Goal: Transaction & Acquisition: Purchase product/service

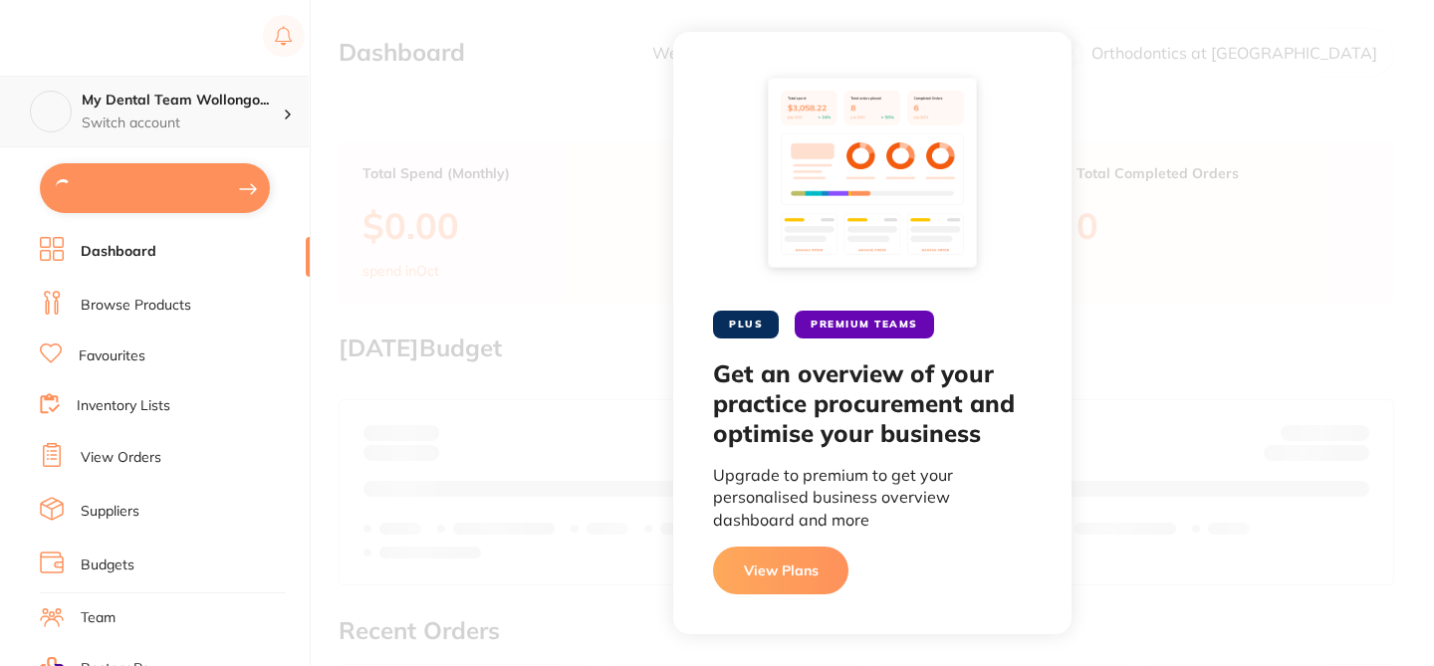
click at [250, 96] on h4 "My Dental Team Wollongo..." at bounding box center [182, 101] width 201 height 20
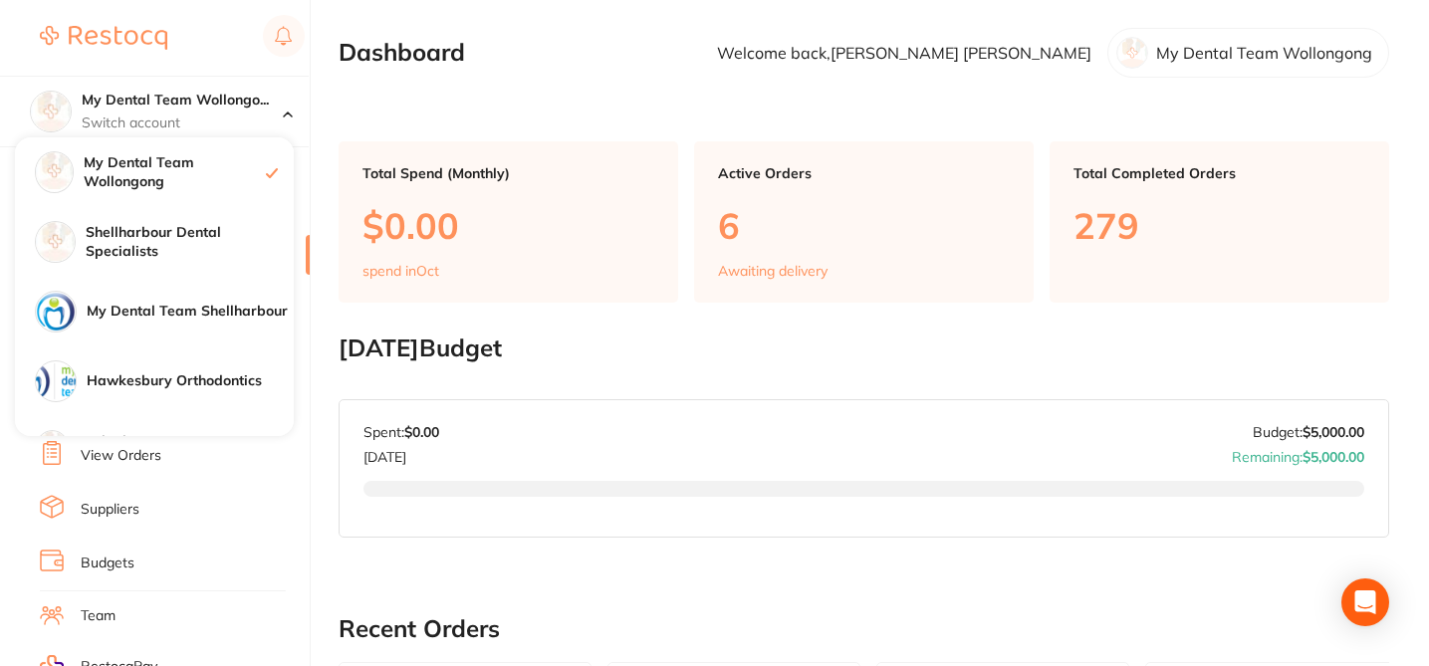
type input "12"
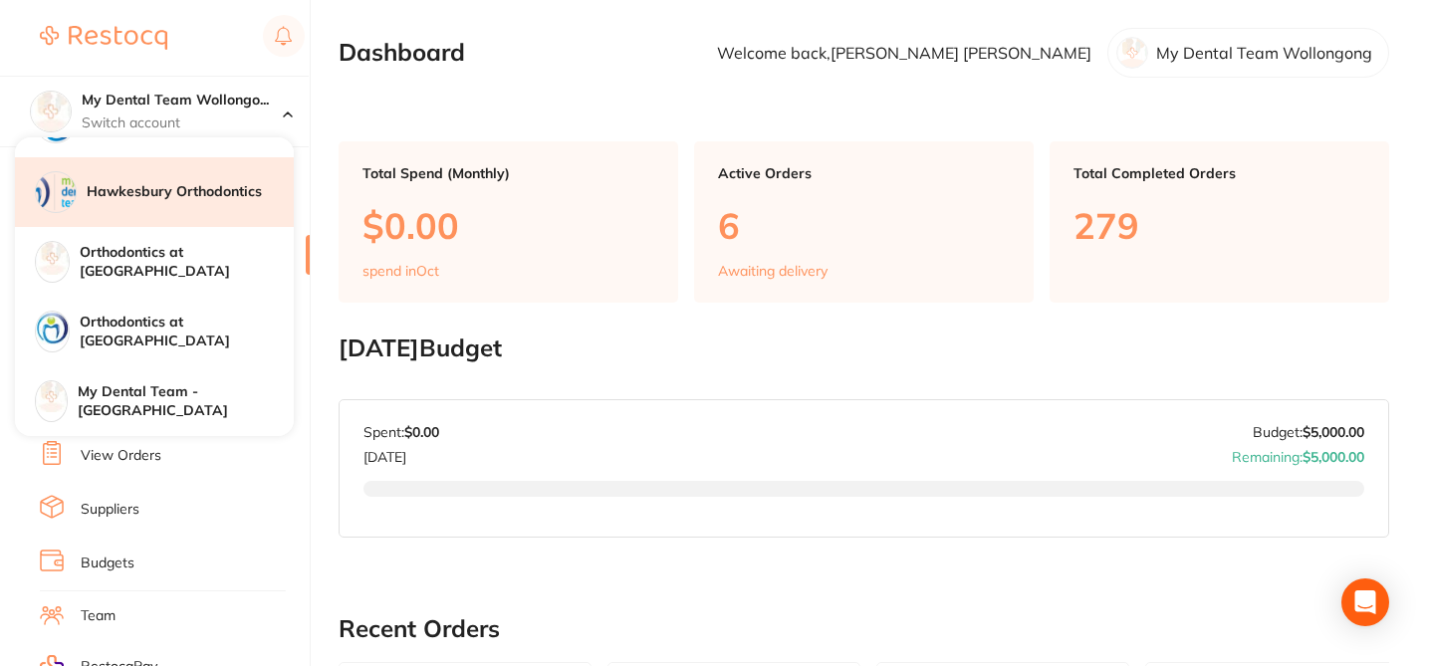
click at [217, 194] on h4 "Hawkesbury Orthodontics" at bounding box center [190, 192] width 207 height 20
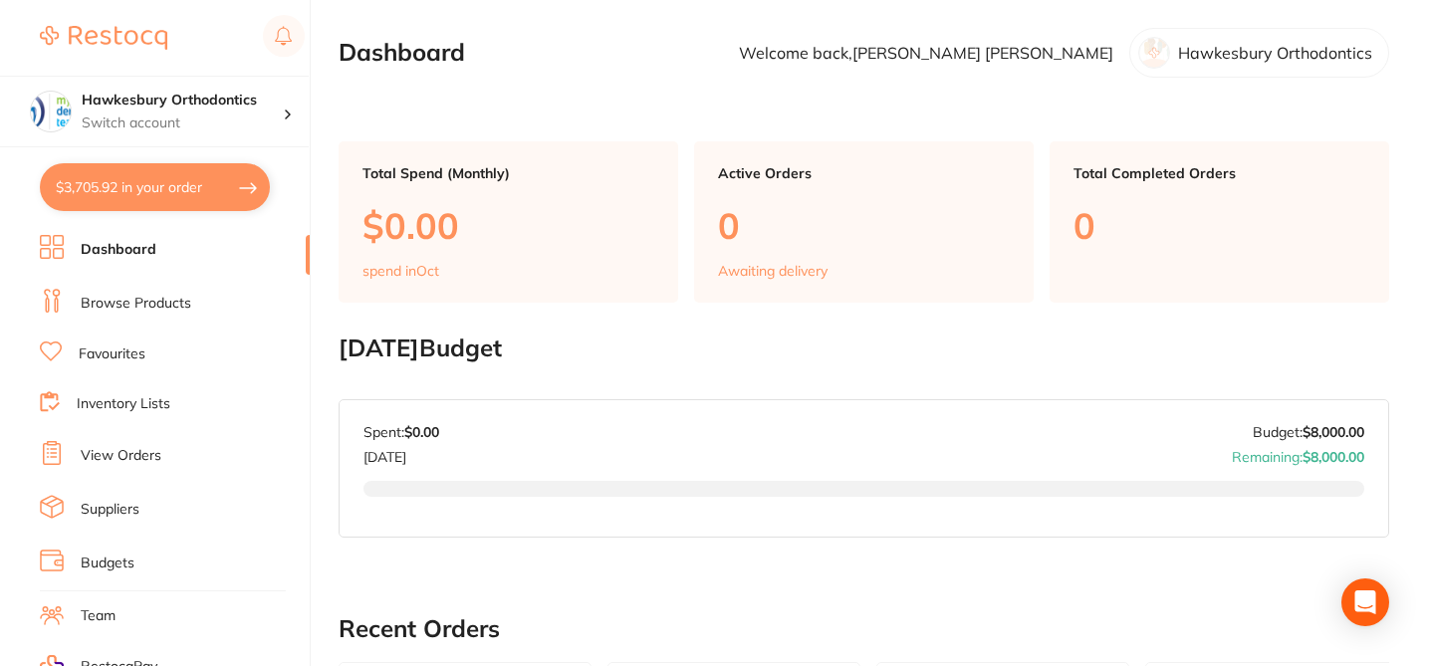
click at [167, 301] on link "Browse Products" at bounding box center [136, 304] width 110 height 20
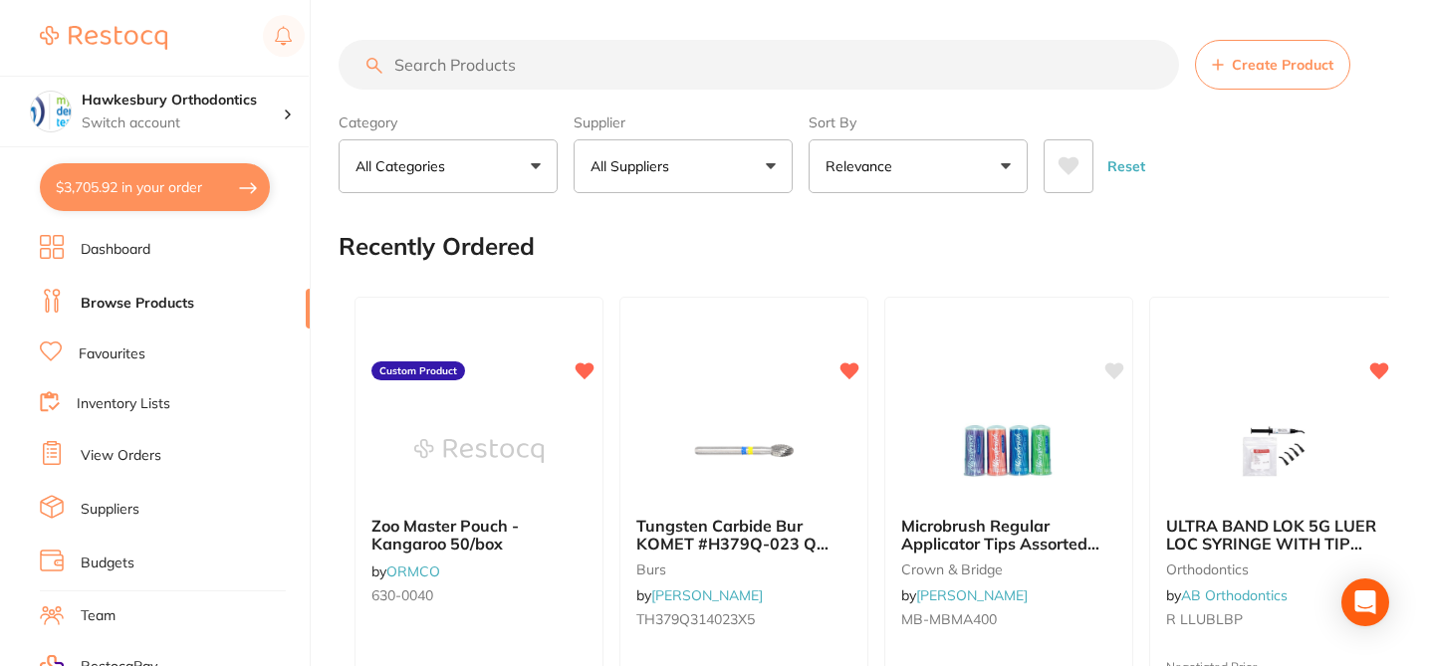
click at [482, 72] on input "search" at bounding box center [758, 65] width 840 height 50
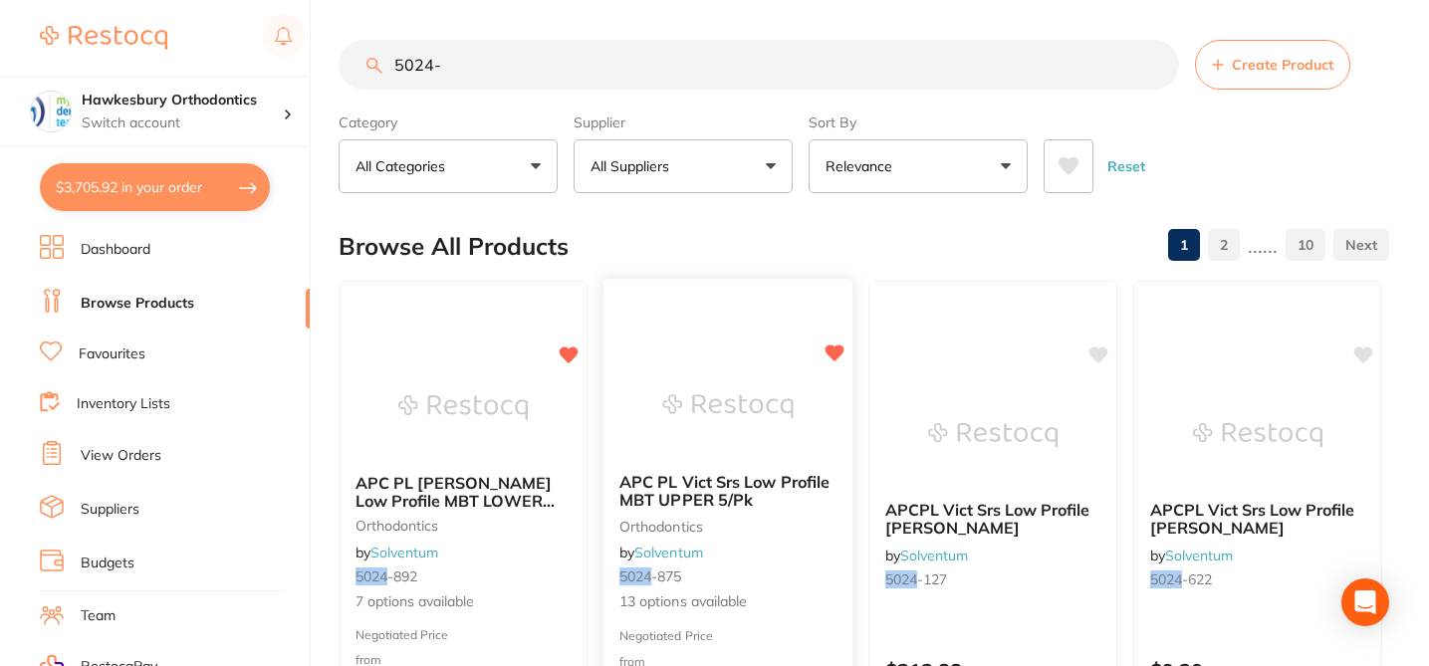
type input "5024-"
click at [808, 572] on small "5024 -875" at bounding box center [727, 576] width 217 height 16
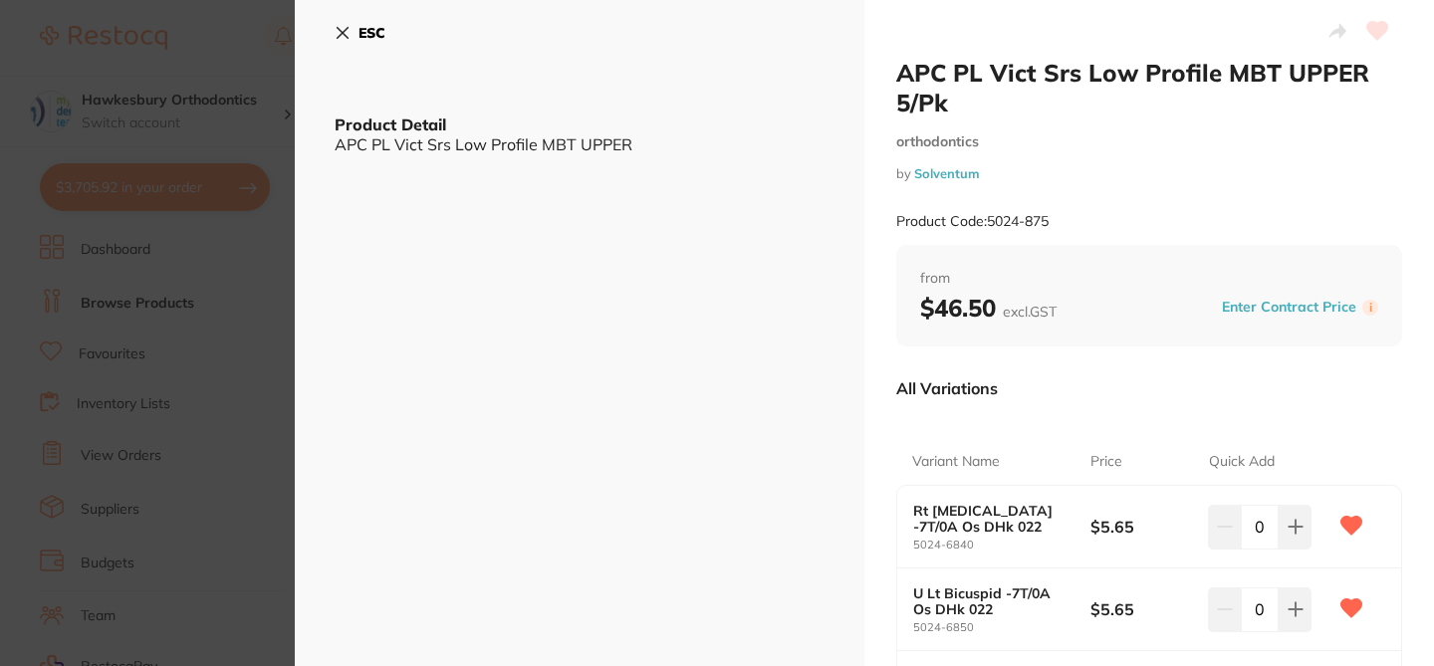
click at [1086, 388] on div "All Variations" at bounding box center [1149, 388] width 506 height 52
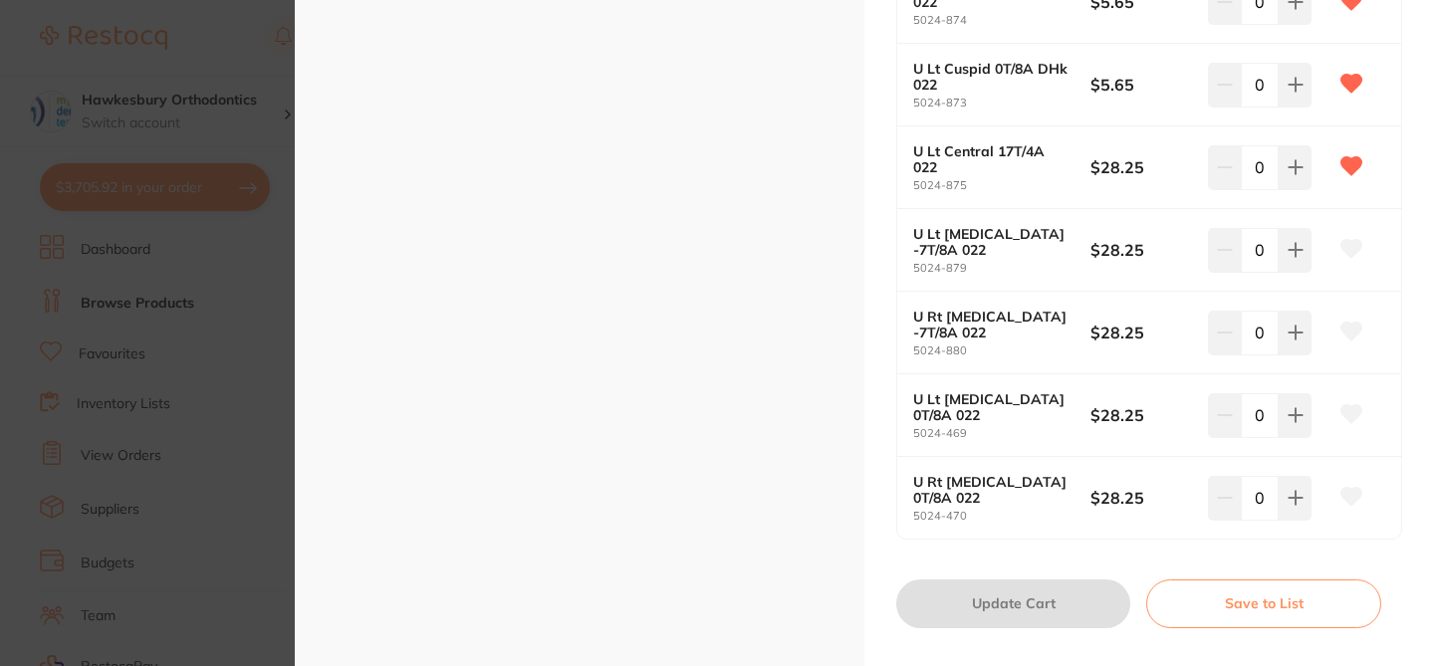
scroll to position [1022, 0]
click at [1350, 257] on button at bounding box center [1351, 248] width 50 height 50
click at [1350, 329] on icon at bounding box center [1351, 330] width 21 height 18
click at [1350, 406] on icon at bounding box center [1351, 412] width 21 height 18
click at [1349, 493] on icon at bounding box center [1351, 495] width 21 height 18
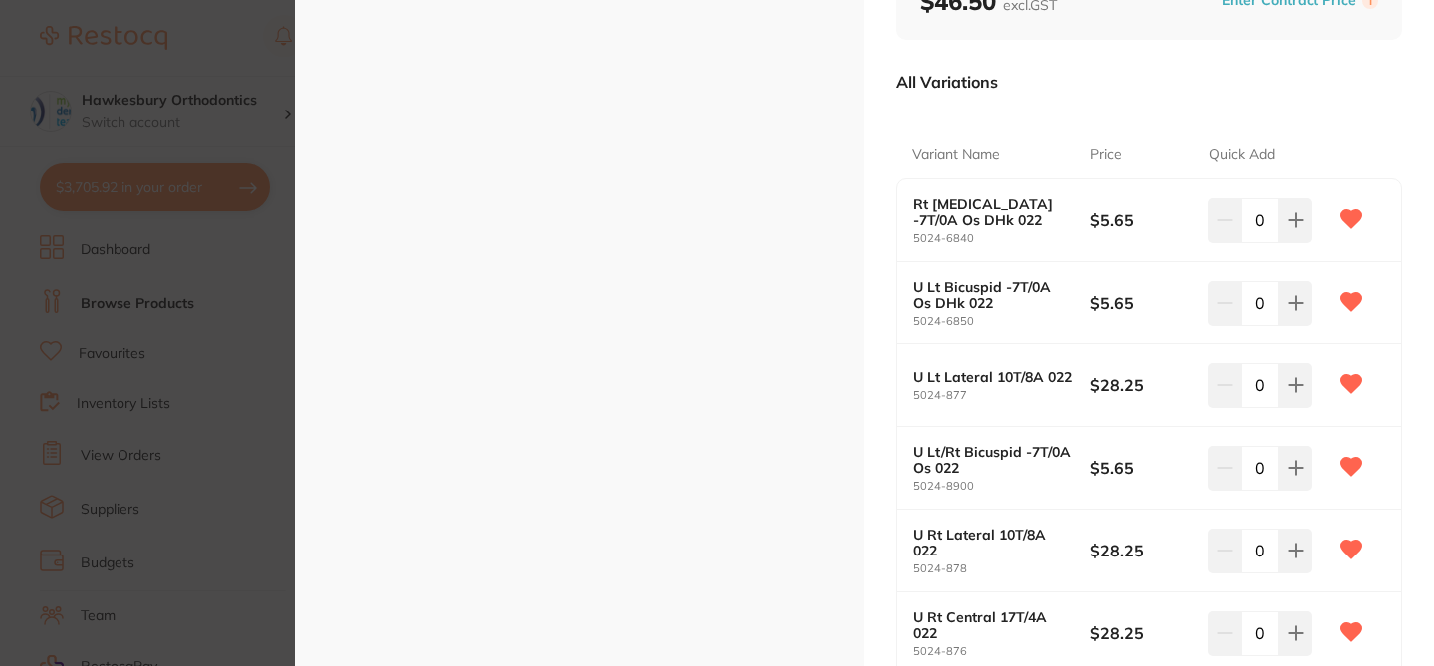
scroll to position [177, 0]
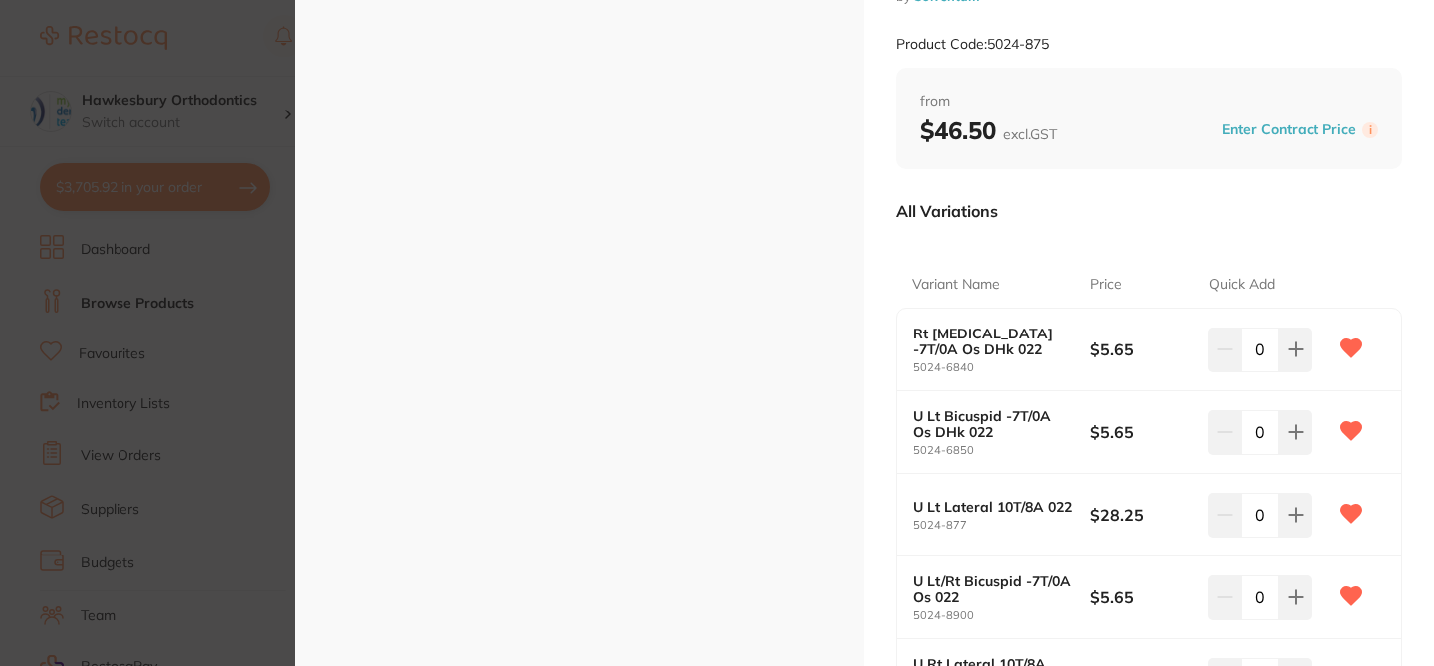
click at [1305, 125] on button "Enter Contract Price" at bounding box center [1288, 129] width 146 height 19
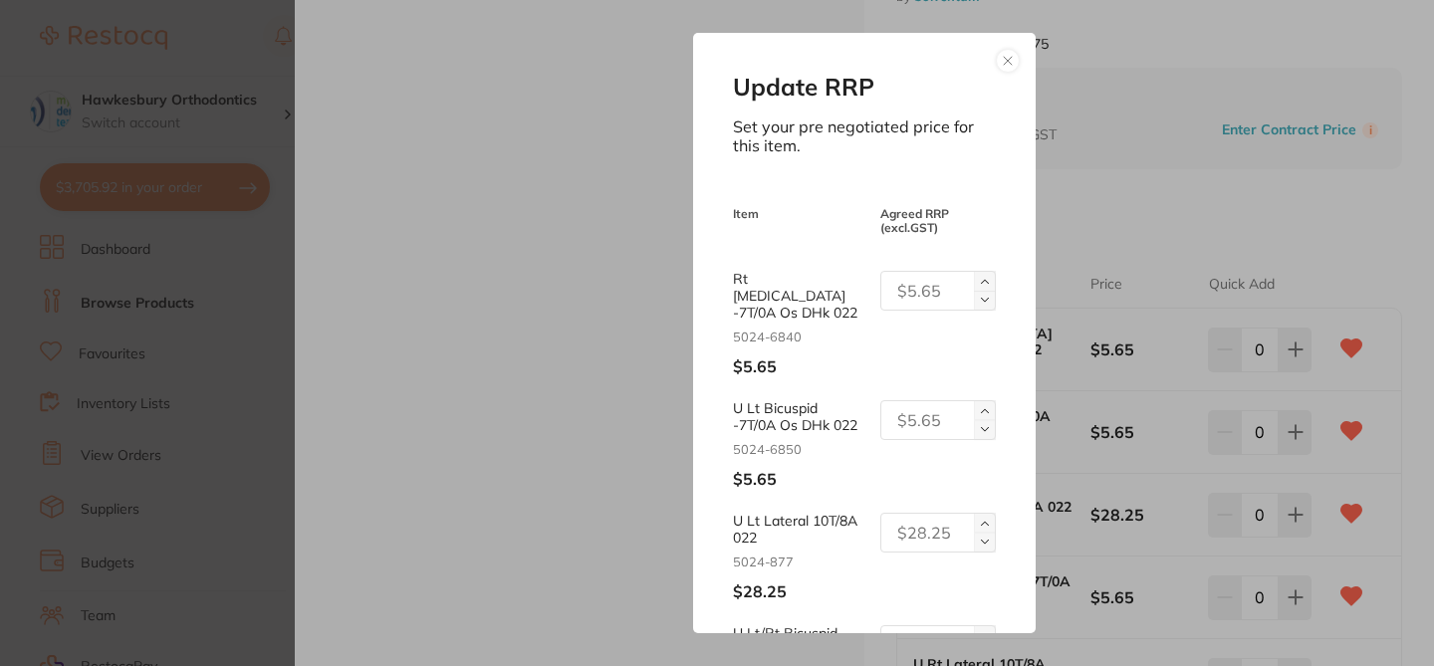
click at [916, 290] on input "text" at bounding box center [937, 291] width 115 height 40
drag, startPoint x: 943, startPoint y: 292, endPoint x: 895, endPoint y: 289, distance: 47.9
click at [895, 289] on input "28.25" at bounding box center [937, 291] width 115 height 40
type input "28.25"
click at [906, 410] on input "text" at bounding box center [937, 420] width 115 height 40
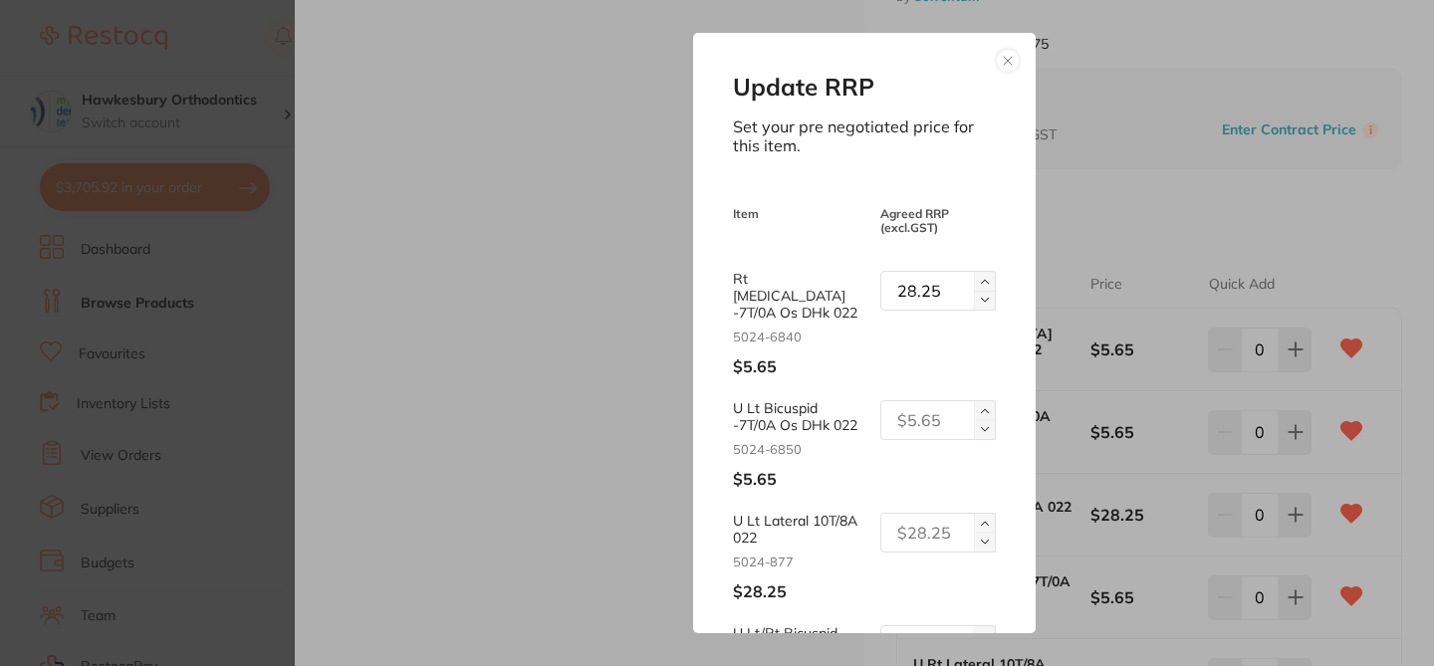
paste input "28.25"
type input "28.25"
click at [901, 513] on input "text" at bounding box center [937, 533] width 115 height 40
paste input "28.25"
type input "28.25"
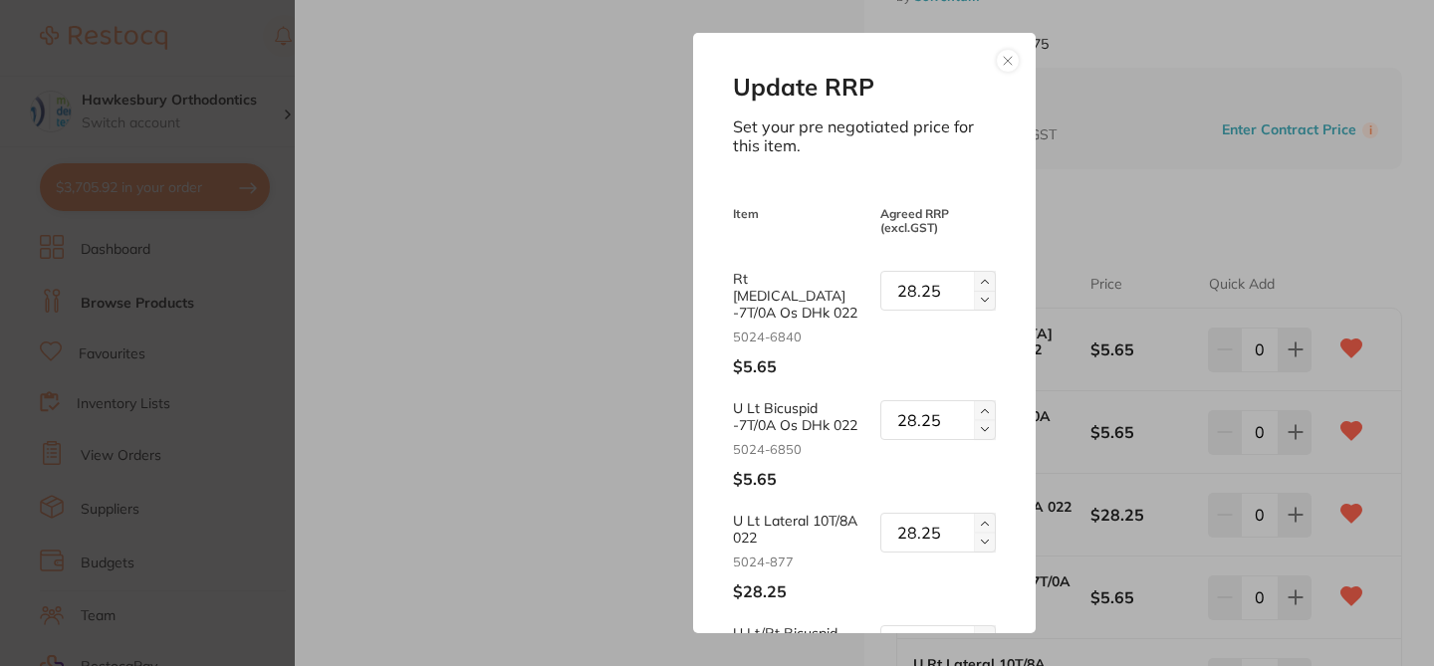
click at [1011, 528] on div "Update RRP Set your pre negotiated price for this item. Item Agreed RRP (excl. …" at bounding box center [863, 332] width 341 height 599
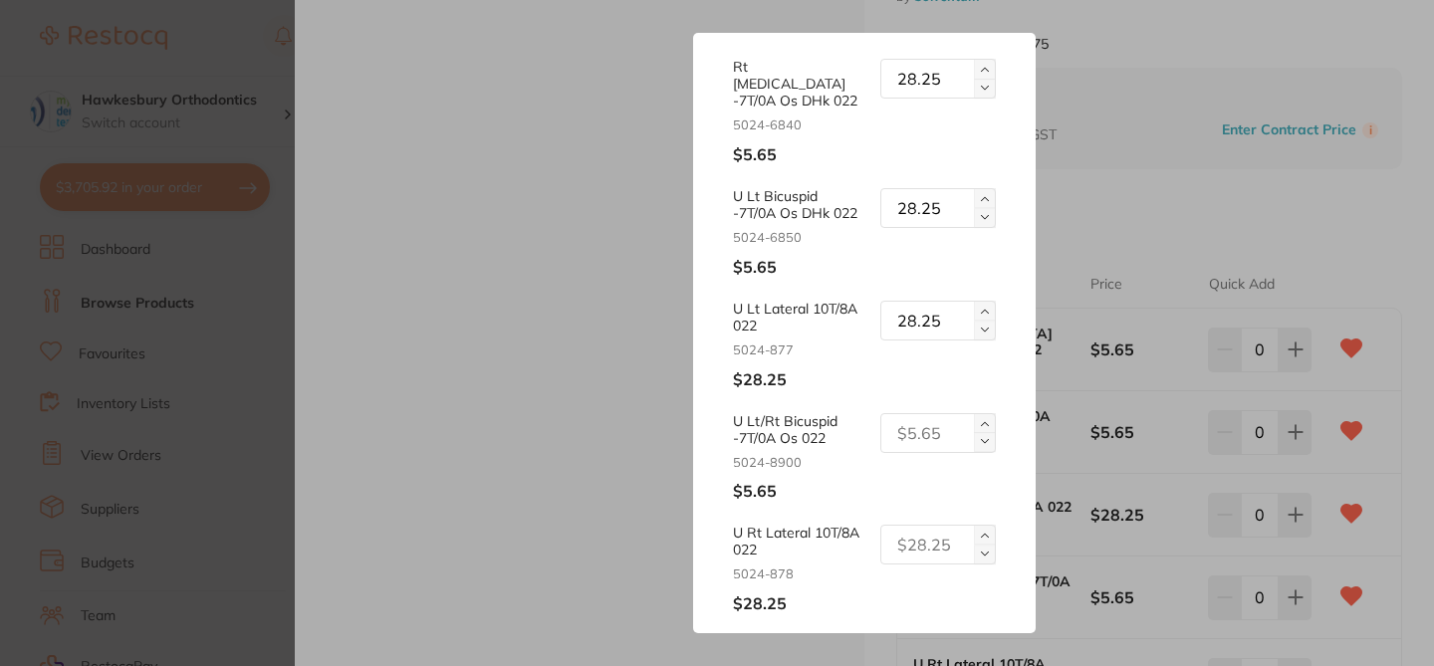
scroll to position [279, 0]
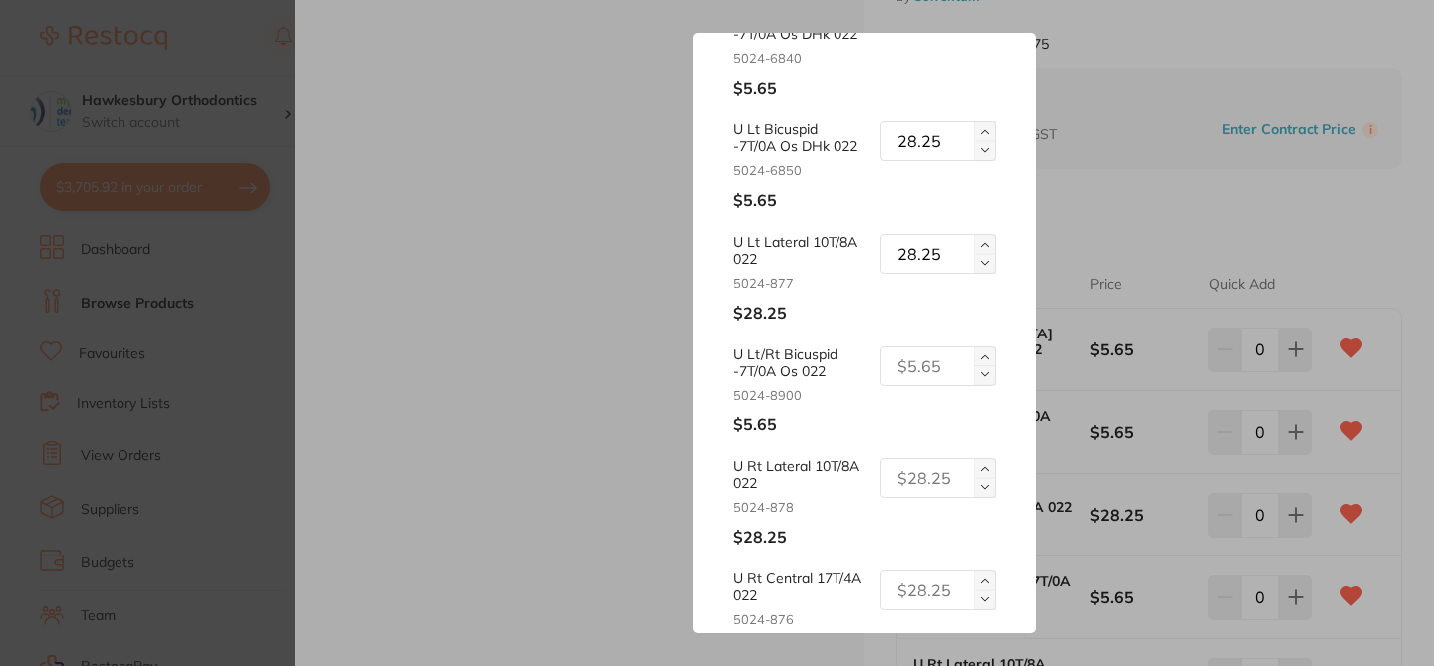
click at [912, 350] on input "text" at bounding box center [937, 366] width 115 height 40
paste input "28.25"
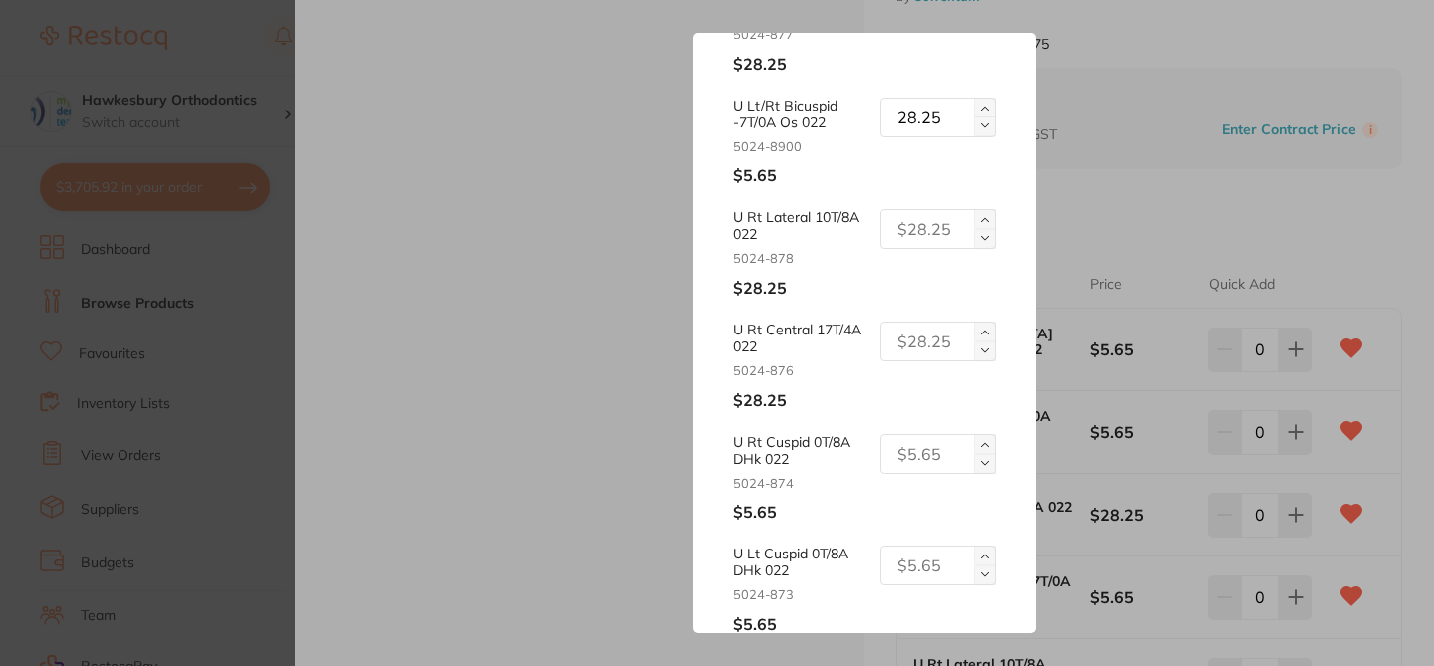
scroll to position [540, 0]
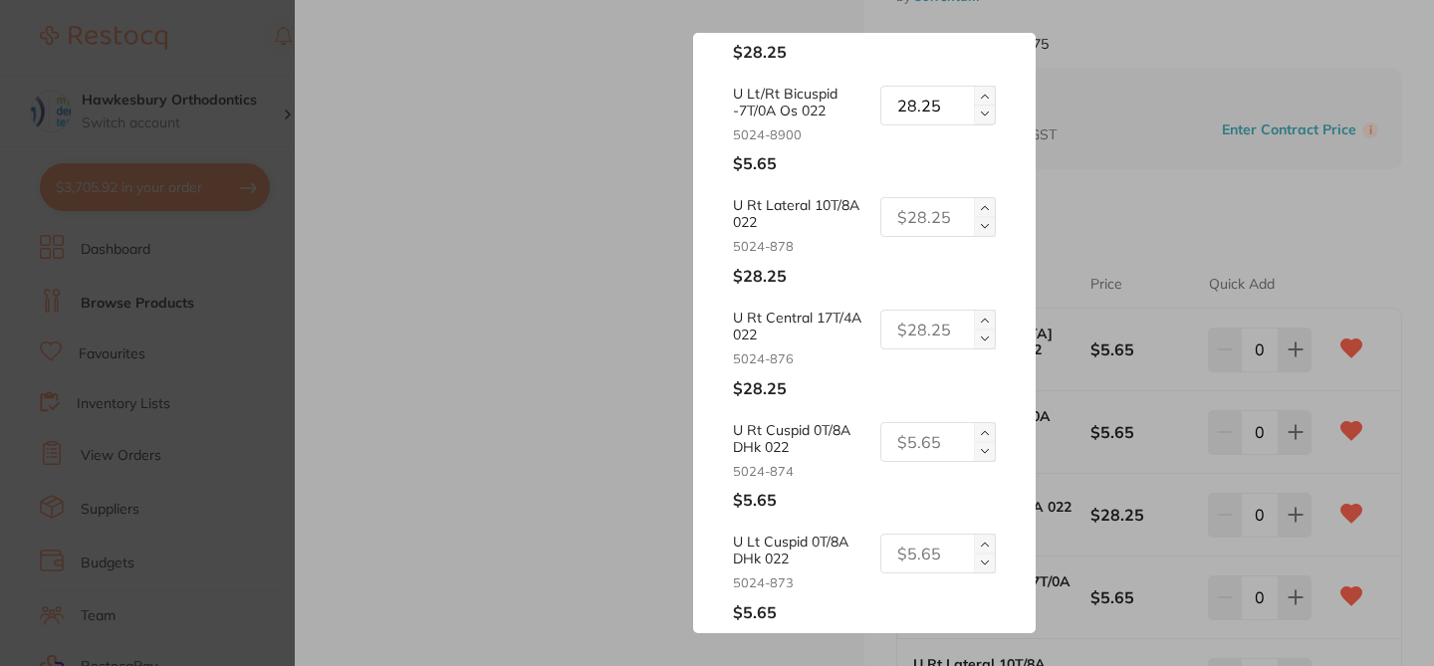
type input "28.25"
click at [929, 422] on input "text" at bounding box center [937, 442] width 115 height 40
type input "28.25"
click at [913, 535] on input "text" at bounding box center [937, 554] width 115 height 40
paste input "28.25"
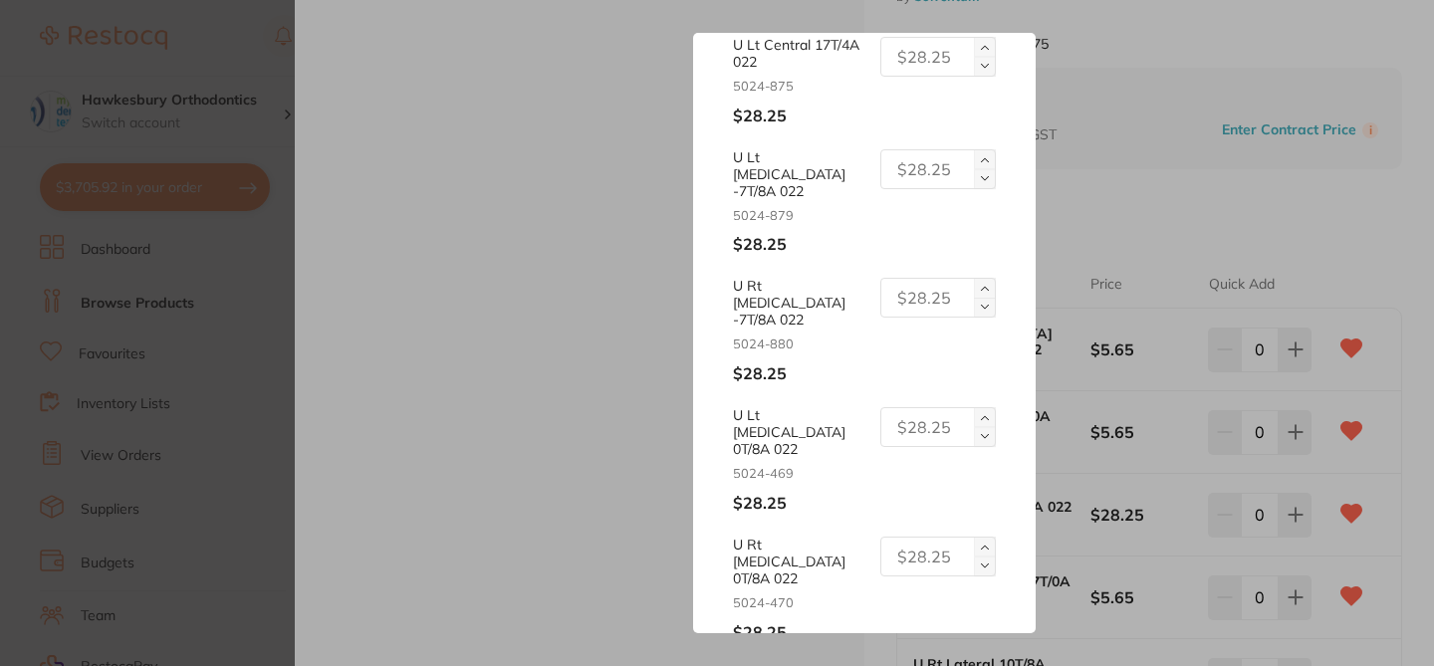
scroll to position [1169, 0]
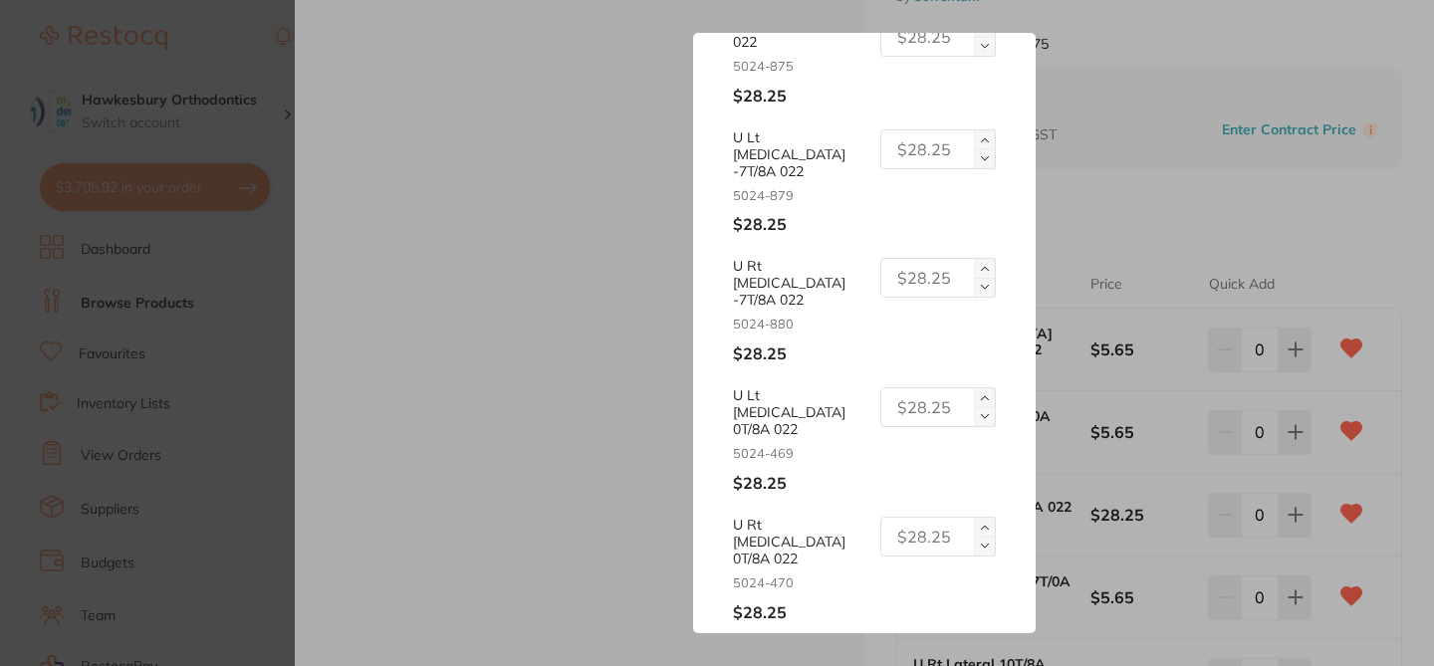
type input "28.25"
click at [951, 642] on button "Update RRP" at bounding box center [864, 668] width 262 height 52
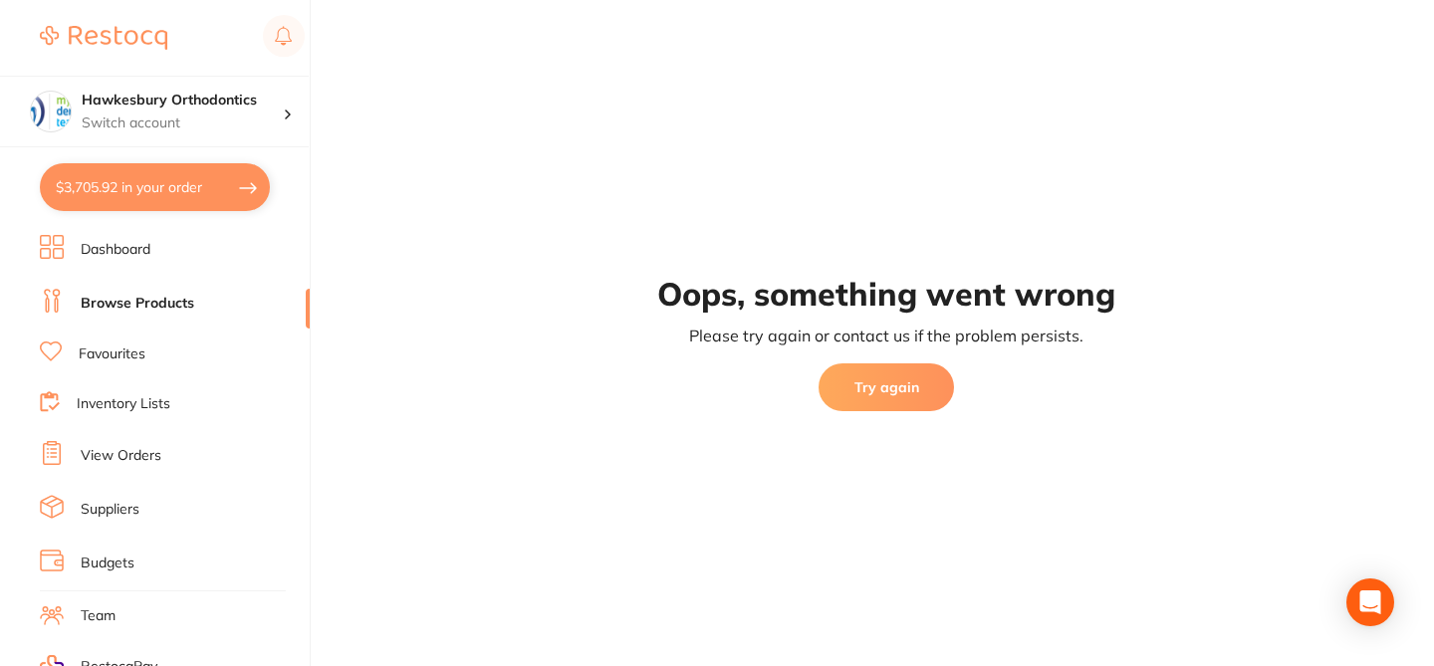
click at [914, 384] on button "Try again" at bounding box center [885, 387] width 135 height 48
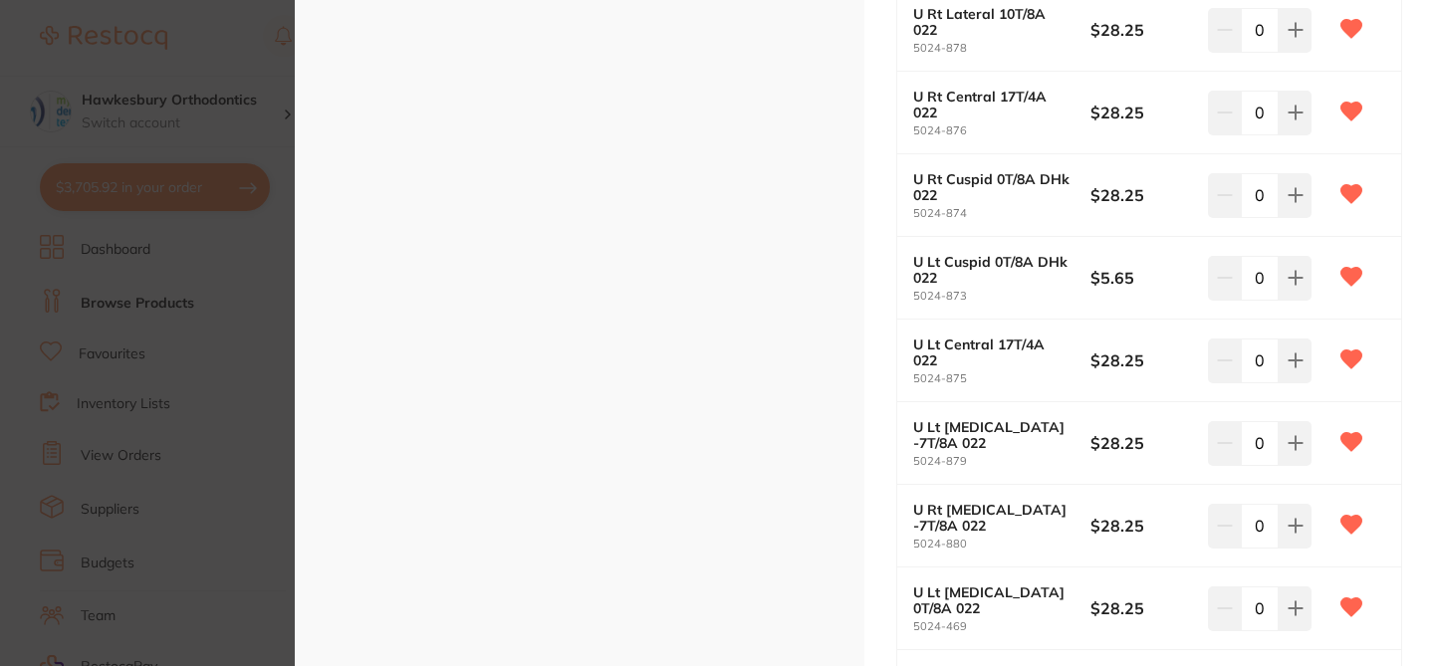
scroll to position [814, 0]
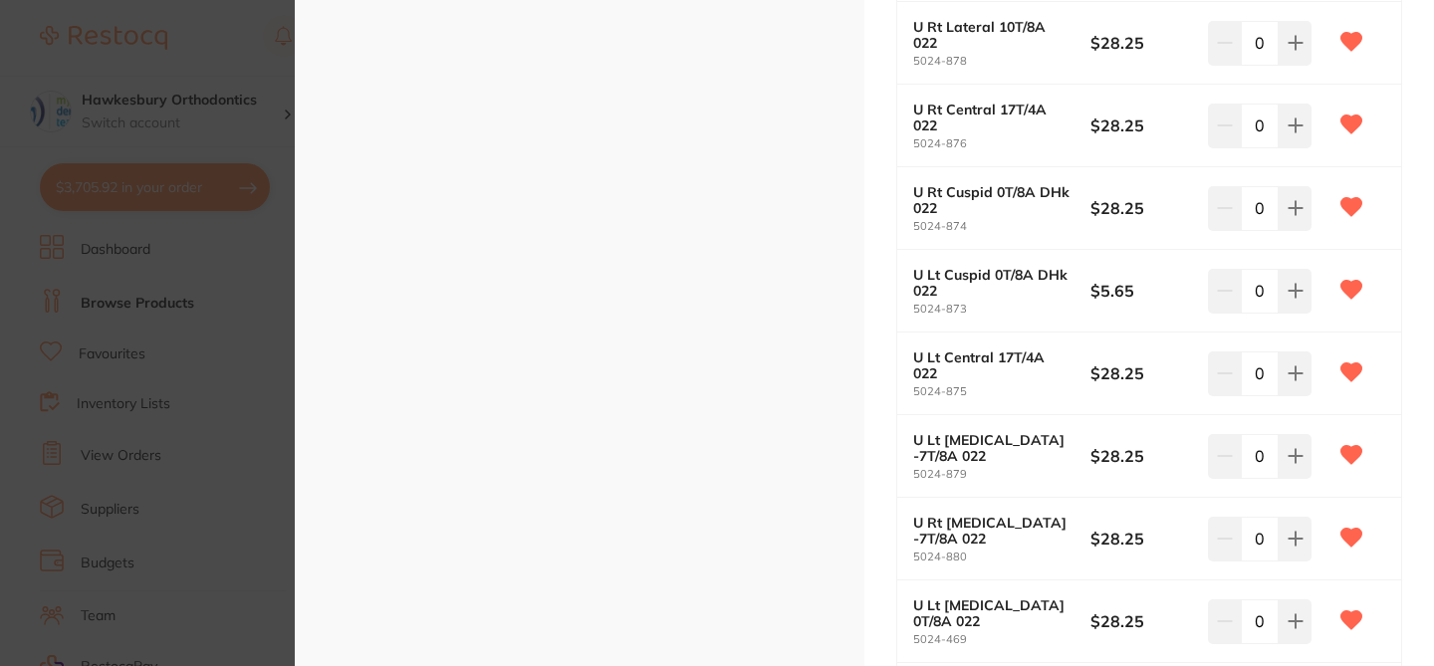
click at [206, 50] on section "APC PL Vict Srs Low Profile MBT UPPER 5/Pk orthodontics by Solventum Product Co…" at bounding box center [717, 333] width 1434 height 666
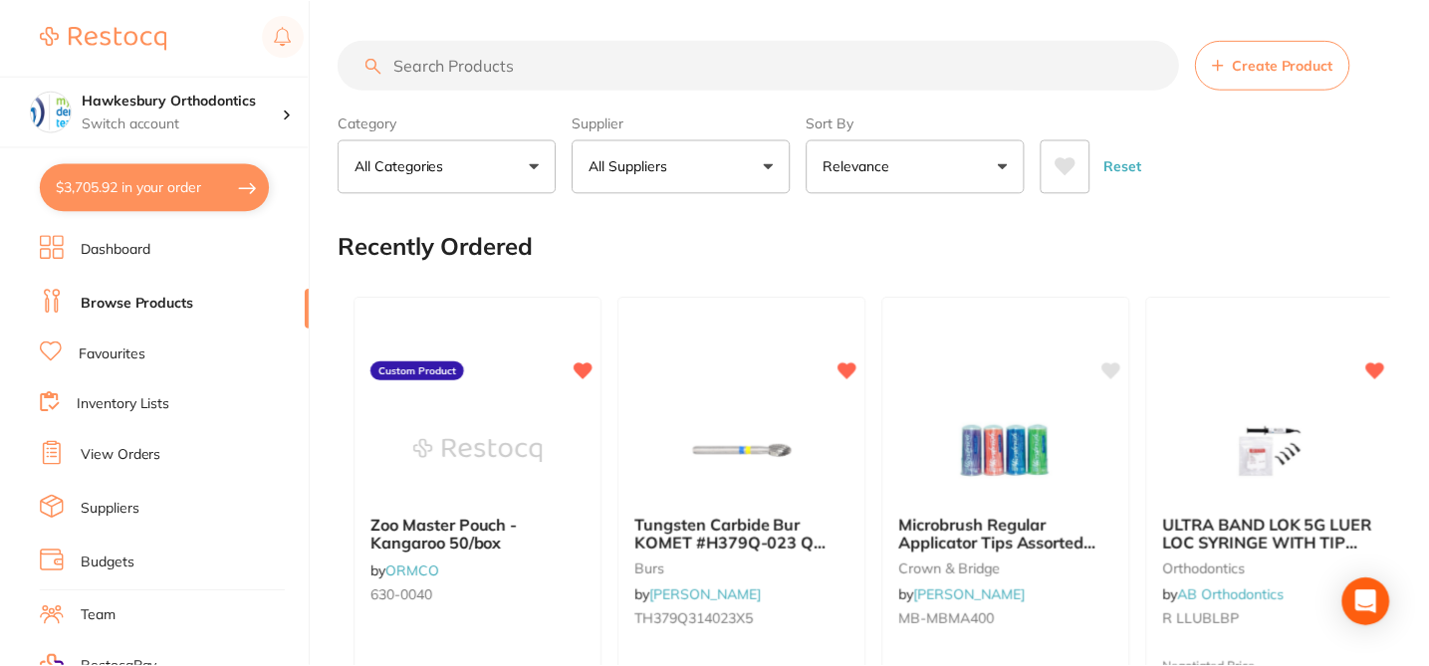
scroll to position [1, 0]
click at [266, 110] on h4 "Hawkesbury Orthodontics" at bounding box center [182, 101] width 201 height 20
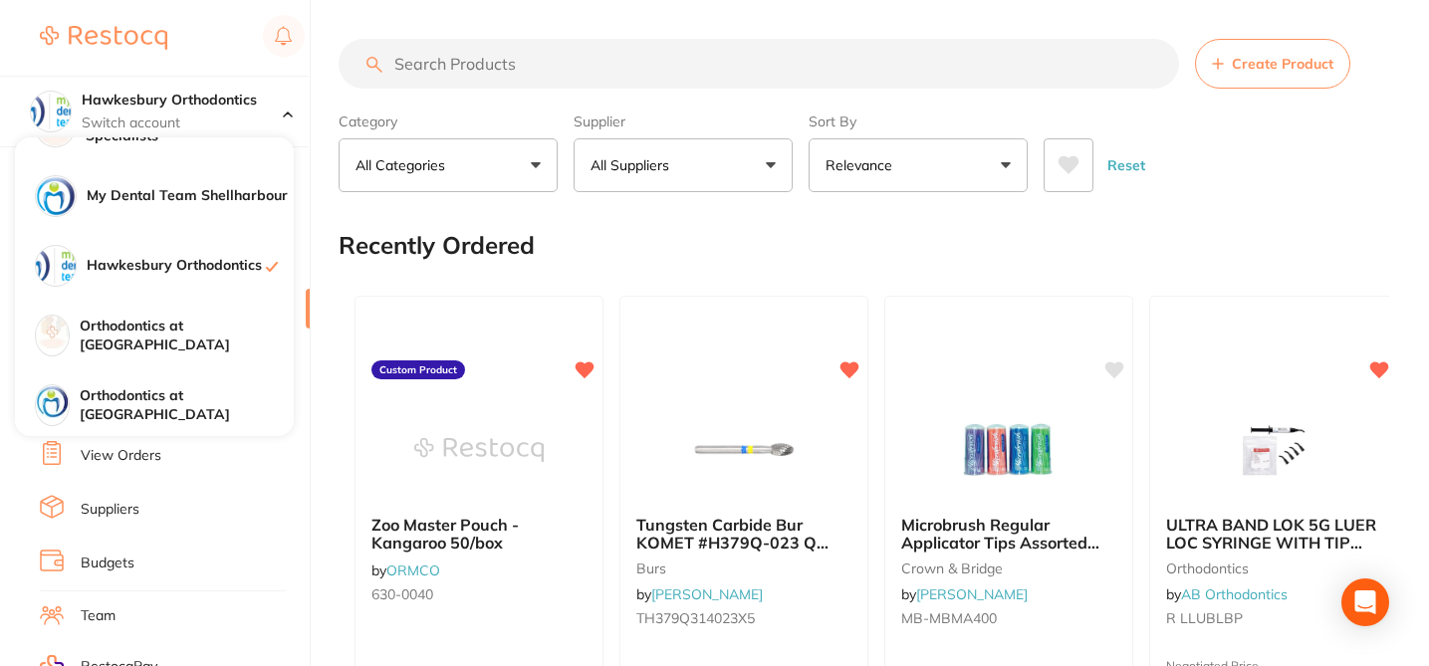
scroll to position [117, 0]
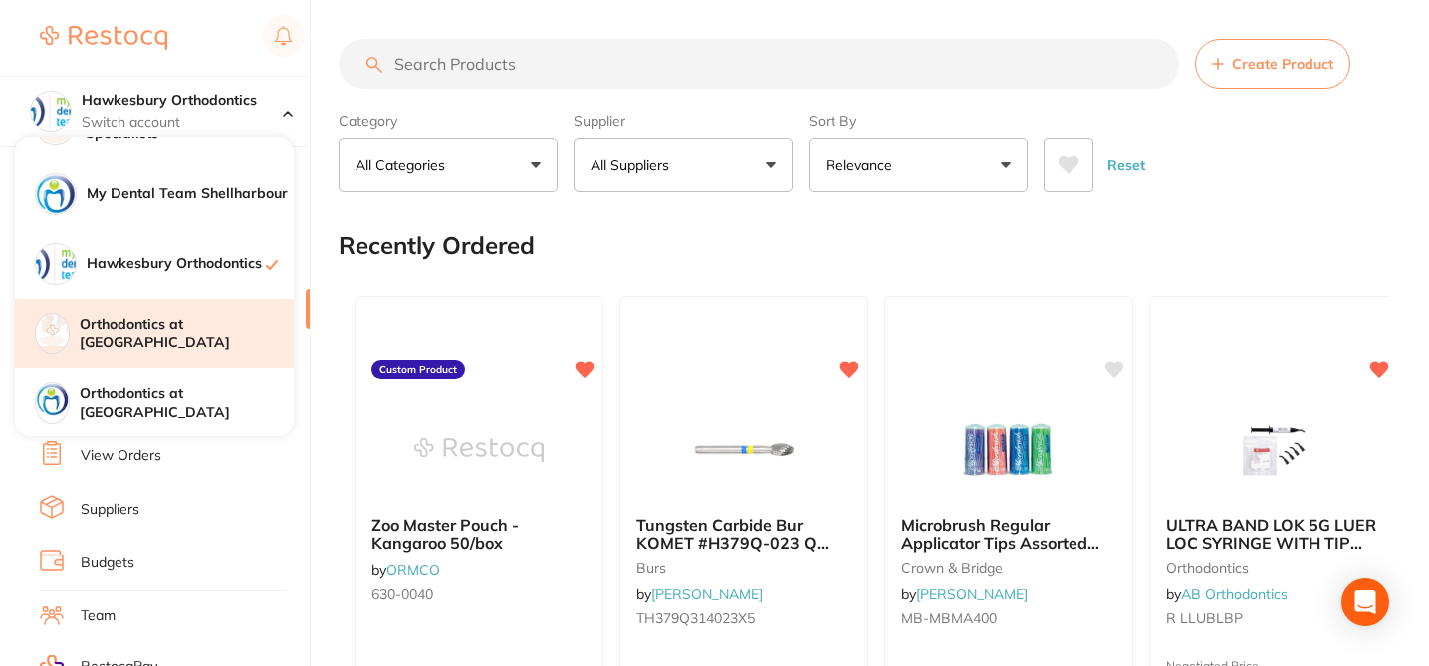
click at [208, 333] on h4 "Orthodontics at [GEOGRAPHIC_DATA]" at bounding box center [187, 334] width 214 height 39
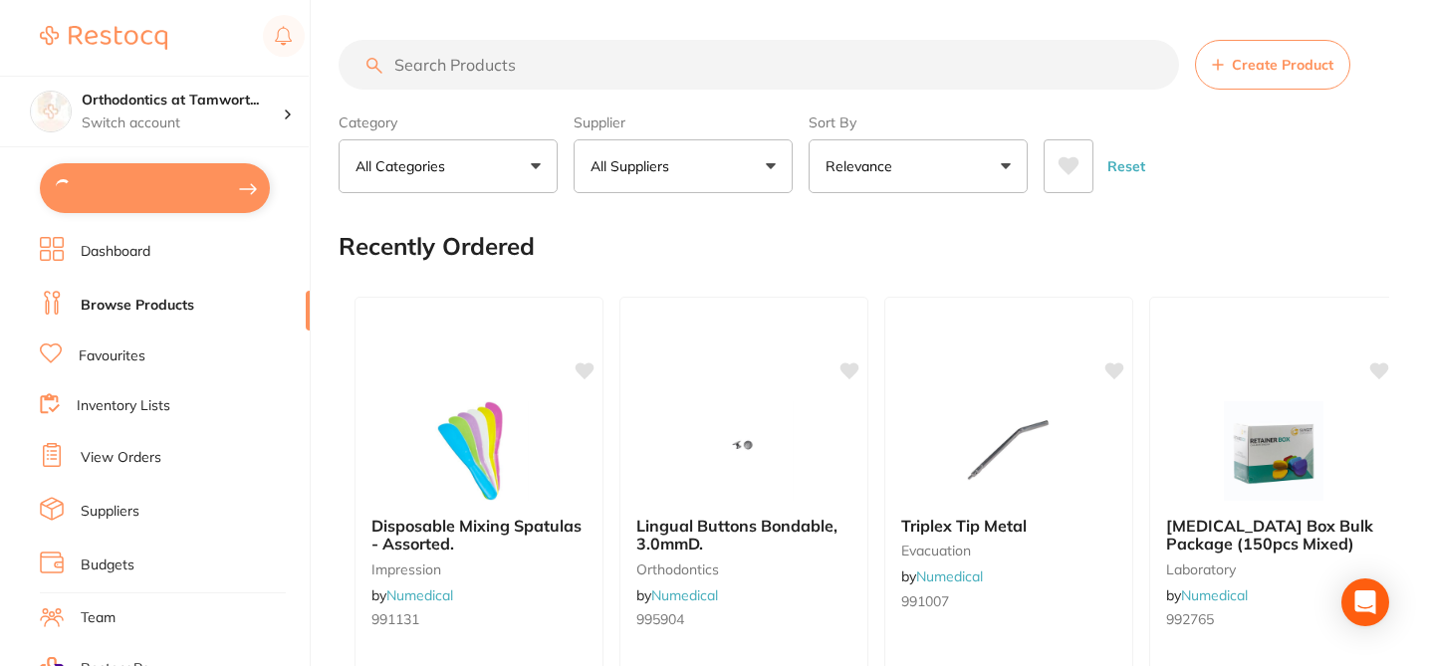
click at [458, 59] on input "search" at bounding box center [758, 65] width 840 height 50
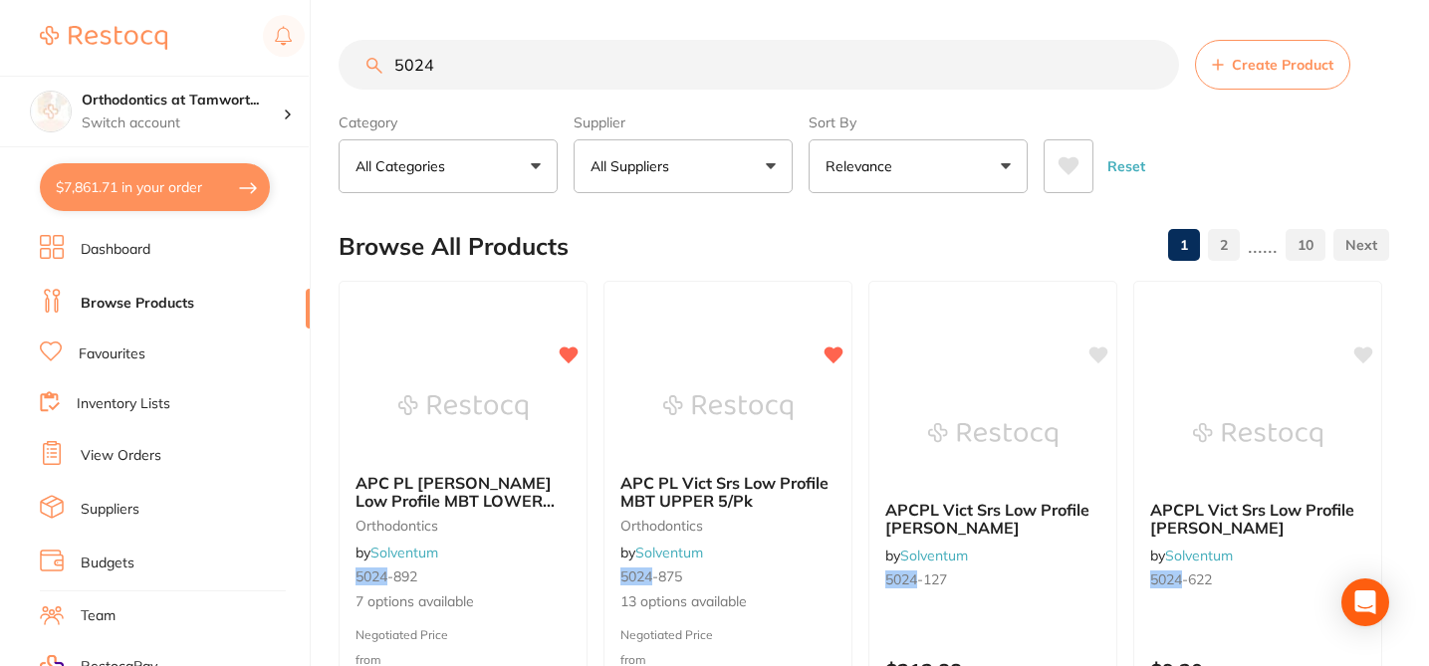
type input "5024"
click at [781, 588] on div "APC PL Vict Srs Low Profile MBT UPPER 5/Pk orthodontics by Solventum 5024 -875 …" at bounding box center [727, 543] width 247 height 170
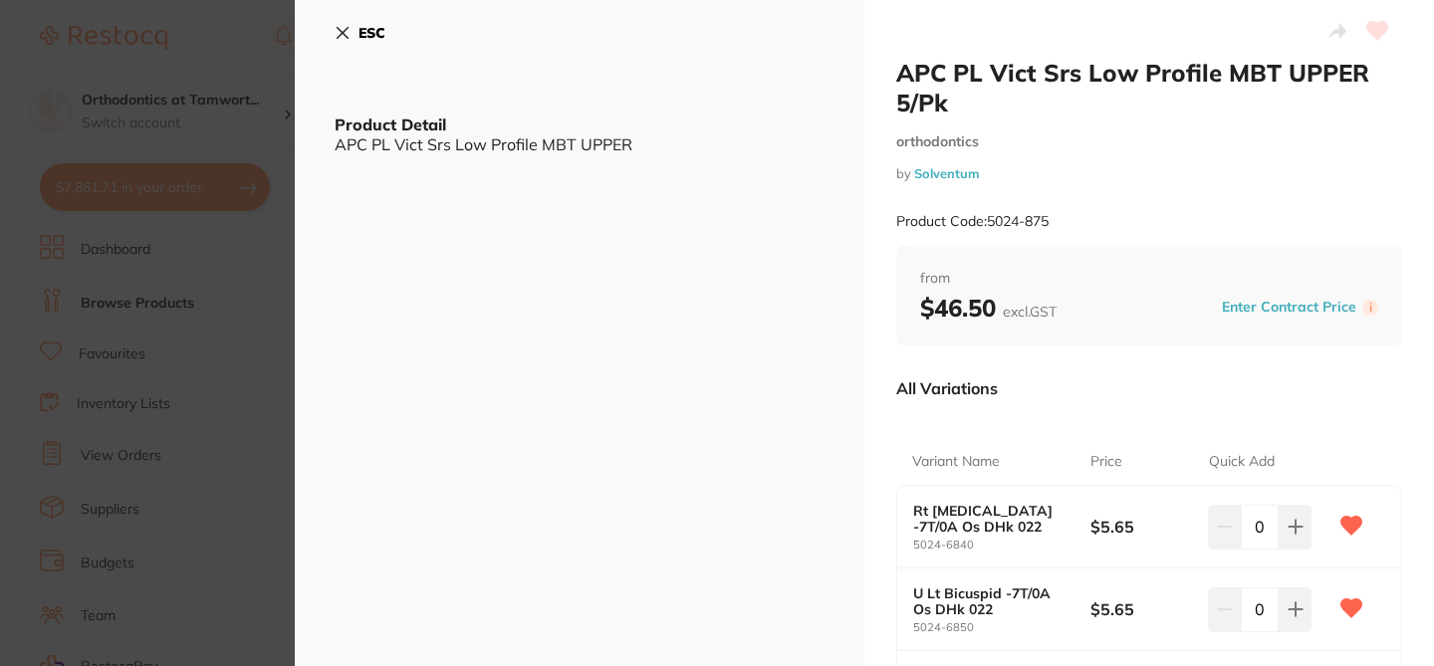
click at [1132, 373] on div "All Variations" at bounding box center [1149, 388] width 506 height 52
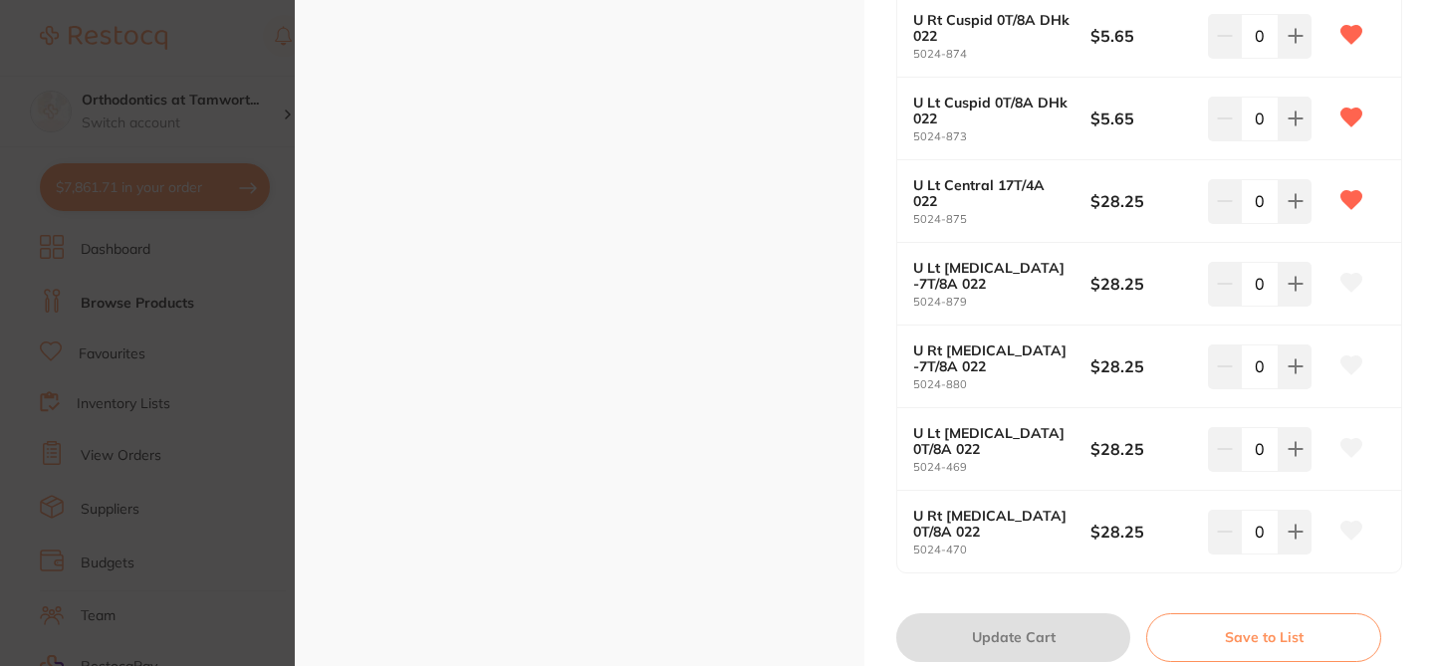
scroll to position [995, 0]
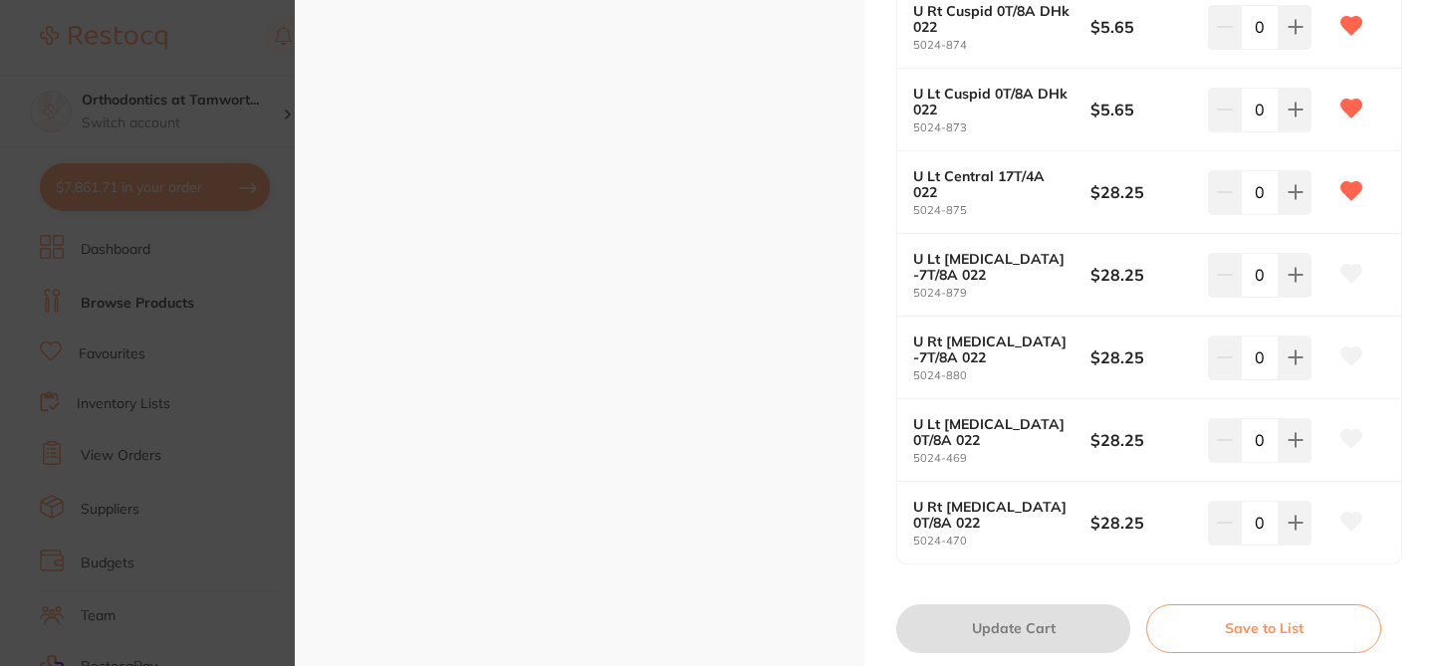
click at [1348, 276] on icon at bounding box center [1351, 274] width 21 height 18
click at [1346, 355] on icon at bounding box center [1351, 356] width 21 height 18
click at [1346, 435] on icon at bounding box center [1351, 439] width 21 height 18
click at [1348, 527] on icon at bounding box center [1351, 522] width 21 height 18
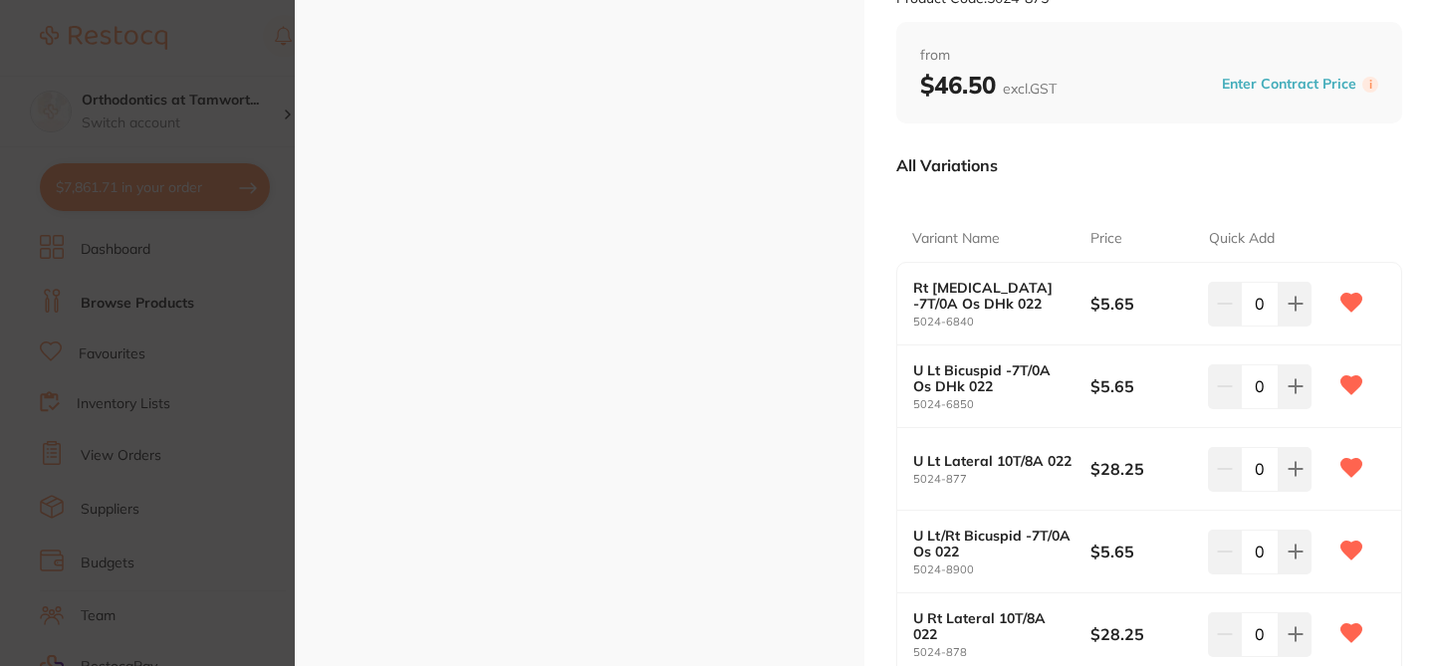
scroll to position [213, 0]
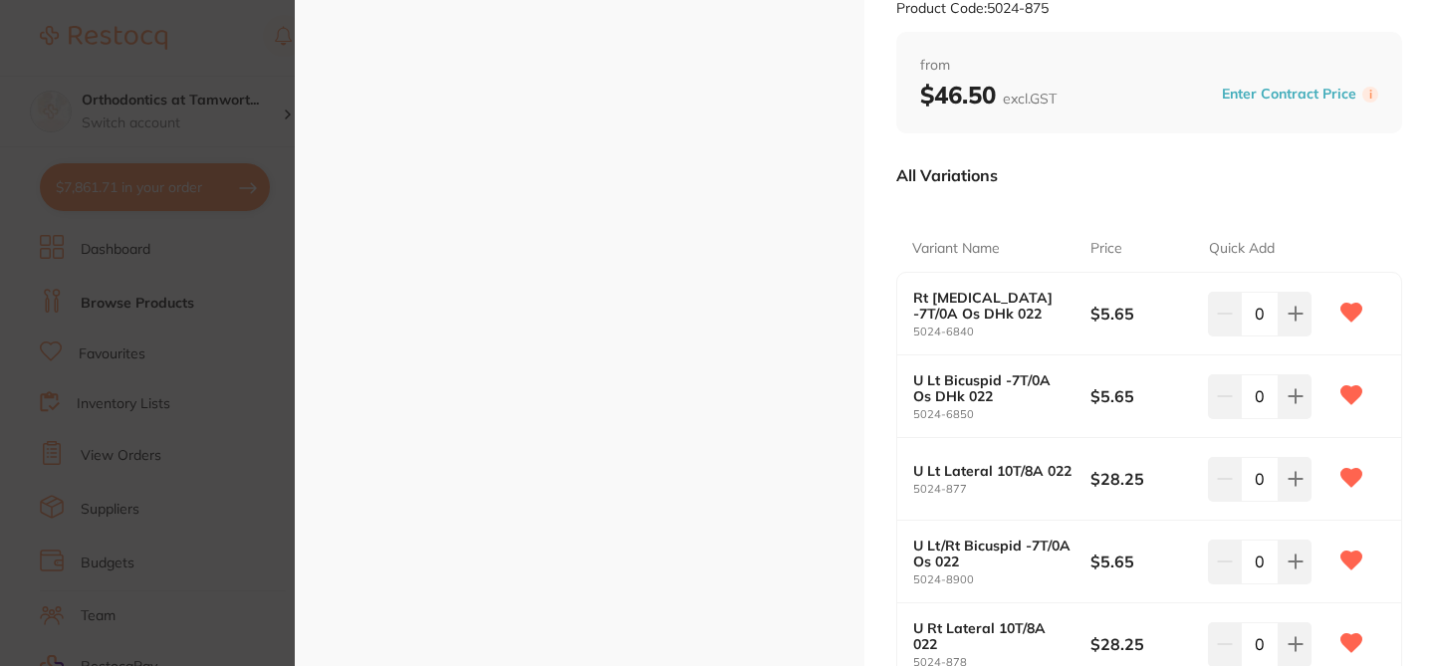
click at [1309, 87] on button "Enter Contract Price" at bounding box center [1288, 94] width 146 height 19
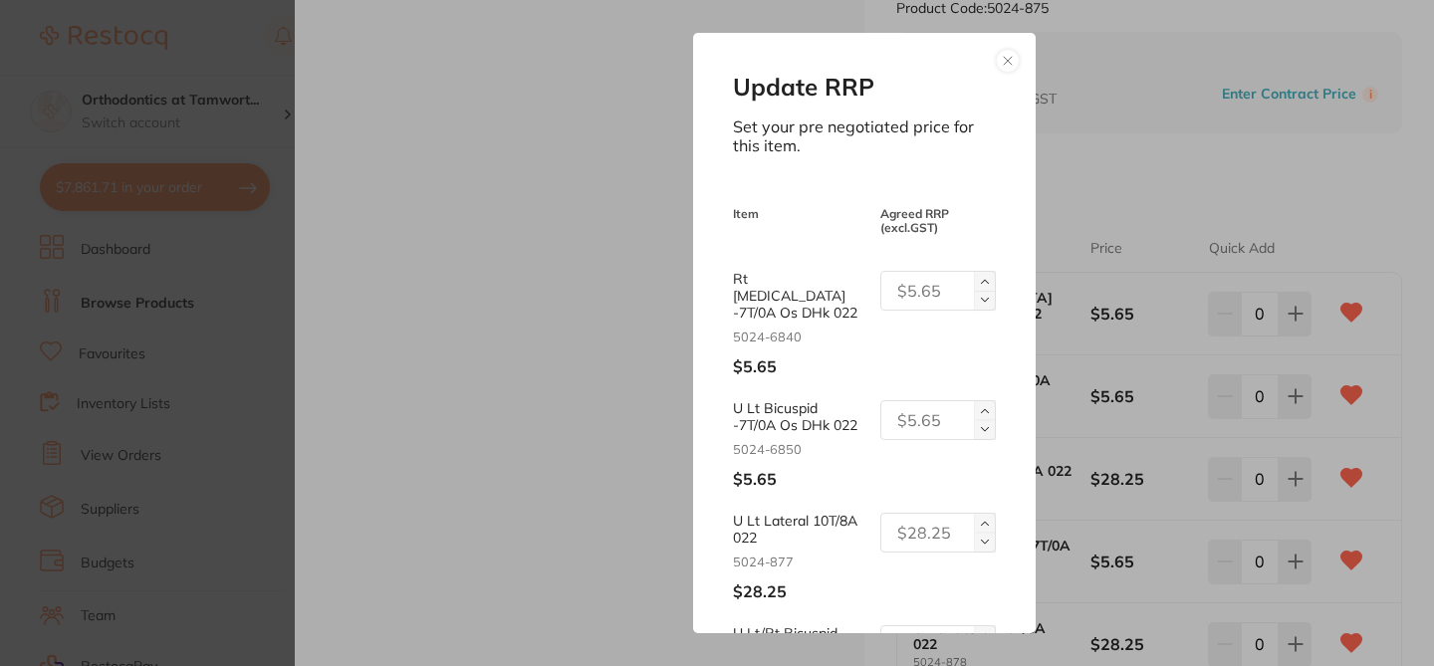
click at [914, 295] on input "text" at bounding box center [937, 291] width 115 height 40
paste input "28.25"
type input "28.25"
click at [902, 405] on input "text" at bounding box center [937, 420] width 115 height 40
paste input "28.25"
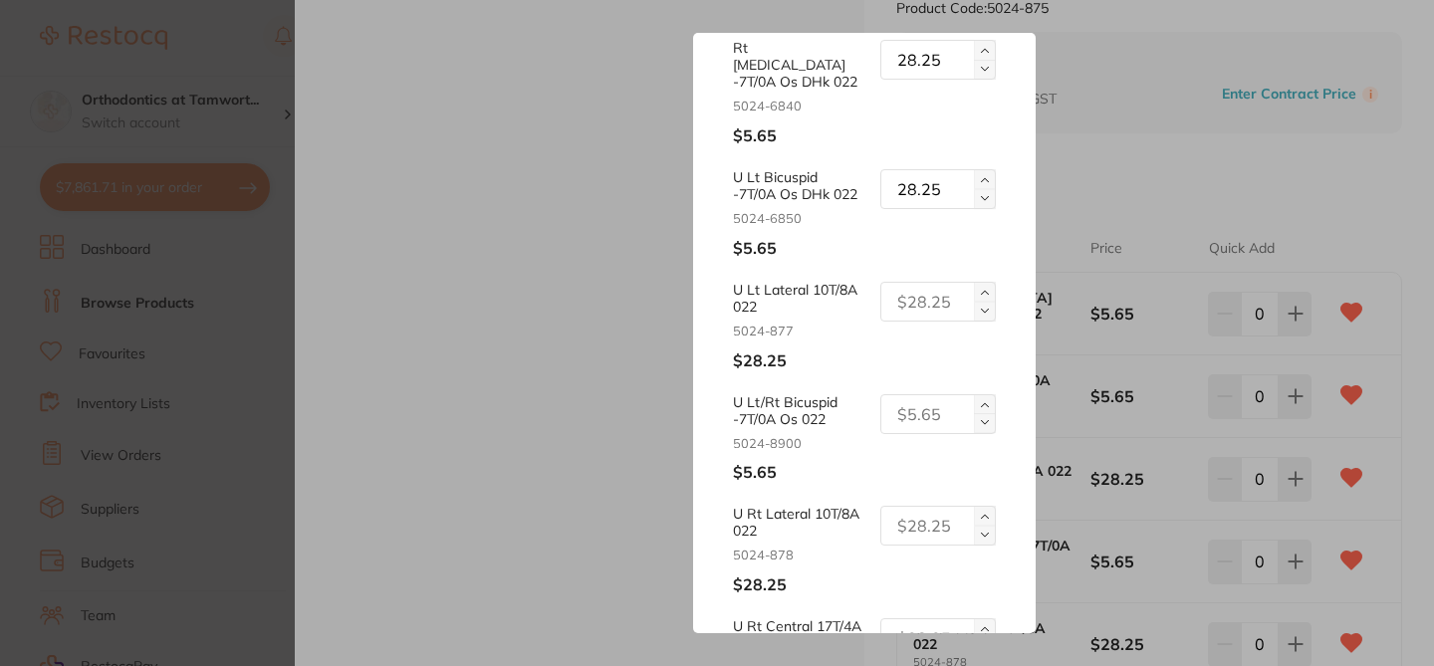
scroll to position [234, 0]
type input "28.25"
click at [910, 391] on input "text" at bounding box center [937, 411] width 115 height 40
paste input "28.25"
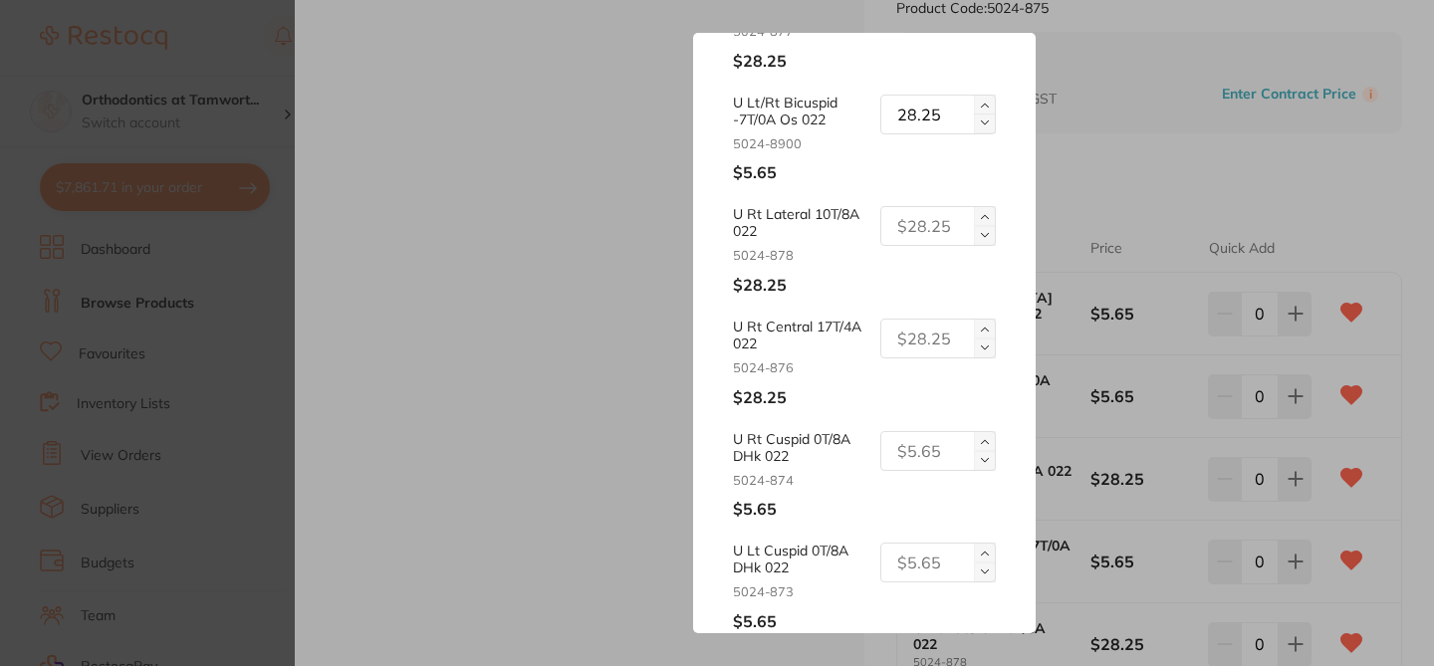
scroll to position [536, 0]
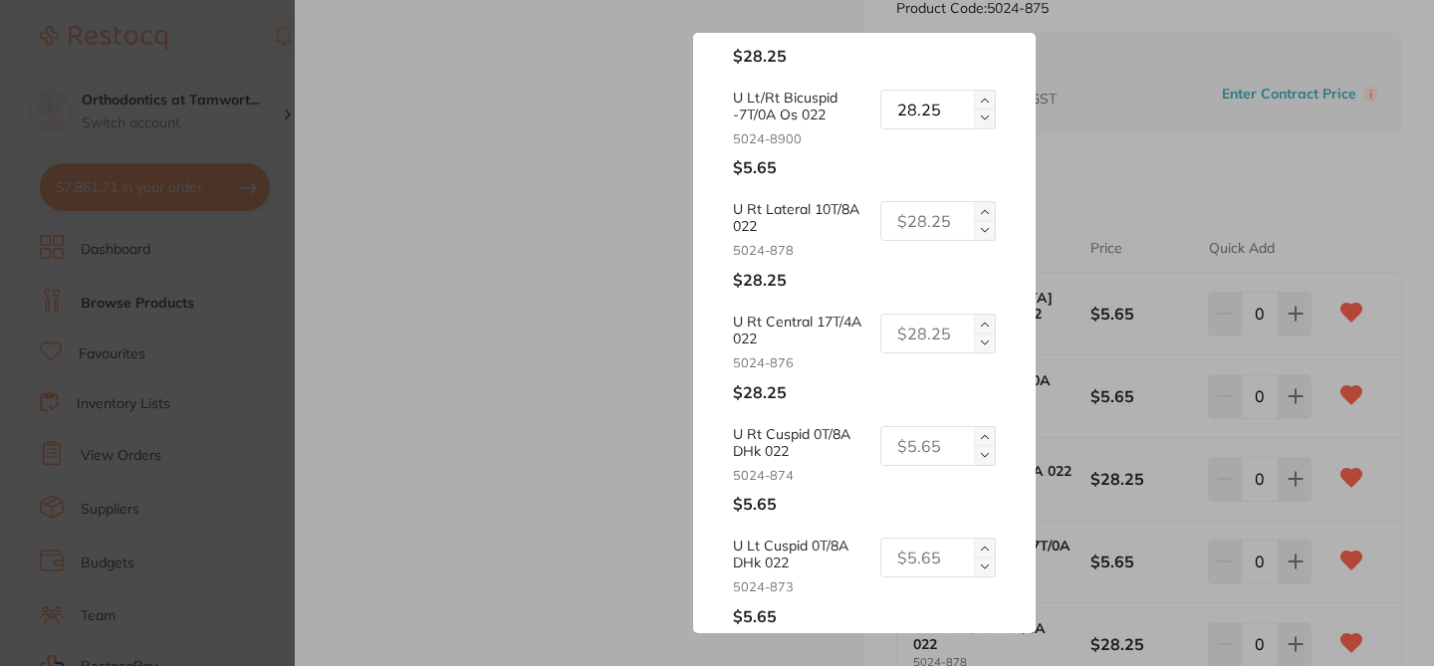
type input "28.25"
click at [916, 426] on input "text" at bounding box center [937, 446] width 115 height 40
paste input "28.25"
type input "28.25"
click at [908, 541] on input "text" at bounding box center [937, 558] width 115 height 40
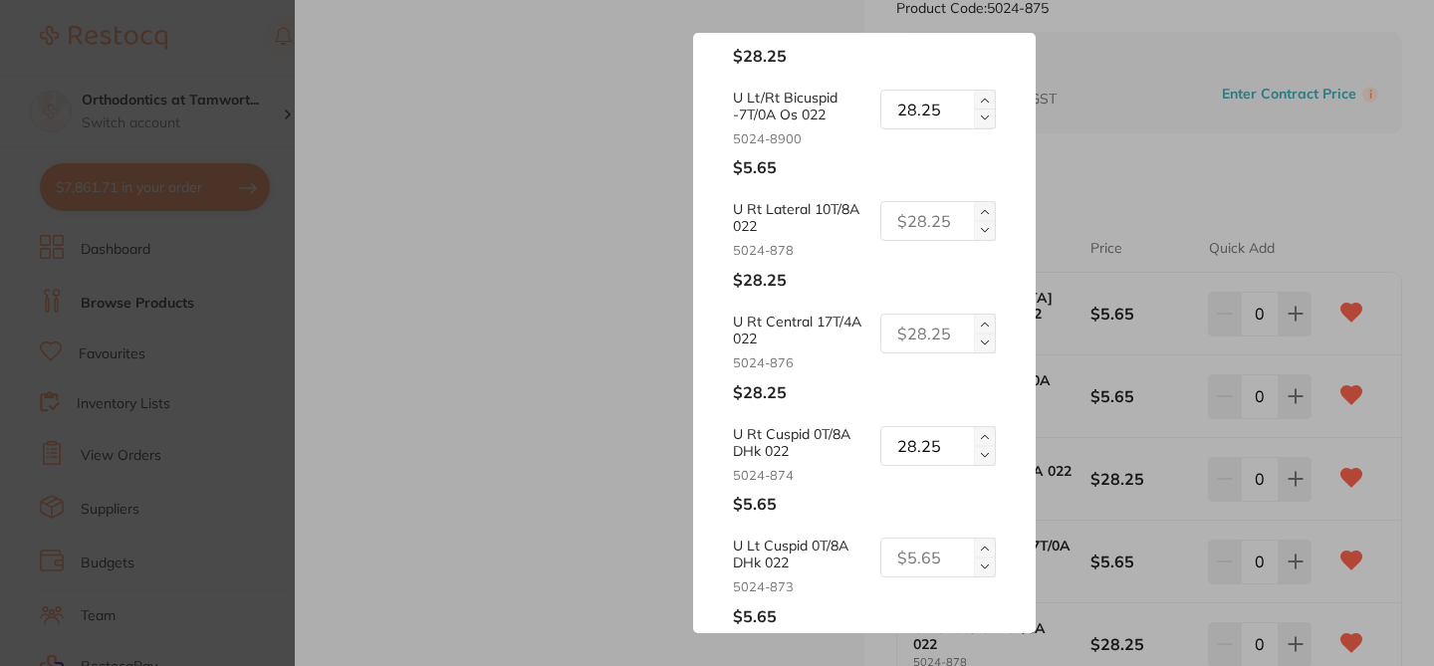
paste input "28.25"
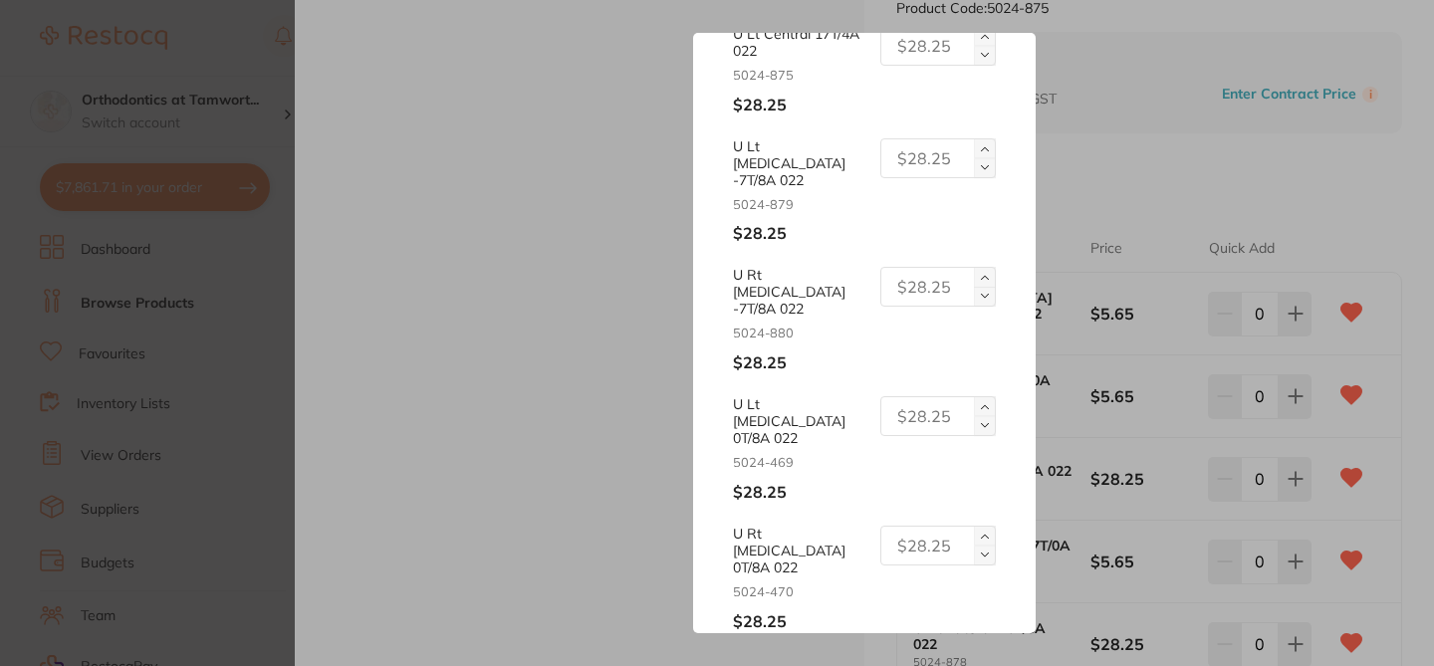
scroll to position [1169, 0]
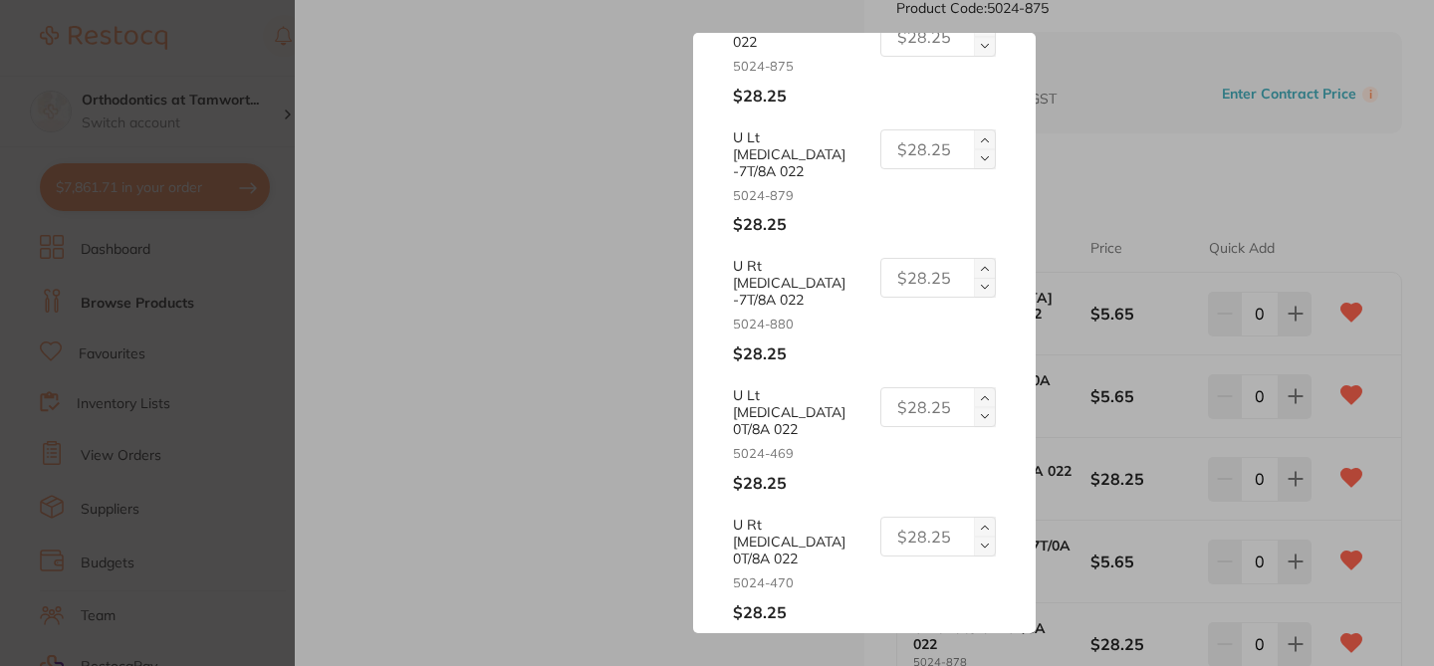
type input "28.25"
click at [934, 642] on button "Update RRP" at bounding box center [864, 668] width 262 height 52
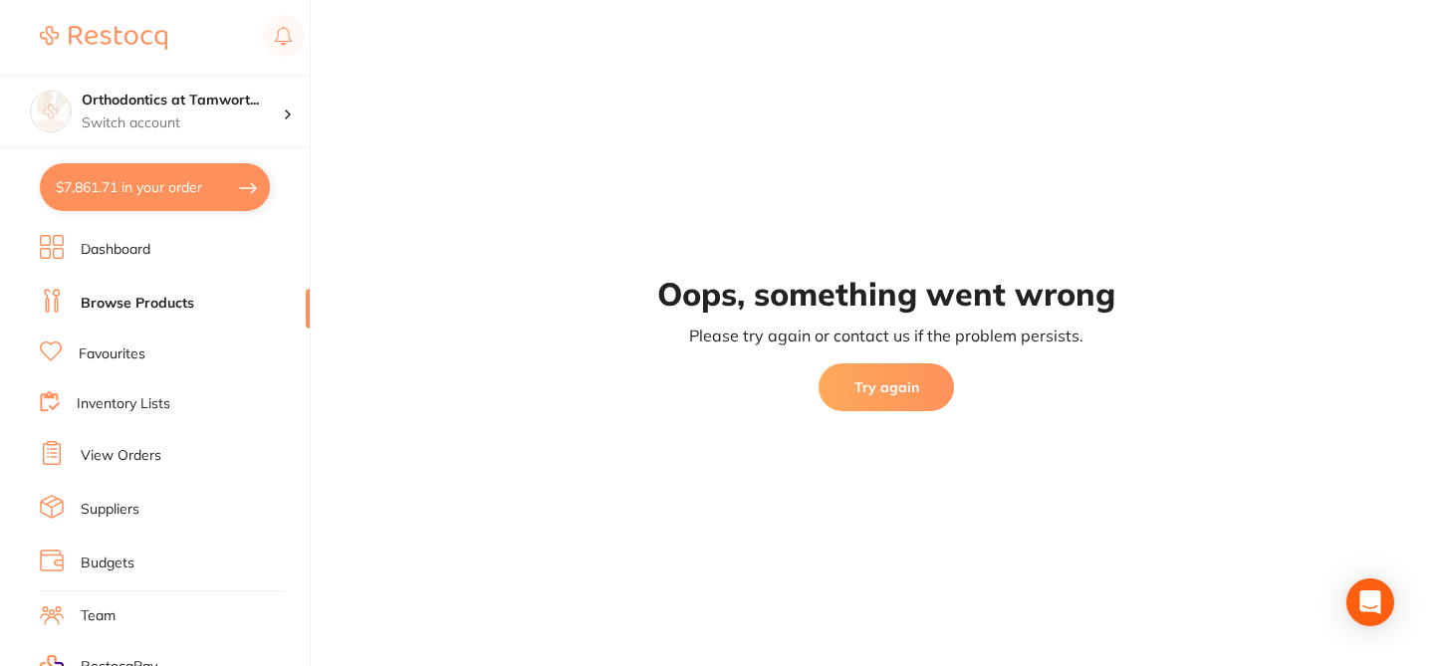
click at [911, 378] on button "Try again" at bounding box center [885, 387] width 135 height 48
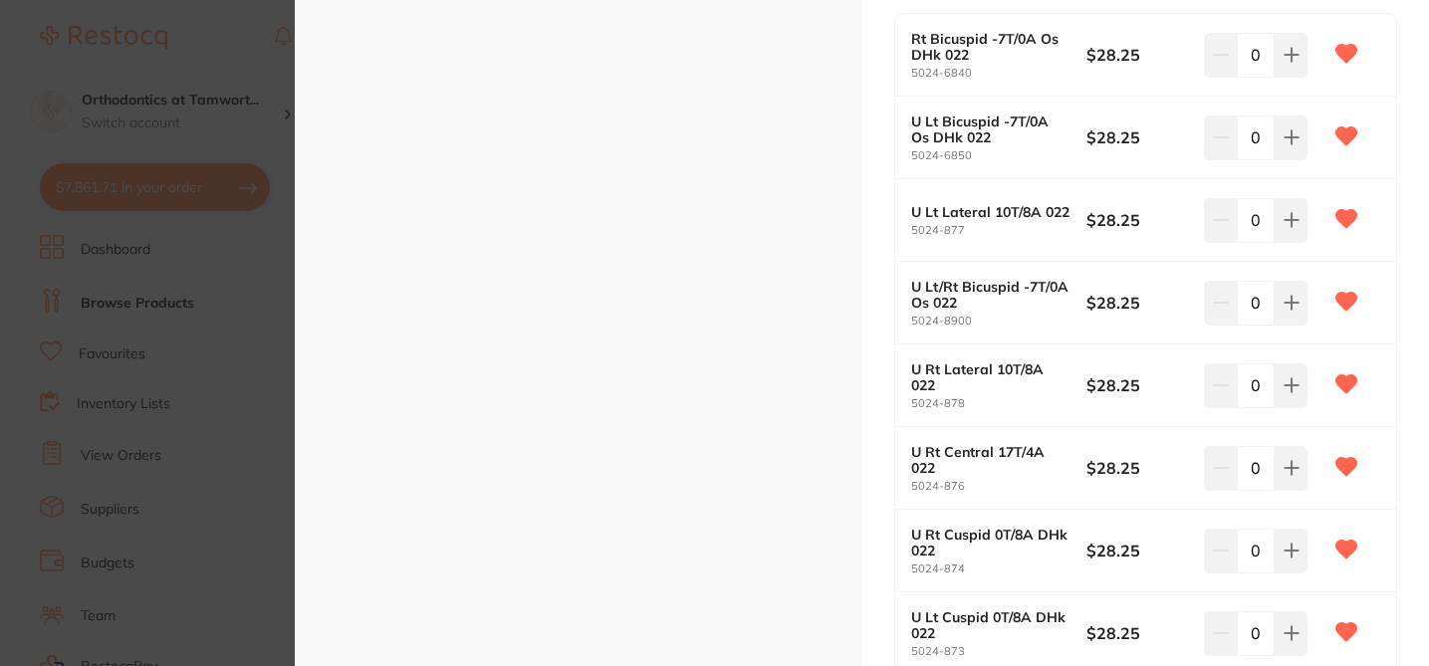
scroll to position [561, 0]
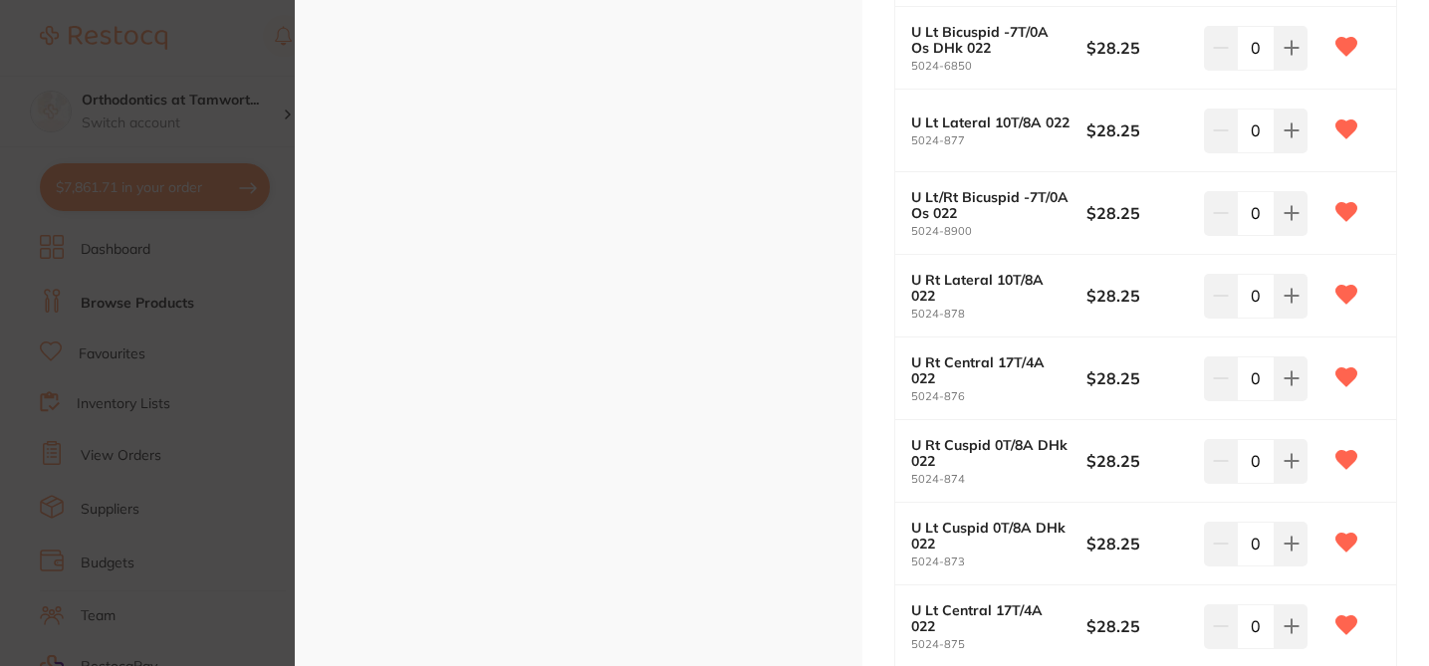
click at [125, 54] on section "APC PL Vict Srs Low Profile MBT UPPER 5/Pk orthodontics by Solventum Product Co…" at bounding box center [714, 333] width 1429 height 666
click at [258, 118] on p "Switch account" at bounding box center [182, 123] width 201 height 20
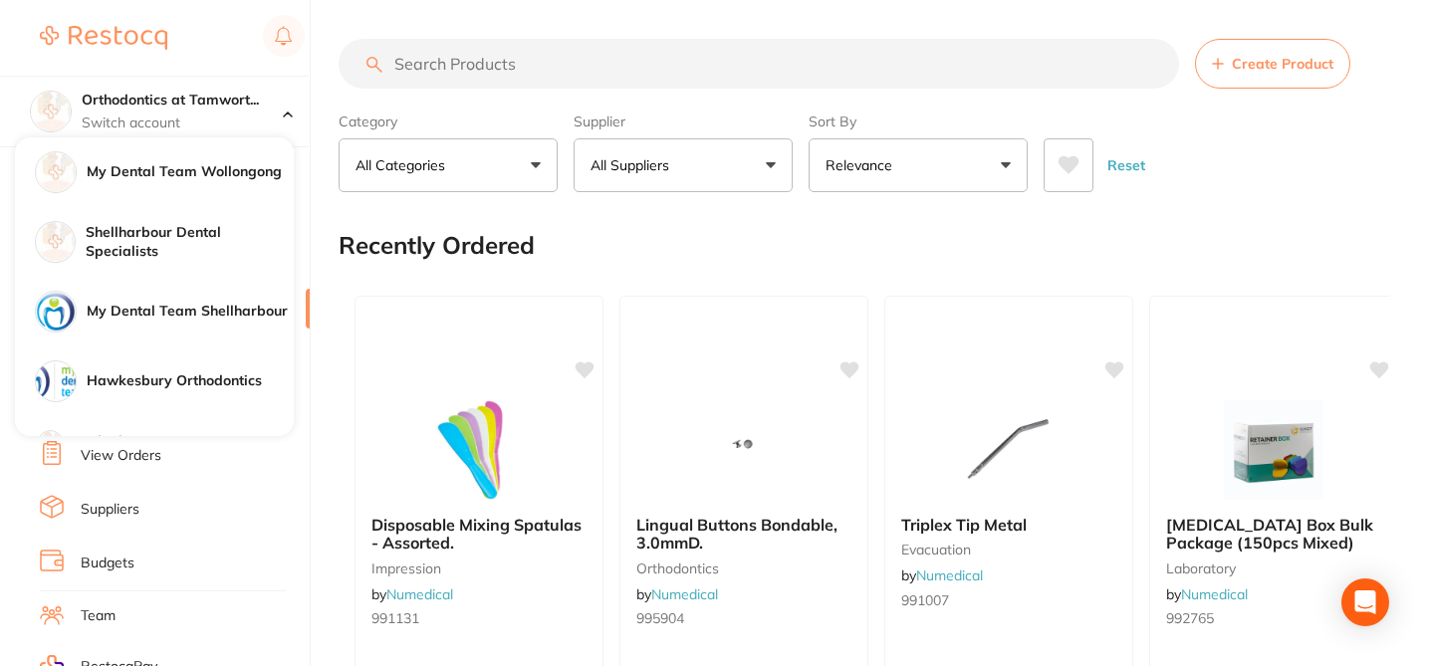
scroll to position [189, 0]
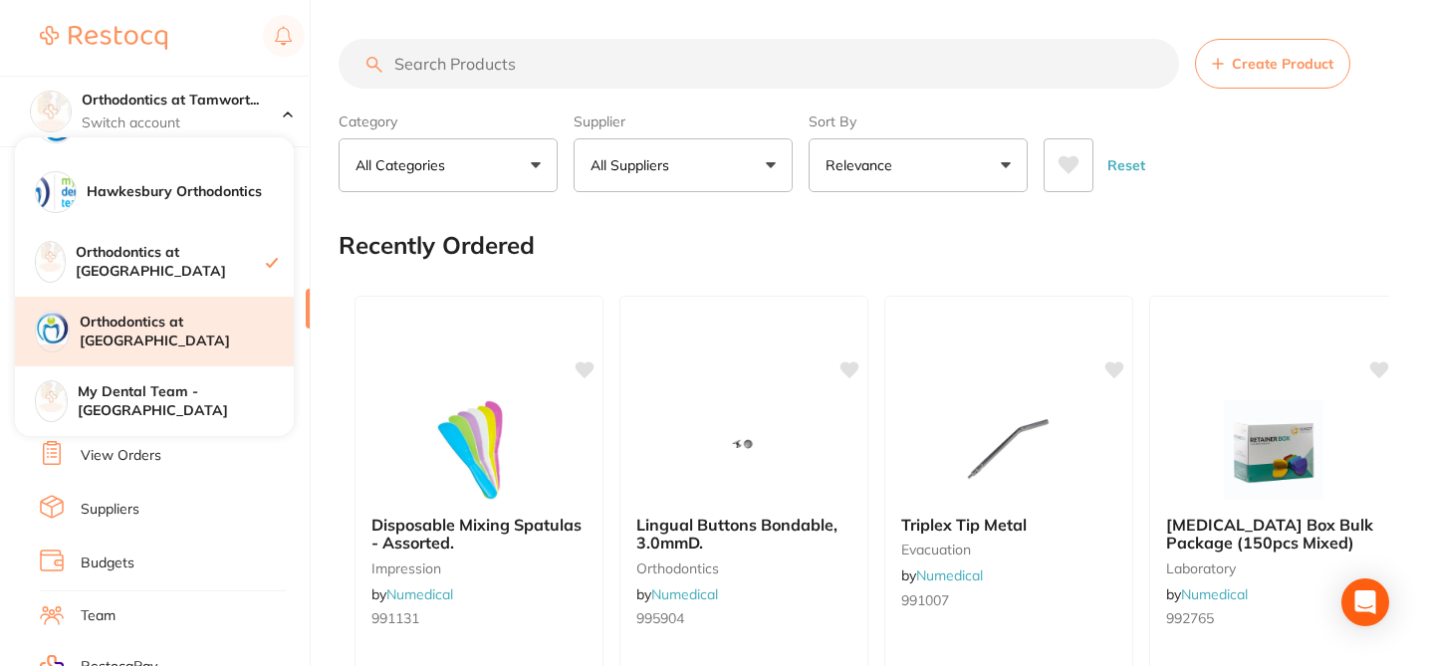
click at [216, 332] on h4 "Orthodontics at [GEOGRAPHIC_DATA]" at bounding box center [187, 332] width 214 height 39
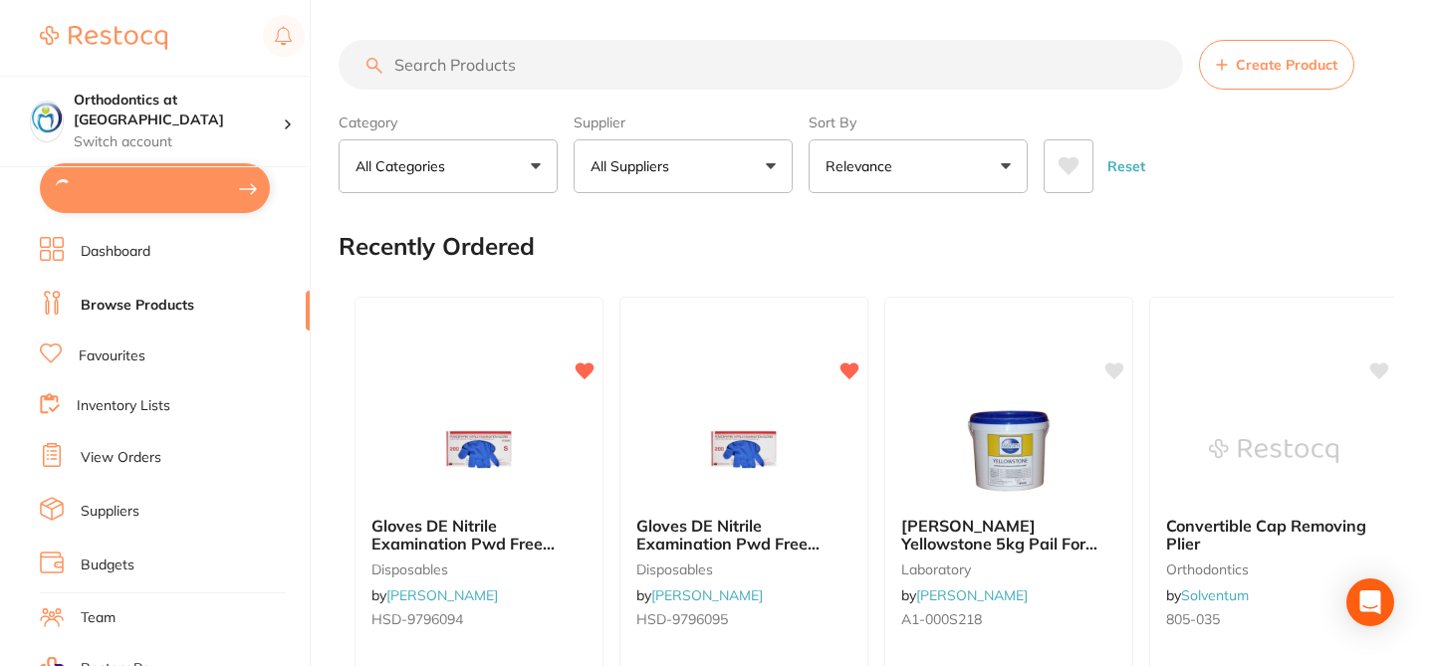
click at [469, 64] on input "search" at bounding box center [760, 65] width 844 height 50
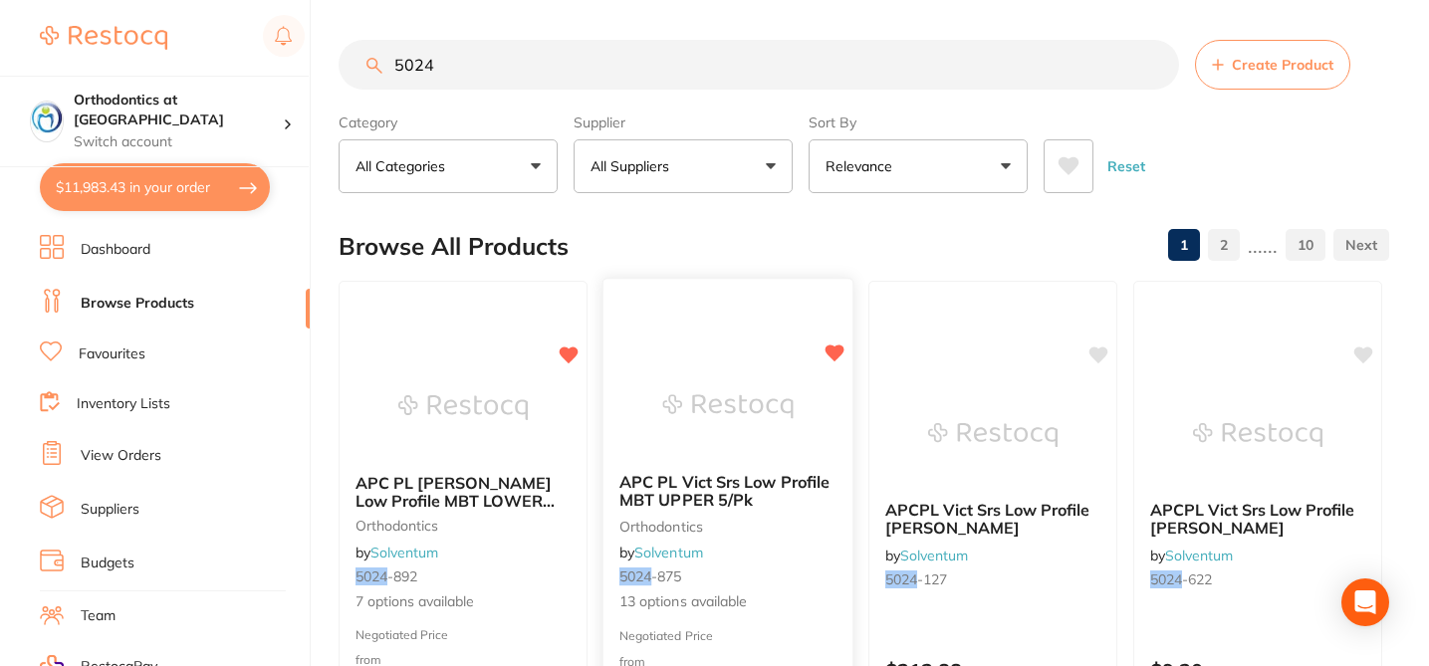
type input "5024"
click at [697, 417] on img at bounding box center [727, 406] width 130 height 101
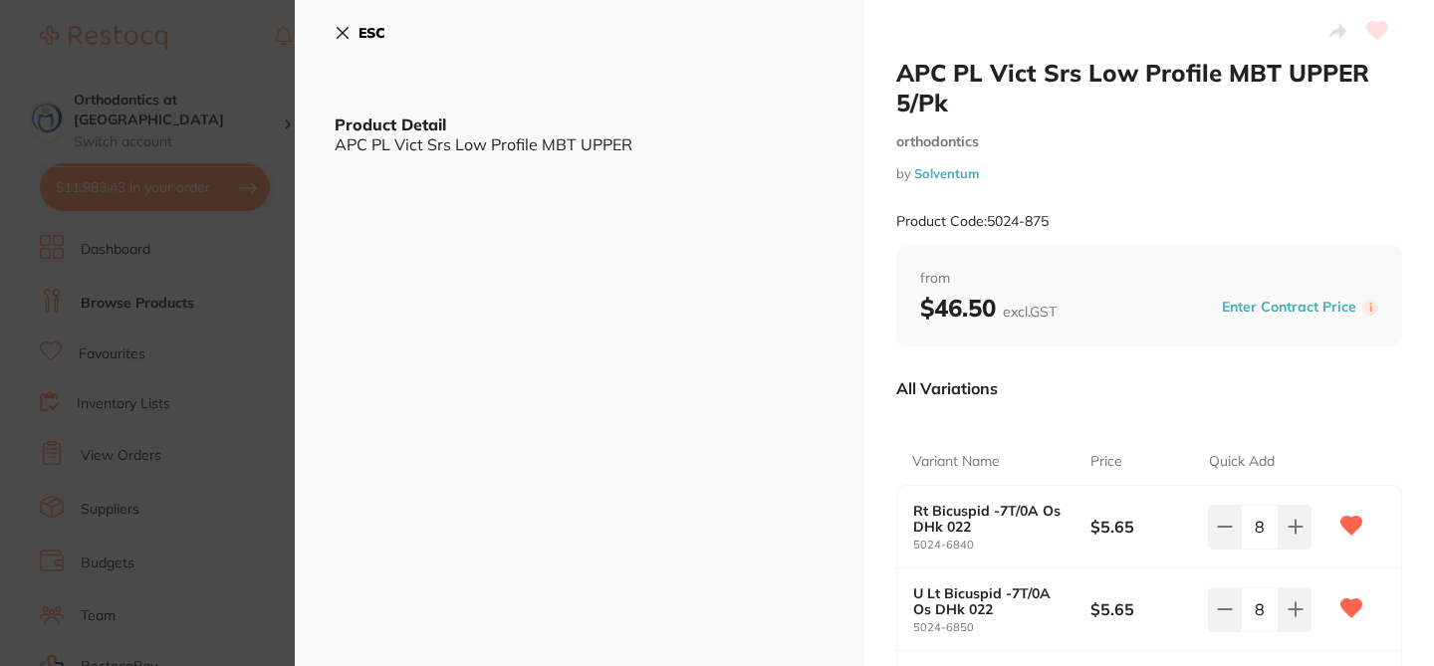
click at [1237, 307] on button "Enter Contract Price" at bounding box center [1288, 307] width 146 height 19
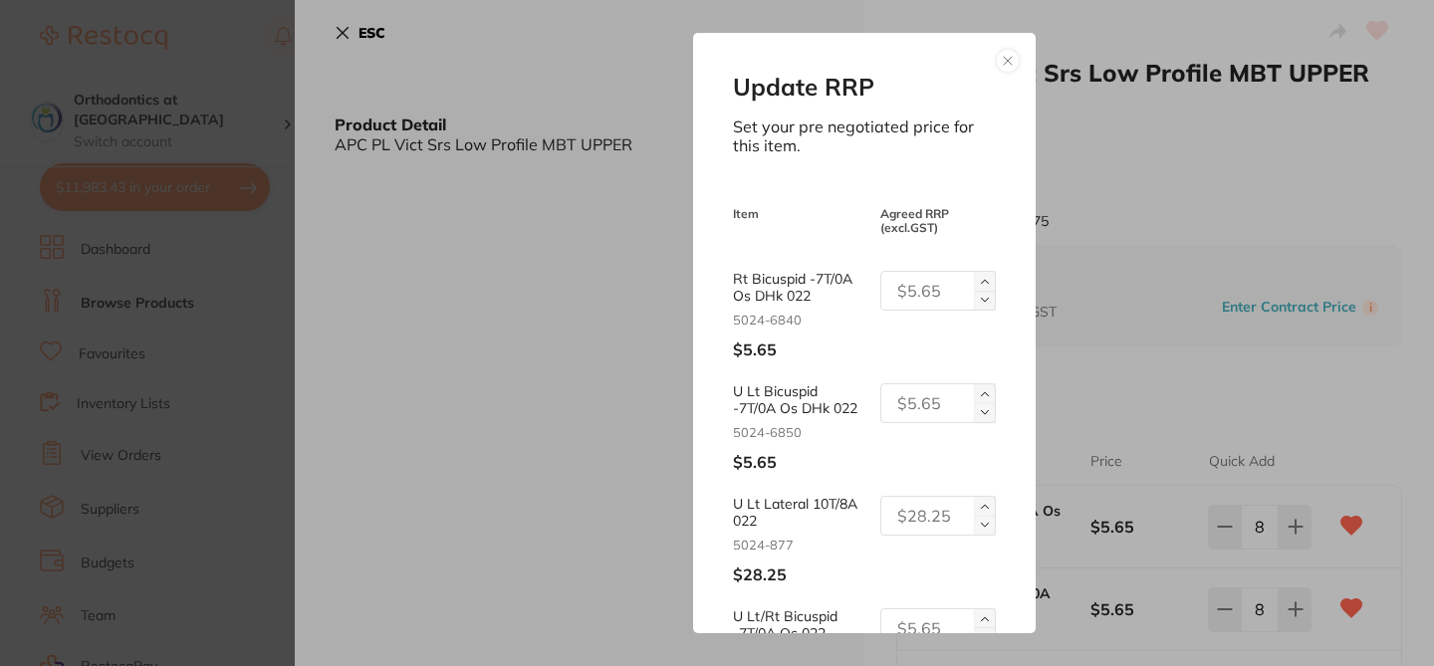
click at [930, 287] on input "text" at bounding box center [937, 291] width 115 height 40
paste input "28.25"
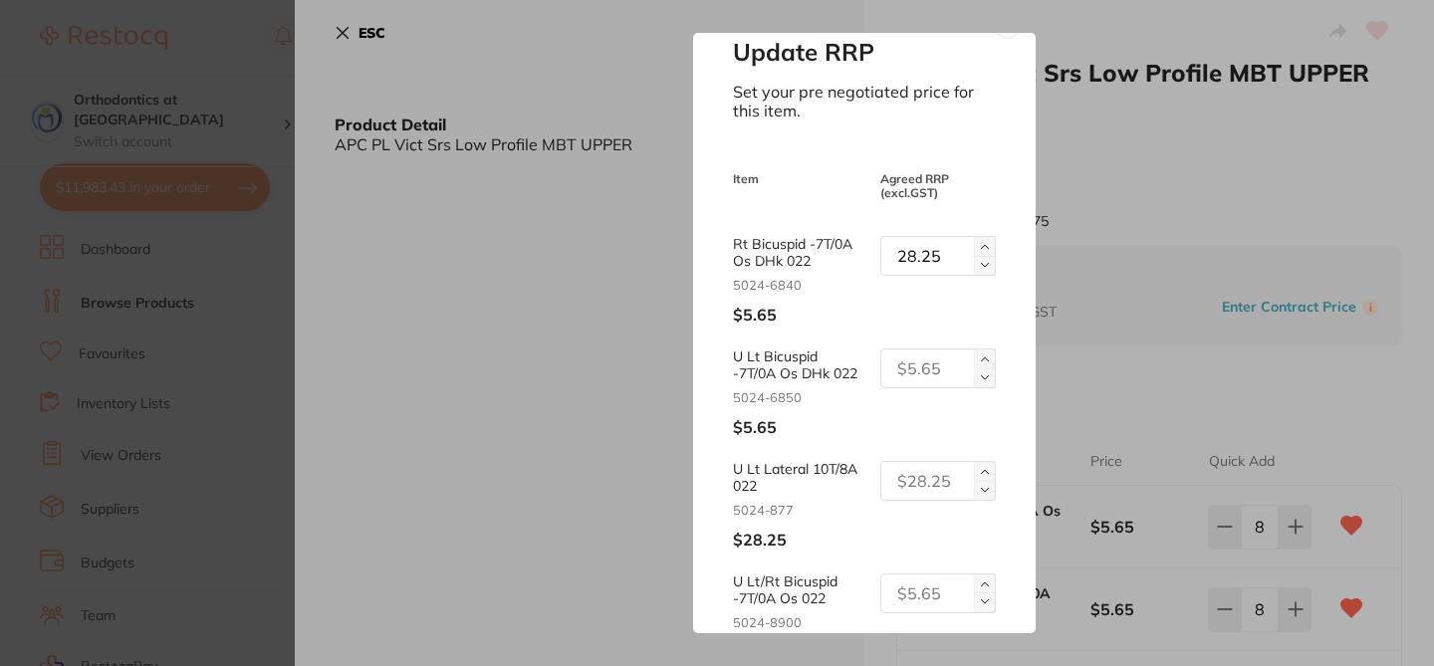
type input "28.25"
click at [920, 368] on input "text" at bounding box center [937, 368] width 115 height 40
paste input "28.25"
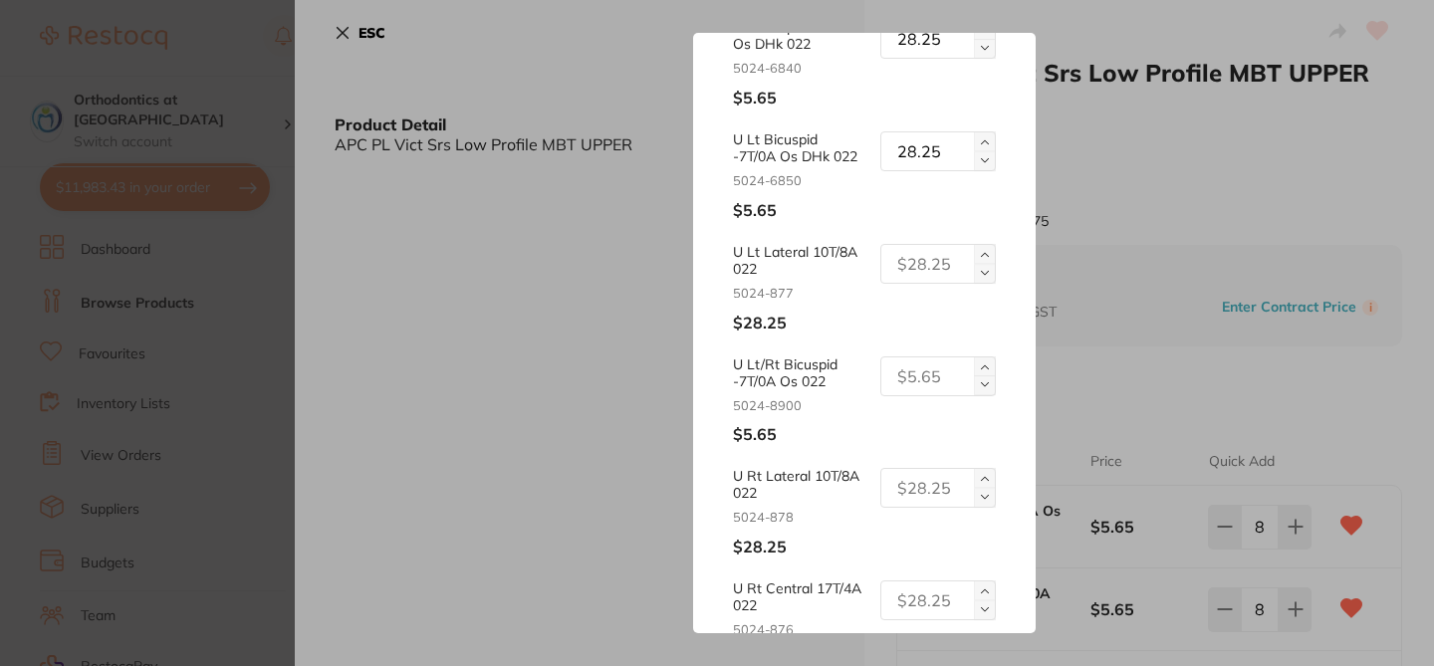
scroll to position [314, 0]
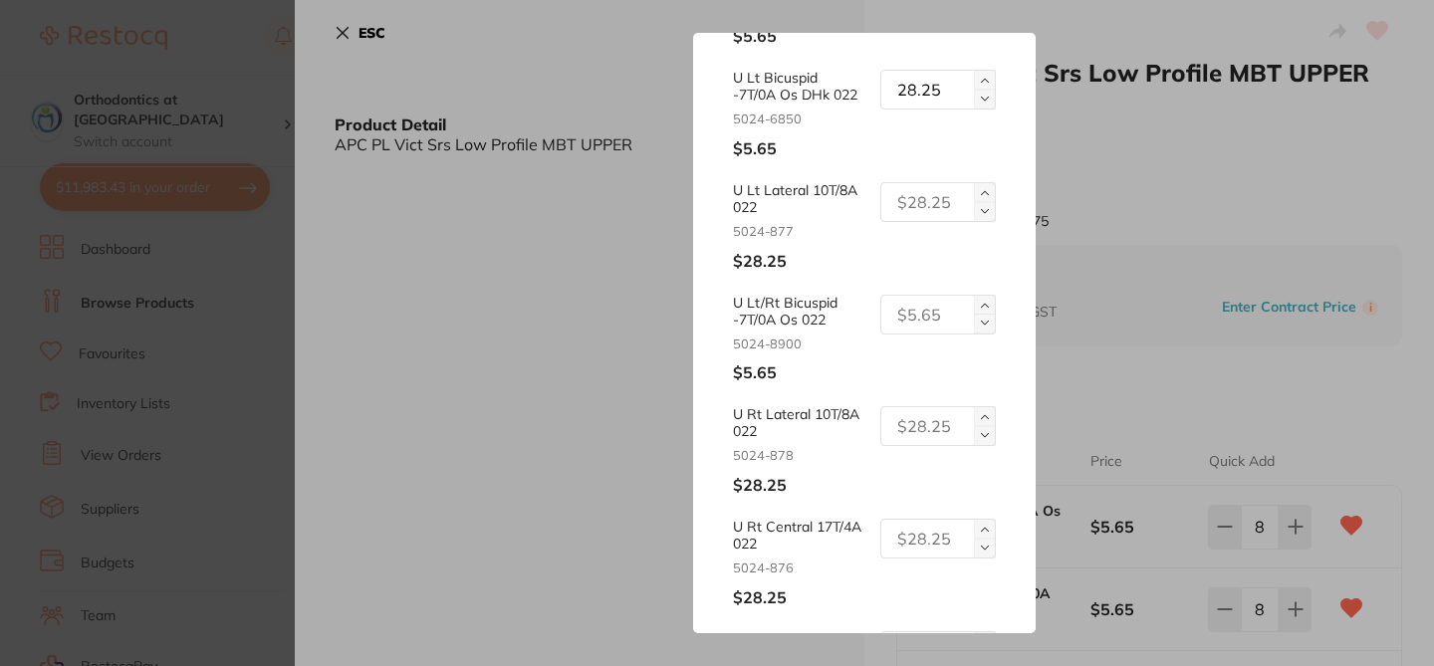
type input "28.25"
click at [921, 313] on input "text" at bounding box center [937, 315] width 115 height 40
paste input "28.25"
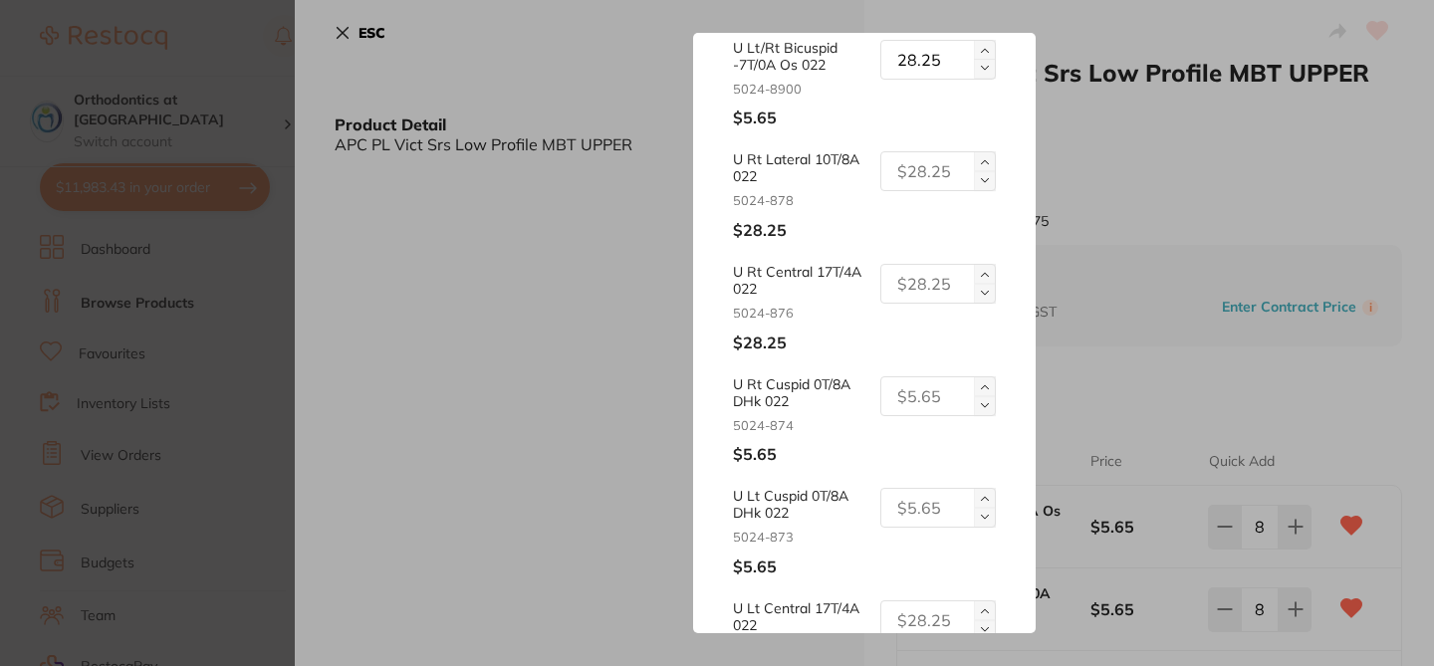
scroll to position [656, 0]
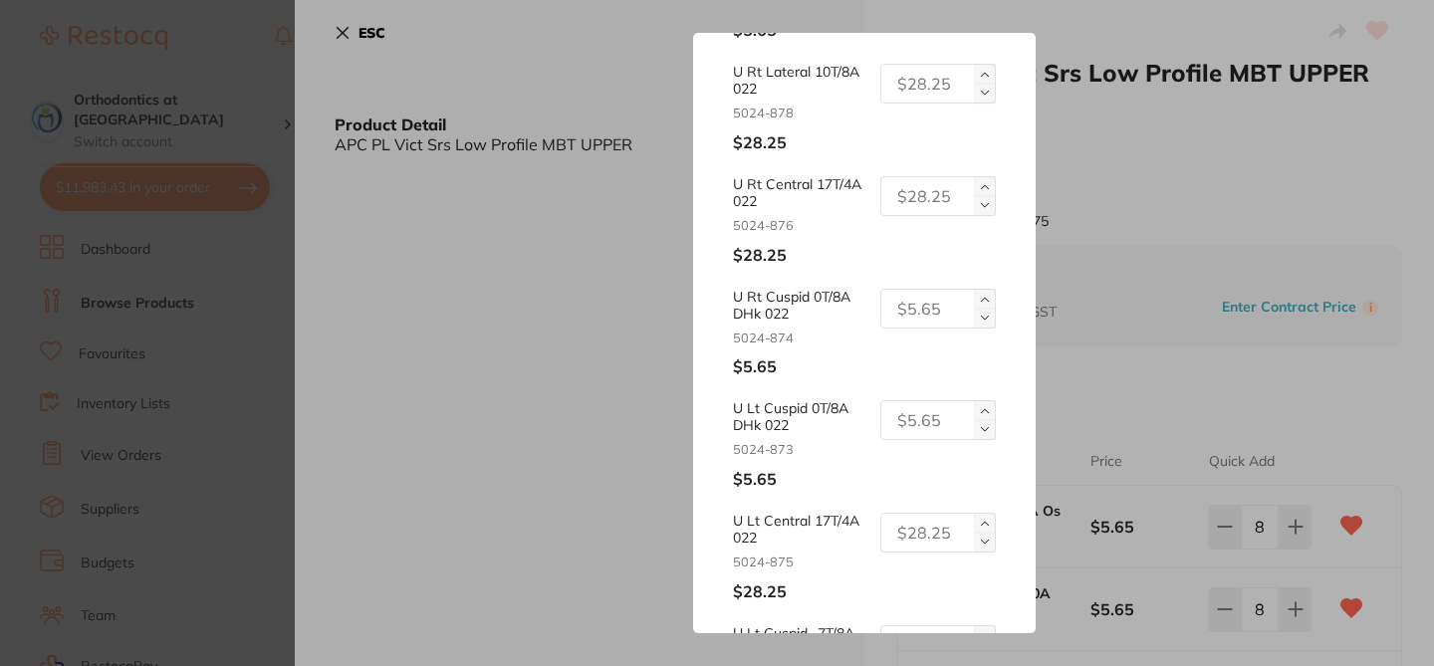
type input "28.25"
click at [913, 308] on input "text" at bounding box center [937, 309] width 115 height 40
paste input "28.25"
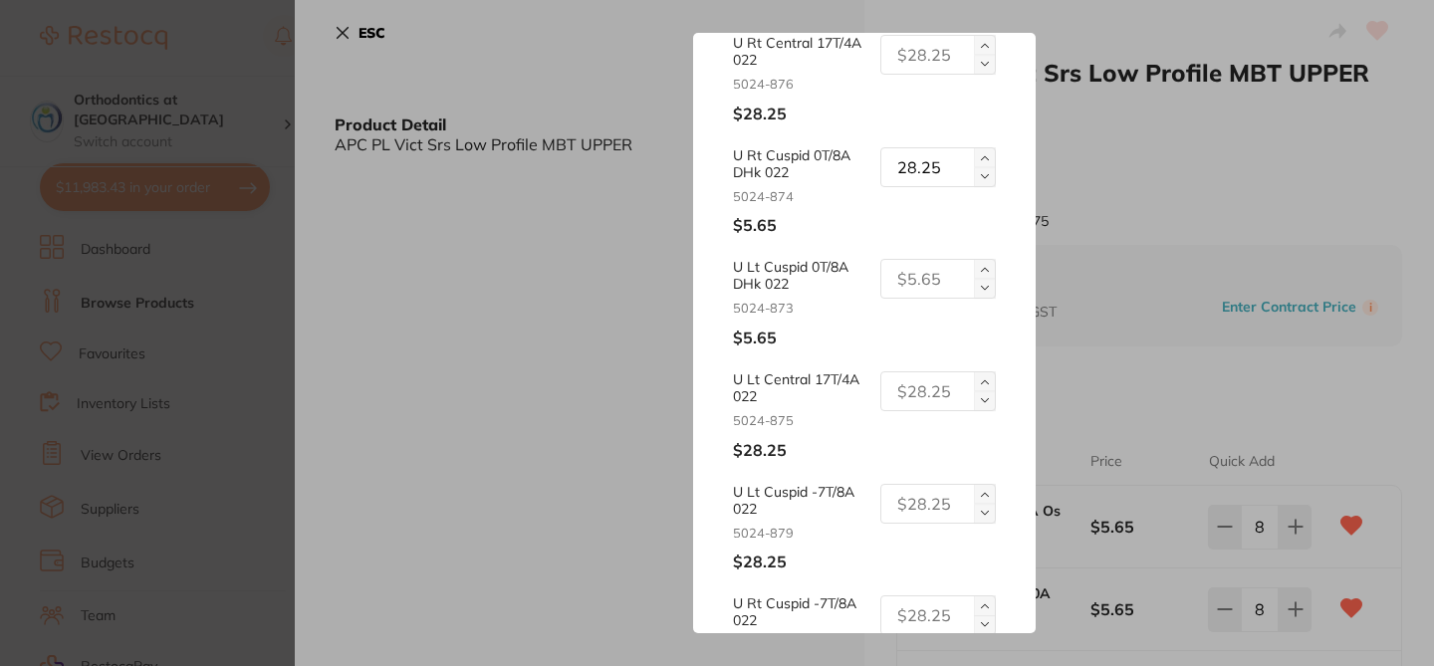
scroll to position [793, 0]
type input "28.25"
click at [917, 283] on input "text" at bounding box center [937, 283] width 115 height 40
paste input "28.25"
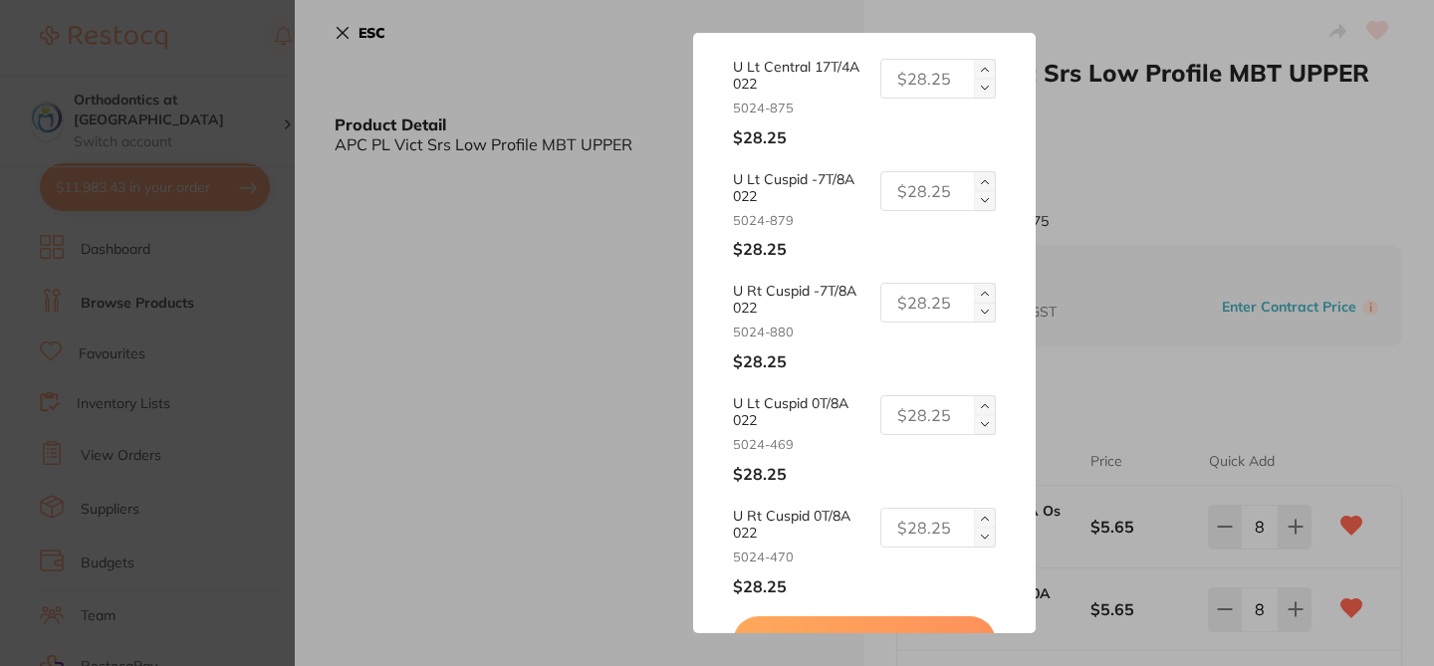
scroll to position [1169, 0]
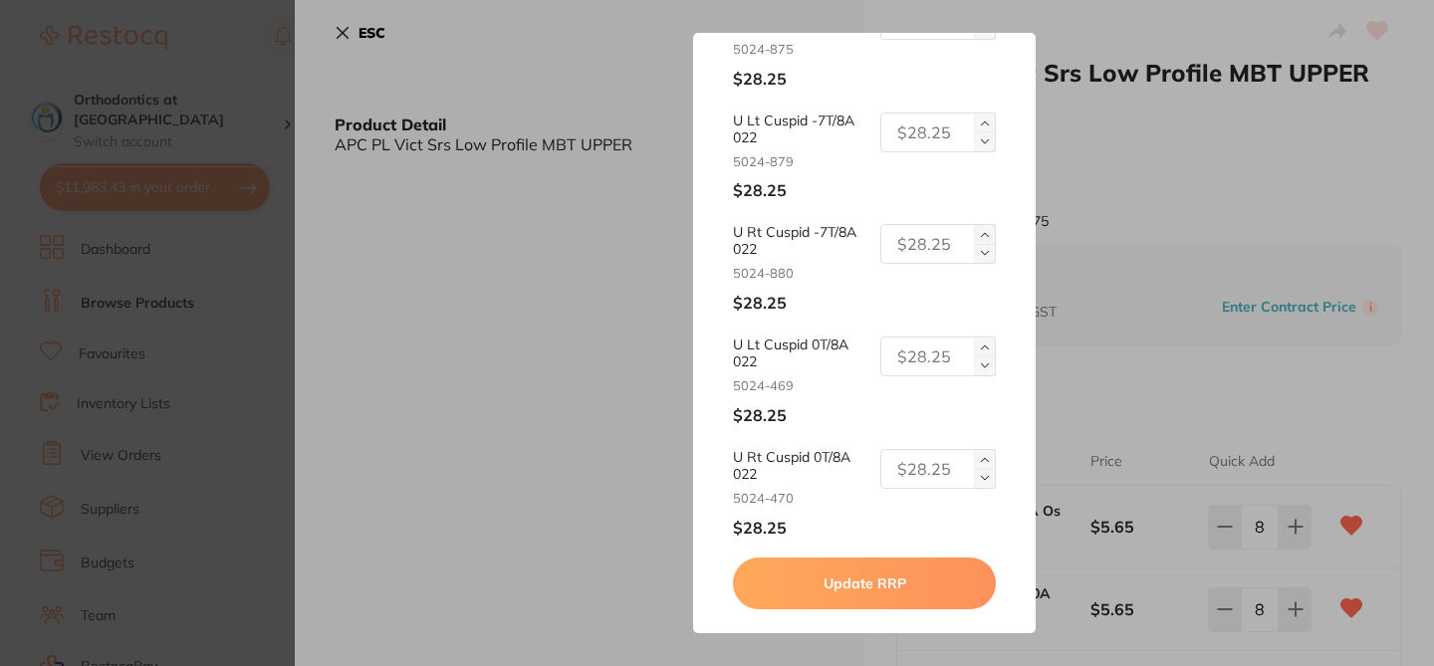
type input "28.25"
click at [908, 585] on button "Update RRP" at bounding box center [864, 583] width 262 height 52
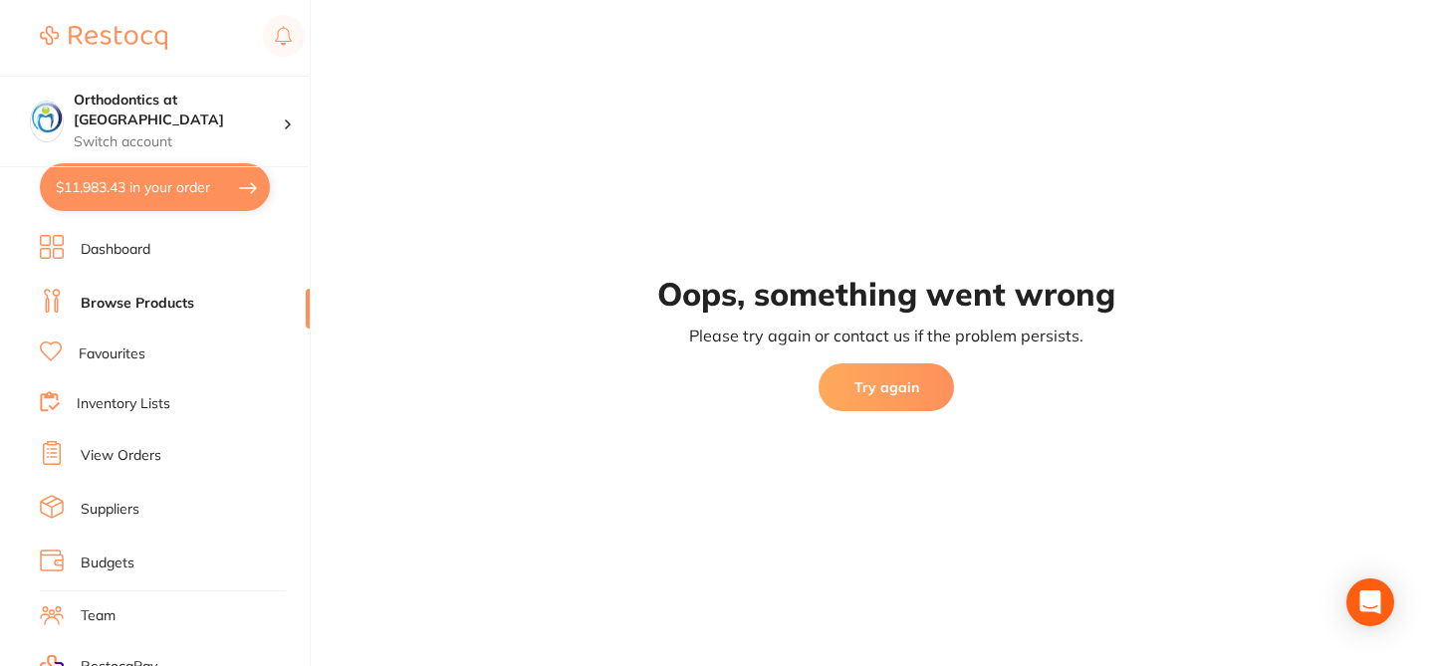
click at [933, 387] on button "Try again" at bounding box center [885, 387] width 135 height 48
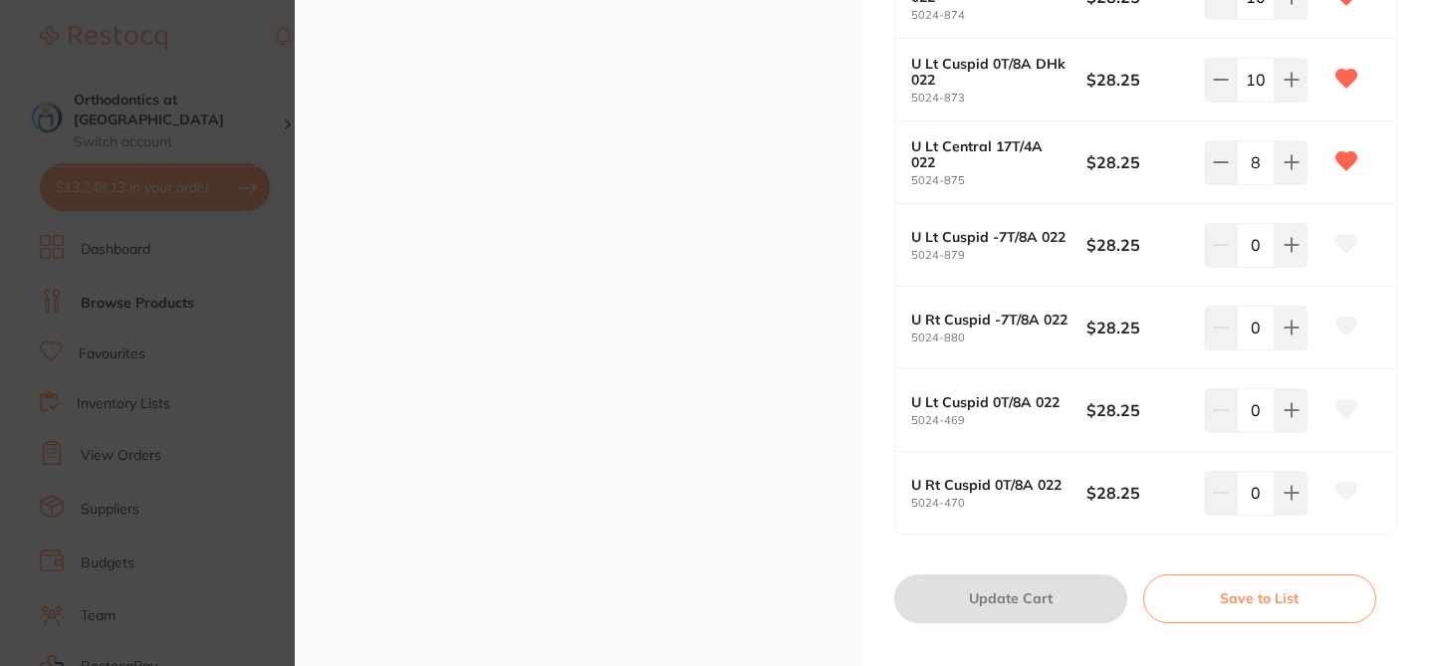
scroll to position [1022, 0]
click at [1344, 249] on icon at bounding box center [1346, 247] width 21 height 18
click at [1343, 332] on icon at bounding box center [1346, 330] width 21 height 18
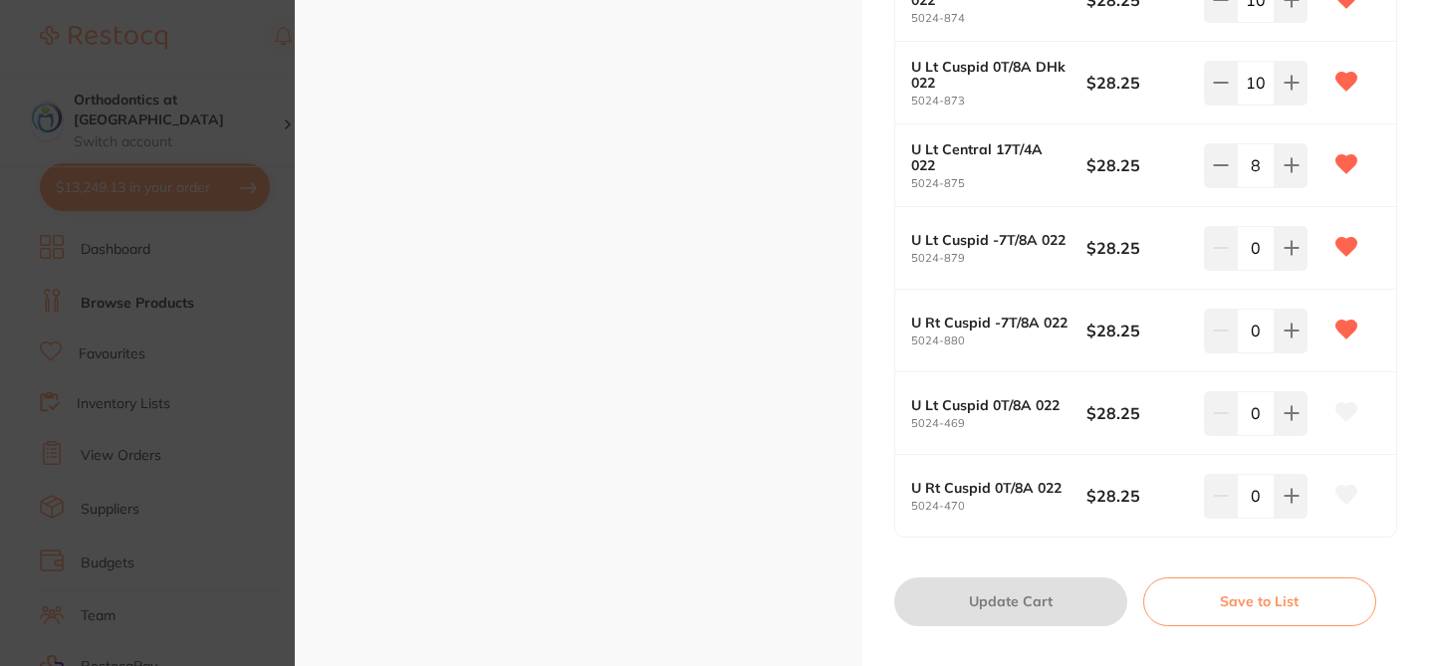
click at [1344, 414] on icon at bounding box center [1346, 412] width 21 height 18
click at [1346, 492] on icon at bounding box center [1346, 495] width 21 height 18
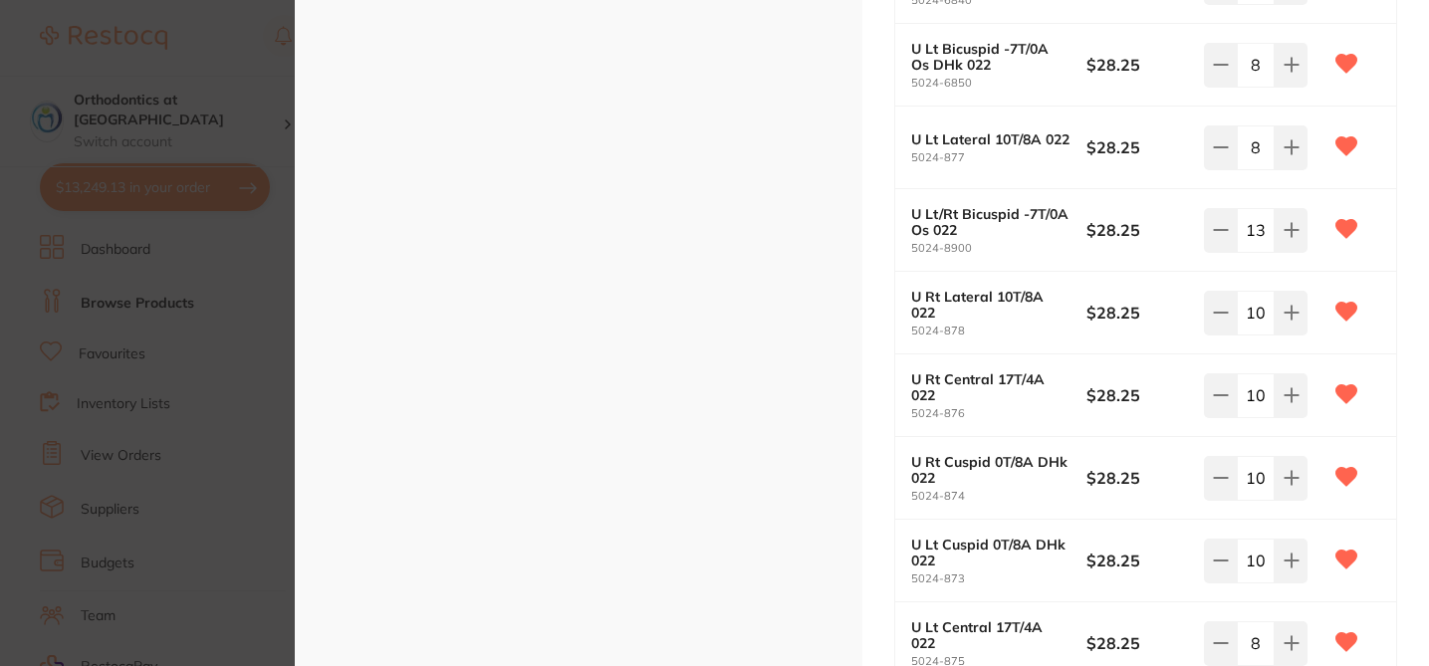
scroll to position [530, 0]
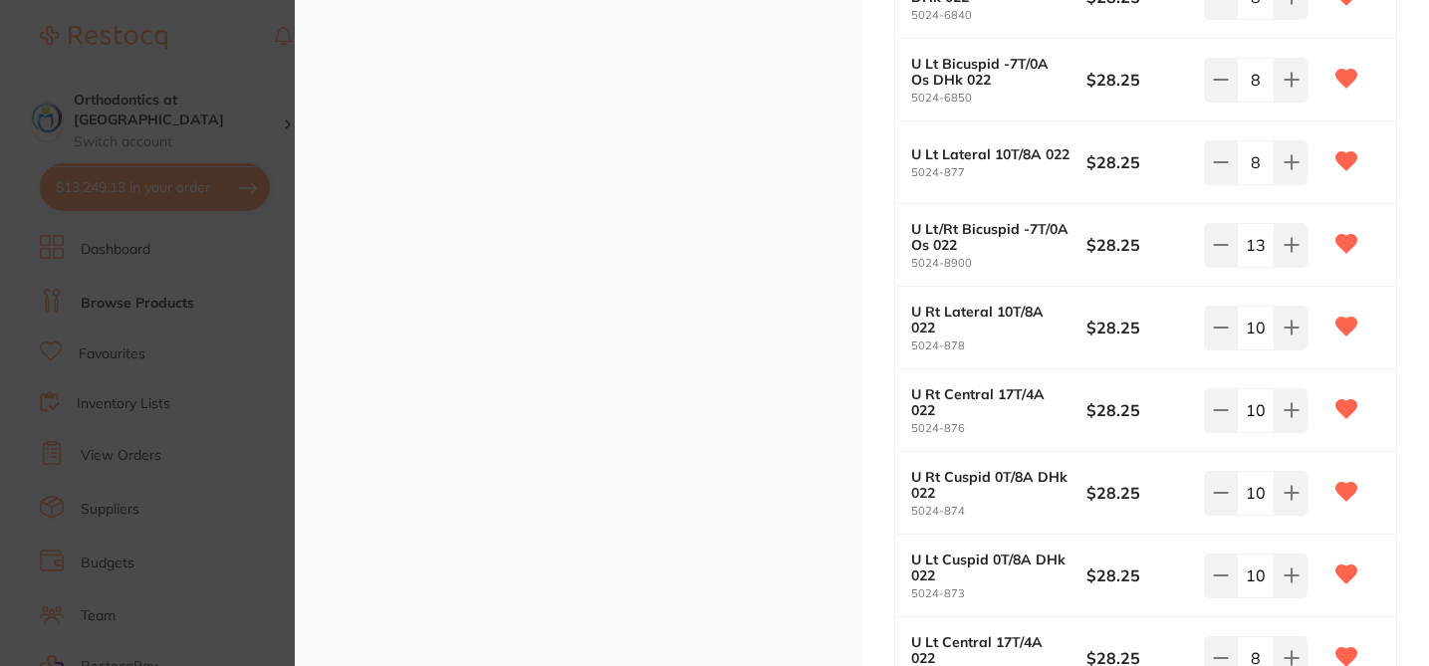
click at [1420, 310] on div "APC PL Vict Srs Low Profile MBT UPPER 5/Pk orthodontics by Solventum Product Co…" at bounding box center [1145, 322] width 567 height 1704
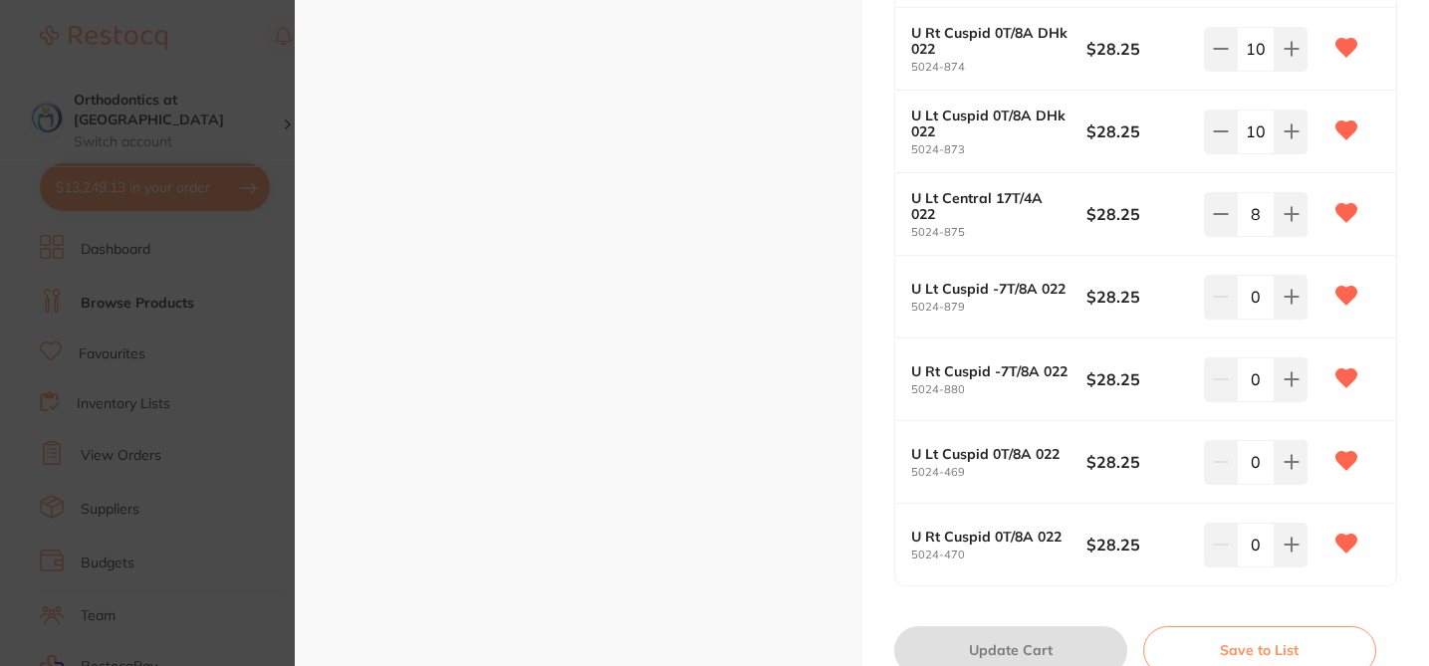
scroll to position [1053, 0]
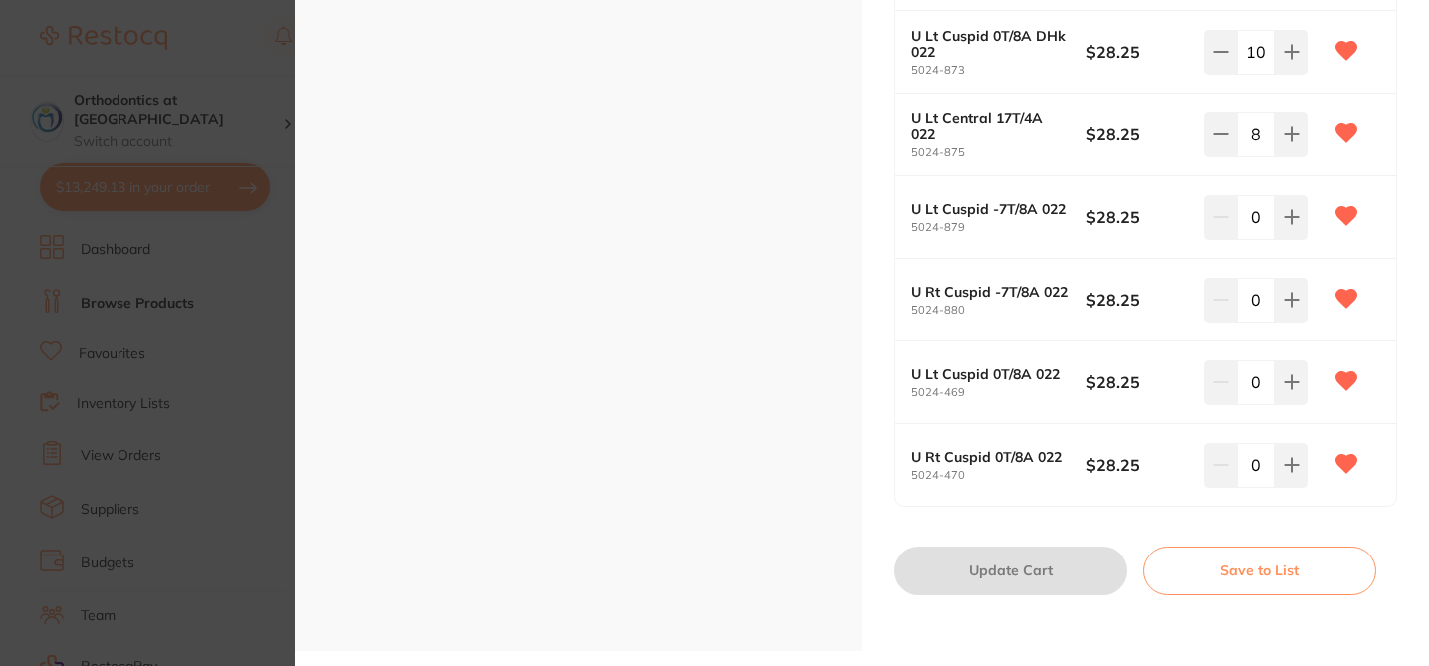
click at [200, 52] on section "APC PL Vict Srs Low Profile MBT UPPER 5/Pk orthodontics by Solventum Product Co…" at bounding box center [714, 333] width 1429 height 666
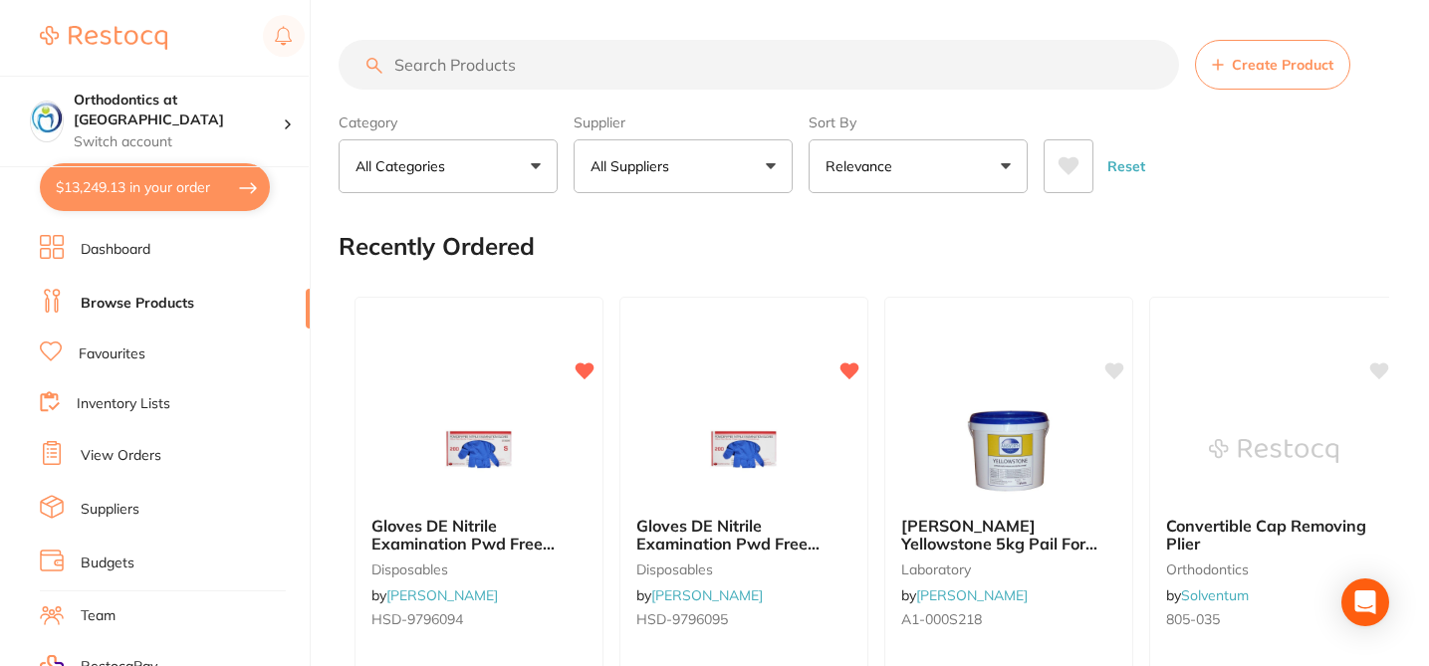
click at [632, 63] on input "search" at bounding box center [758, 65] width 840 height 50
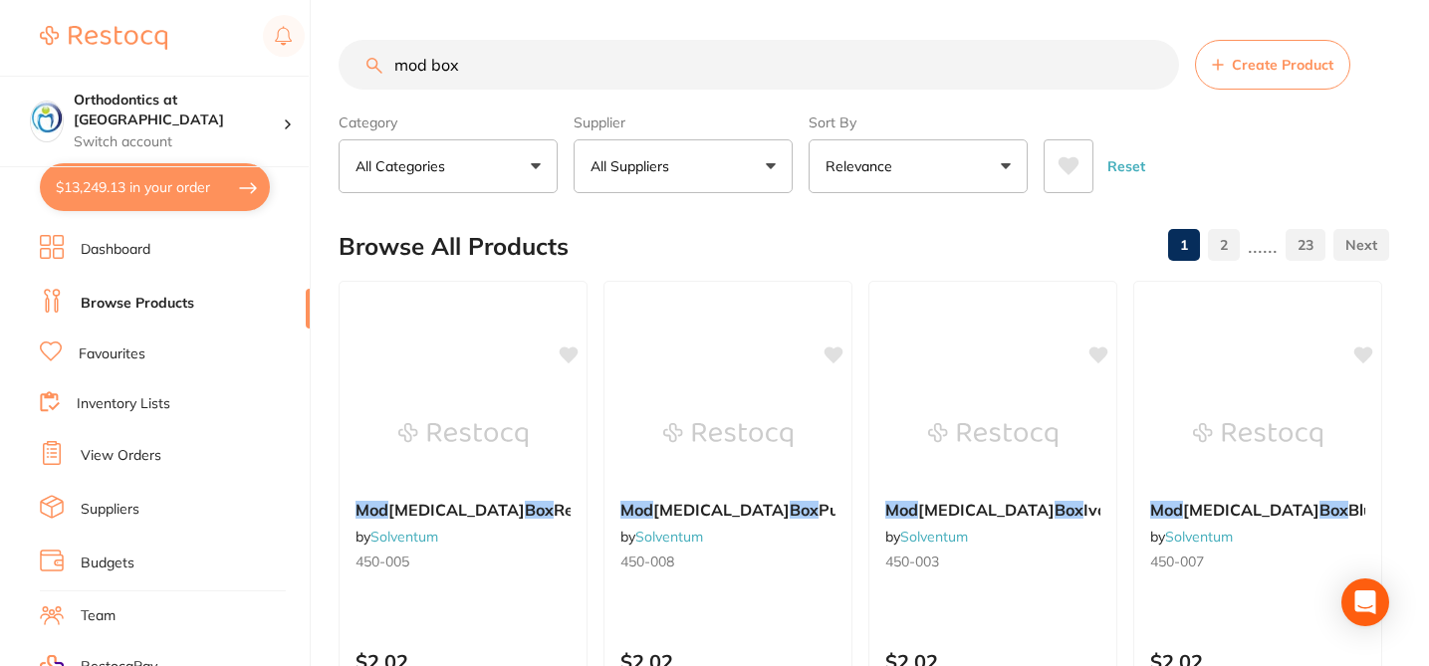
type input "mod box"
click at [702, 258] on div "Browse All Products 1 2 ...... 23" at bounding box center [863, 246] width 1050 height 67
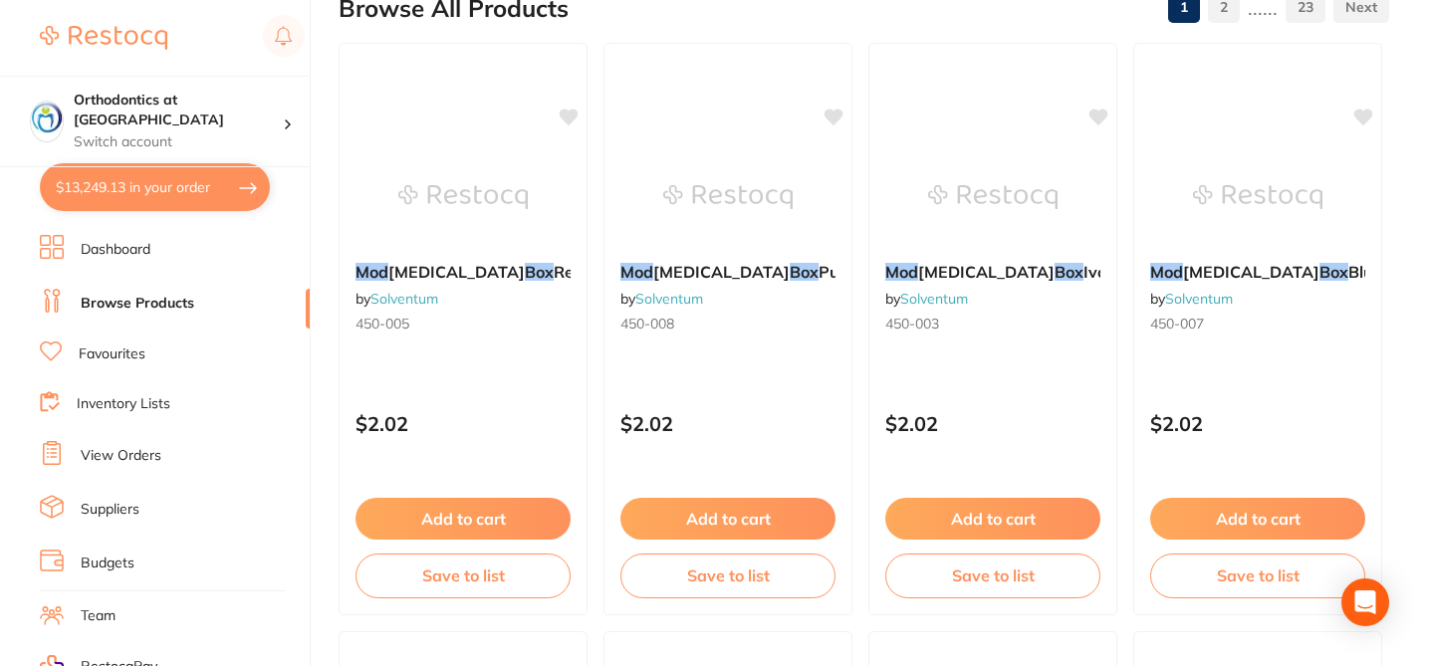
scroll to position [279, 0]
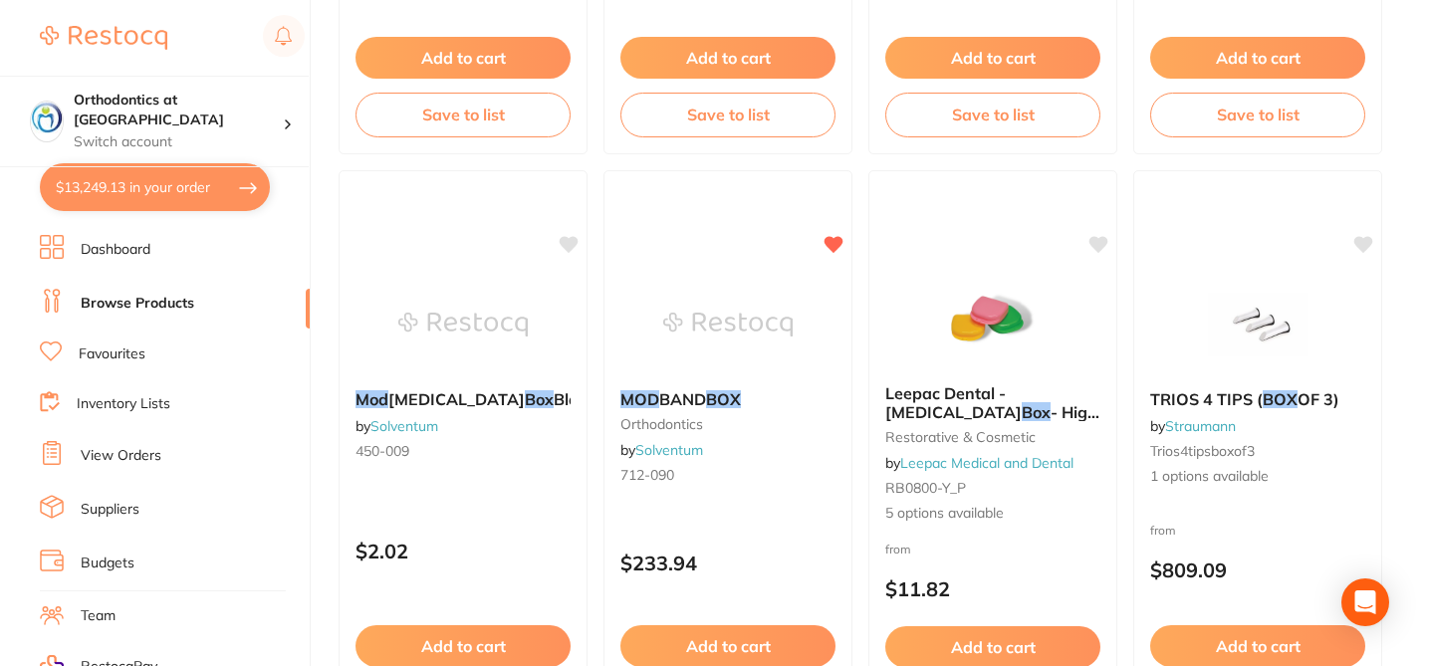
scroll to position [717, 0]
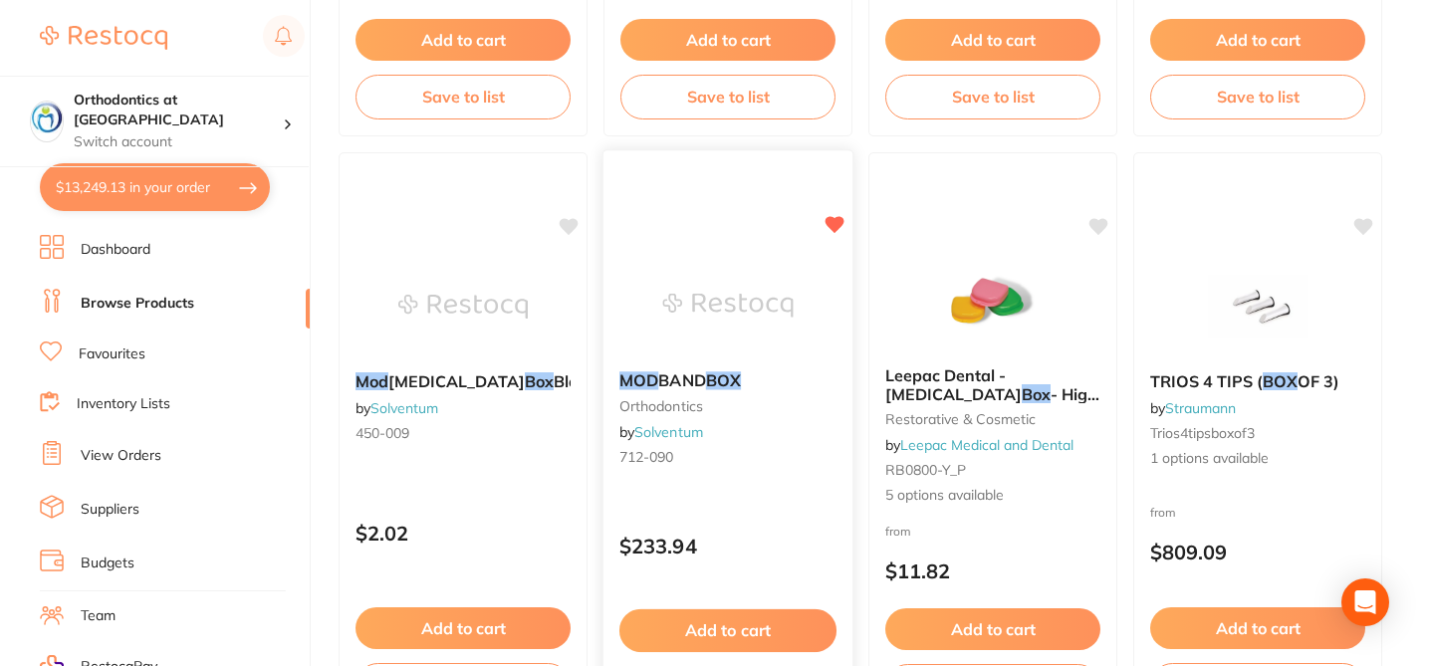
click at [753, 410] on small "orthodontics" at bounding box center [727, 406] width 217 height 16
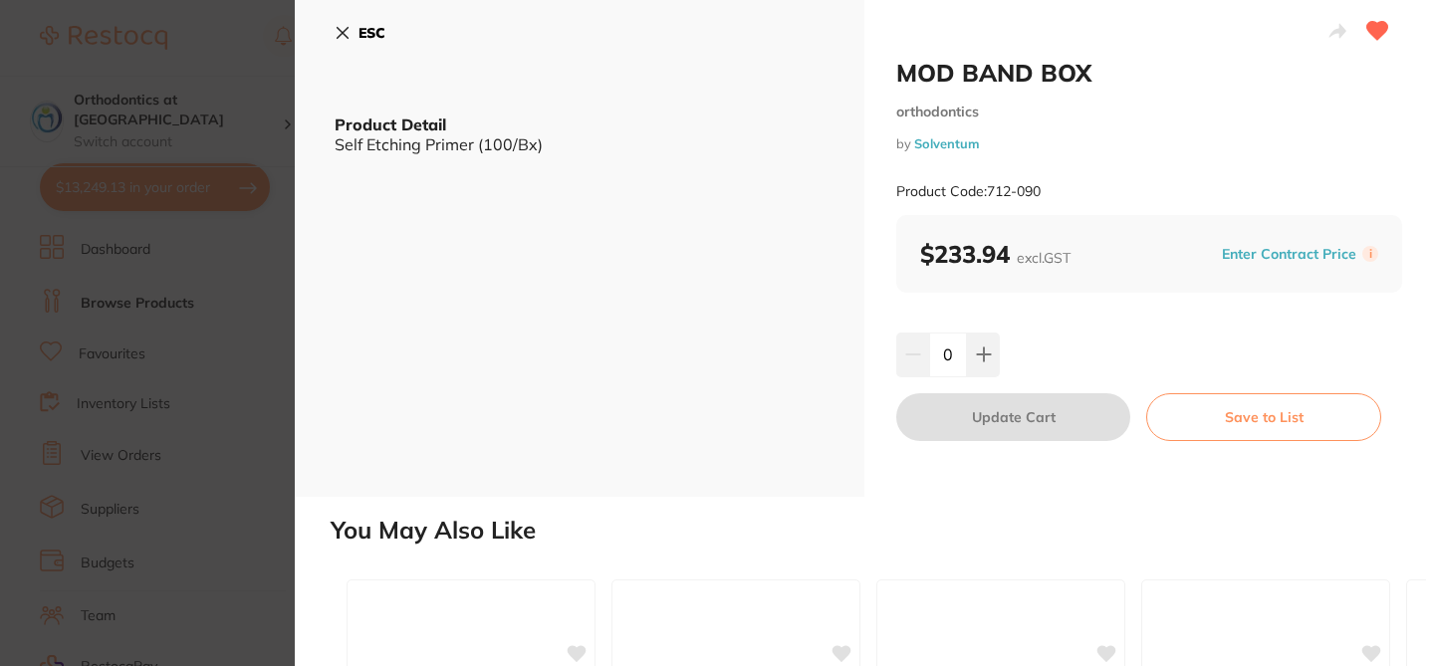
scroll to position [80, 0]
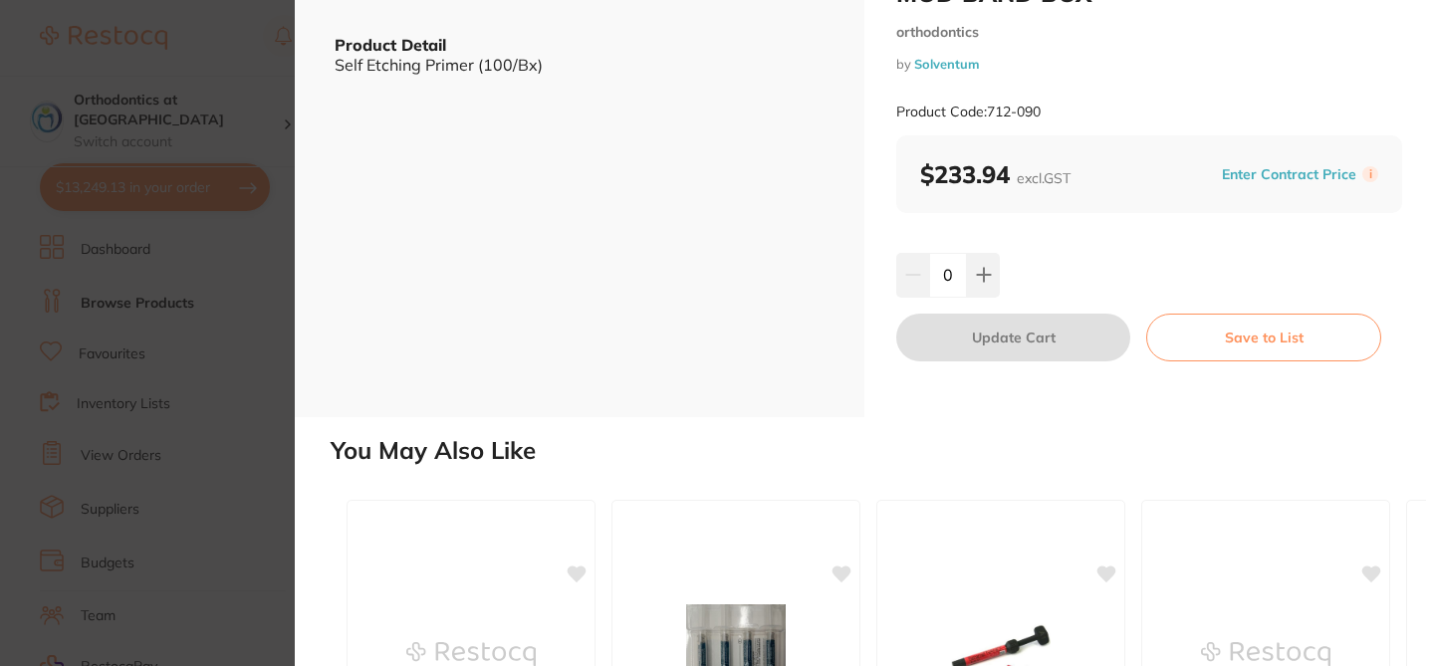
click at [997, 407] on div "MOD BAND BOX orthodontics by Solventum Product Code: 712-090 $233.94 excl. GST …" at bounding box center [1148, 168] width 569 height 497
click at [1053, 439] on h2 "You May Also Like" at bounding box center [878, 451] width 1095 height 28
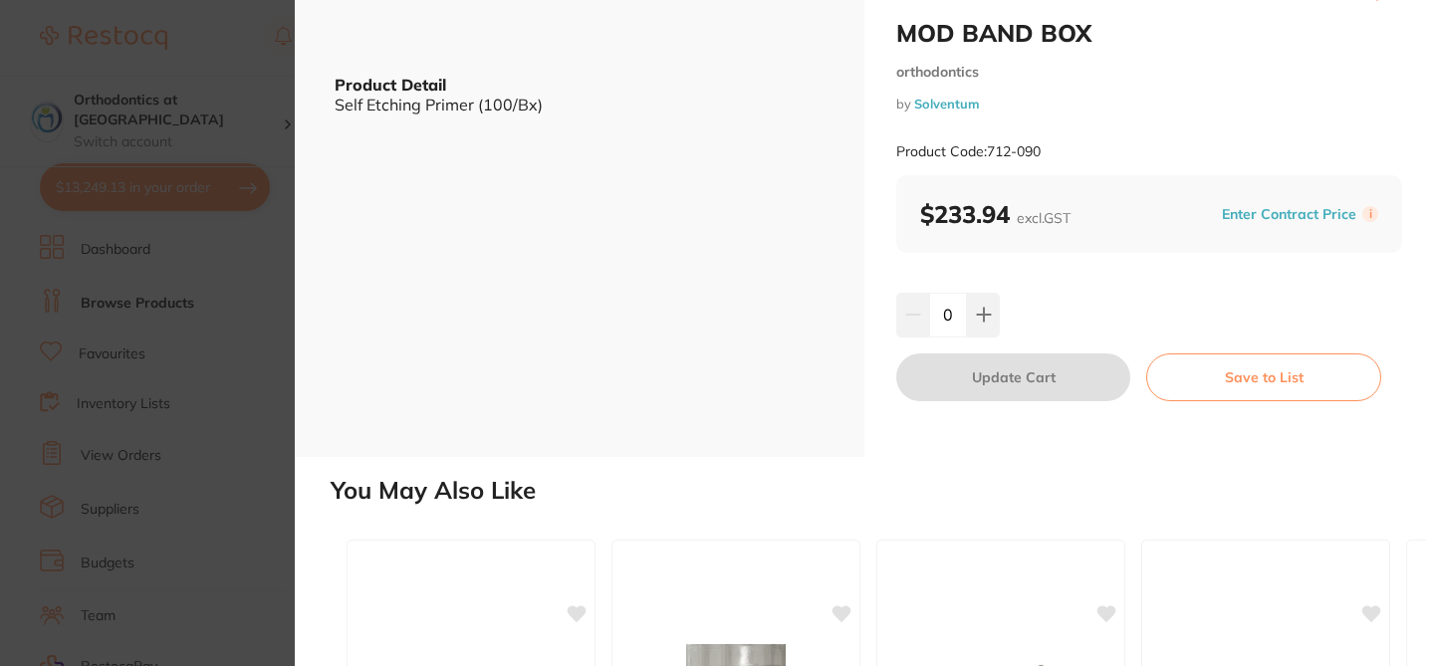
scroll to position [0, 0]
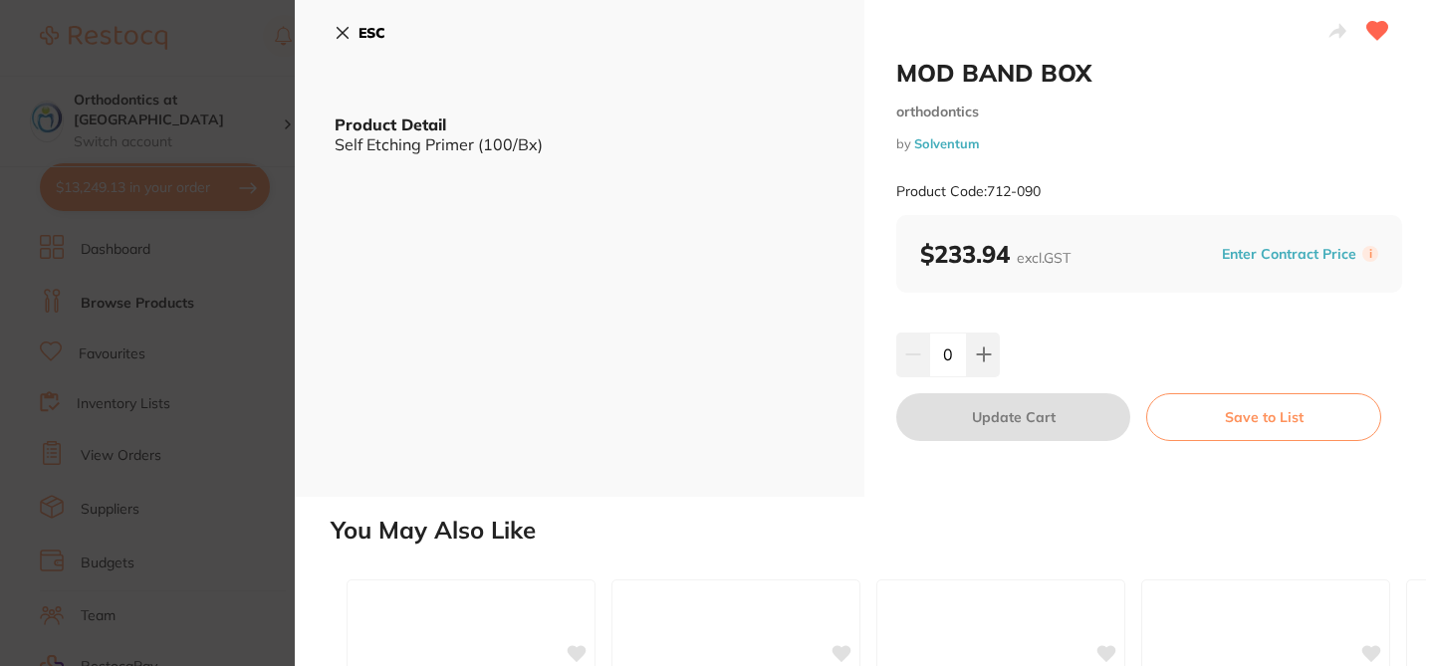
click at [1283, 250] on button "Enter Contract Price" at bounding box center [1288, 254] width 146 height 19
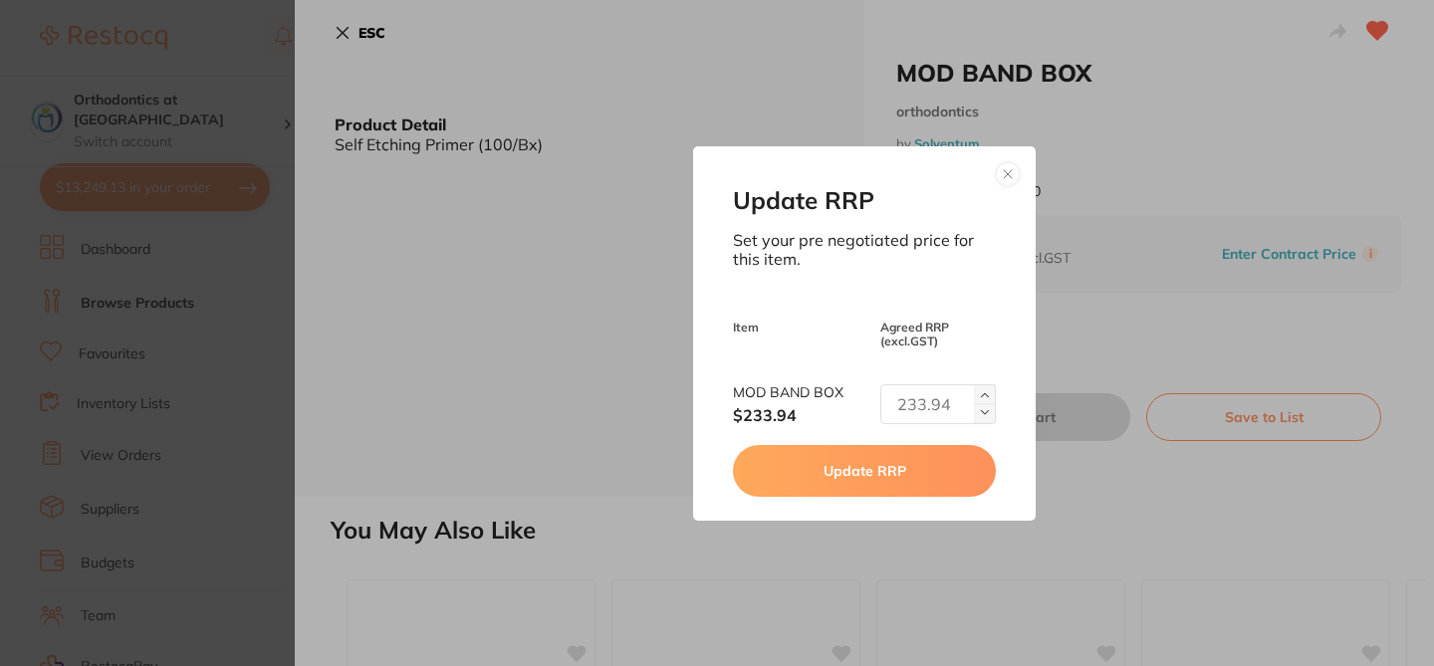
click at [920, 395] on input "text" at bounding box center [937, 404] width 115 height 40
click at [909, 404] on input "text" at bounding box center [937, 404] width 115 height 40
type input "200.19"
click at [911, 473] on button "Update RRP" at bounding box center [864, 471] width 262 height 52
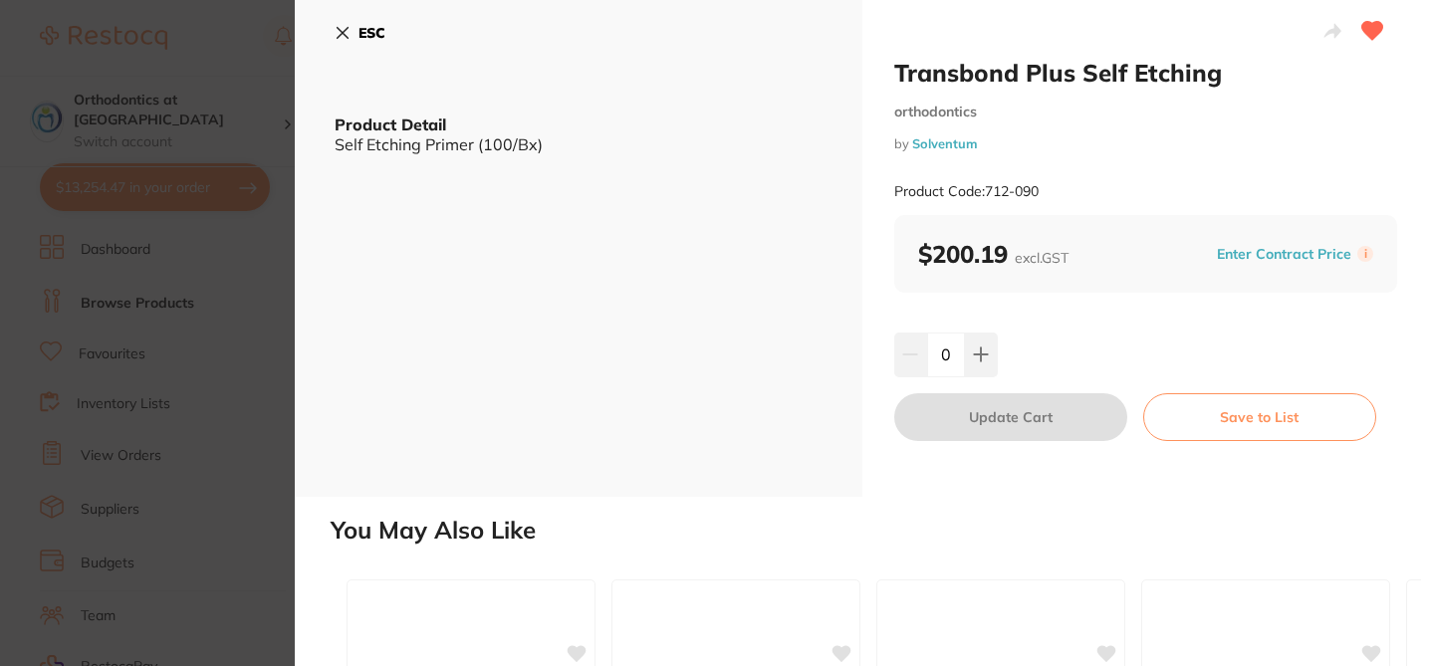
click at [225, 129] on section "Transbond Plus Self Etching orthodontics by Solventum Product Code: 712-090 ESC…" at bounding box center [714, 333] width 1429 height 666
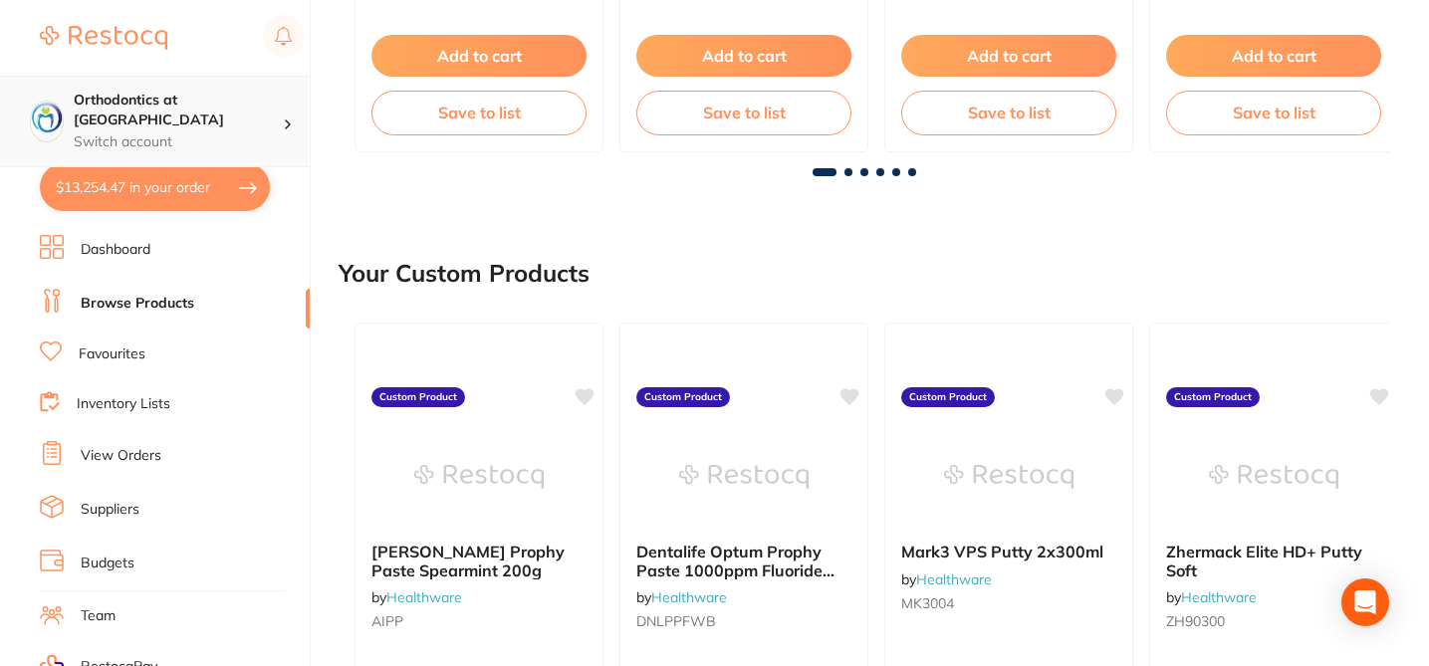
click at [280, 132] on p "Switch account" at bounding box center [178, 142] width 209 height 20
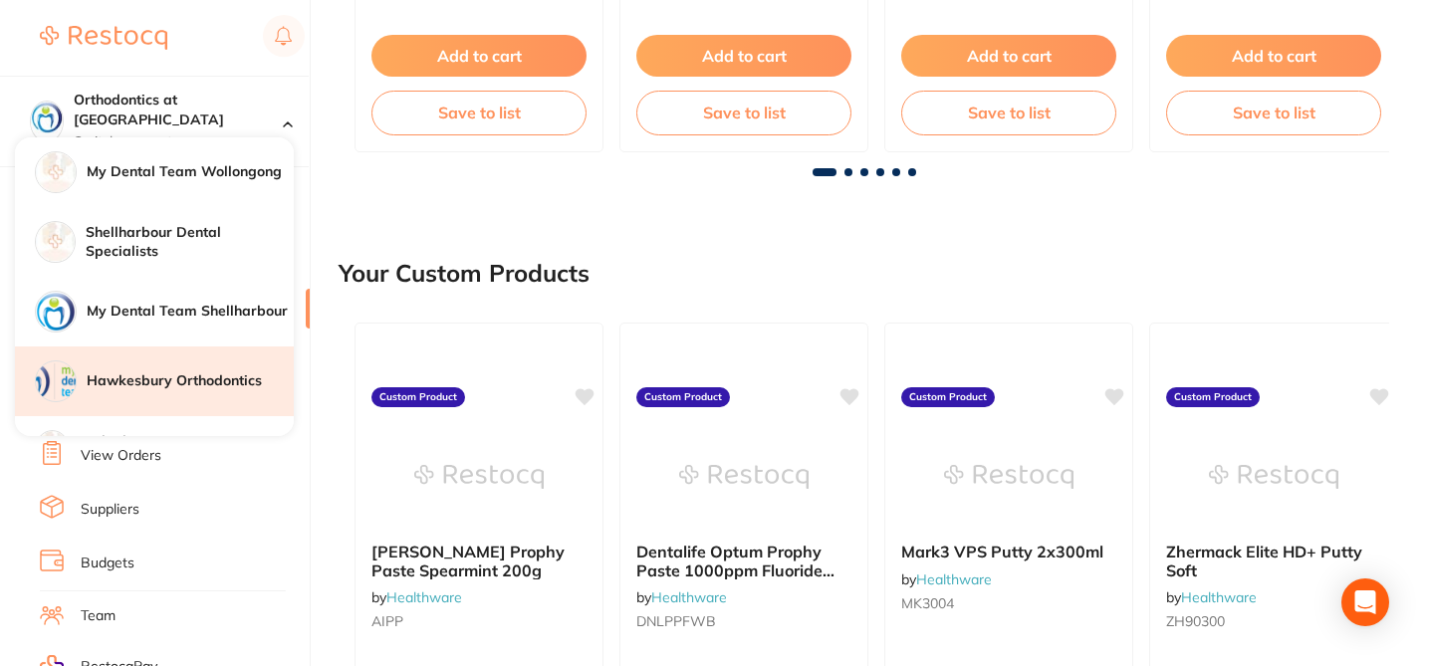
click at [221, 378] on h4 "Hawkesbury Orthodontics" at bounding box center [190, 381] width 207 height 20
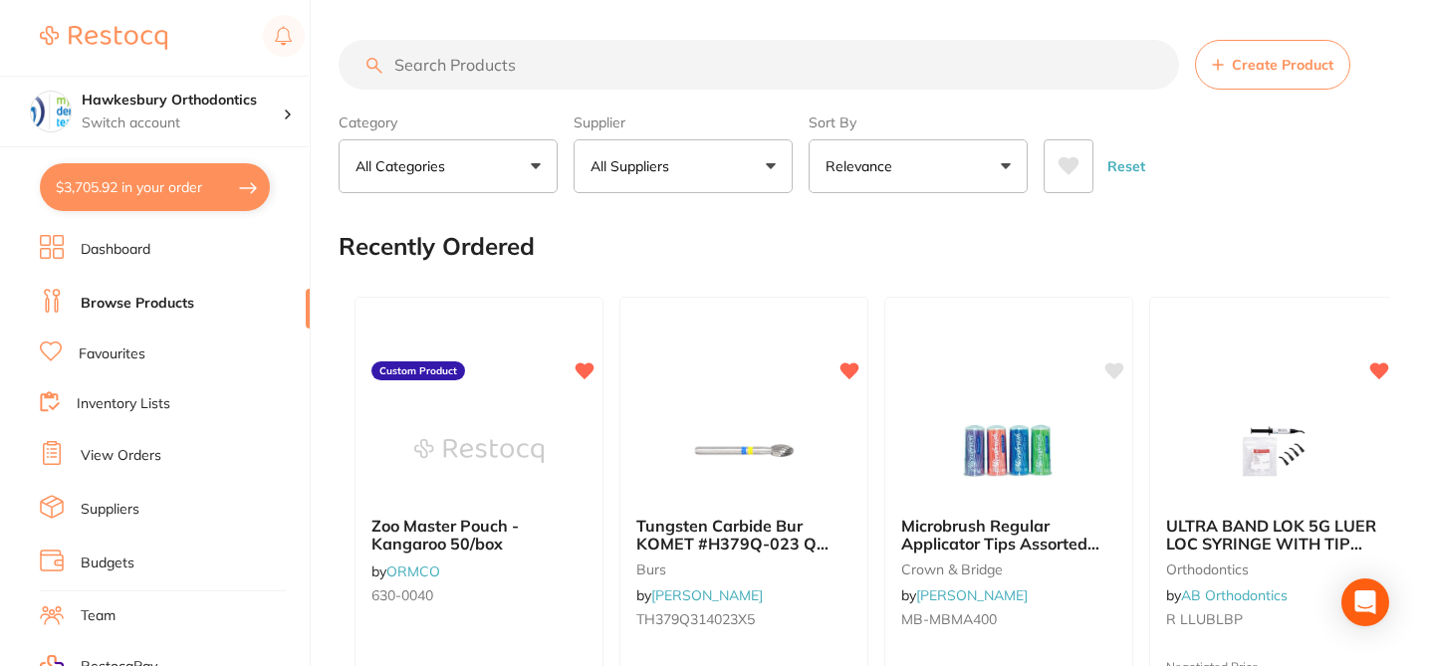
click at [494, 72] on input "search" at bounding box center [758, 65] width 840 height 50
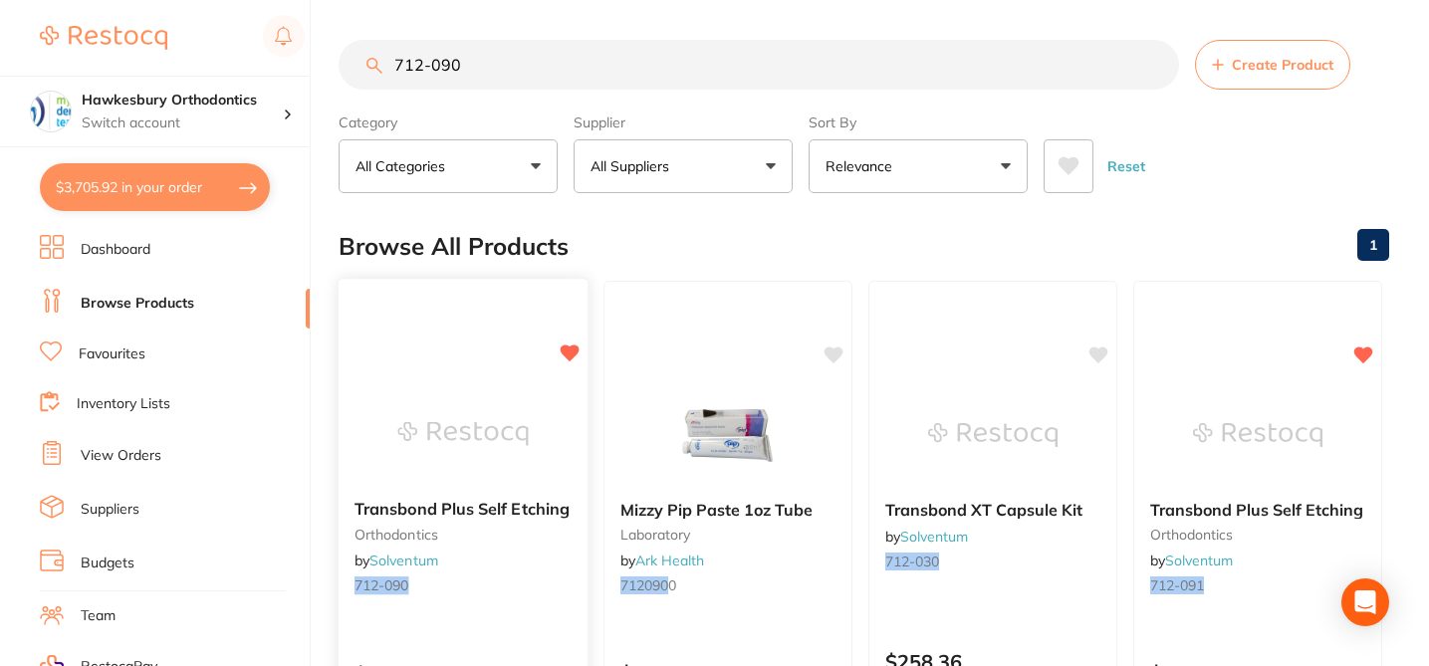
type input "712-090"
click at [533, 573] on div "Transbond Plus Self Etching orthodontics by Solventum 712-090" at bounding box center [462, 550] width 249 height 133
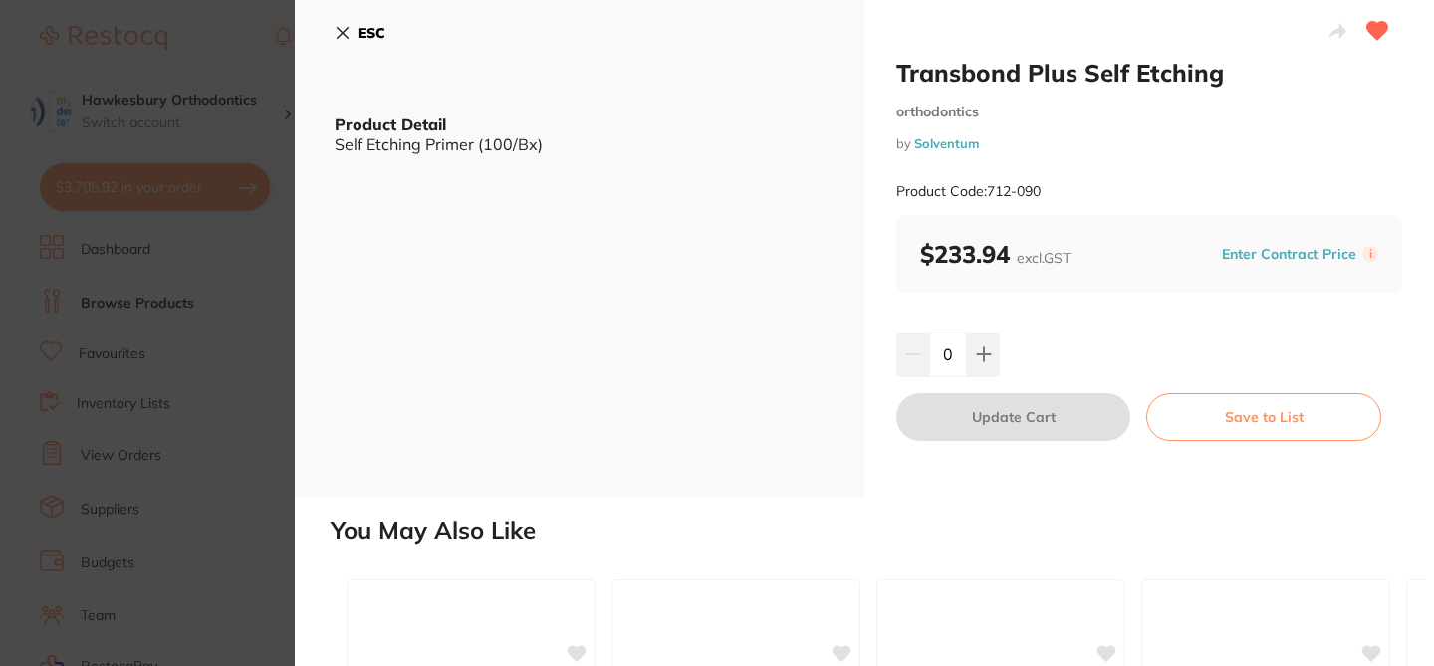
click at [1257, 248] on button "Enter Contract Price" at bounding box center [1288, 254] width 146 height 19
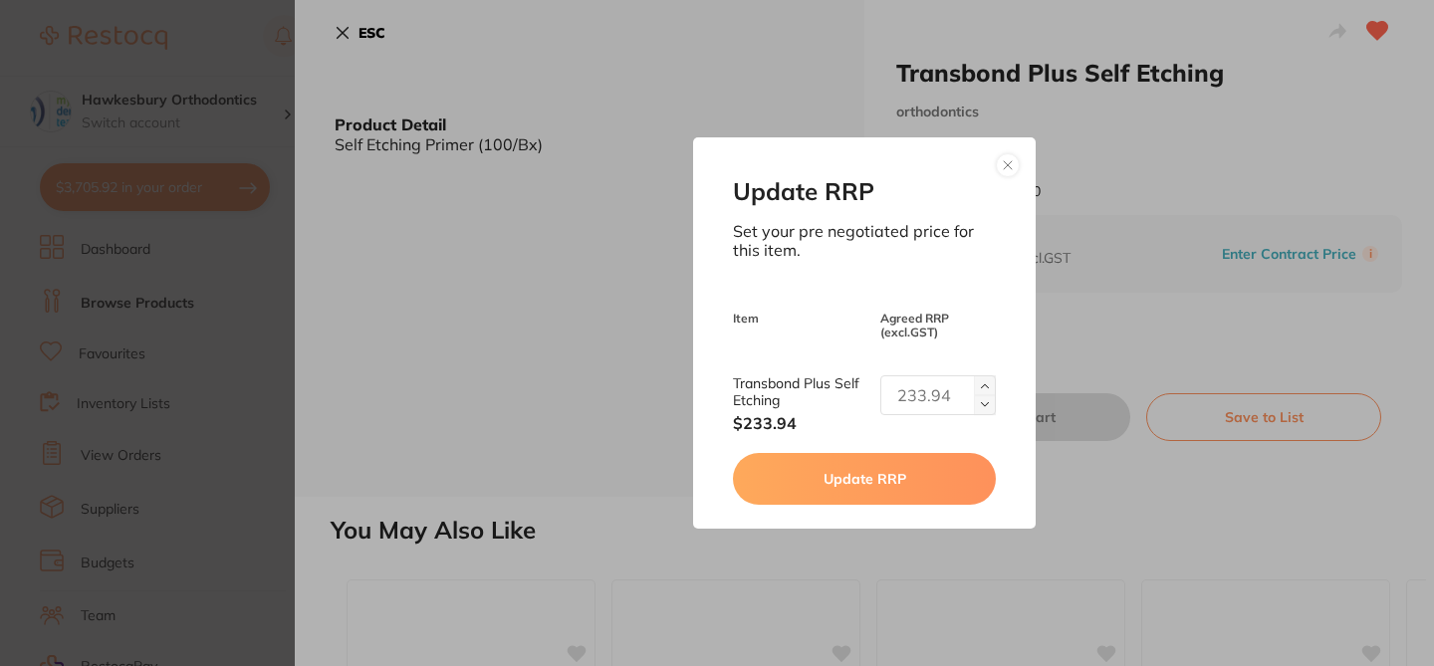
click at [910, 388] on input "text" at bounding box center [937, 395] width 115 height 40
type input "200.19"
click at [863, 494] on button "Update RRP" at bounding box center [864, 479] width 262 height 52
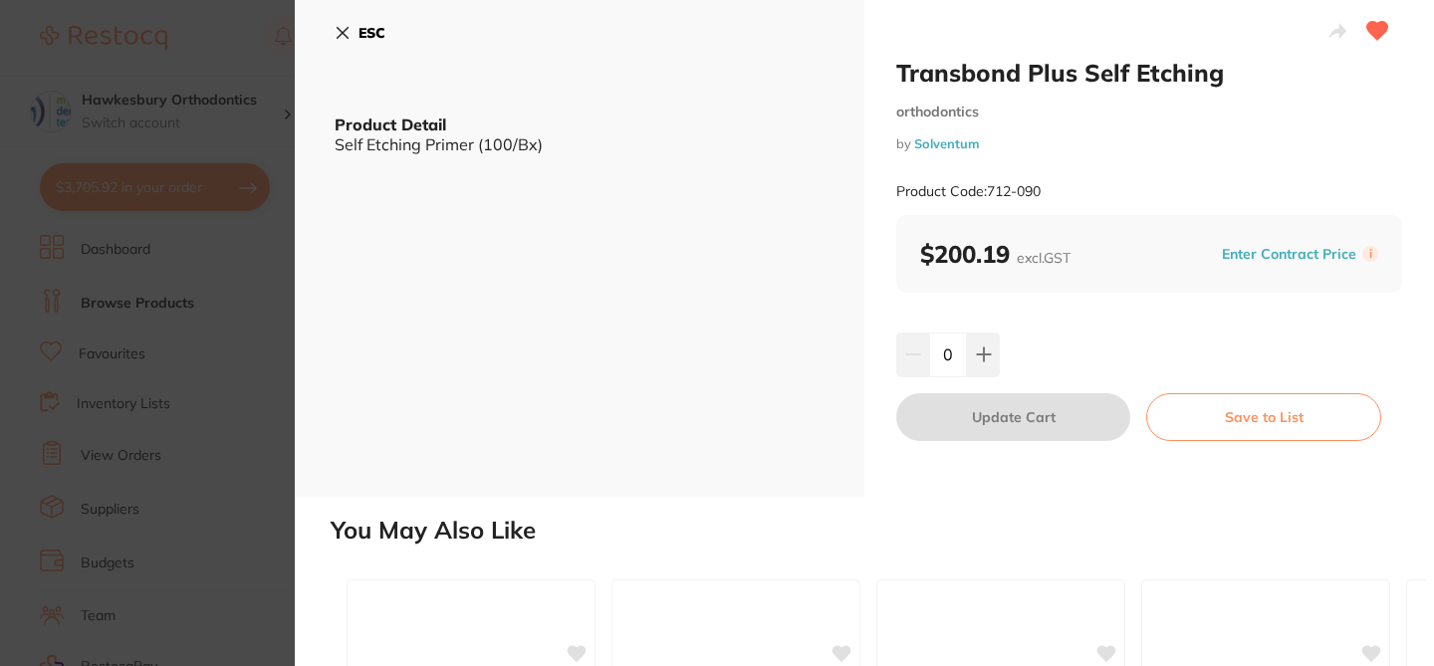
click at [339, 30] on icon at bounding box center [342, 33] width 11 height 11
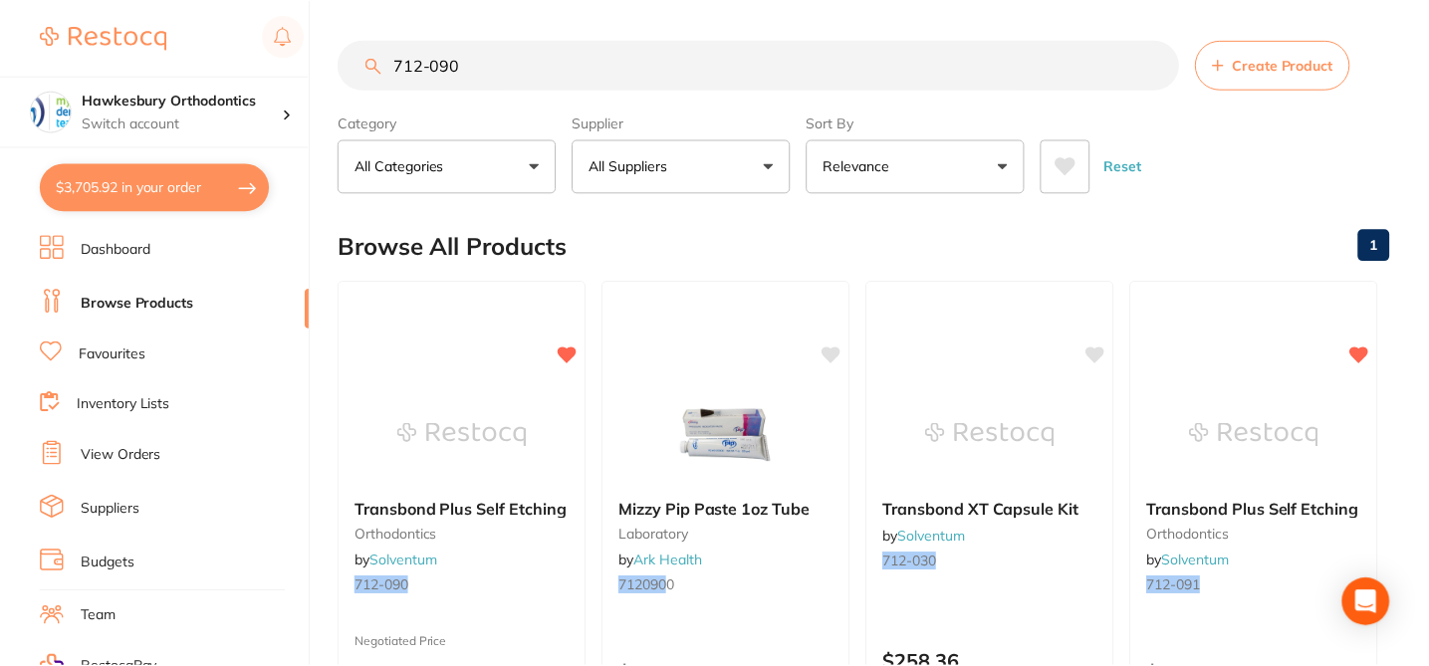
scroll to position [717, 0]
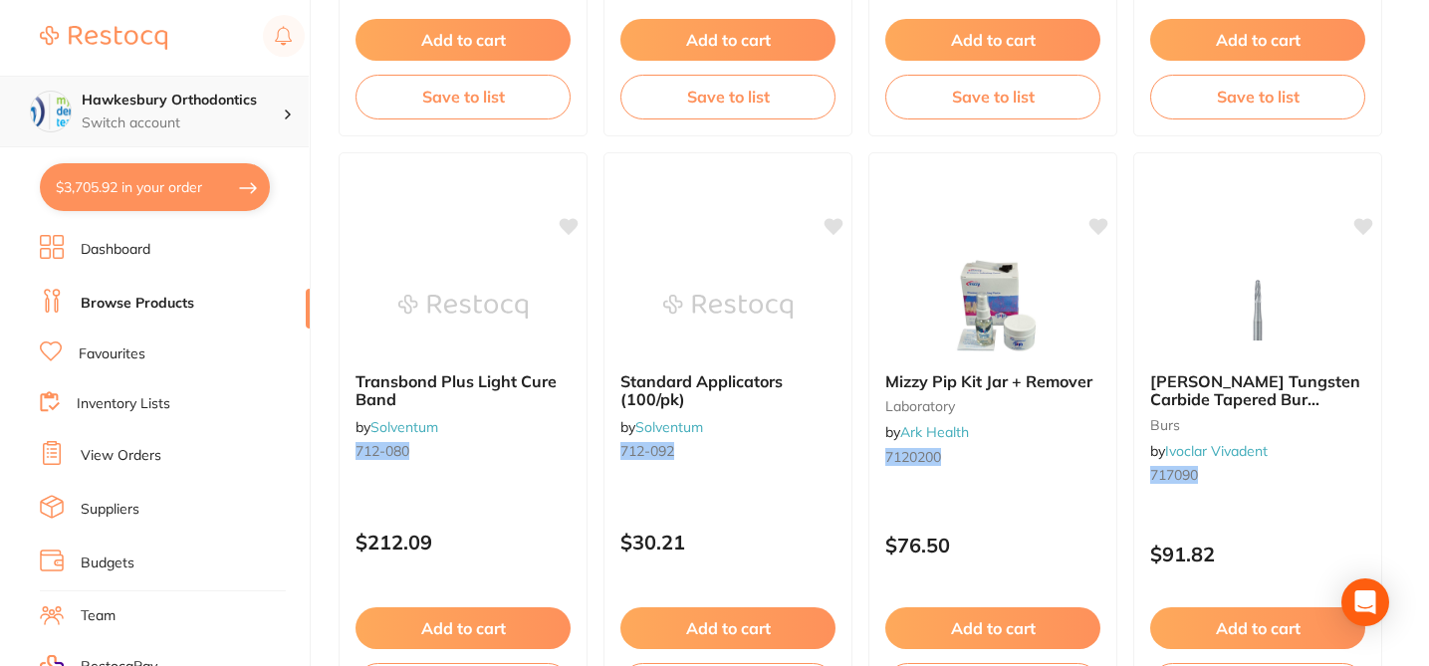
click at [280, 117] on p "Switch account" at bounding box center [182, 123] width 201 height 20
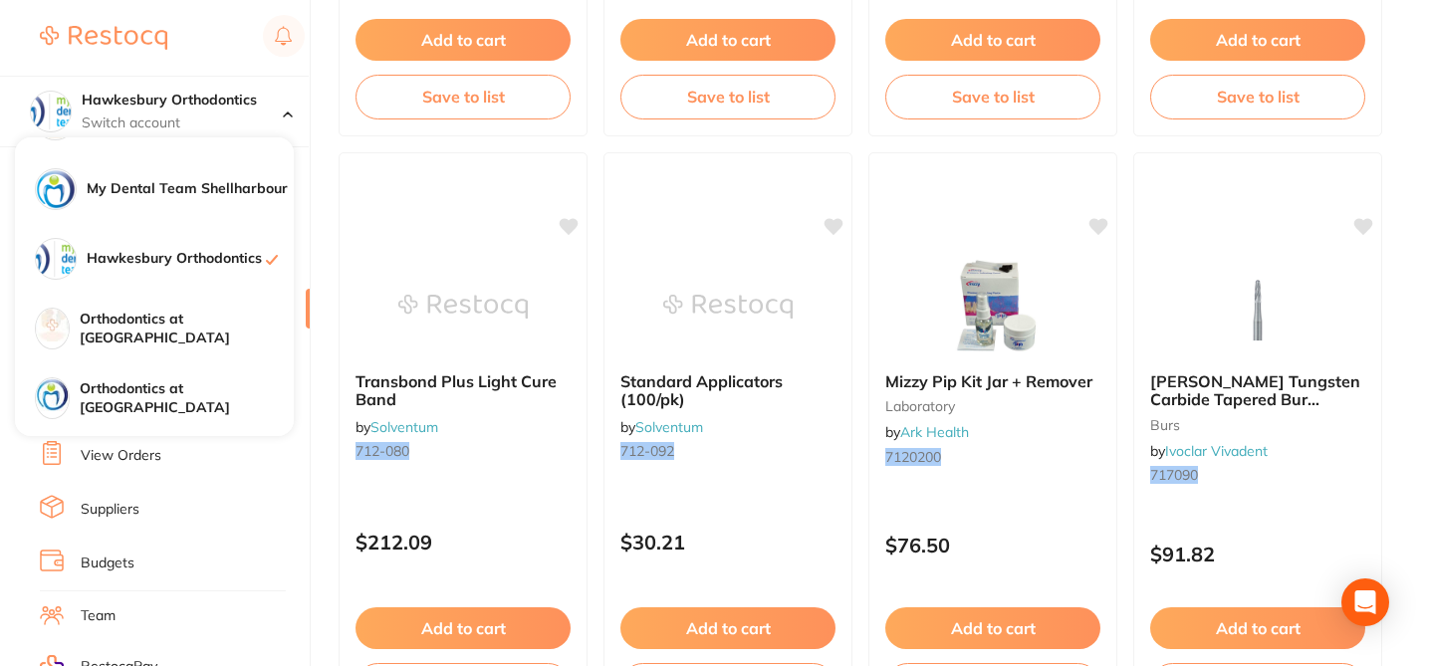
scroll to position [137, 0]
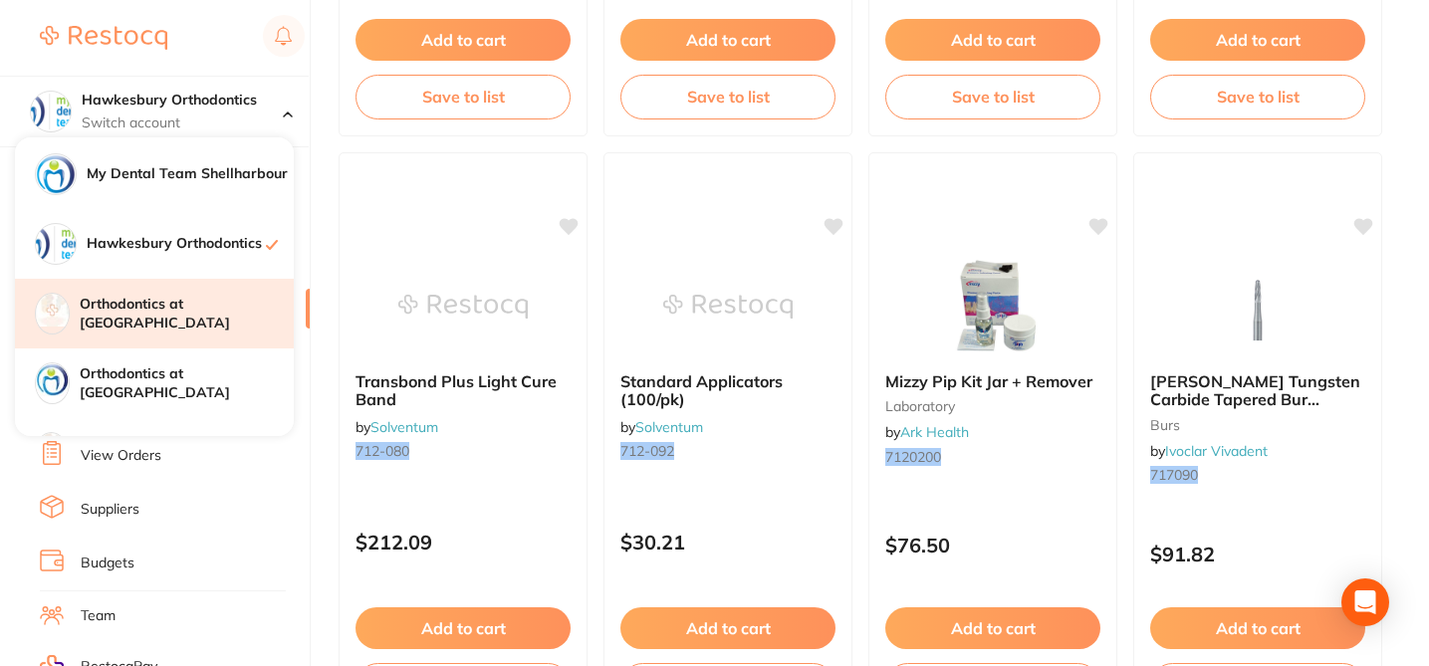
click at [214, 322] on h4 "Orthodontics at [GEOGRAPHIC_DATA]" at bounding box center [187, 314] width 214 height 39
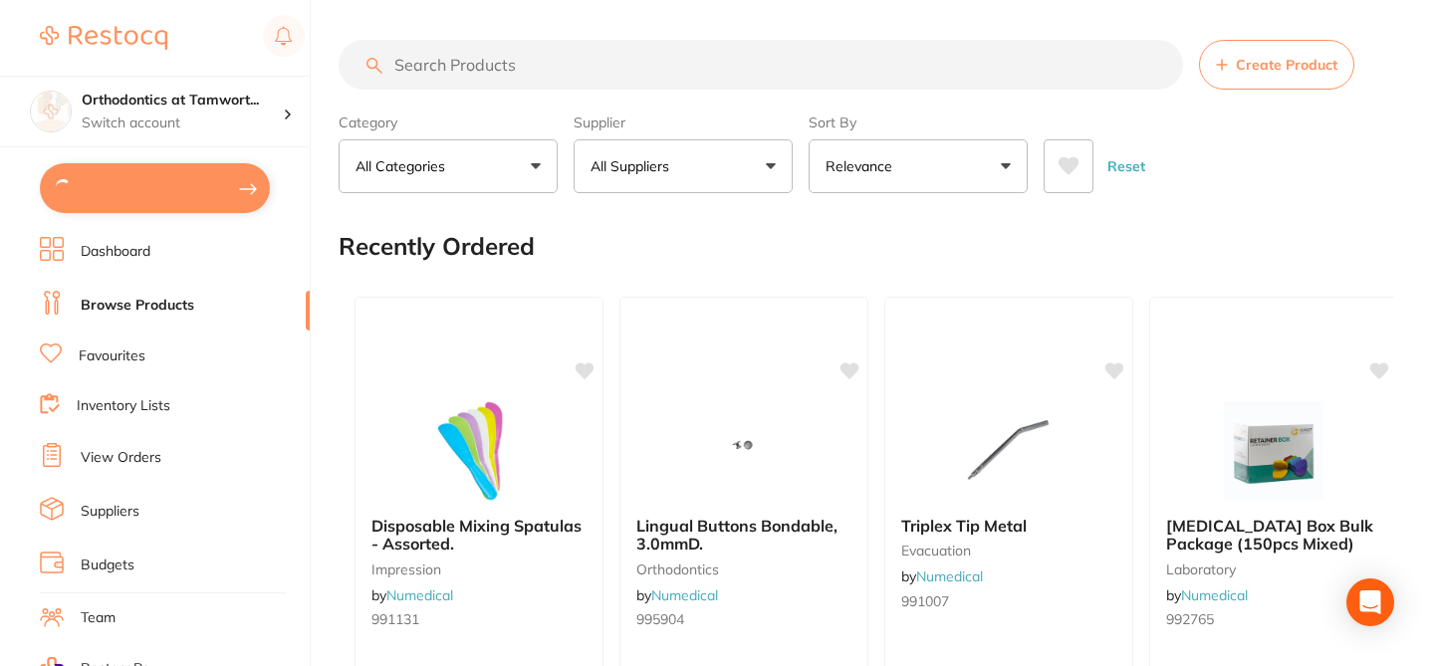
click at [449, 60] on input "search" at bounding box center [760, 65] width 844 height 50
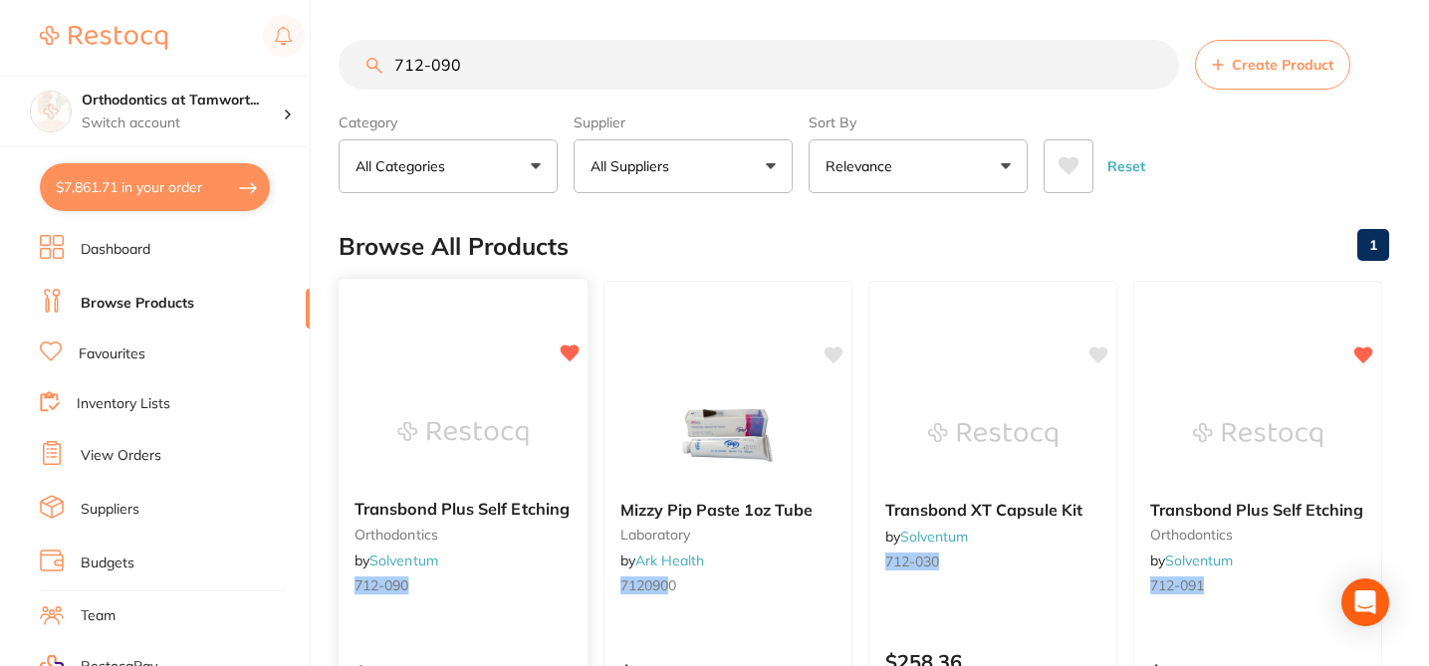
type input "712-090"
click at [513, 543] on div "Transbond Plus Self Etching orthodontics by Solventum 712-090" at bounding box center [462, 550] width 249 height 133
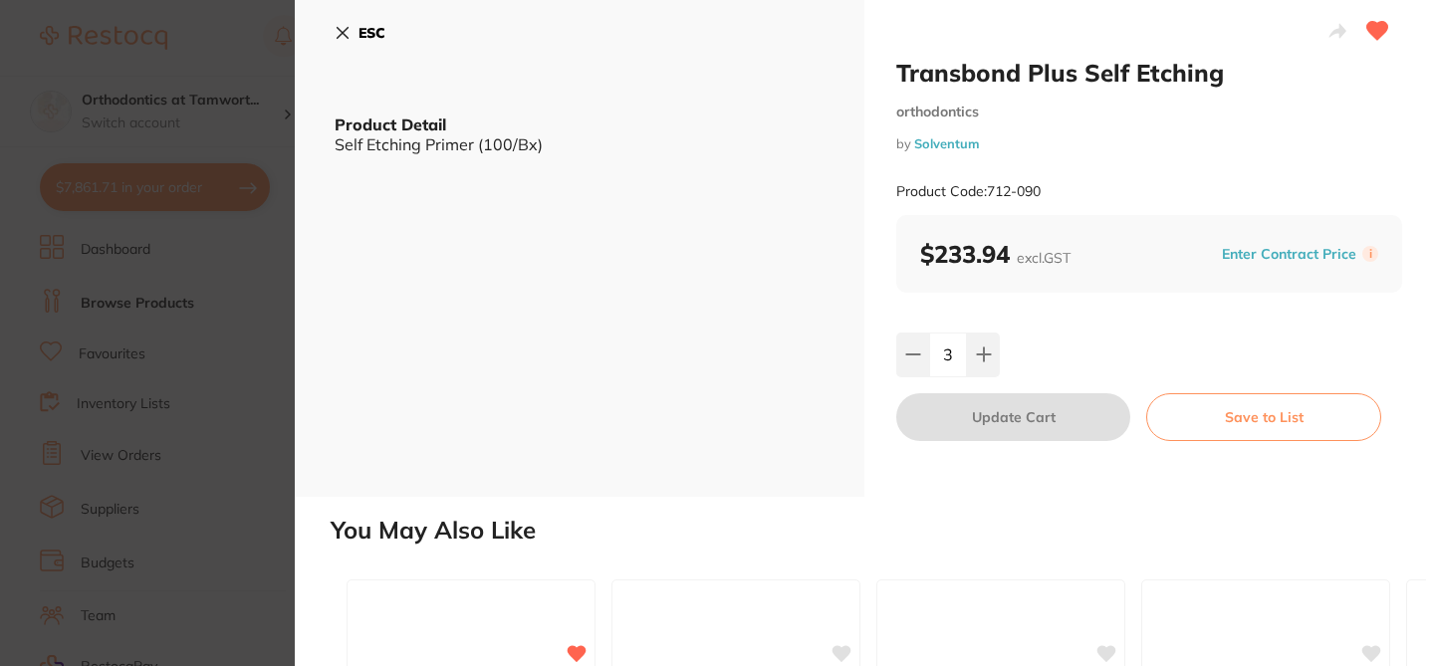
click at [1247, 250] on button "Enter Contract Price" at bounding box center [1288, 254] width 146 height 19
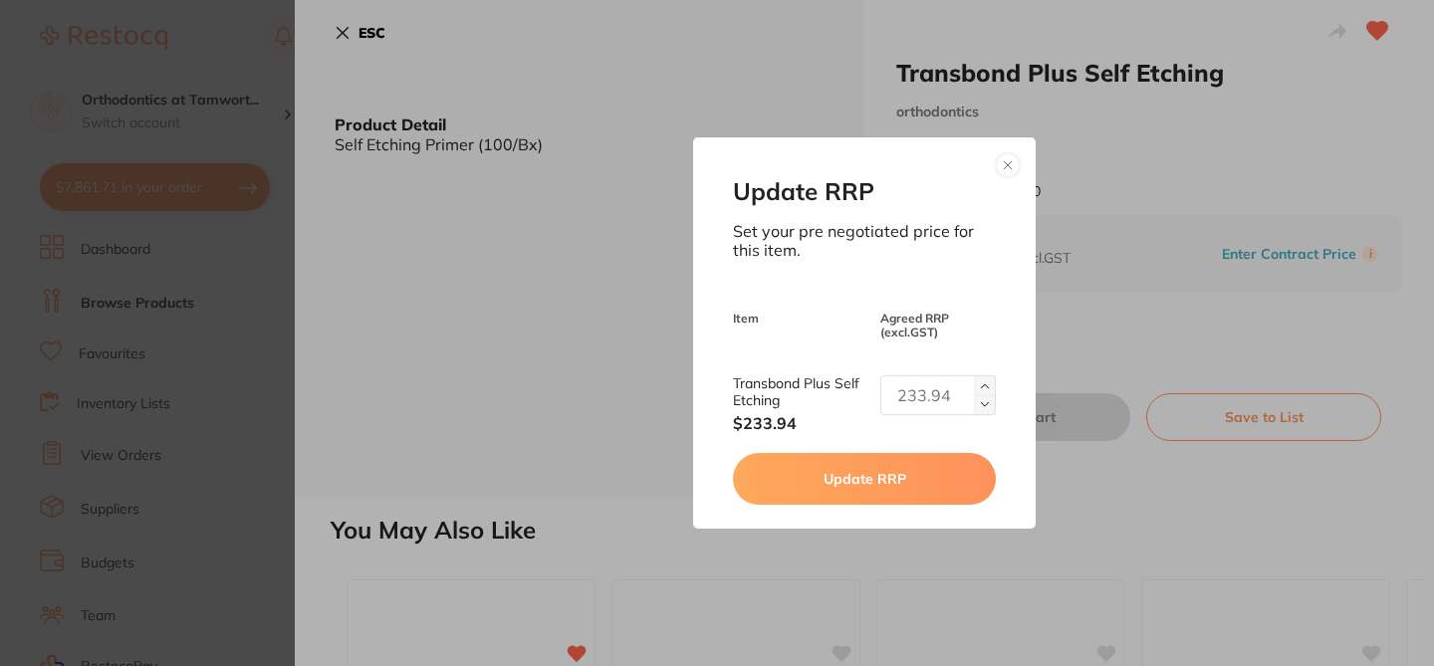
click at [930, 392] on input "text" at bounding box center [937, 395] width 115 height 40
type input "200.19"
click at [876, 491] on button "Update RRP" at bounding box center [864, 479] width 262 height 52
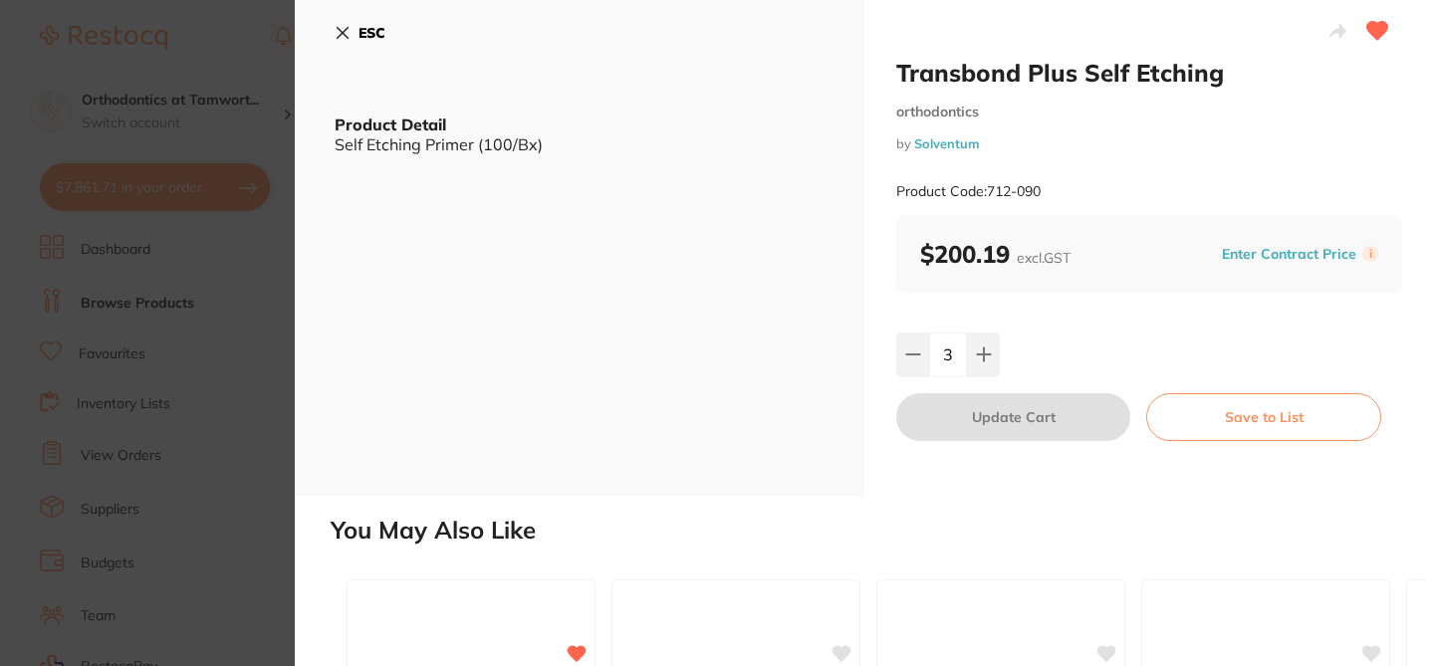
click at [341, 29] on icon at bounding box center [342, 33] width 16 height 16
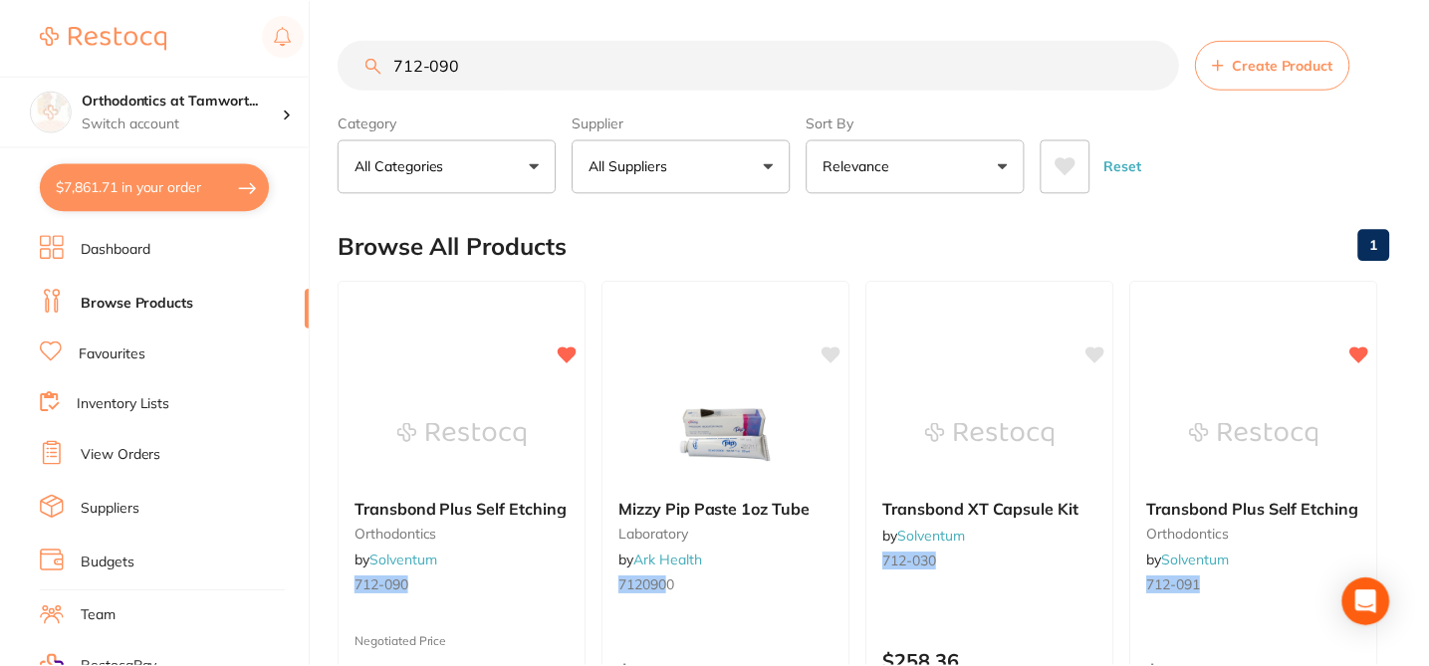
scroll to position [717, 0]
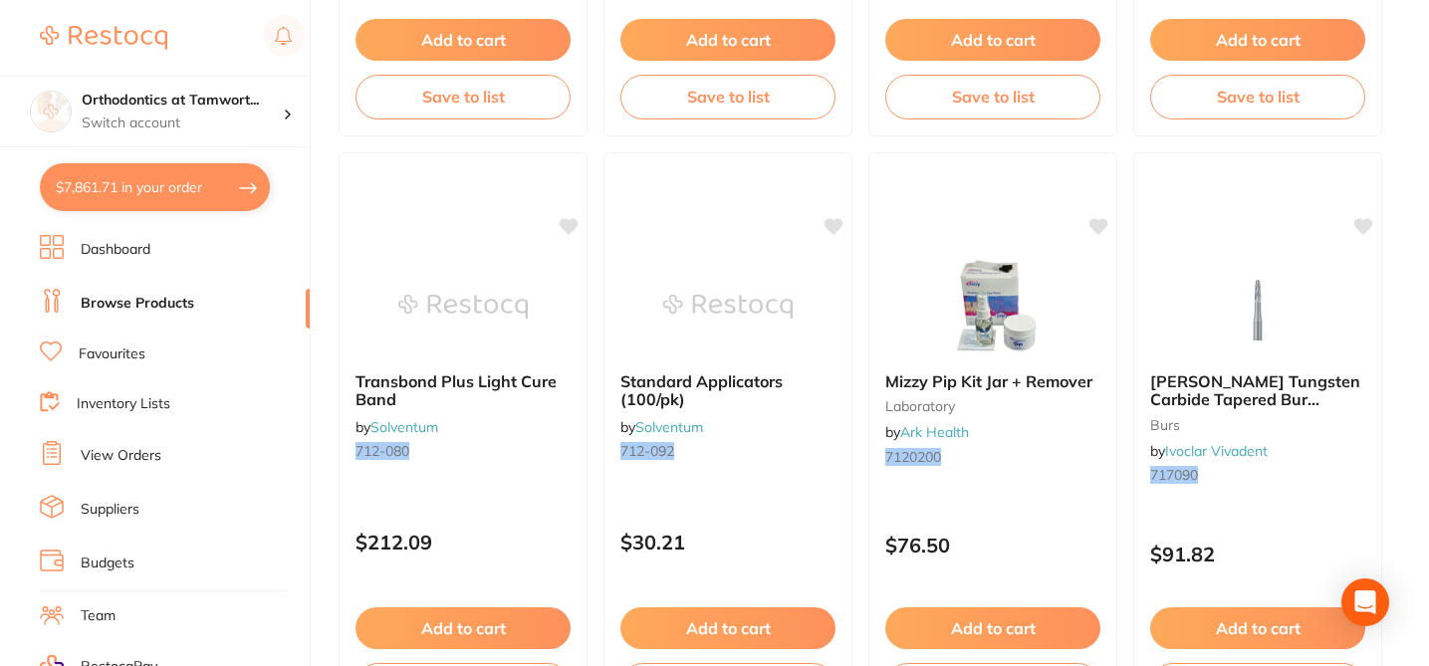
click at [227, 298] on li "Browse Products" at bounding box center [175, 304] width 270 height 30
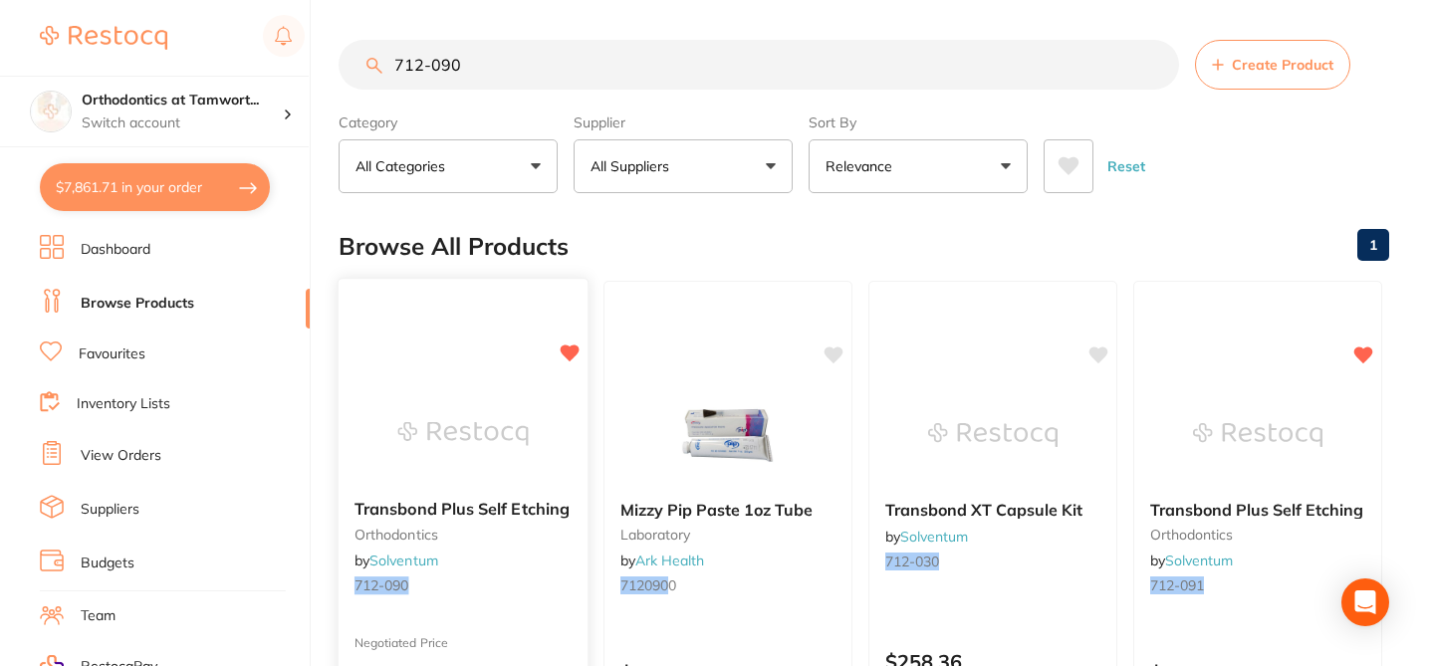
click at [520, 401] on img at bounding box center [462, 433] width 130 height 101
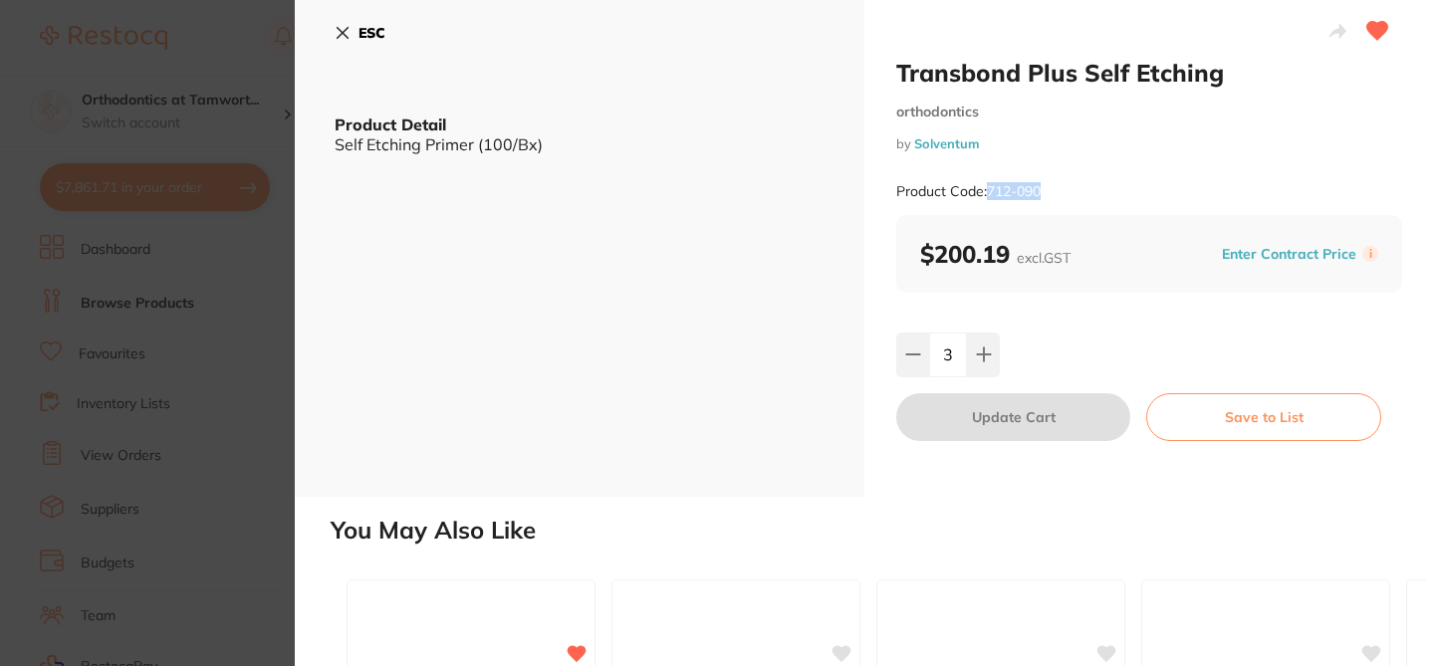
drag, startPoint x: 1047, startPoint y: 193, endPoint x: 986, endPoint y: 195, distance: 61.8
click at [986, 195] on div "Product Code: 712-090" at bounding box center [1149, 191] width 506 height 49
copy small "712-090"
click at [192, 39] on section "Transbond Plus Self Etching orthodontics by Solventum Product Code: 712-090 ESC…" at bounding box center [717, 333] width 1434 height 666
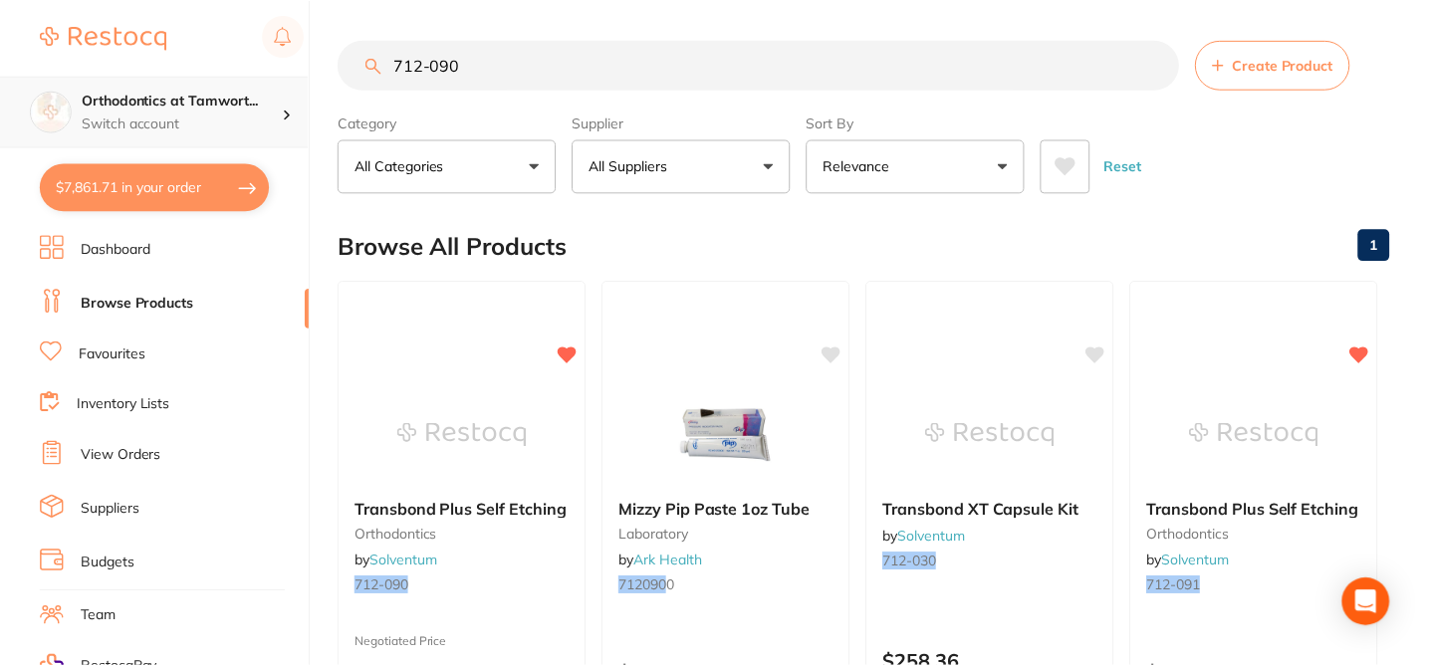
scroll to position [717, 0]
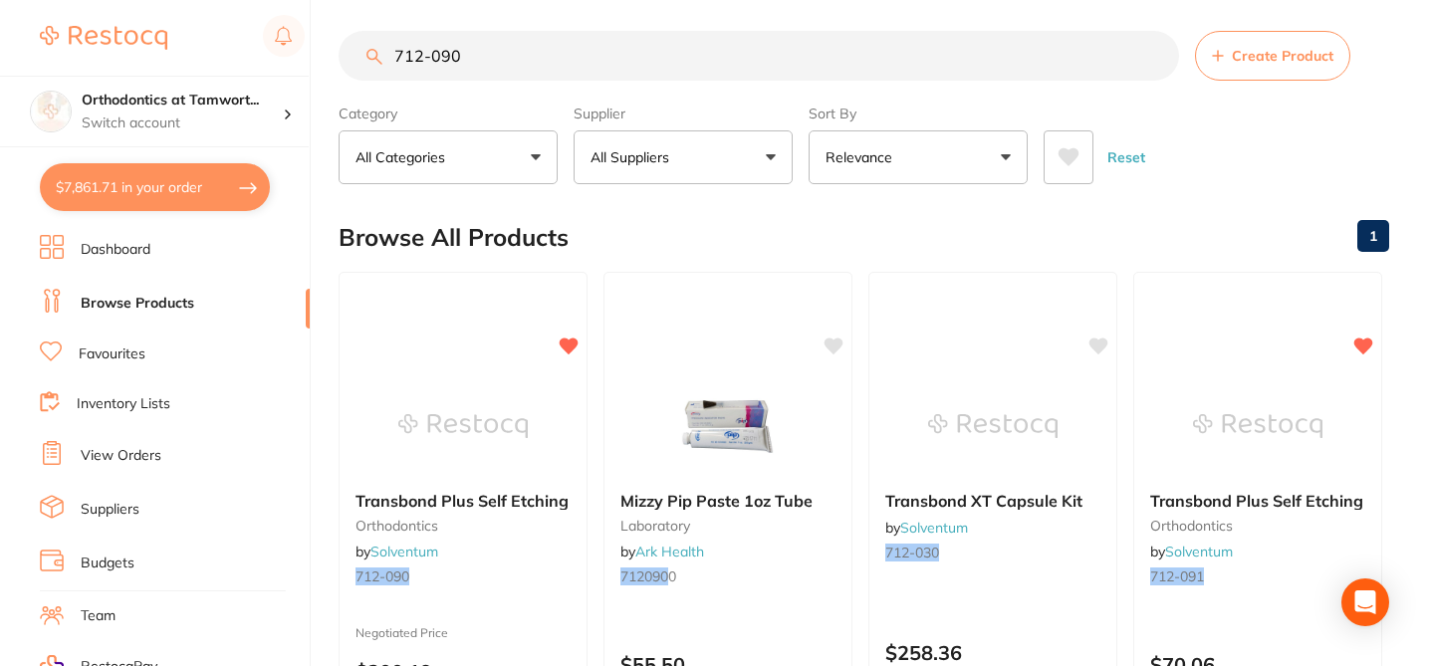
scroll to position [0, 0]
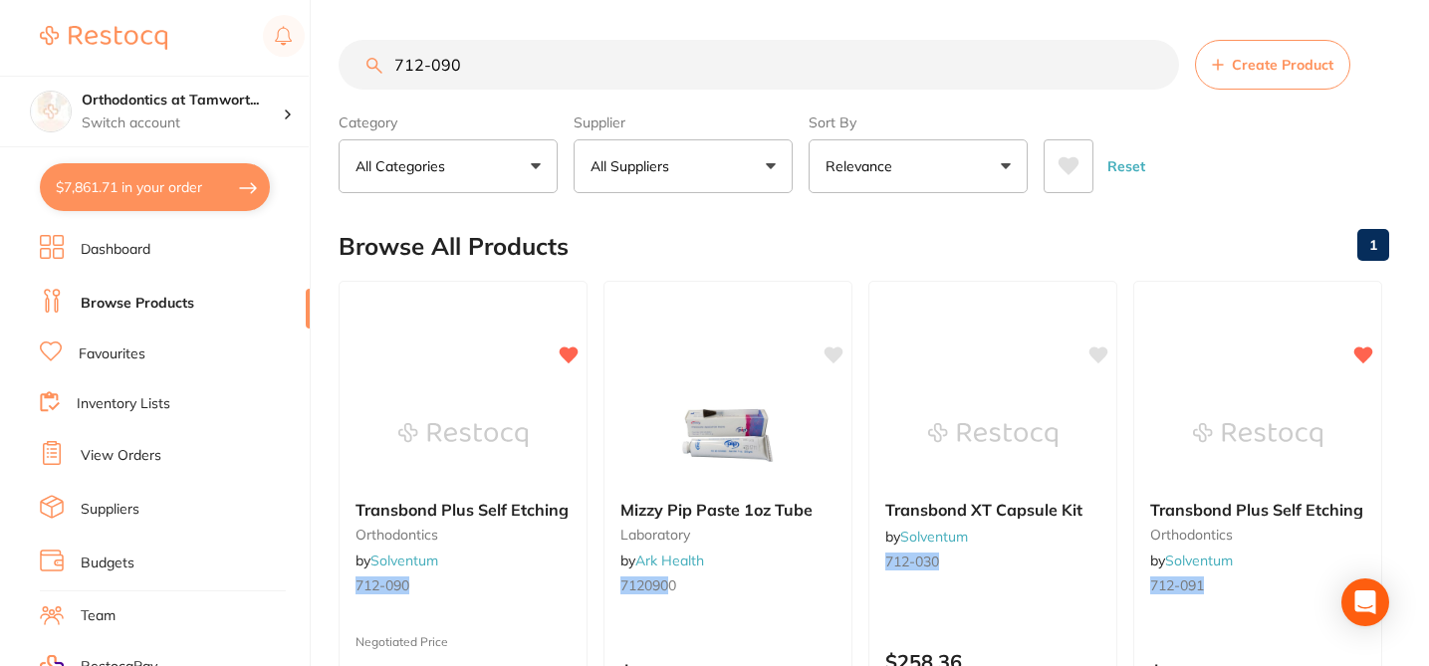
click at [474, 69] on input "712-090" at bounding box center [758, 65] width 840 height 50
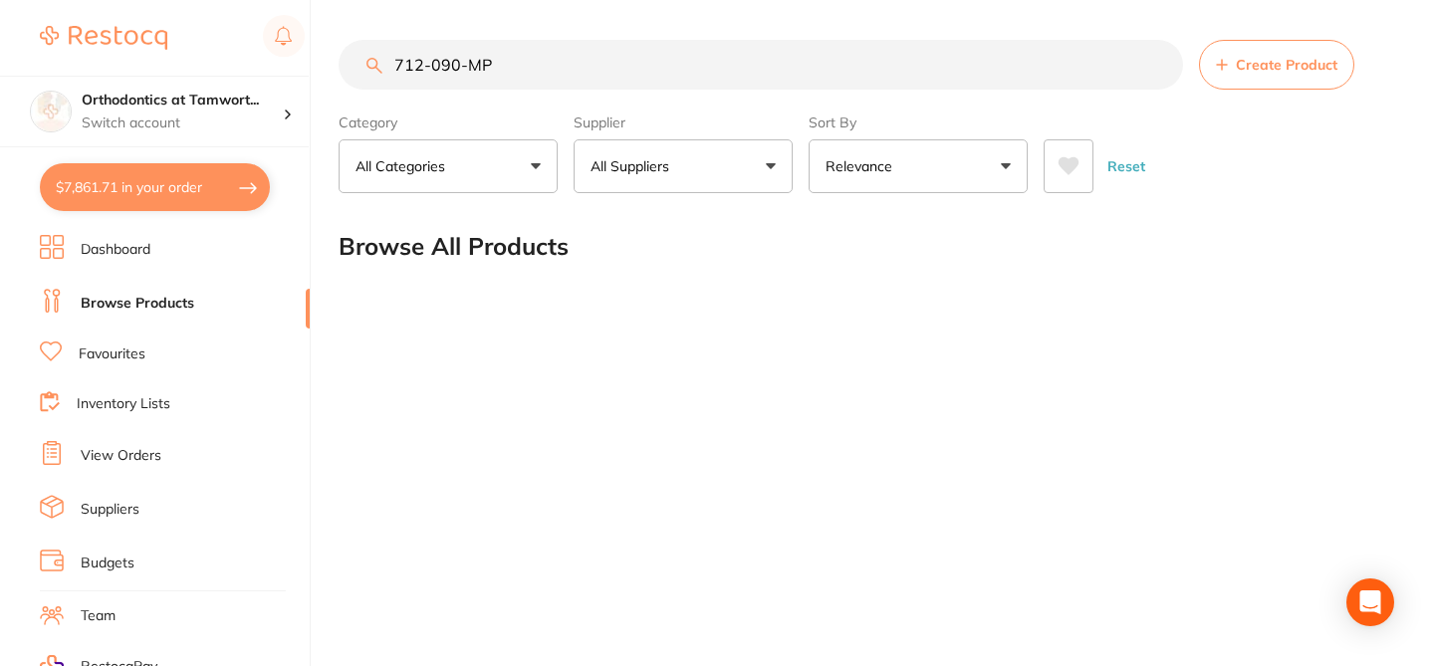
drag, startPoint x: 496, startPoint y: 67, endPoint x: 347, endPoint y: 55, distance: 148.8
click at [348, 55] on input "712-090-MP" at bounding box center [760, 65] width 844 height 50
paste input "search"
type input "712-090"
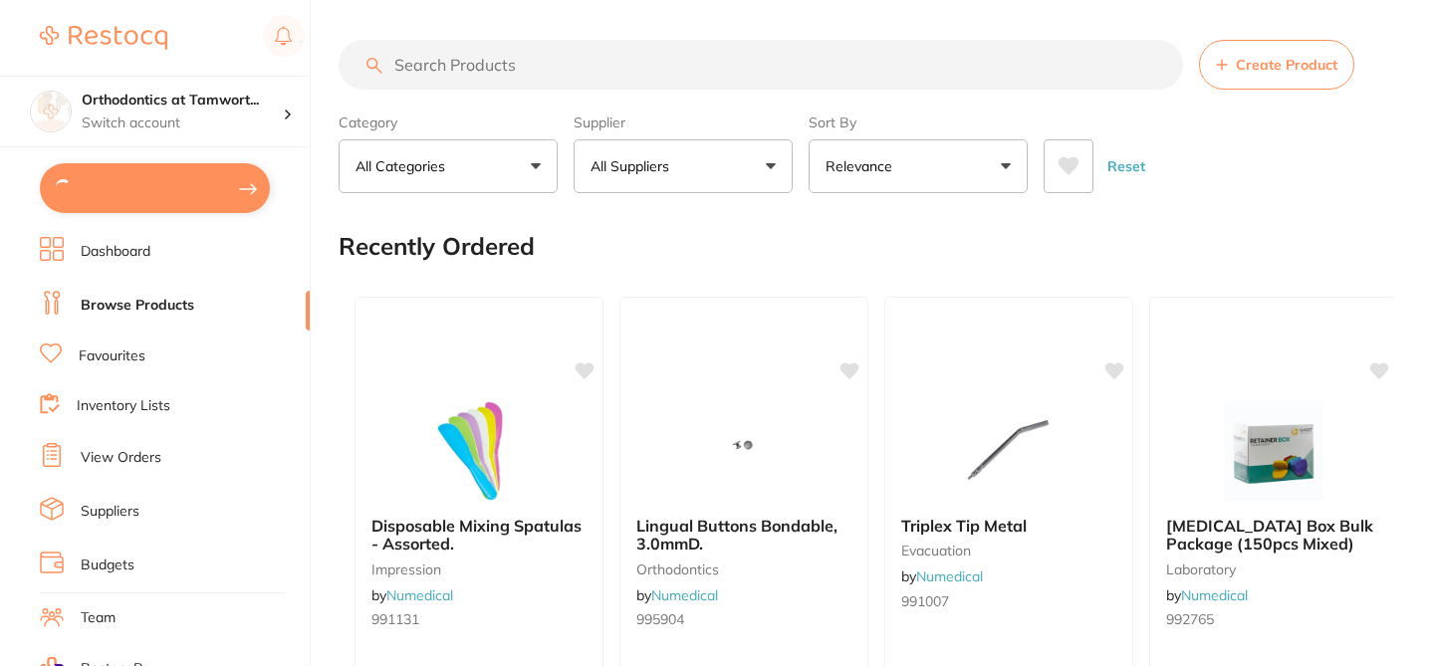
click at [484, 71] on input "search" at bounding box center [760, 65] width 844 height 50
paste input "712-090"
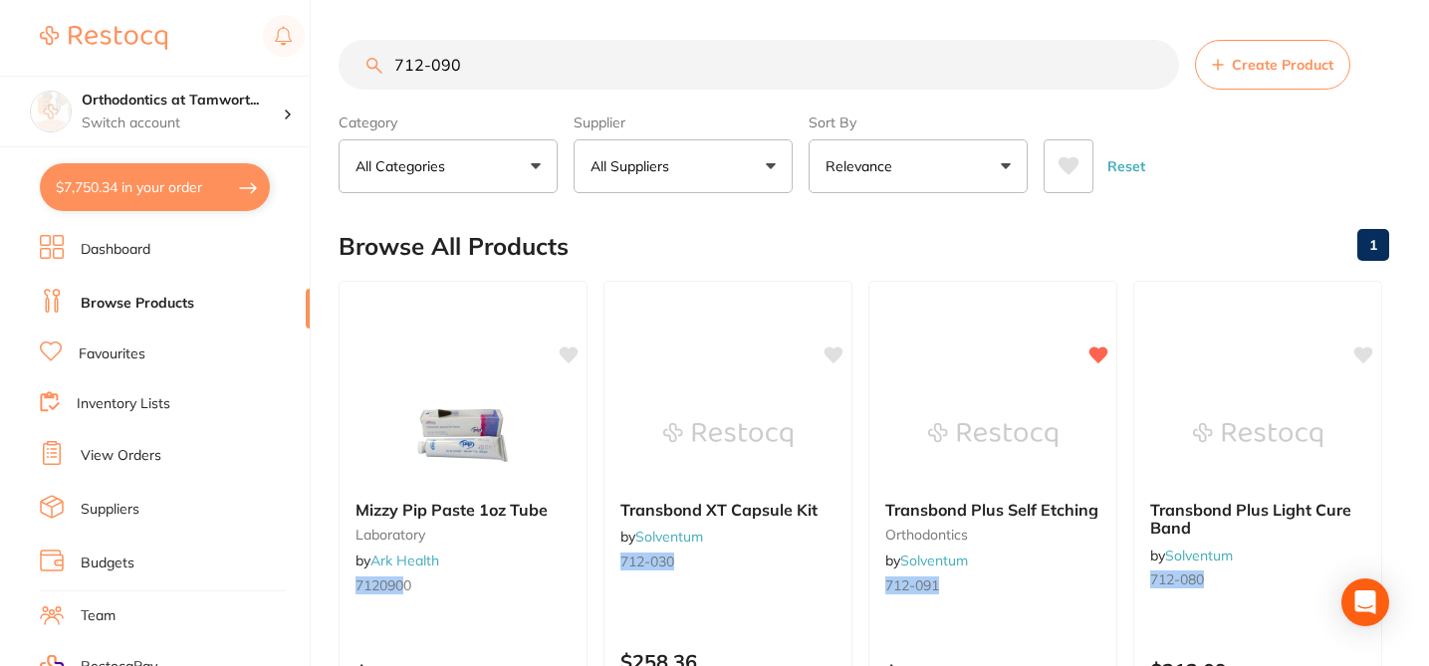
type input "712-090"
click at [778, 218] on div "Browse All Products 1" at bounding box center [863, 246] width 1050 height 67
click at [500, 62] on input "712-090" at bounding box center [758, 65] width 840 height 50
click at [716, 163] on button "All Suppliers" at bounding box center [682, 166] width 219 height 54
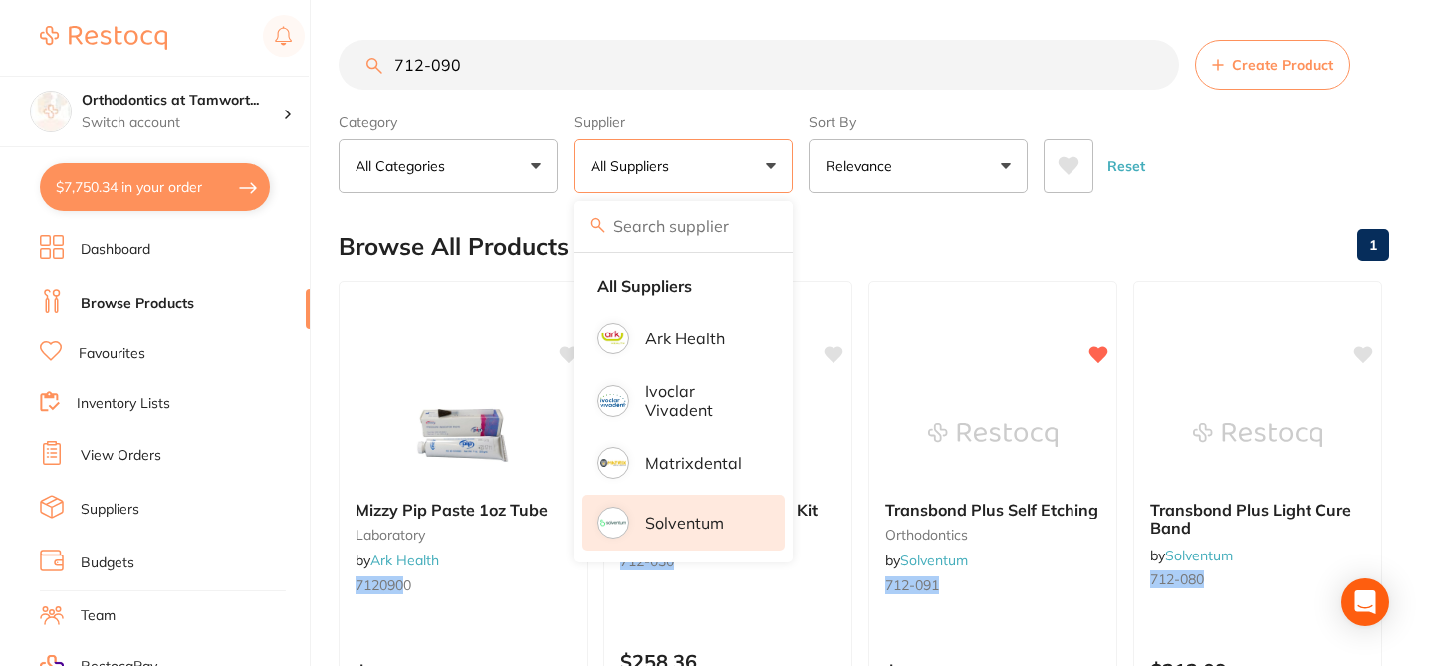
click at [703, 521] on p "Solventum" at bounding box center [684, 523] width 79 height 18
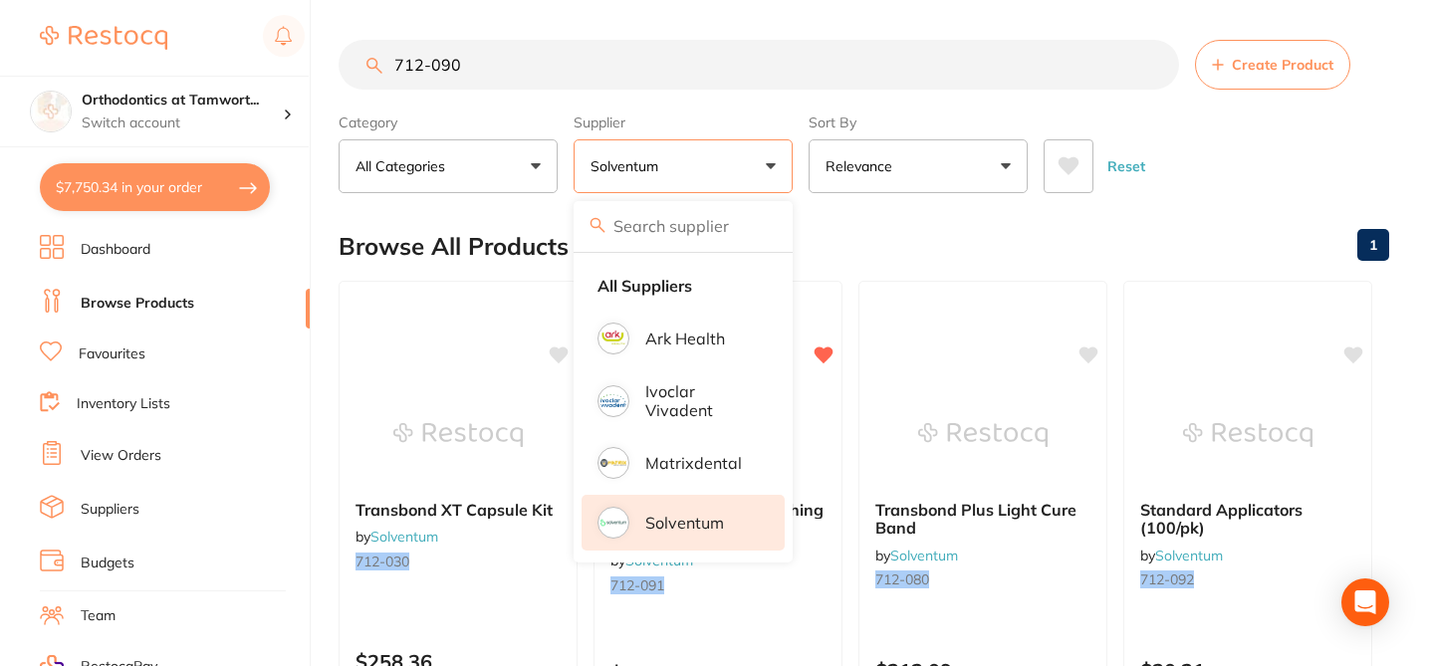
click at [856, 213] on div "Browse All Products 1" at bounding box center [863, 246] width 1050 height 67
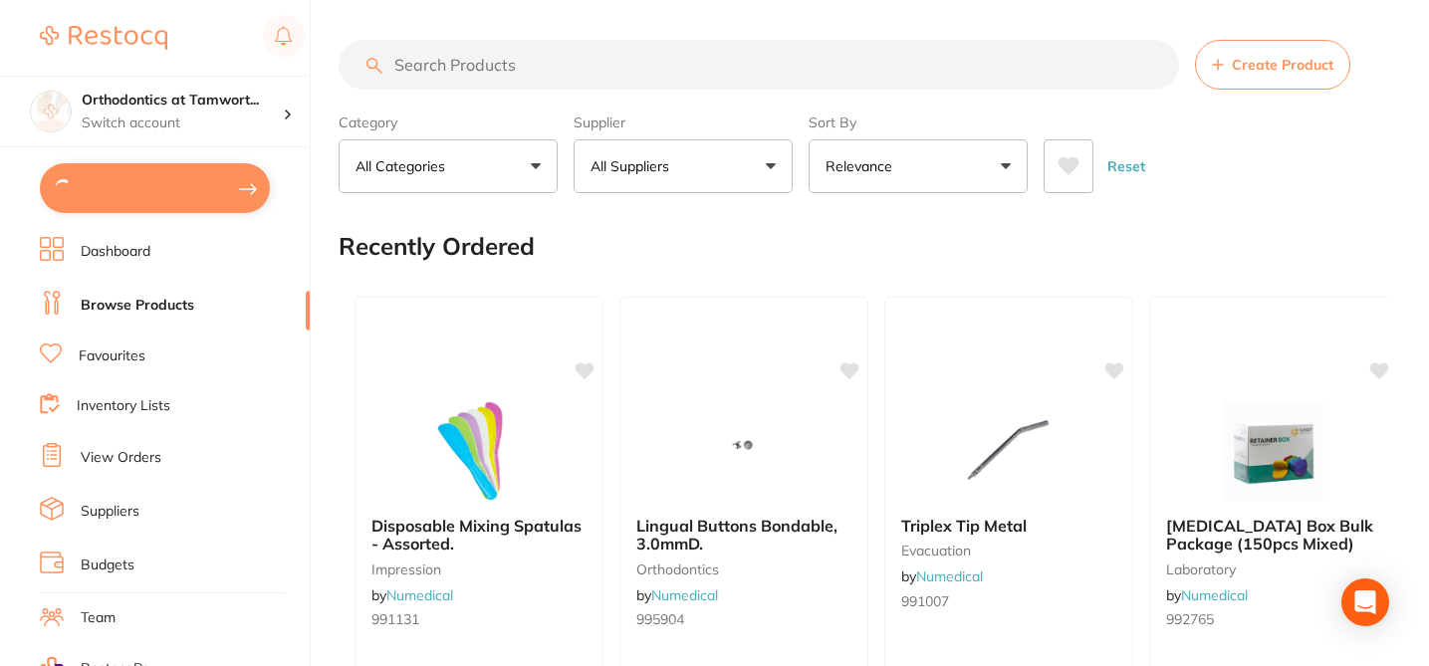
click at [428, 67] on input "search" at bounding box center [758, 65] width 840 height 50
paste input "712-090"
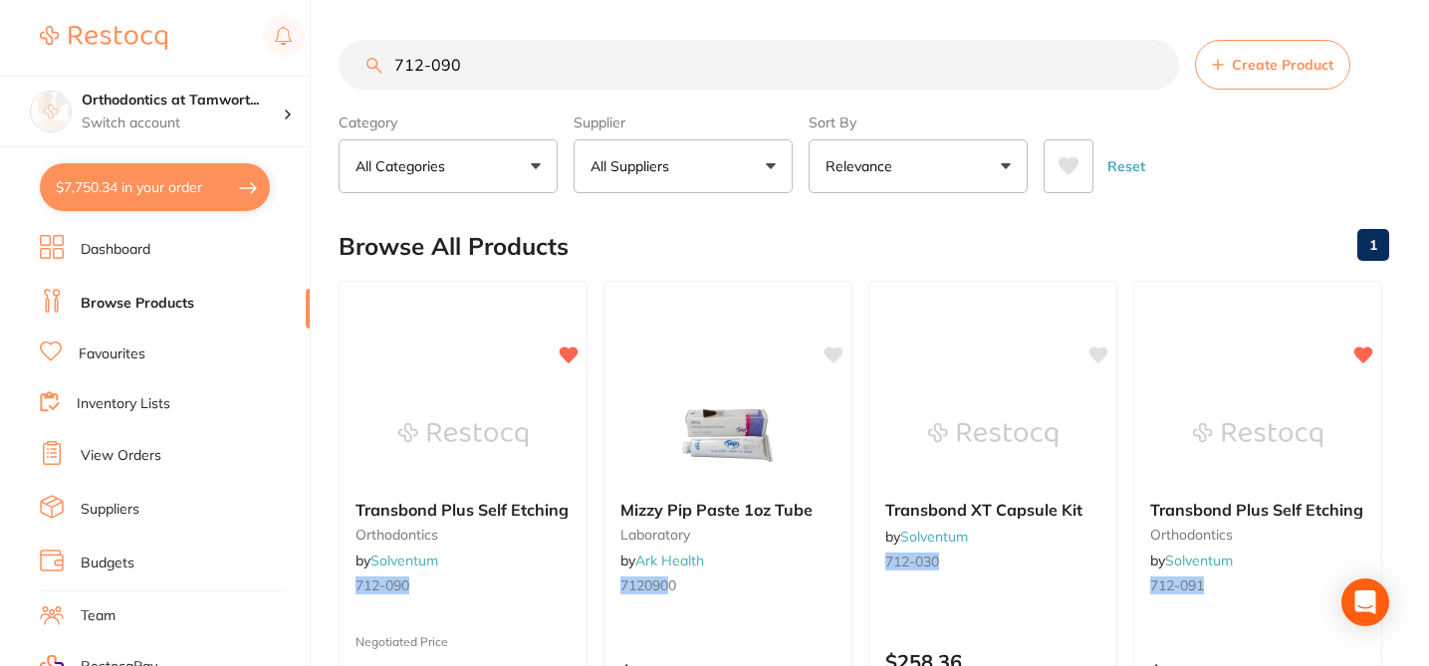
type input "712-090"
click at [792, 225] on div "Browse All Products 1" at bounding box center [863, 246] width 1050 height 67
click at [211, 121] on p "Switch account" at bounding box center [182, 123] width 201 height 20
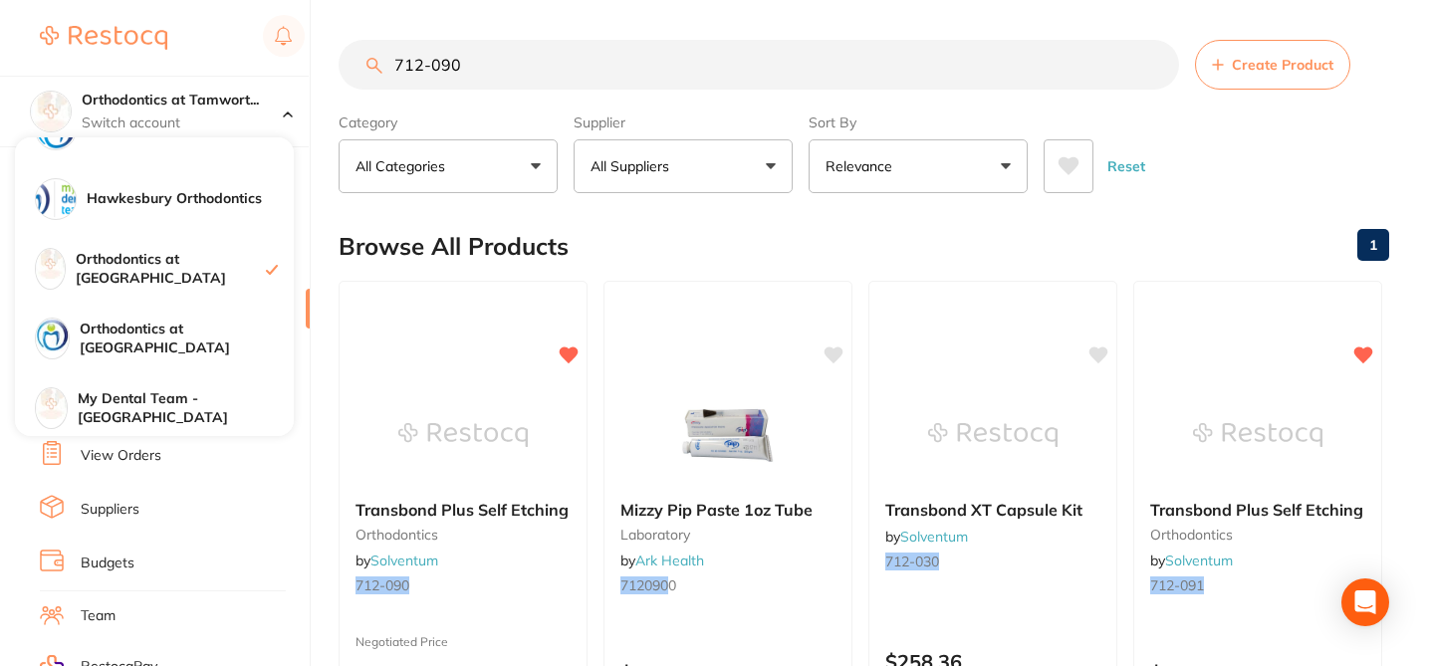
scroll to position [189, 0]
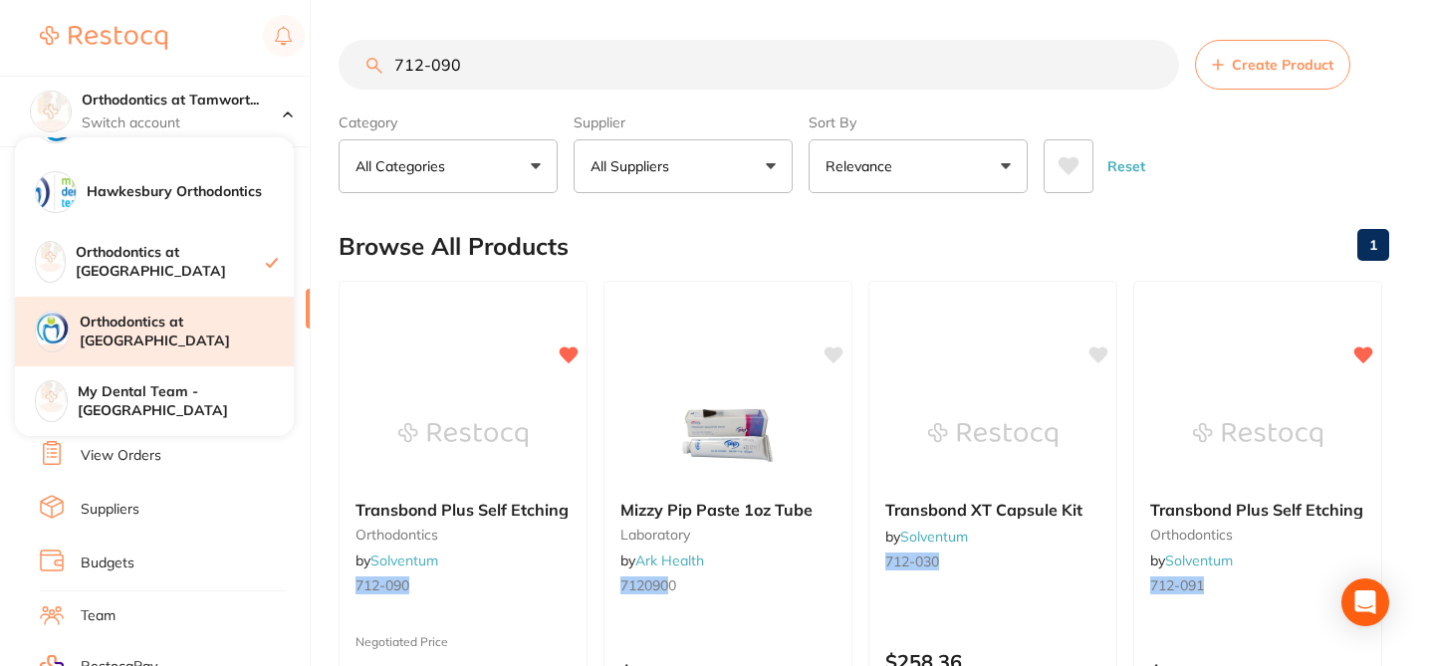
click at [187, 333] on h4 "Orthodontics at [GEOGRAPHIC_DATA]" at bounding box center [187, 332] width 214 height 39
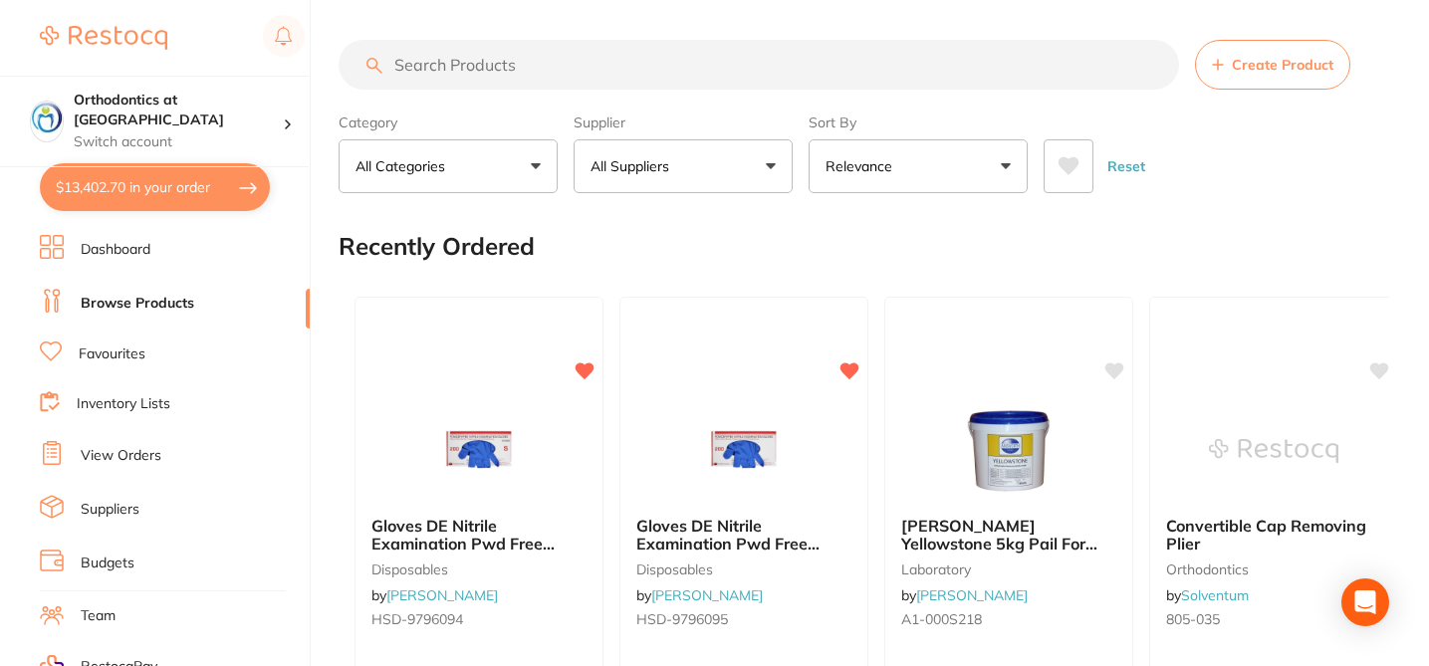
click at [195, 191] on button "$13,402.70 in your order" at bounding box center [155, 187] width 230 height 48
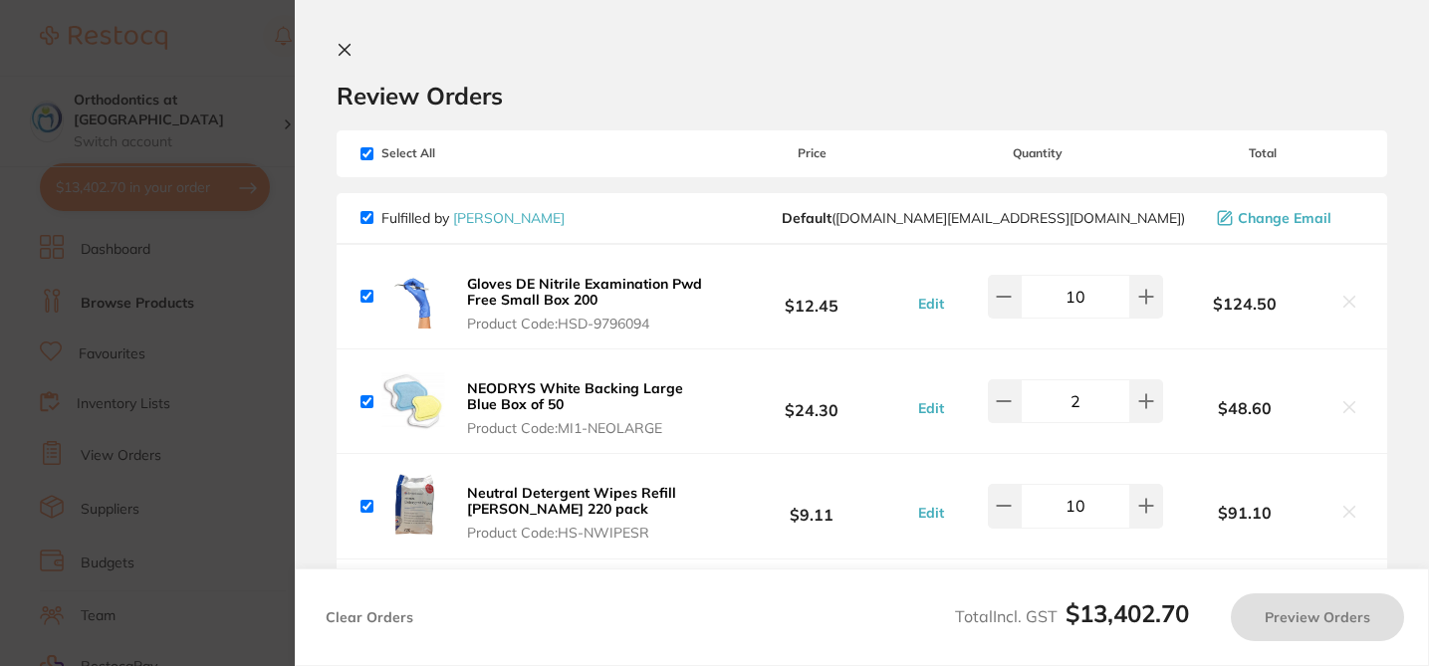
checkbox input "true"
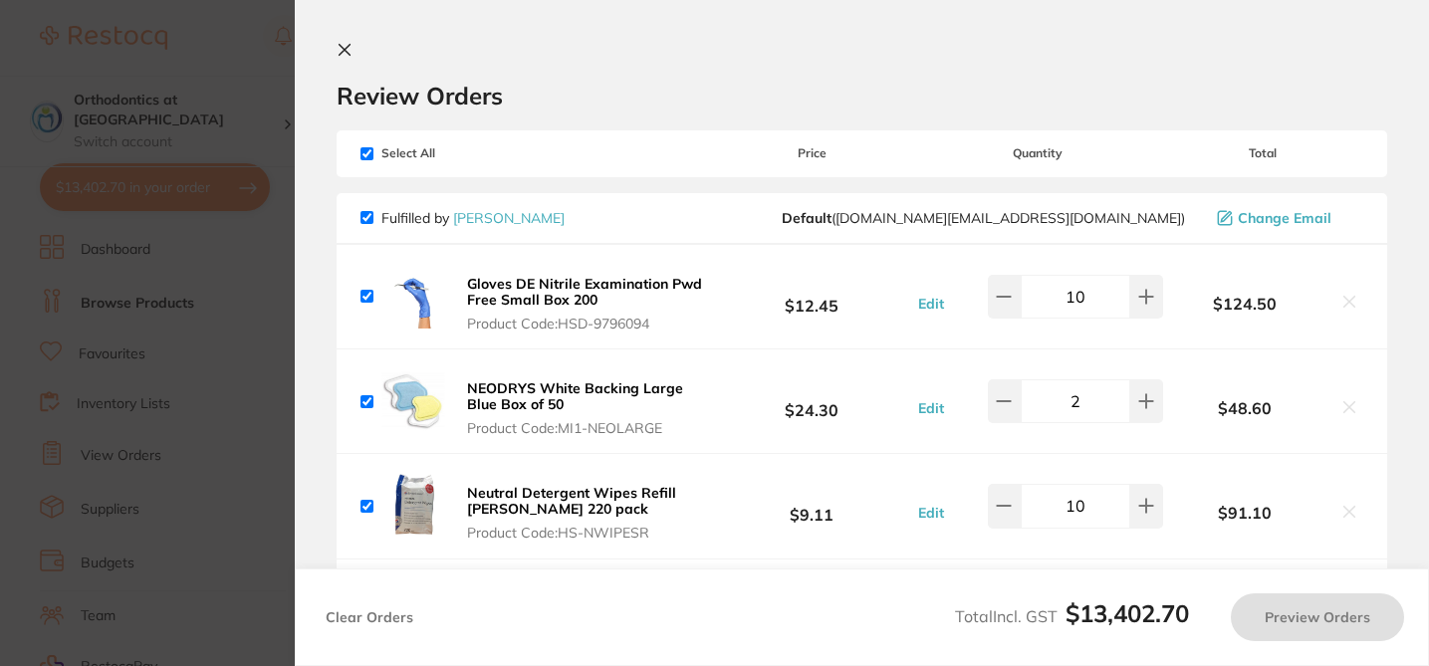
checkbox input "true"
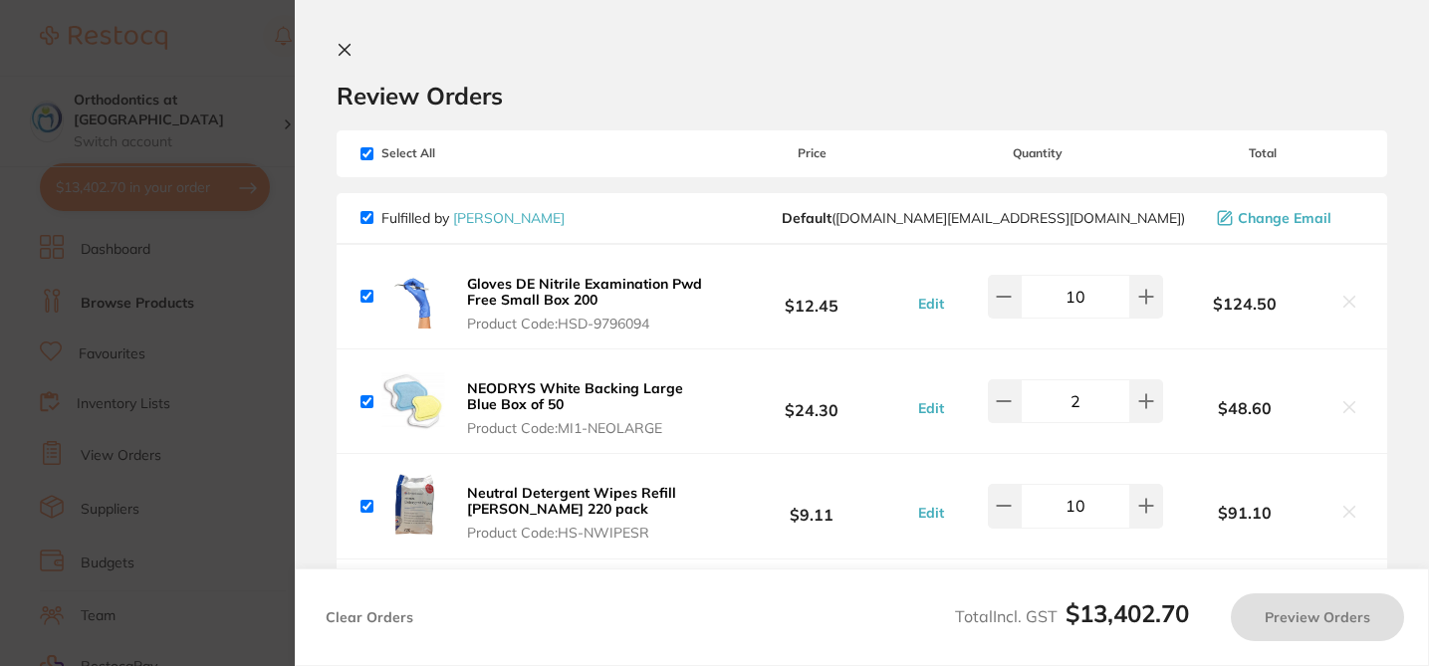
checkbox input "true"
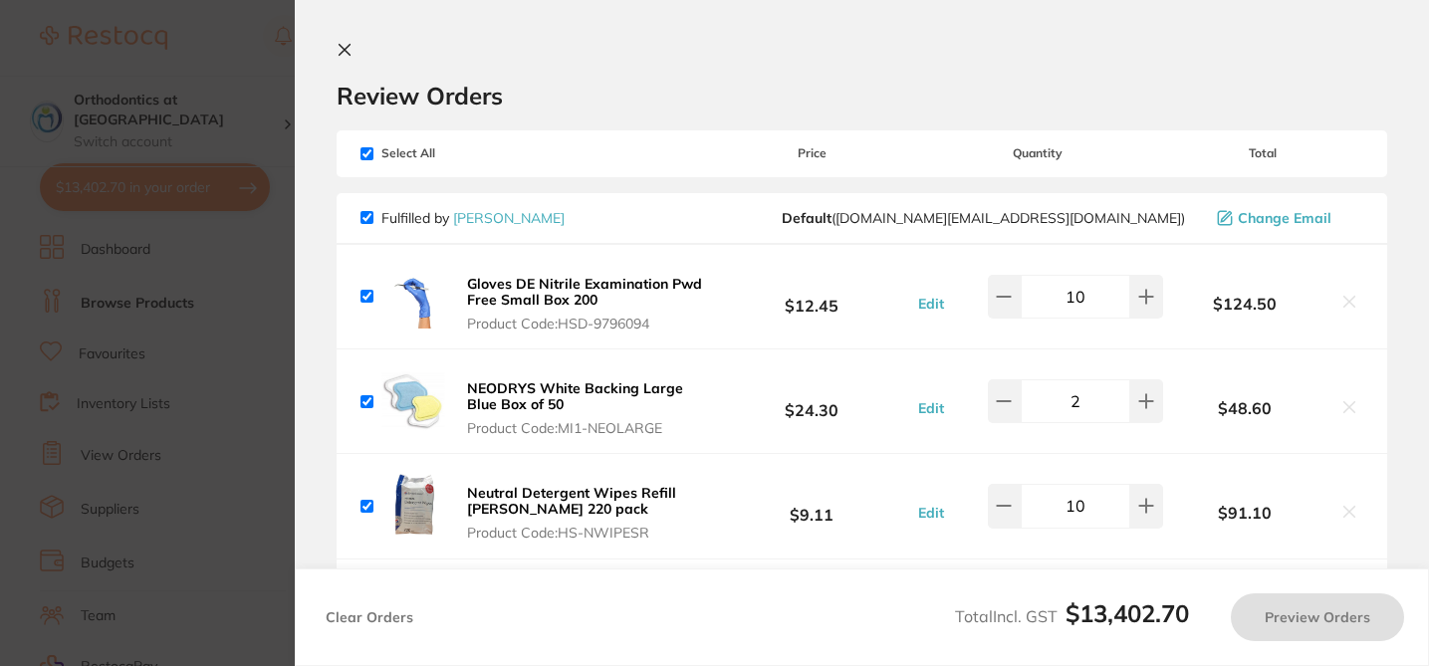
checkbox input "true"
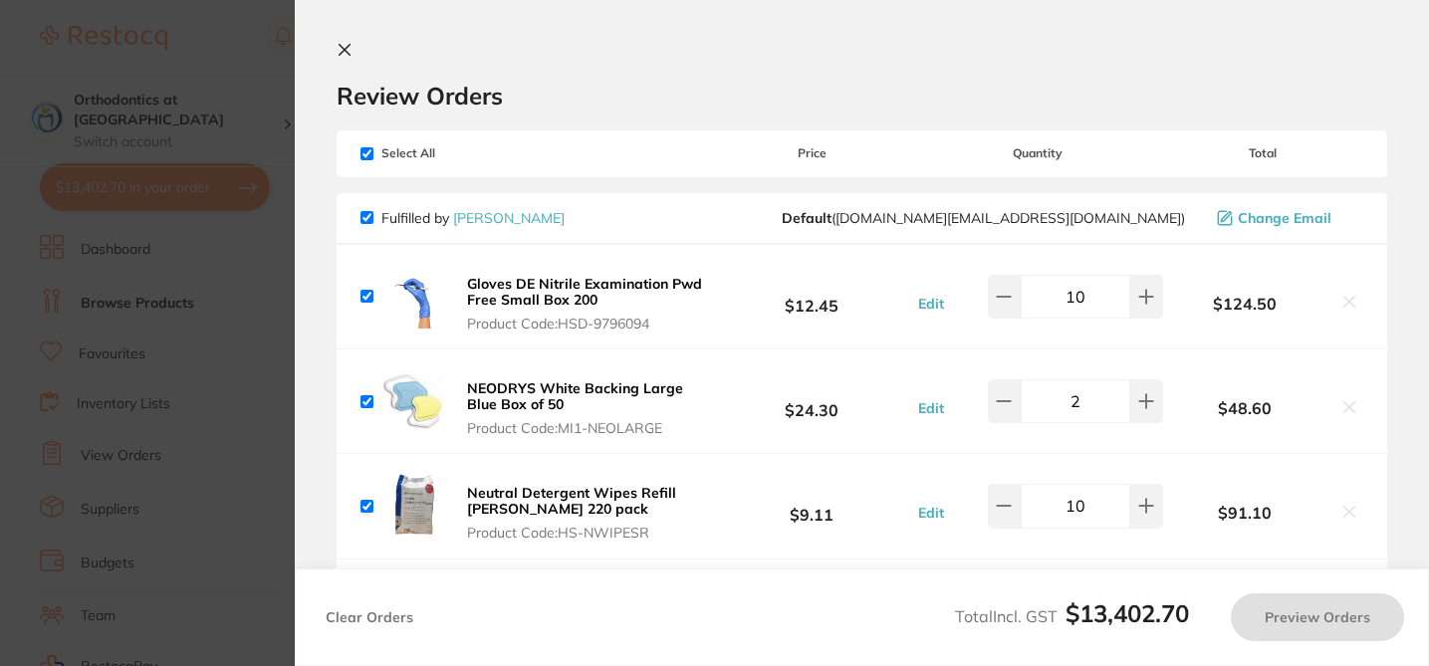
checkbox input "true"
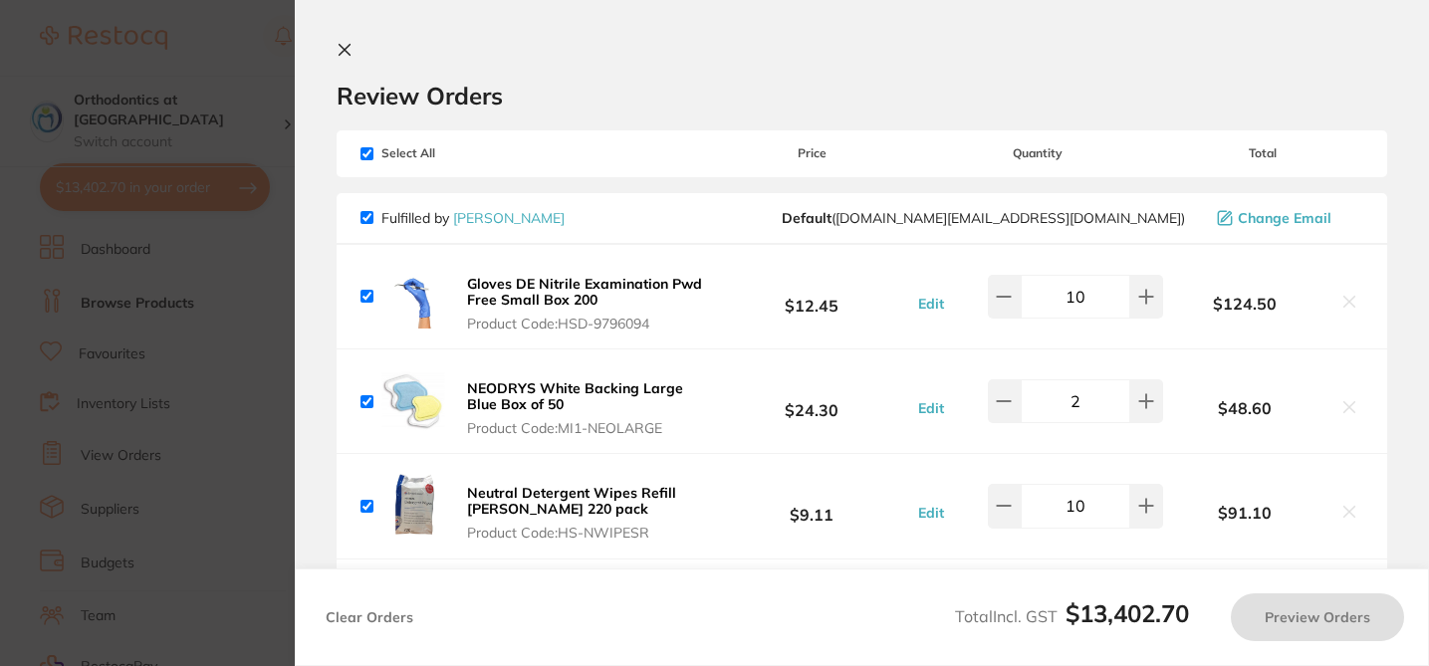
checkbox input "true"
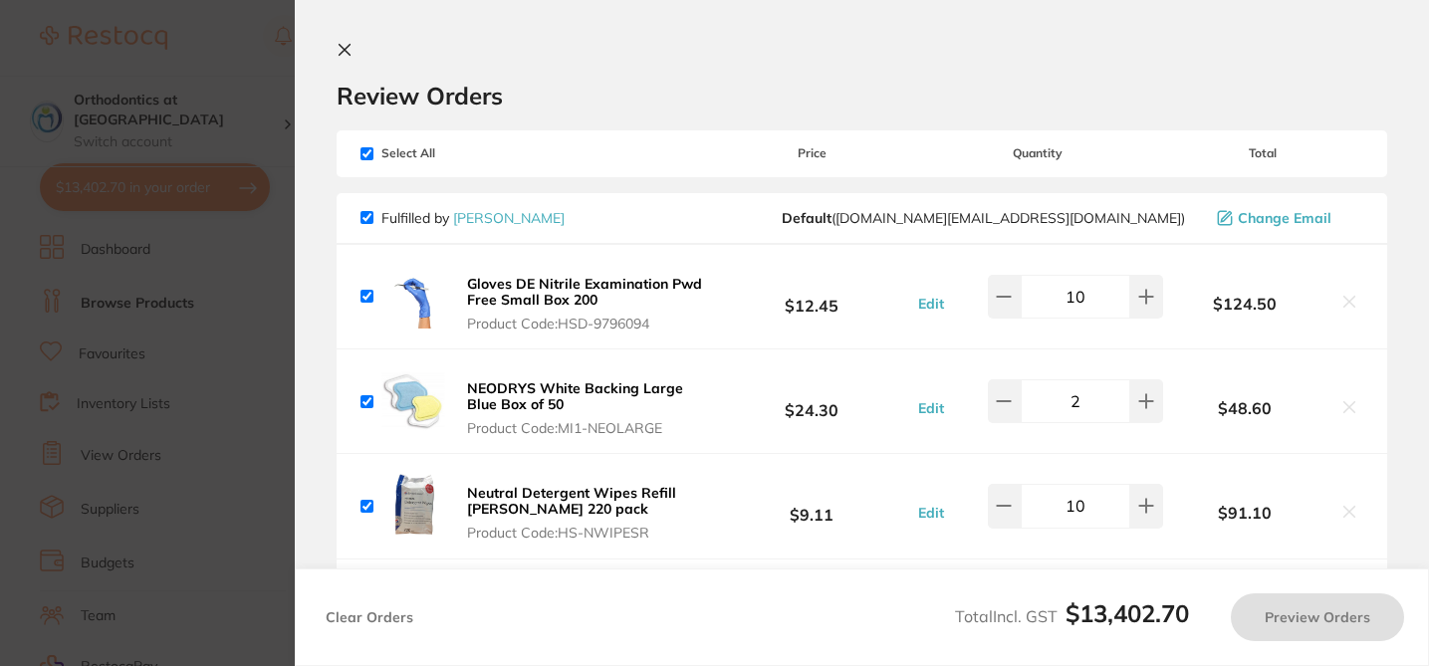
checkbox input "true"
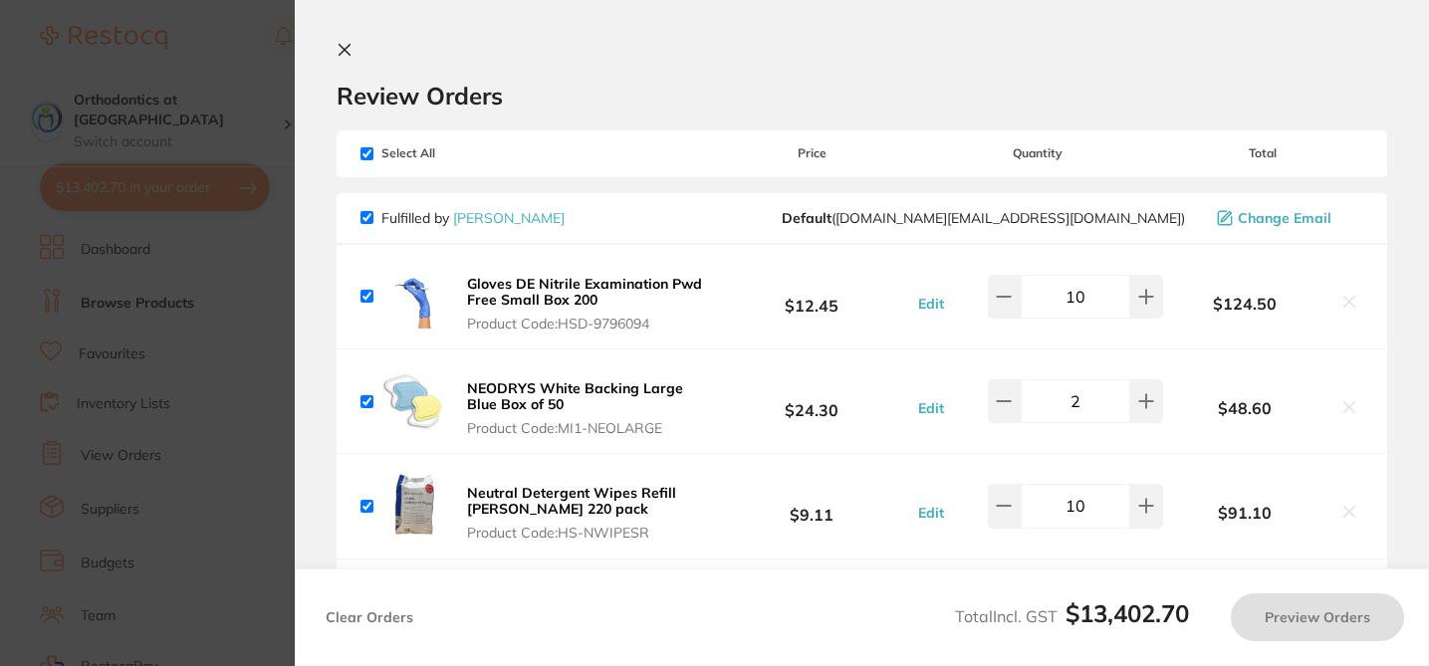
checkbox input "true"
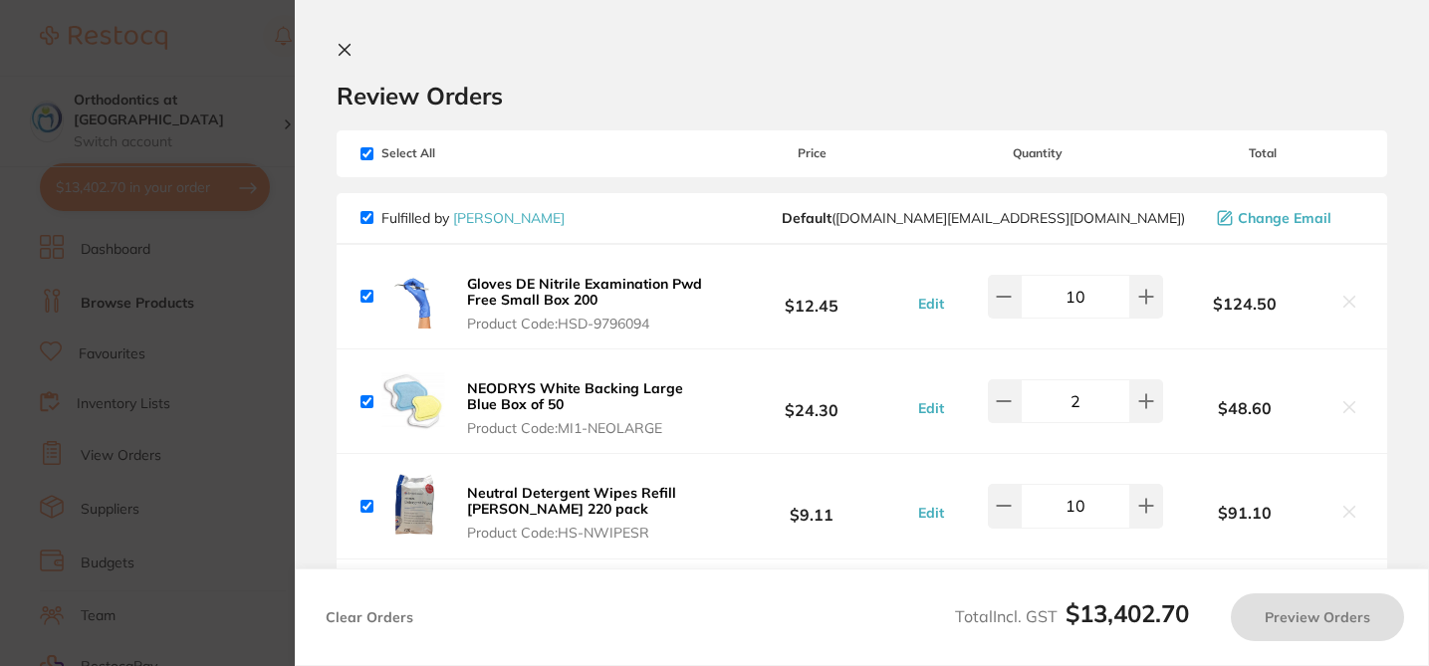
checkbox input "true"
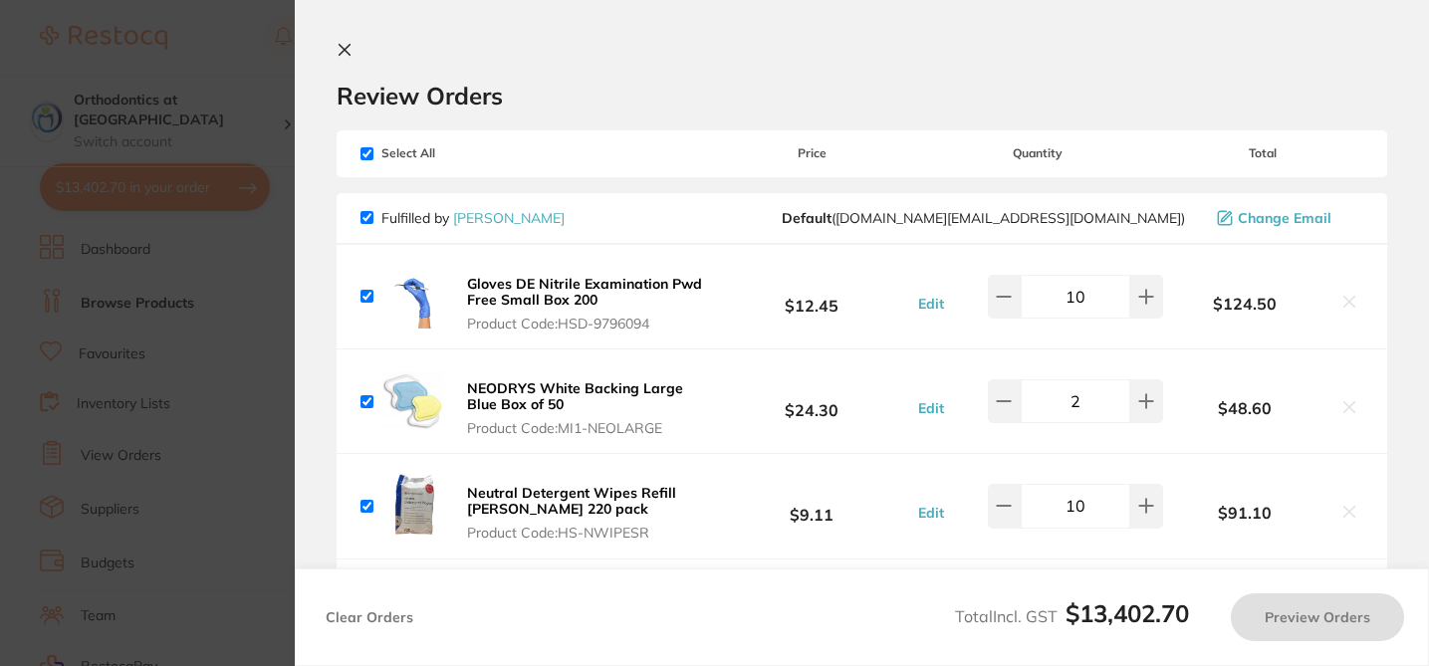
checkbox input "true"
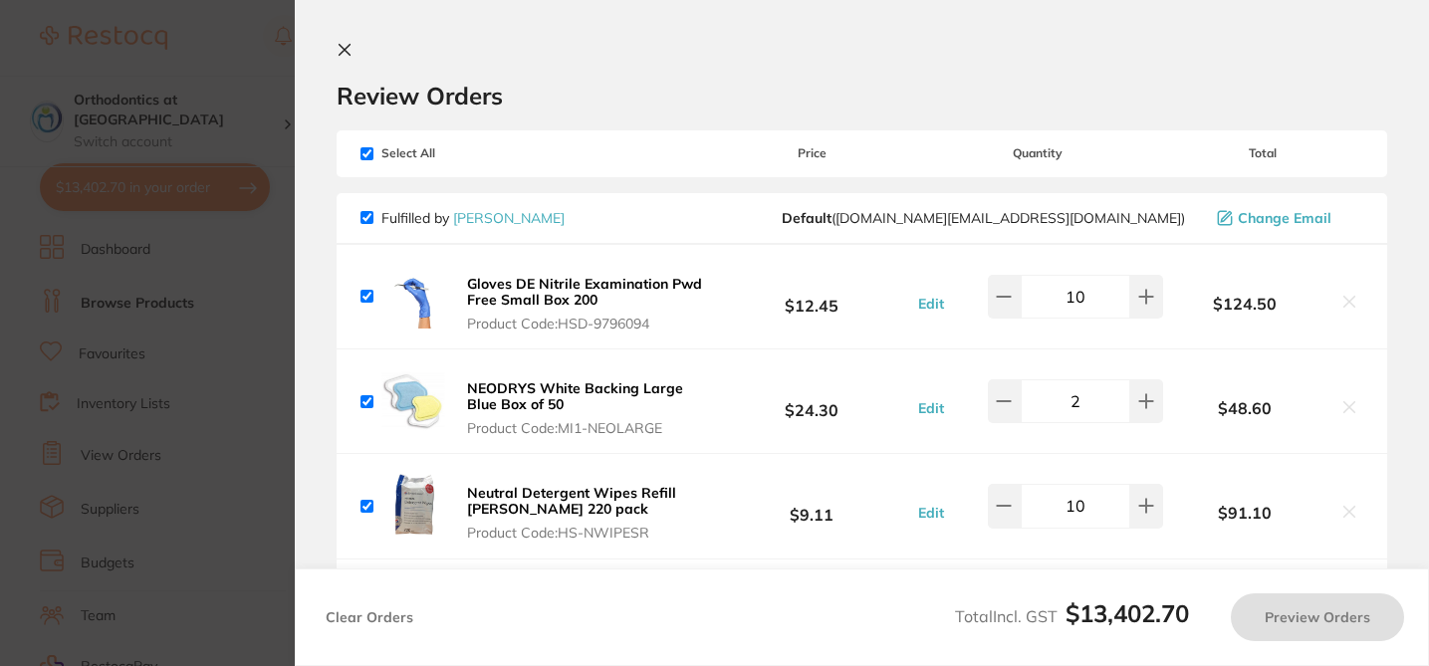
checkbox input "true"
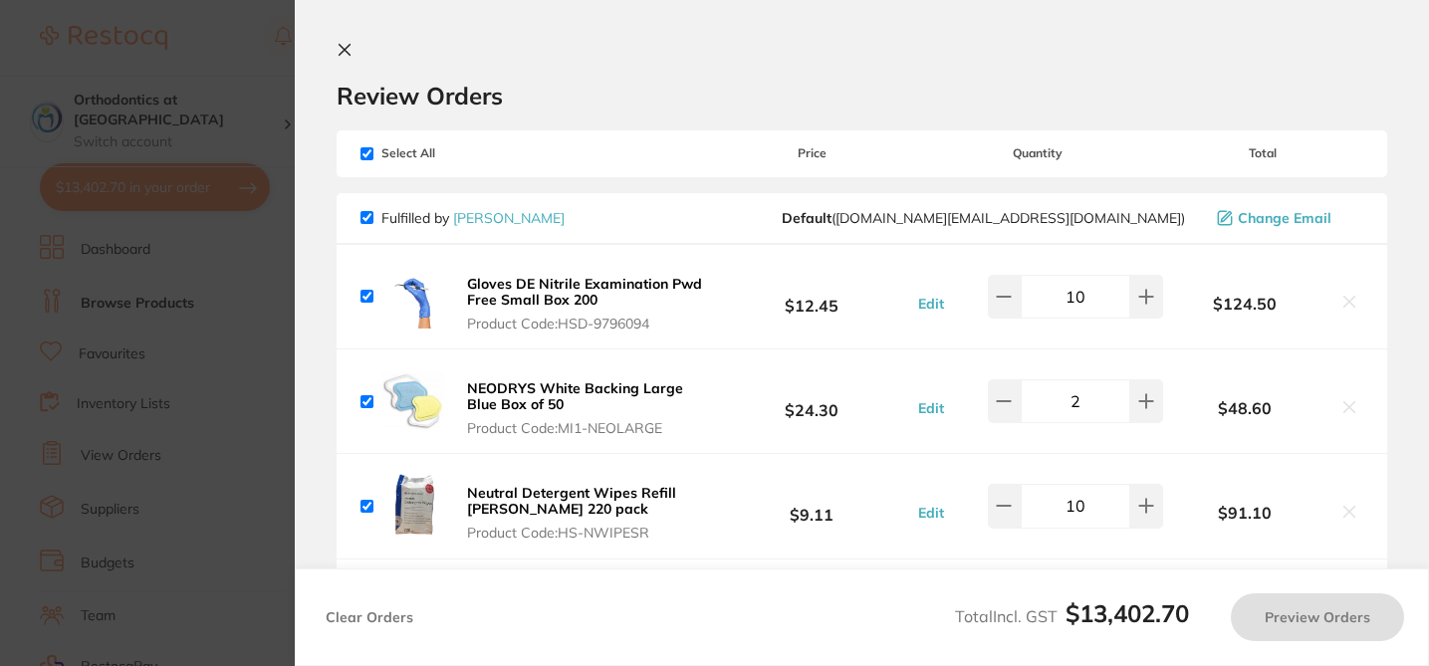
checkbox input "true"
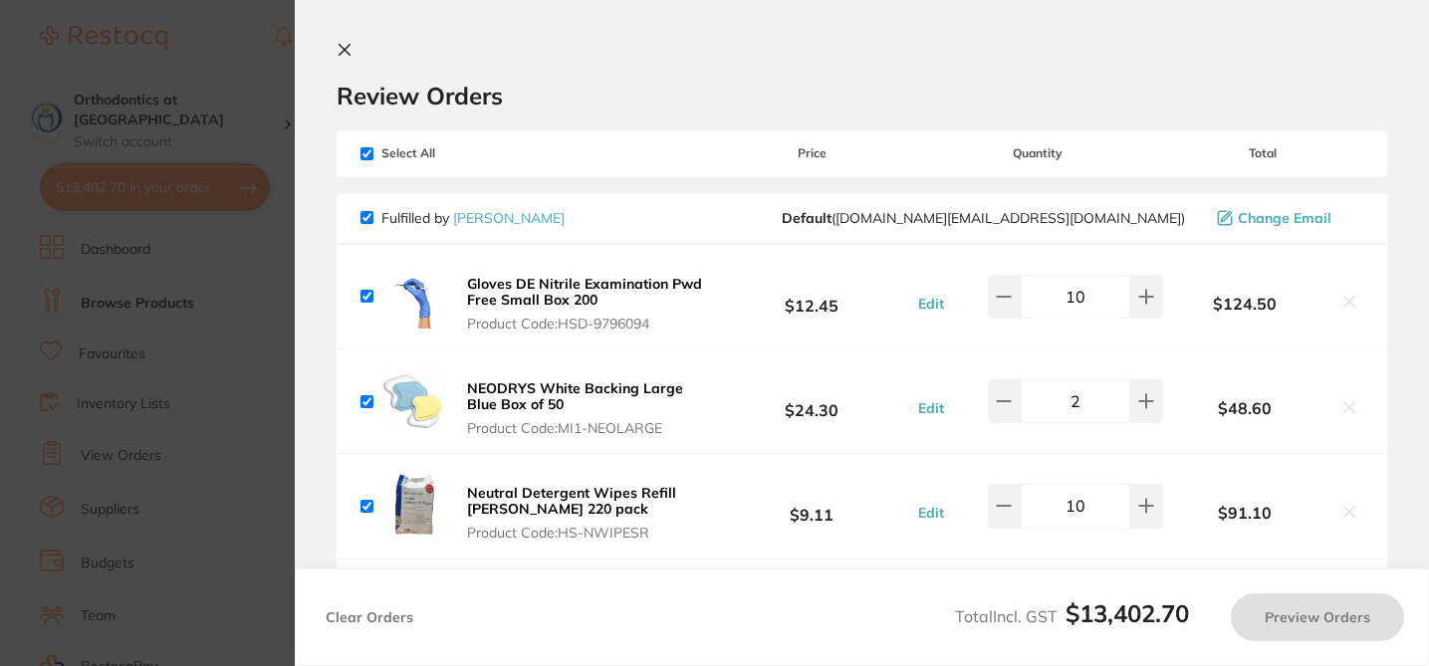
checkbox input "true"
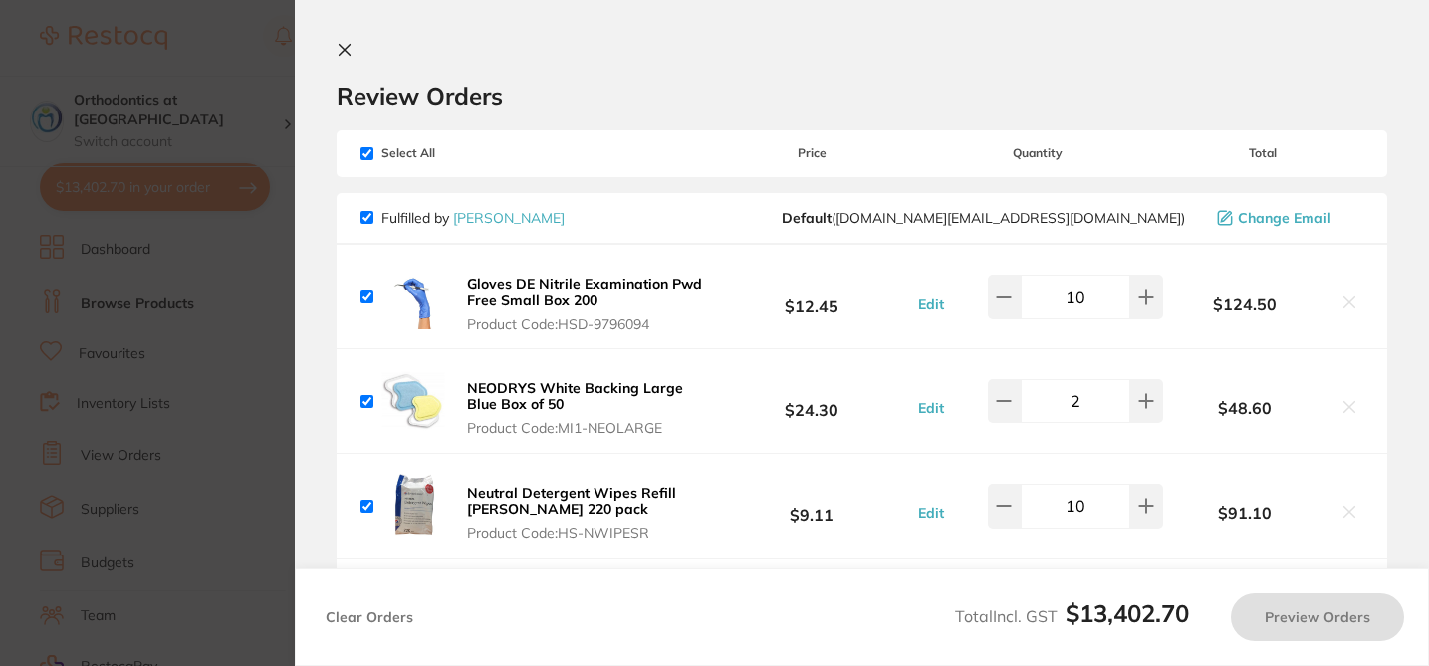
checkbox input "true"
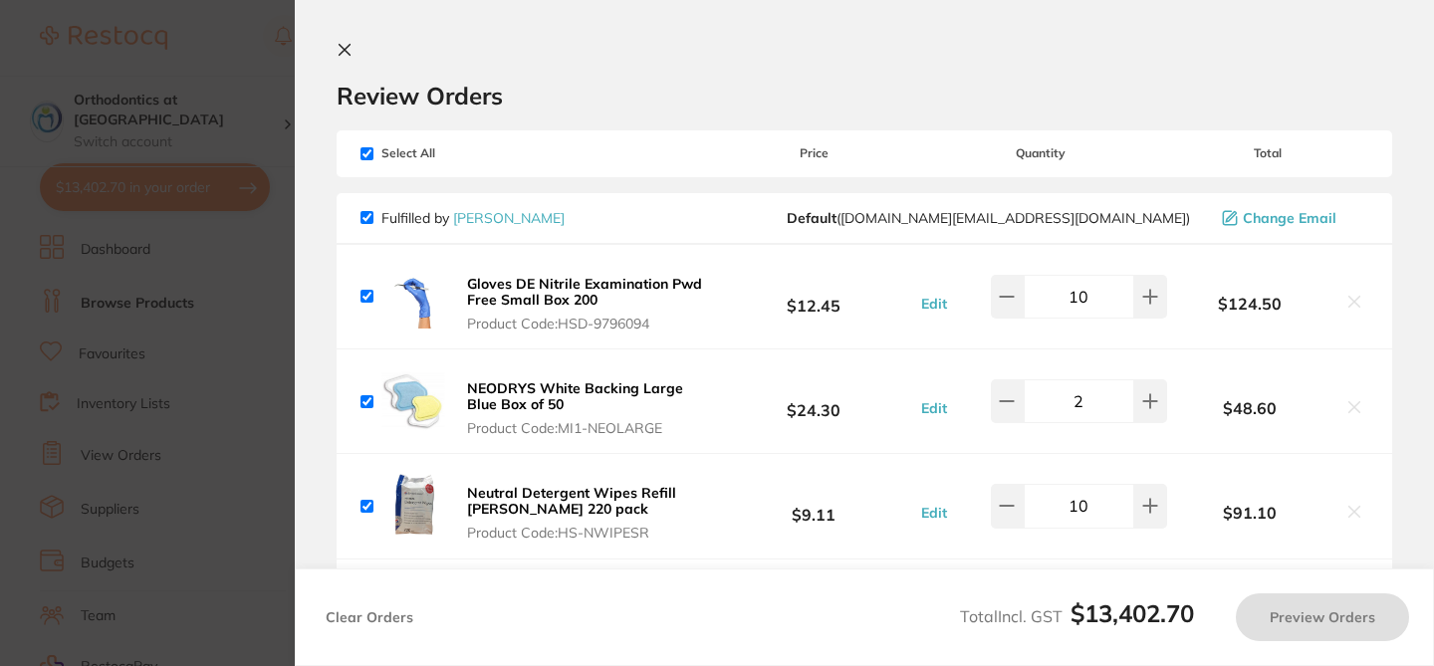
click at [769, 90] on h2 "Review Orders" at bounding box center [863, 96] width 1055 height 30
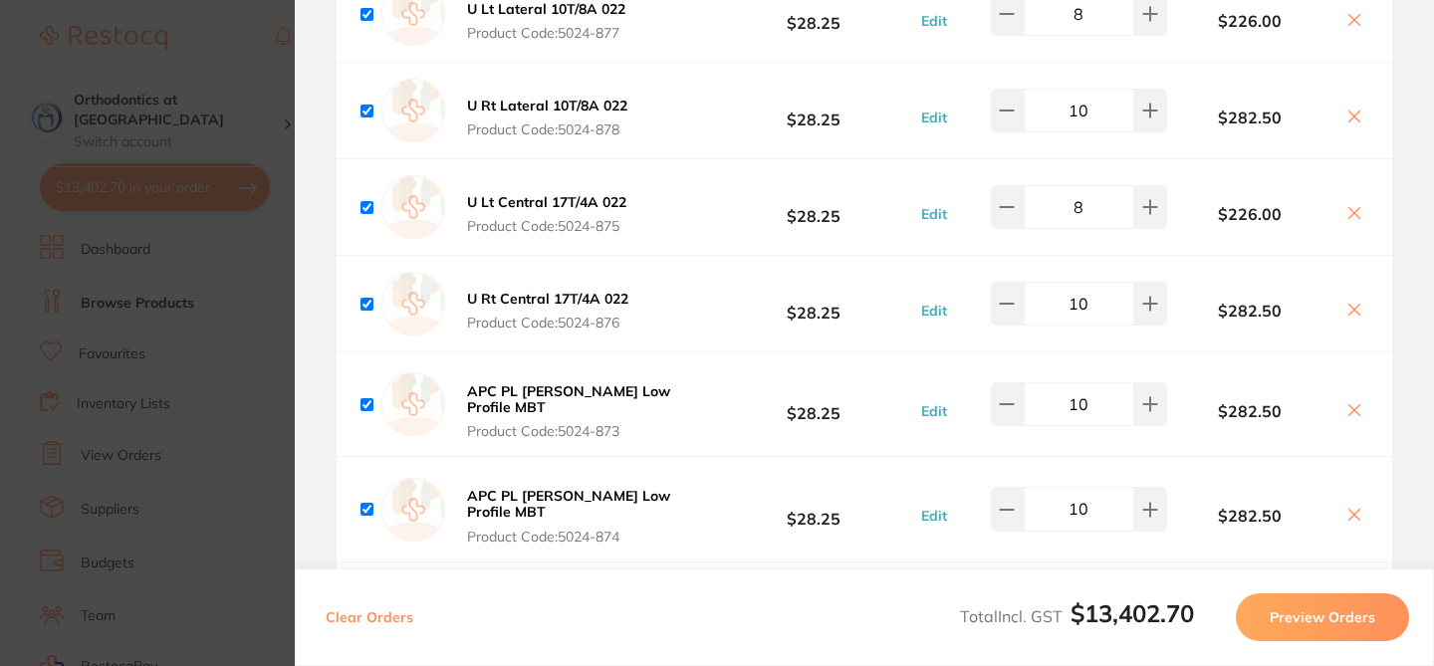
scroll to position [4442, 0]
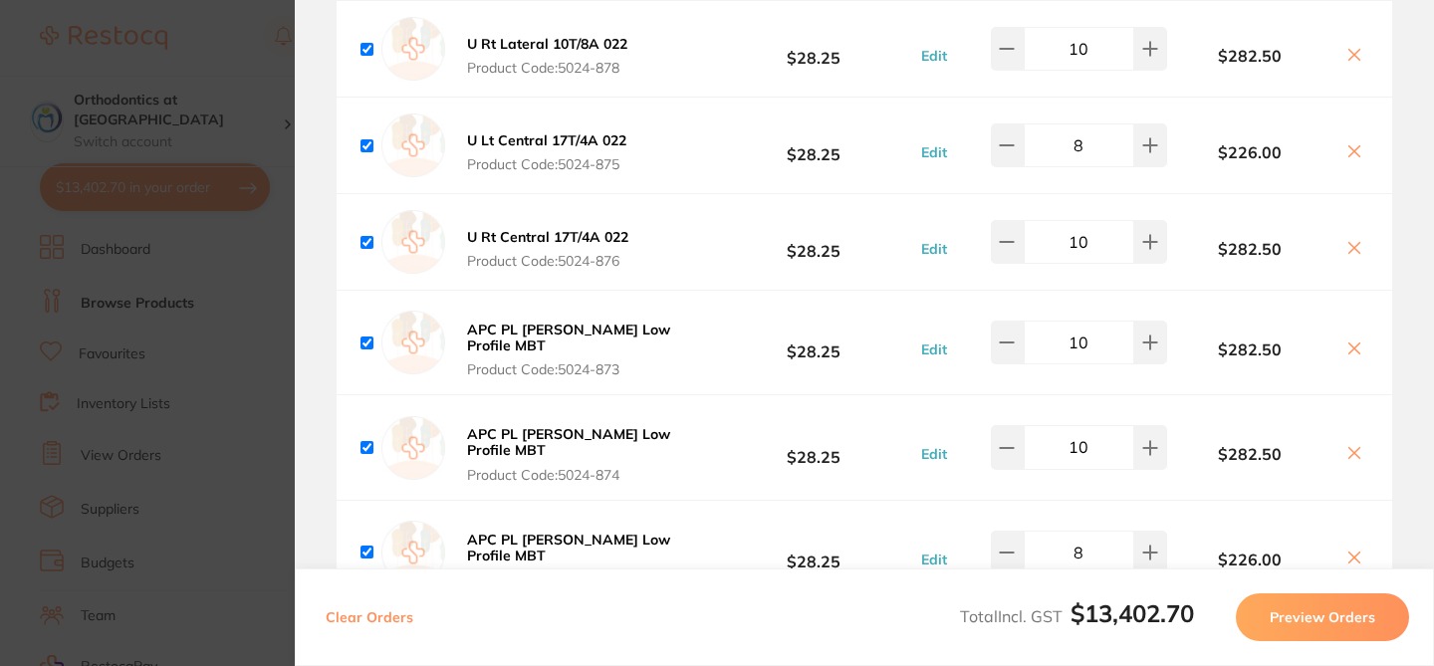
click at [648, 361] on span "Product Code: 5024-873" at bounding box center [587, 369] width 240 height 16
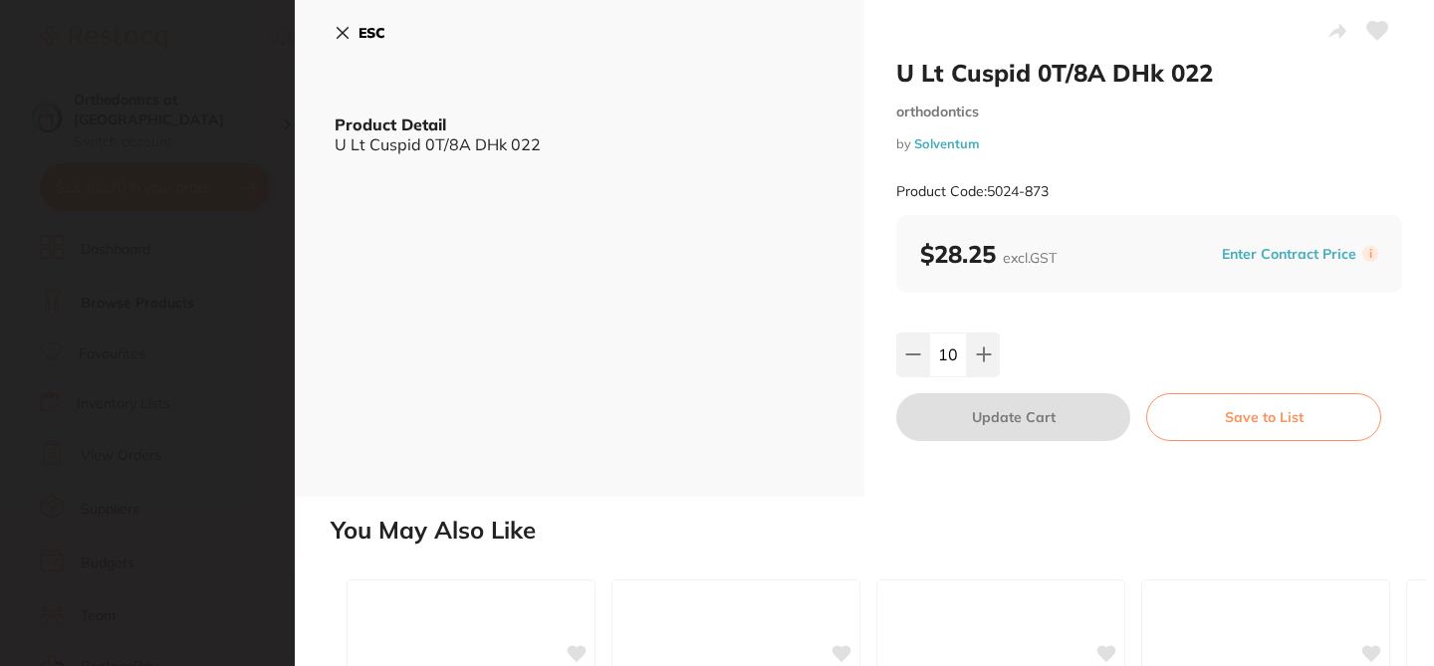
click at [345, 30] on icon at bounding box center [342, 33] width 11 height 11
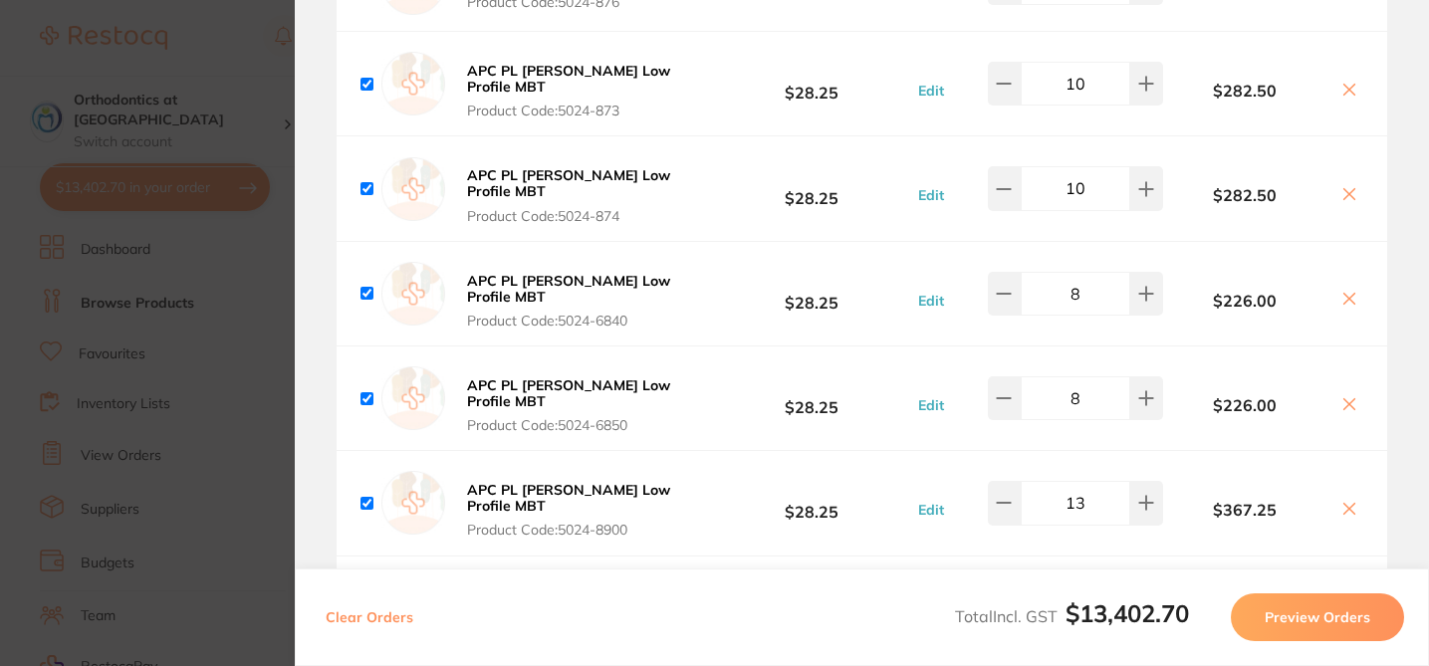
scroll to position [4626, 0]
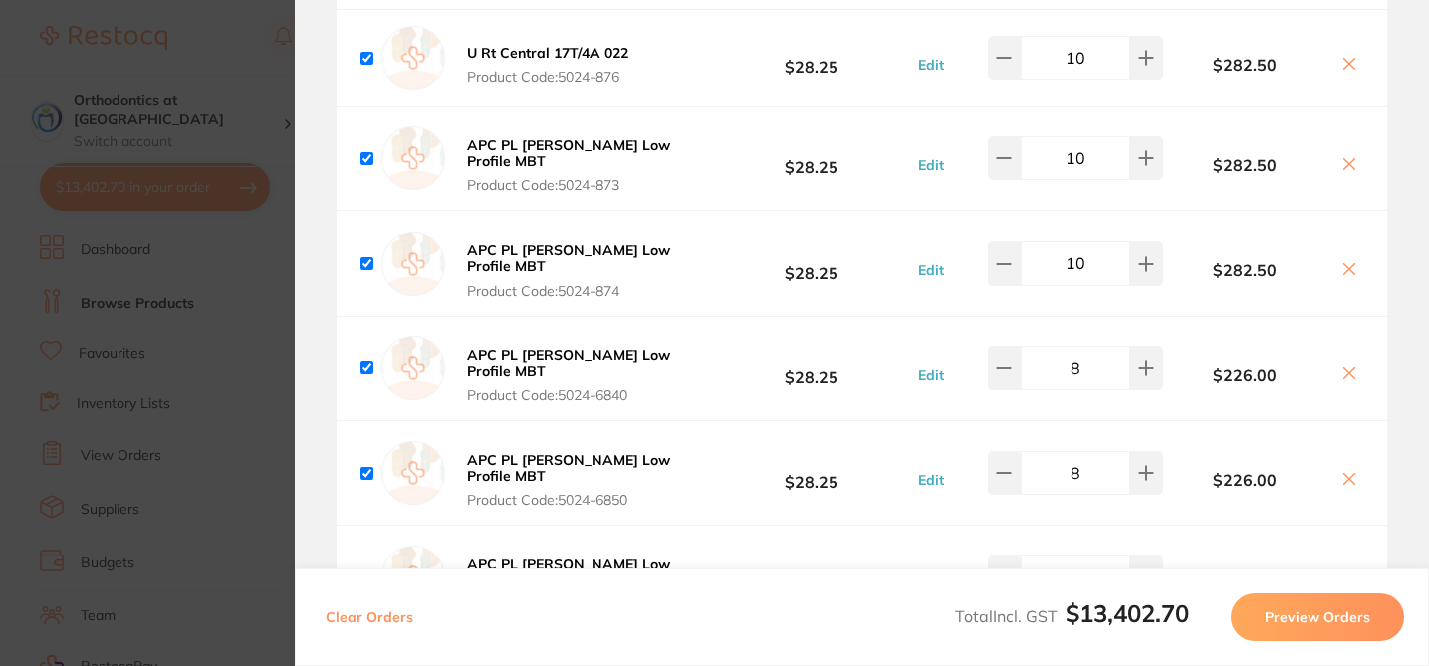
click at [1344, 162] on icon at bounding box center [1349, 164] width 16 height 16
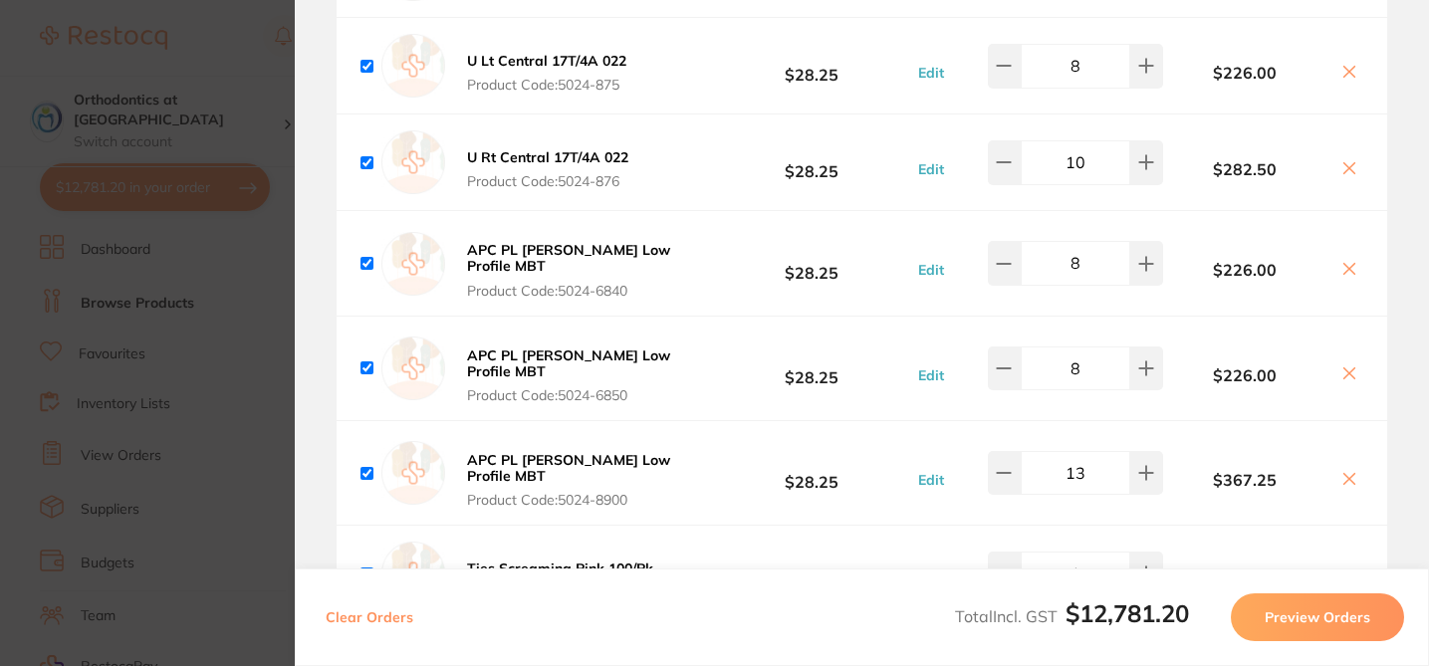
checkbox input "true"
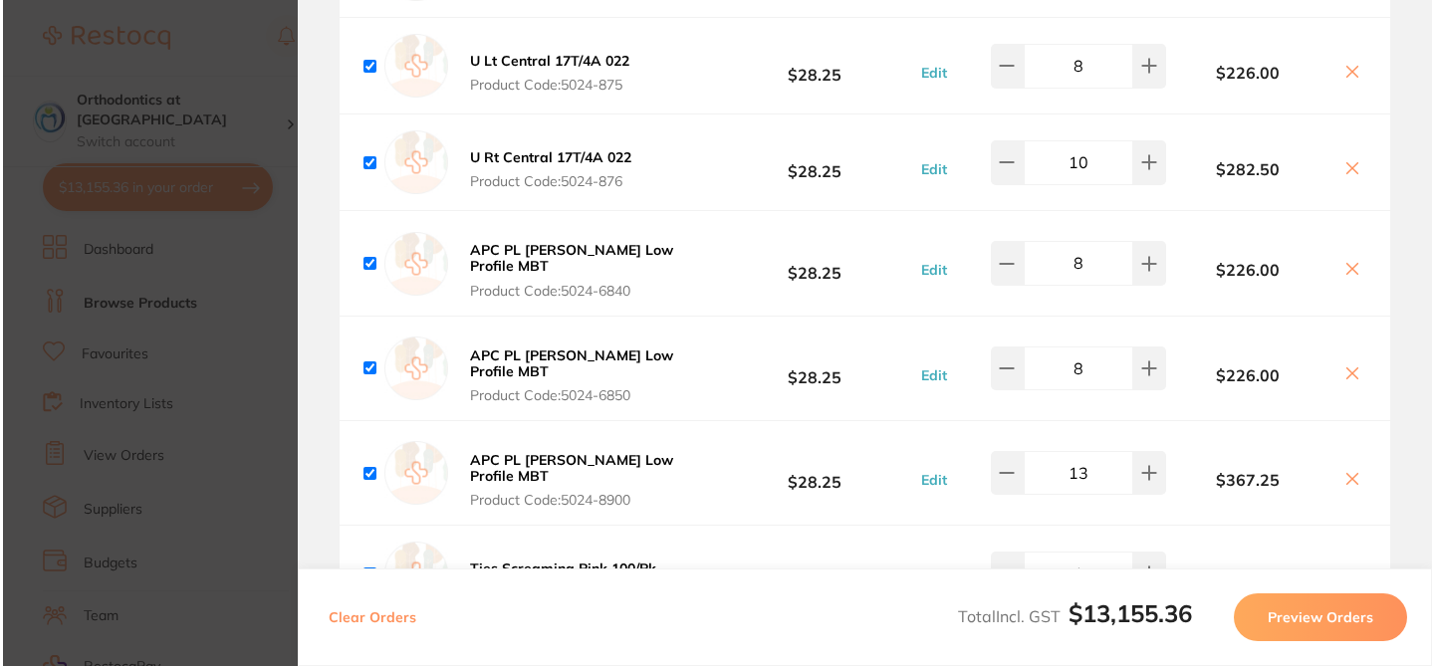
scroll to position [4731, 0]
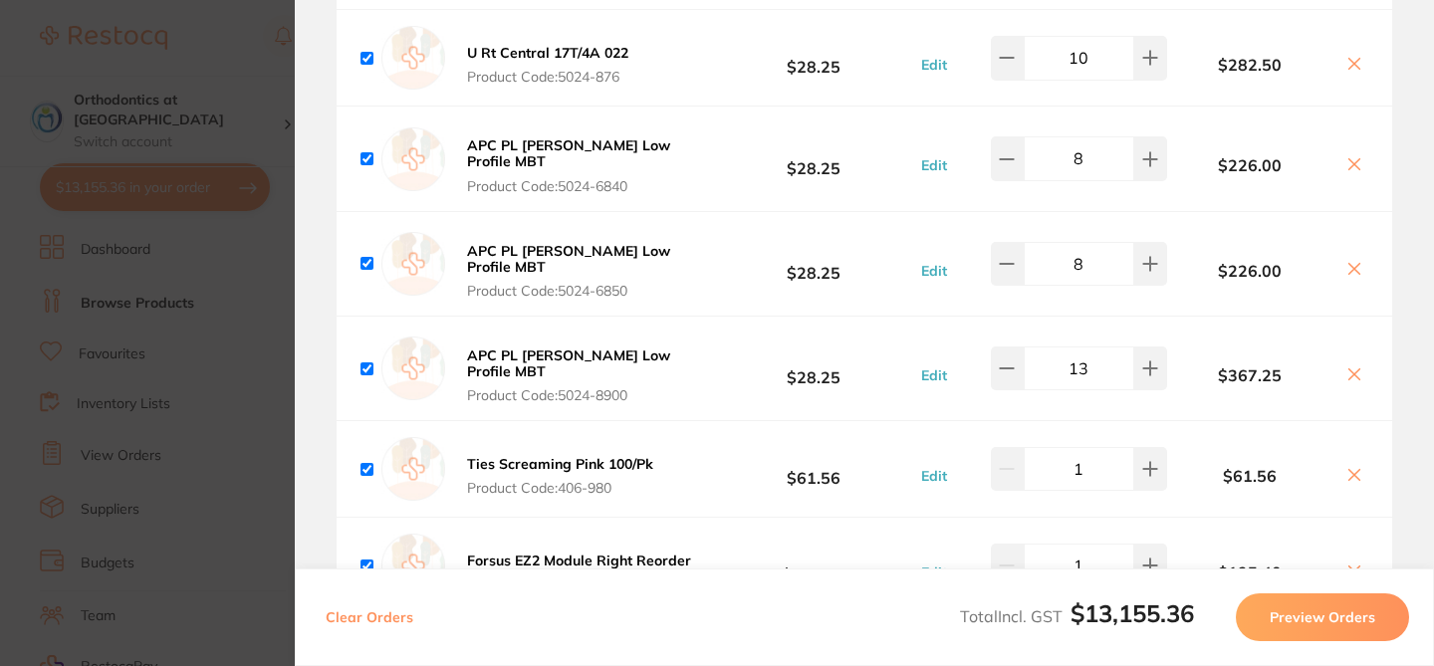
click at [1346, 157] on icon at bounding box center [1354, 164] width 16 height 16
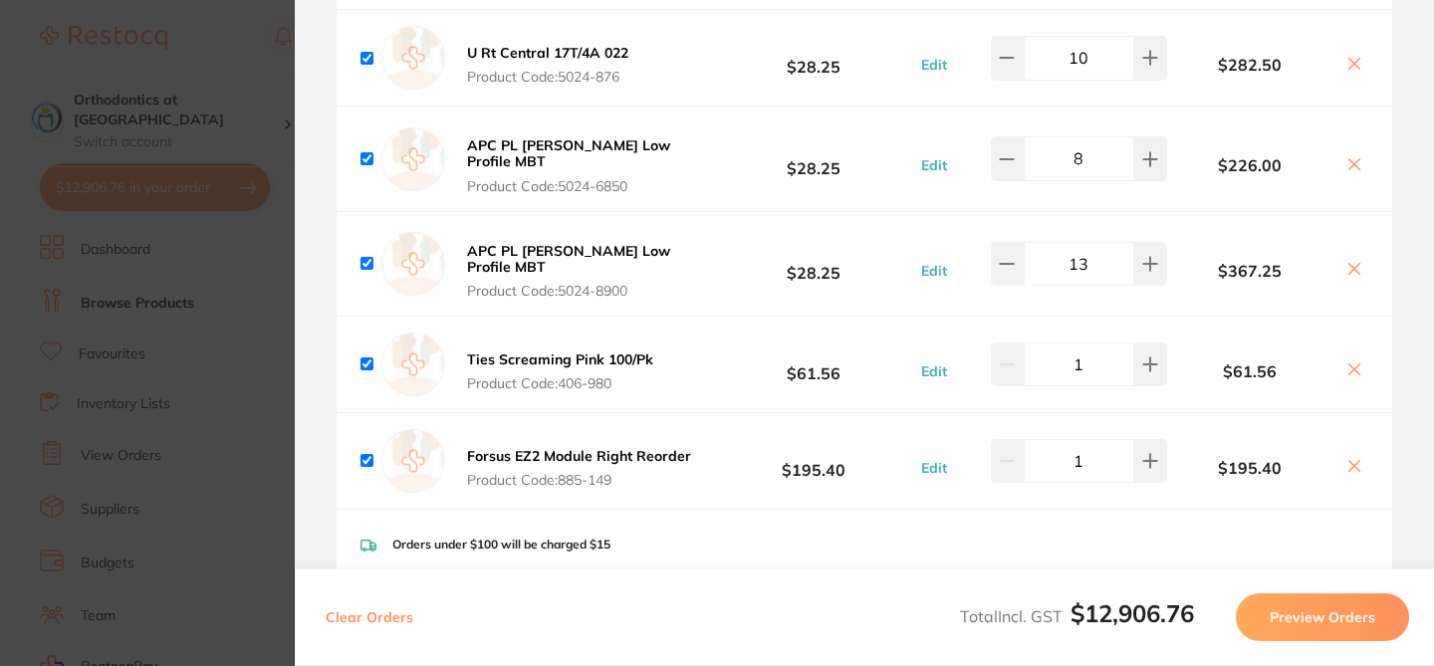
click at [1349, 160] on icon at bounding box center [1354, 164] width 11 height 11
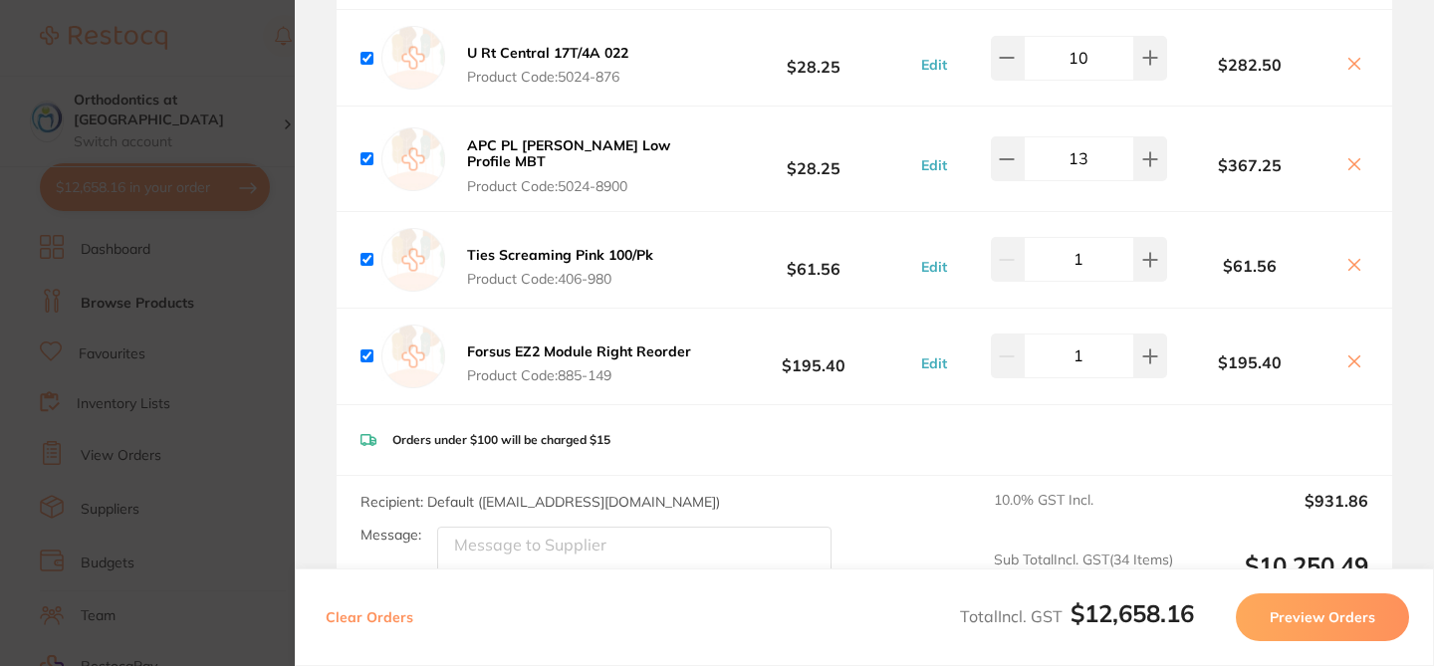
click at [1349, 159] on icon at bounding box center [1354, 164] width 11 height 11
checkbox input "false"
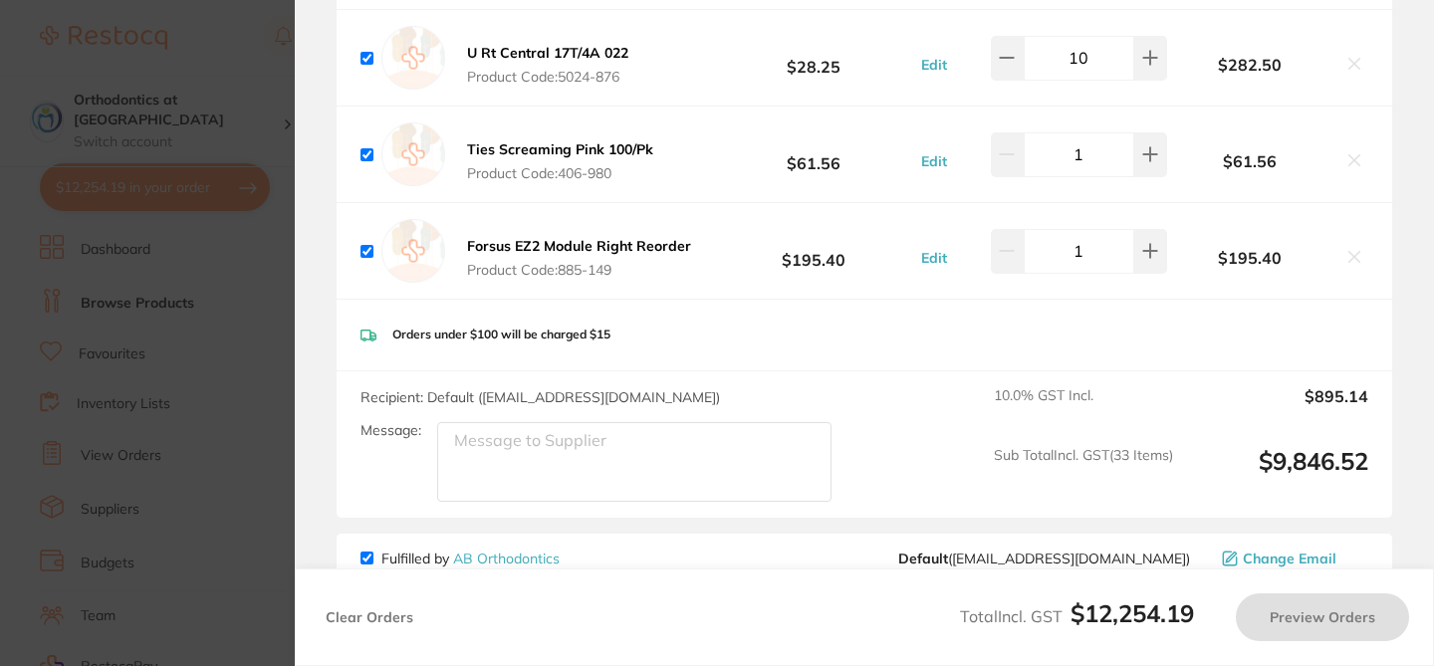
click at [241, 45] on section "Update RRP Set your pre negotiated price for this item. Item Agreed RRP (excl. …" at bounding box center [717, 333] width 1434 height 666
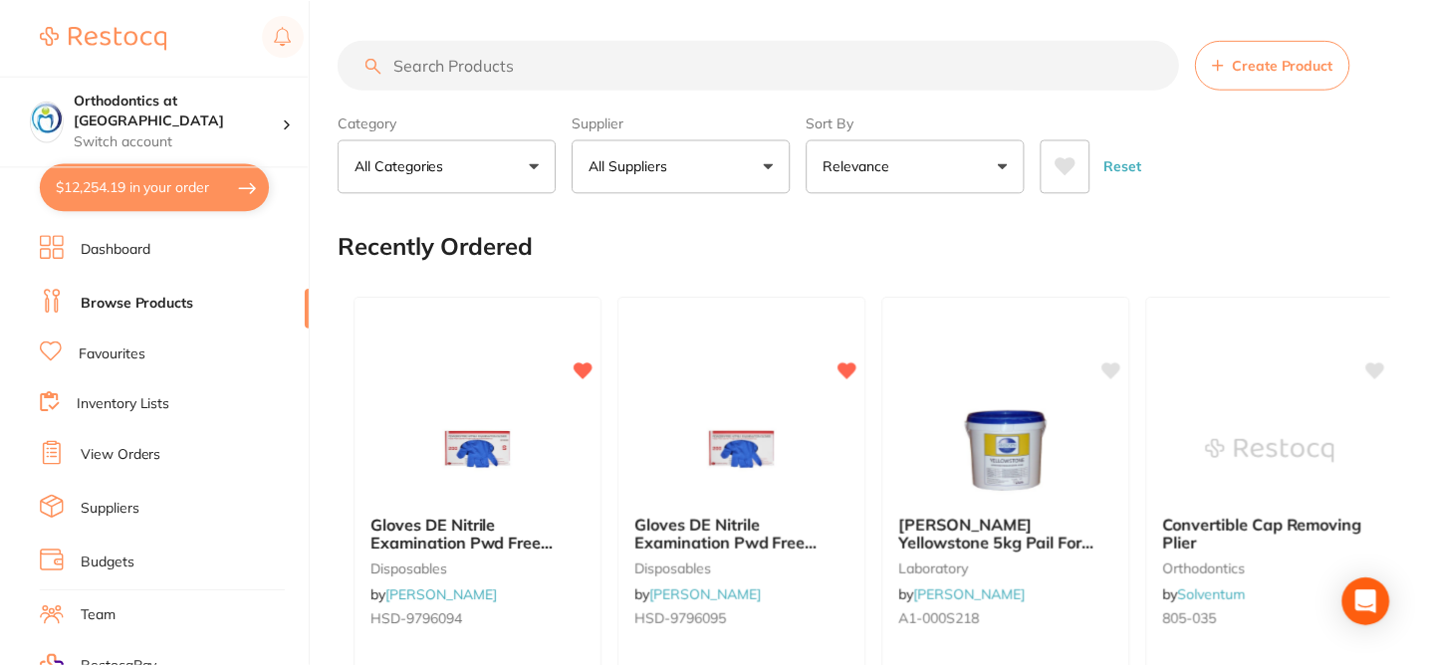
scroll to position [6, 0]
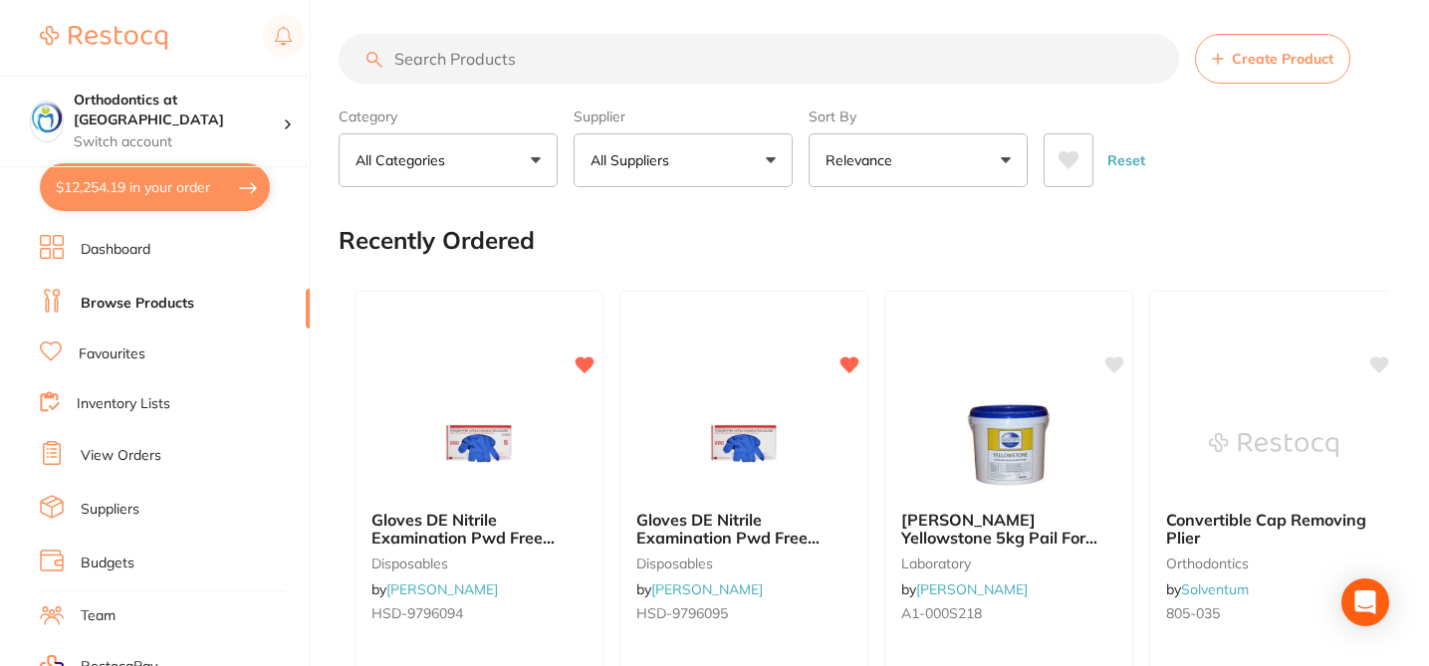
click at [497, 67] on input "search" at bounding box center [758, 59] width 840 height 50
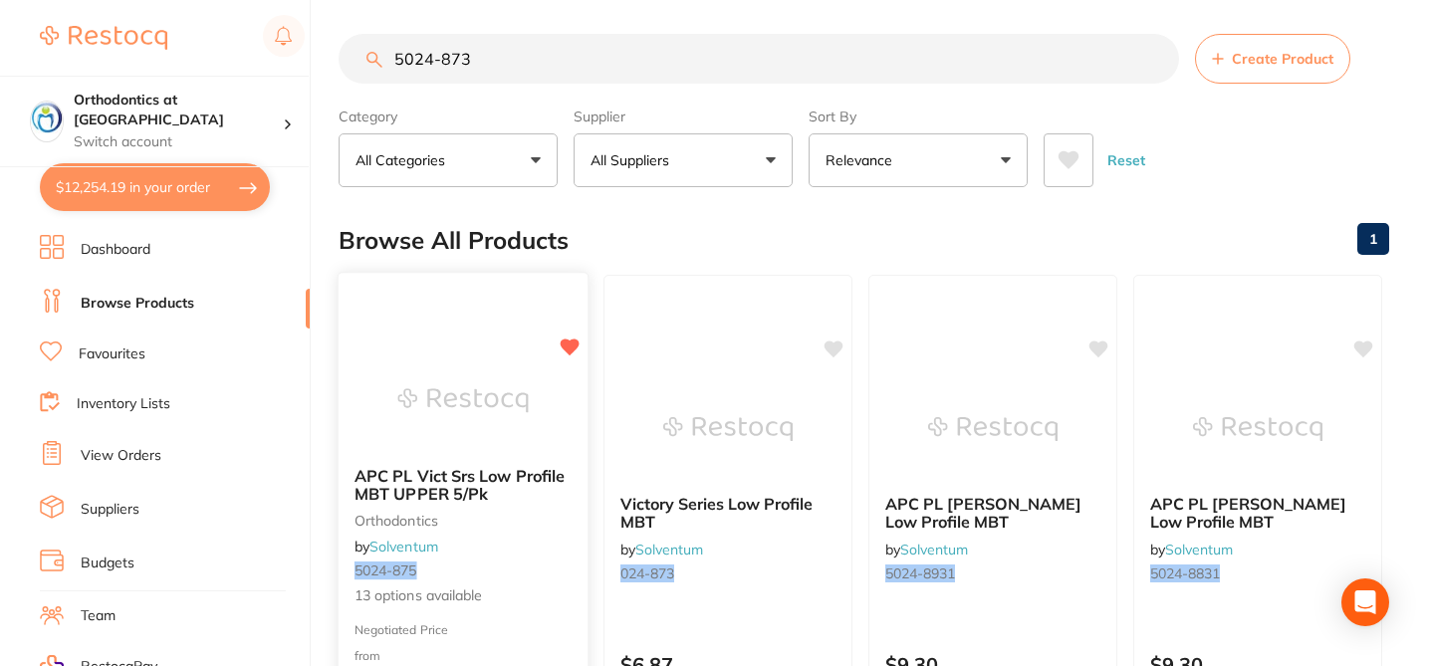
type input "5024-873"
click at [532, 559] on div "APC PL Vict Srs Low Profile MBT UPPER 5/Pk orthodontics by Solventum 5024-875 1…" at bounding box center [462, 537] width 249 height 172
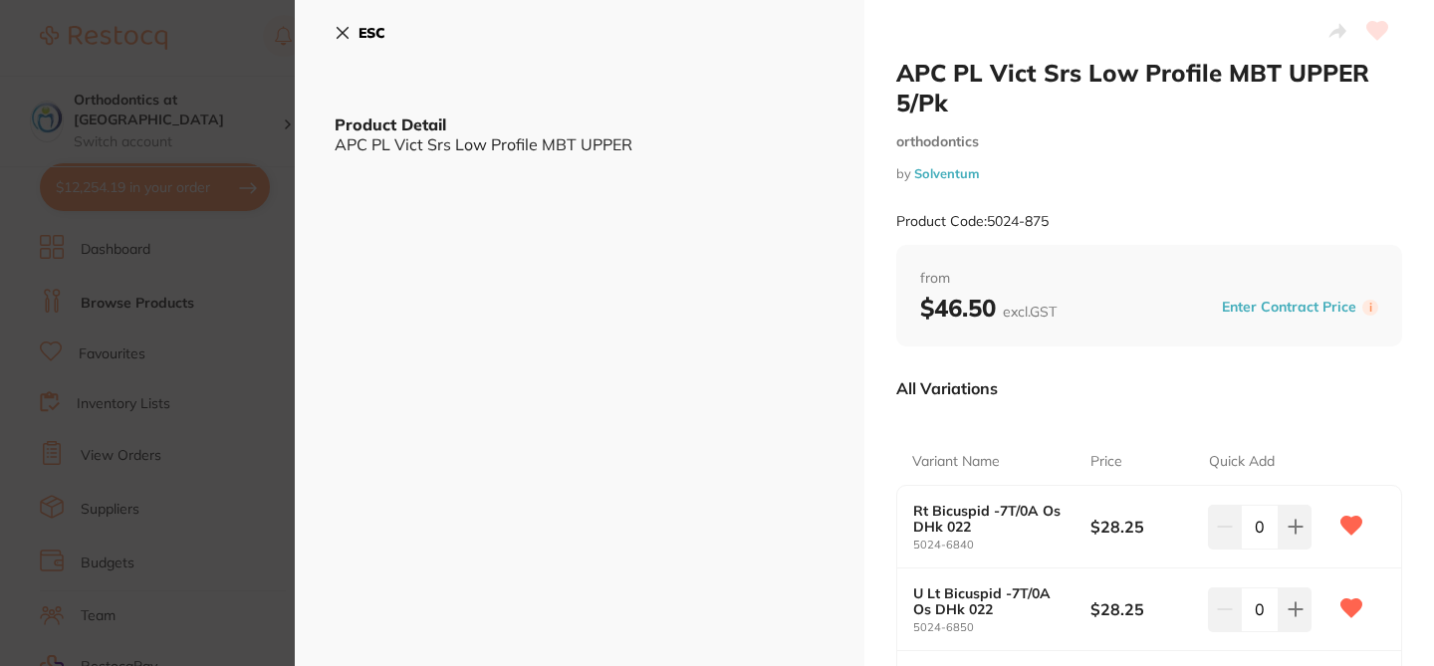
click at [1136, 386] on div "All Variations" at bounding box center [1149, 388] width 506 height 52
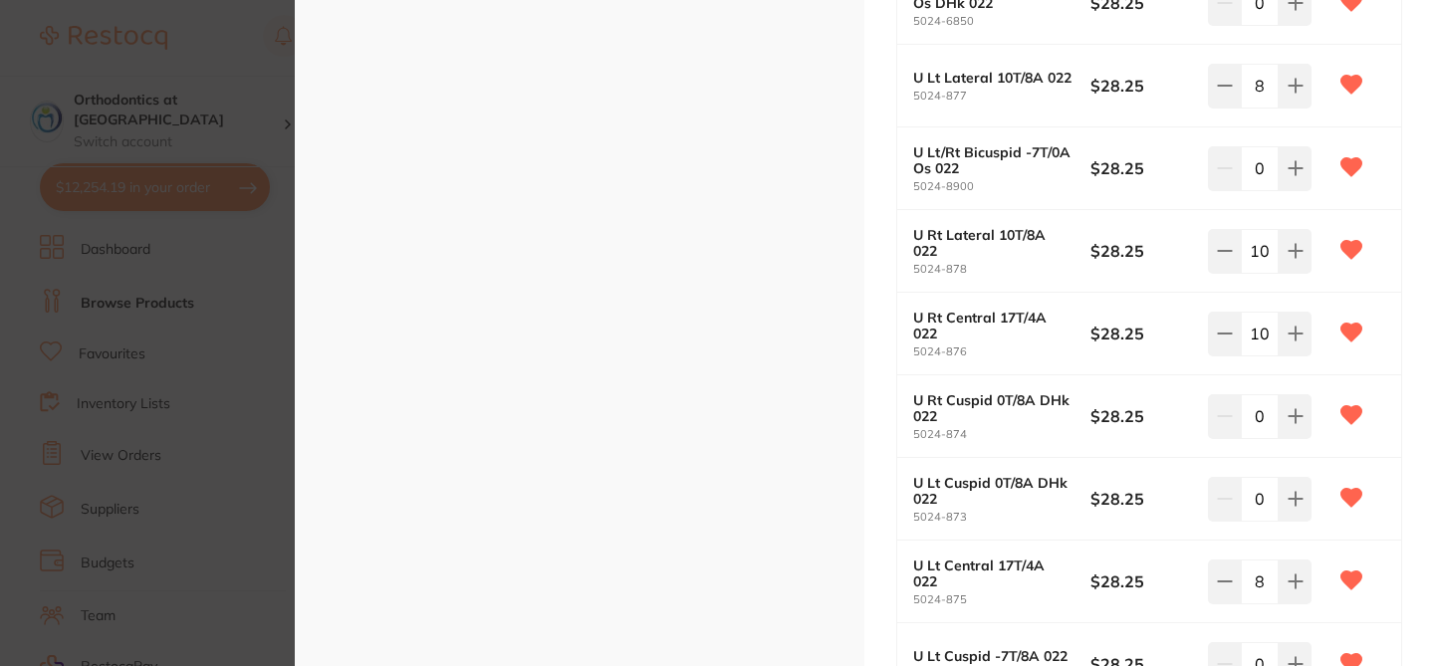
scroll to position [616, 0]
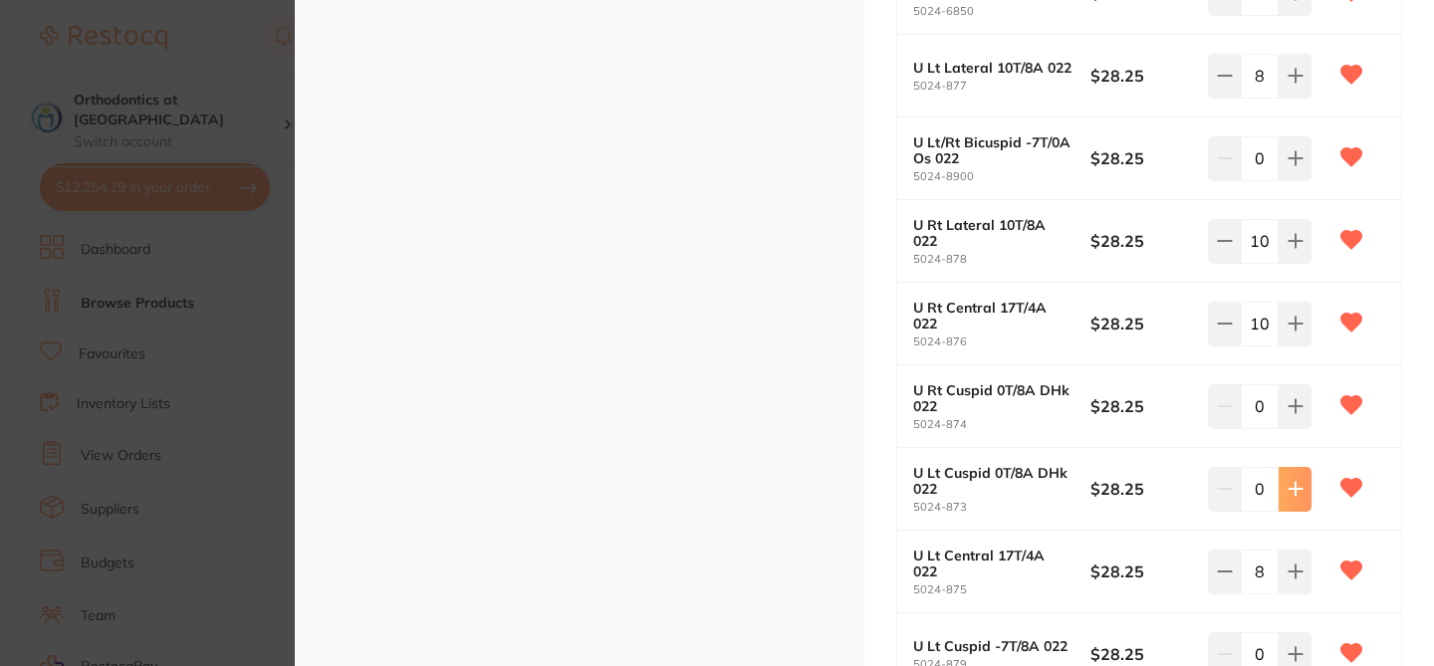
click at [1292, 493] on icon at bounding box center [1295, 489] width 16 height 16
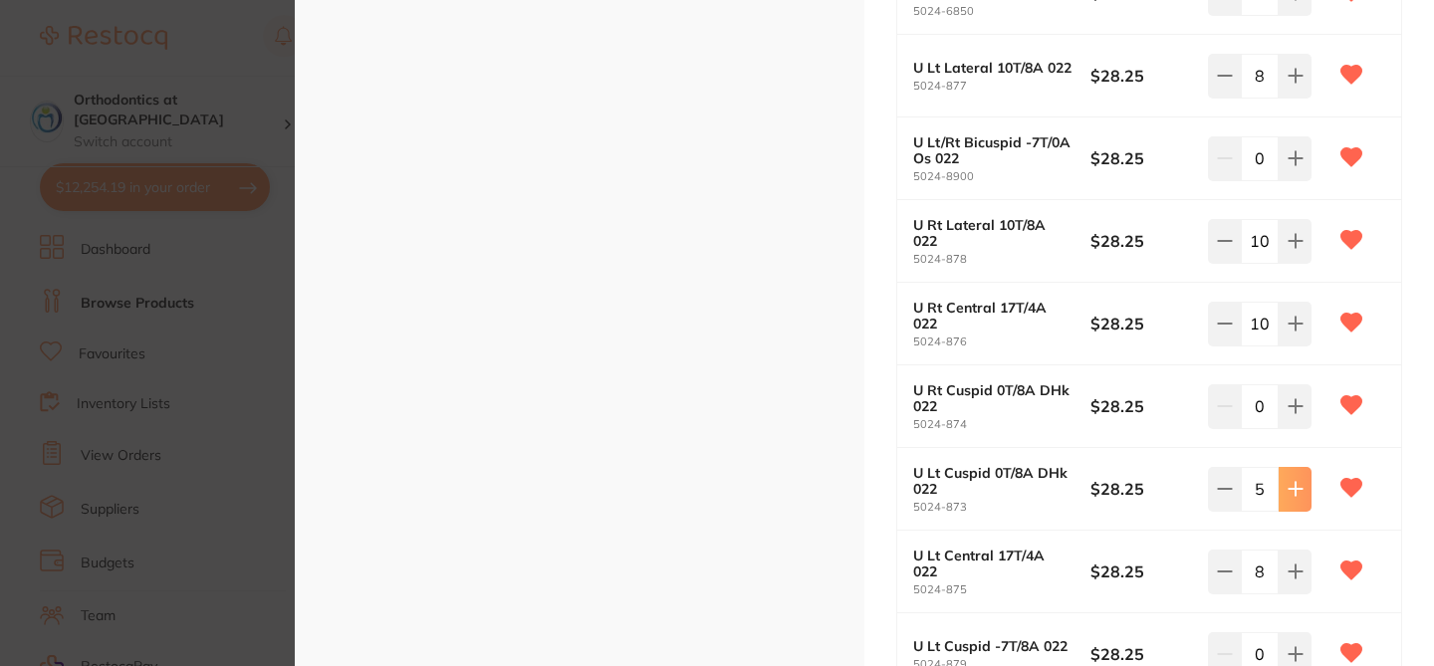
click at [1292, 493] on icon at bounding box center [1295, 489] width 16 height 16
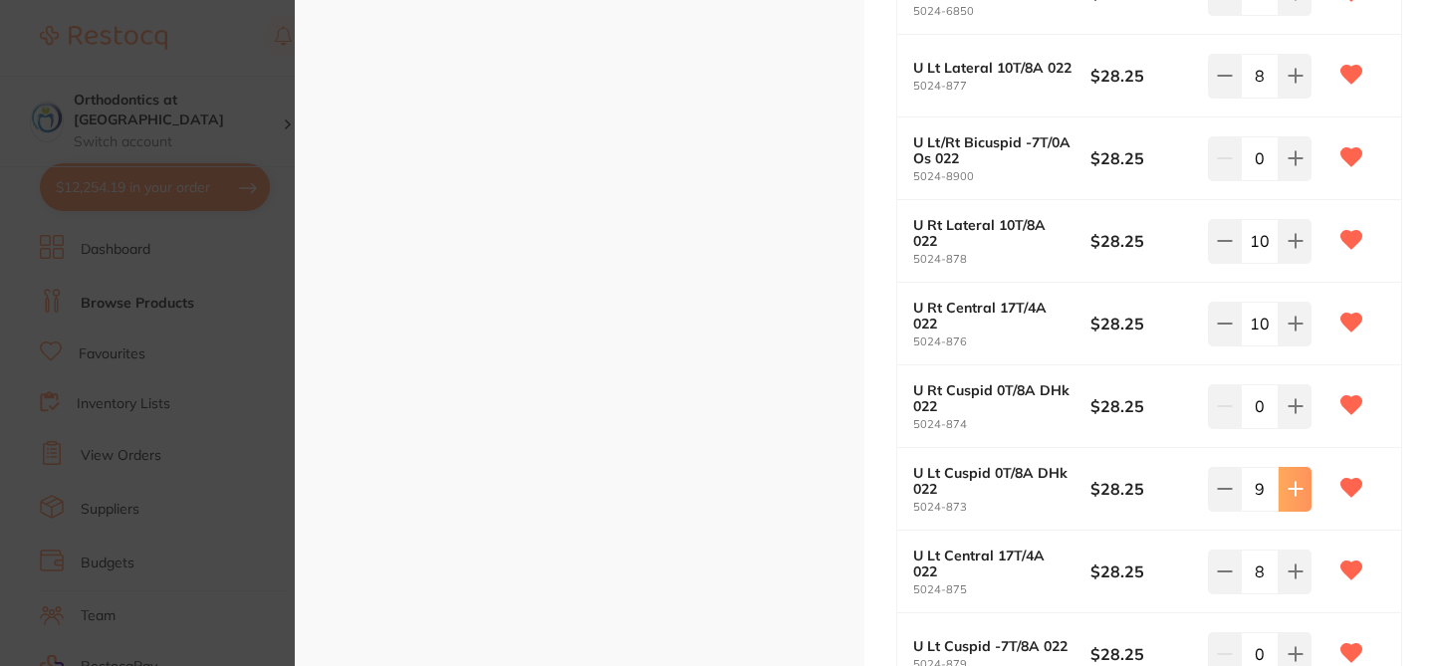
type input "10"
click at [1297, 413] on icon at bounding box center [1295, 406] width 16 height 16
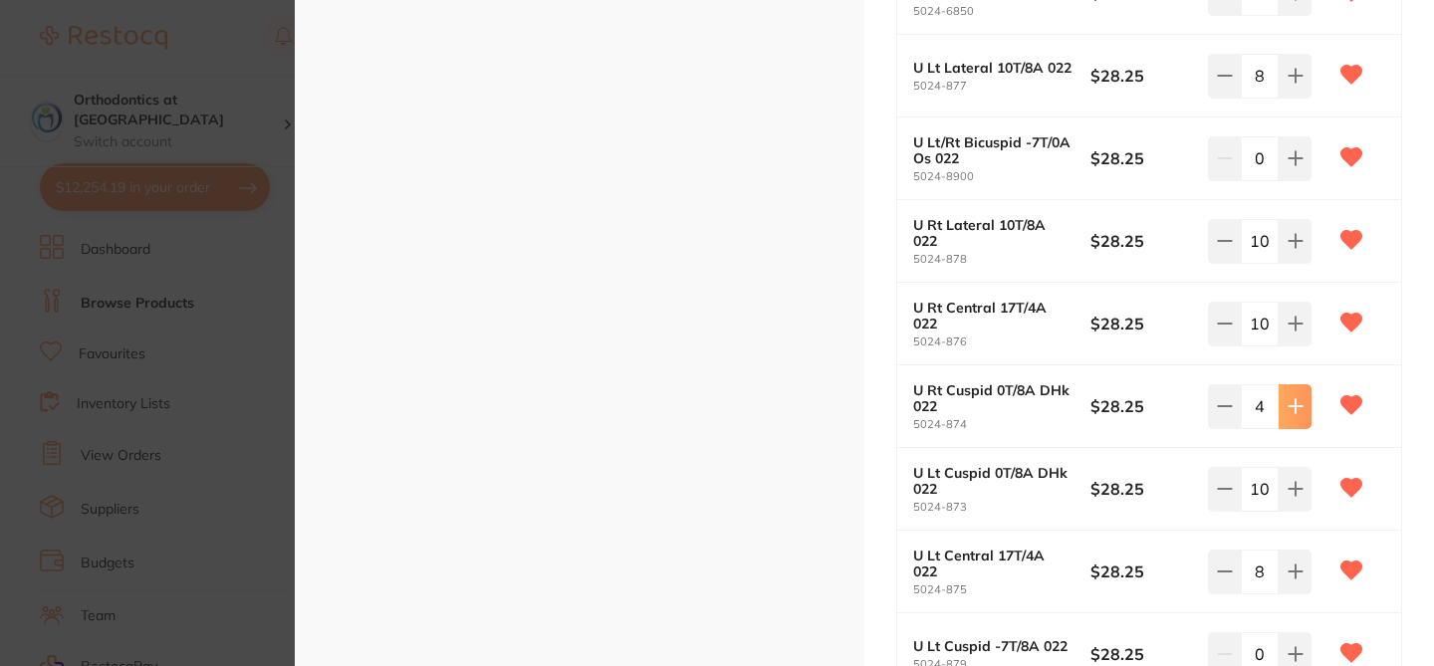
click at [1297, 413] on icon at bounding box center [1295, 406] width 16 height 16
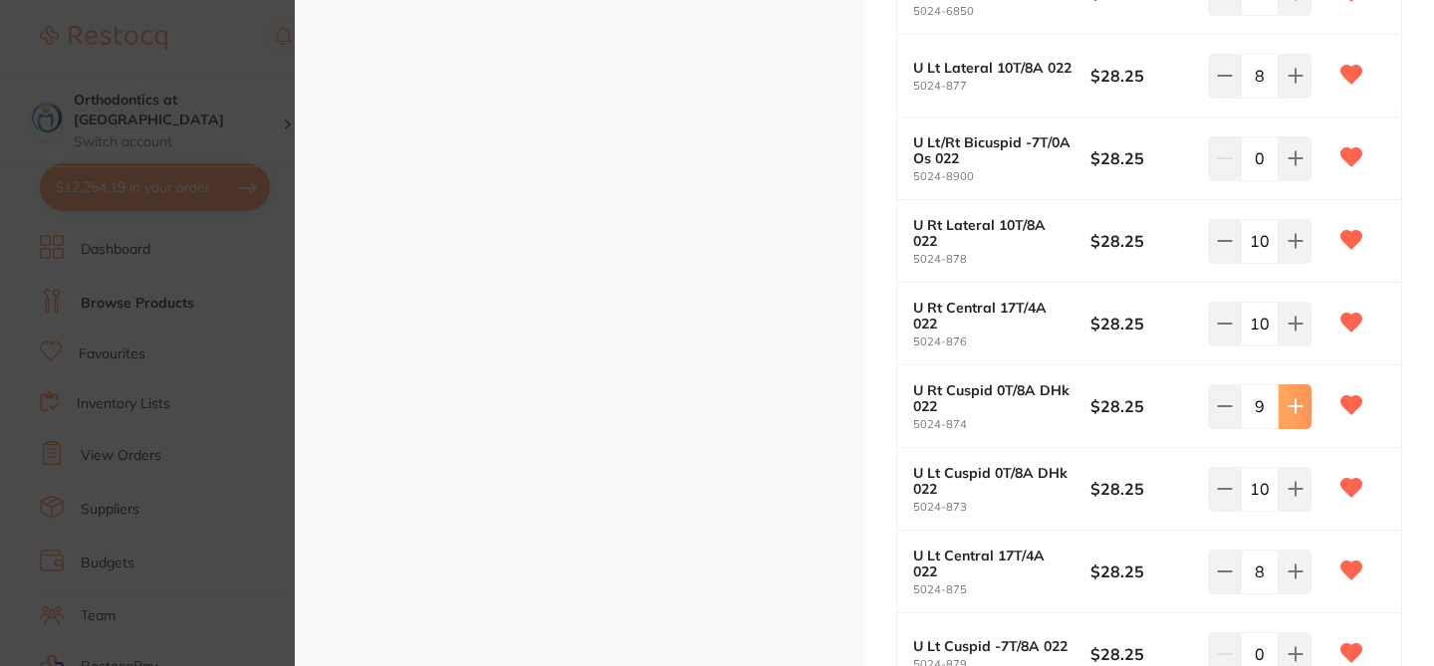
click at [1297, 413] on icon at bounding box center [1295, 406] width 16 height 16
type input "10"
click at [1417, 474] on div "APC PL Vict Srs Low Profile MBT UPPER 5/Pk orthodontics by Solventum Product Co…" at bounding box center [1148, 236] width 569 height 1704
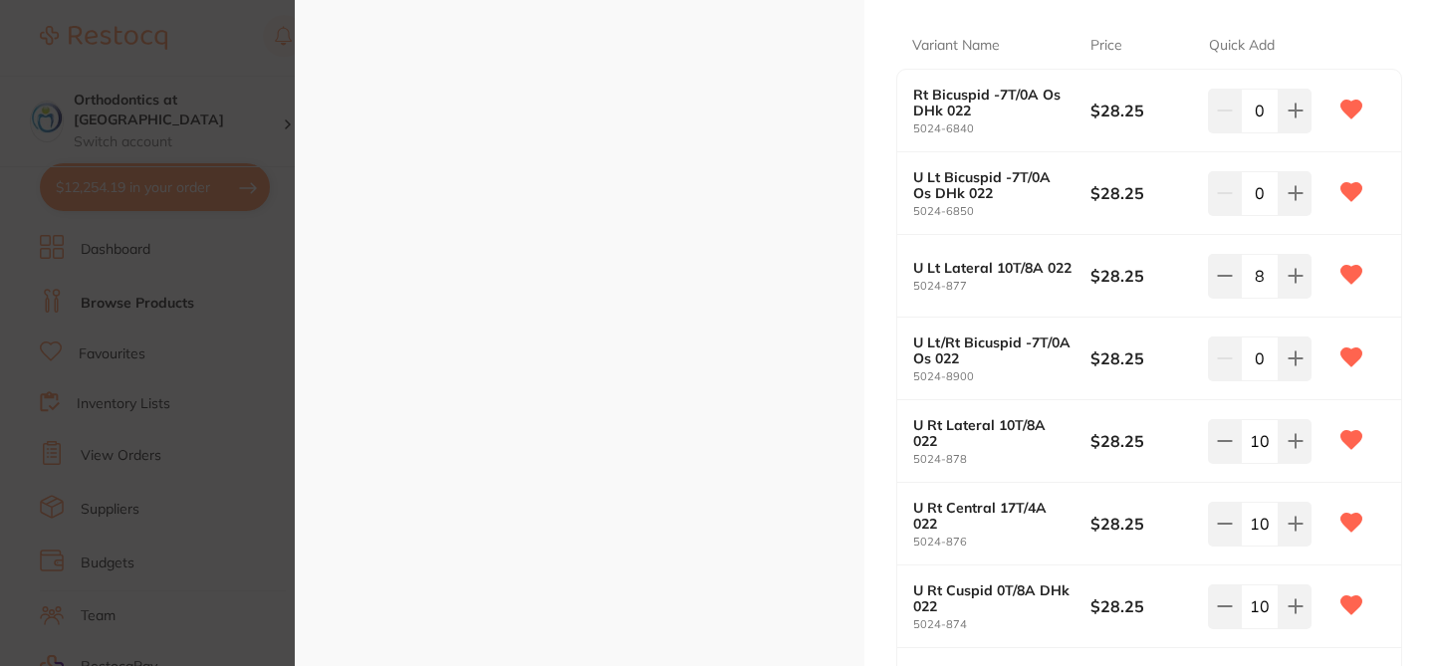
scroll to position [376, 0]
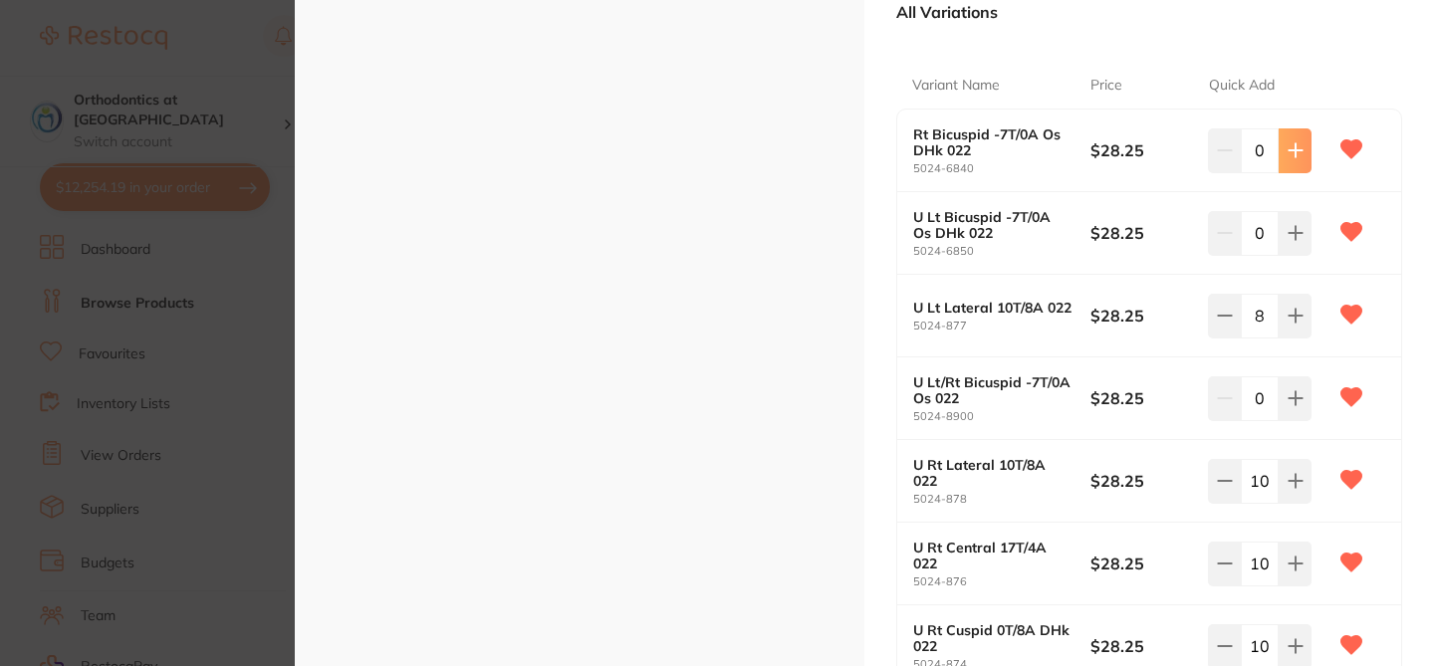
click at [1292, 147] on icon at bounding box center [1295, 150] width 16 height 16
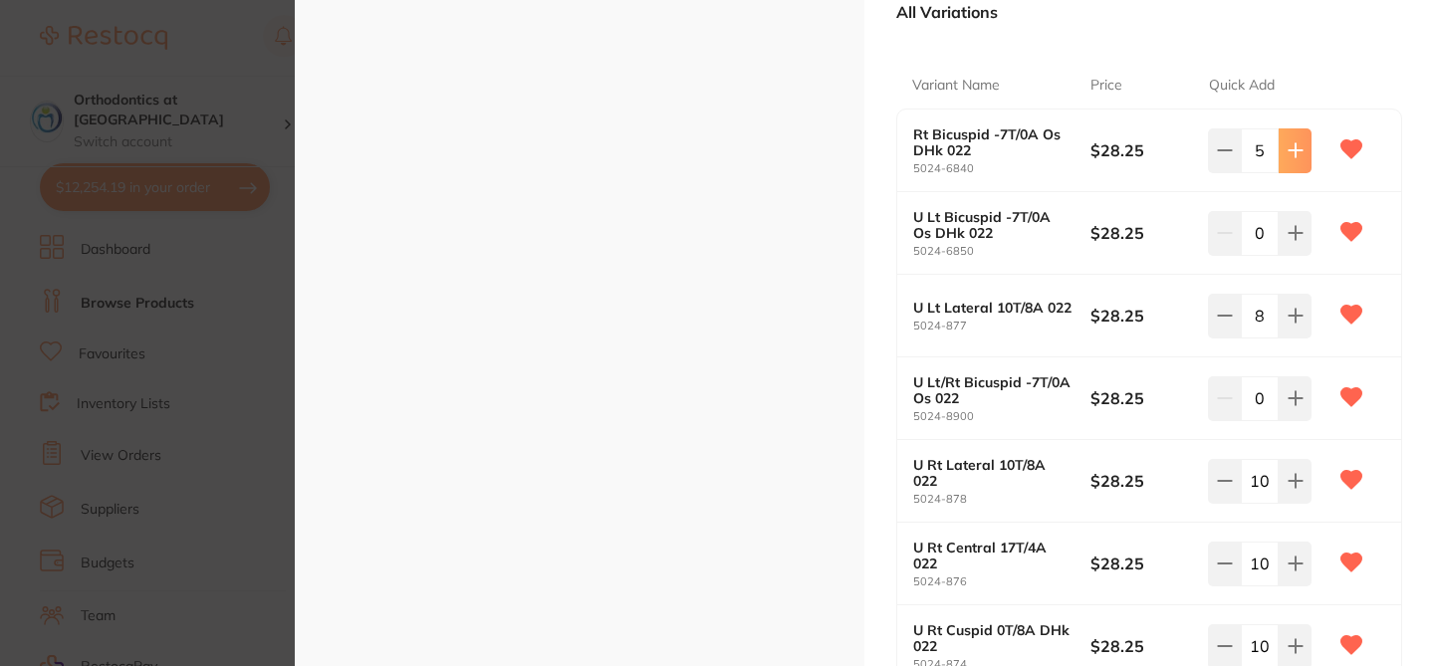
click at [1292, 147] on icon at bounding box center [1295, 150] width 16 height 16
type input "8"
click at [1289, 229] on icon at bounding box center [1295, 233] width 16 height 16
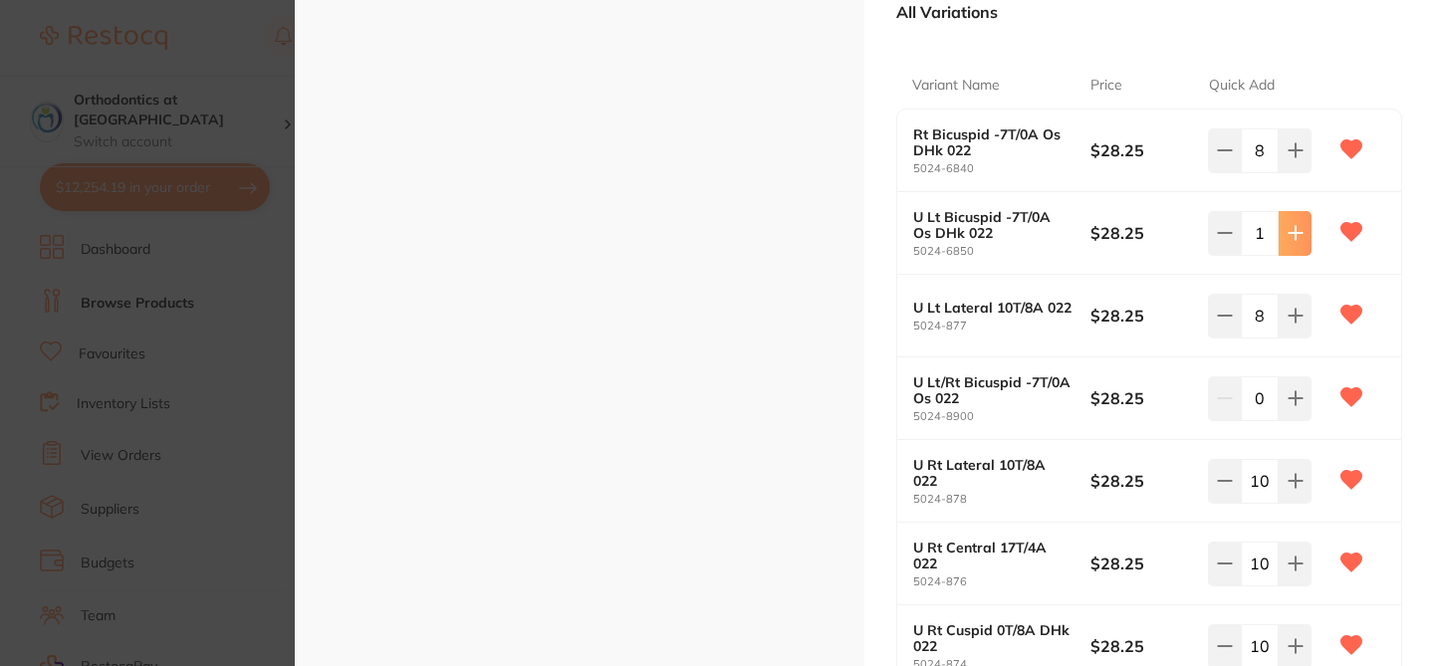
click at [1289, 229] on icon at bounding box center [1295, 233] width 16 height 16
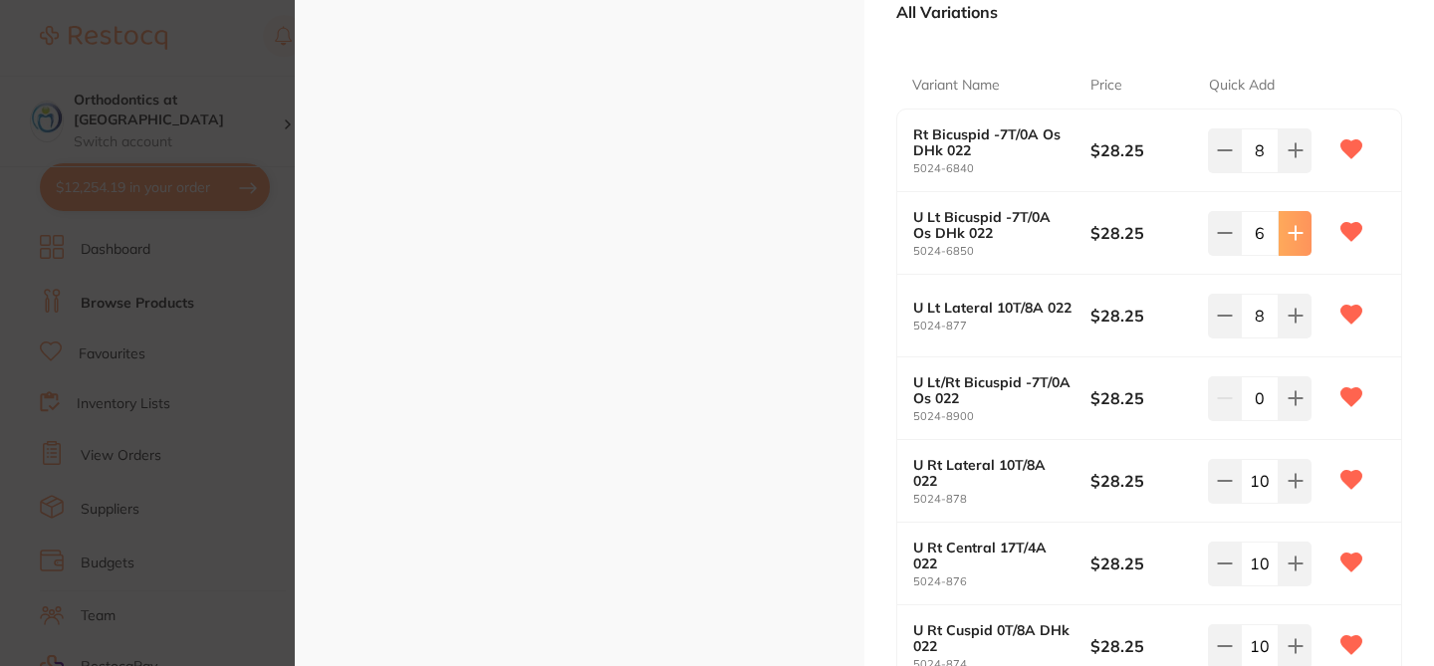
click at [1289, 229] on icon at bounding box center [1295, 233] width 16 height 16
type input "8"
click at [1413, 298] on div "APC PL Vict Srs Low Profile MBT UPPER 5/Pk orthodontics by Solventum Product Co…" at bounding box center [1148, 476] width 569 height 1704
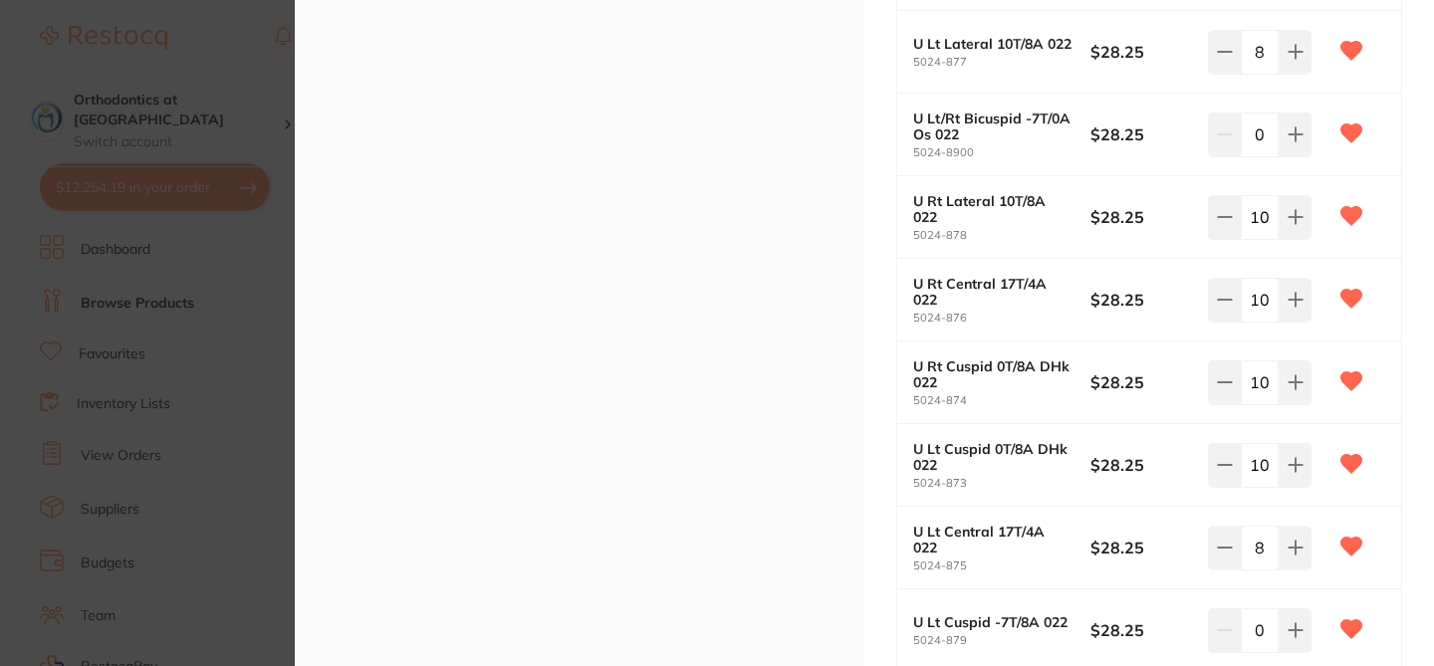
scroll to position [637, 0]
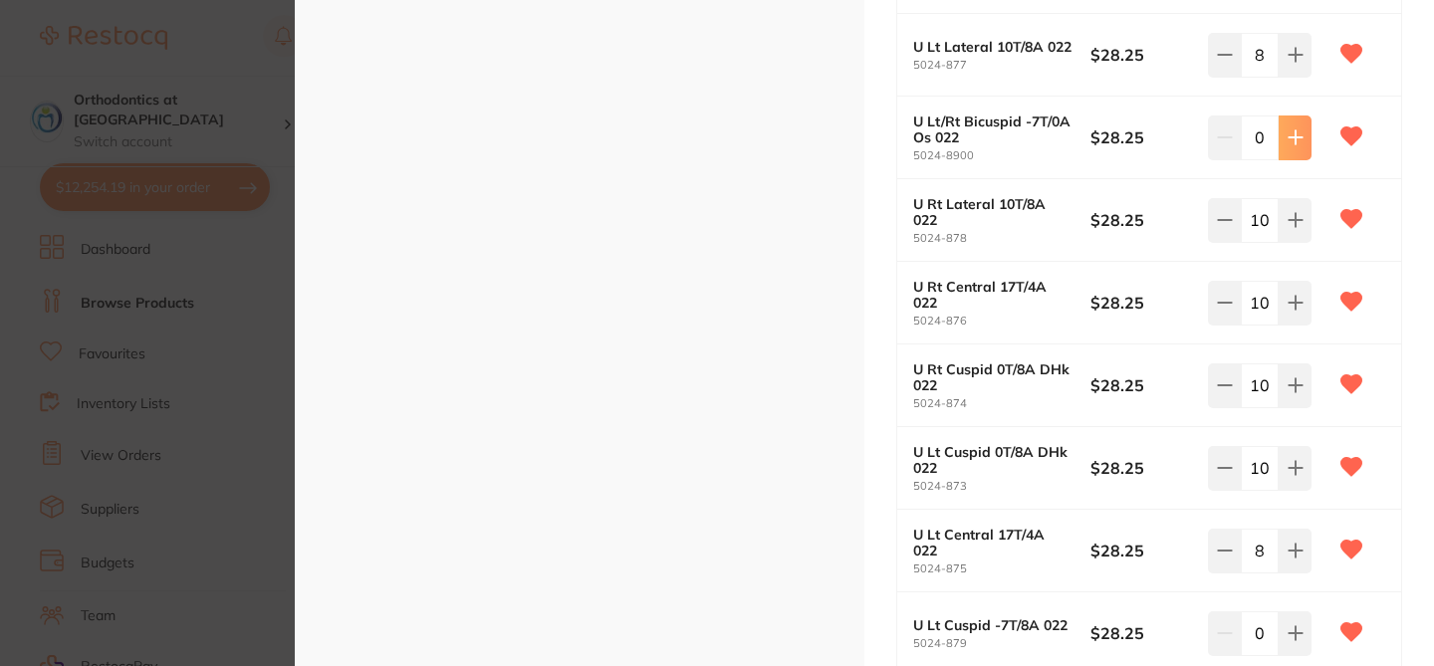
click at [1292, 139] on icon at bounding box center [1295, 137] width 16 height 16
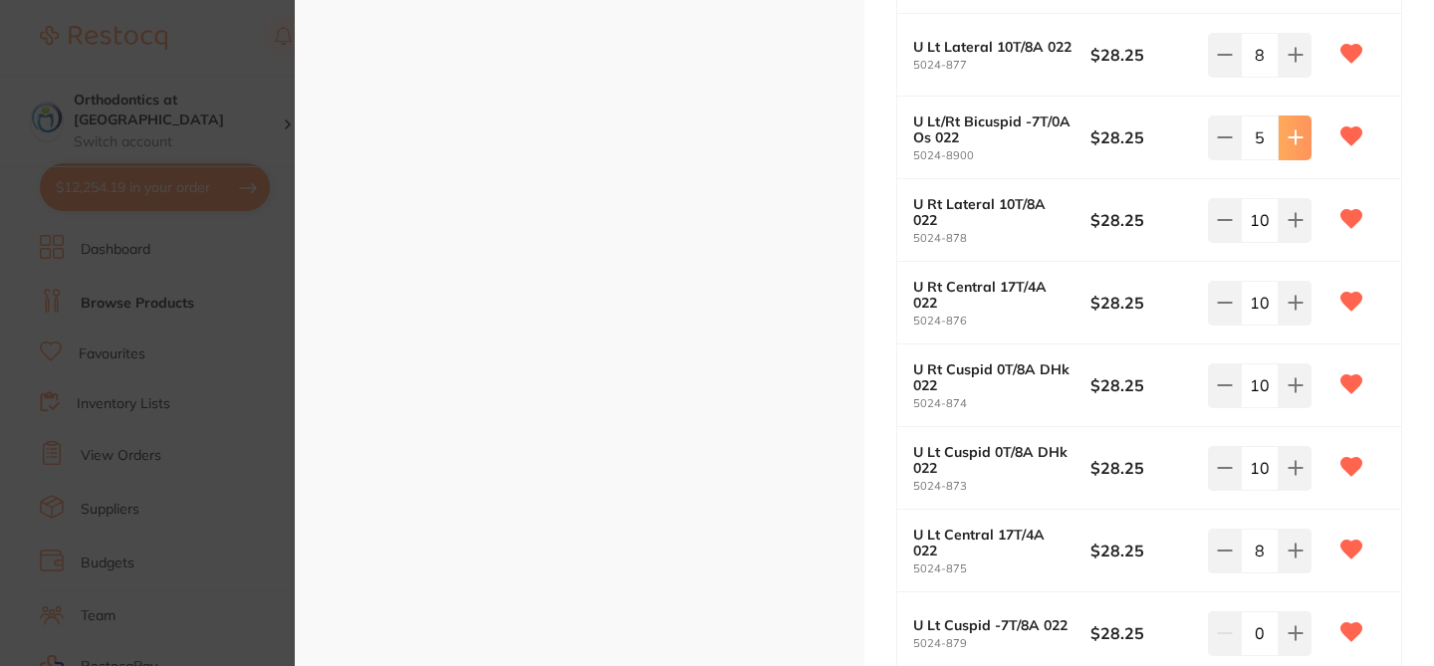
click at [1292, 139] on icon at bounding box center [1295, 137] width 16 height 16
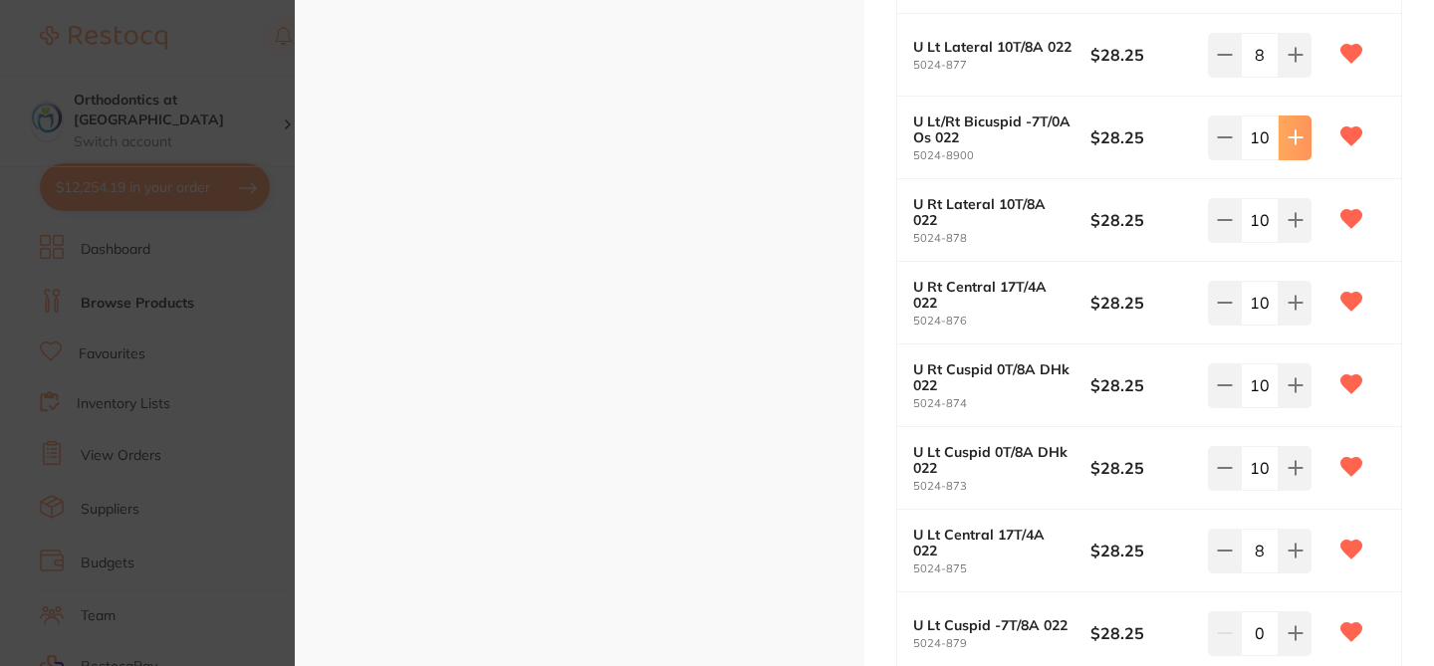
click at [1292, 139] on icon at bounding box center [1295, 137] width 16 height 16
type input "13"
click at [264, 362] on section "APC PL Vict Srs Low Profile MBT UPPER 5/Pk orthodontics by Solventum Product Co…" at bounding box center [717, 333] width 1434 height 666
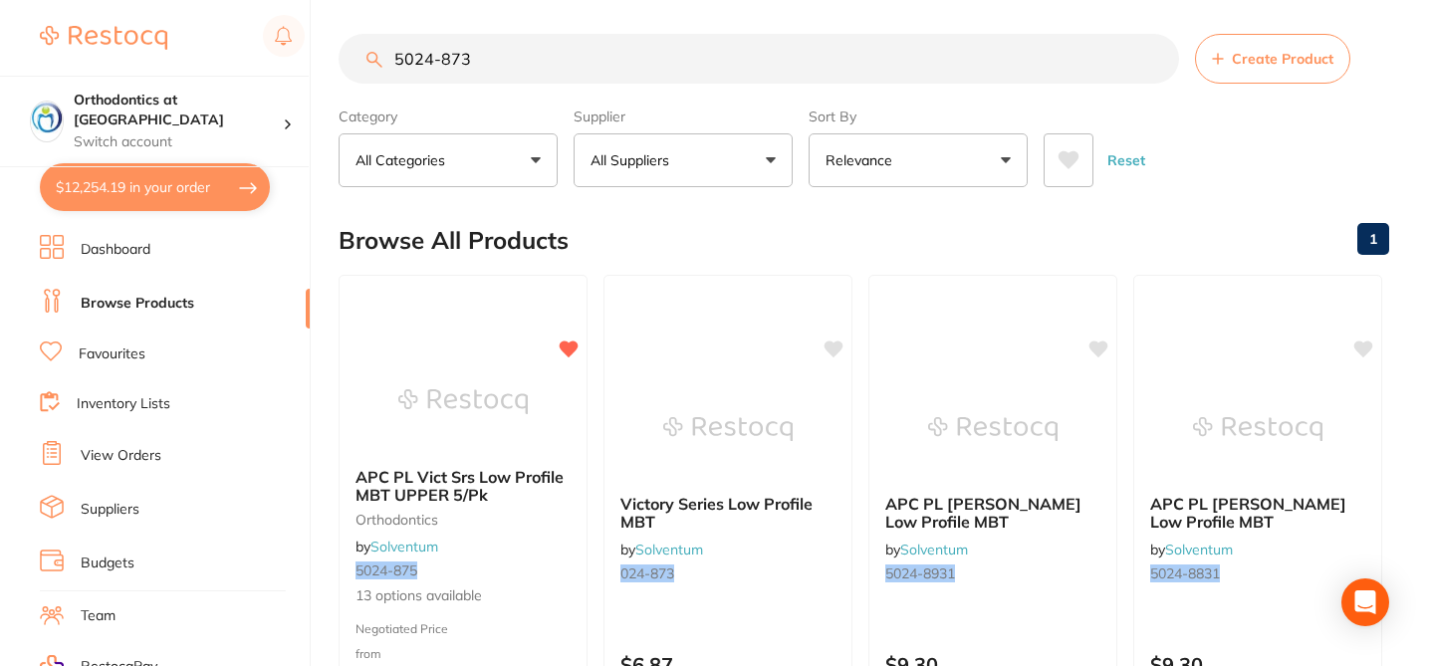
scroll to position [46, 0]
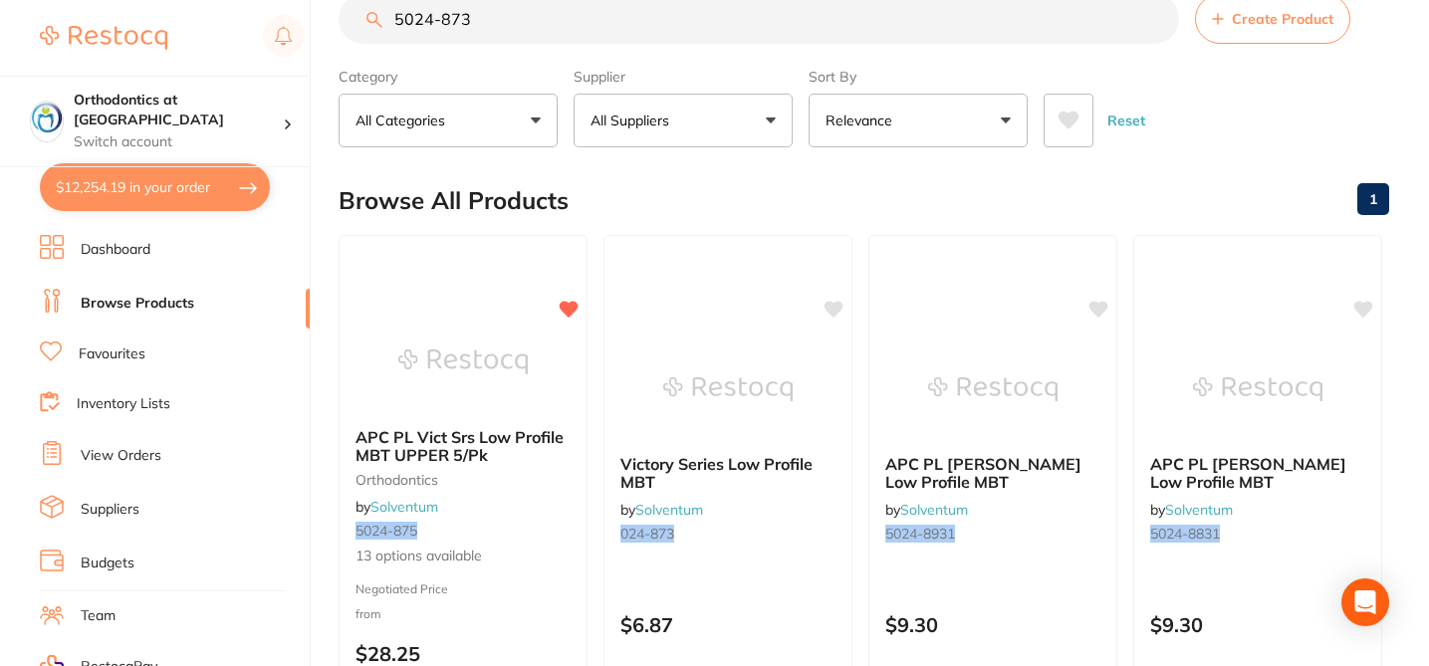
click at [217, 183] on button "$12,254.19 in your order" at bounding box center [155, 187] width 230 height 48
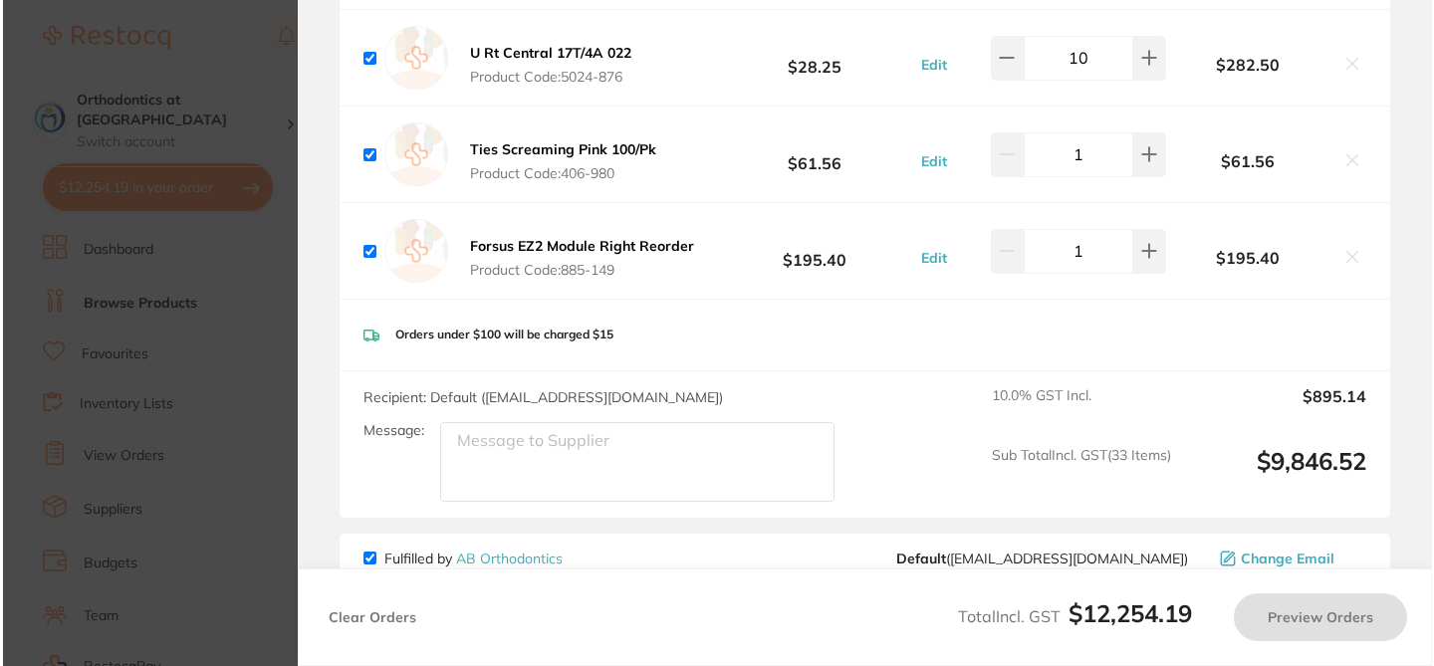
scroll to position [0, 0]
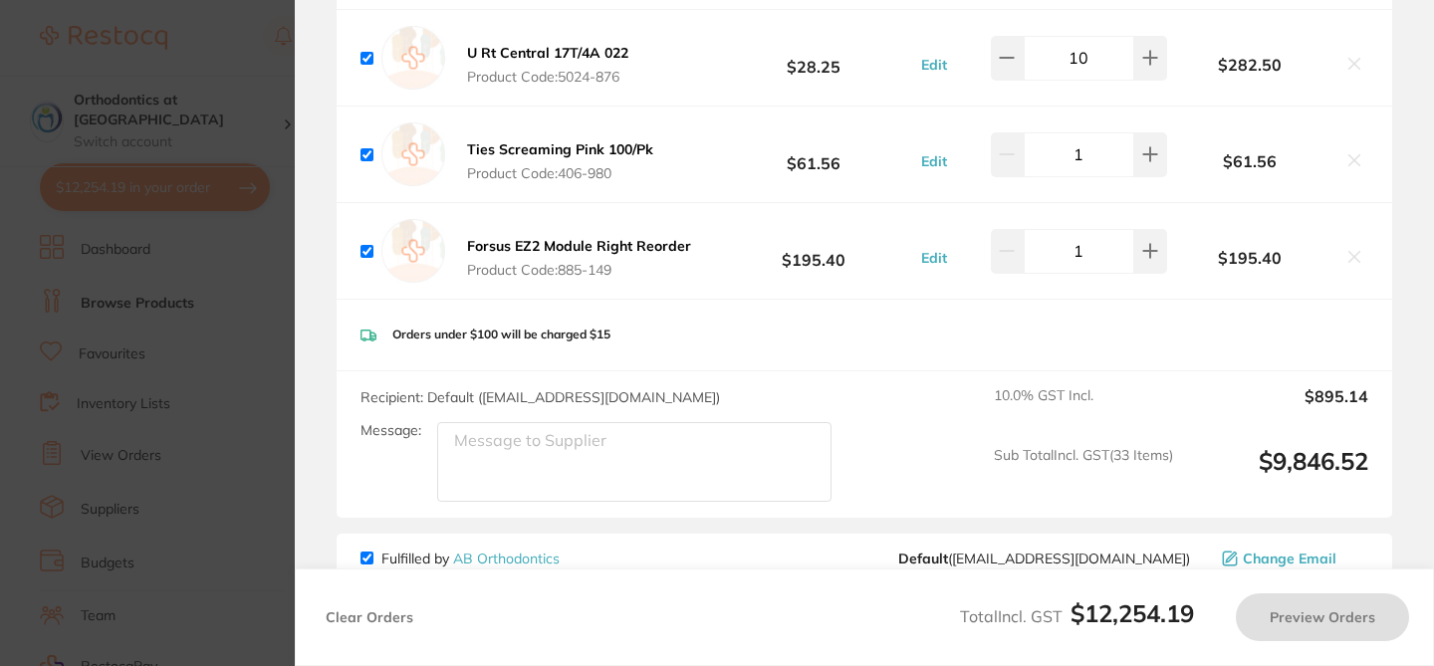
checkbox input "true"
type input "9"
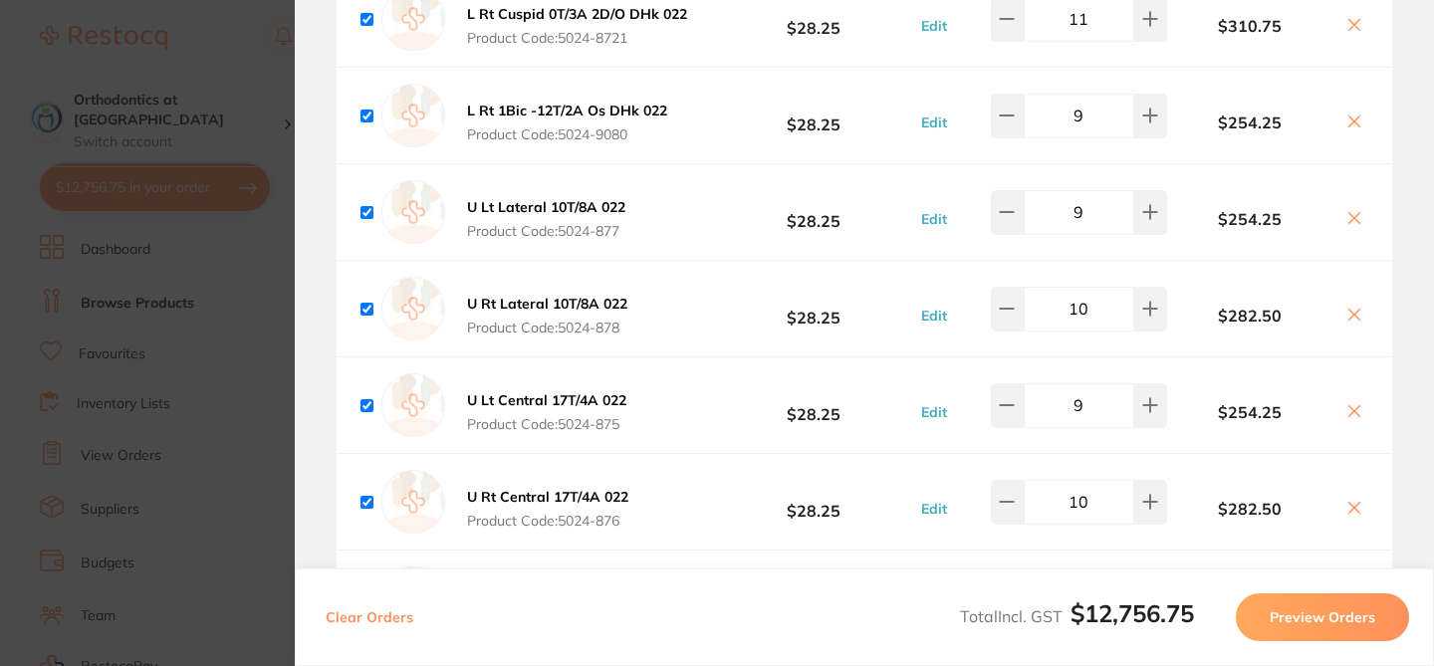
scroll to position [4409, 0]
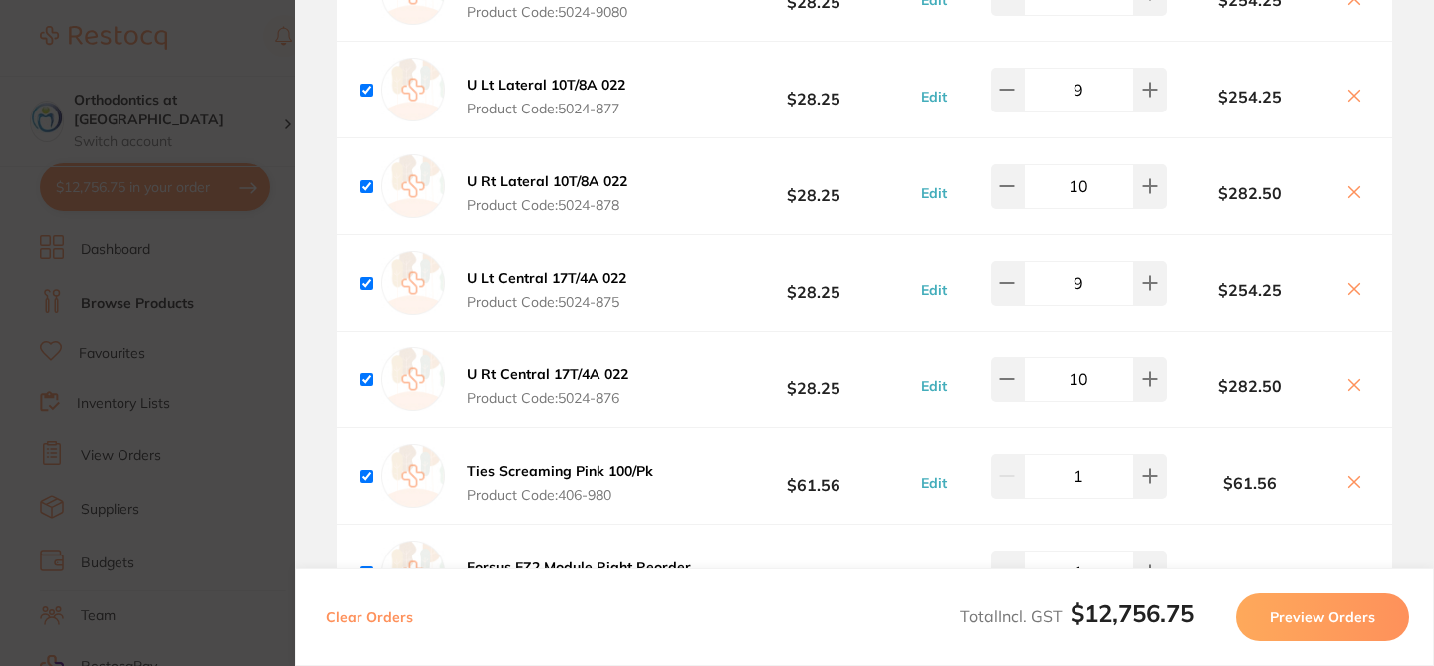
click at [237, 490] on section "Update RRP Set your pre negotiated price for this item. Item Agreed RRP (excl. …" at bounding box center [717, 333] width 1434 height 666
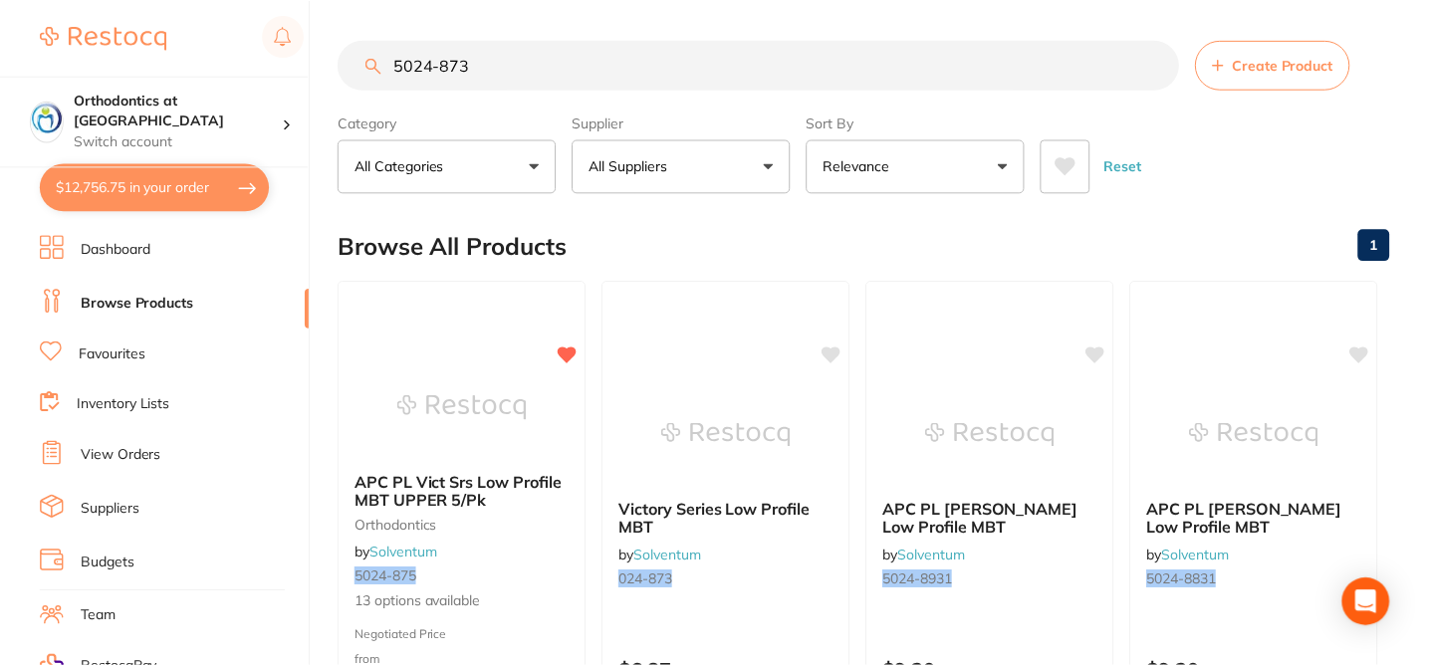
scroll to position [46, 0]
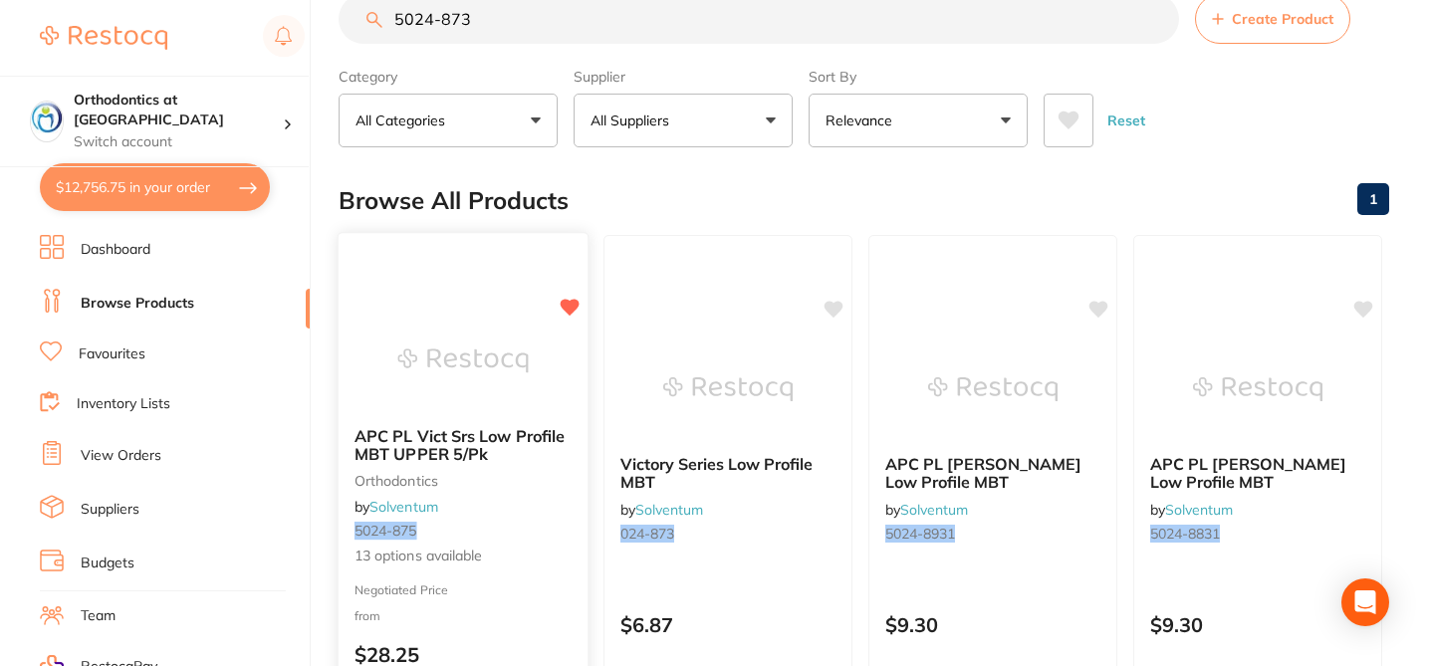
click at [546, 550] on span "13 options available" at bounding box center [462, 557] width 217 height 20
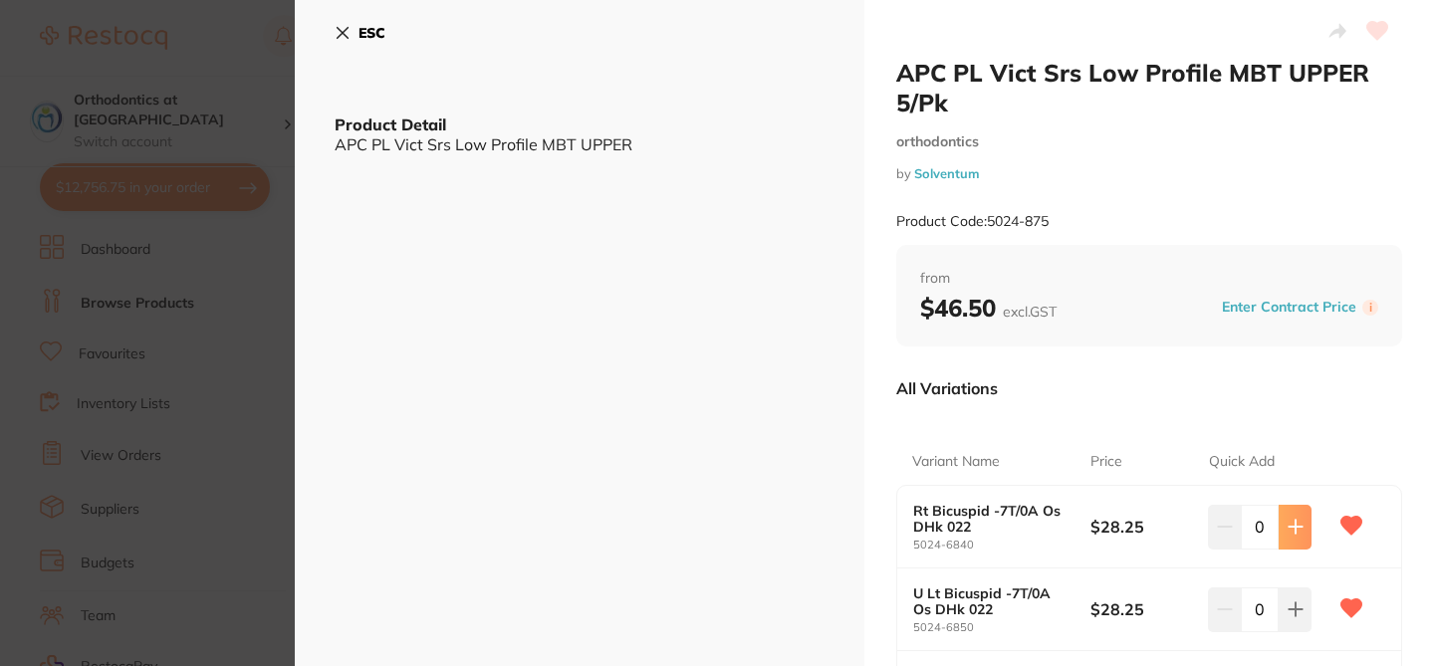
click at [1298, 531] on icon at bounding box center [1295, 527] width 16 height 16
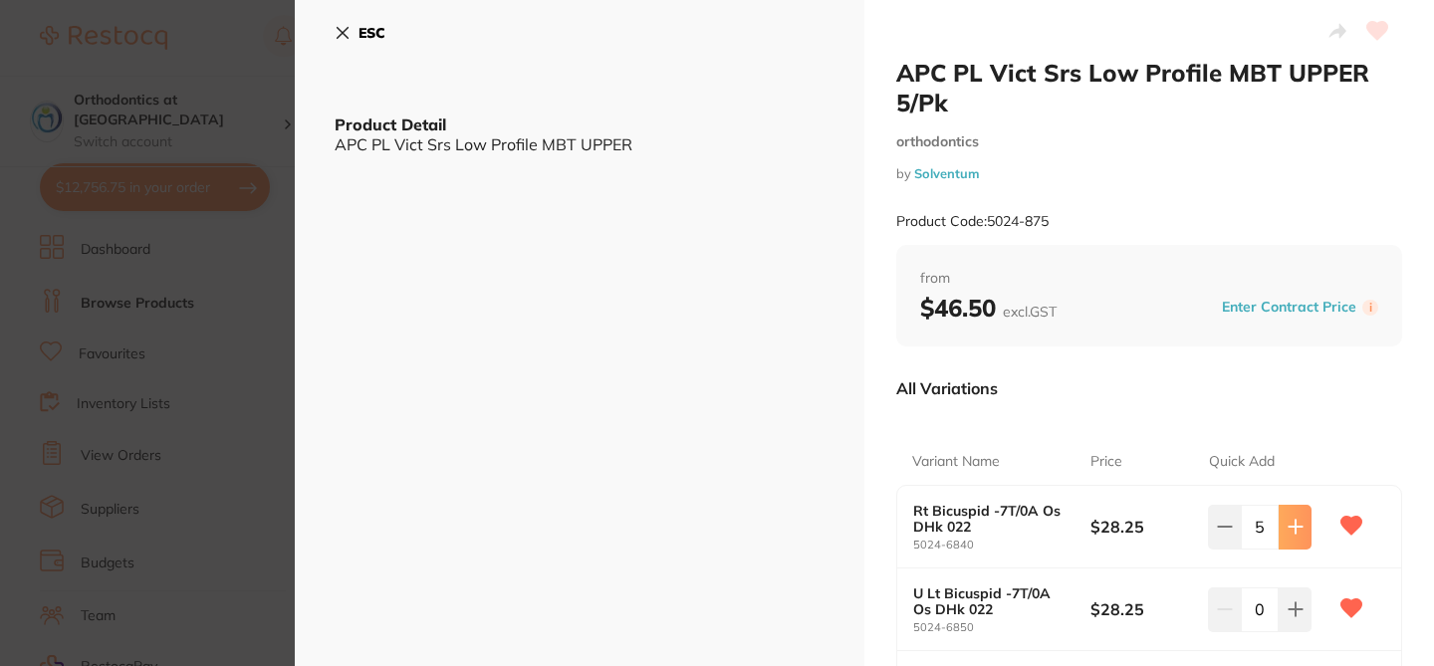
click at [1298, 531] on icon at bounding box center [1295, 527] width 16 height 16
type input "8"
click at [1287, 604] on icon at bounding box center [1295, 609] width 16 height 16
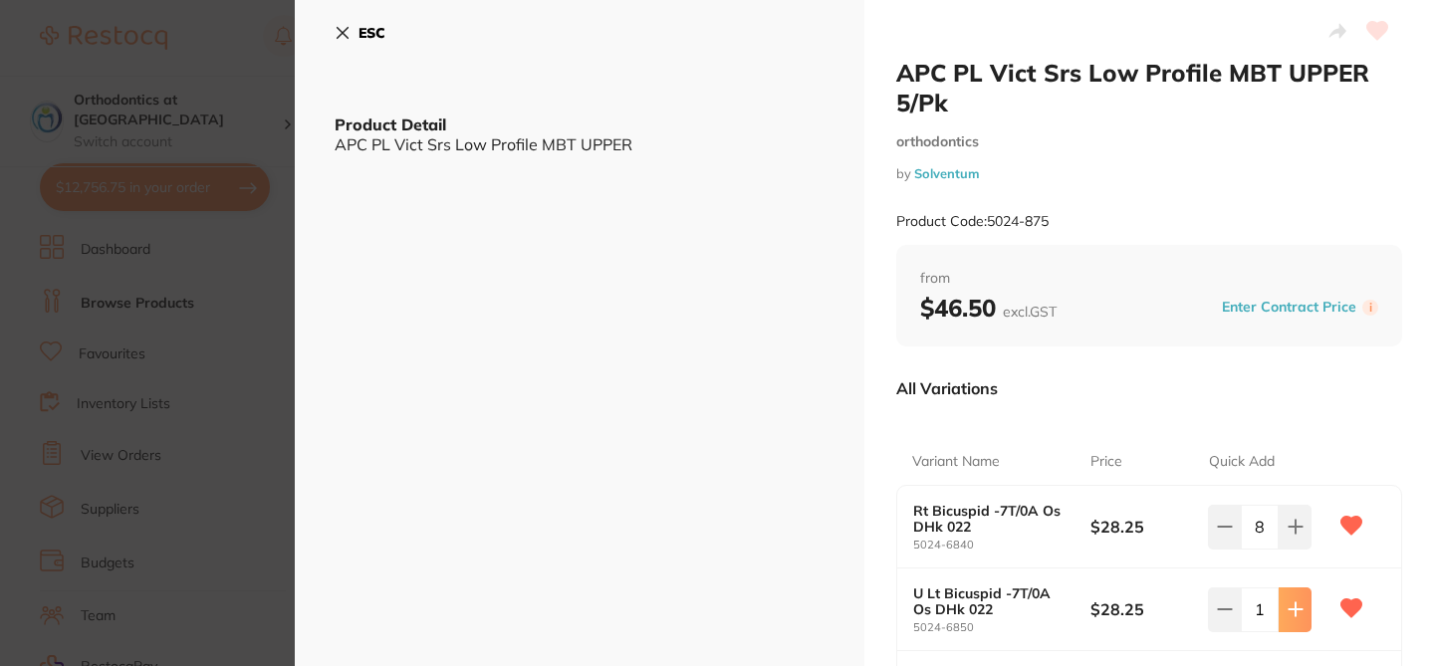
click at [1287, 604] on icon at bounding box center [1295, 609] width 16 height 16
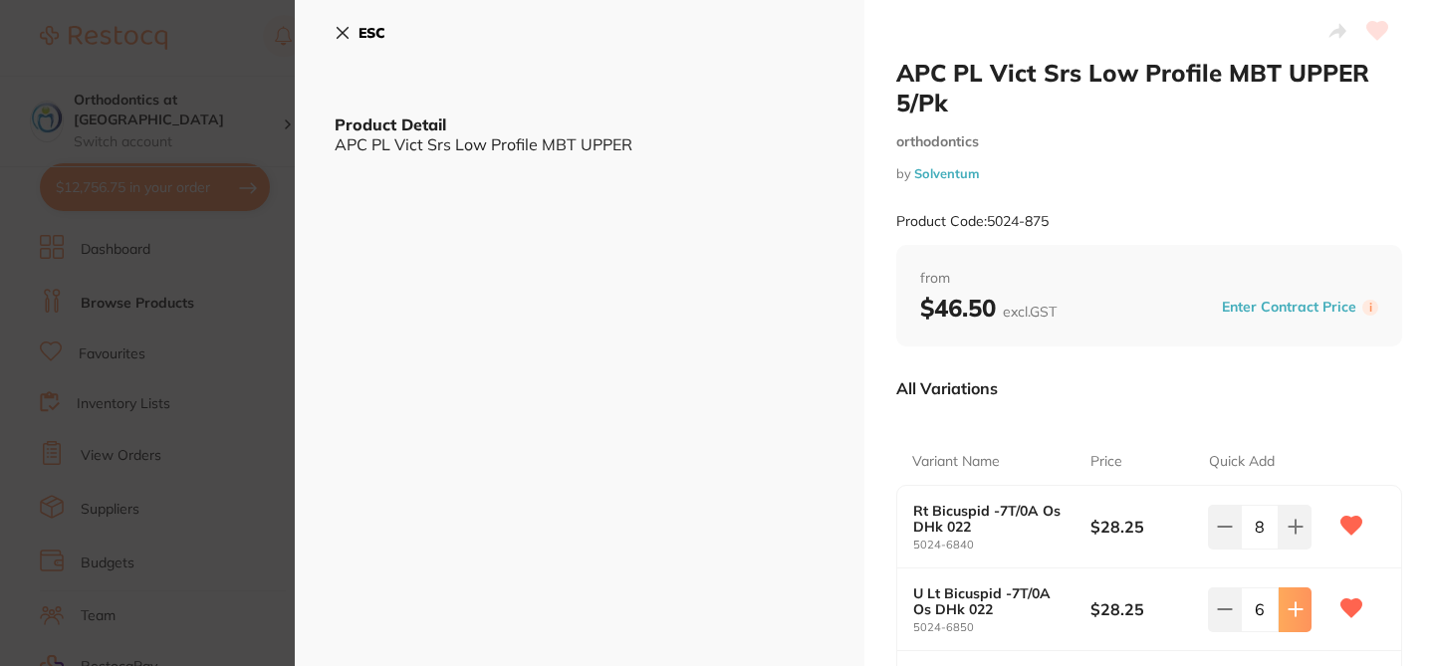
click at [1287, 604] on icon at bounding box center [1295, 609] width 16 height 16
type input "8"
click at [1288, 391] on div "All Variations" at bounding box center [1149, 388] width 506 height 52
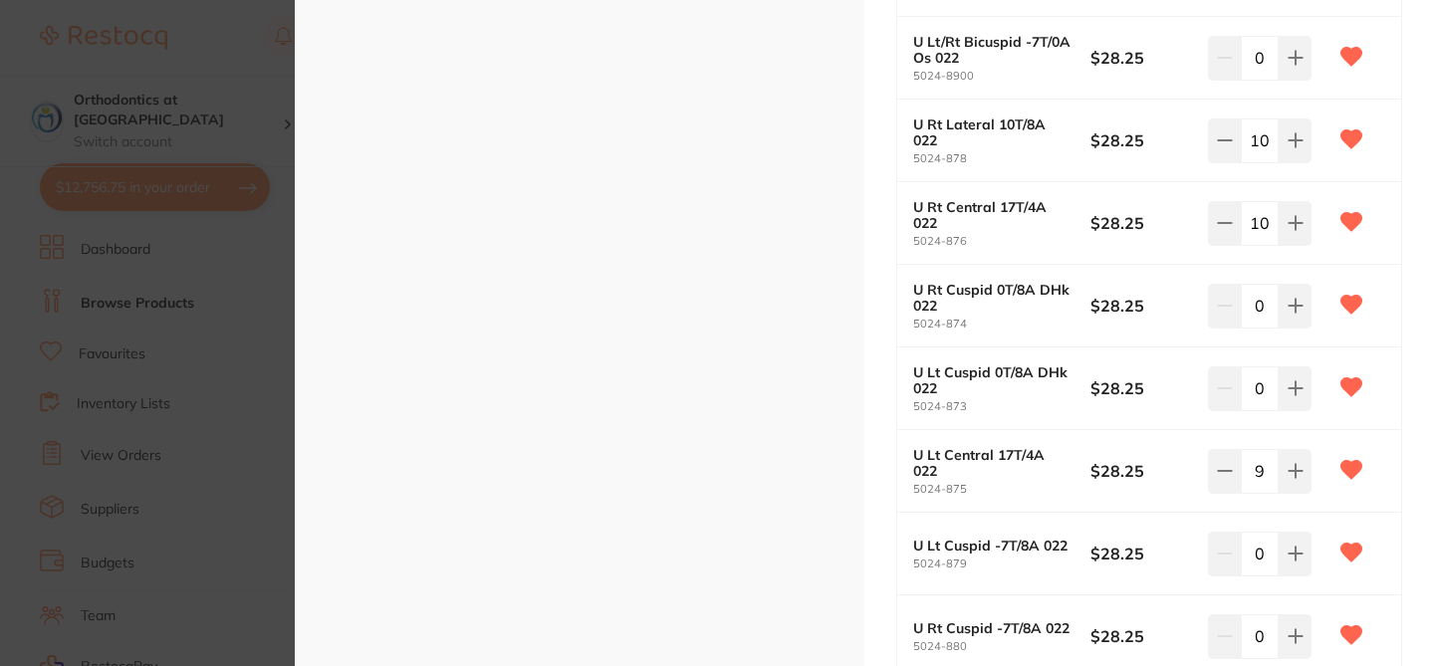
scroll to position [677, 0]
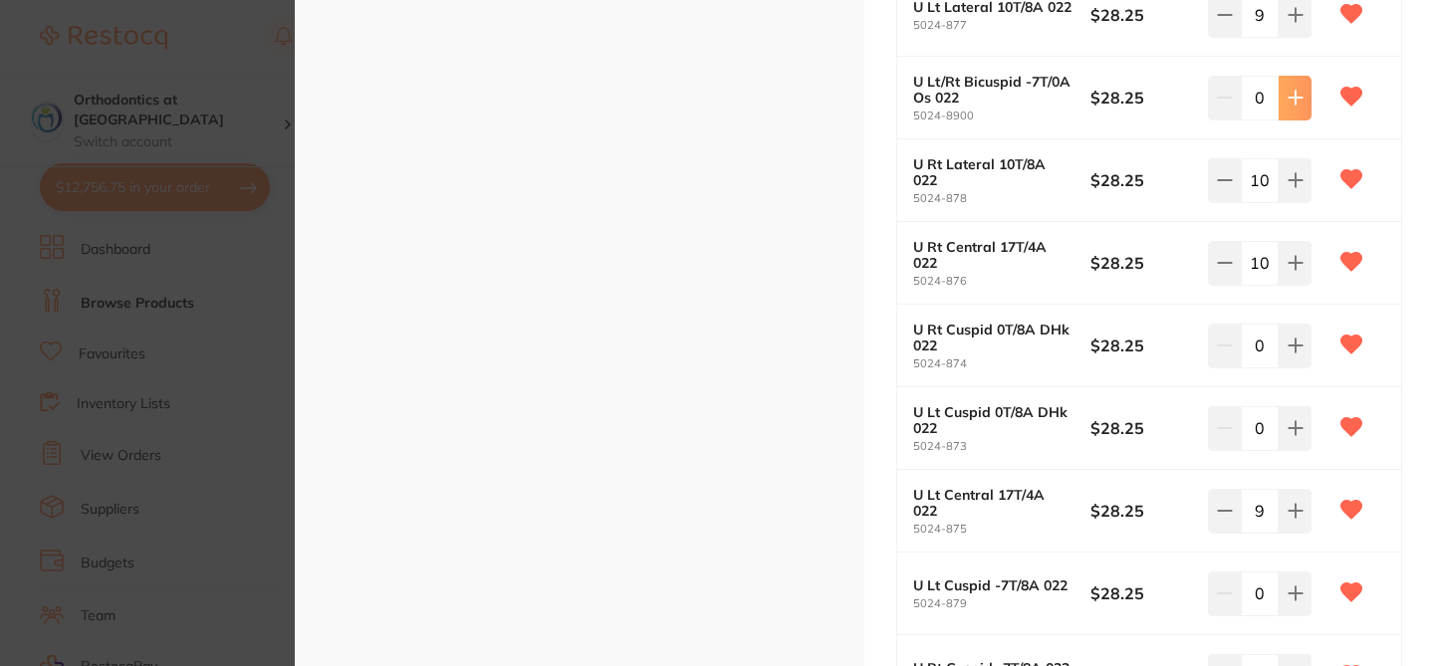
click at [1296, 97] on icon at bounding box center [1295, 98] width 16 height 16
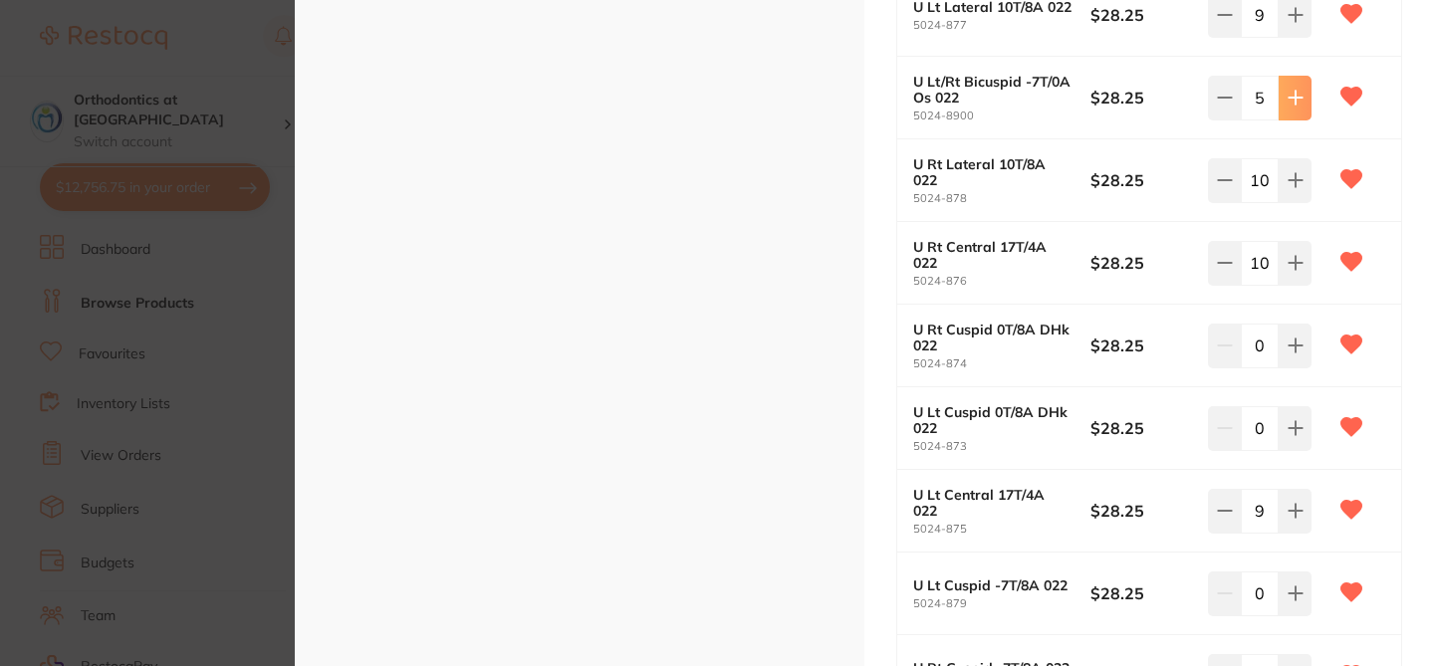
click at [1296, 97] on icon at bounding box center [1295, 98] width 16 height 16
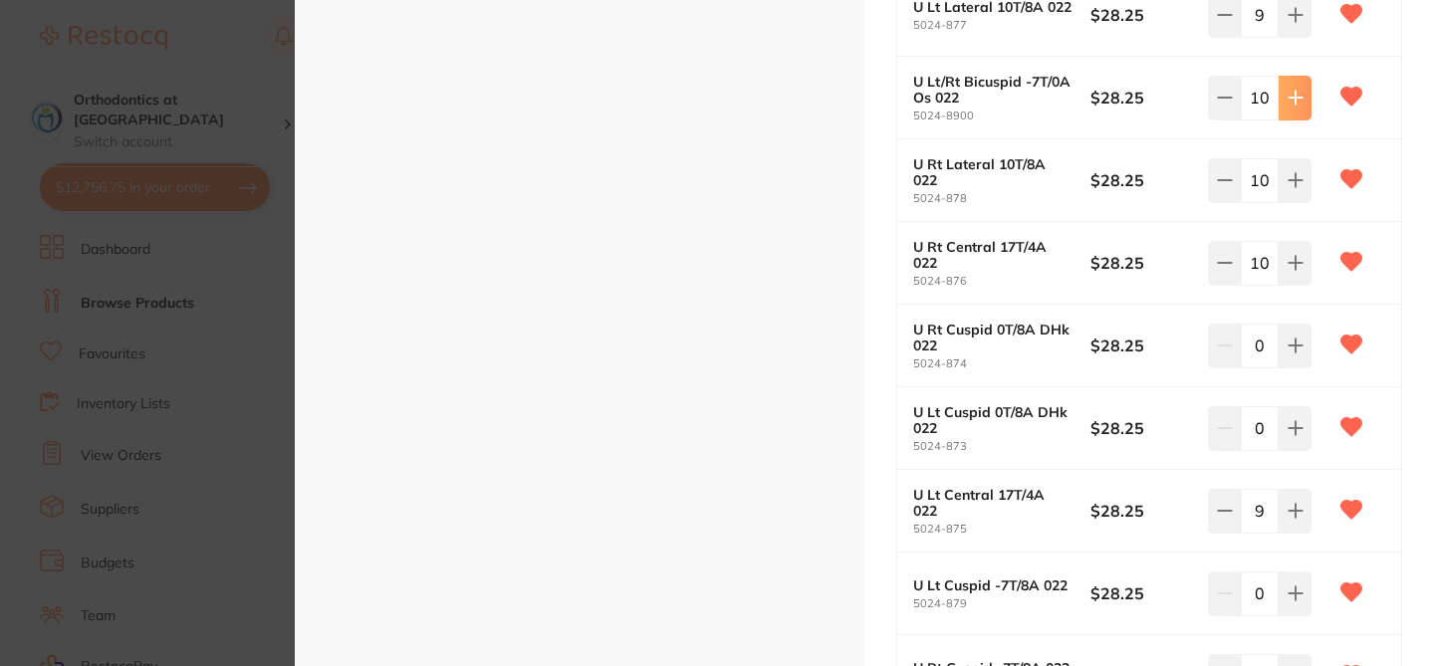
click at [1296, 97] on icon at bounding box center [1295, 98] width 16 height 16
type input "13"
click at [1298, 352] on icon at bounding box center [1295, 345] width 16 height 16
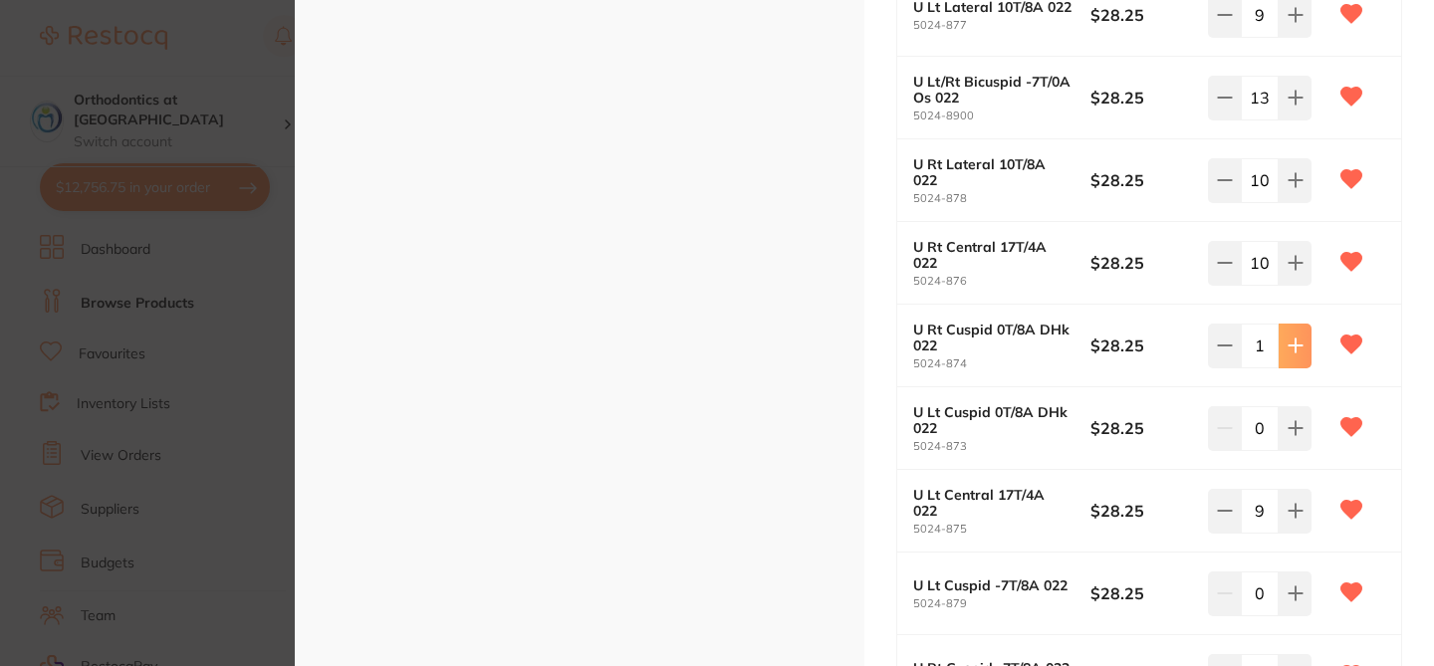
click at [1298, 352] on icon at bounding box center [1295, 345] width 16 height 16
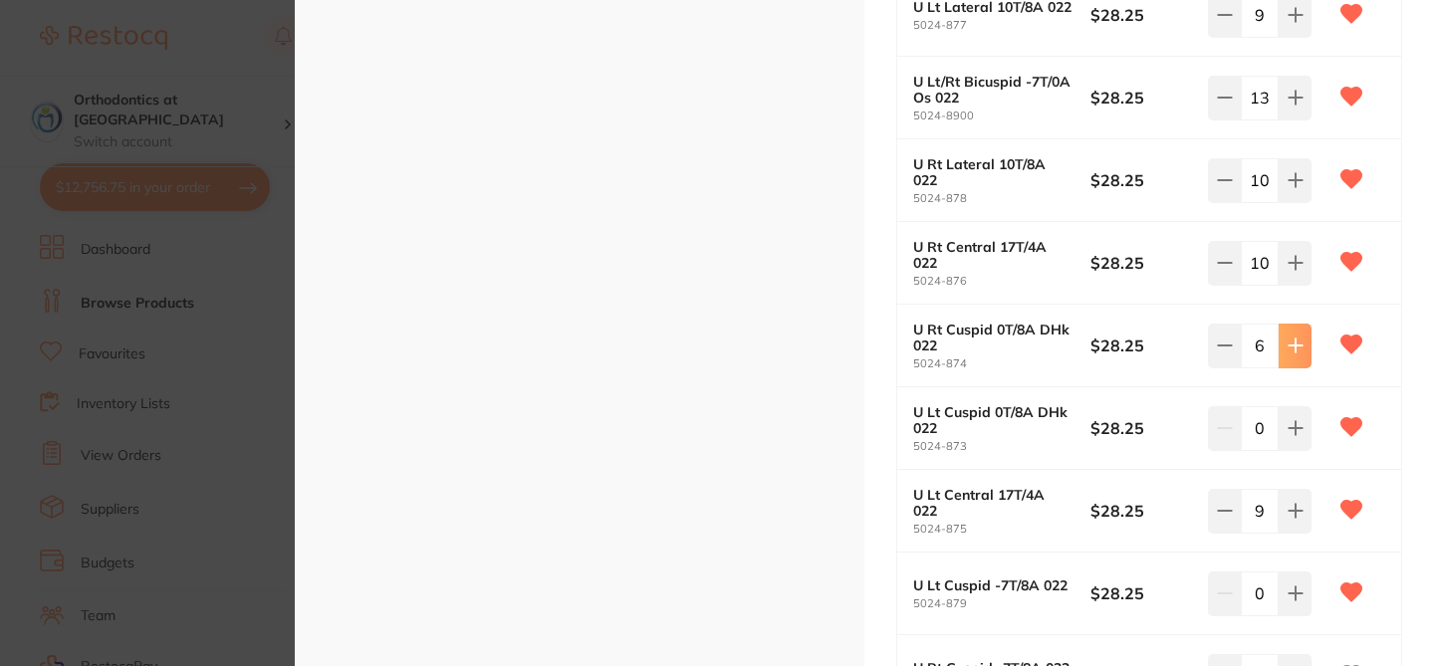
click at [1298, 352] on icon at bounding box center [1295, 345] width 16 height 16
type input "10"
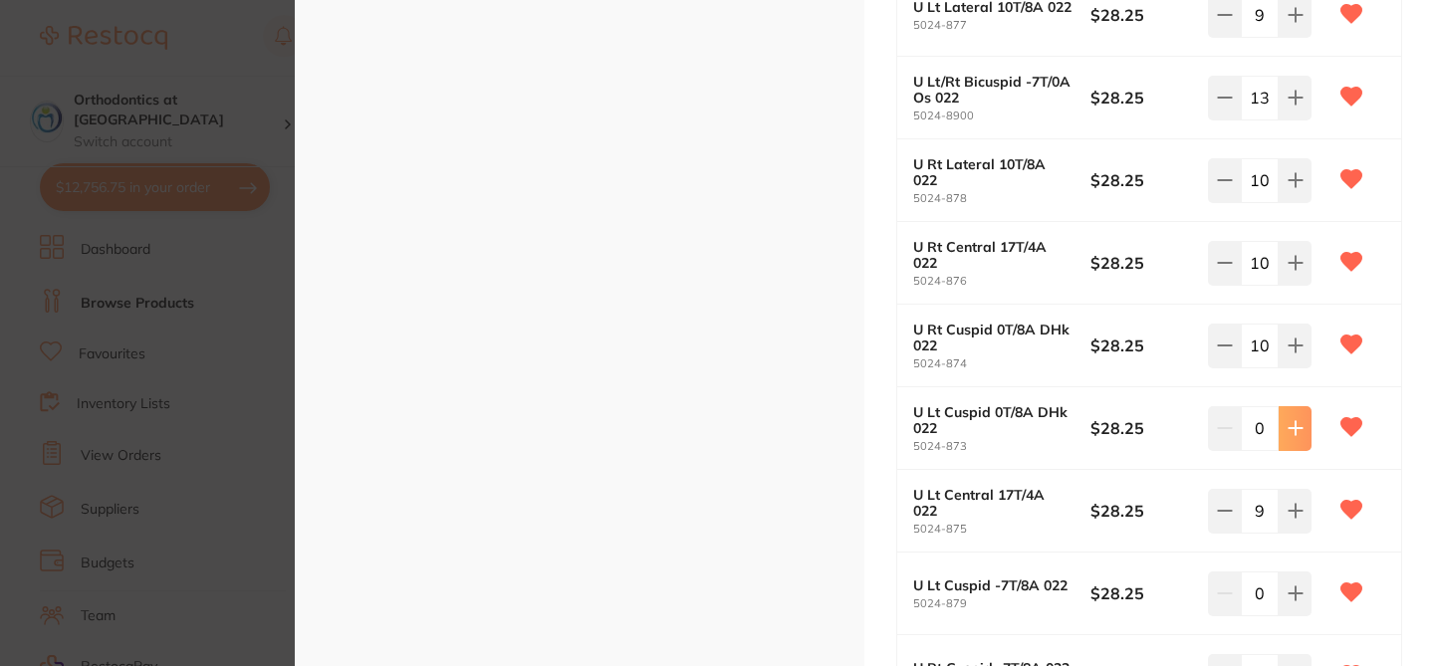
click at [1291, 432] on icon at bounding box center [1294, 428] width 13 height 13
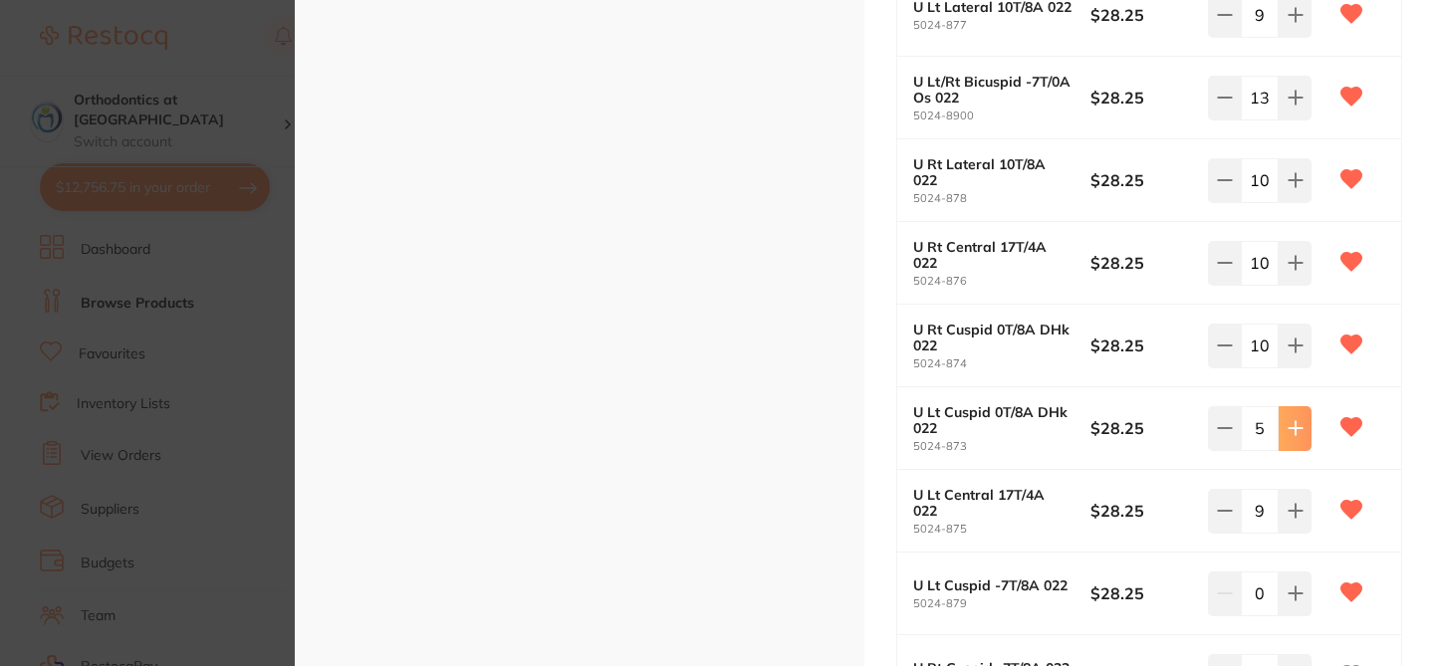
click at [1291, 432] on icon at bounding box center [1294, 428] width 13 height 13
click at [1288, 424] on icon at bounding box center [1295, 428] width 16 height 16
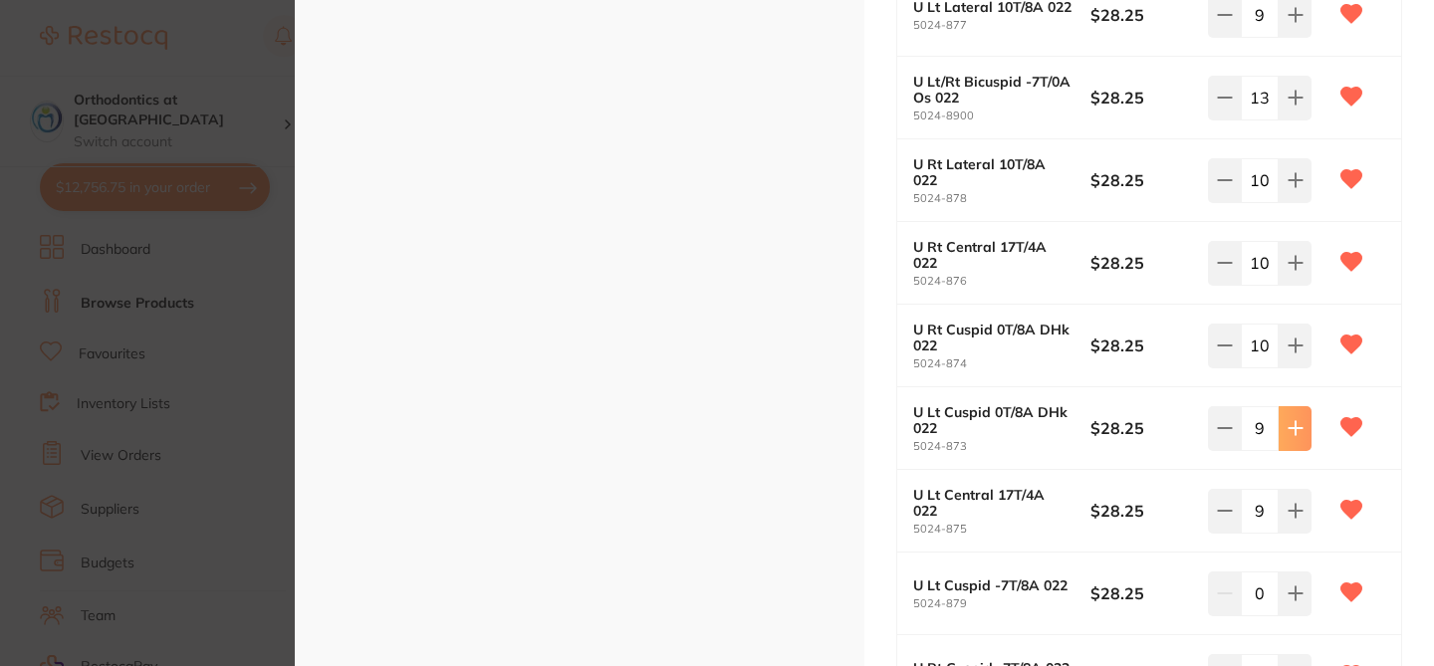
type input "10"
click at [1392, 432] on div "U Lt Cuspid 0T/8A DHk 022 5024-873 $28.25 10" at bounding box center [1149, 428] width 504 height 83
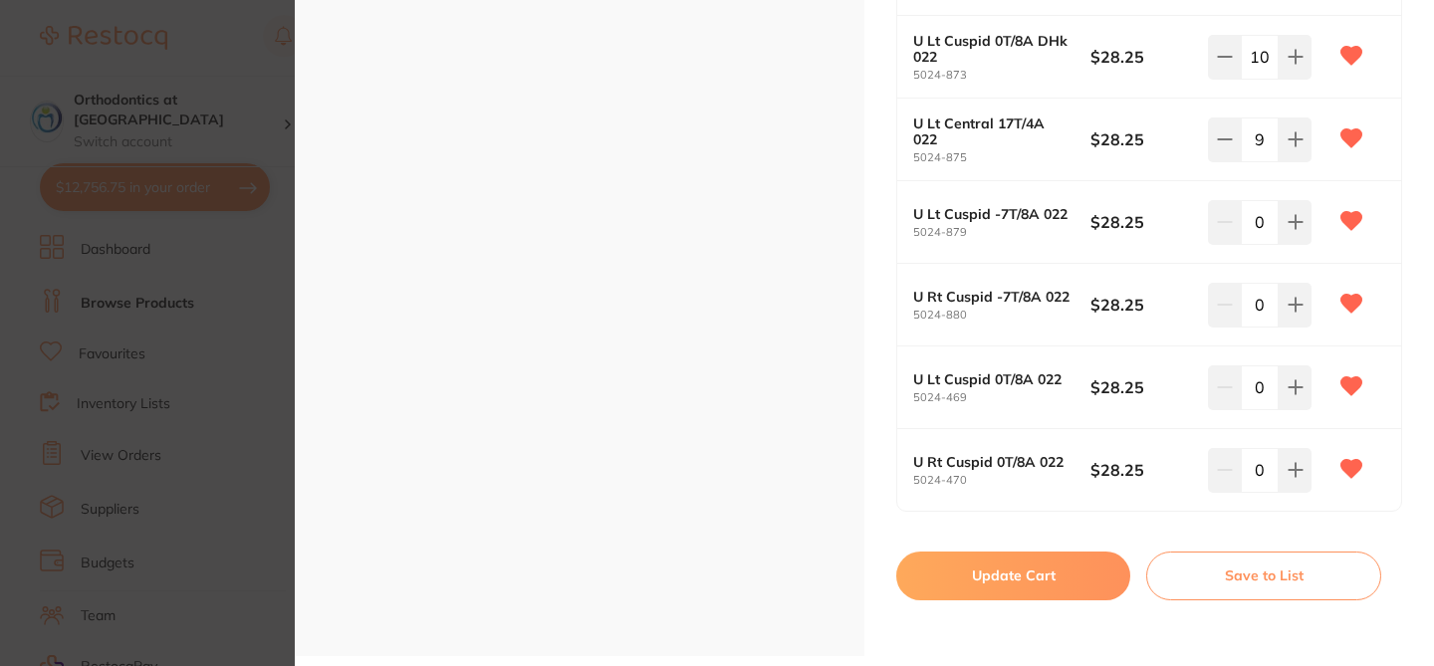
scroll to position [1053, 0]
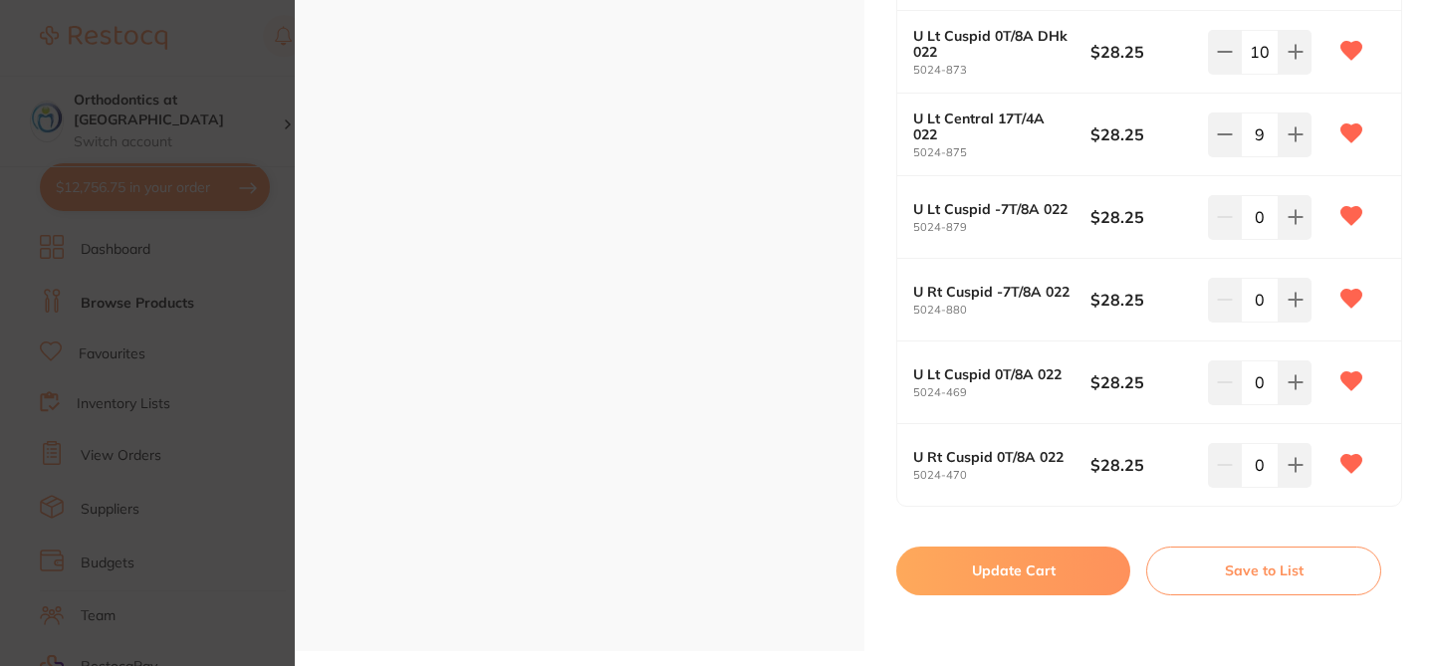
click at [1052, 565] on button "Update Cart" at bounding box center [1013, 571] width 234 height 48
checkbox input "false"
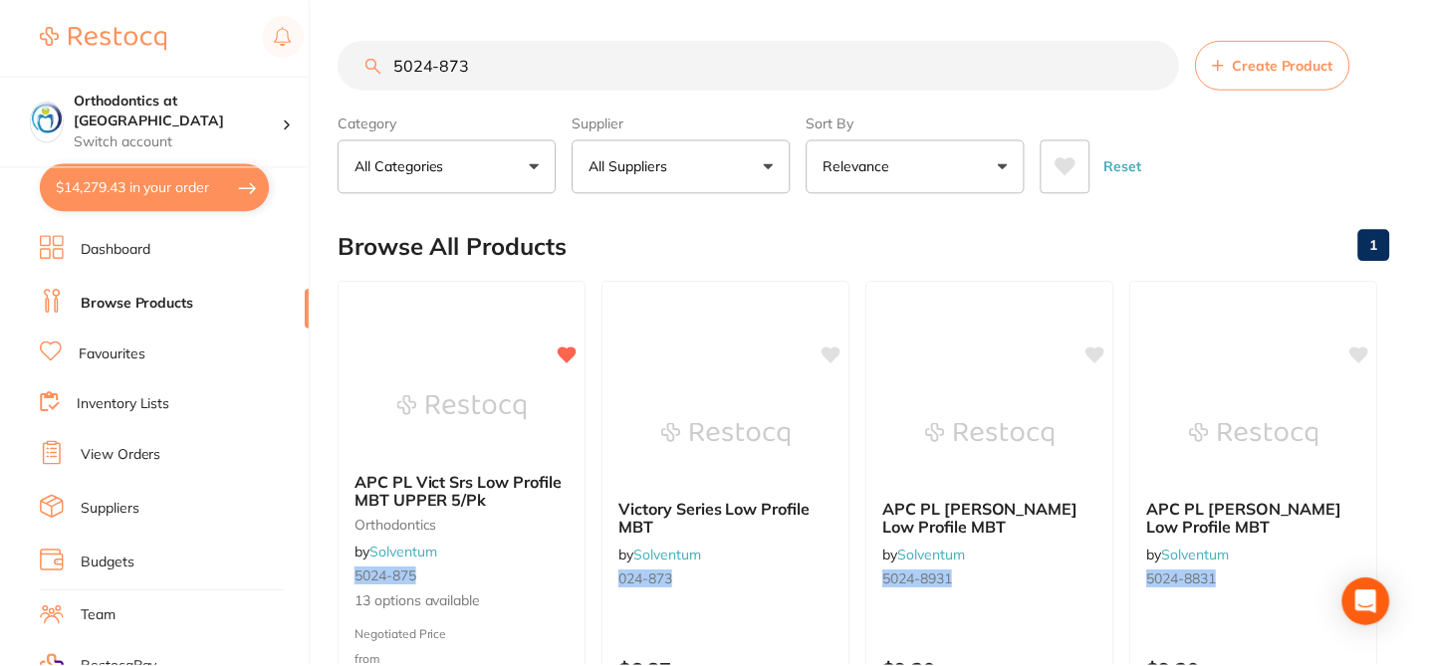
scroll to position [46, 0]
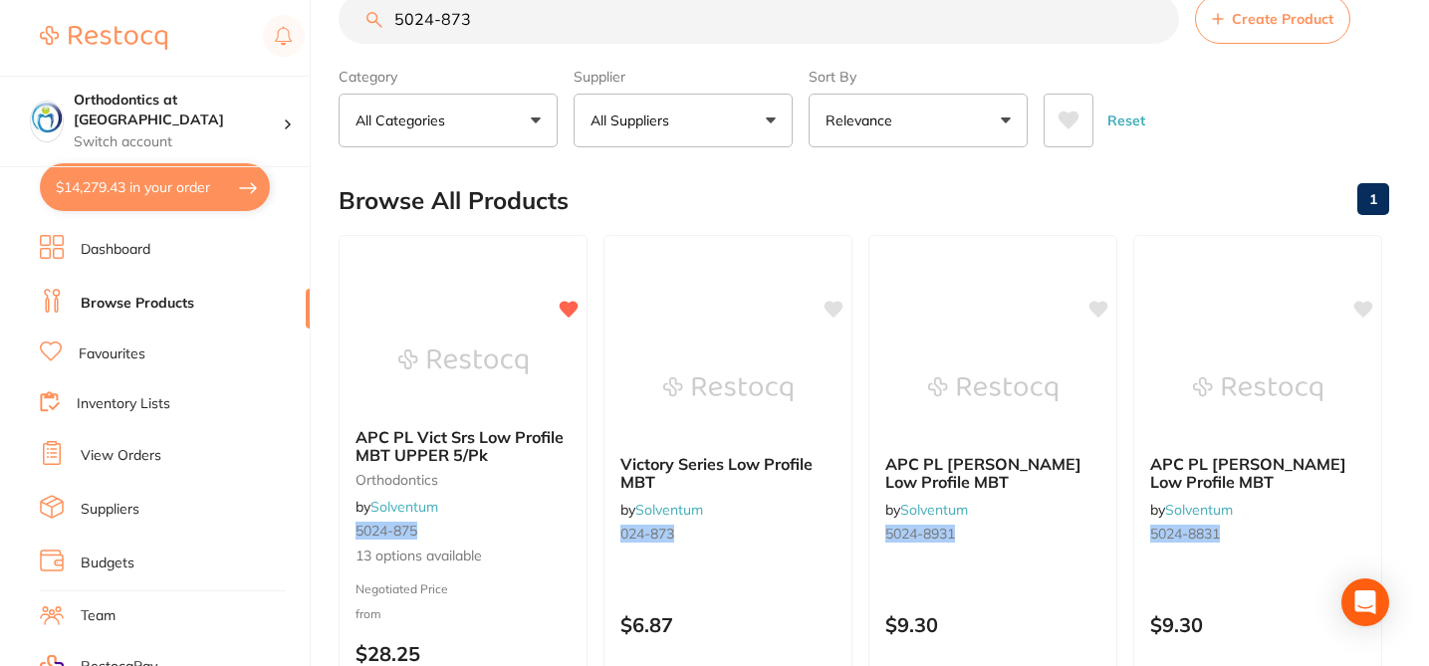
click at [192, 187] on button "$14,279.43 in your order" at bounding box center [155, 187] width 230 height 48
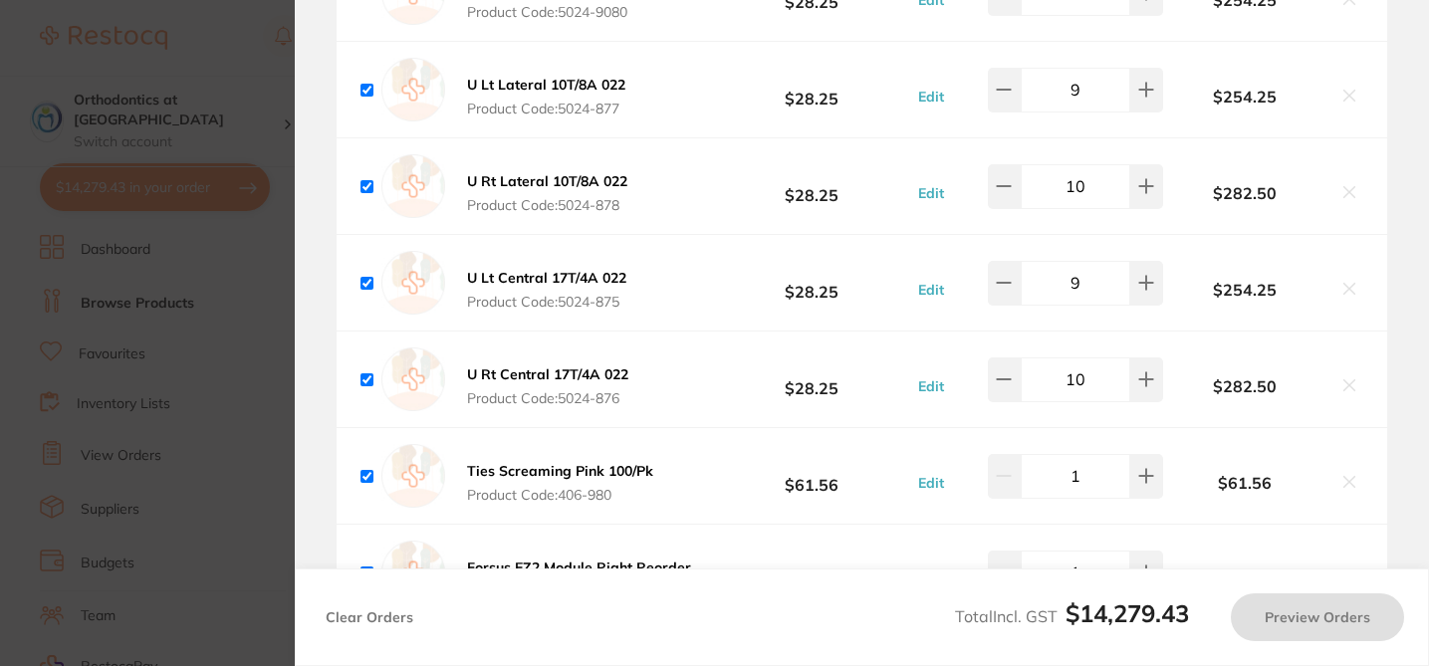
checkbox input "true"
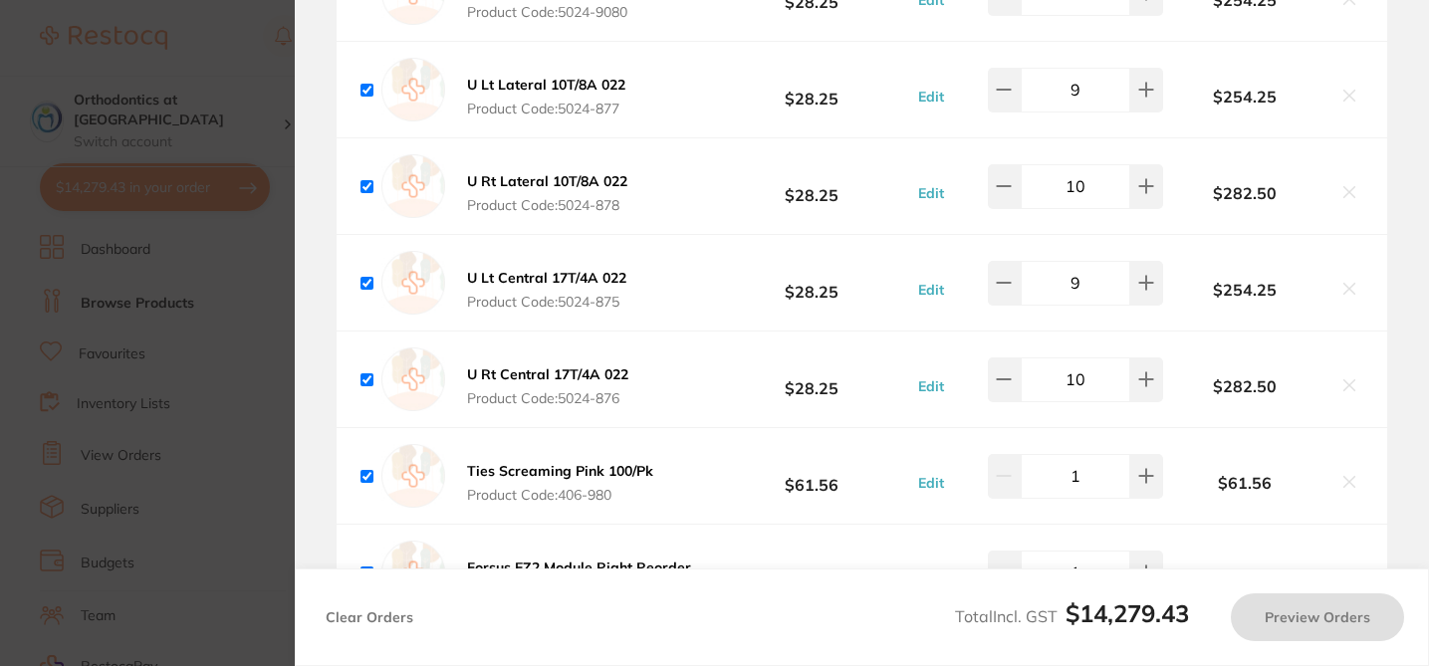
checkbox input "true"
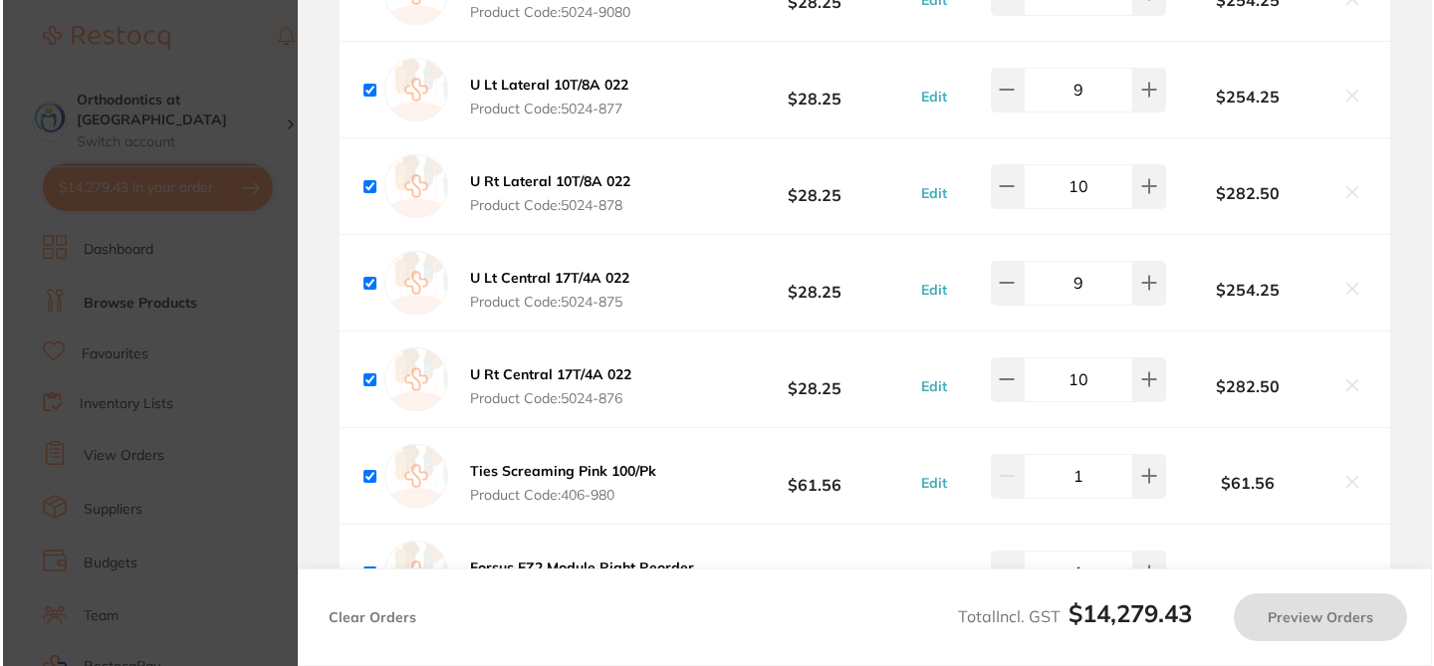
scroll to position [0, 0]
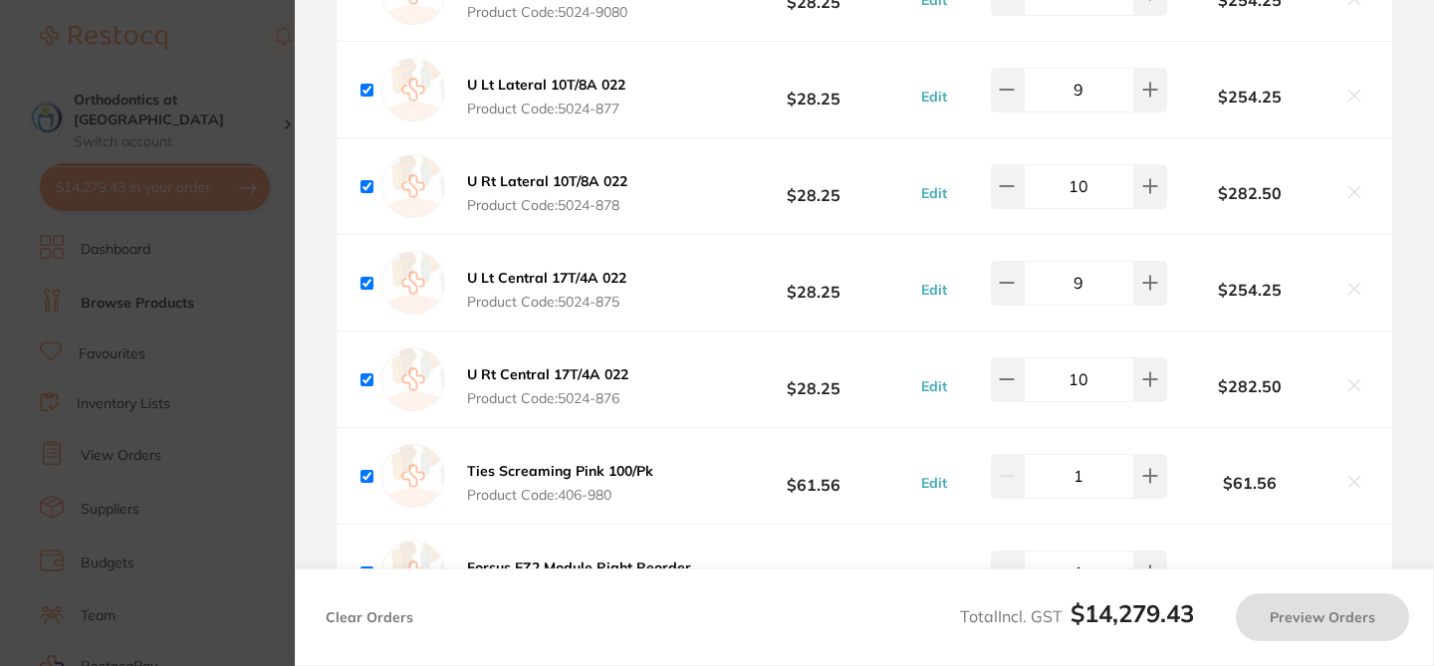
checkbox input "true"
type input "10"
checkbox input "true"
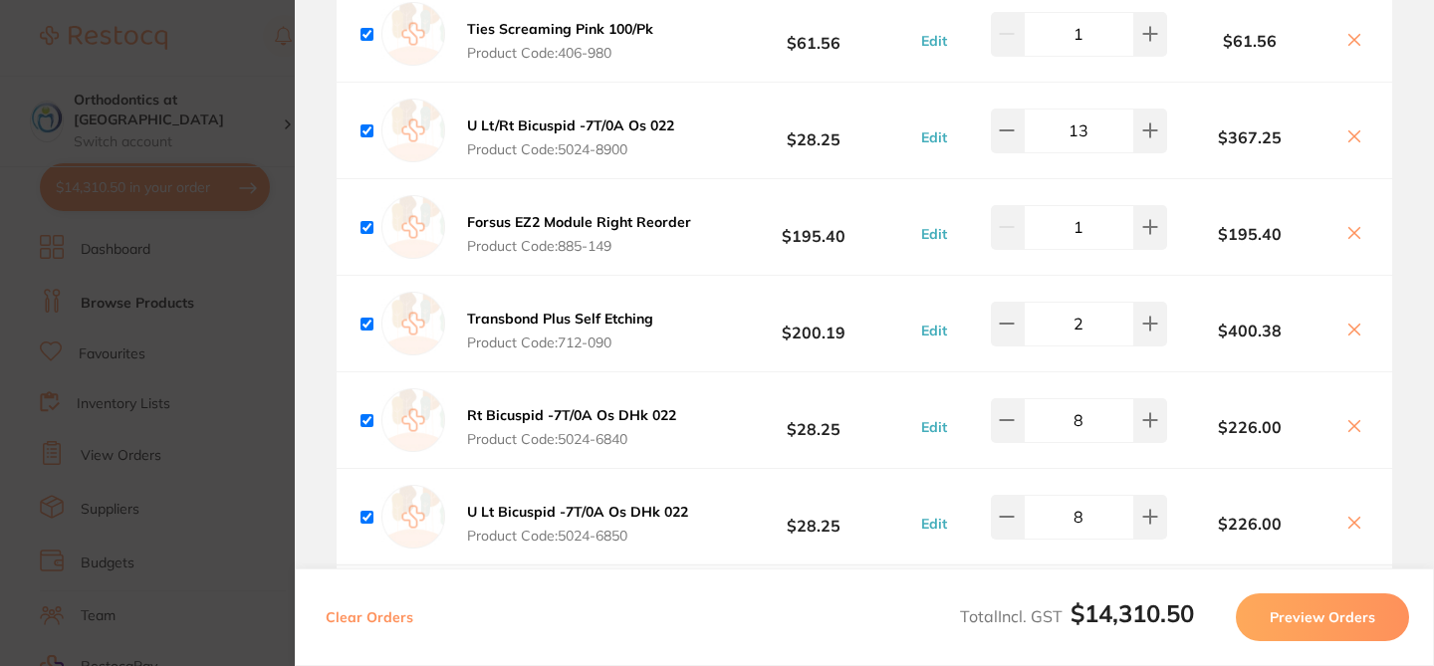
scroll to position [4825, 0]
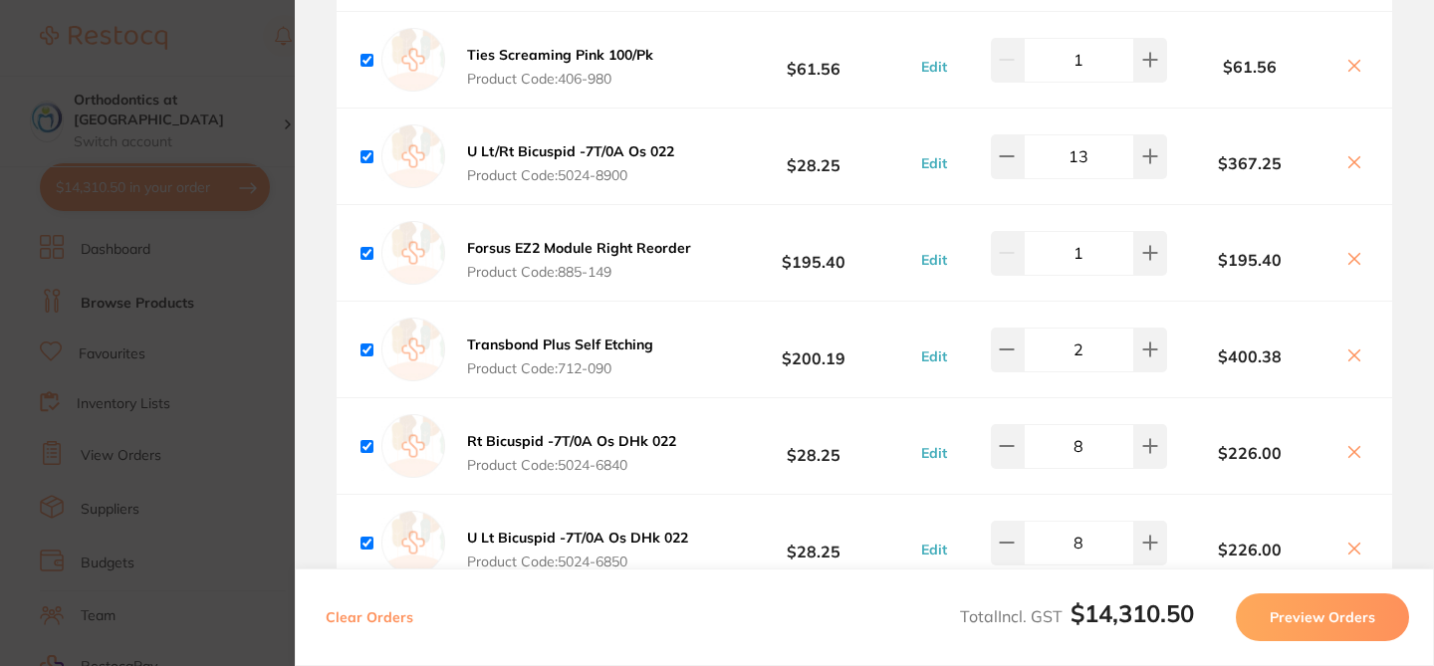
click at [228, 62] on section "Update RRP Set your pre negotiated price for this item. Item Agreed RRP (excl. …" at bounding box center [717, 333] width 1434 height 666
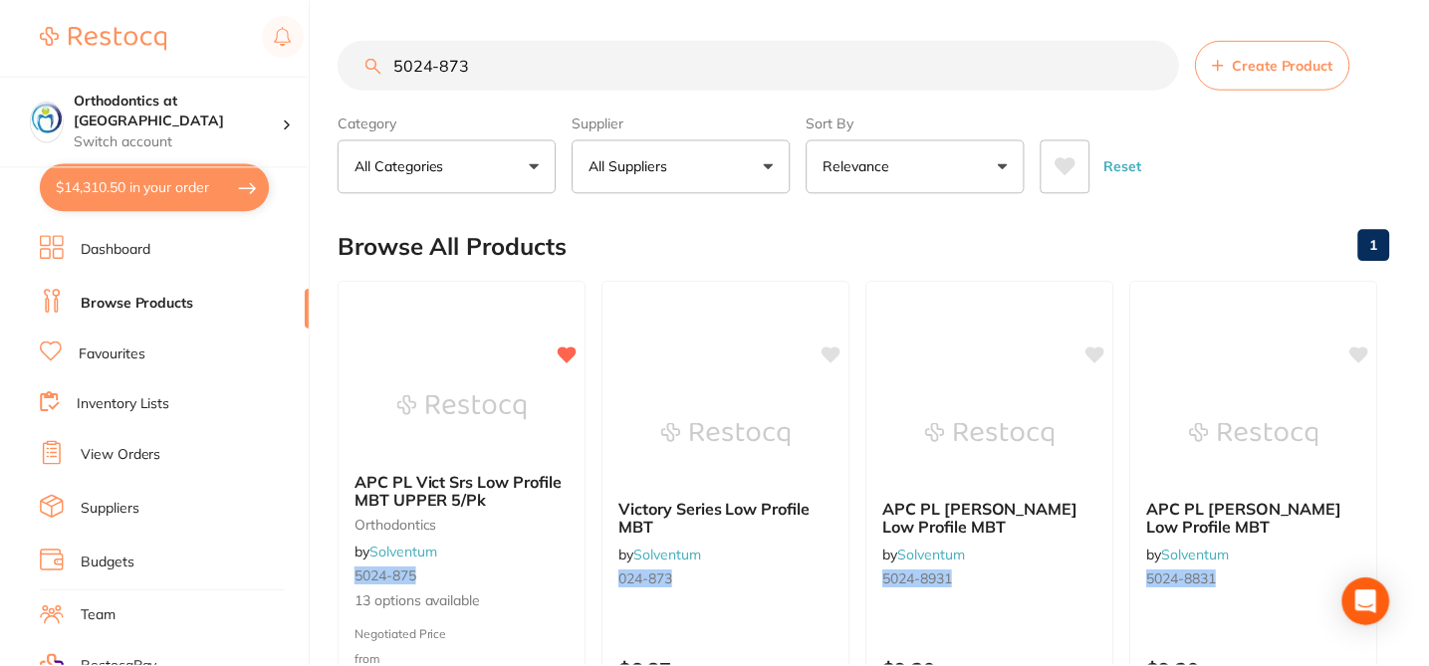
scroll to position [46, 0]
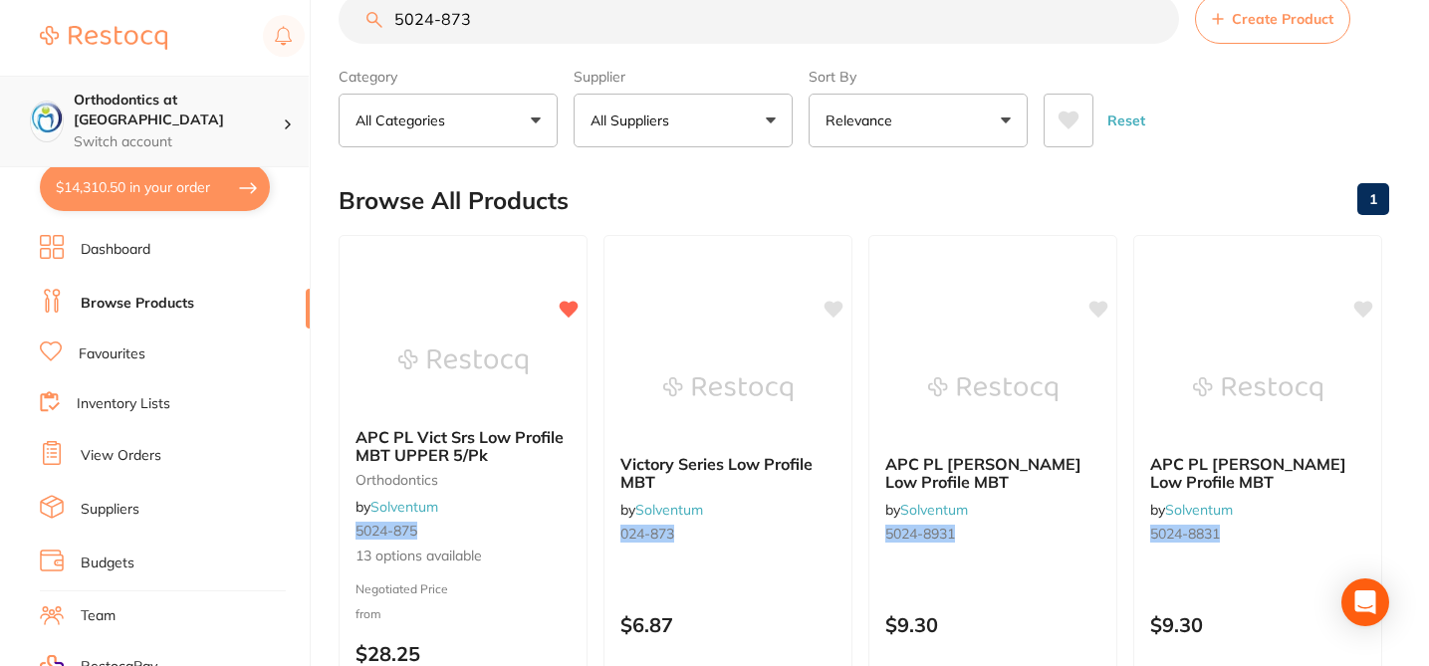
click at [252, 132] on p "Switch account" at bounding box center [178, 142] width 209 height 20
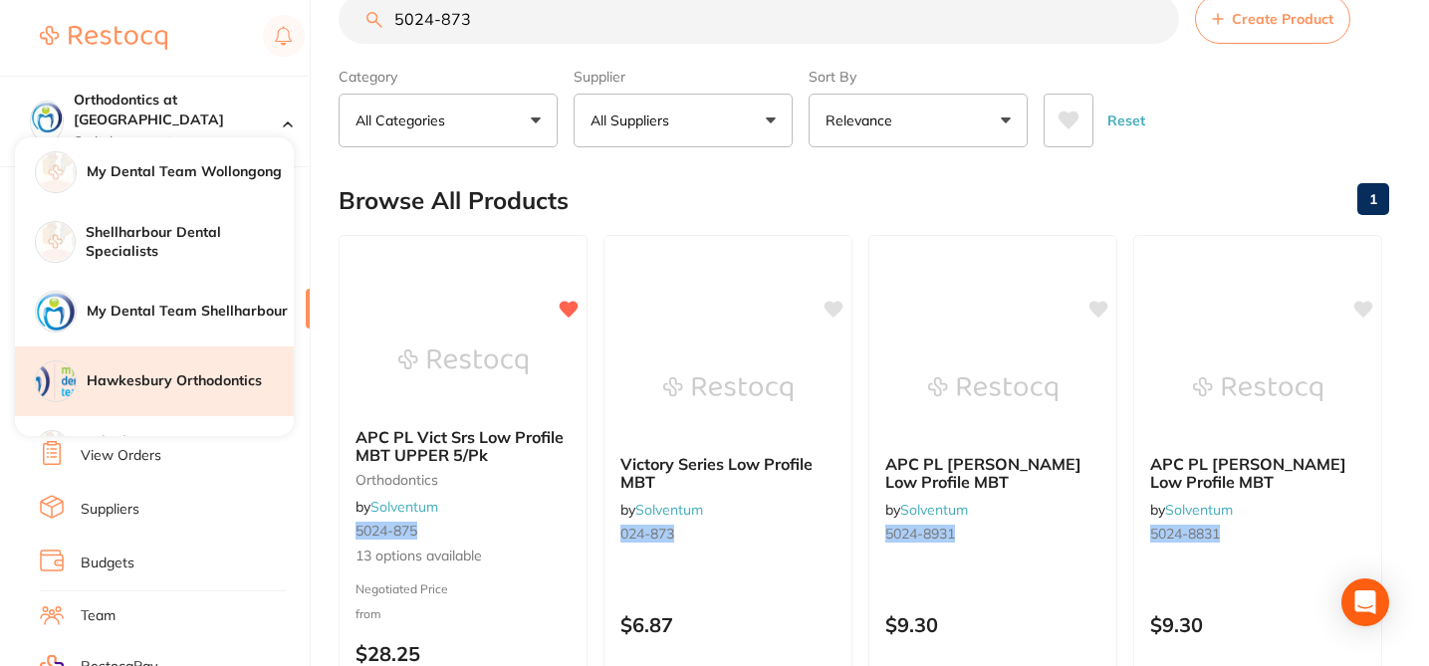
click at [251, 374] on h4 "Hawkesbury Orthodontics" at bounding box center [190, 381] width 207 height 20
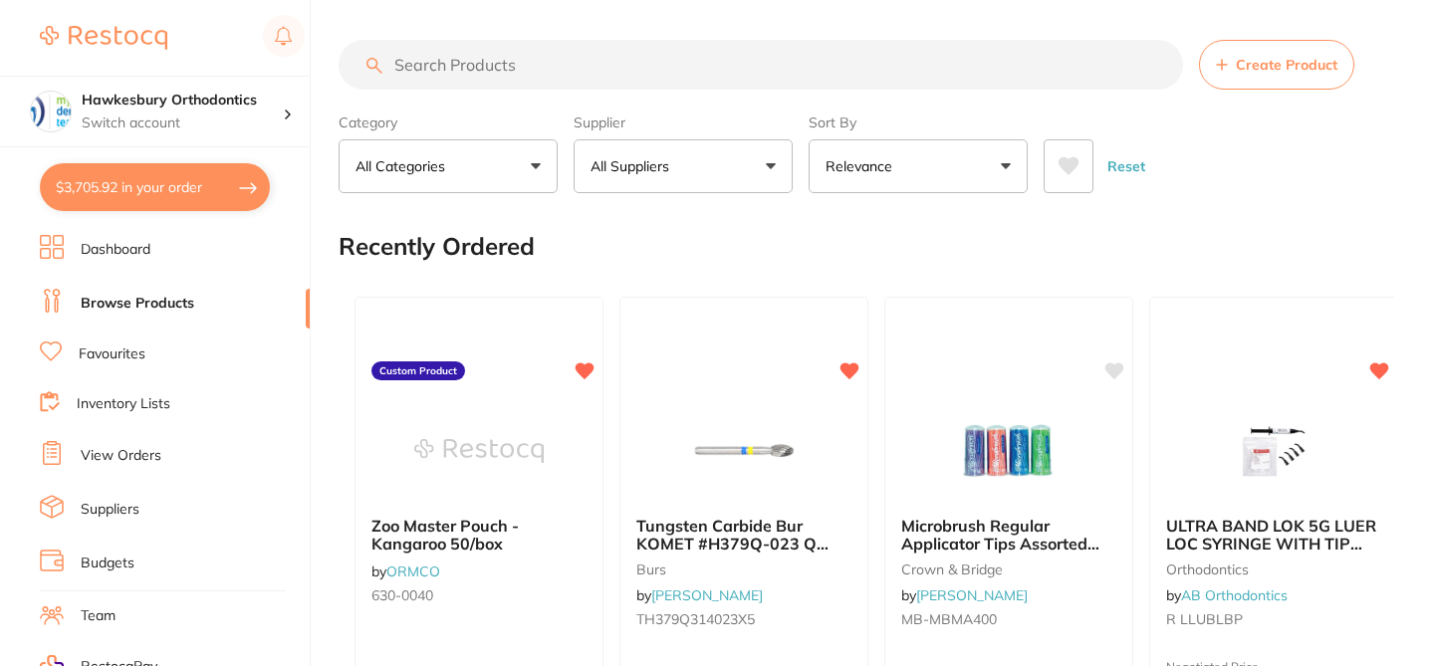
click at [210, 193] on button "$3,705.92 in your order" at bounding box center [155, 187] width 230 height 48
checkbox input "true"
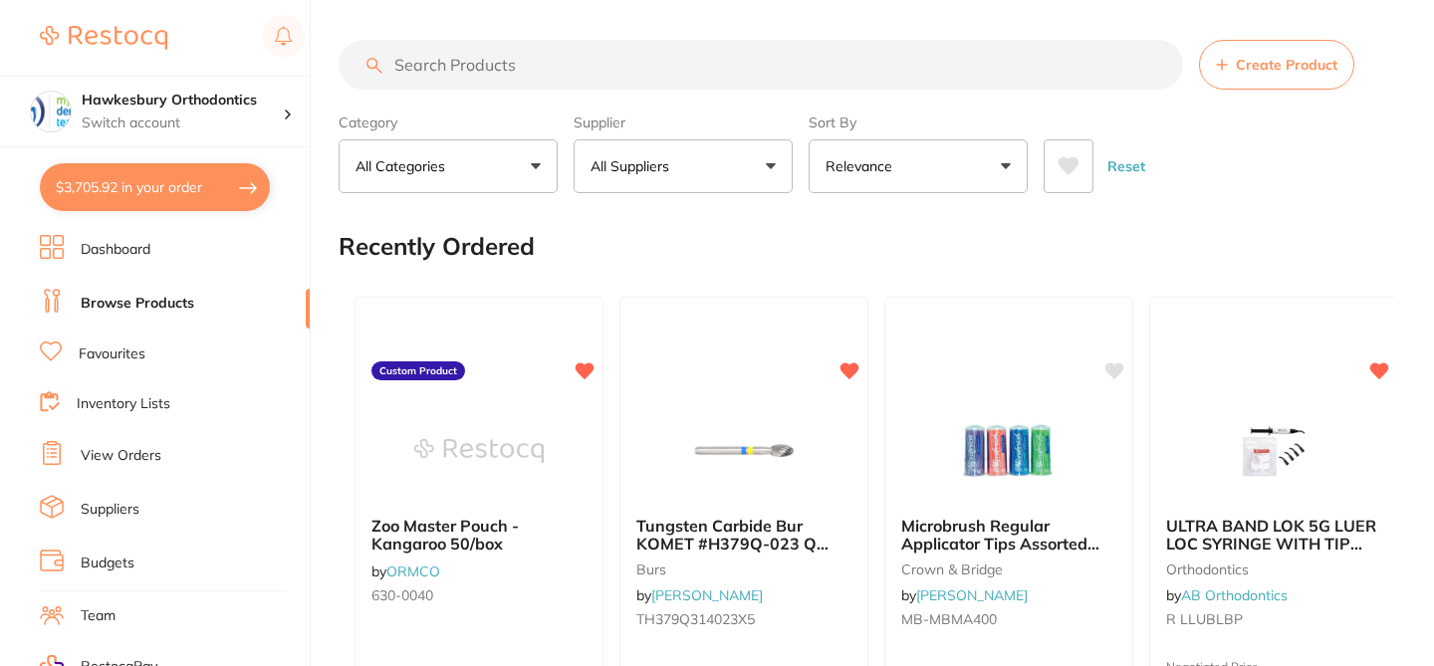
checkbox input "true"
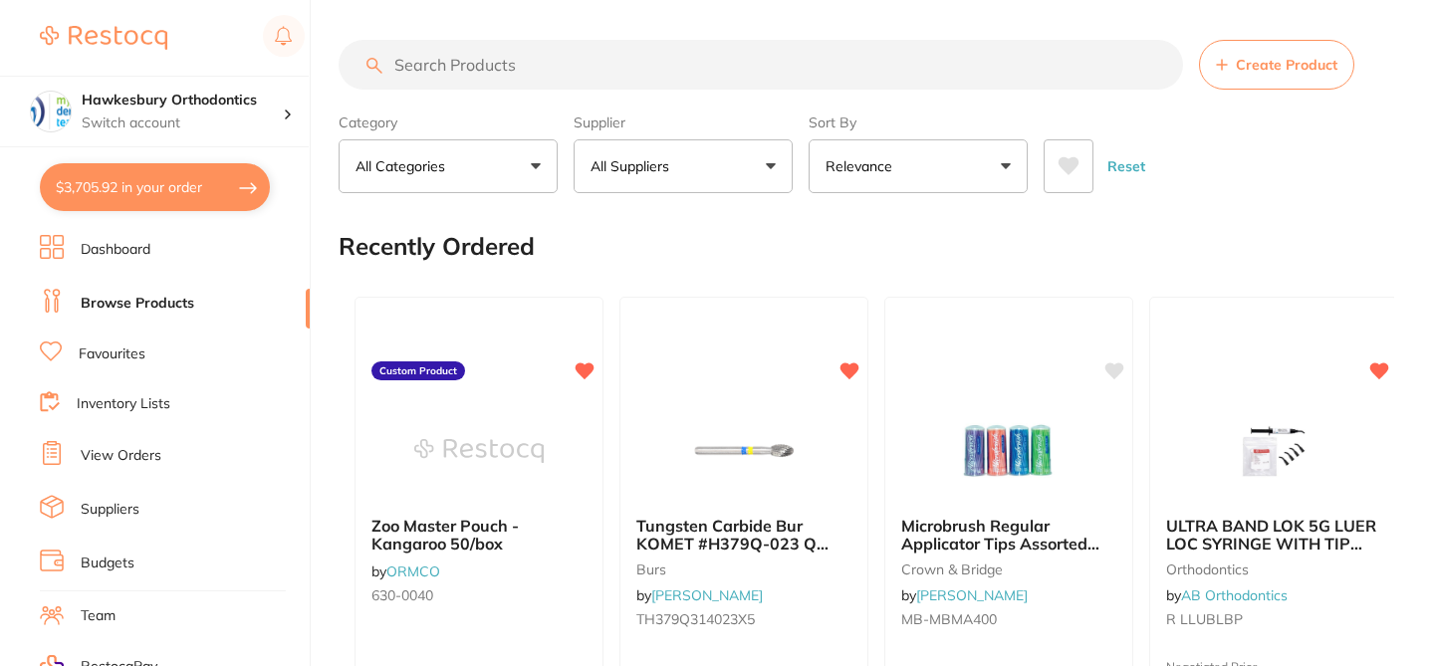
checkbox input "true"
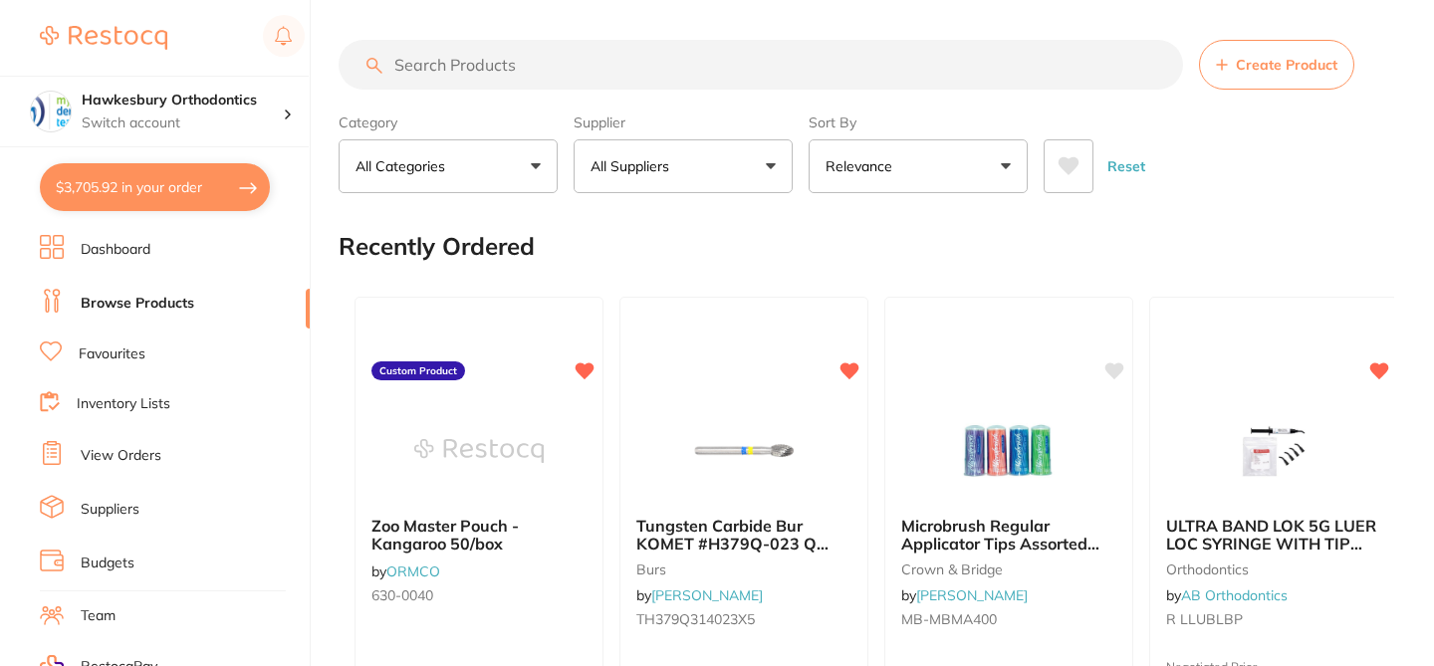
checkbox input "true"
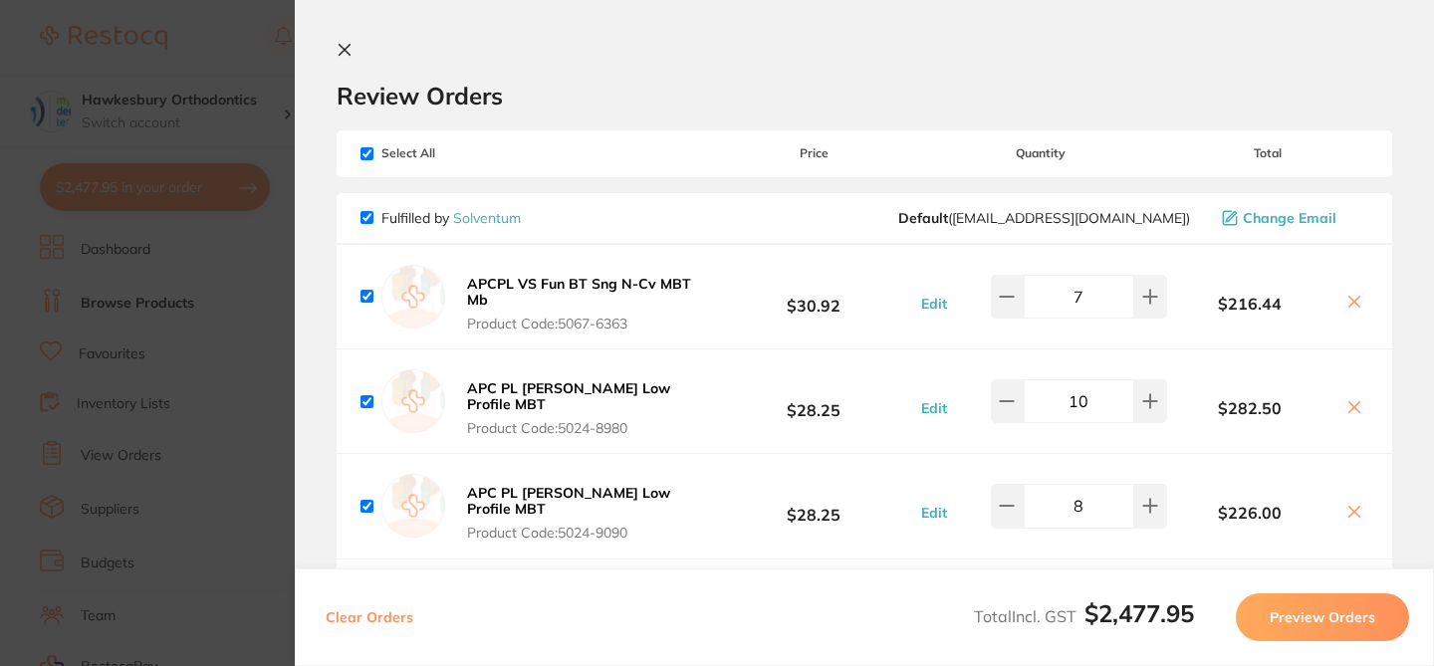
checkbox input "true"
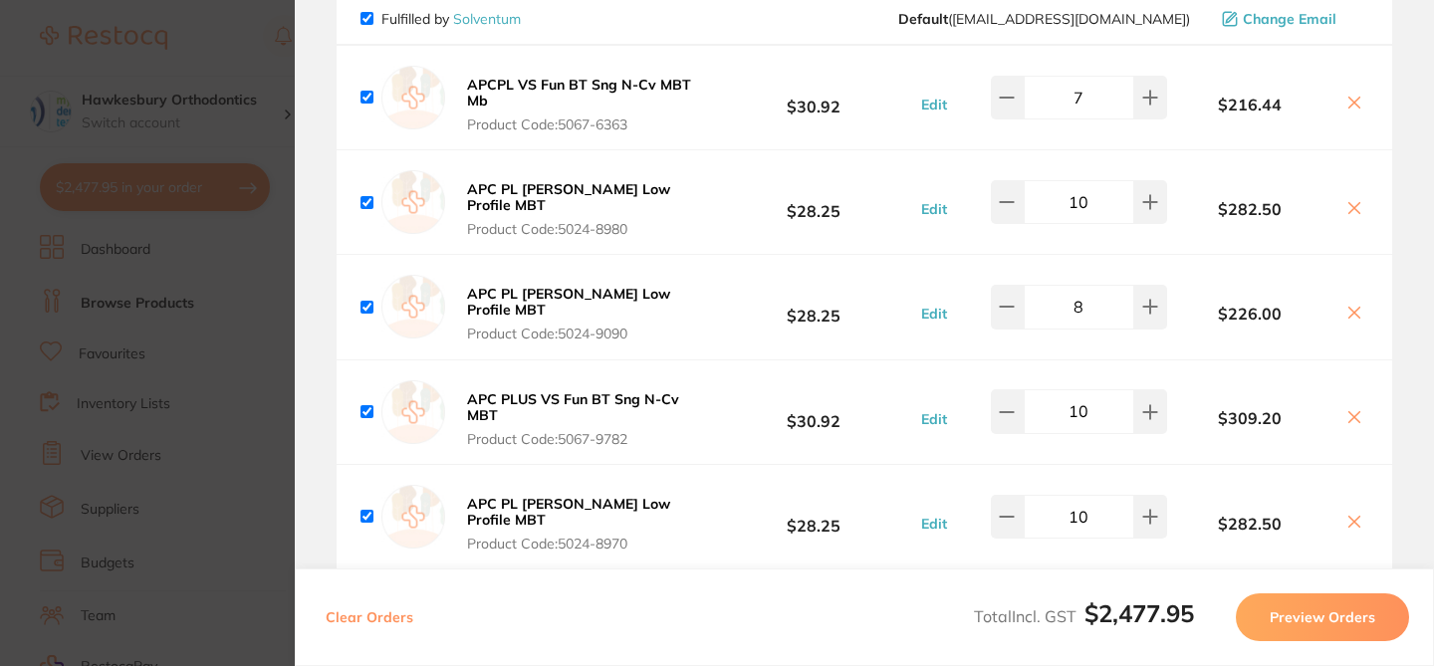
scroll to position [159, 0]
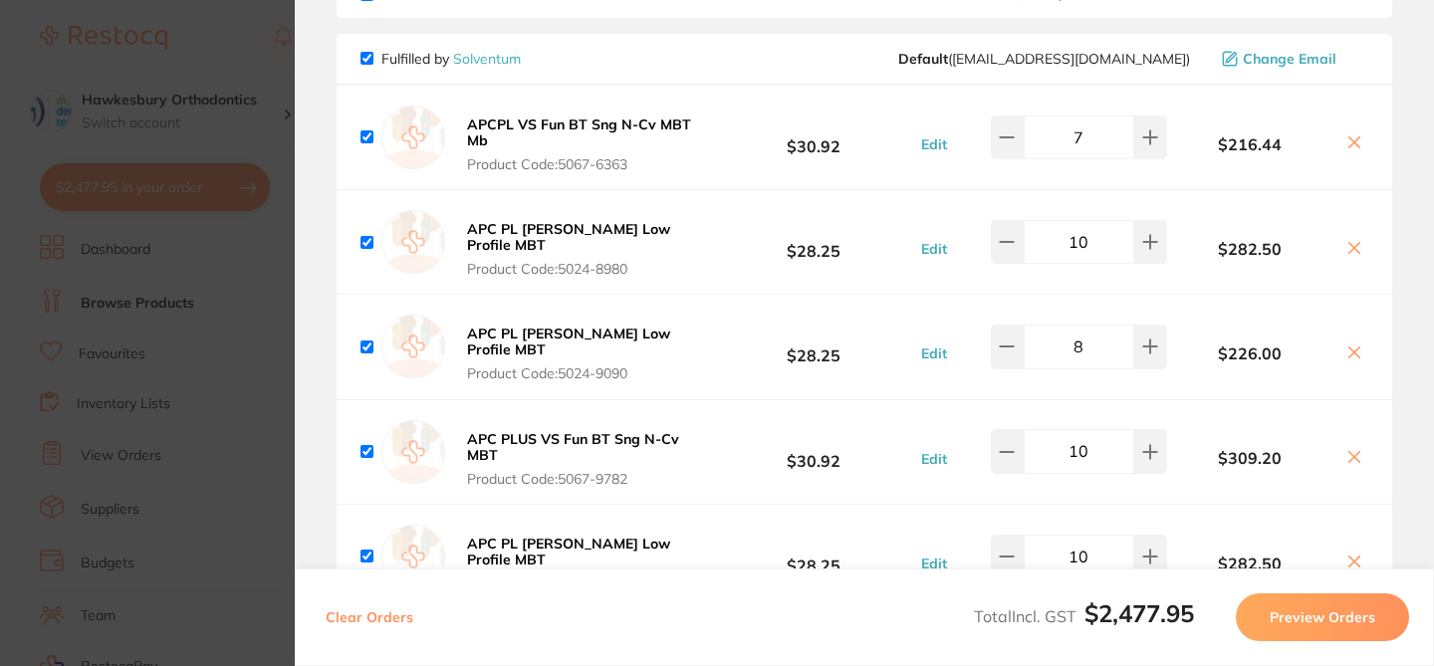
click at [563, 145] on button "APCPL VS Fun BT Sng N-Cv MBT Mb Product Code: 5067-6363" at bounding box center [587, 144] width 252 height 58
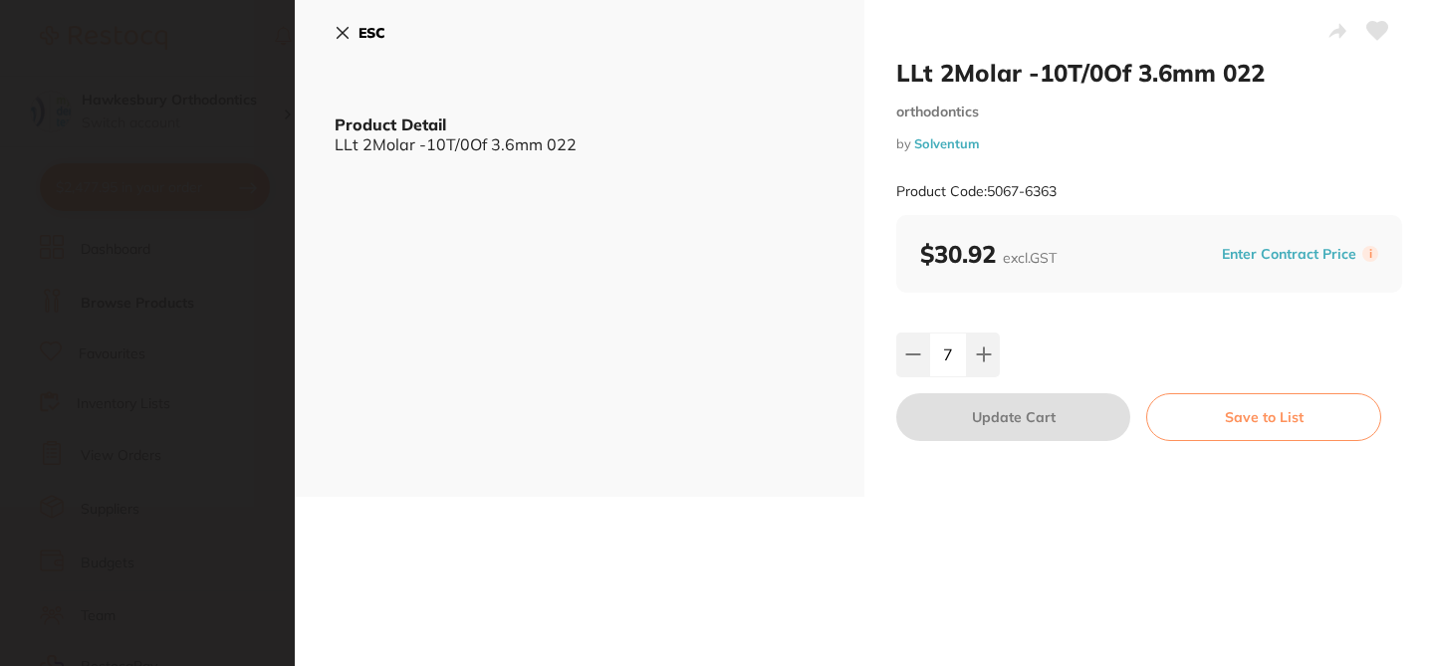
click at [344, 34] on icon at bounding box center [342, 33] width 11 height 11
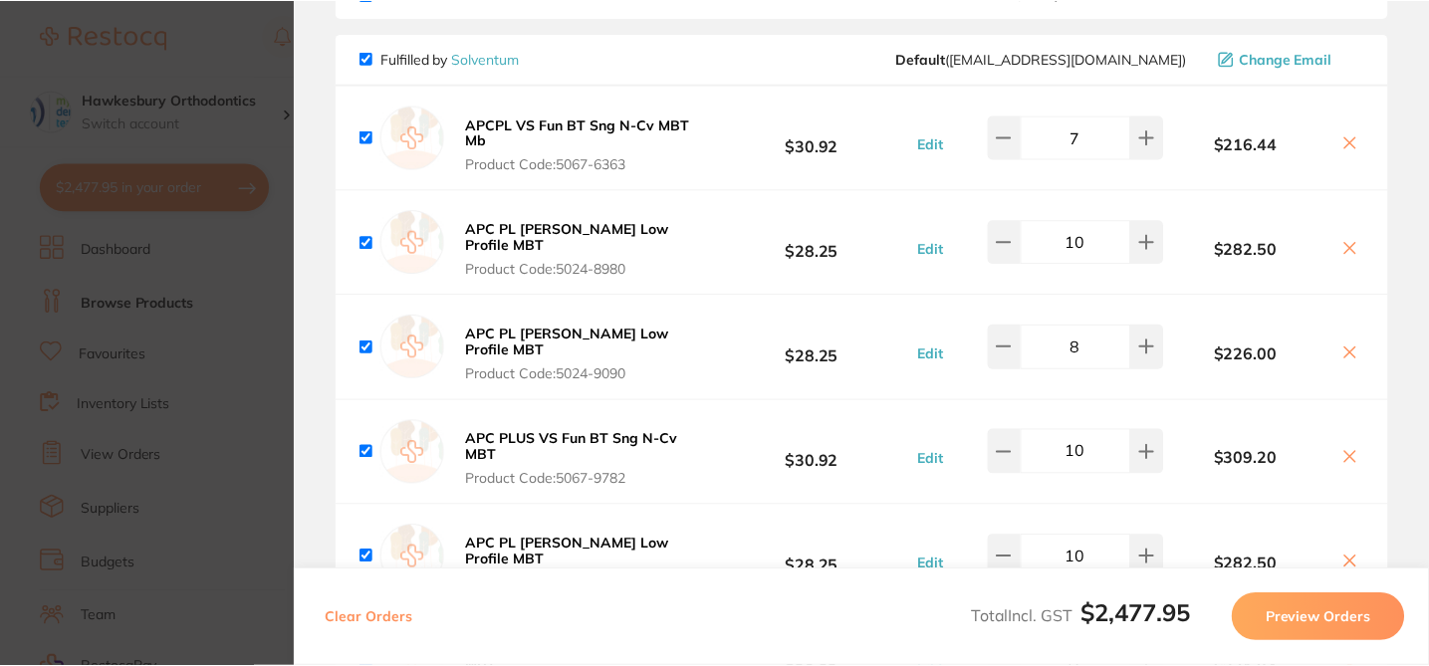
scroll to position [46, 0]
click at [523, 261] on span "Product Code: 5024-8980" at bounding box center [586, 269] width 238 height 16
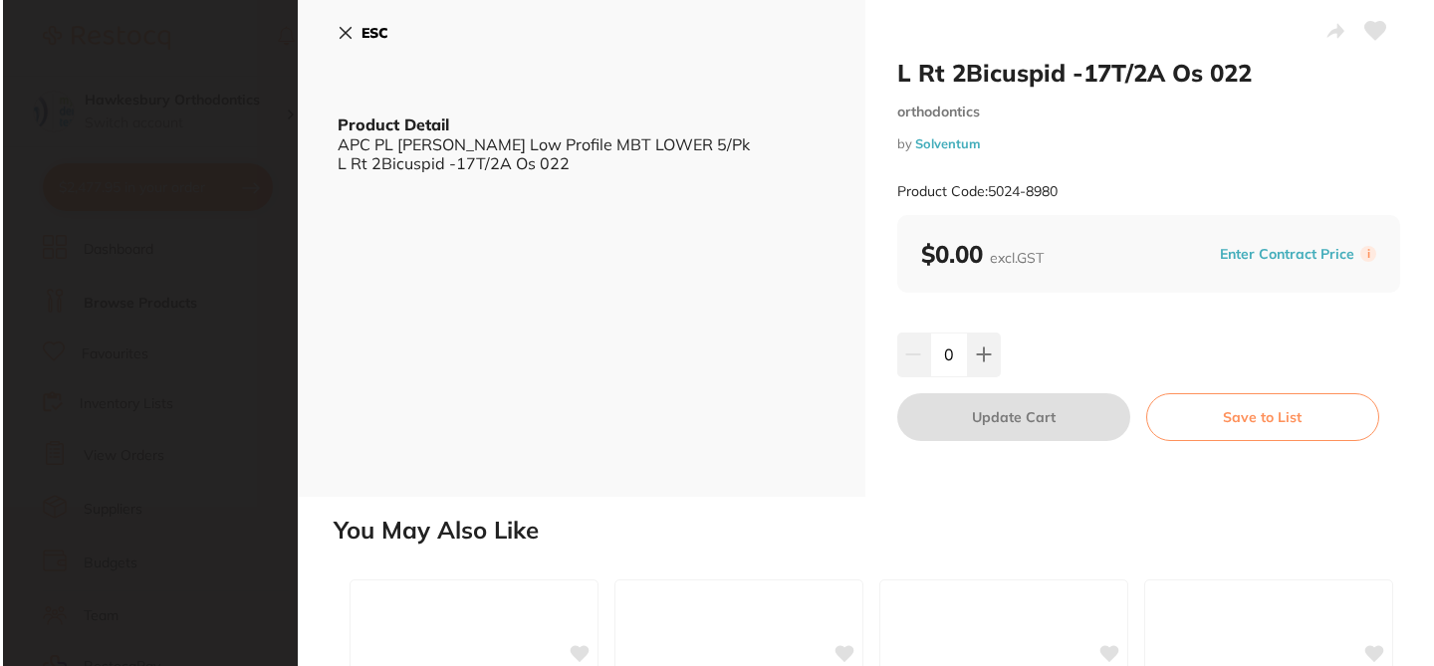
scroll to position [0, 0]
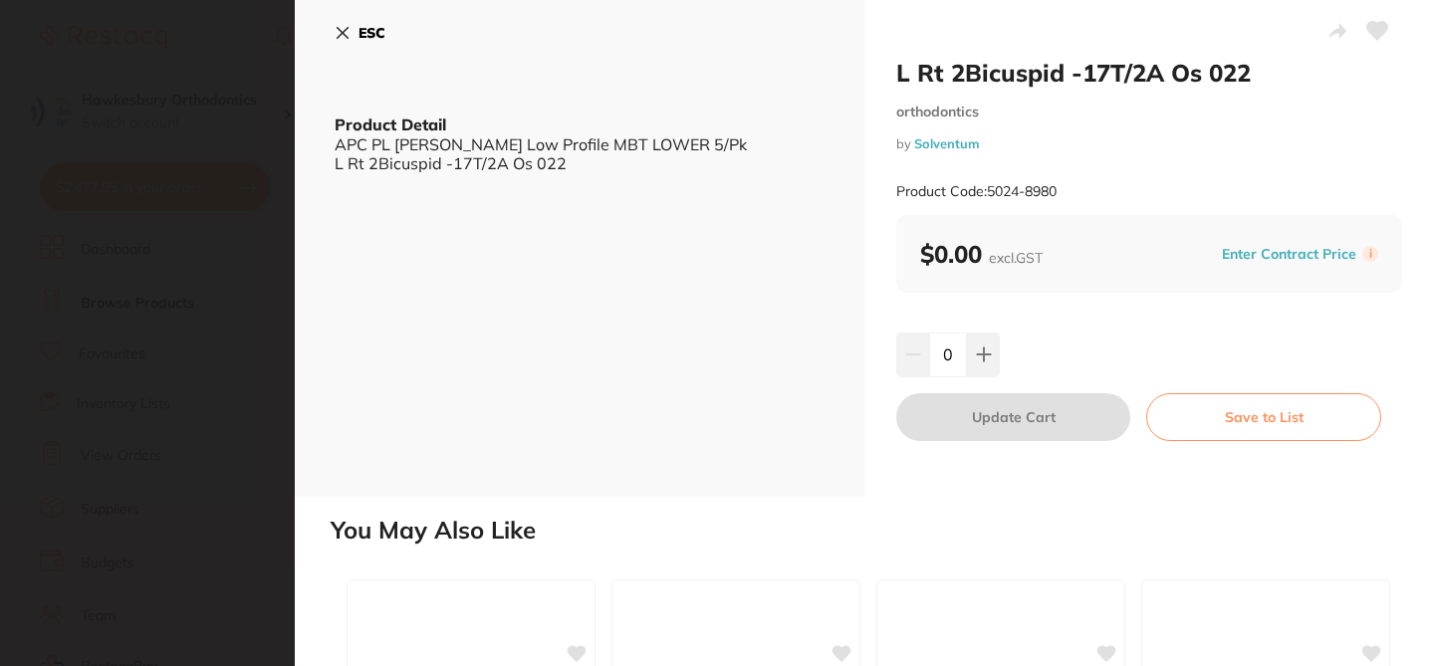
type input "10"
click at [340, 26] on icon at bounding box center [342, 33] width 16 height 16
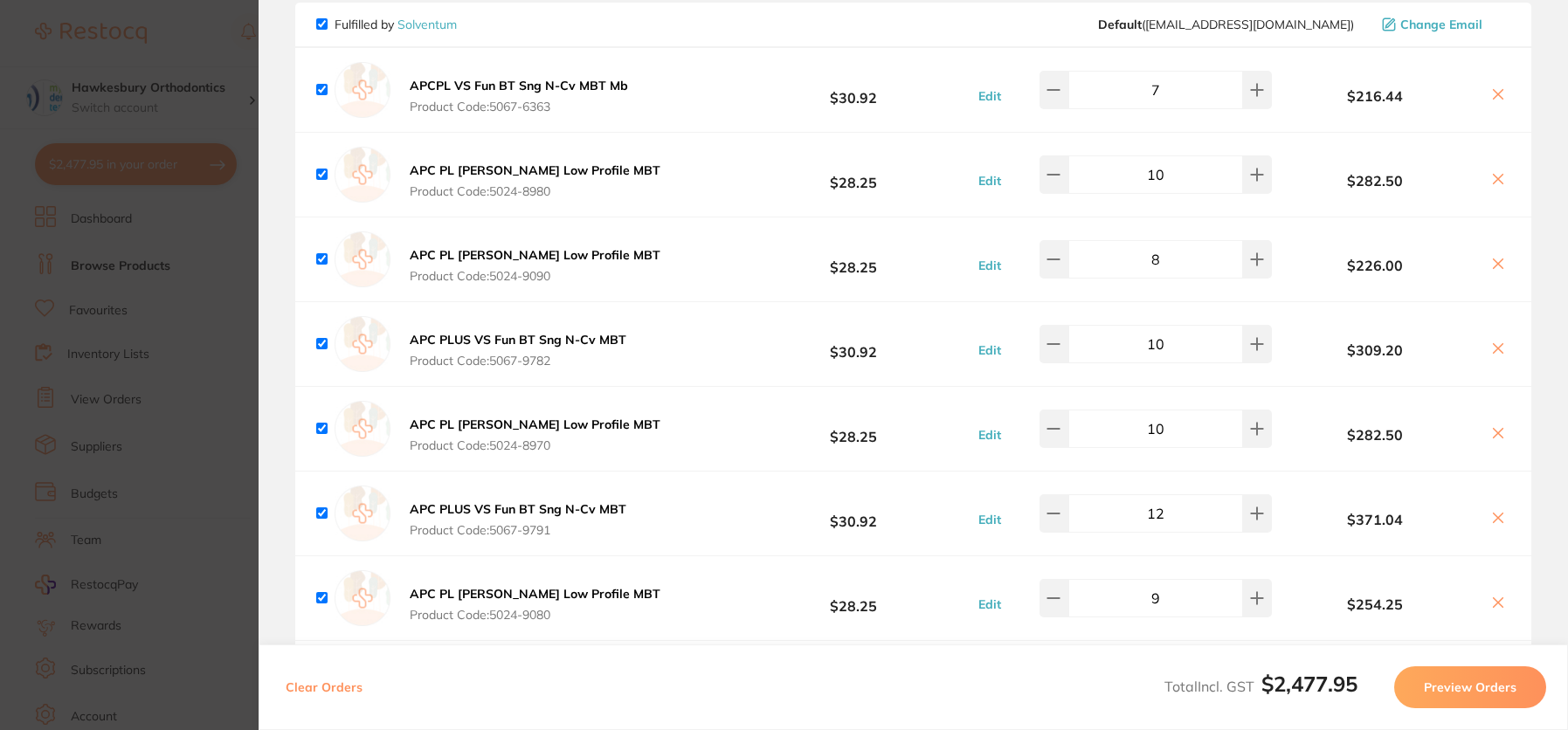
scroll to position [148, 0]
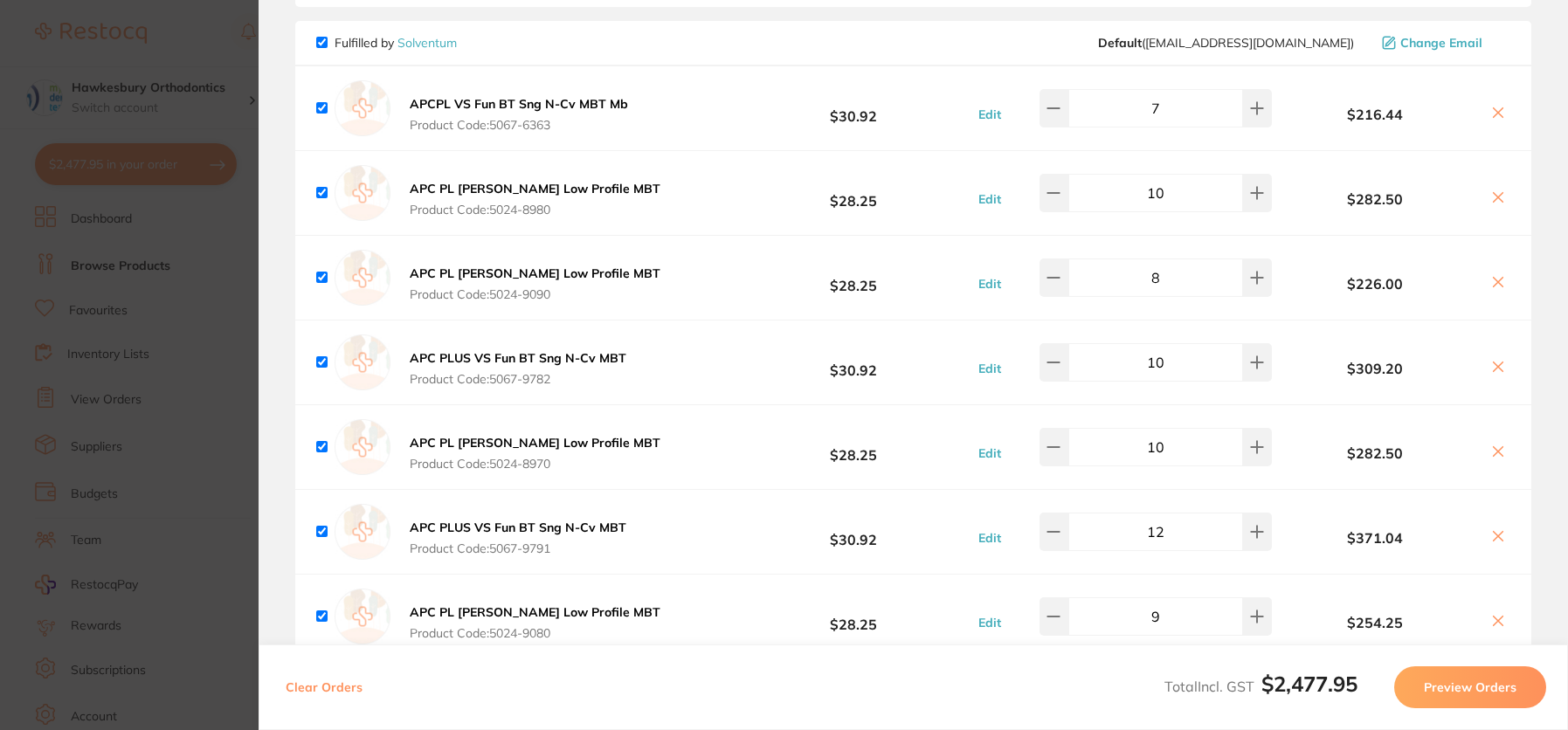
click at [1257, 276] on section "Review Orders Your orders are being processed and we will notify you once we ha…" at bounding box center [913, 365] width 1309 height 730
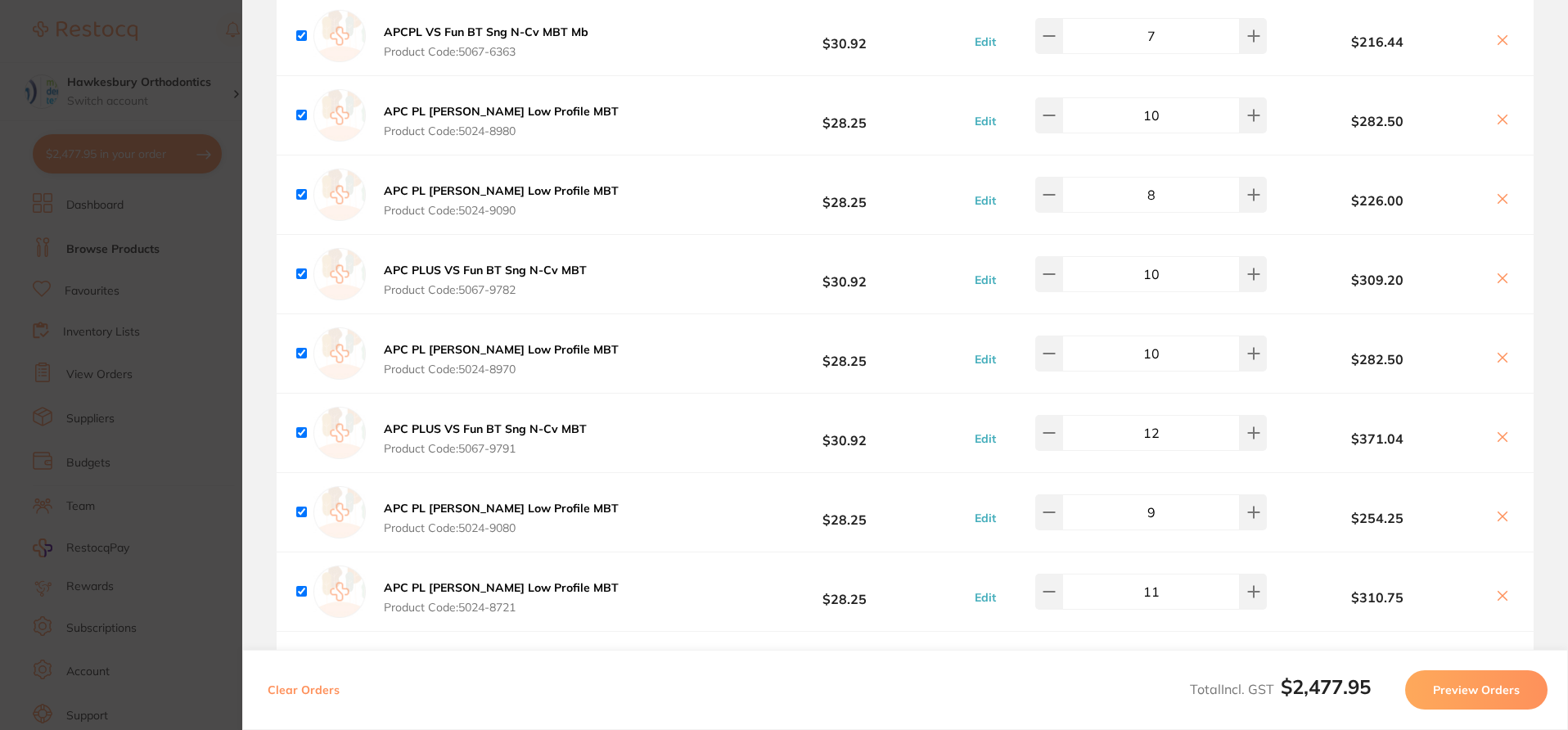
scroll to position [201, 0]
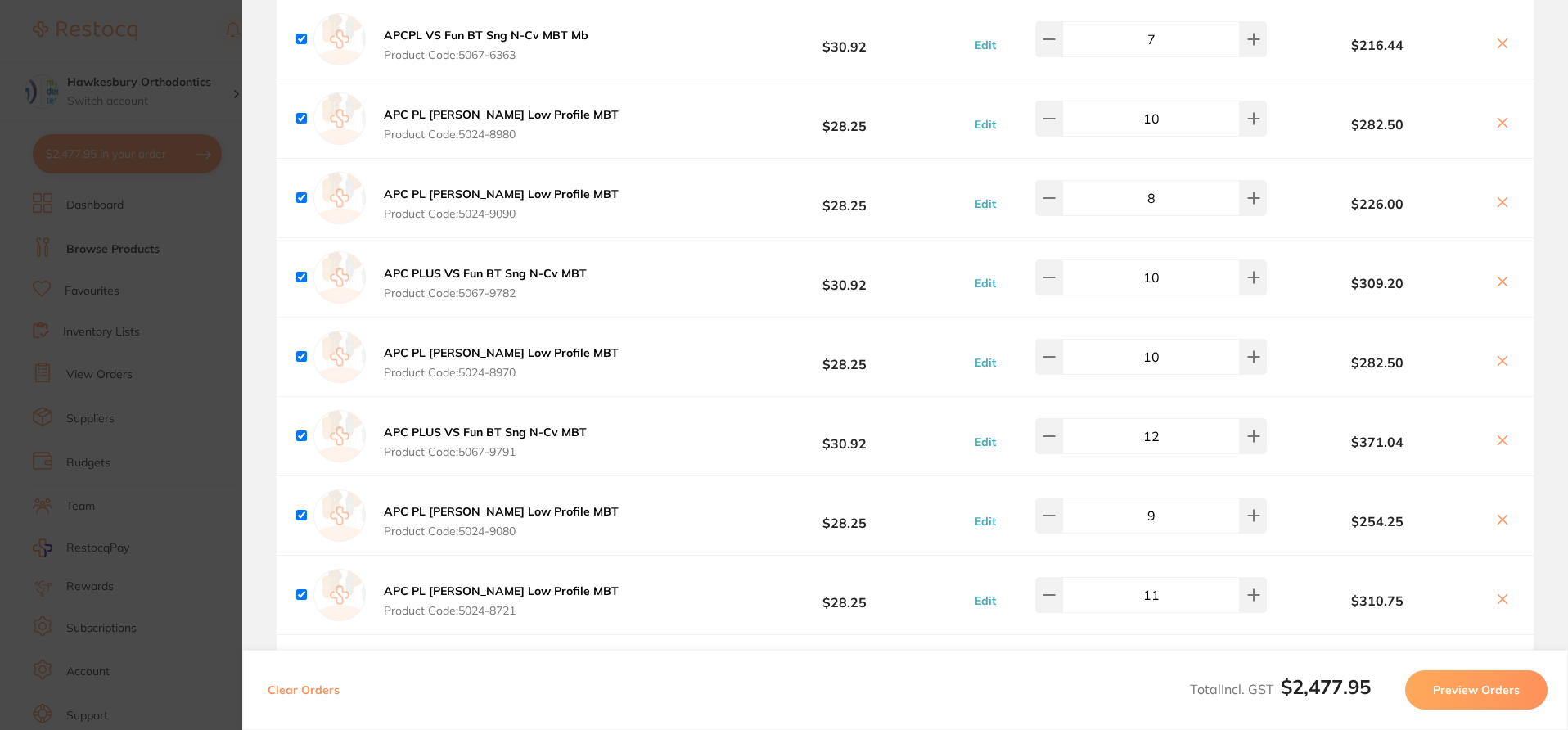
click at [1178, 48] on icon at bounding box center [1503, 44] width 13 height 13
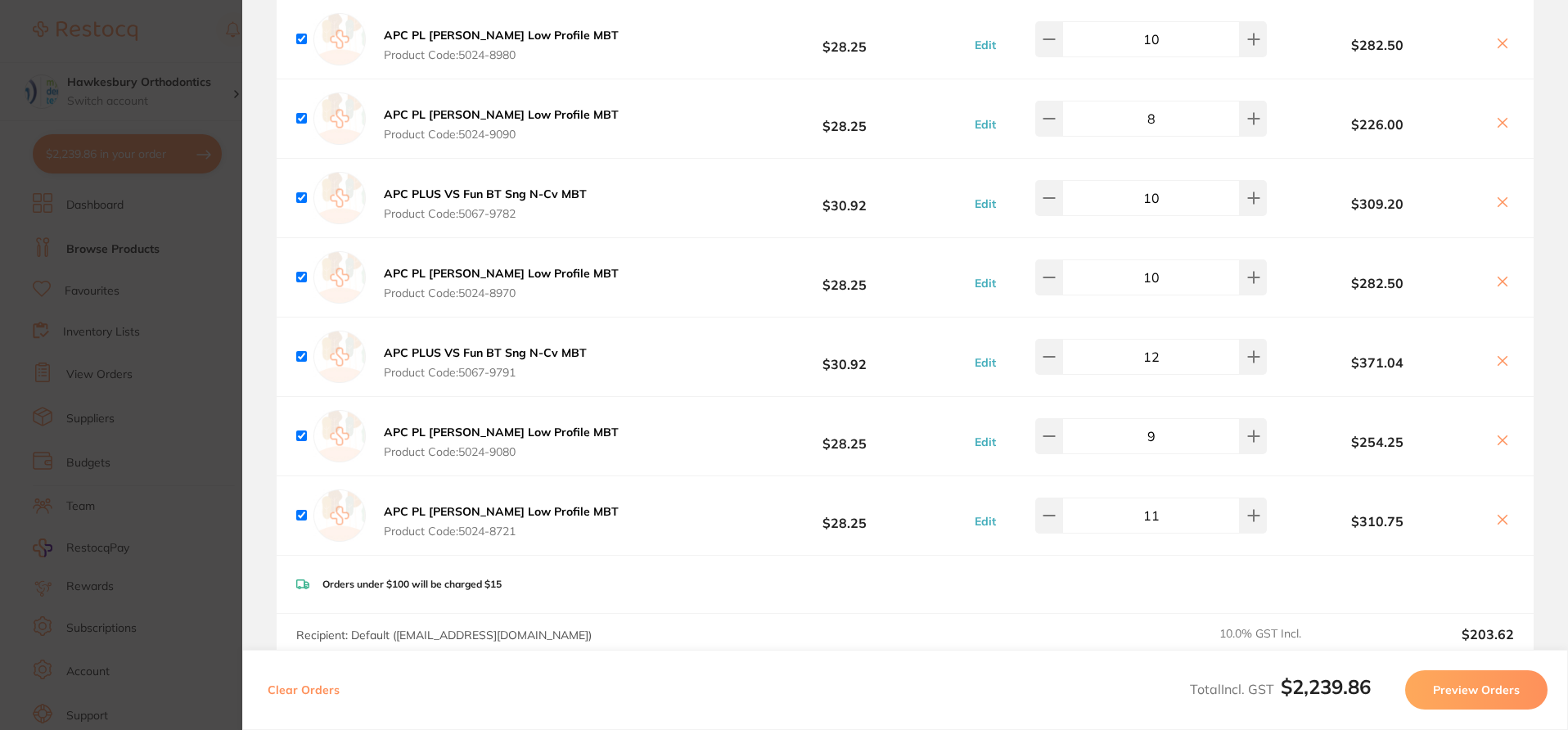
click at [1178, 48] on icon at bounding box center [1503, 44] width 13 height 13
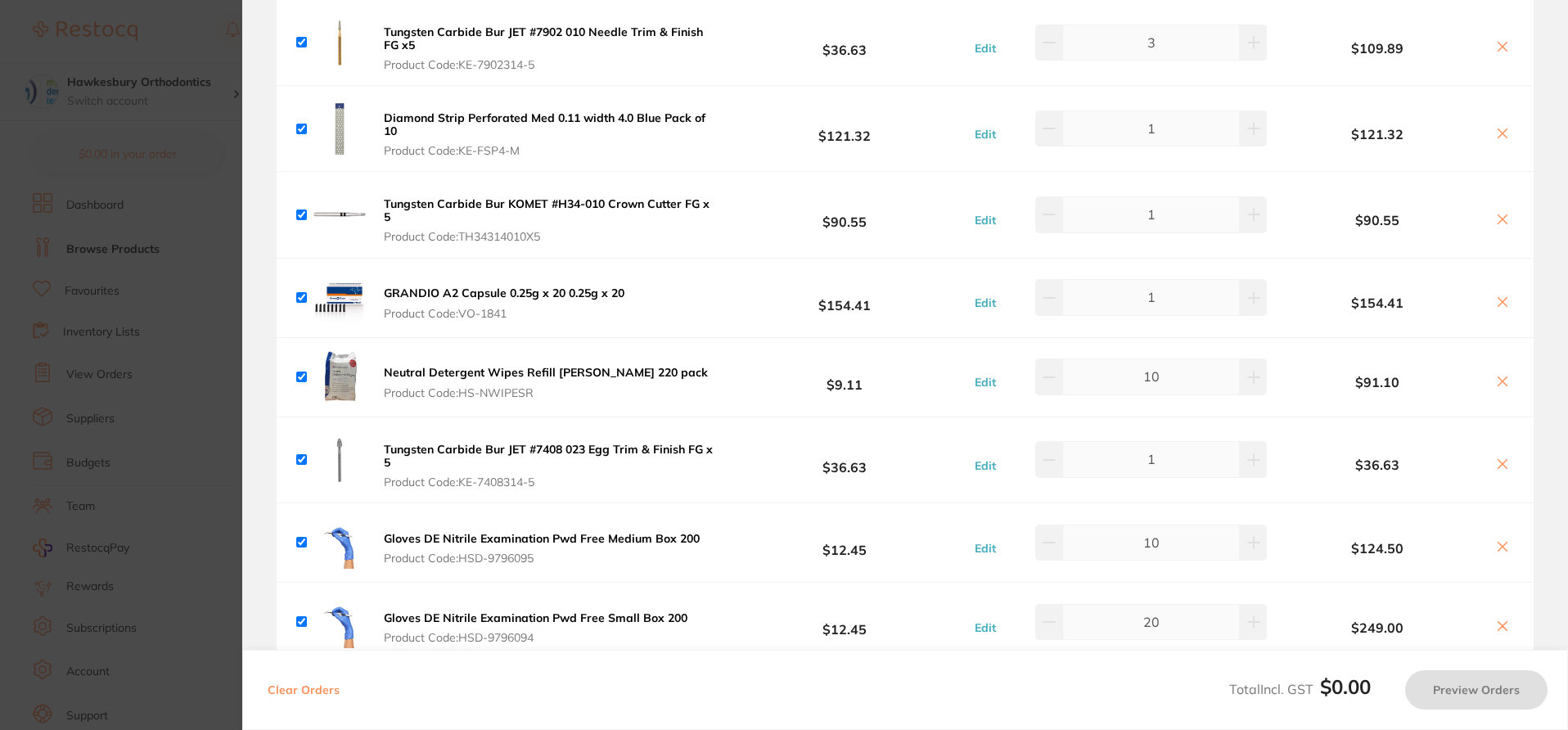
checkbox input "true"
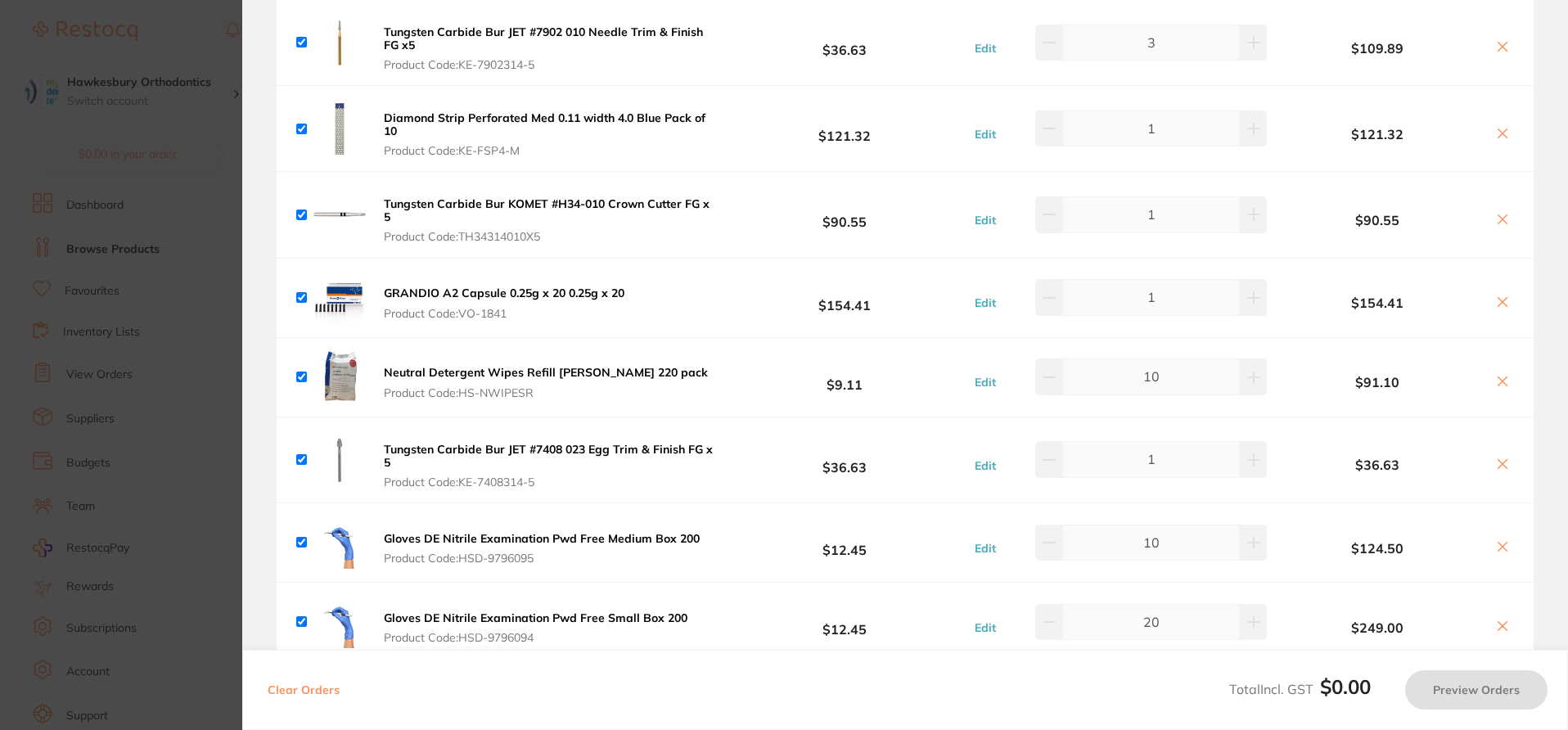
checkbox input "true"
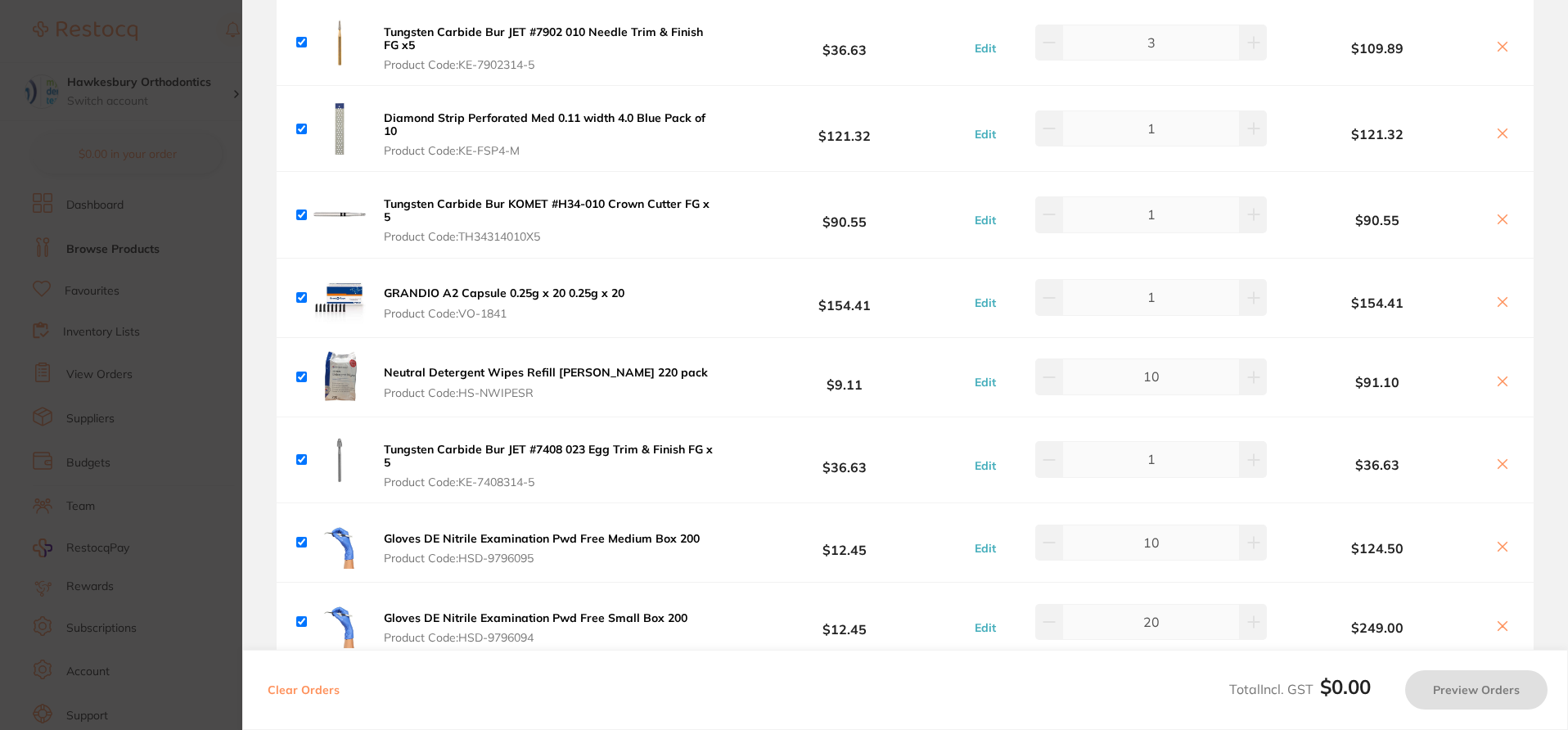
checkbox input "true"
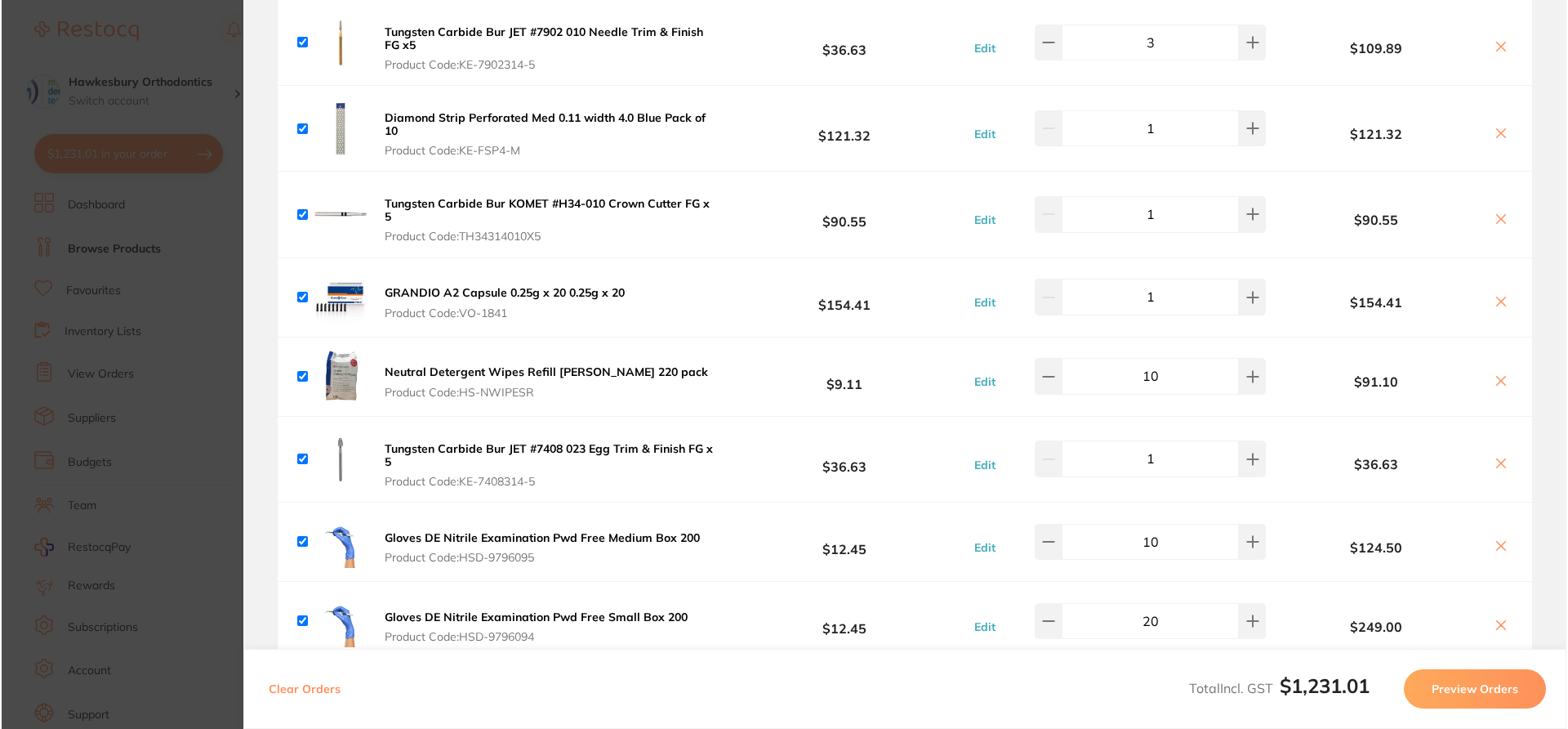
scroll to position [0, 0]
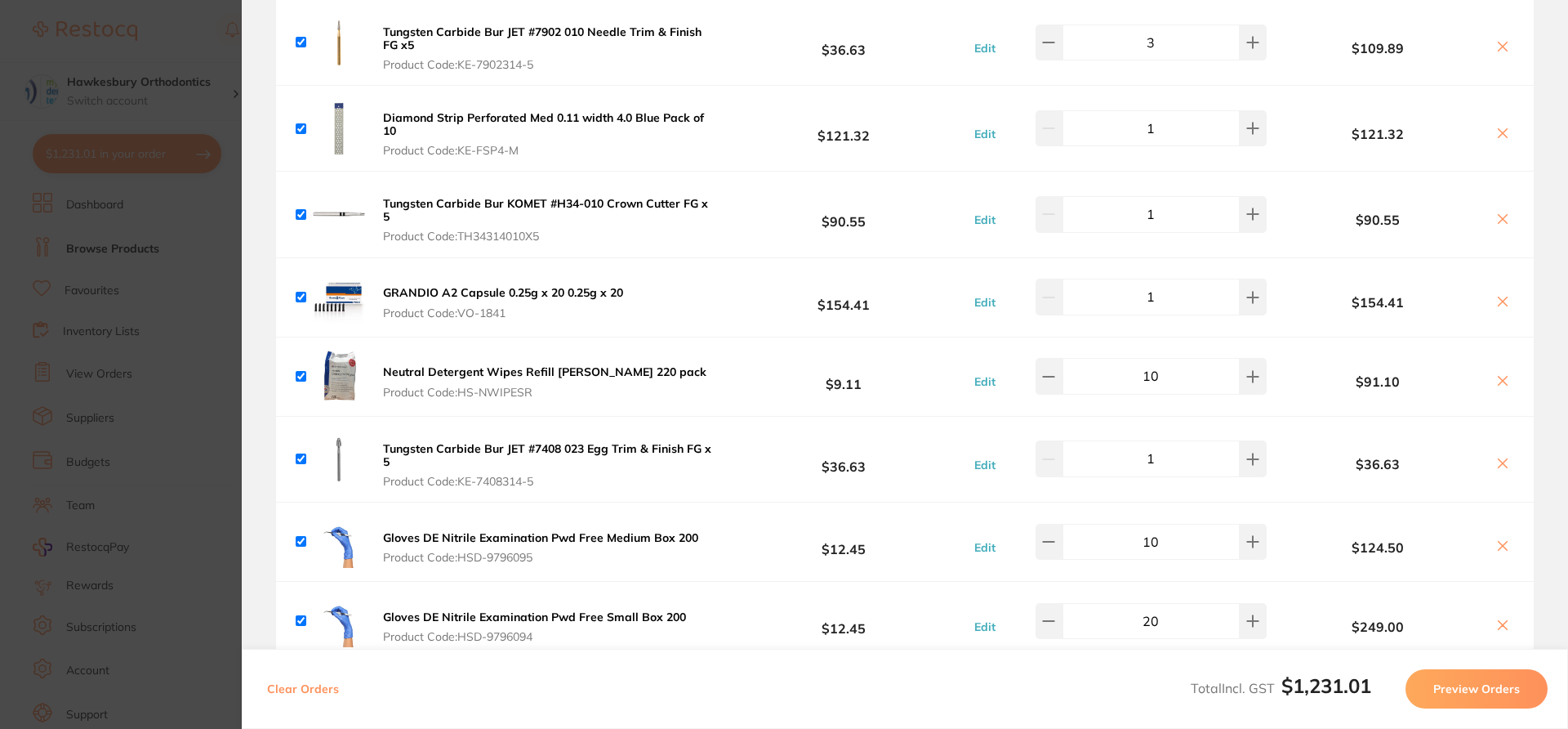
click at [1176, 243] on section "Review Orders Your orders are being processed and we will notify you once we ha…" at bounding box center [905, 364] width 1327 height 729
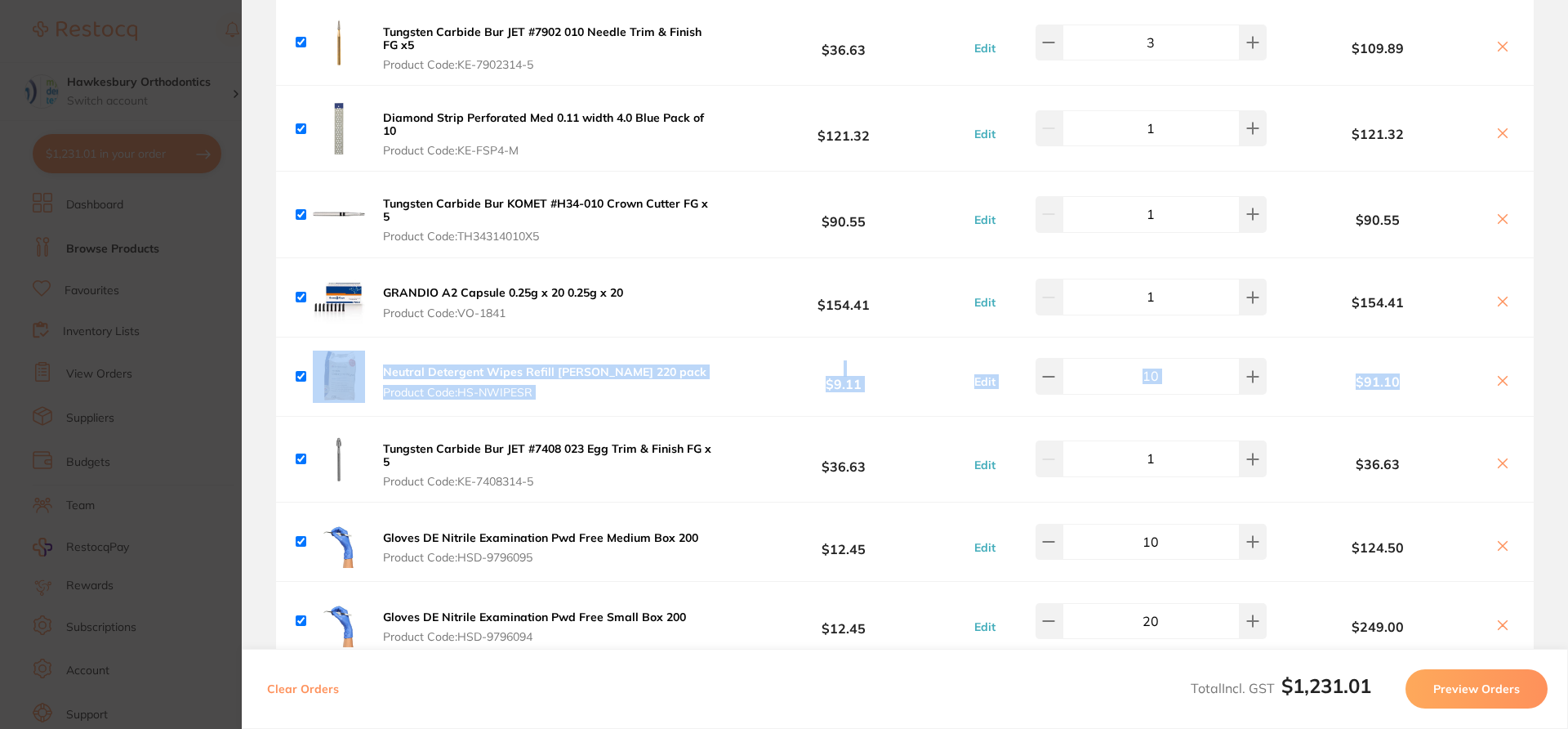
drag, startPoint x: 1563, startPoint y: 392, endPoint x: 1560, endPoint y: 211, distance: 181.0
click at [1176, 220] on section "Review Orders Your orders are being processed and we will notify you once we ha…" at bounding box center [905, 364] width 1327 height 729
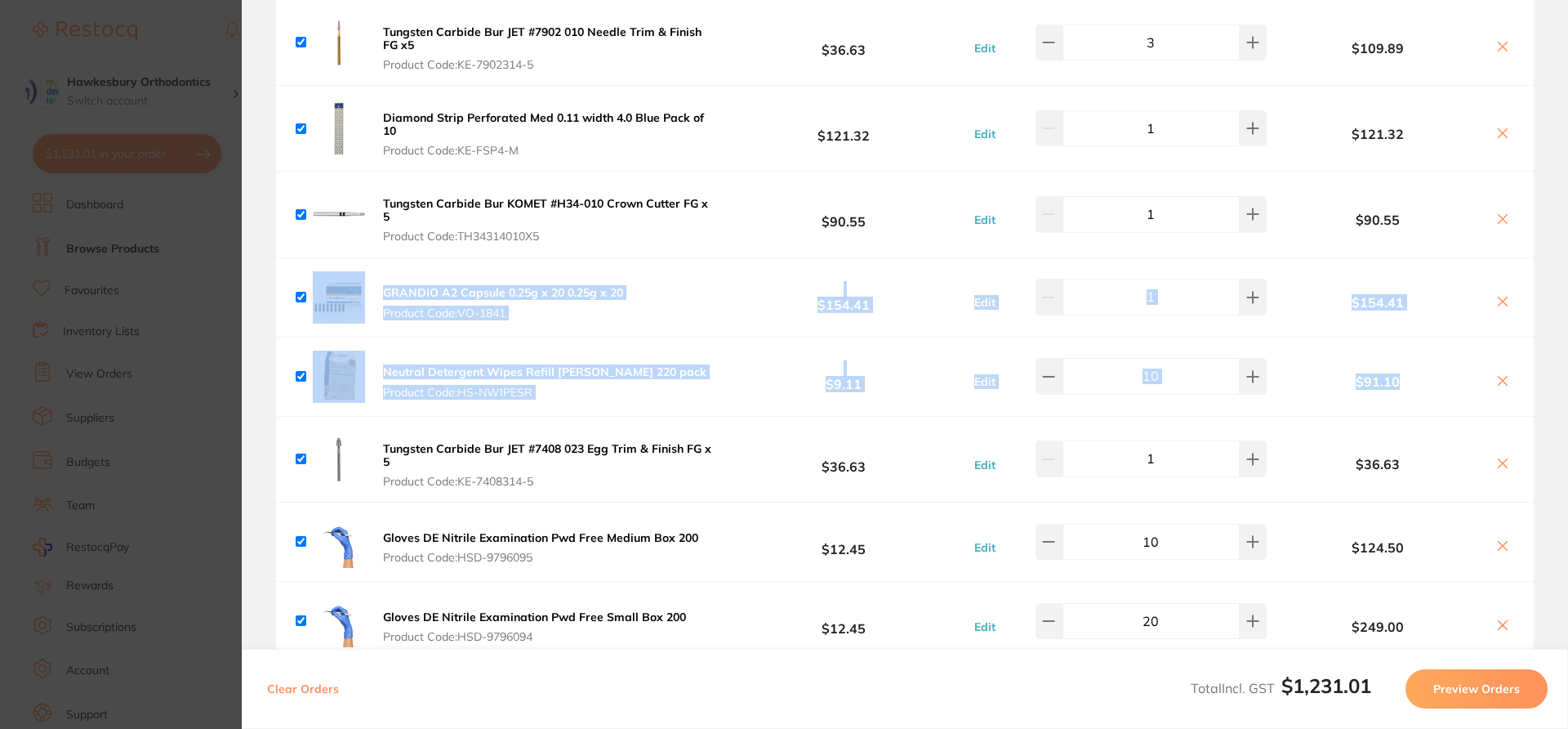
click at [1176, 188] on section "Review Orders Your orders are being processed and we will notify you once we ha…" at bounding box center [905, 364] width 1327 height 729
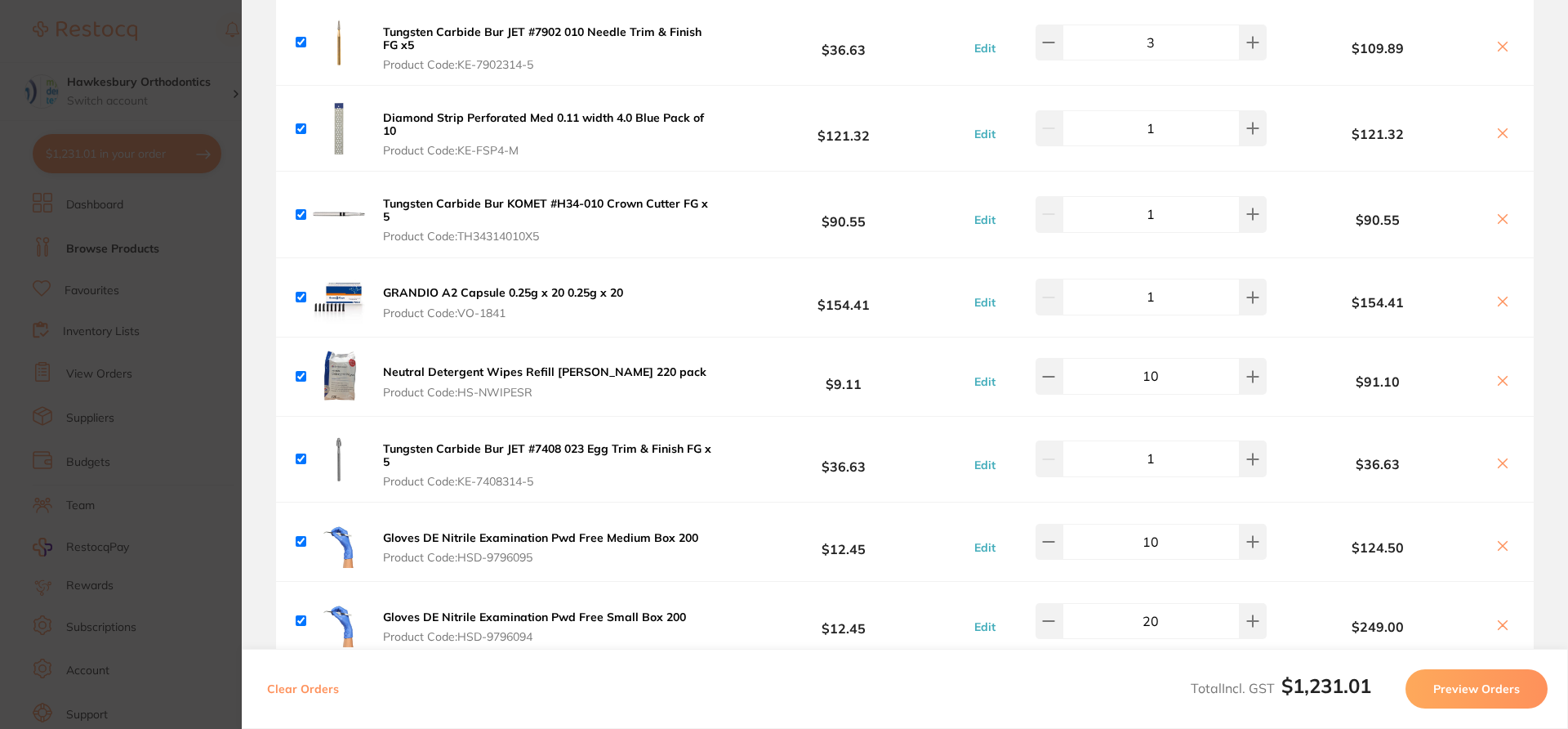
click at [197, 253] on section "Update RRP Set your pre negotiated price for this item. Item Agreed RRP (excl. …" at bounding box center [784, 364] width 1568 height 729
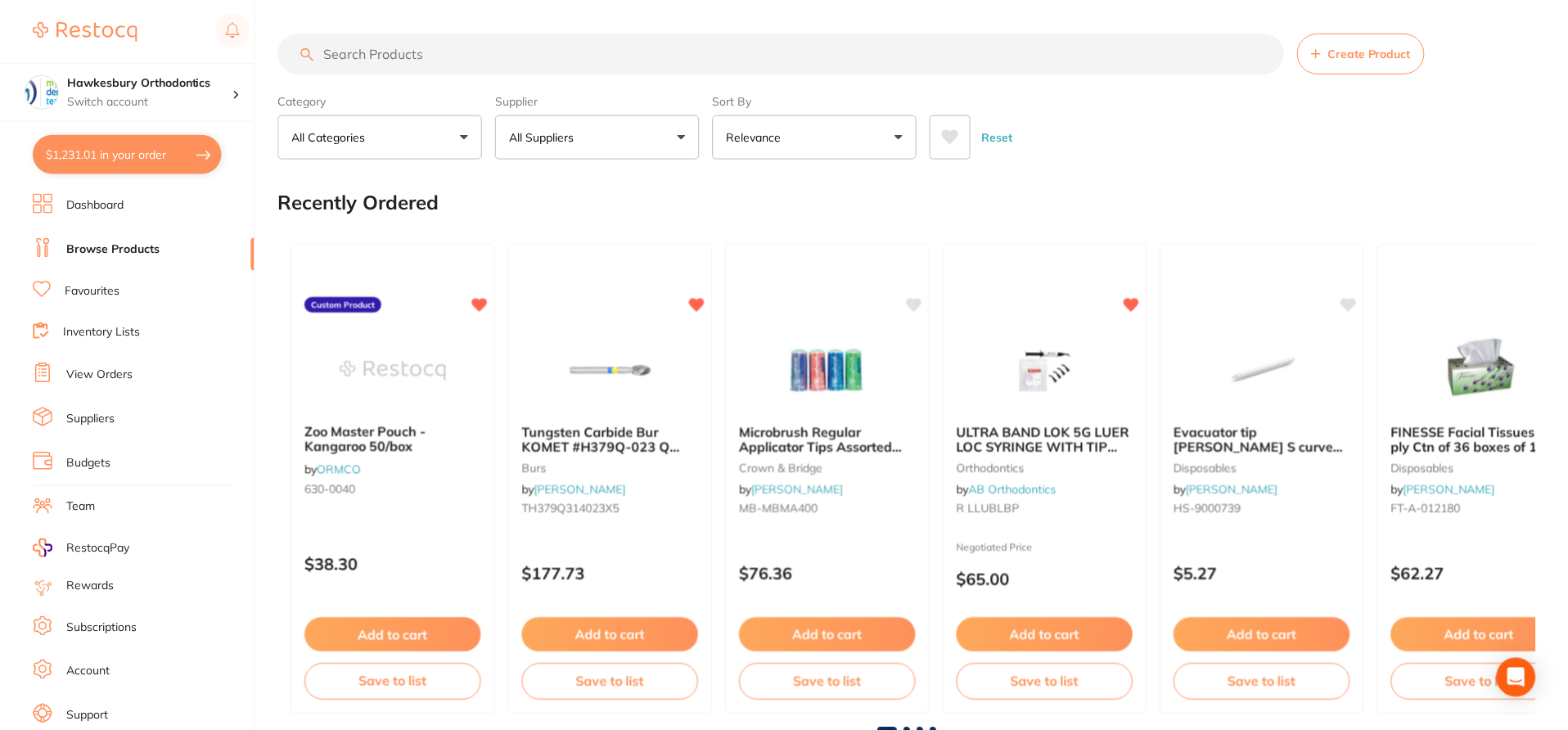
scroll to position [41, 0]
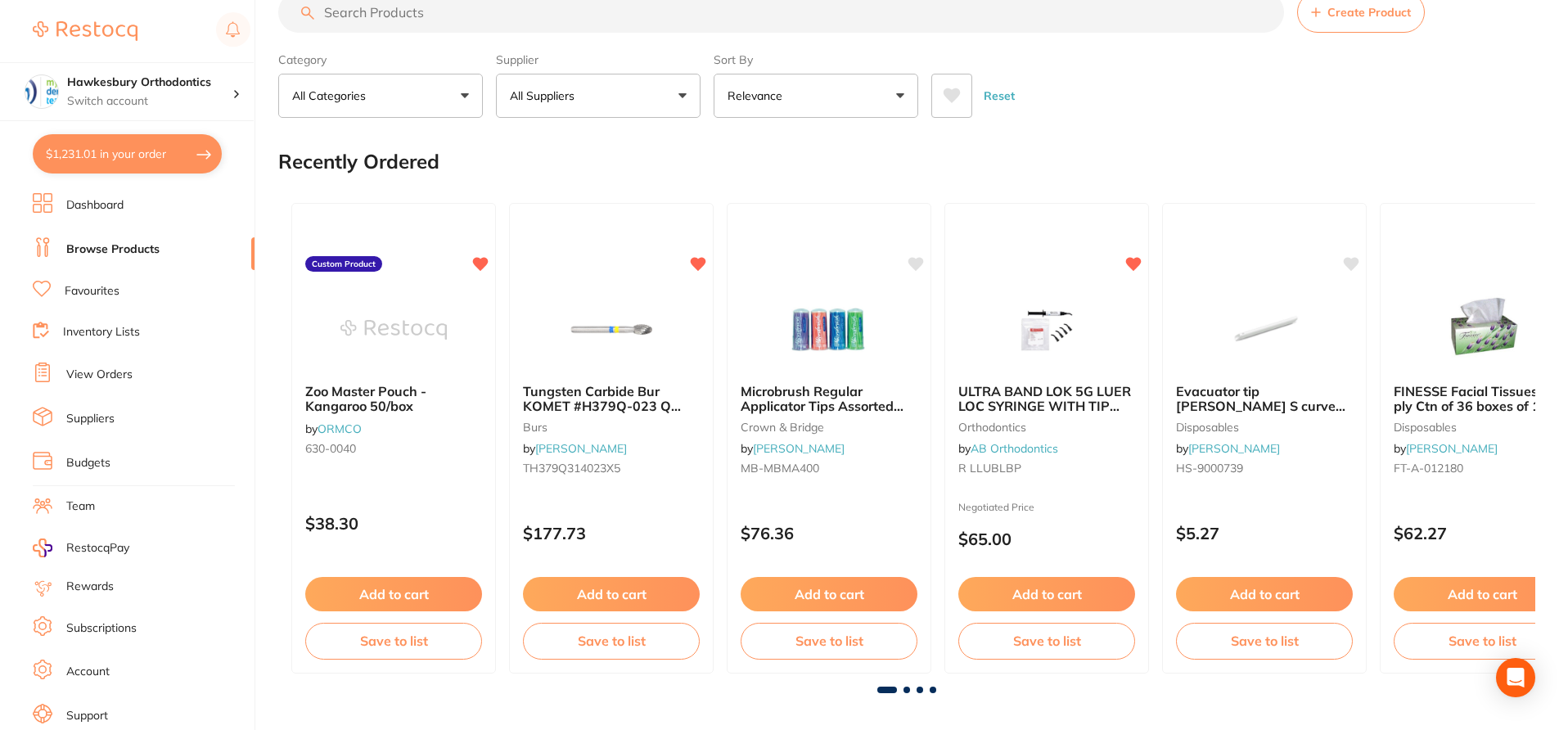
click at [140, 164] on button "$1,231.01 in your order" at bounding box center [127, 154] width 189 height 39
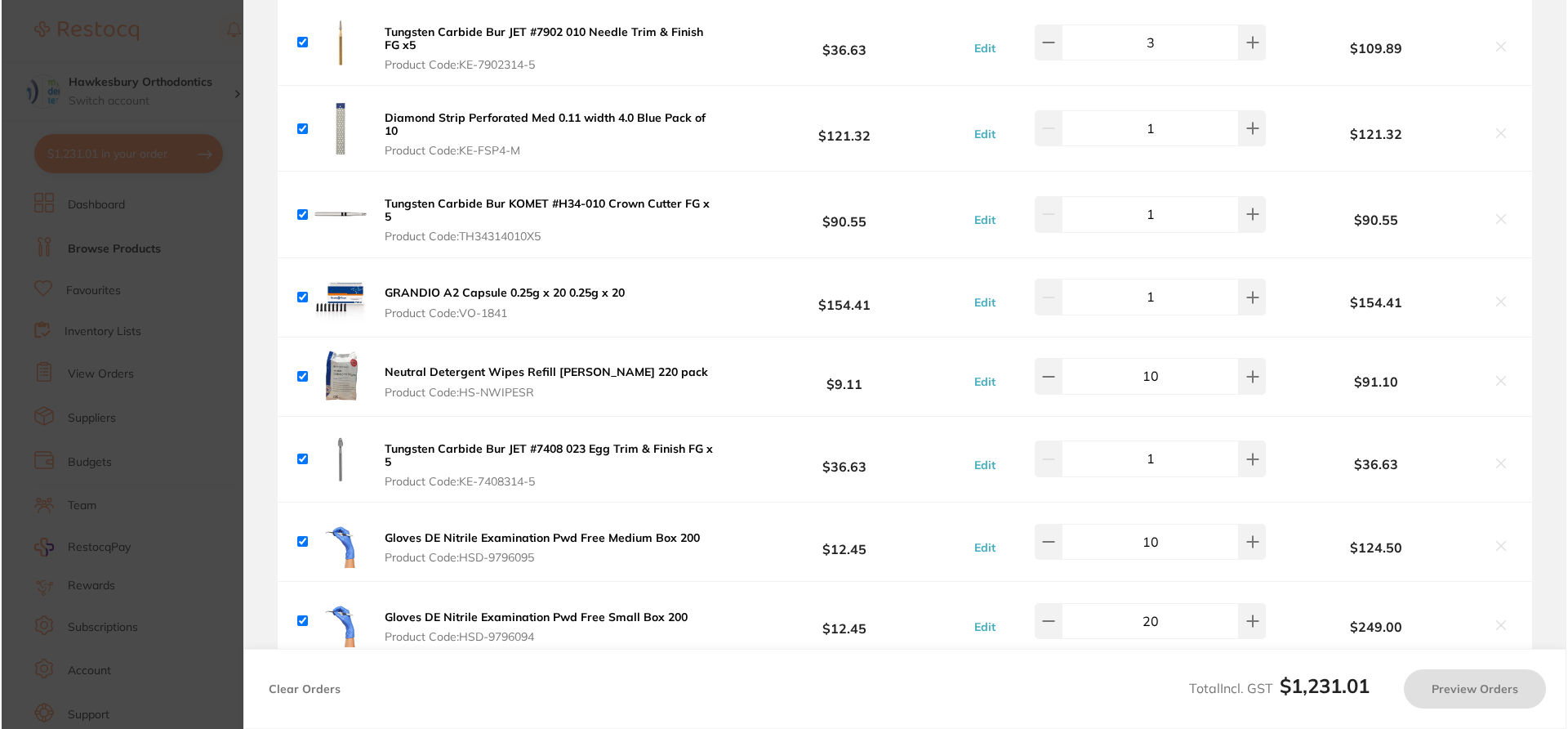
scroll to position [0, 0]
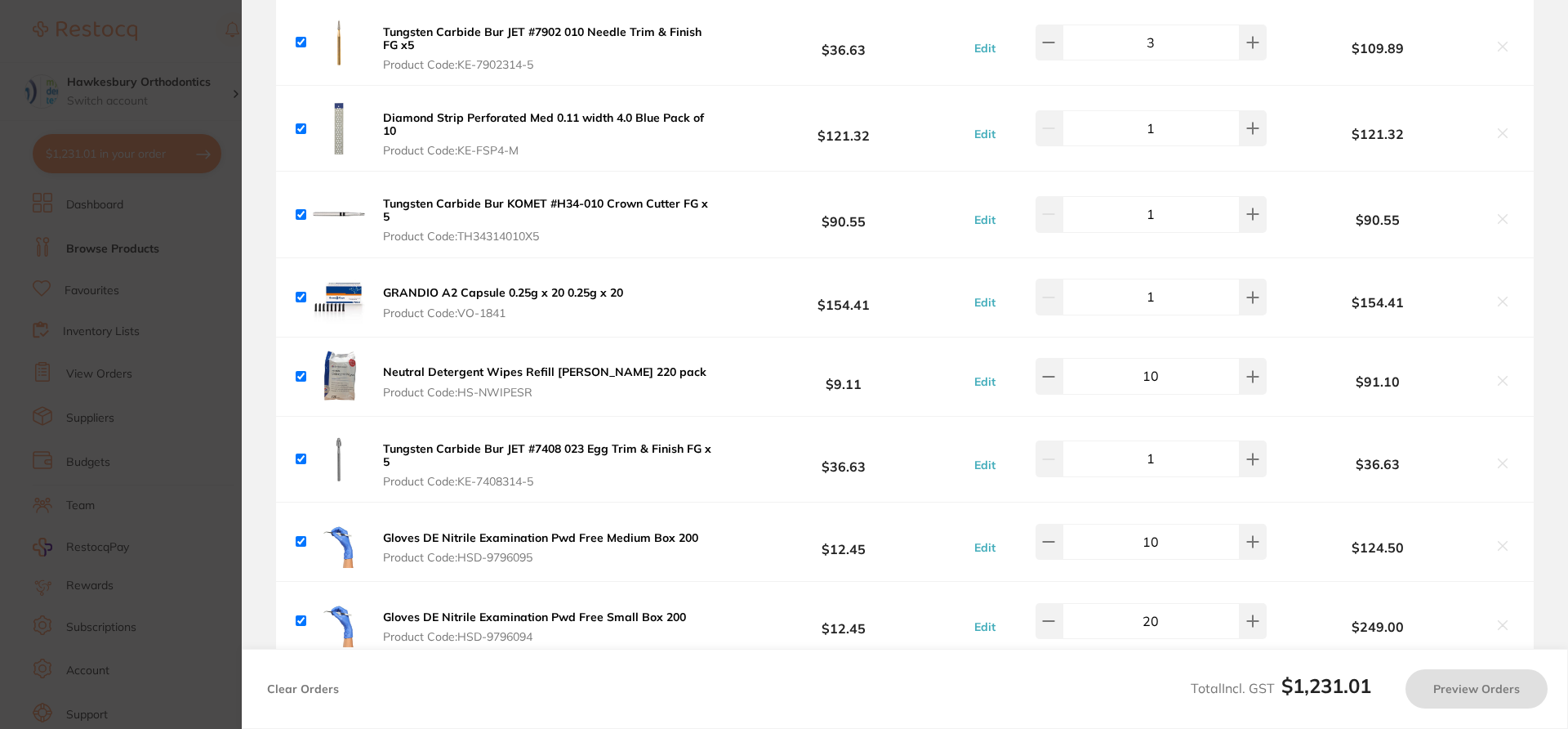
checkbox input "true"
click at [1176, 250] on section "Review Orders Your orders are being processed and we will notify you once we ha…" at bounding box center [905, 364] width 1327 height 729
click at [1176, 70] on section "Review Orders Your orders are being processed and we will notify you once we ha…" at bounding box center [905, 364] width 1327 height 729
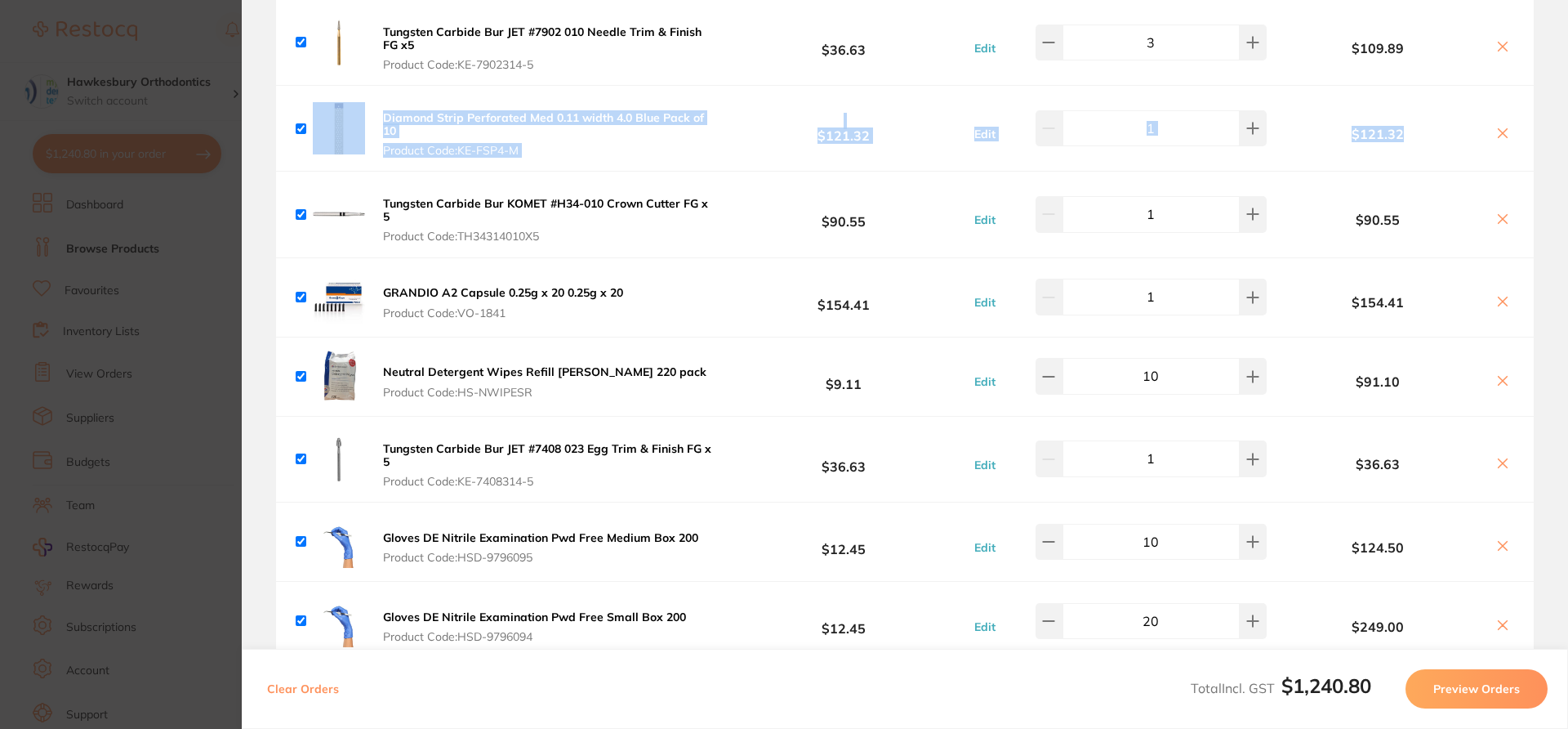
drag, startPoint x: 1563, startPoint y: 167, endPoint x: 1560, endPoint y: 83, distance: 84.1
click at [1176, 83] on section "Review Orders Your orders are being processed and we will notify you once we ha…" at bounding box center [905, 364] width 1327 height 729
drag, startPoint x: 1563, startPoint y: 114, endPoint x: 1563, endPoint y: 40, distance: 74.0
click at [1176, 40] on section "Review Orders Your orders are being processed and we will notify you once we ha…" at bounding box center [905, 364] width 1327 height 729
click at [144, 34] on section "Update RRP Set your pre negotiated price for this item. Item Agreed RRP (excl. …" at bounding box center [784, 364] width 1568 height 729
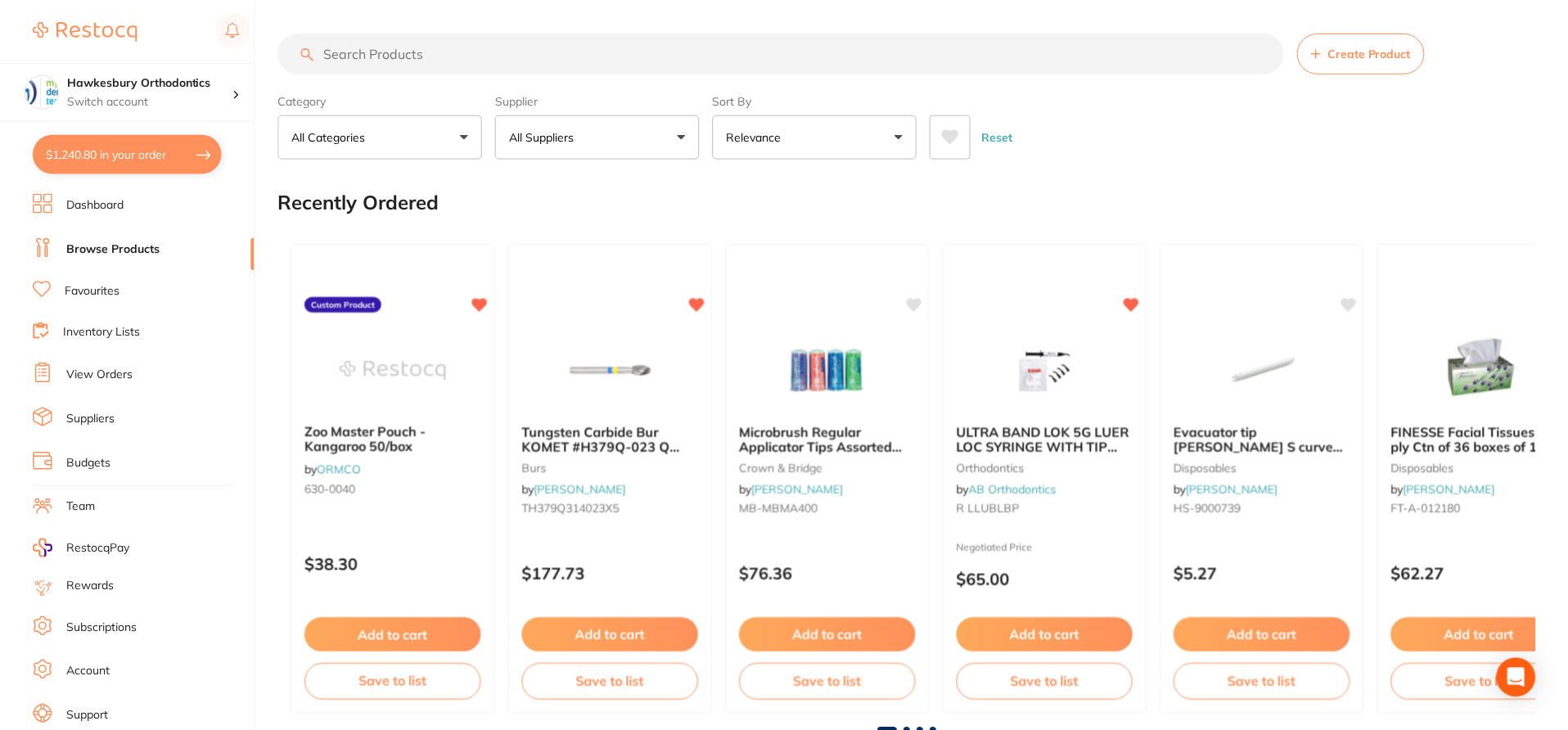
scroll to position [41, 0]
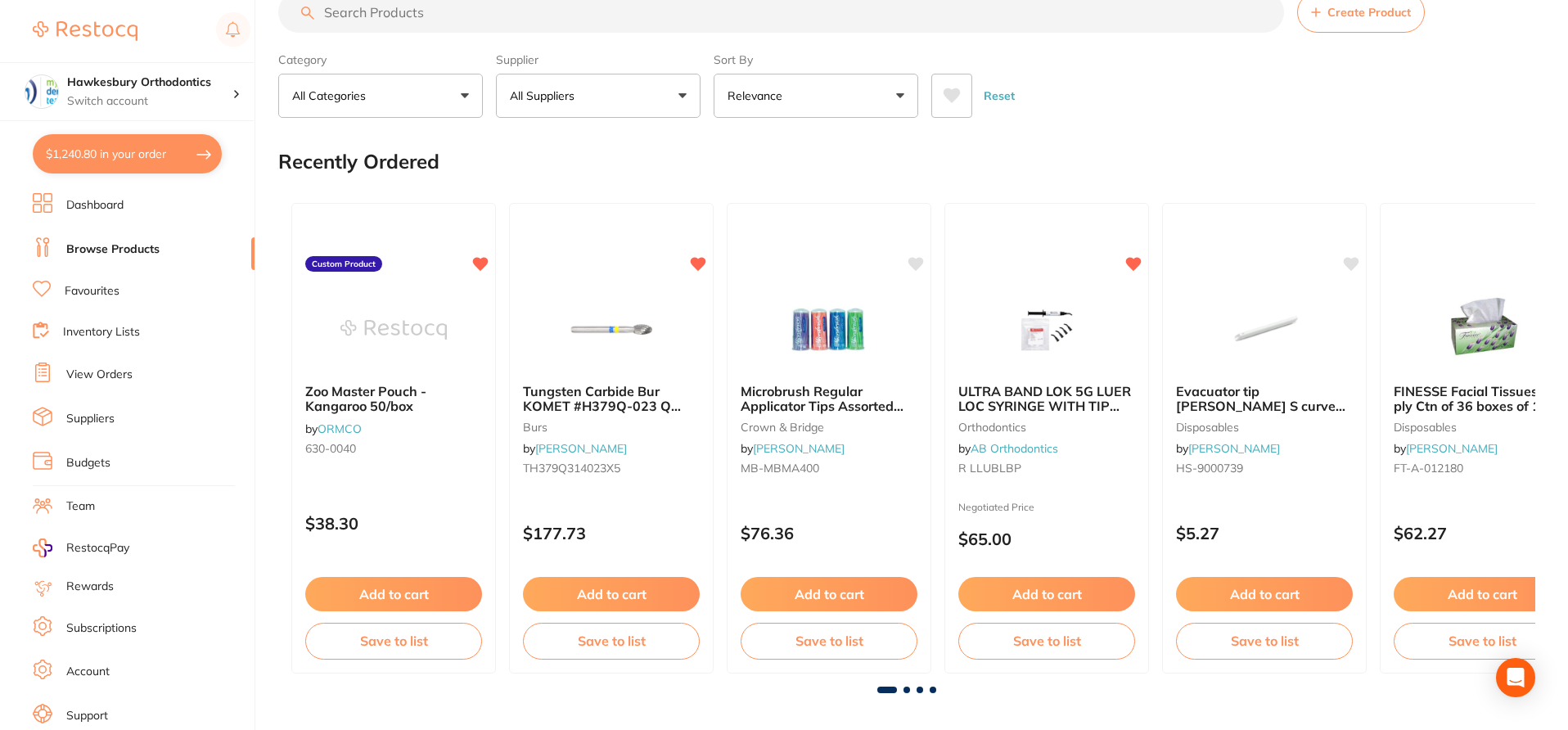
click at [450, 20] on input "search" at bounding box center [780, 12] width 1006 height 41
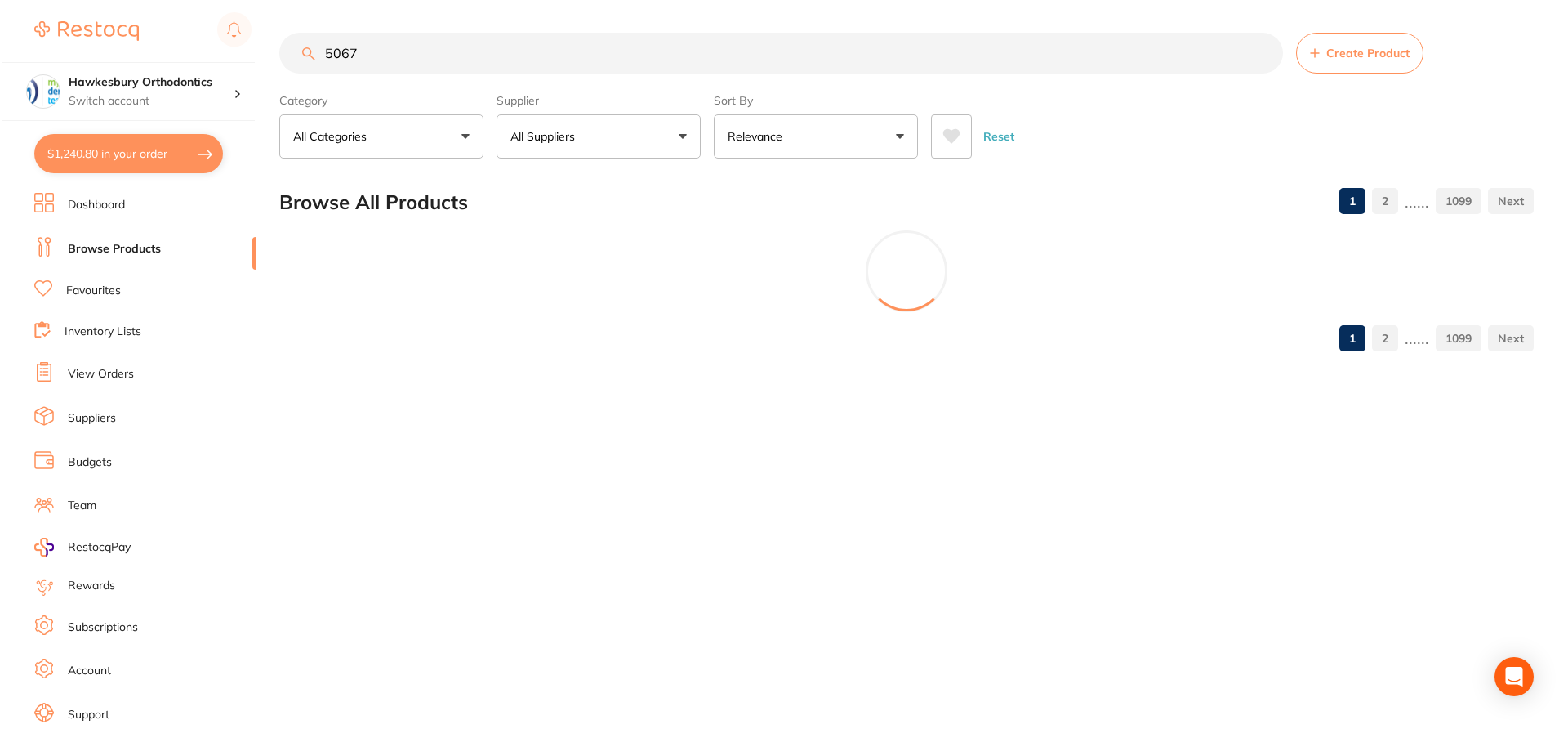
scroll to position [0, 0]
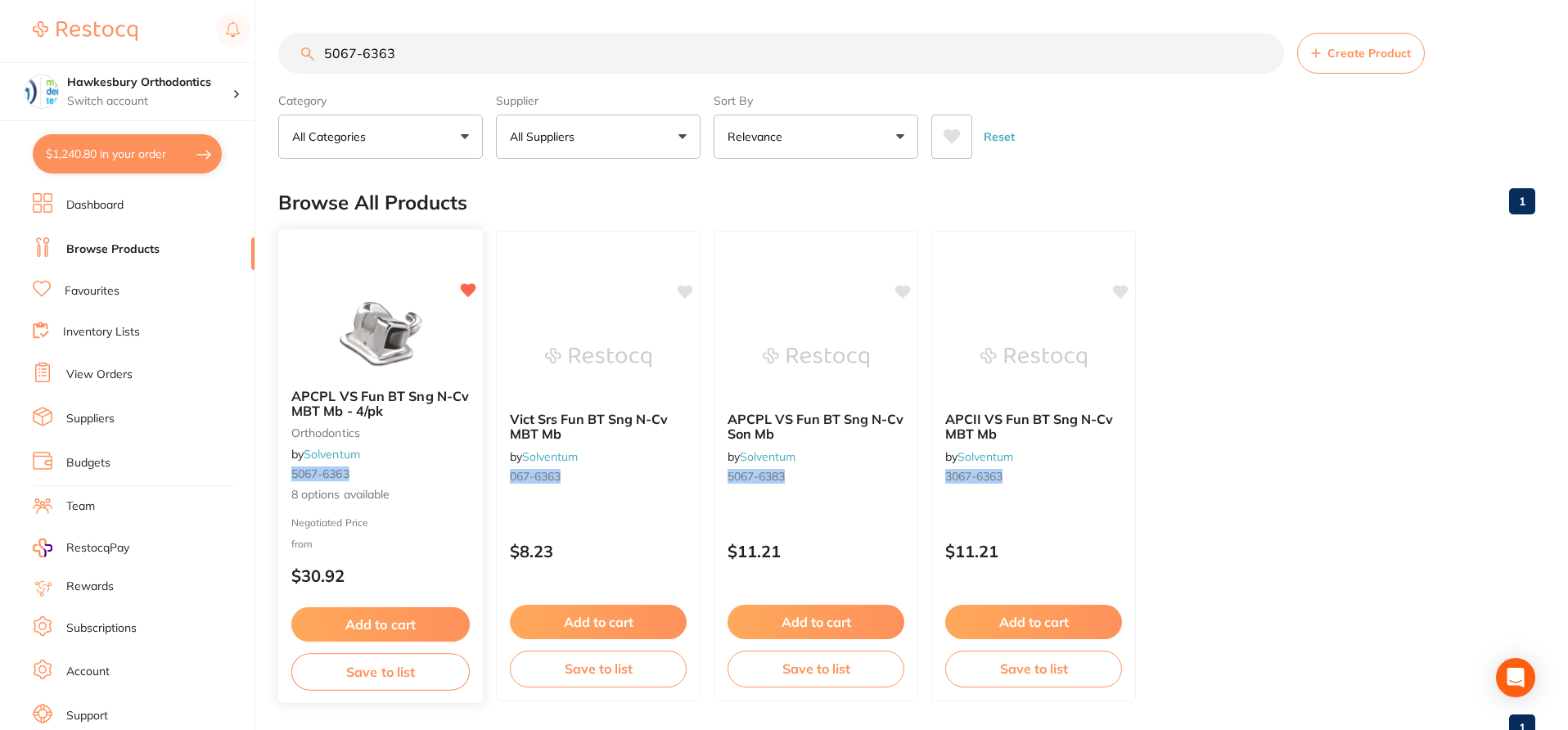
type input "5067-6363"
click at [437, 482] on div "APCPL VS Fun BT Sng N-Cv MBT Mb - 4/pk orthodontics by Solventum 5067-6363 8 op…" at bounding box center [380, 446] width 205 height 141
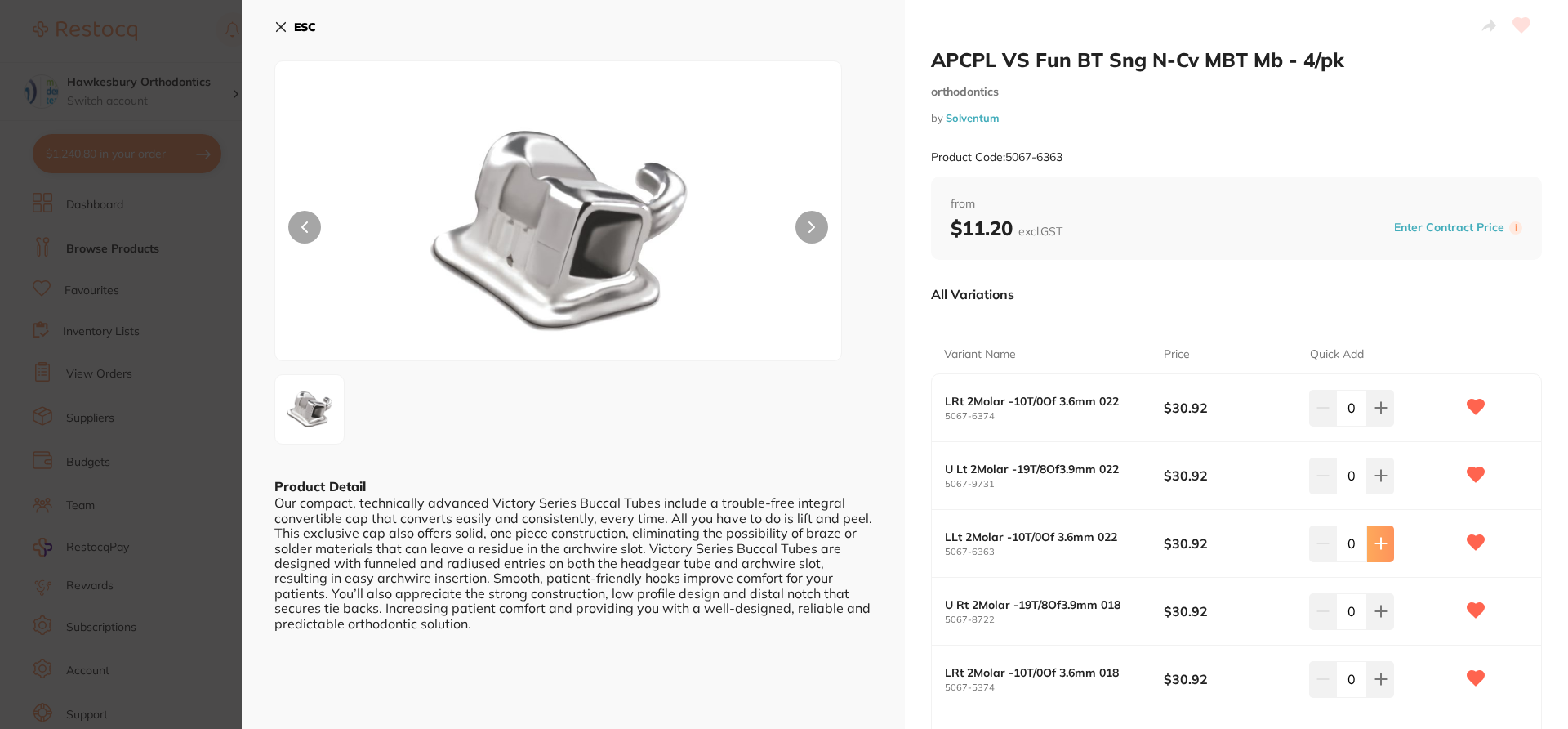
click at [1176, 545] on icon at bounding box center [1380, 543] width 11 height 11
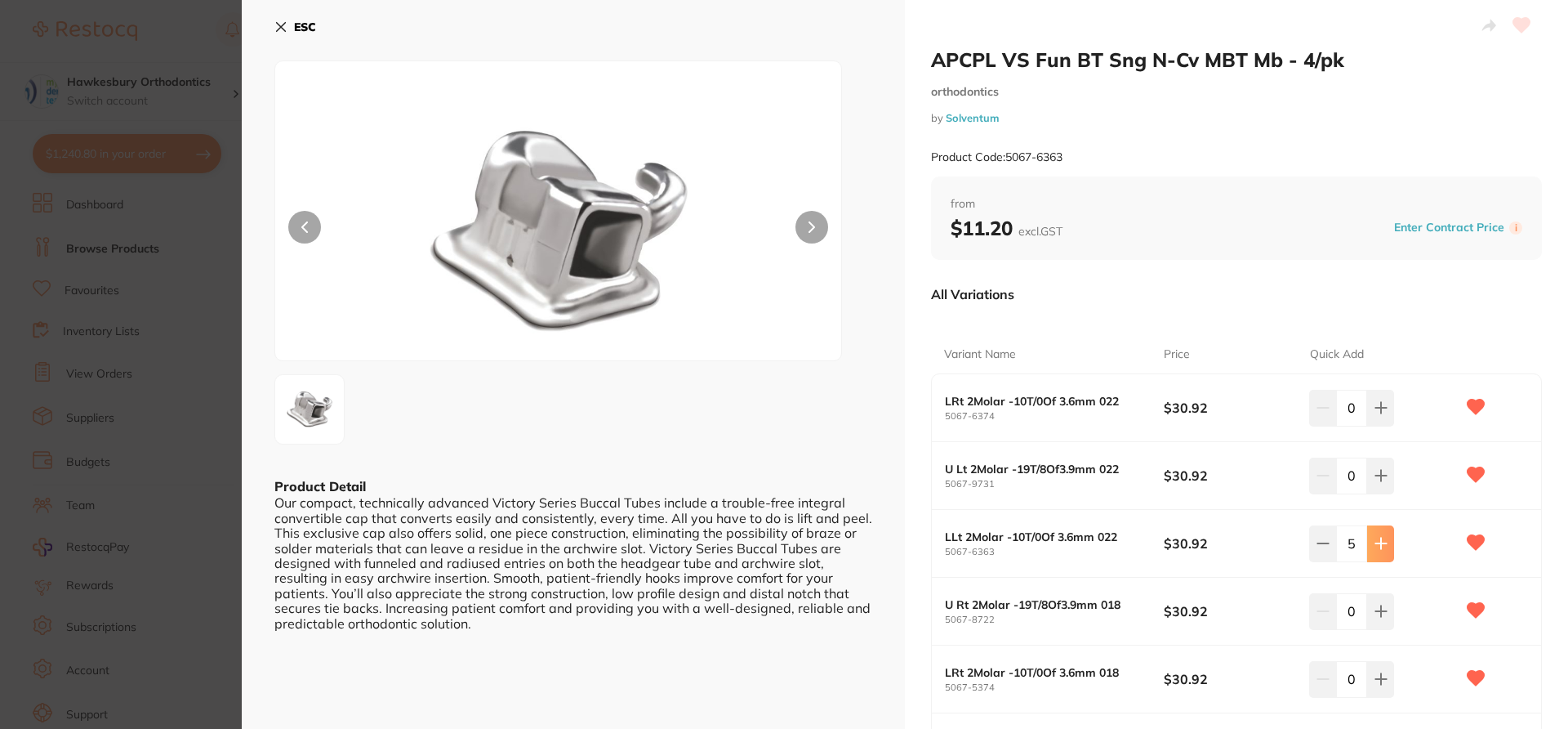
click at [1176, 545] on icon at bounding box center [1380, 543] width 11 height 11
type input "7"
click at [1176, 310] on div "All Variations" at bounding box center [1237, 294] width 611 height 43
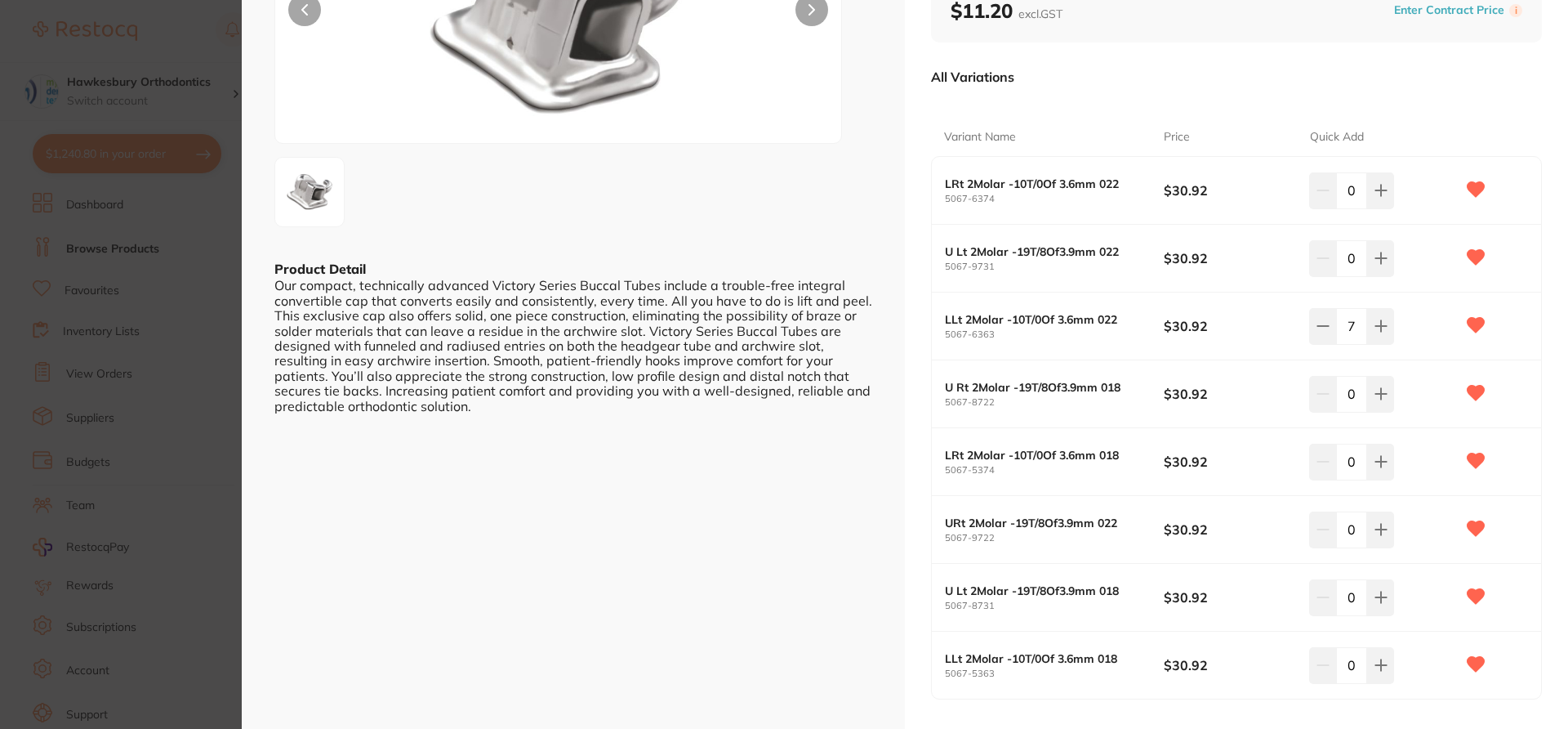
scroll to position [262, 0]
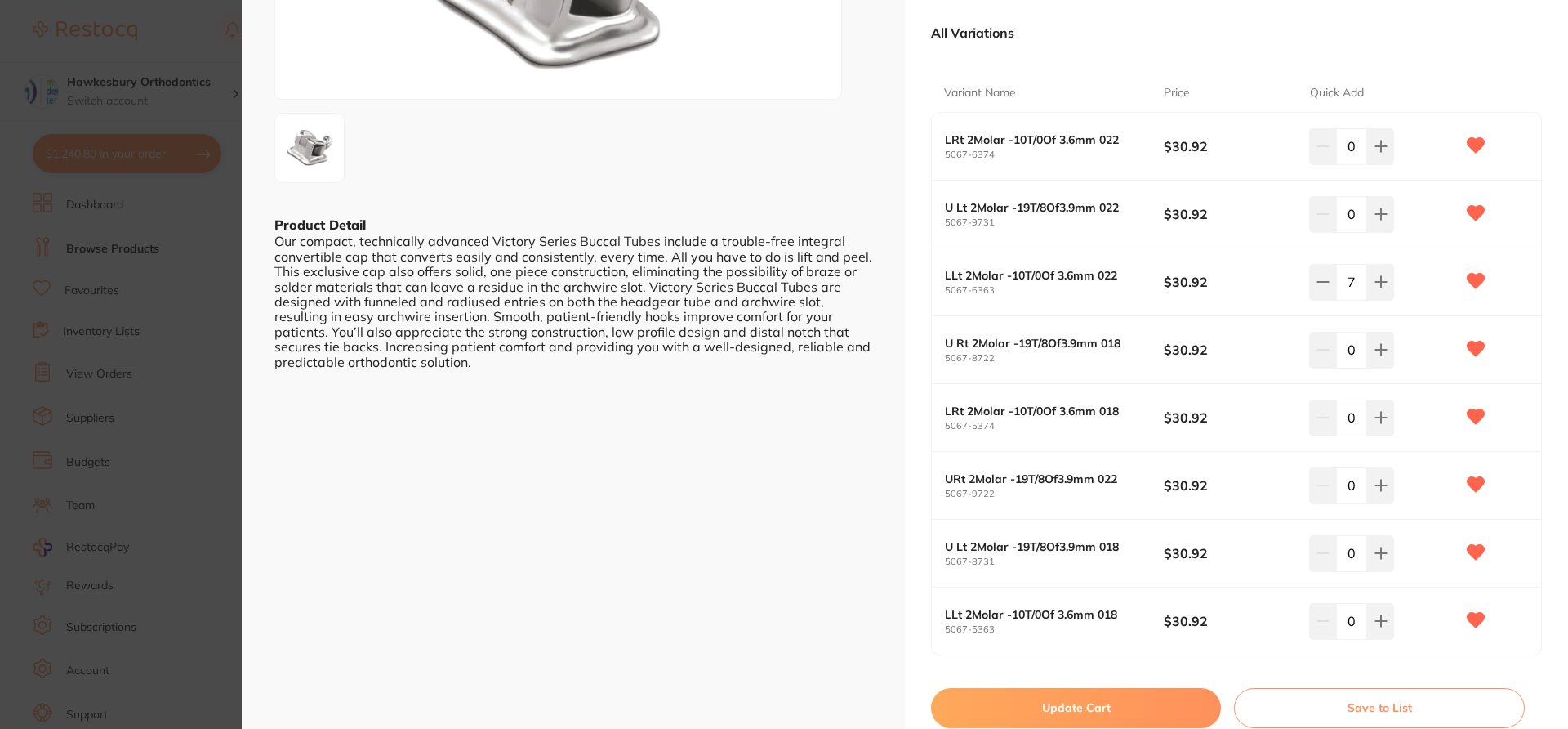
click at [210, 40] on section "APCPL VS Fun BT Sng N-Cv MBT Mb - 4/pk orthodontics by Solventum Product Code: …" at bounding box center [784, 364] width 1568 height 729
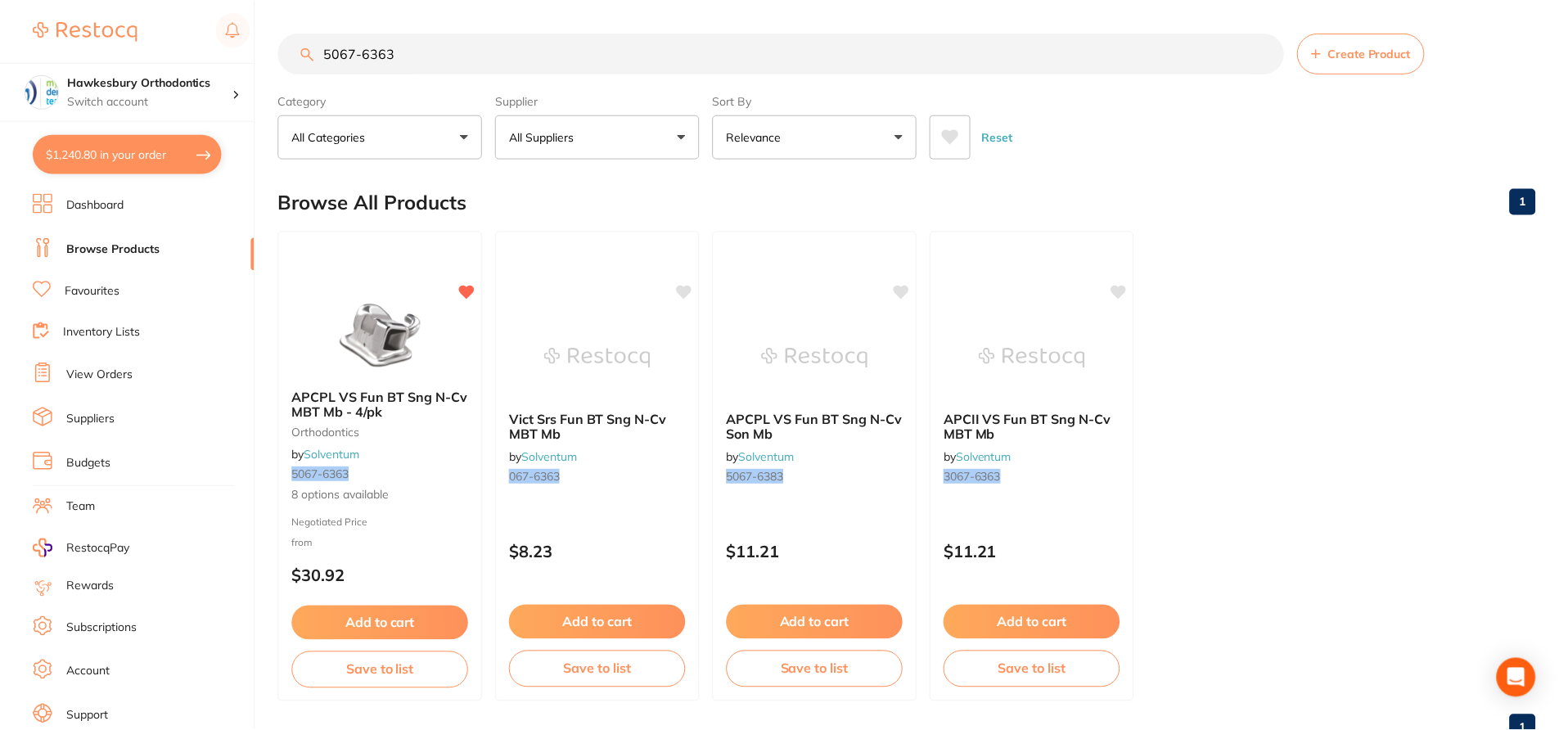
scroll to position [41, 0]
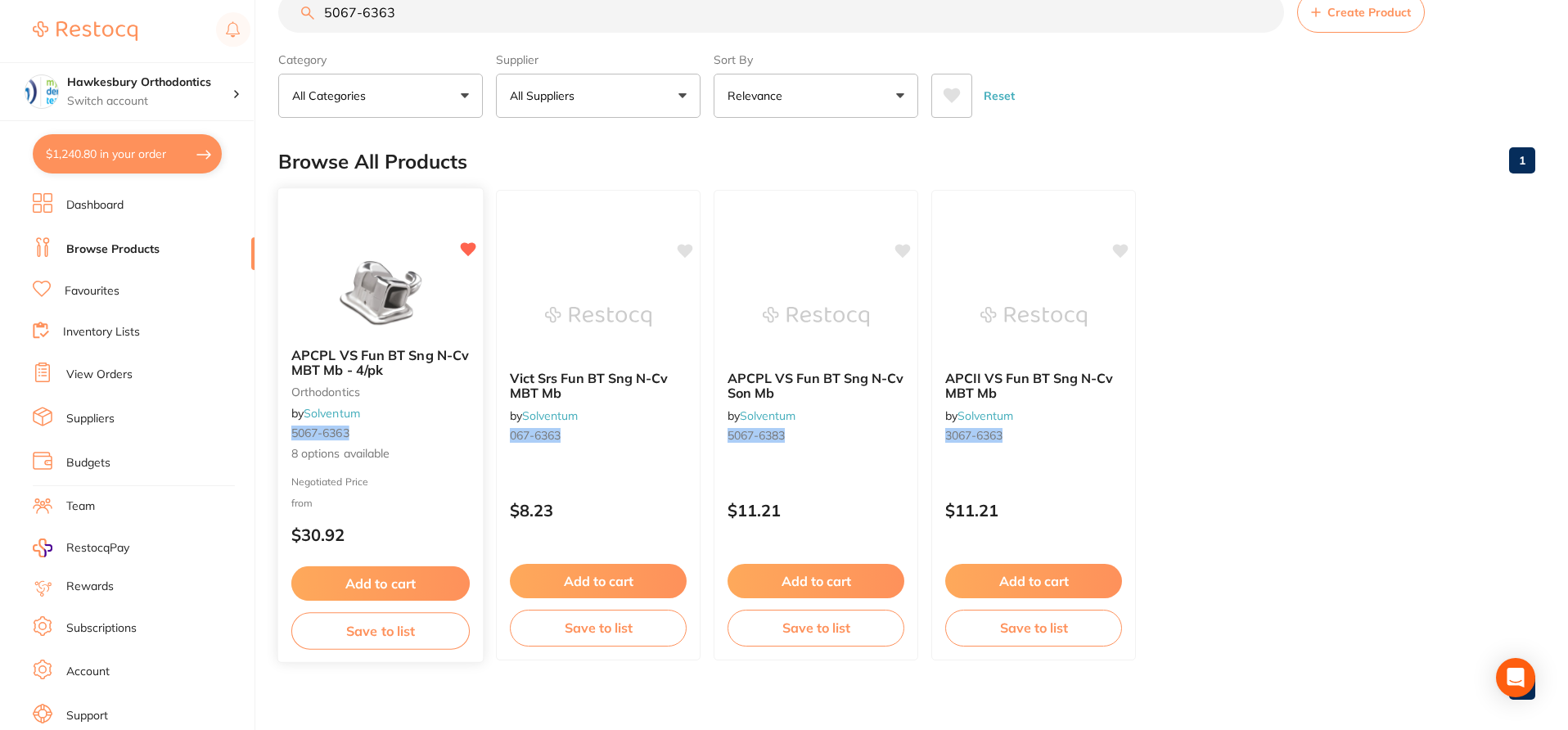
click at [431, 462] on div "APCPL VS Fun BT Sng N-Cv MBT Mb - 4/pk orthodontics by Solventum 5067-6363 8 op…" at bounding box center [380, 405] width 205 height 141
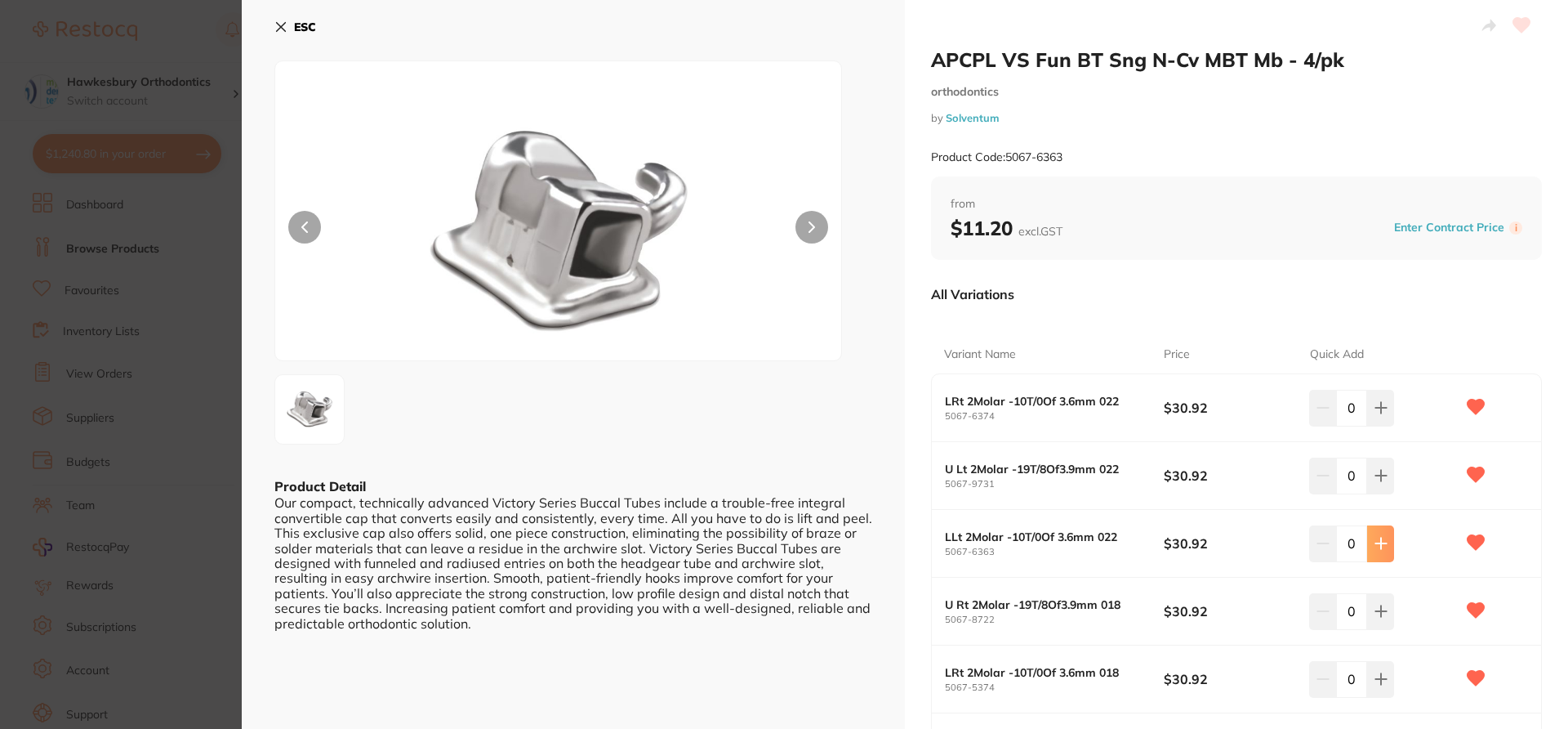
click at [1176, 546] on button at bounding box center [1380, 543] width 27 height 36
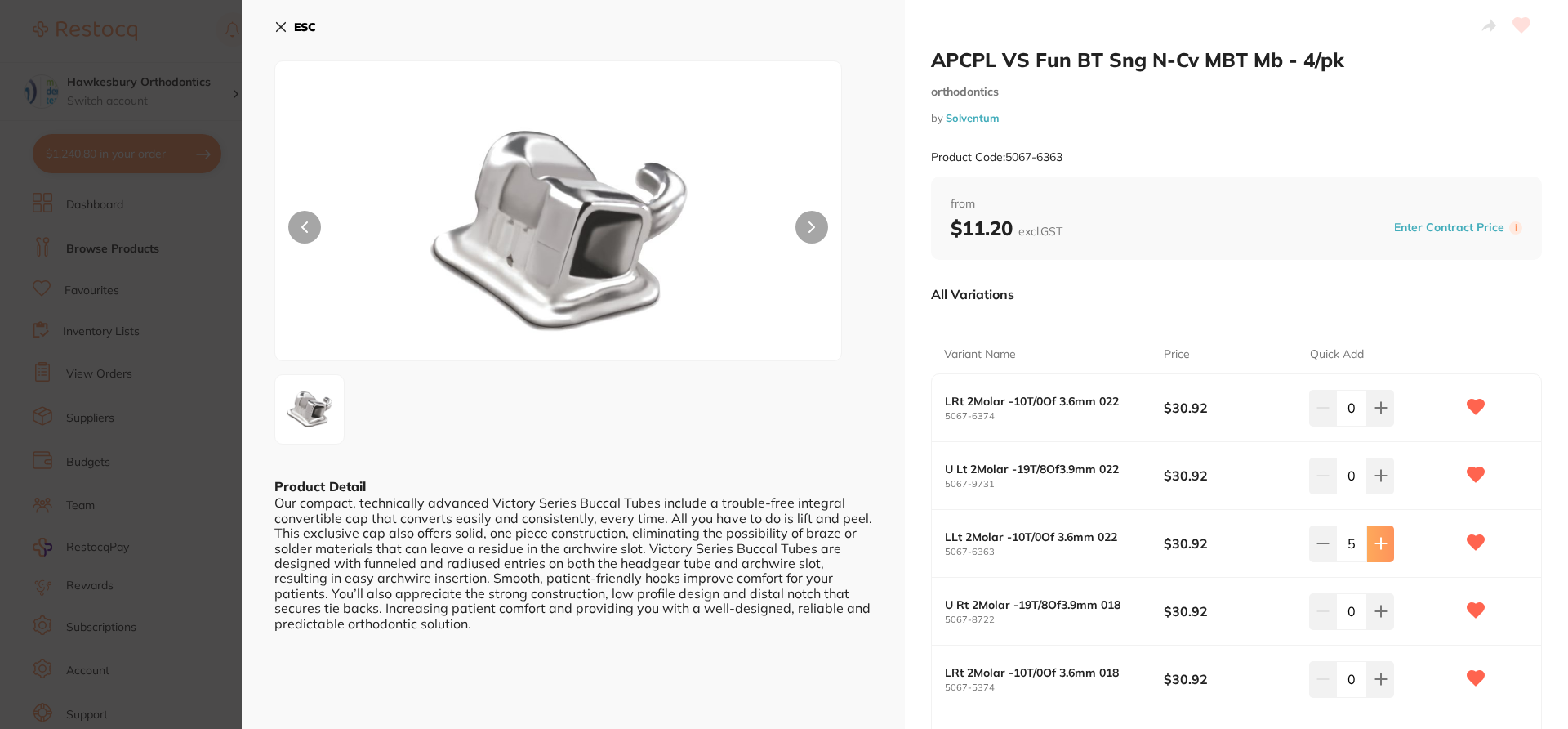
click at [1176, 546] on button at bounding box center [1380, 543] width 27 height 36
type input "7"
click at [1176, 546] on div "APCPL VS Fun BT Sng N-Cv MBT Mb - 4/pk orthodontics by Solventum Product Code: …" at bounding box center [1237, 517] width 663 height 1035
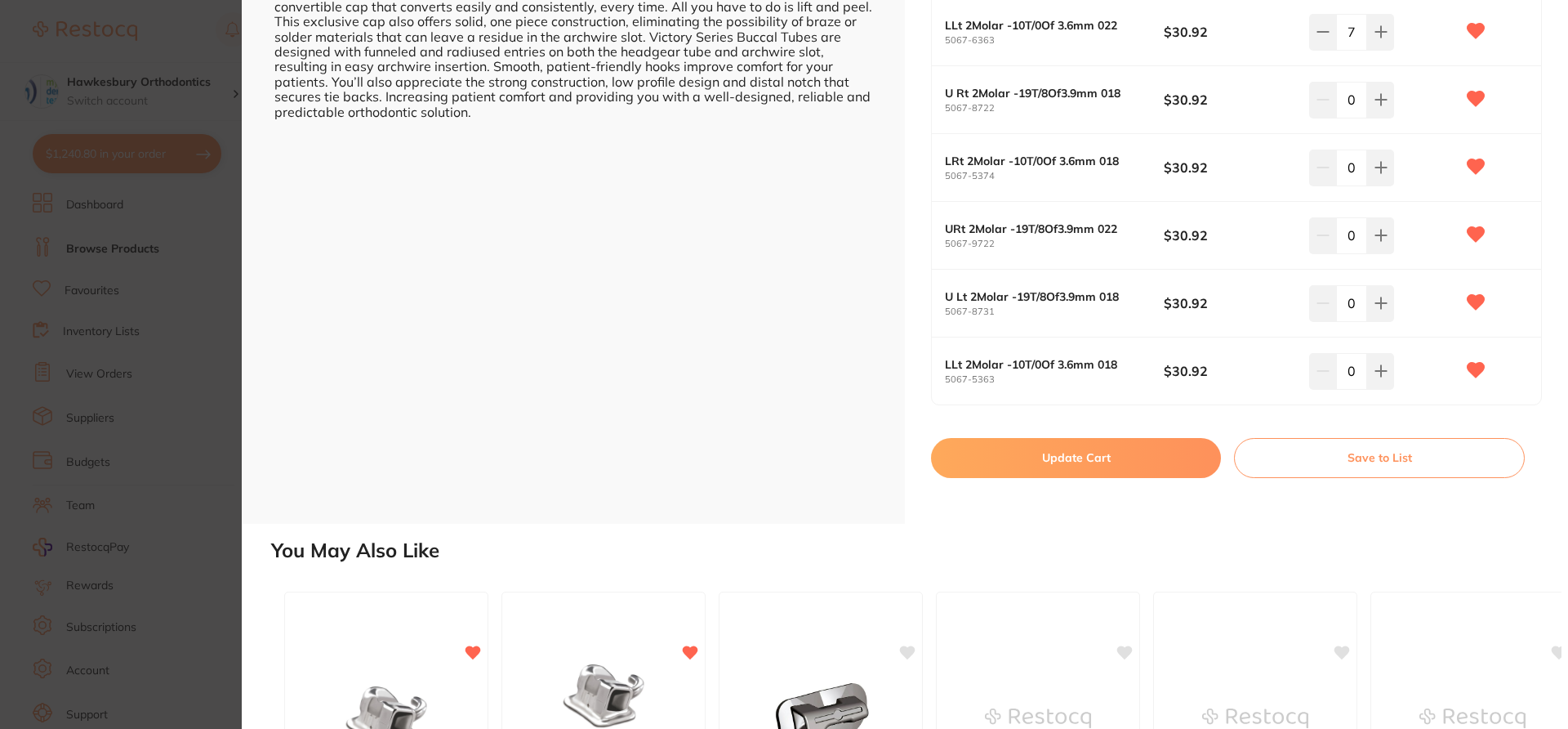
scroll to position [523, 0]
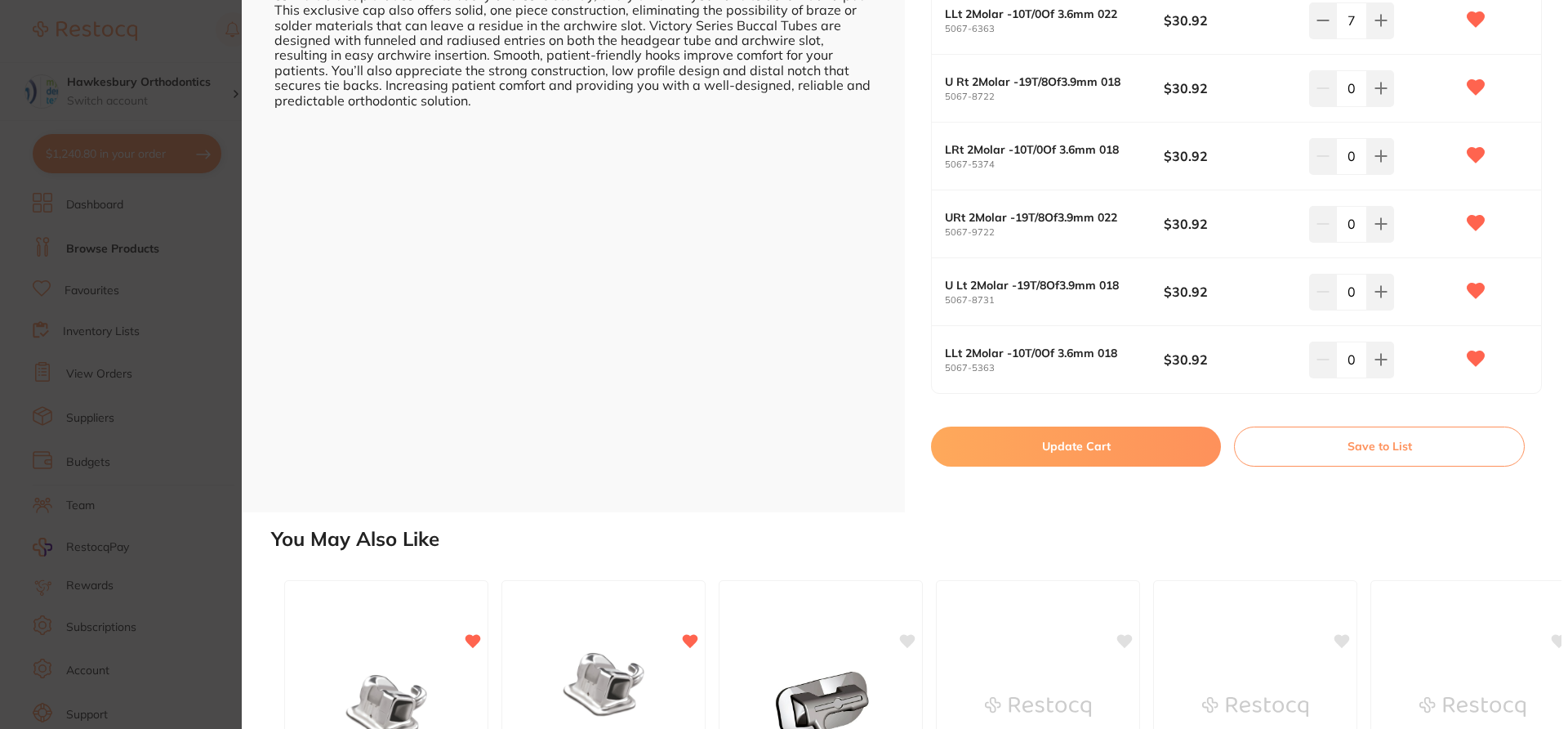
click at [1129, 448] on button "Update Cart" at bounding box center [1076, 447] width 290 height 39
checkbox input "false"
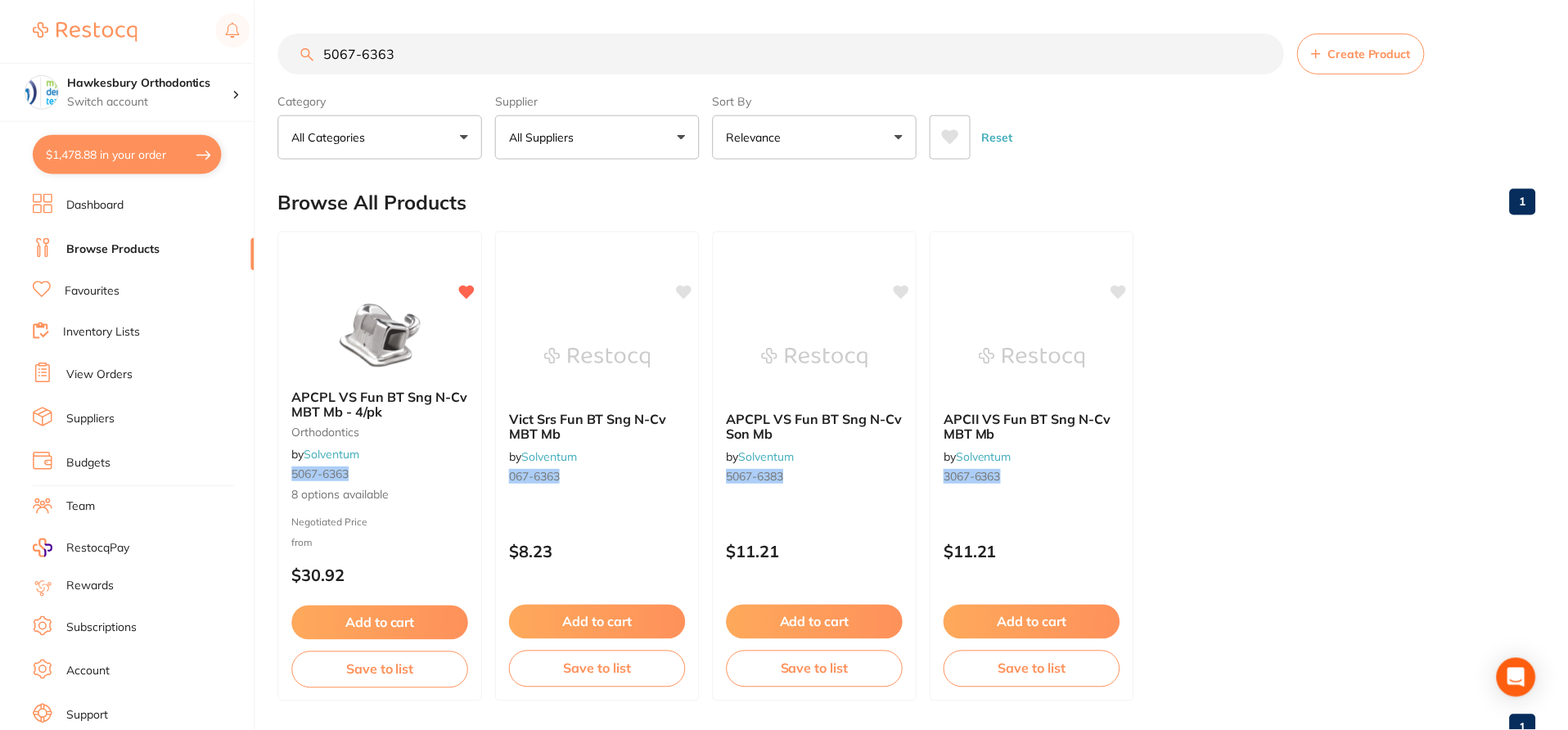
scroll to position [41, 0]
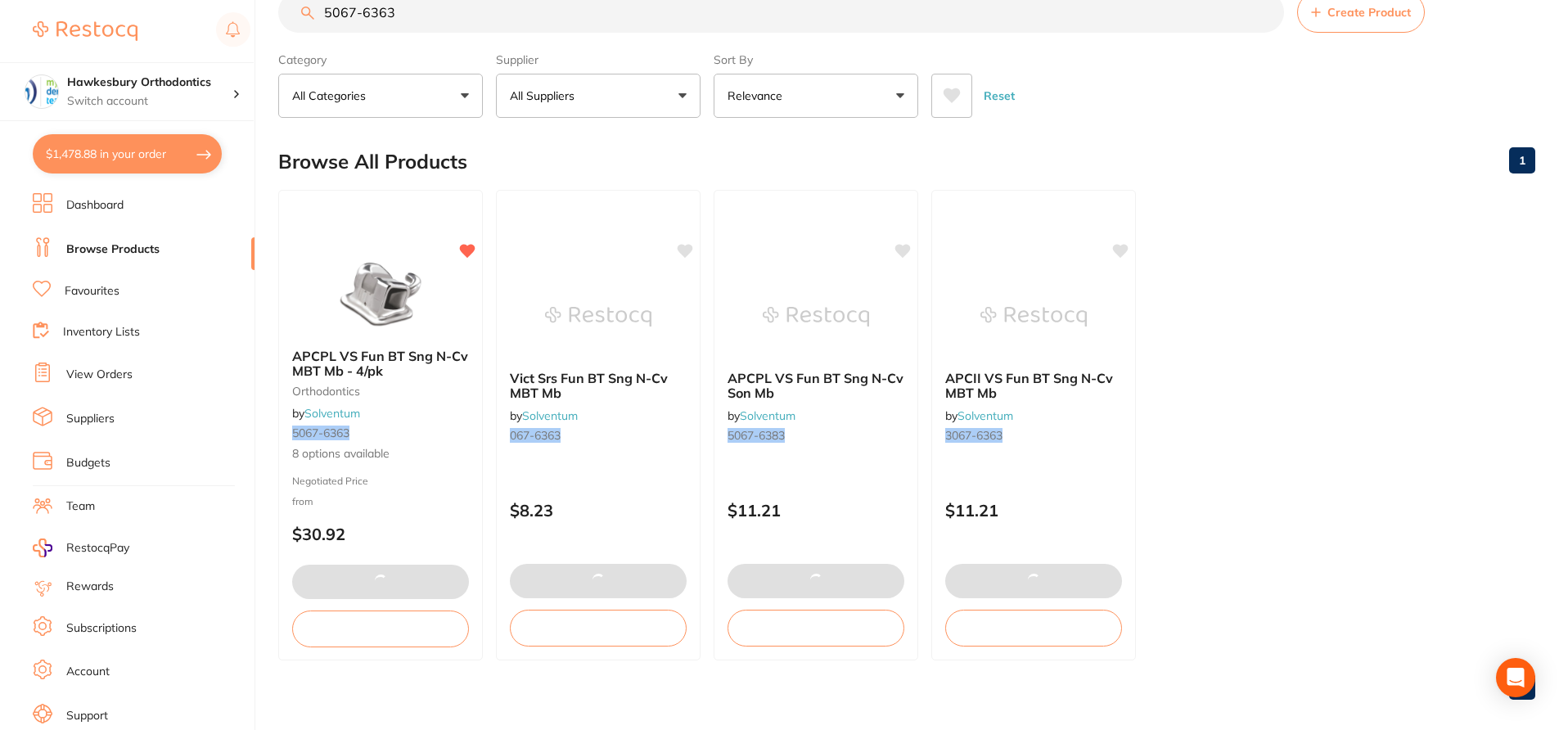
checkbox input "false"
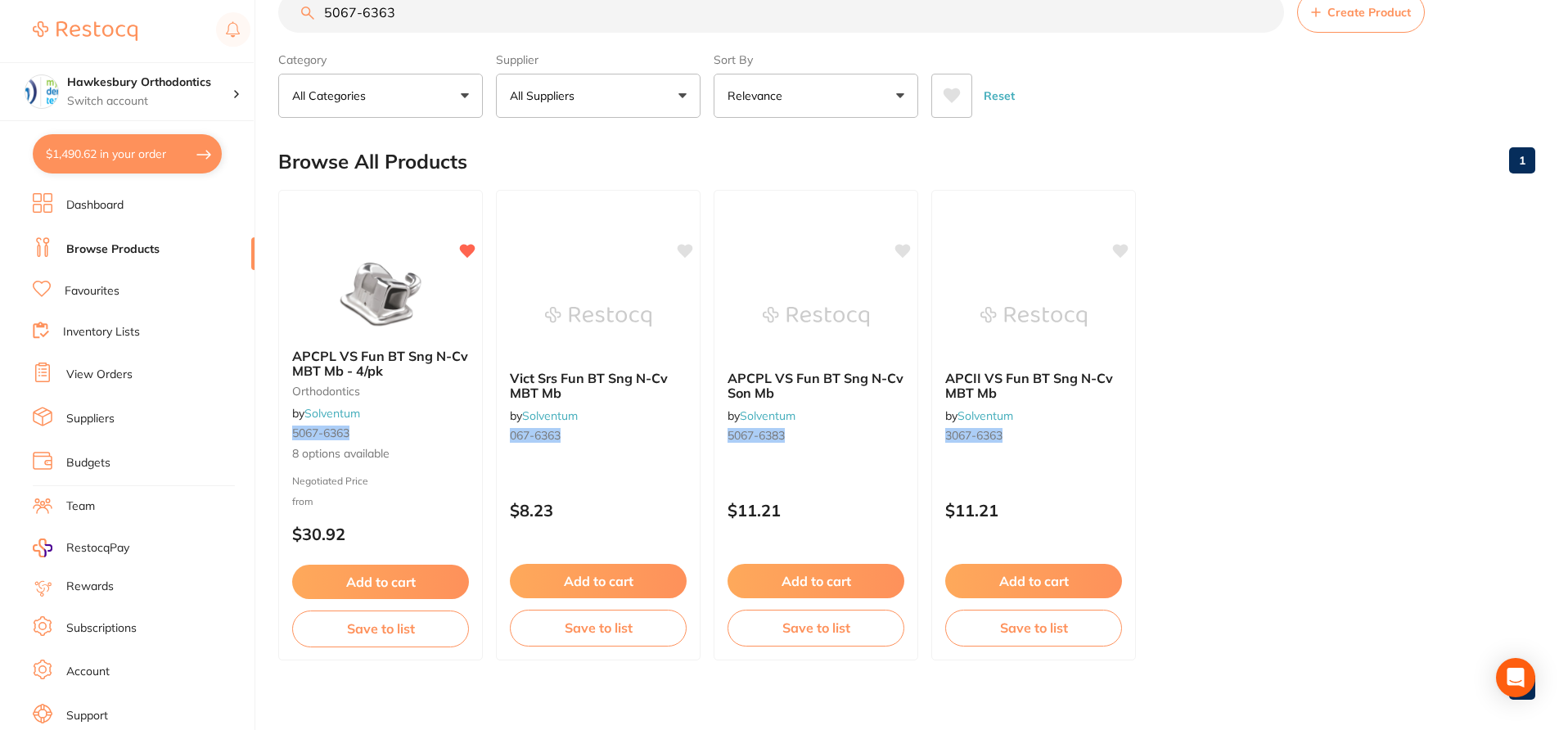
click at [412, 11] on input "5067-6363" at bounding box center [780, 12] width 1006 height 41
type input "5"
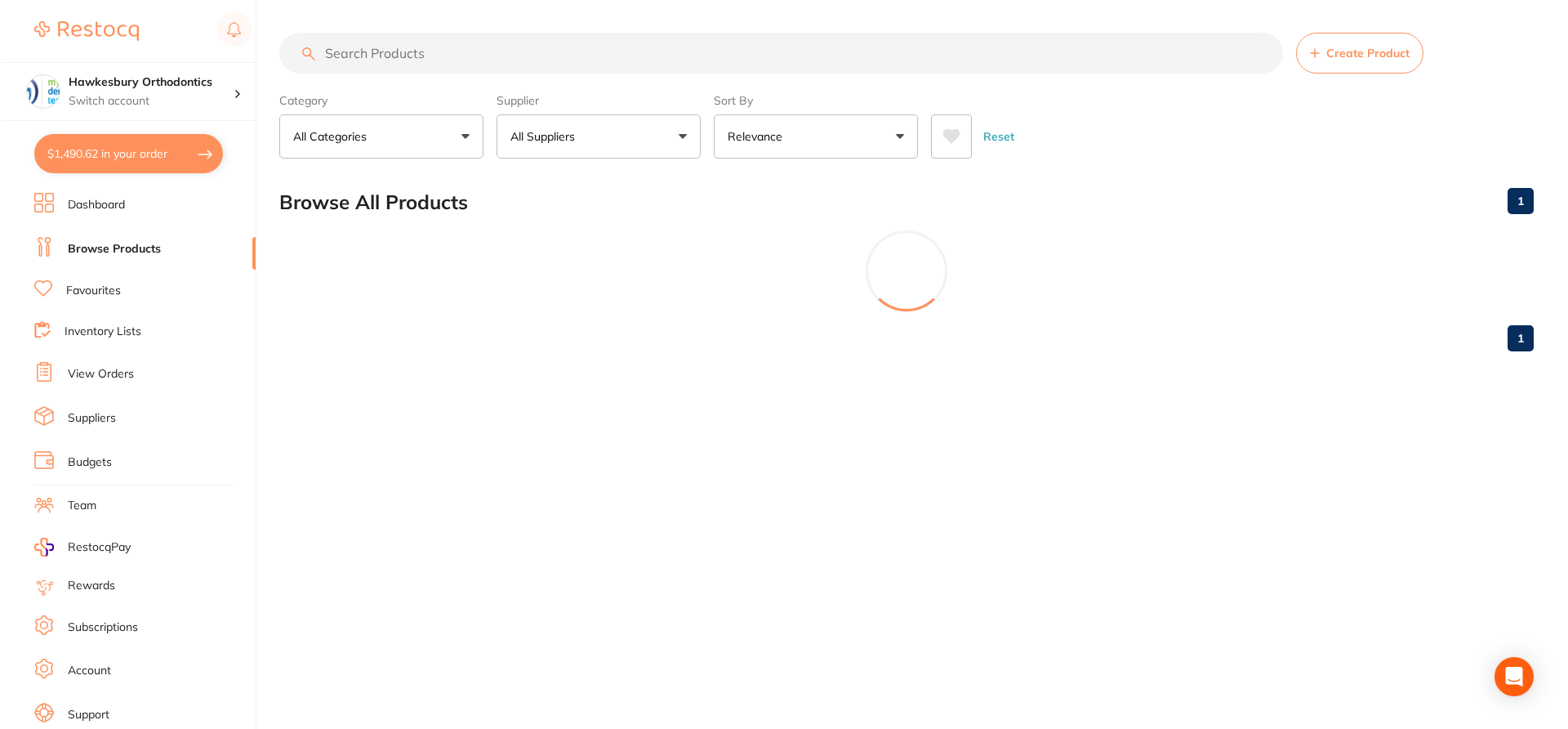
scroll to position [0, 0]
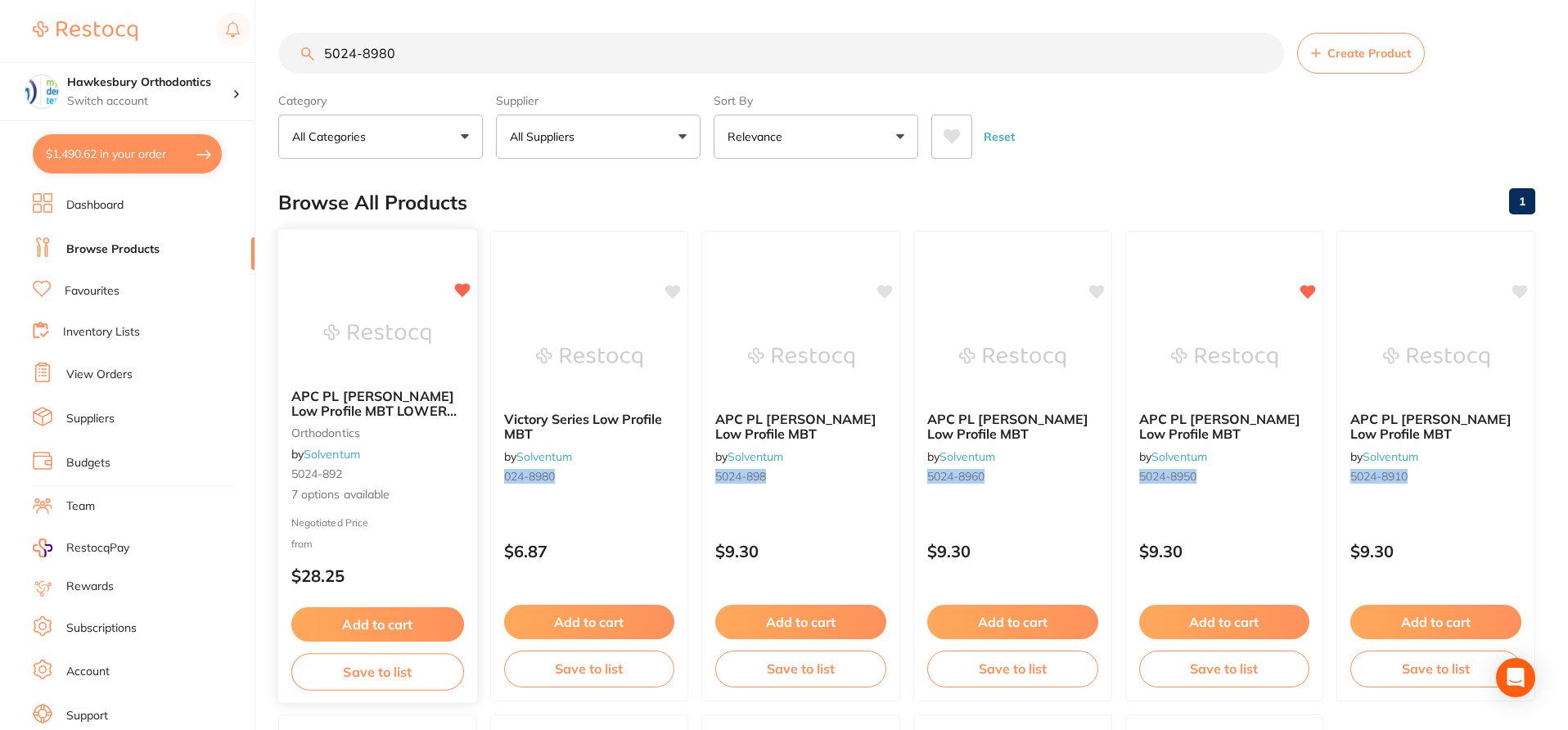
type input "5024-8980"
click at [449, 476] on small "5024-892" at bounding box center [377, 474] width 173 height 13
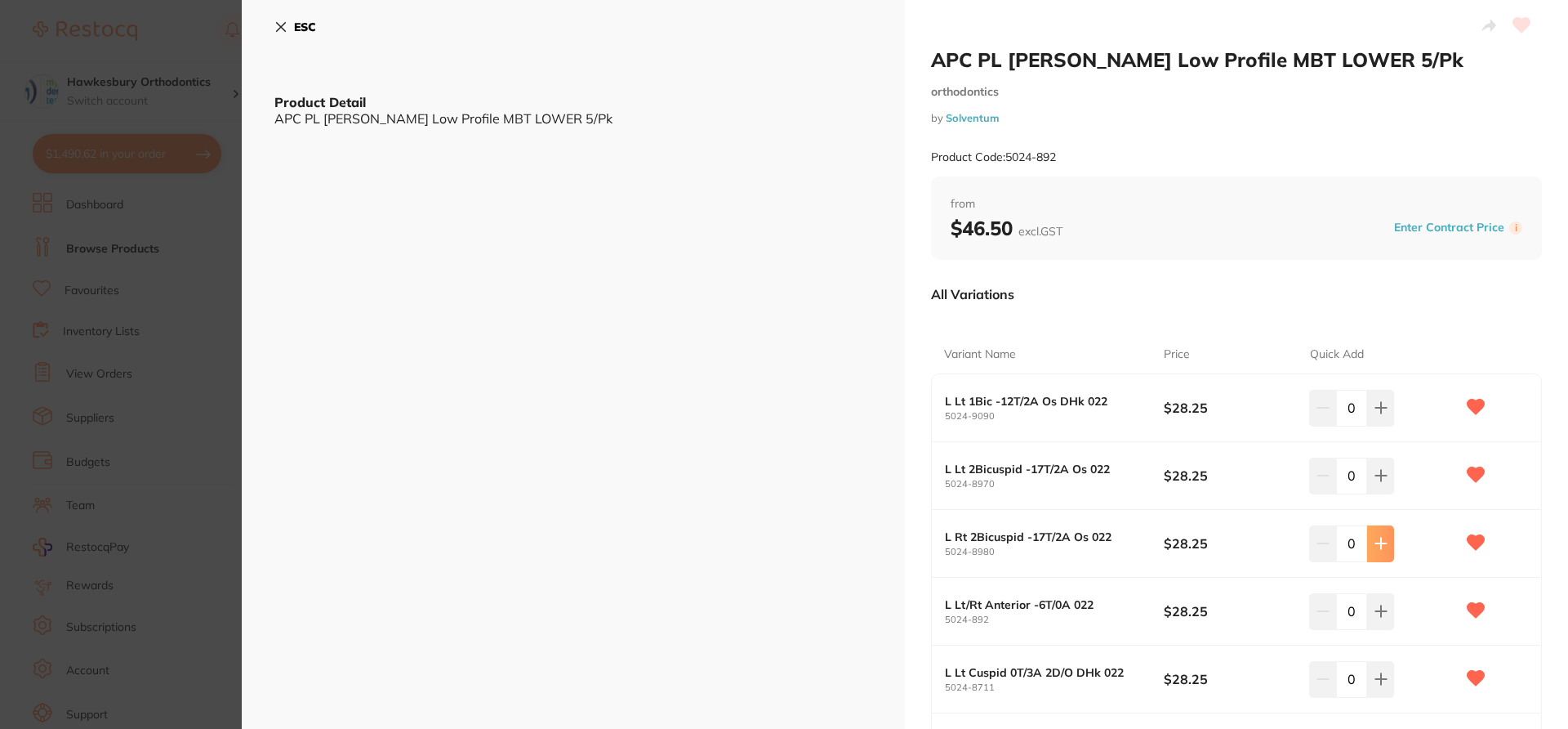
click at [1176, 543] on icon at bounding box center [1381, 543] width 13 height 13
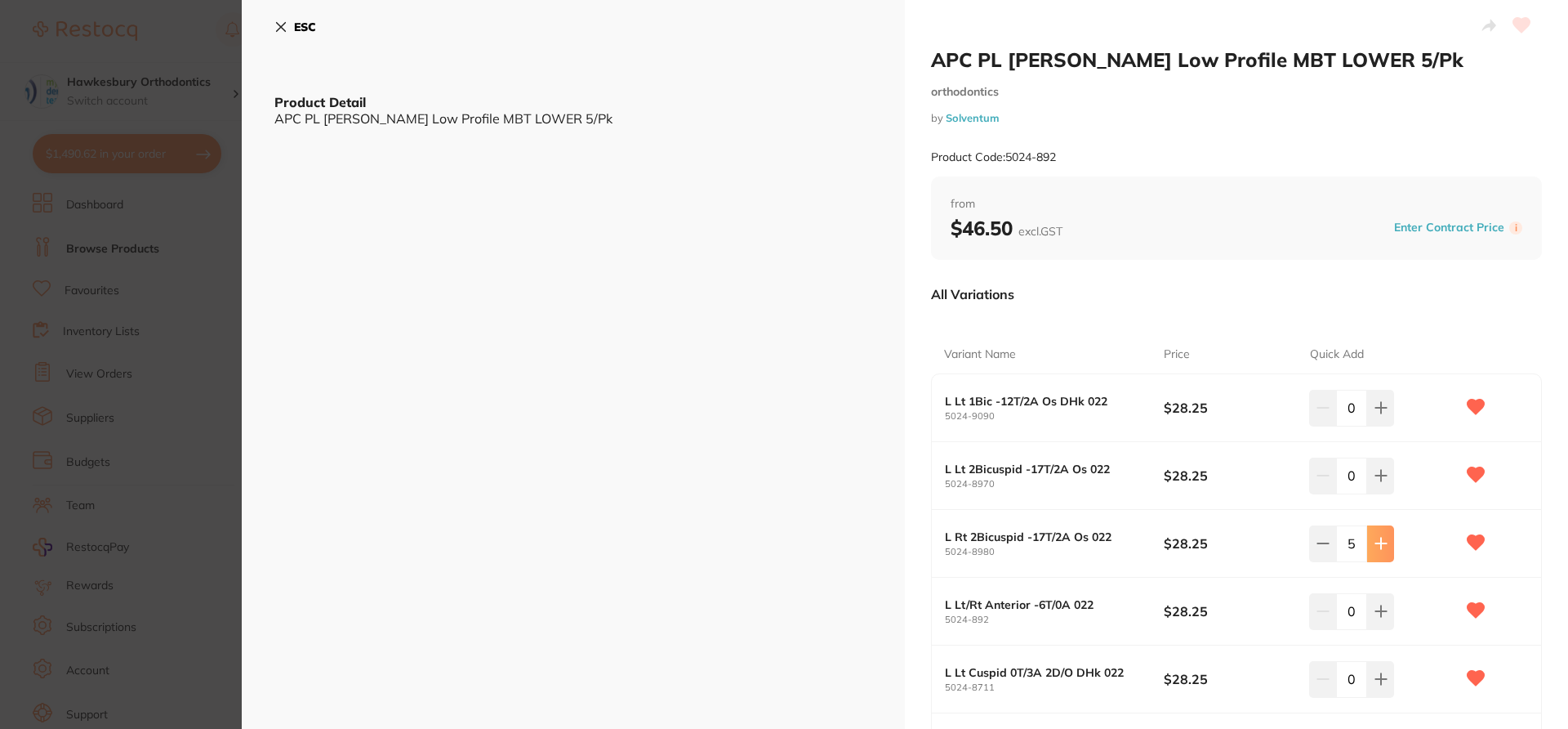
click at [1176, 543] on icon at bounding box center [1381, 543] width 13 height 13
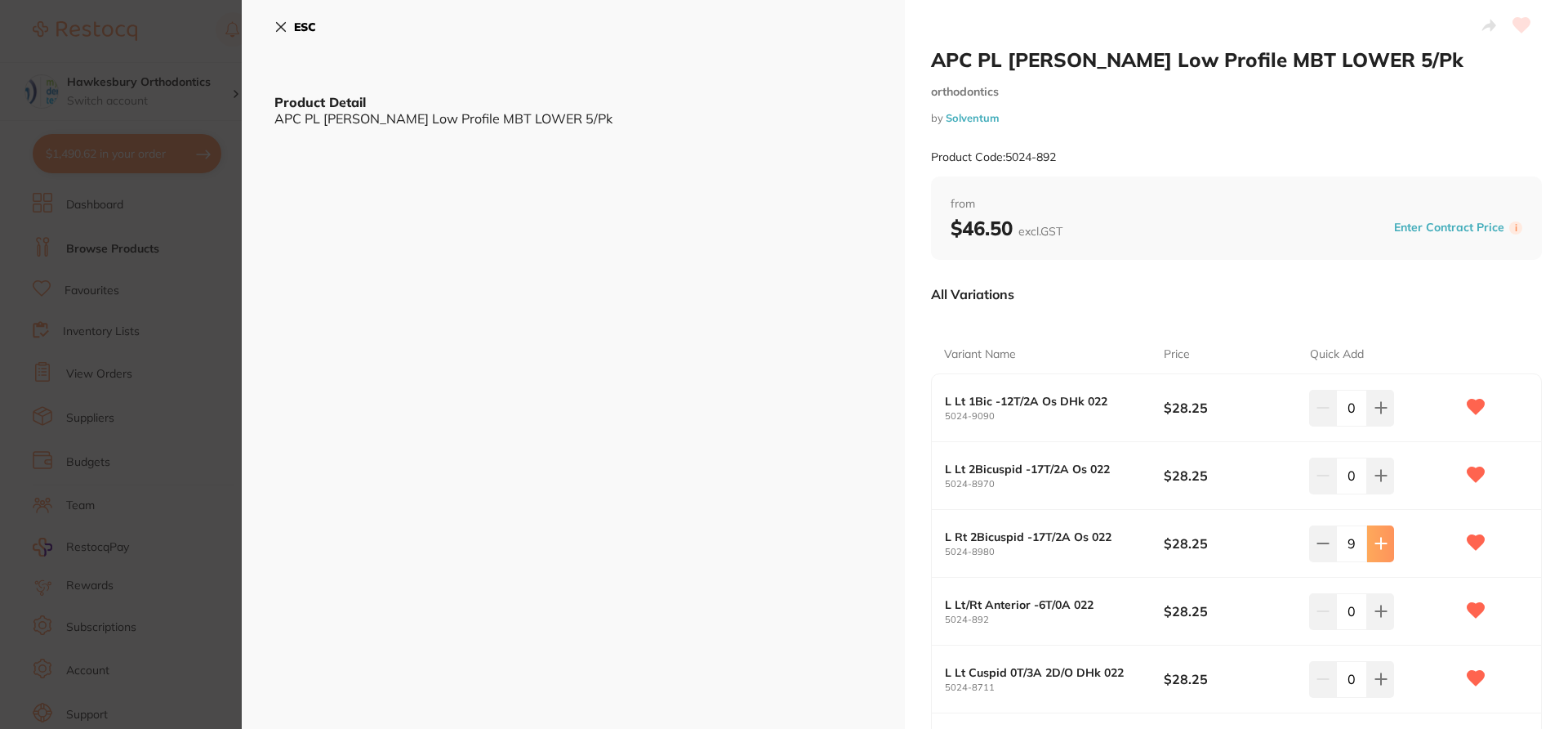
type input "10"
click at [1176, 491] on div "APC PL Vict Srs Low Profile MBT LOWER 5/Pk orthodontics by Solventum Product Co…" at bounding box center [1237, 484] width 663 height 968
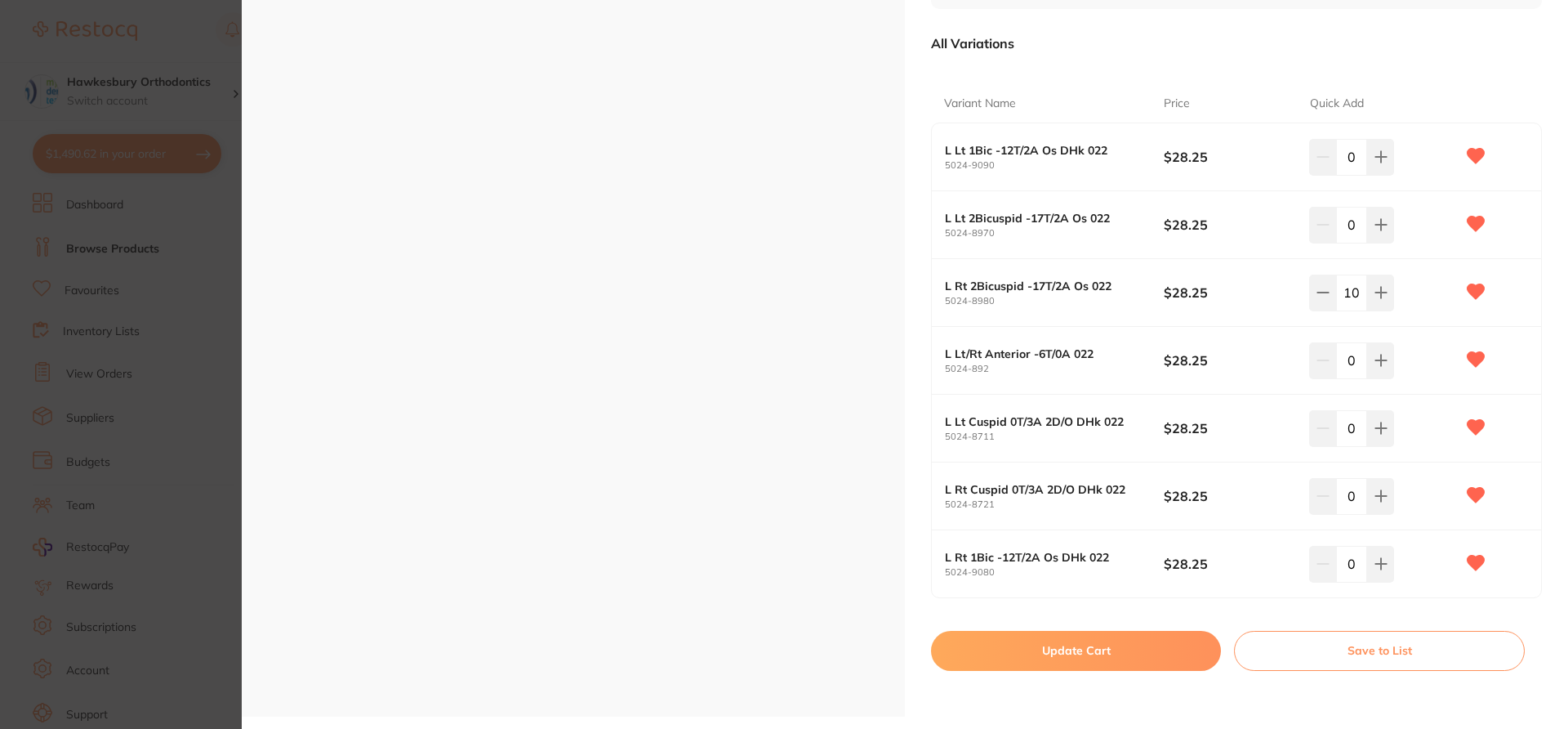
scroll to position [209, 0]
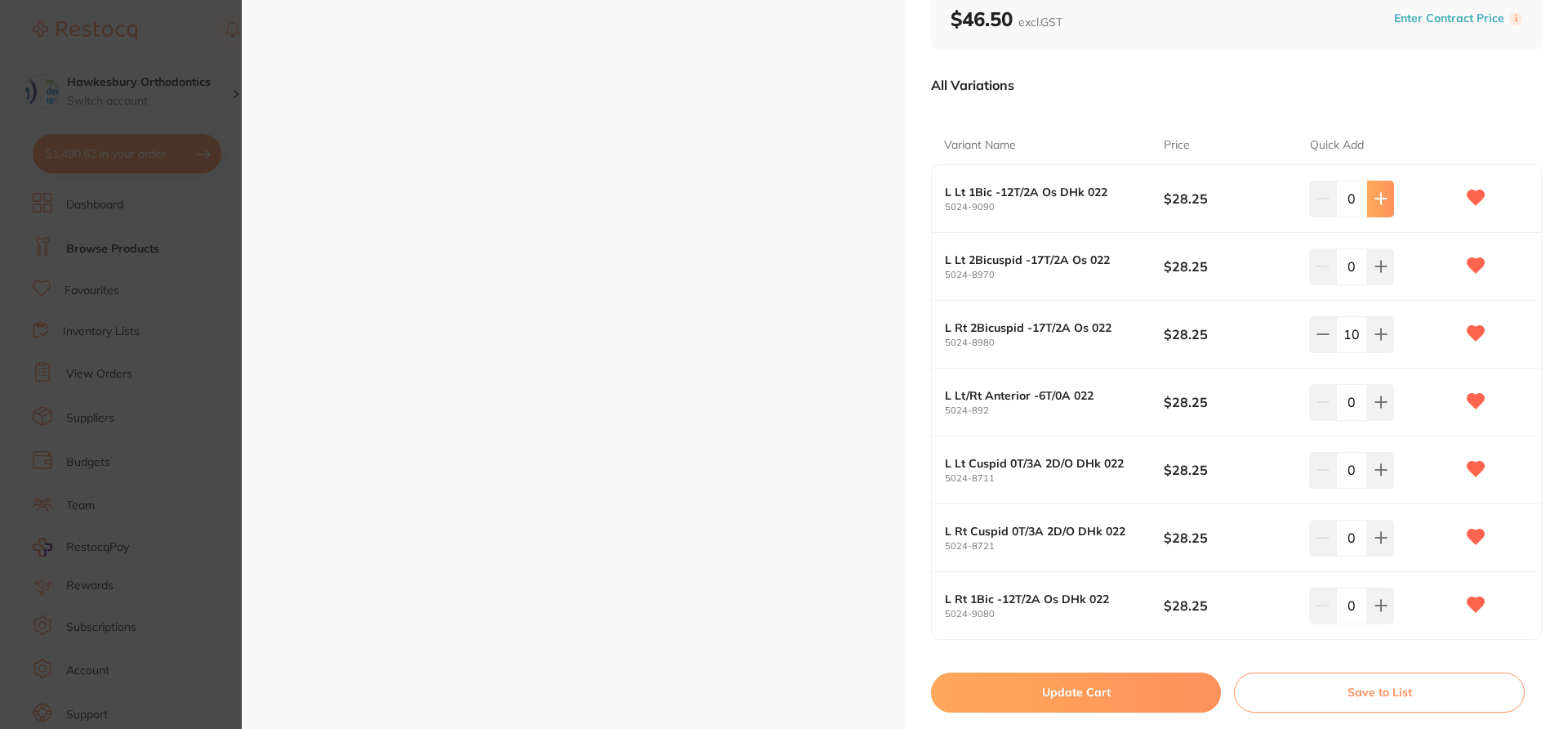
click at [1176, 210] on button at bounding box center [1380, 199] width 27 height 36
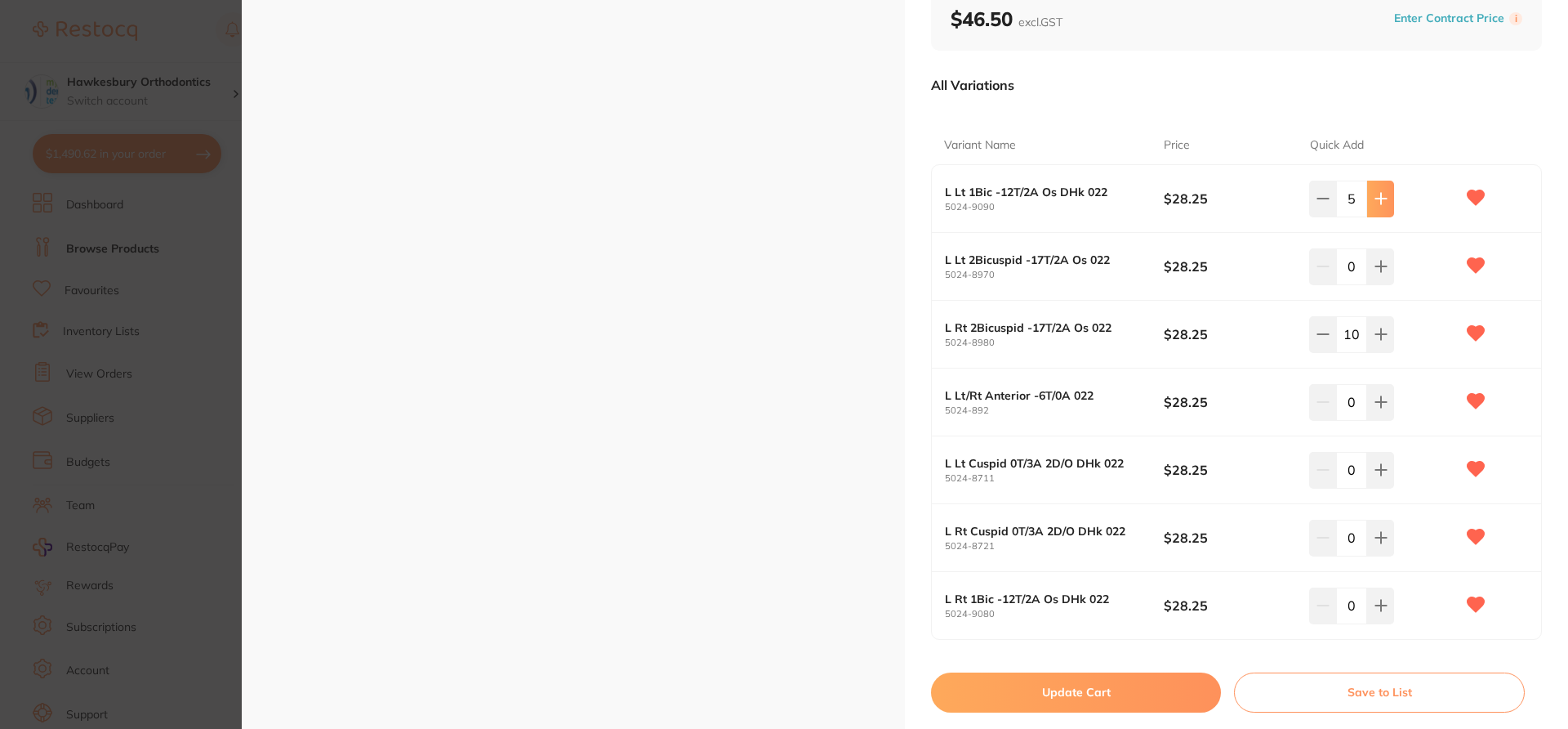
click at [1176, 210] on button at bounding box center [1380, 199] width 27 height 36
type input "8"
click at [1145, 546] on button "Update Cart" at bounding box center [1076, 692] width 290 height 39
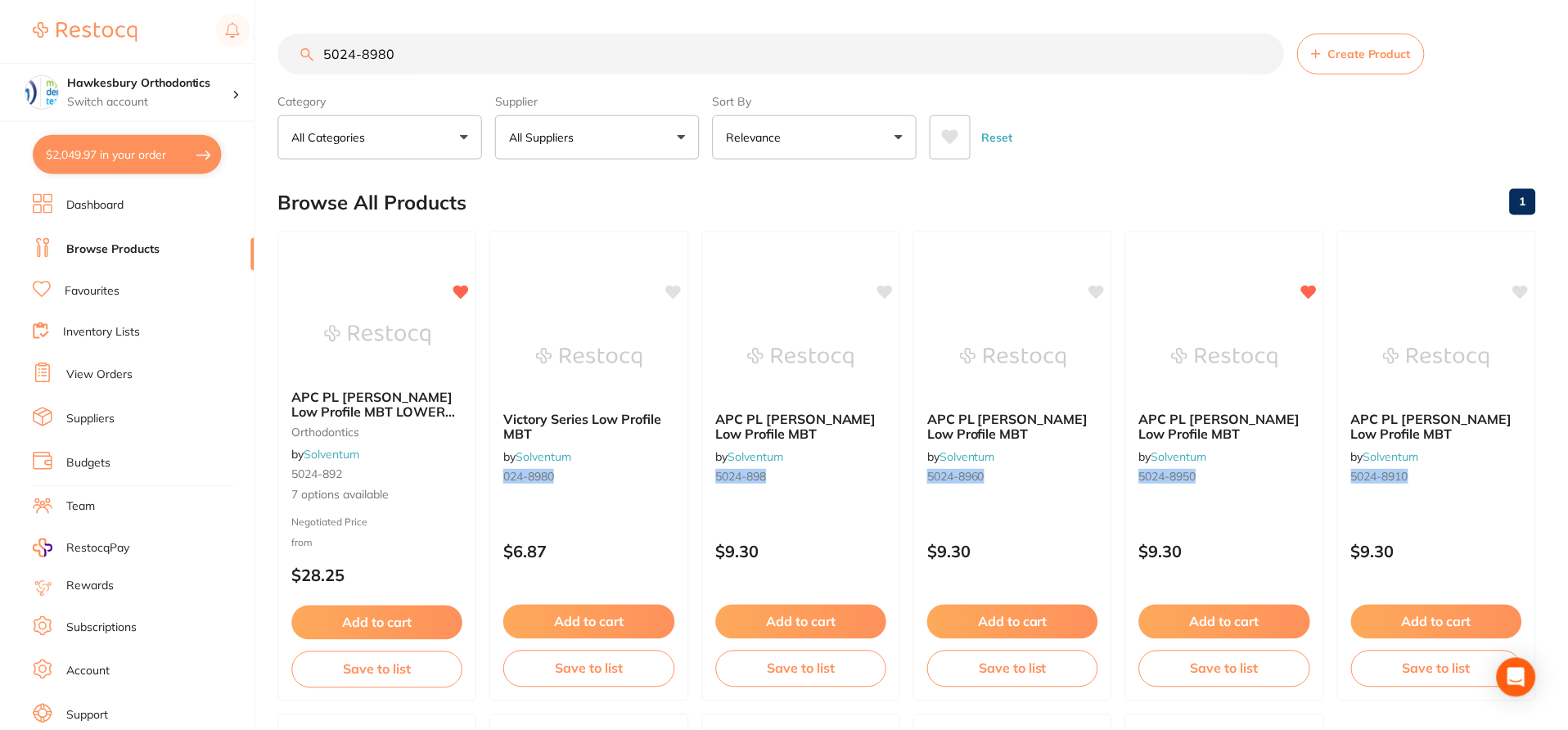
scroll to position [41, 0]
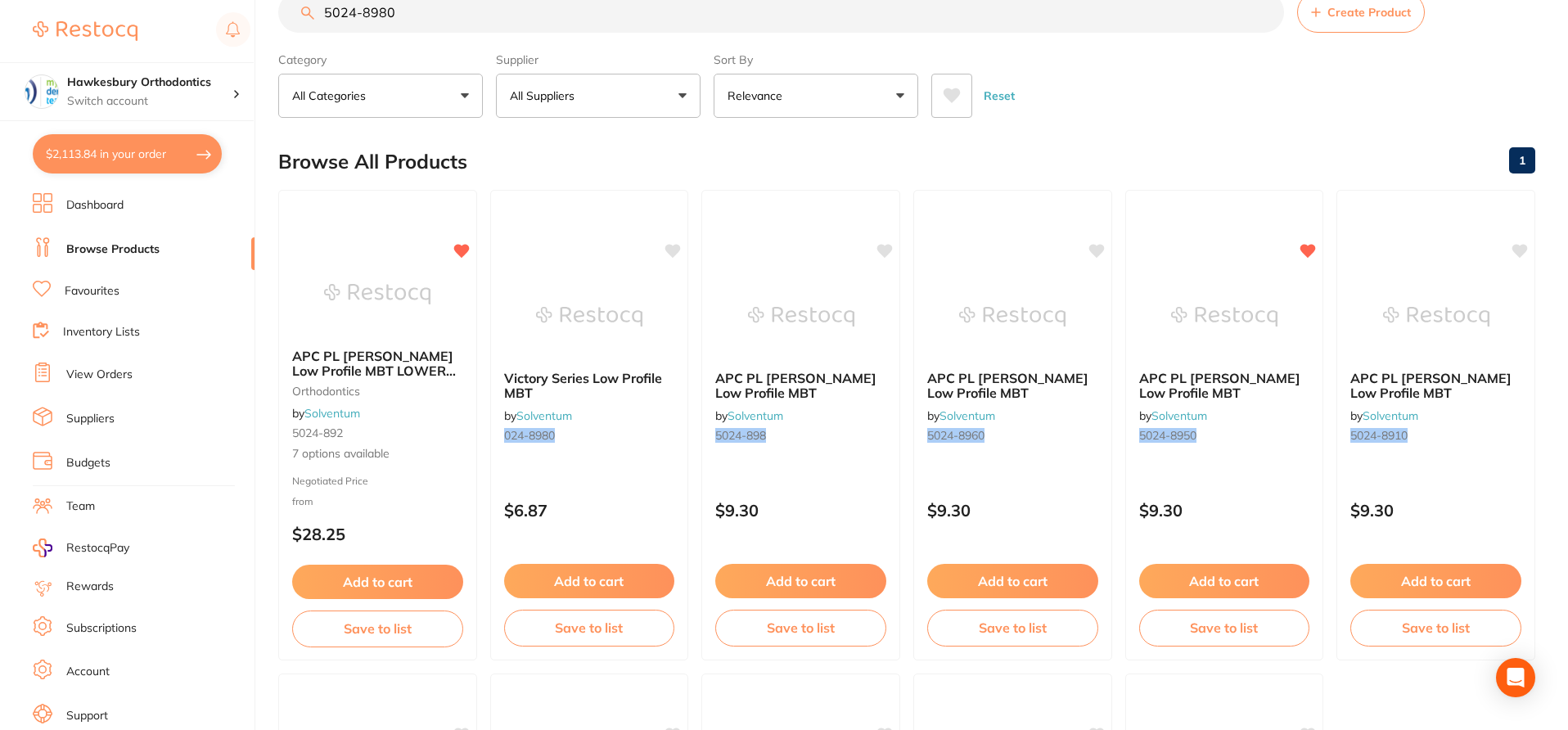
click at [413, 15] on input "5024-8980" at bounding box center [780, 12] width 1006 height 41
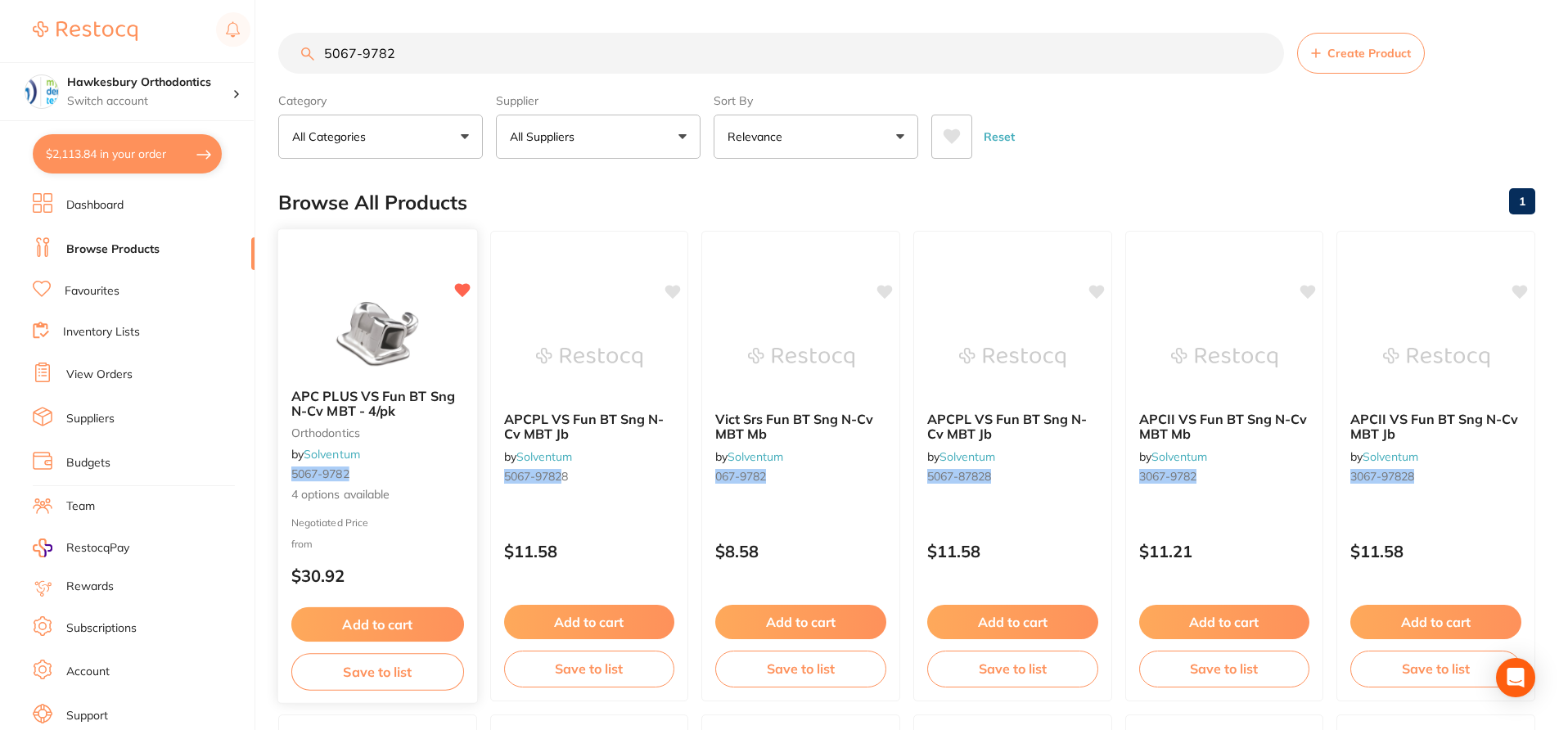
type input "5067-9782"
click at [434, 528] on small "Negotiated Price" at bounding box center [377, 522] width 173 height 12
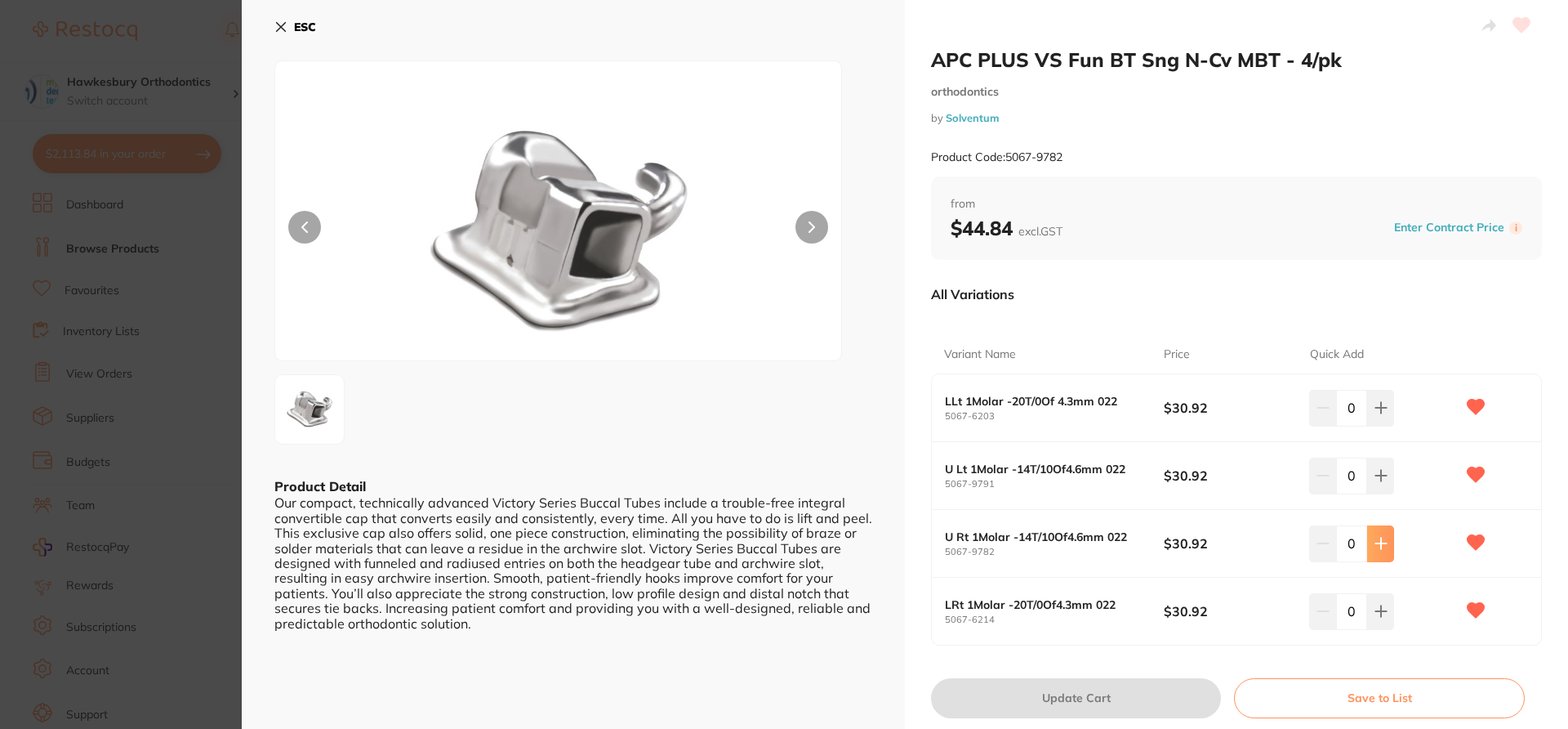
click at [1176, 546] on icon at bounding box center [1381, 543] width 13 height 13
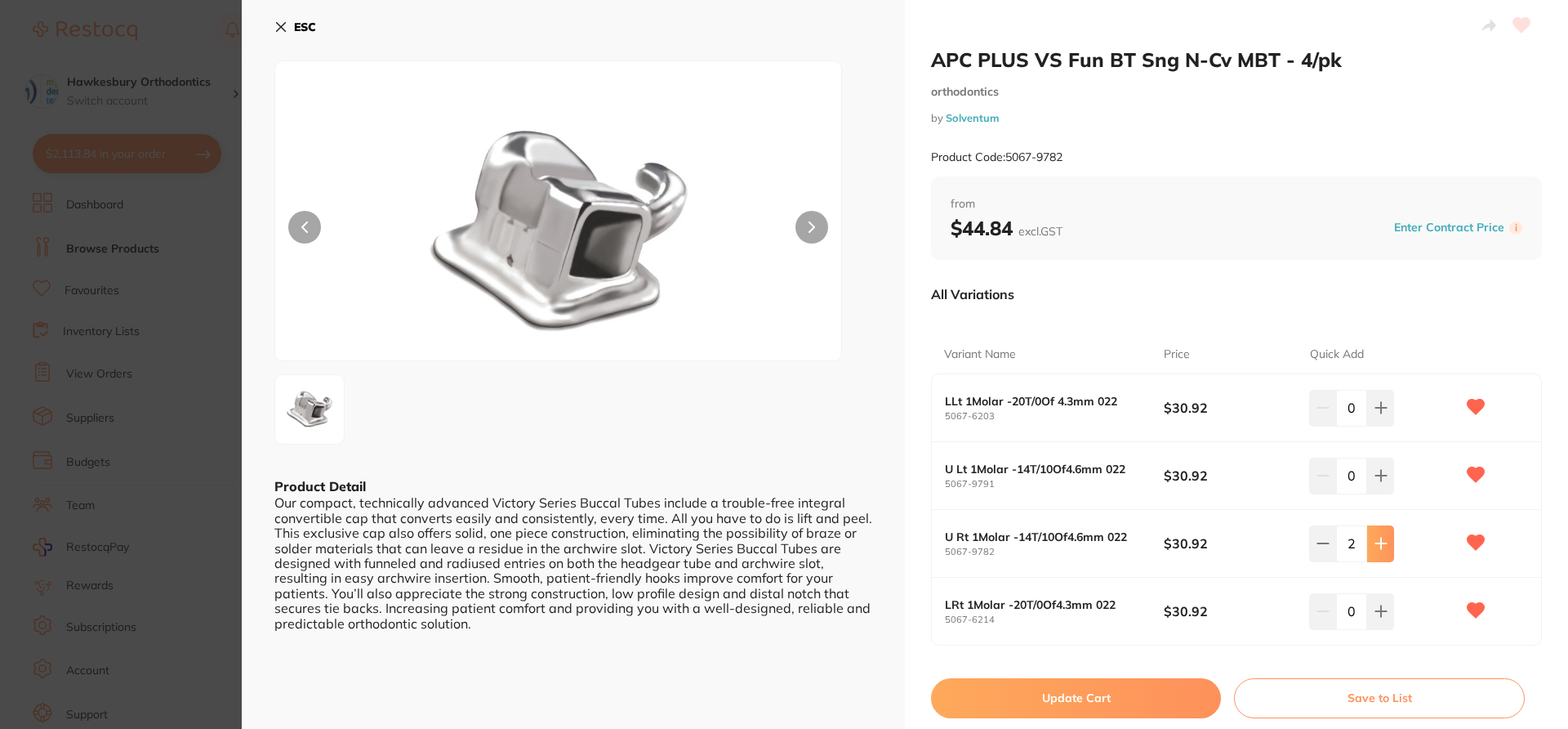
click at [1176, 546] on icon at bounding box center [1381, 543] width 13 height 13
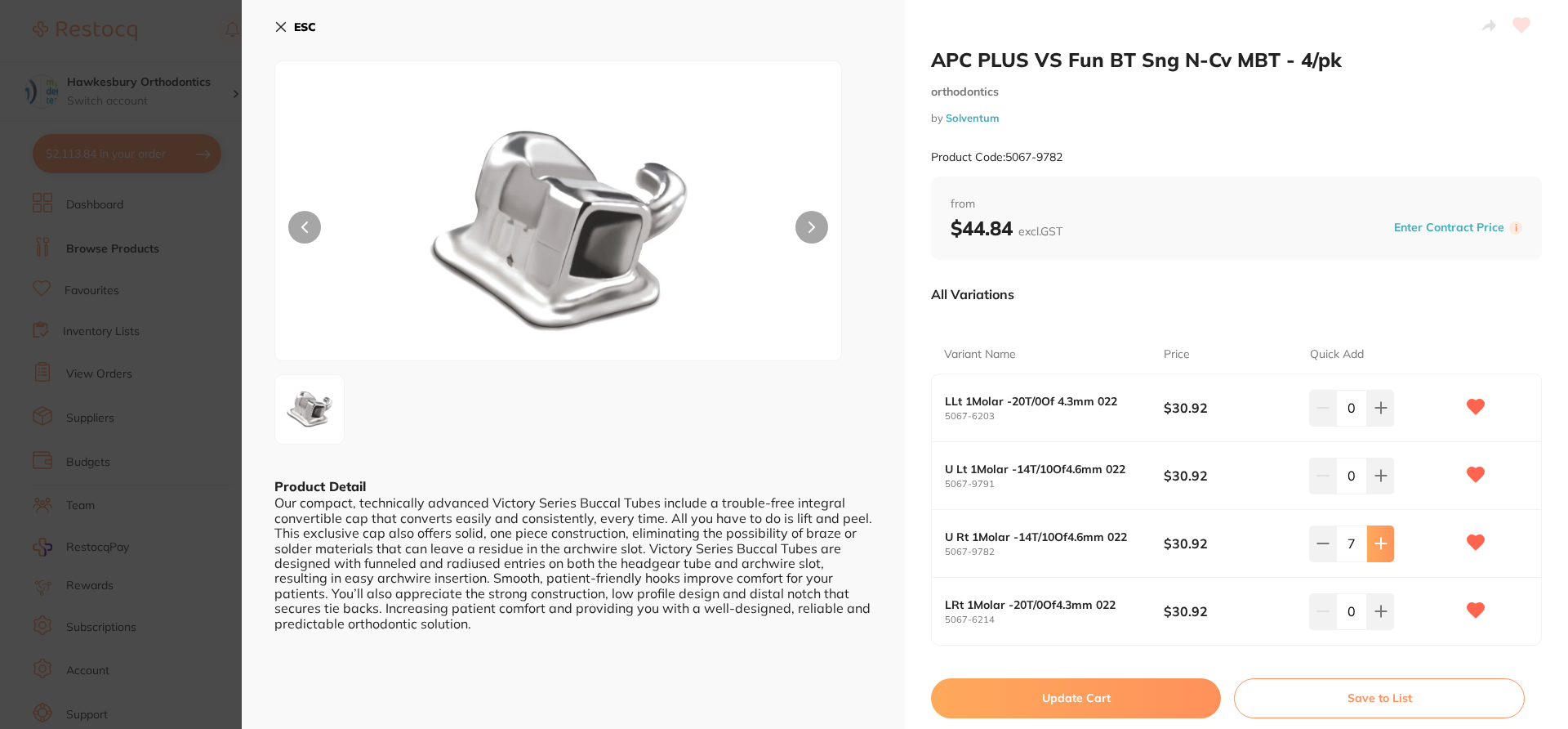
click at [1176, 546] on icon at bounding box center [1381, 543] width 13 height 13
type input "10"
click at [1099, 546] on button "Update Cart" at bounding box center [1076, 698] width 290 height 39
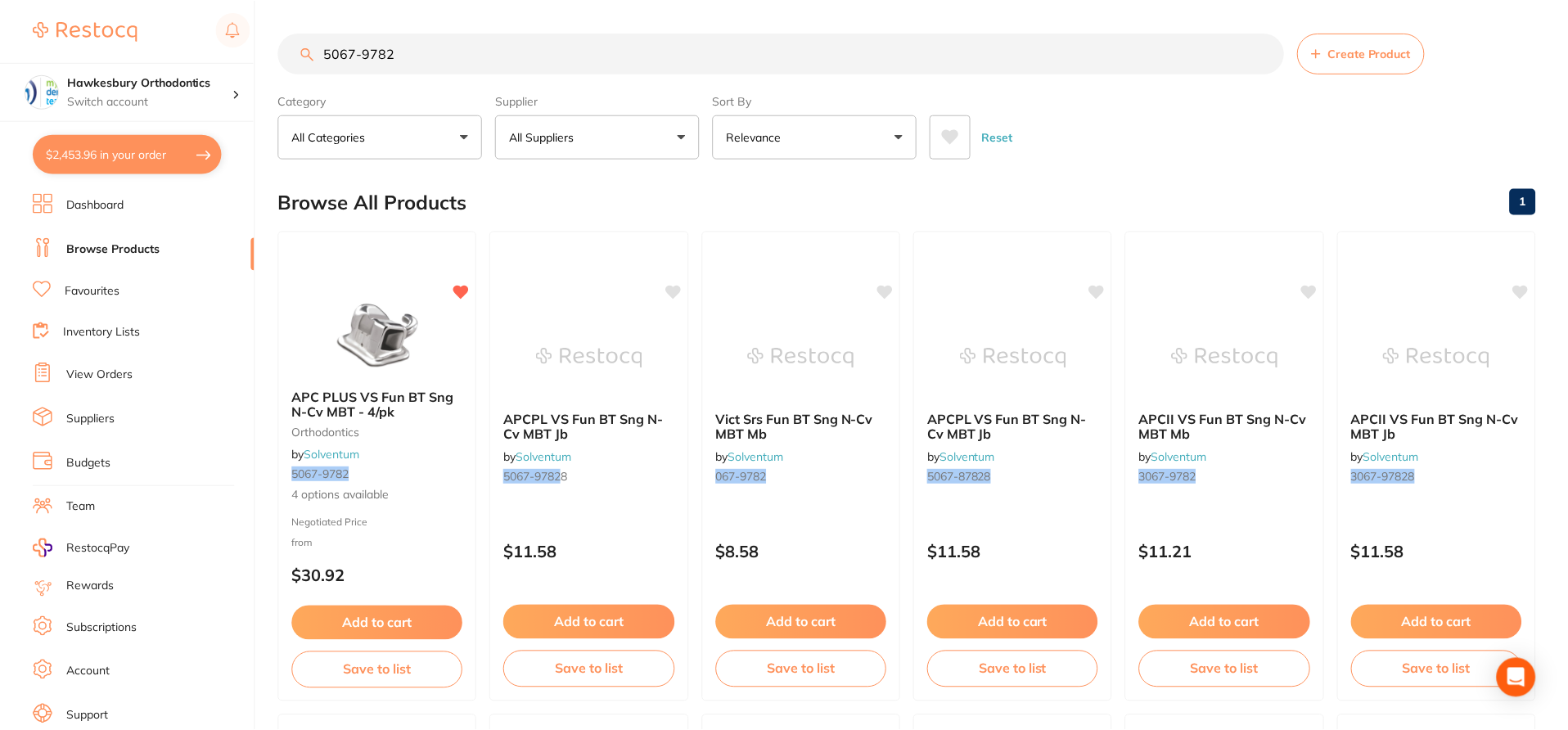
scroll to position [41, 0]
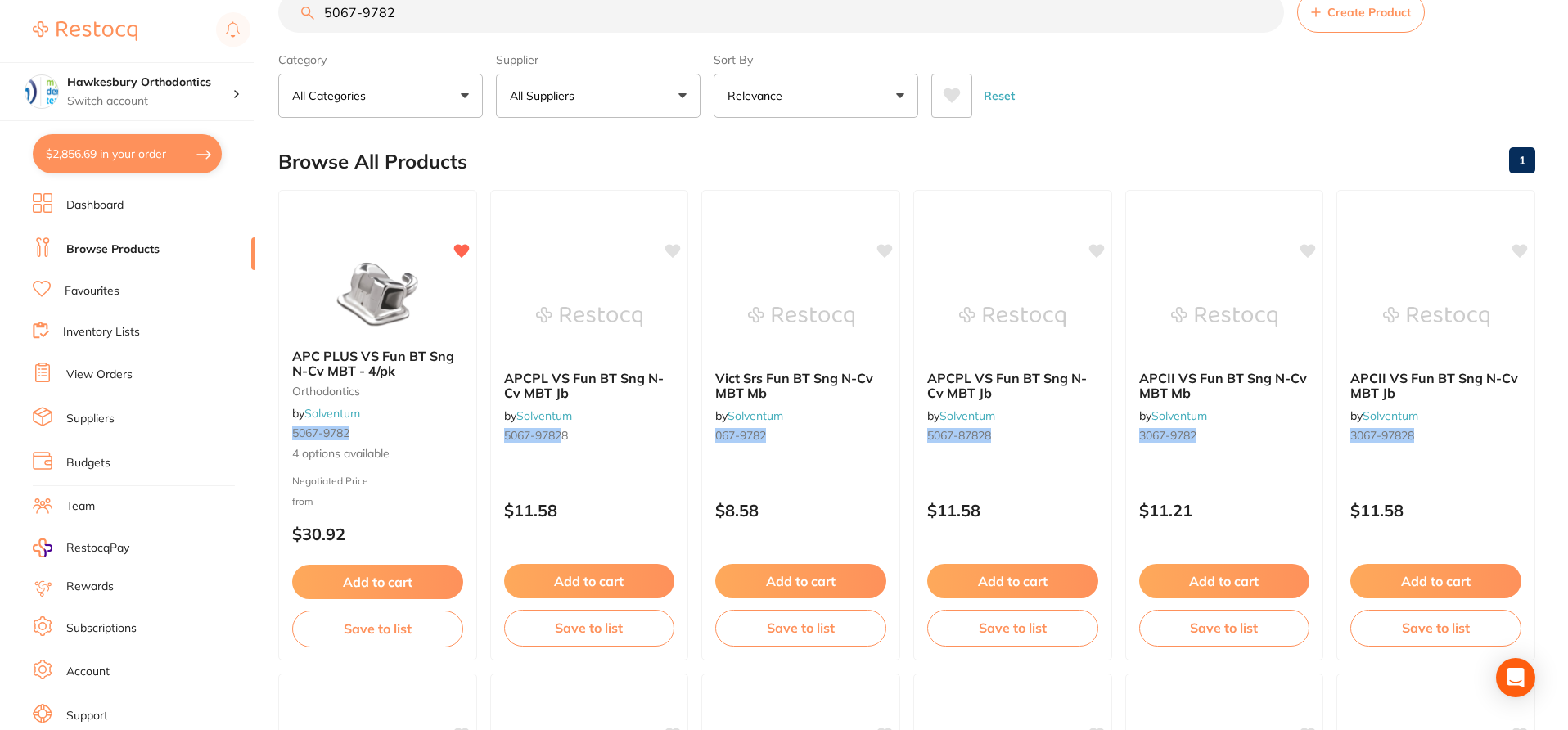
checkbox input "false"
click at [443, 10] on input "5067-9782" at bounding box center [780, 12] width 1006 height 41
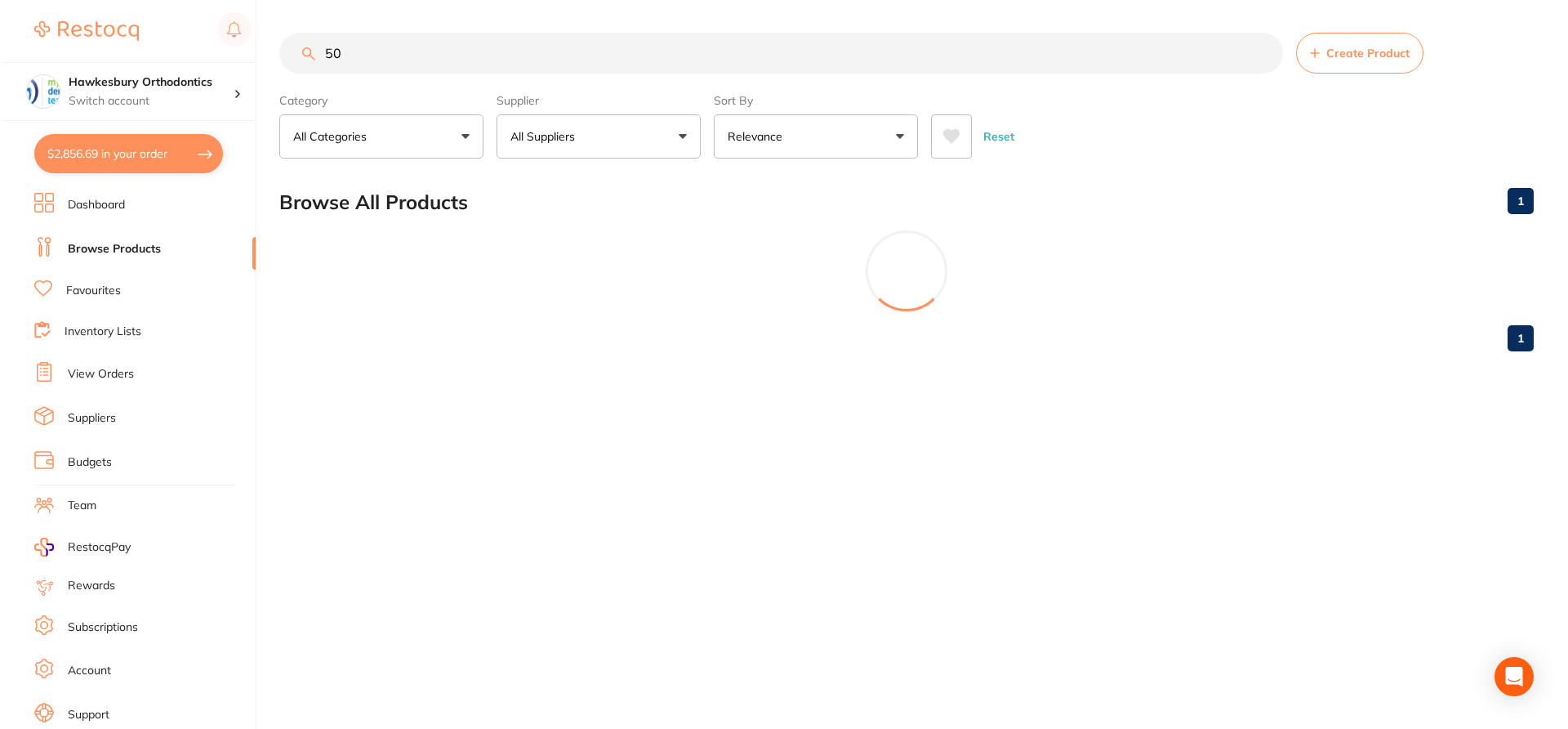
scroll to position [0, 0]
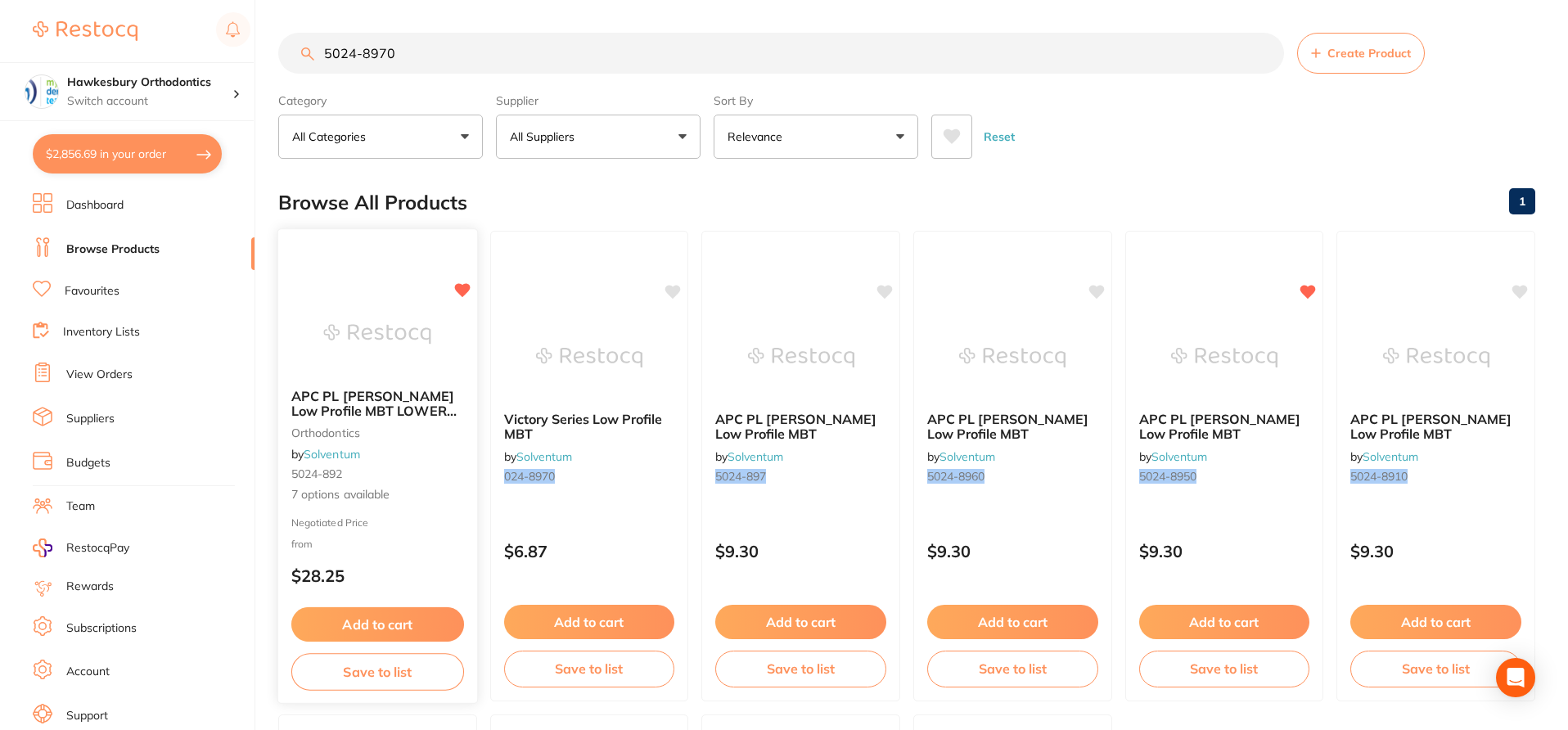
type input "5024-8970"
click at [432, 511] on div "APC PL Vict Srs Low Profile MBT LOWER 5/Pk orthodontics by Solventum 5024-892 7…" at bounding box center [377, 446] width 199 height 141
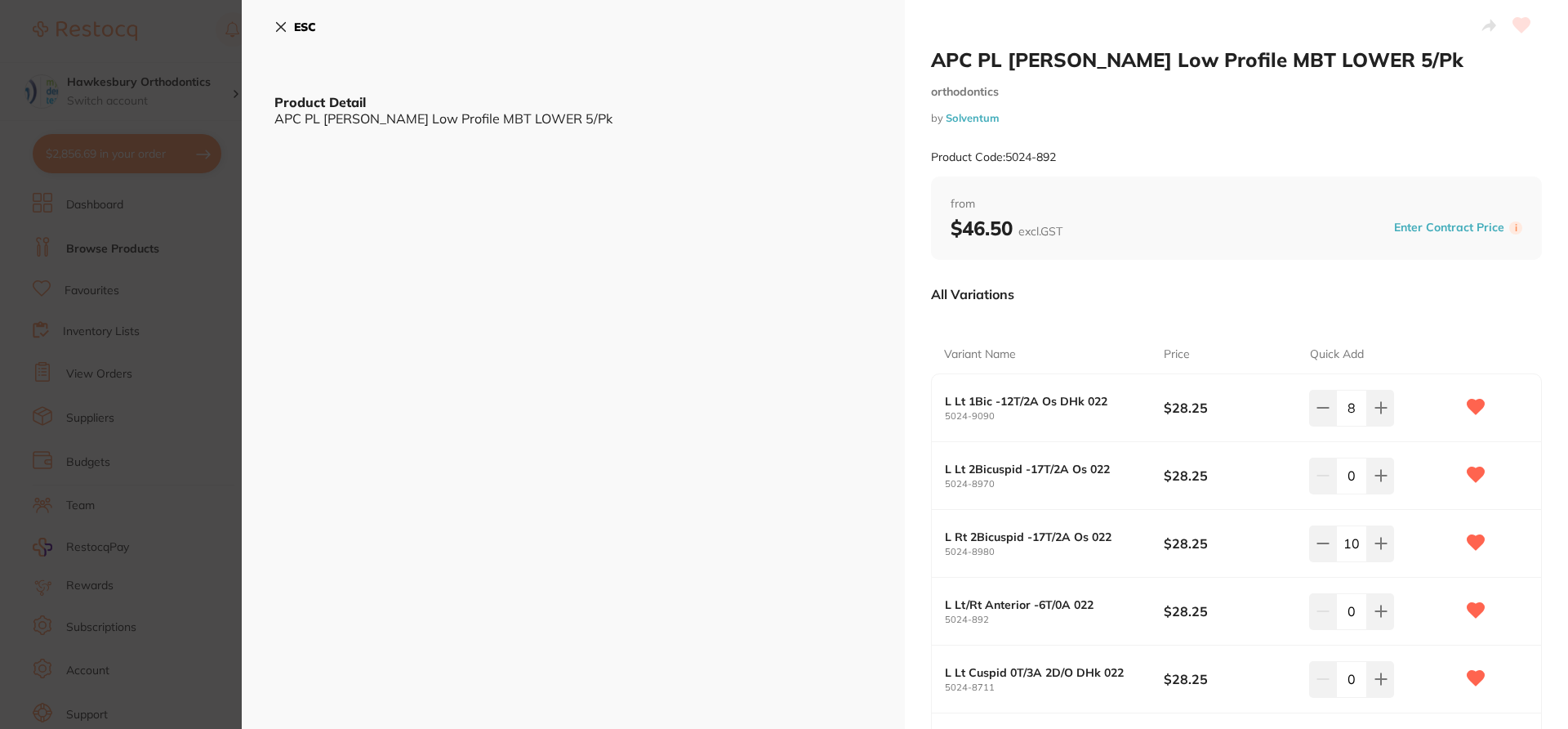
click at [1157, 301] on div "All Variations" at bounding box center [1237, 294] width 611 height 43
click at [1176, 482] on icon at bounding box center [1381, 475] width 13 height 13
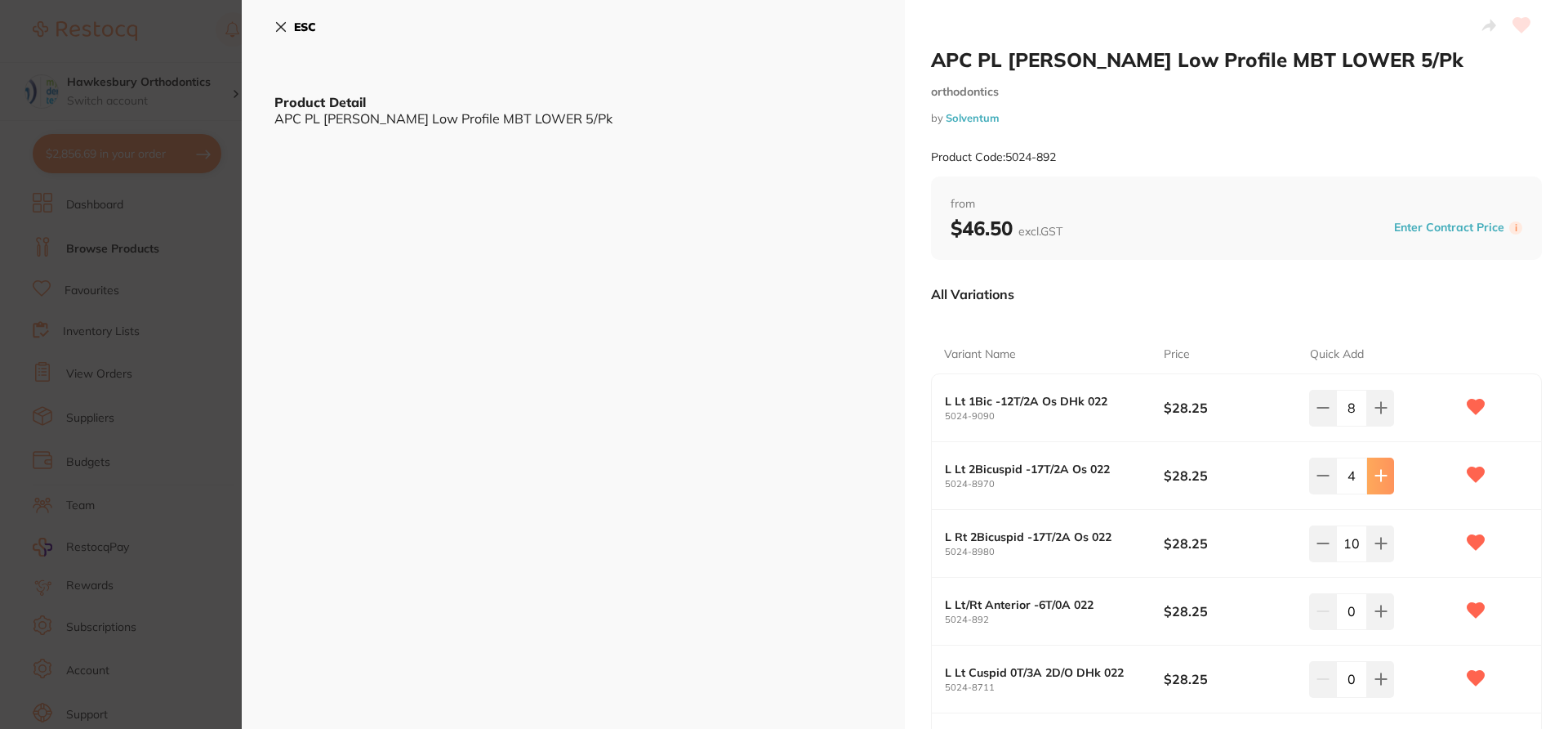
click at [1176, 482] on icon at bounding box center [1381, 475] width 13 height 13
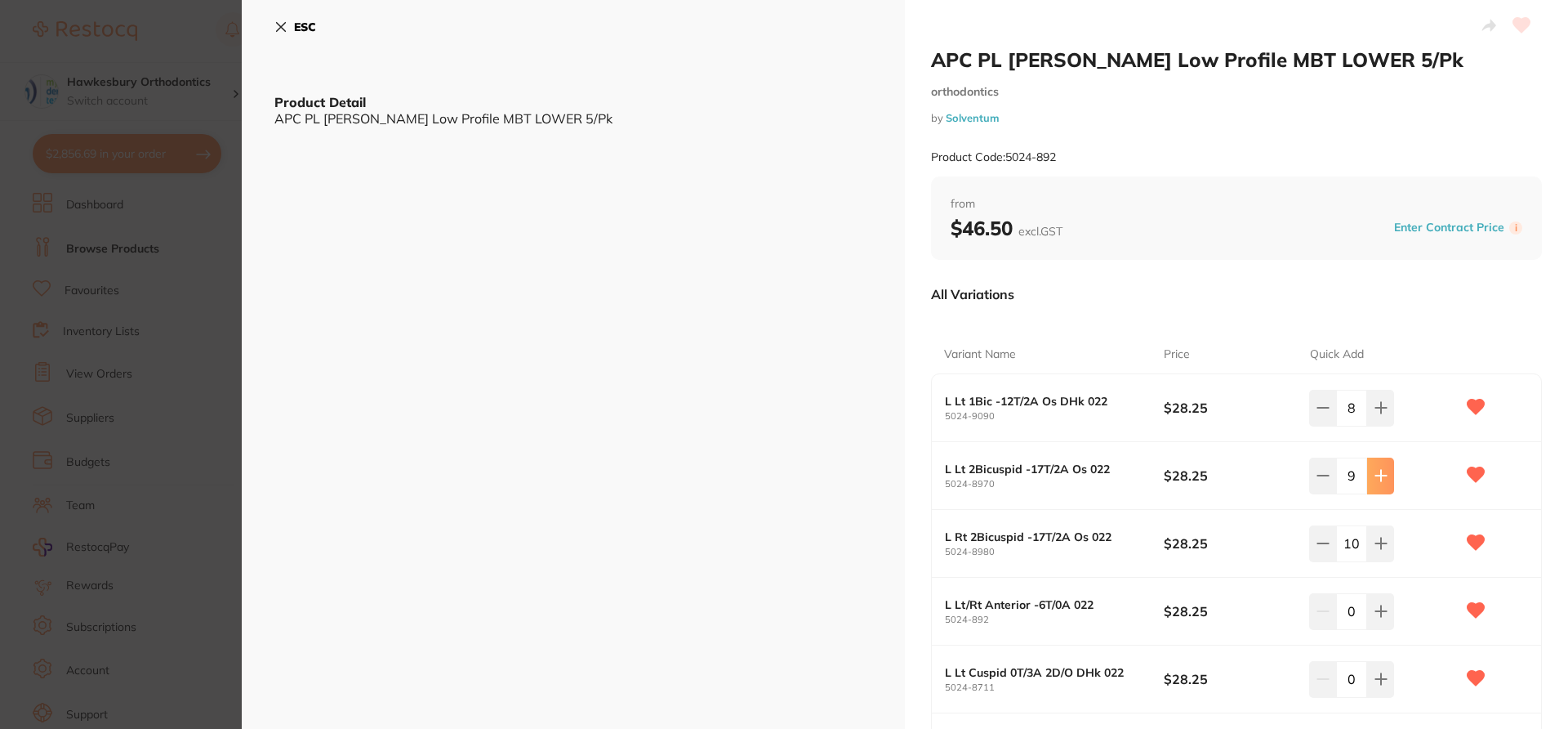
click at [1176, 482] on icon at bounding box center [1381, 475] width 13 height 13
type input "10"
click at [1176, 306] on div "All Variations" at bounding box center [1237, 294] width 611 height 43
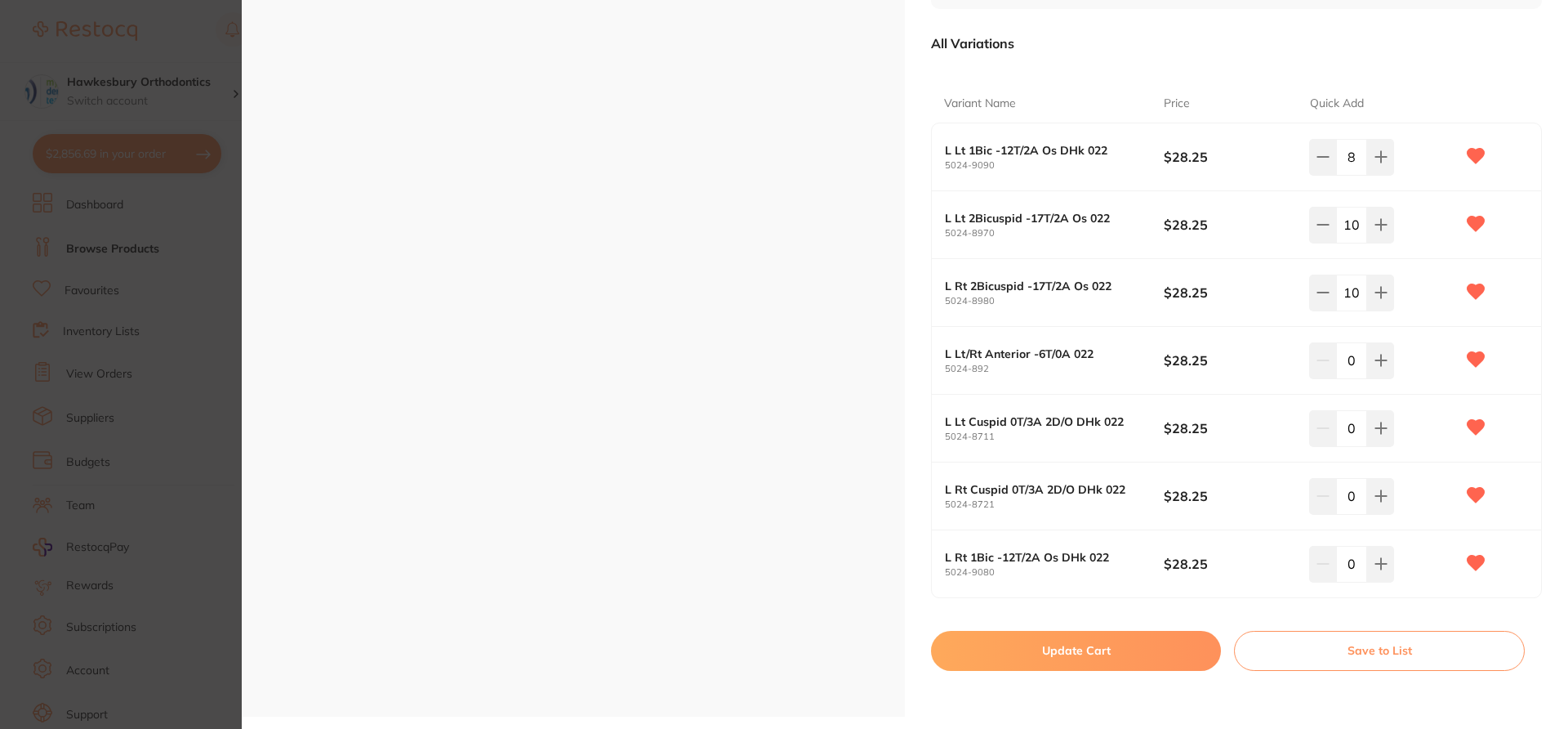
scroll to position [253, 0]
click at [1128, 546] on button "Update Cart" at bounding box center [1076, 651] width 290 height 39
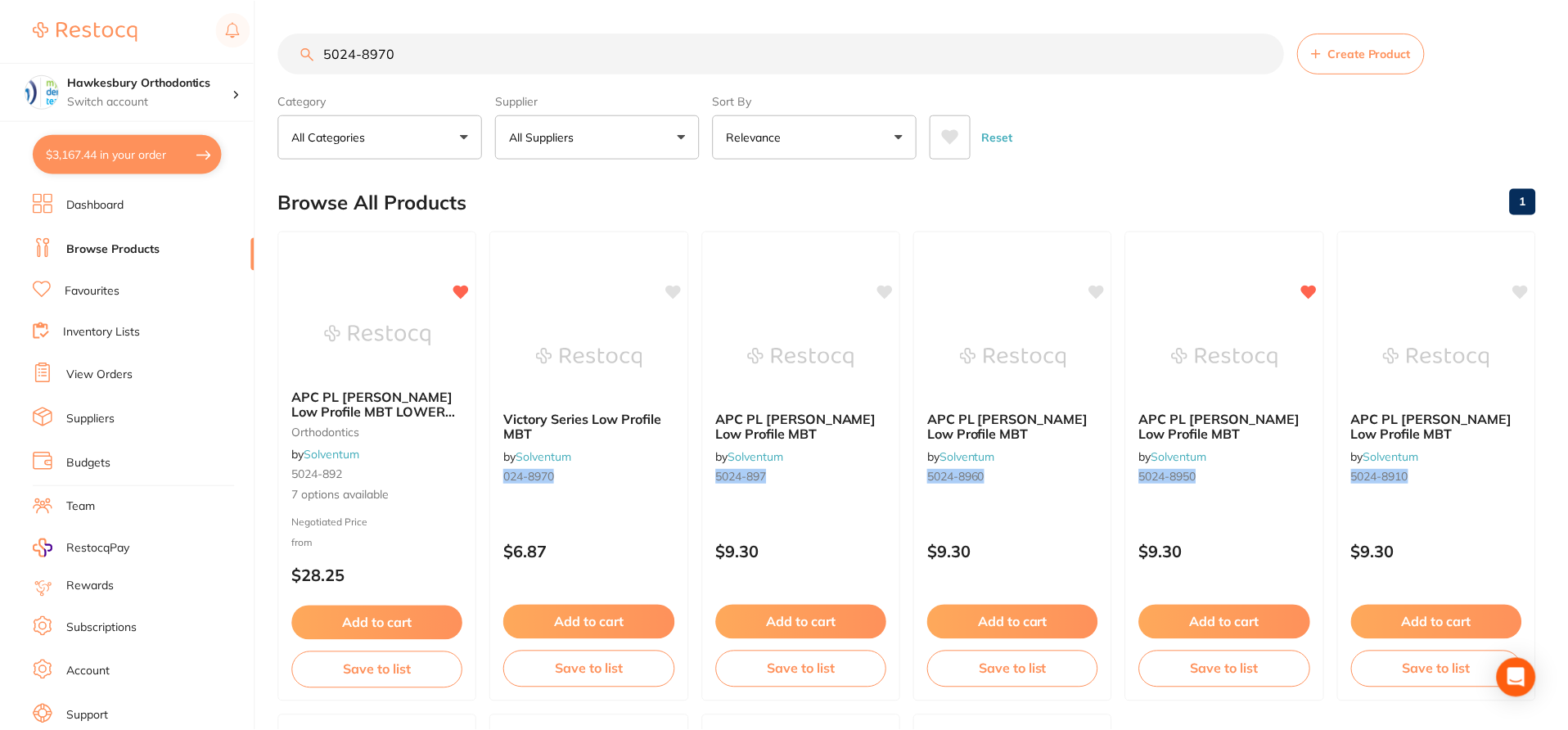
scroll to position [41, 0]
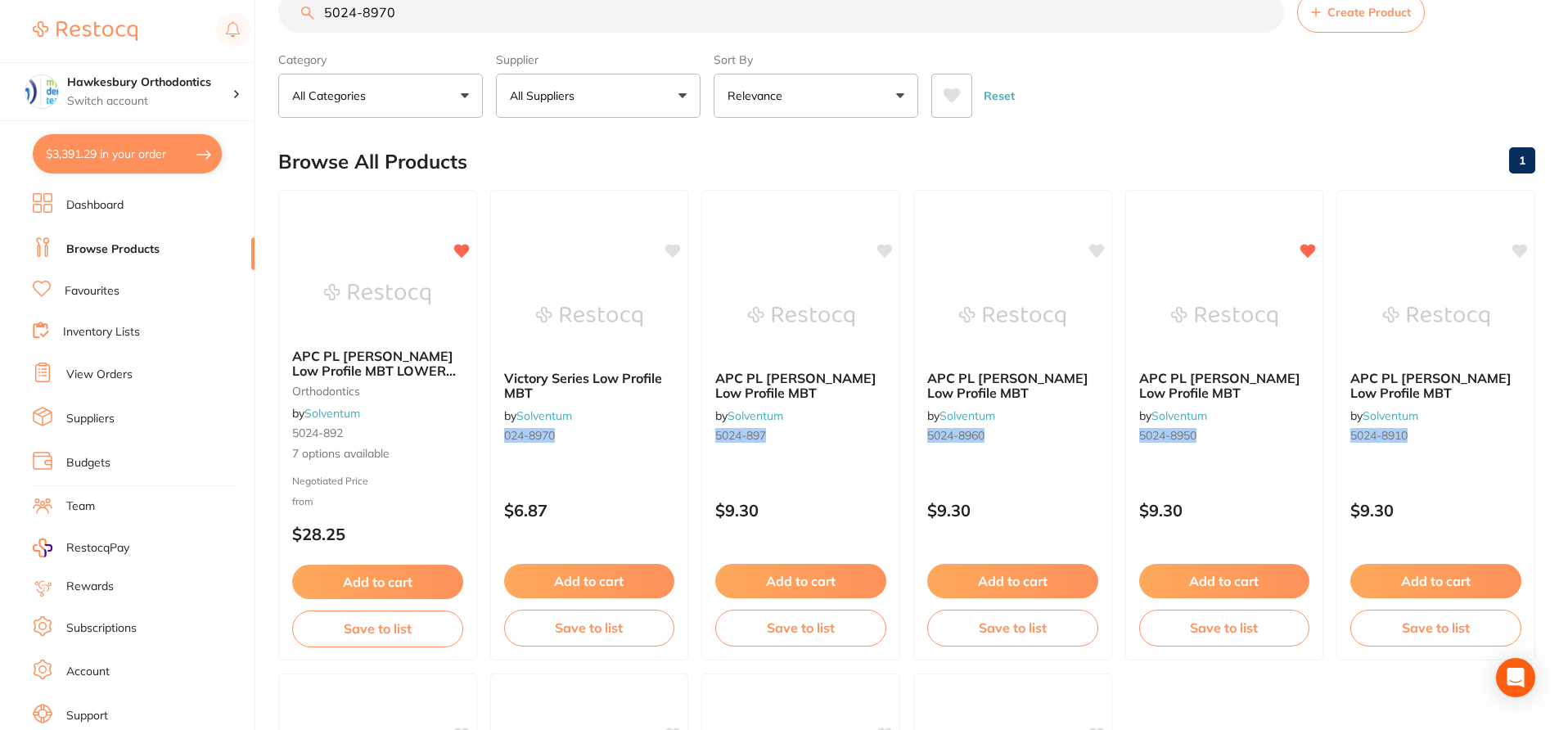
click at [429, 15] on input "5024-8970" at bounding box center [780, 12] width 1006 height 41
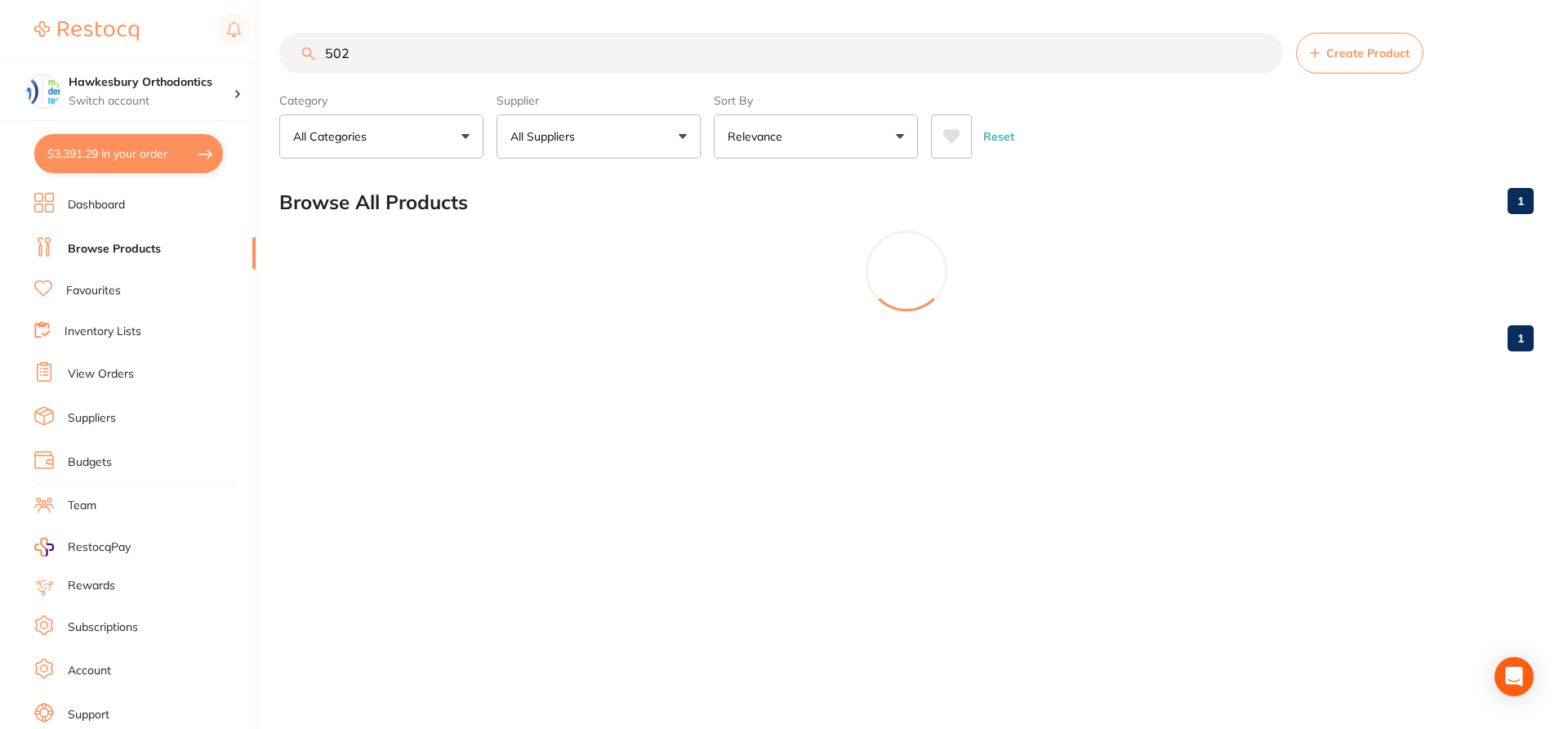
scroll to position [0, 0]
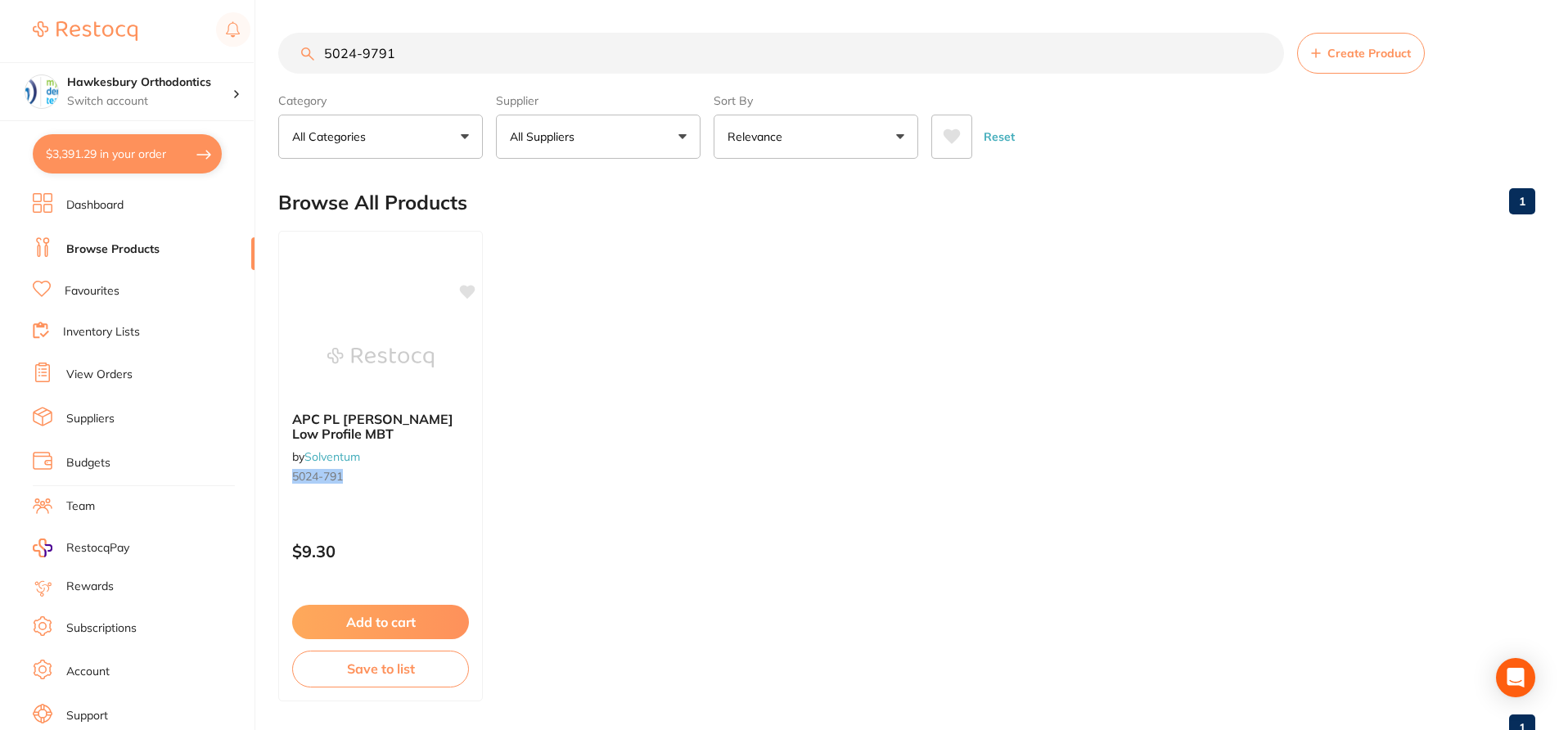
click at [355, 55] on input "5024-9791" at bounding box center [780, 53] width 1006 height 41
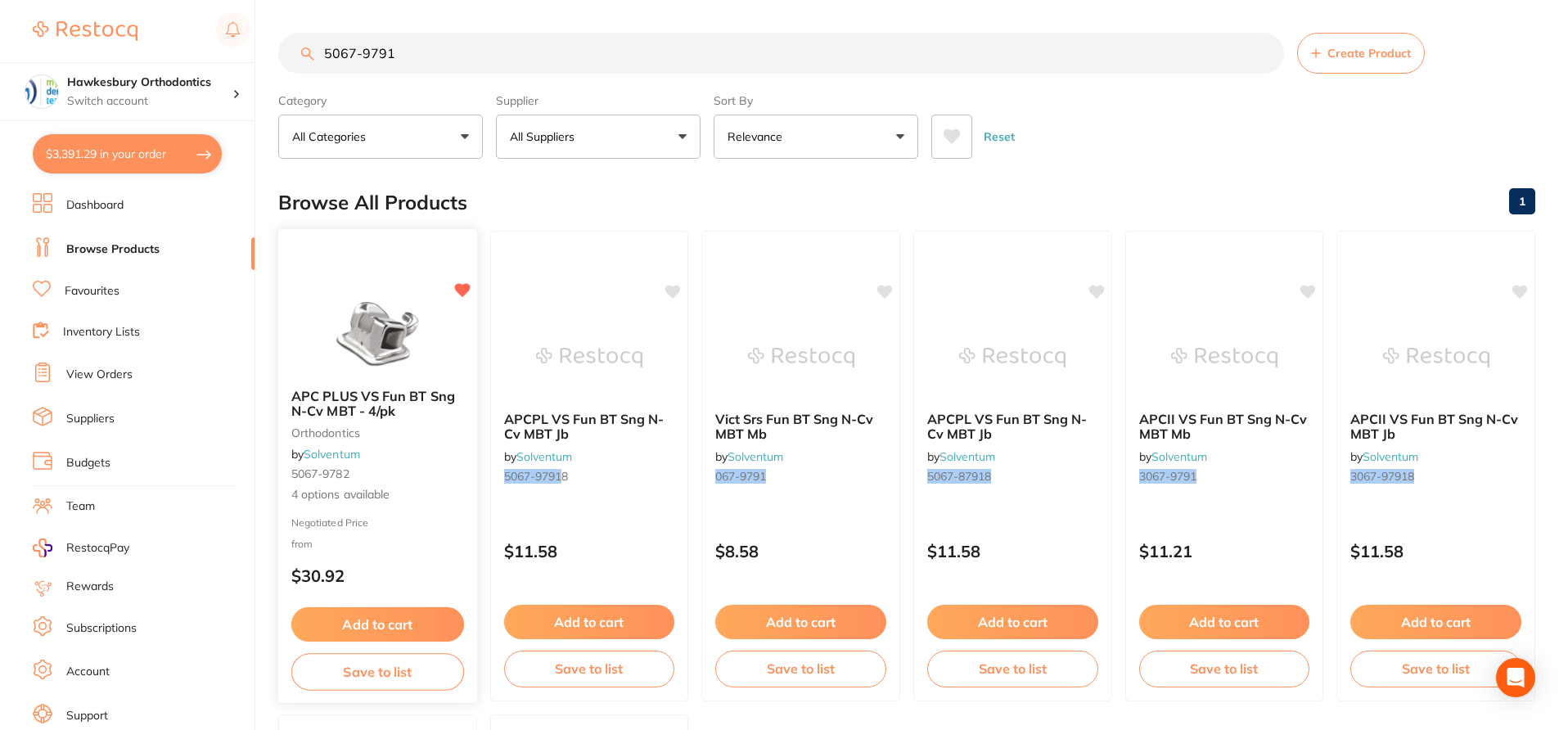
type input "5067-9791"
click at [424, 524] on small "Negotiated Price" at bounding box center [377, 522] width 173 height 12
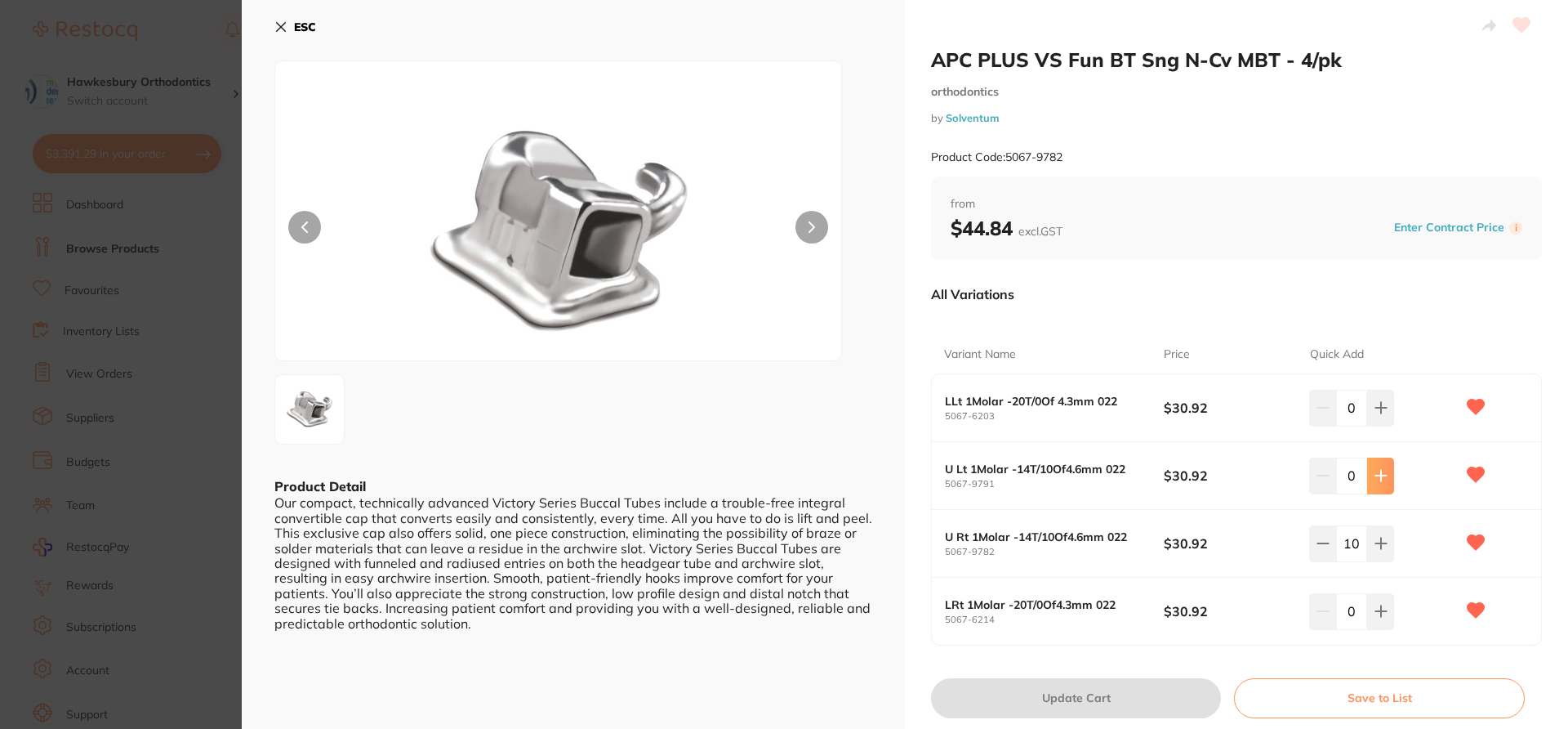
click at [1176, 486] on button at bounding box center [1380, 475] width 27 height 36
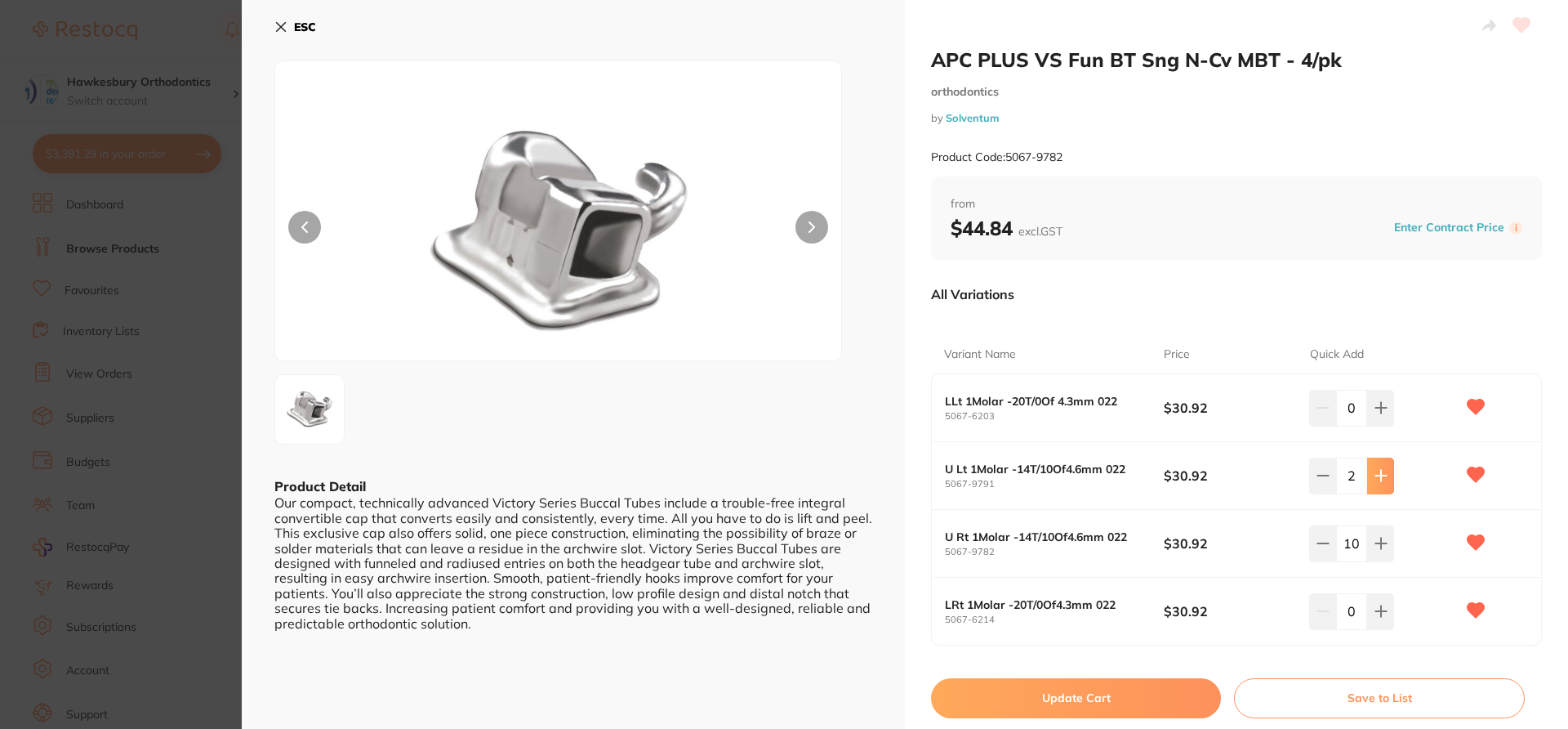
click at [1176, 486] on button at bounding box center [1380, 475] width 27 height 36
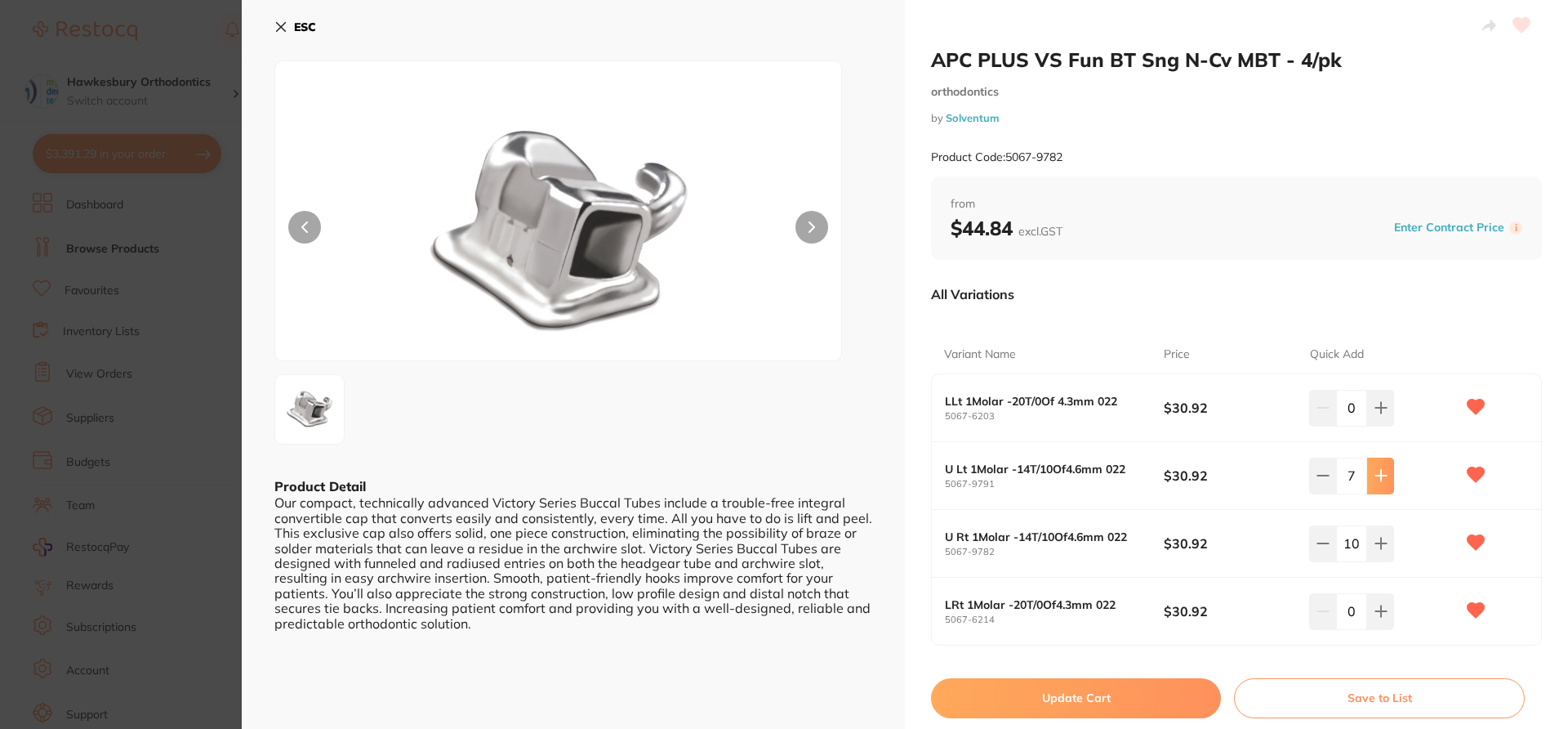
click at [1176, 486] on button at bounding box center [1380, 475] width 27 height 36
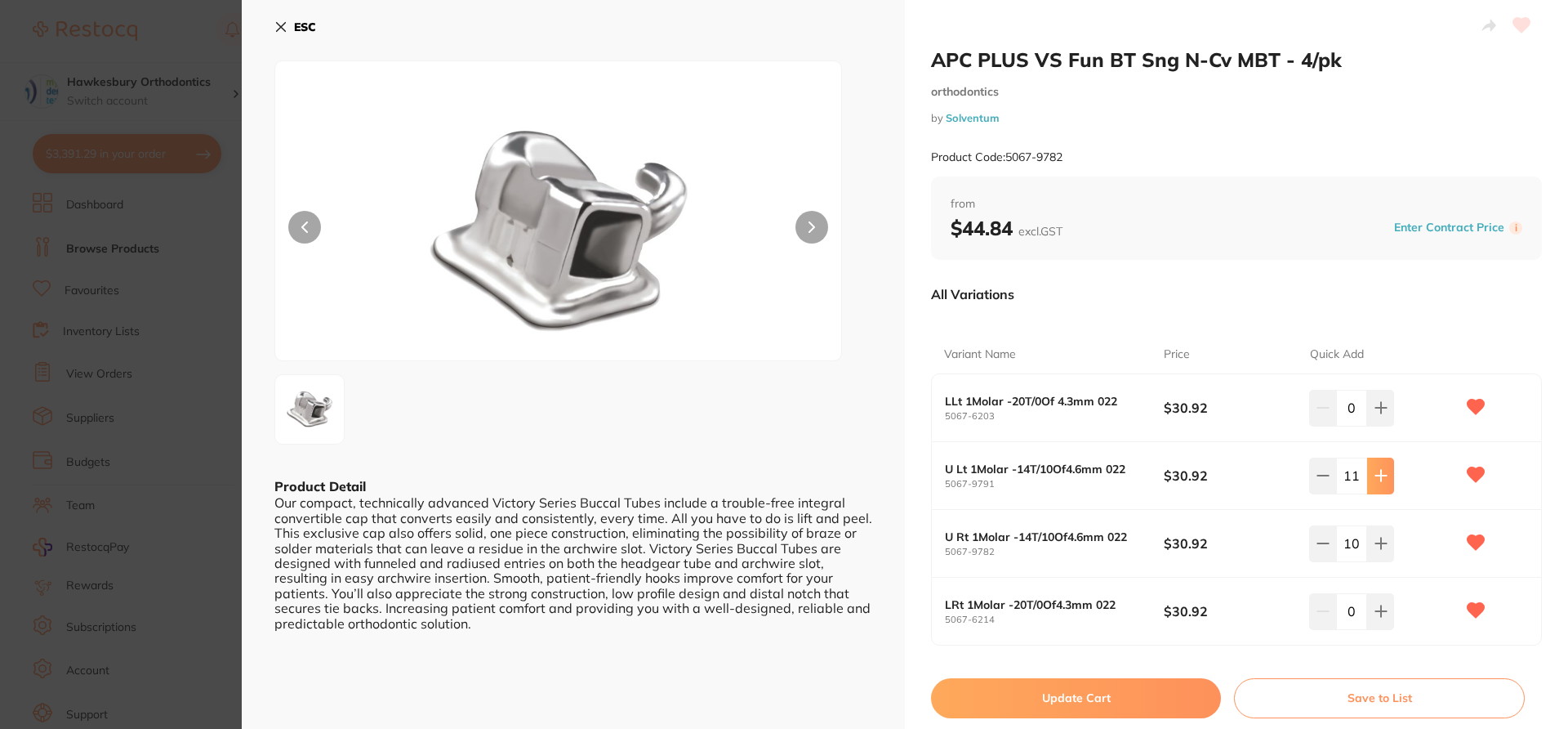
type input "12"
click at [1131, 546] on button "Update Cart" at bounding box center [1076, 698] width 290 height 39
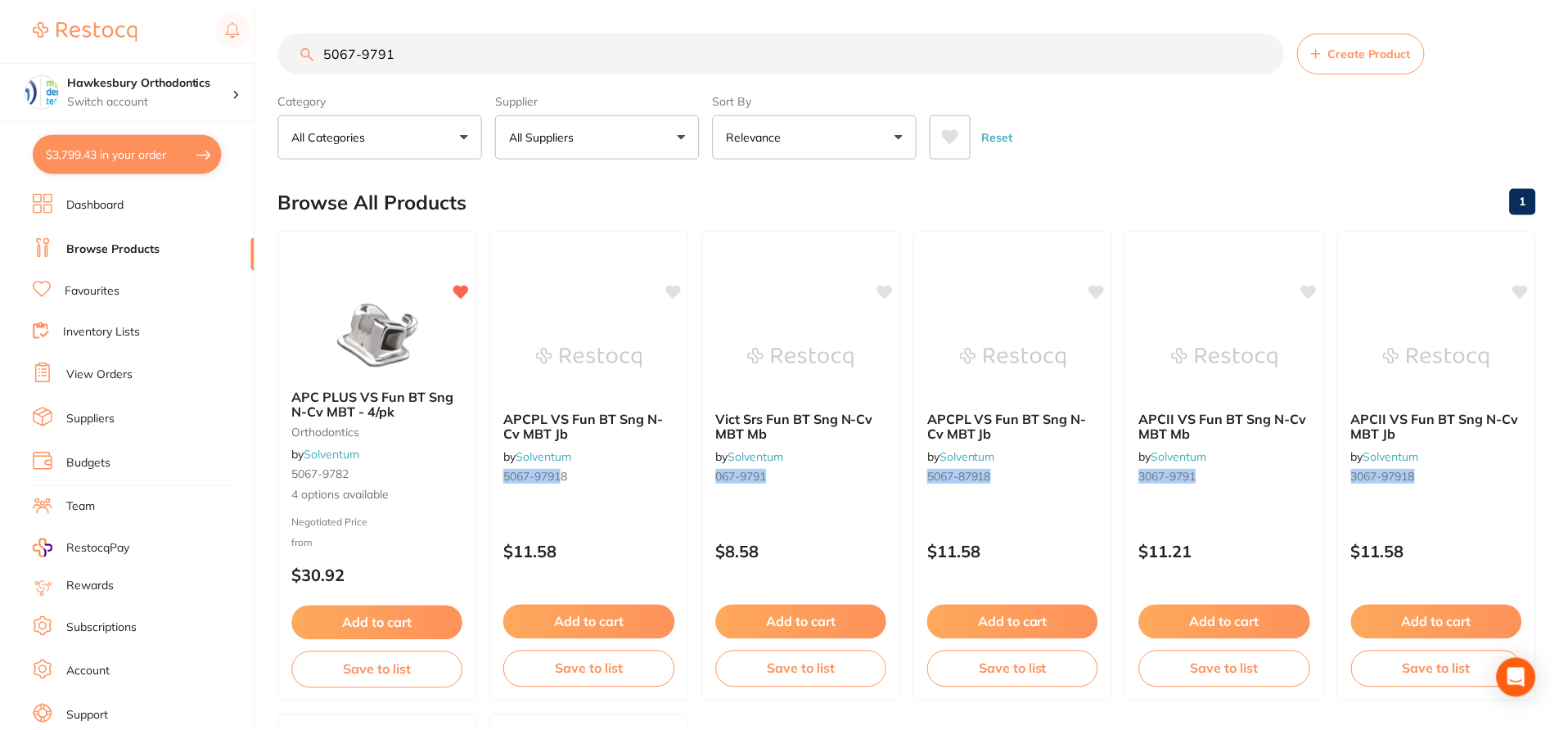
scroll to position [41, 0]
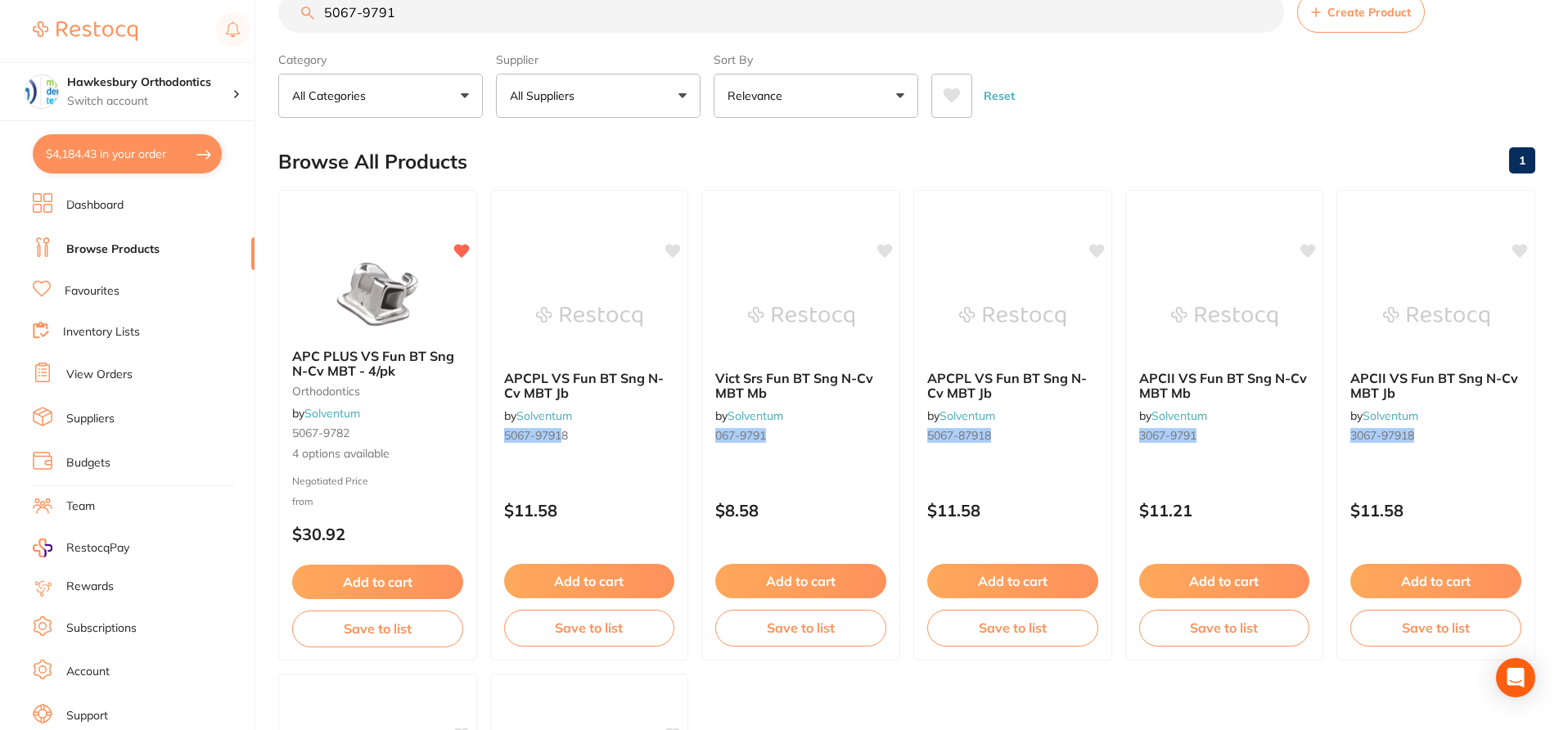
click at [407, 11] on input "5067-9791" at bounding box center [780, 12] width 1006 height 41
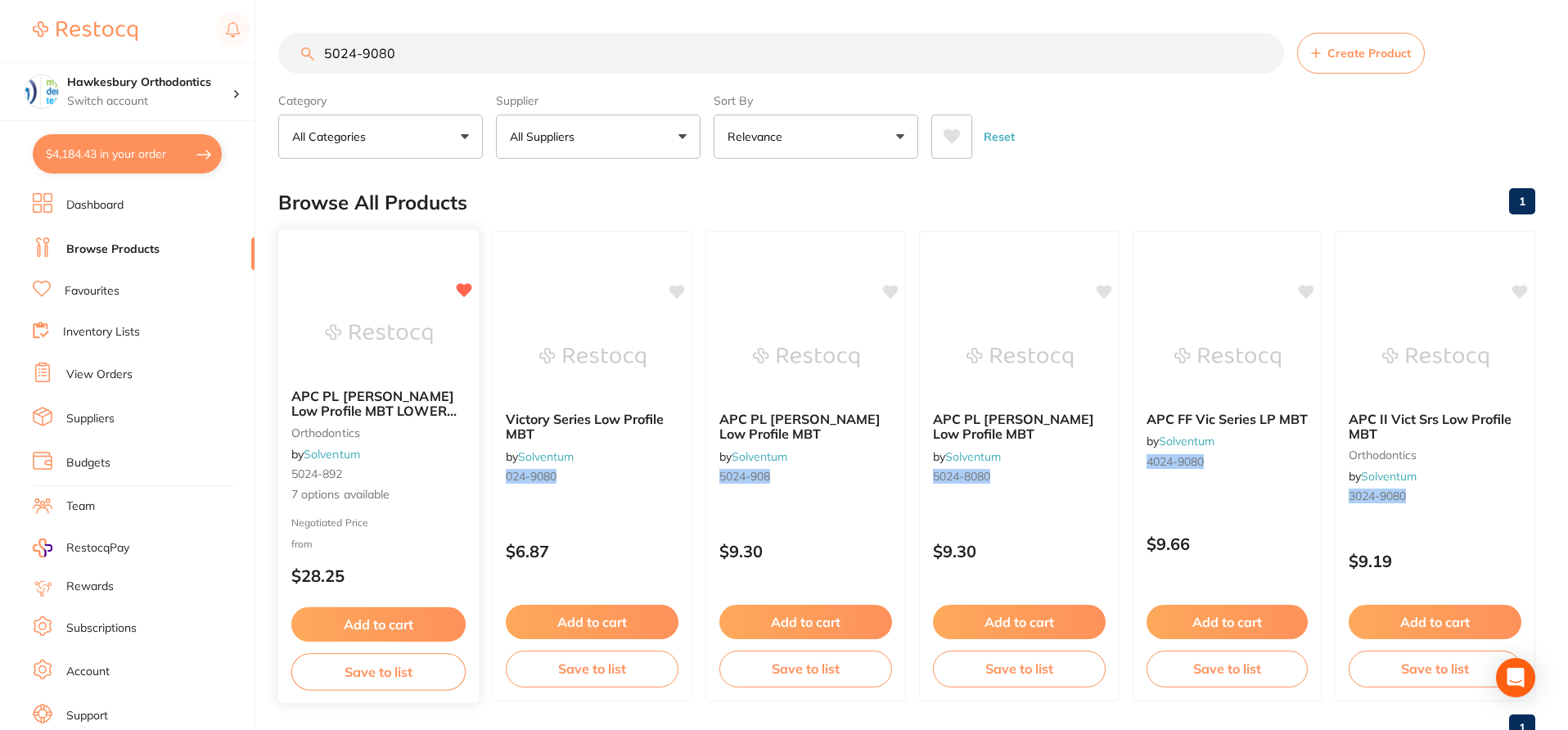
type input "5024-9080"
click at [428, 547] on div "Negotiated Price from $28.25" at bounding box center [378, 555] width 201 height 77
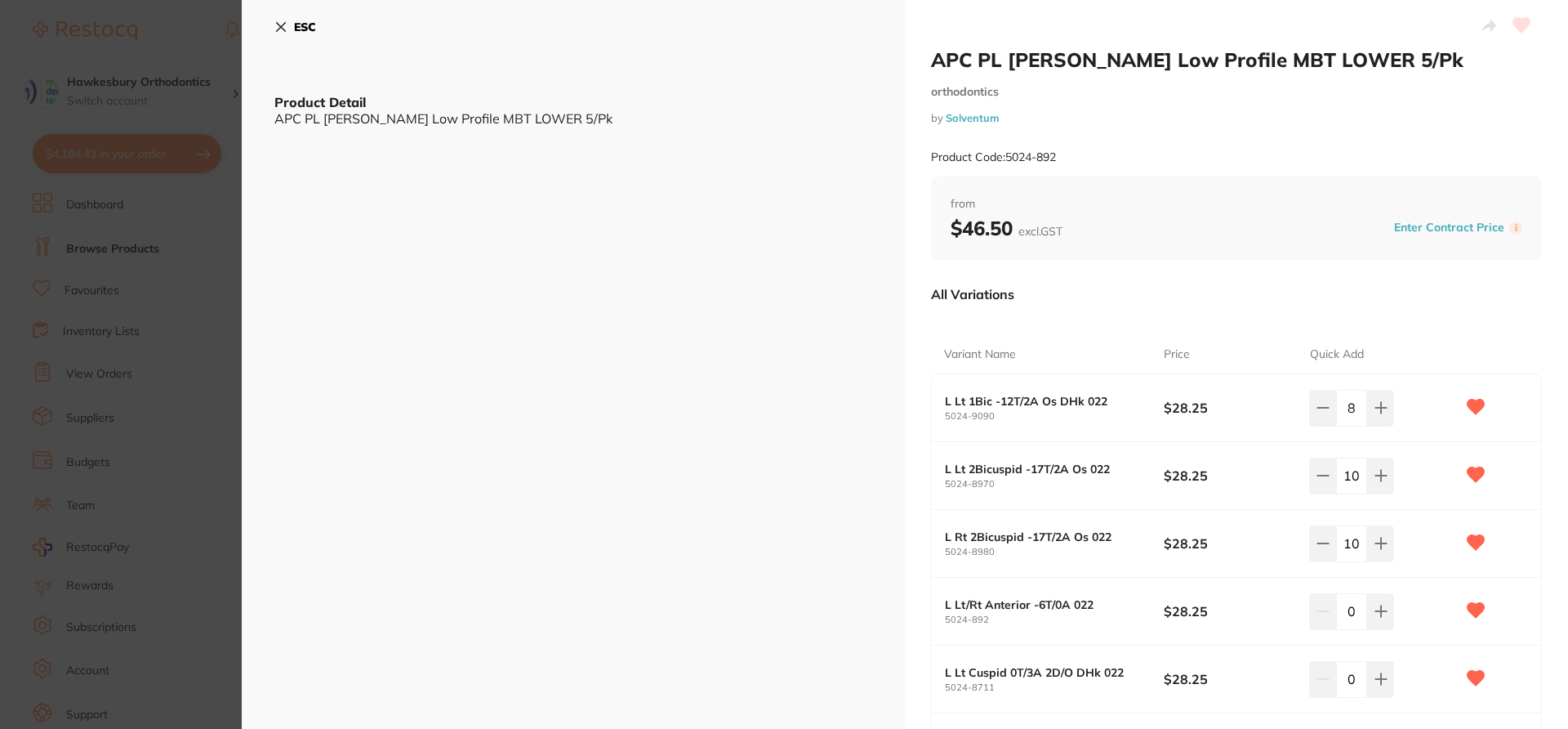
click at [1176, 306] on div "All Variations" at bounding box center [1237, 294] width 611 height 43
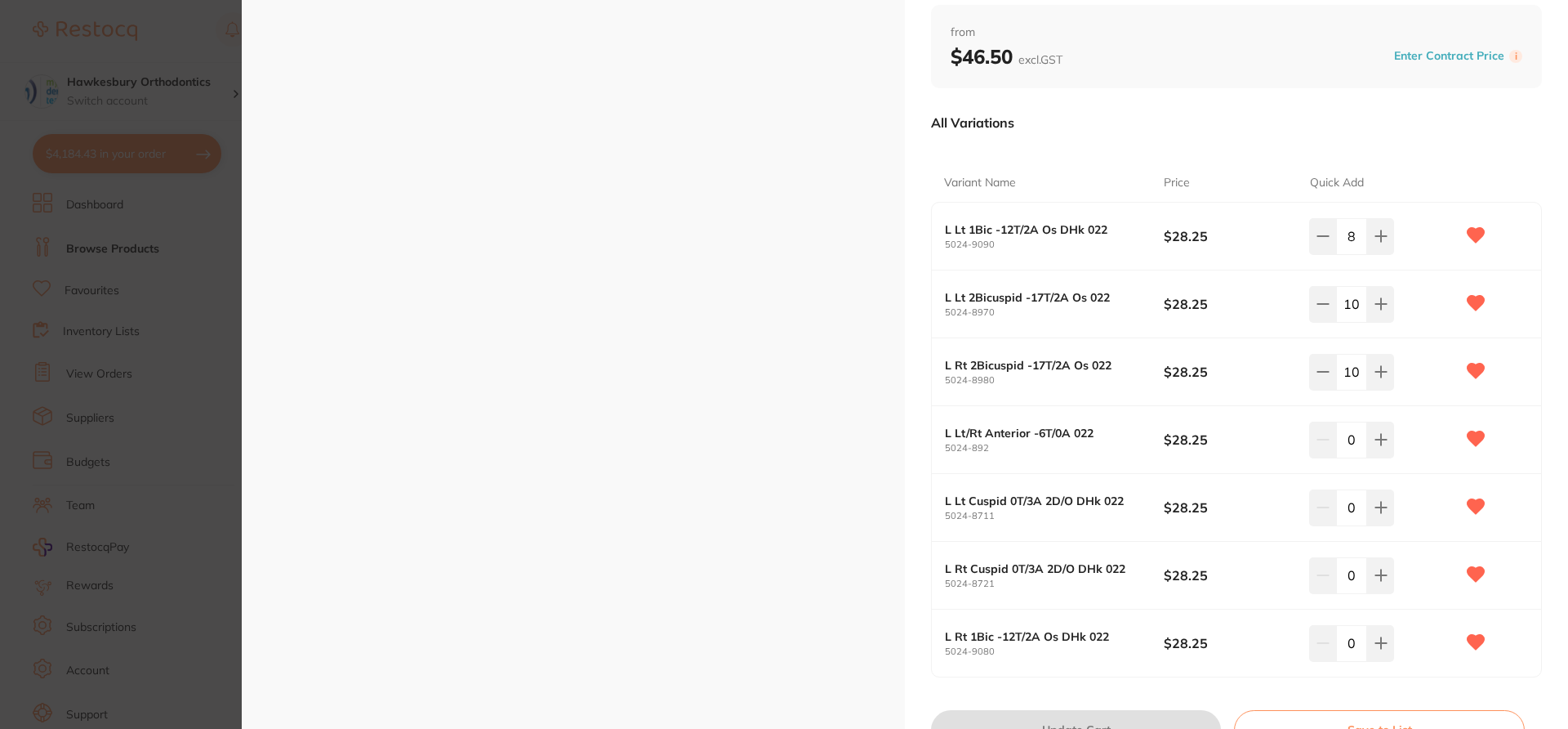
scroll to position [174, 0]
click at [1176, 546] on icon at bounding box center [1381, 641] width 13 height 13
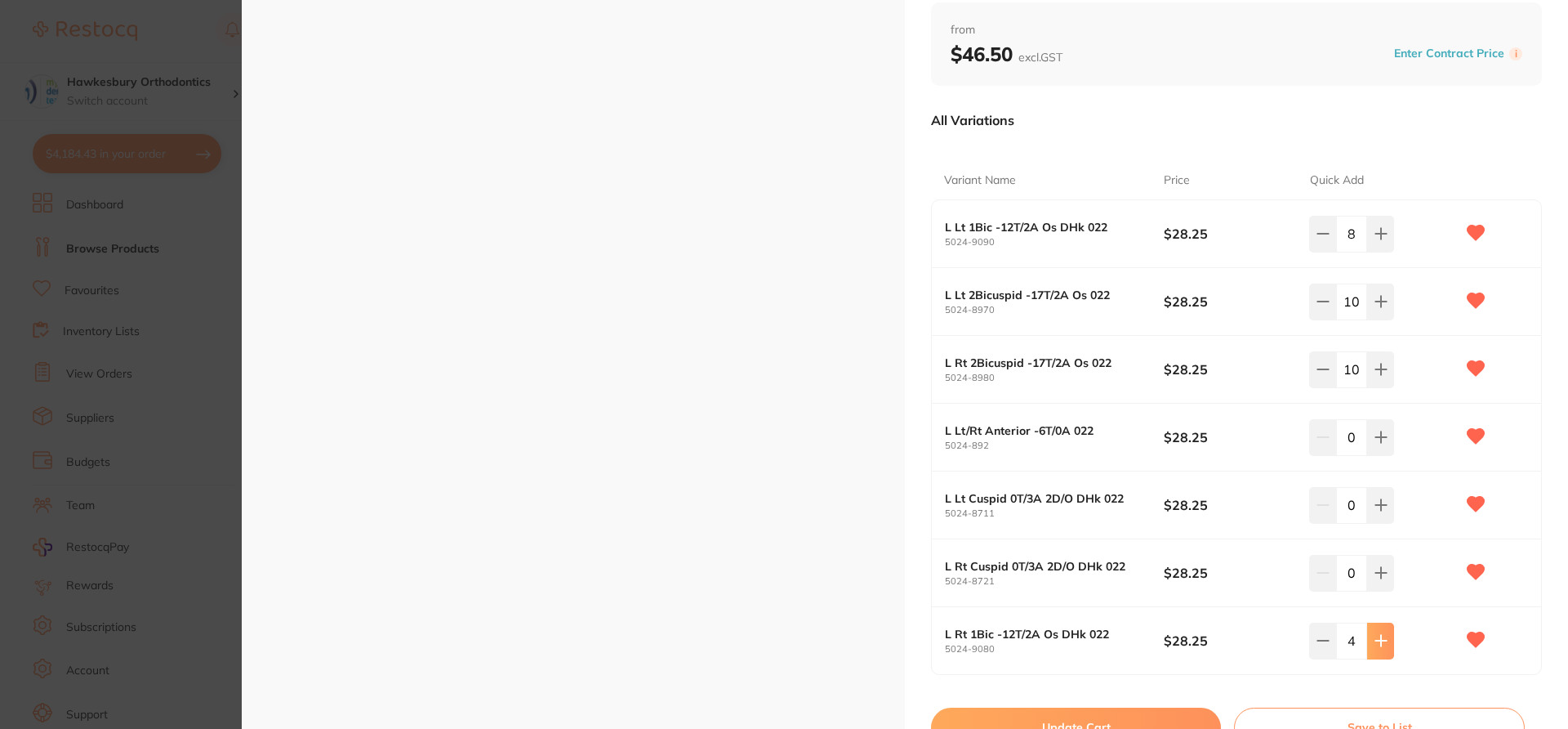
click at [1176, 546] on icon at bounding box center [1381, 641] width 13 height 13
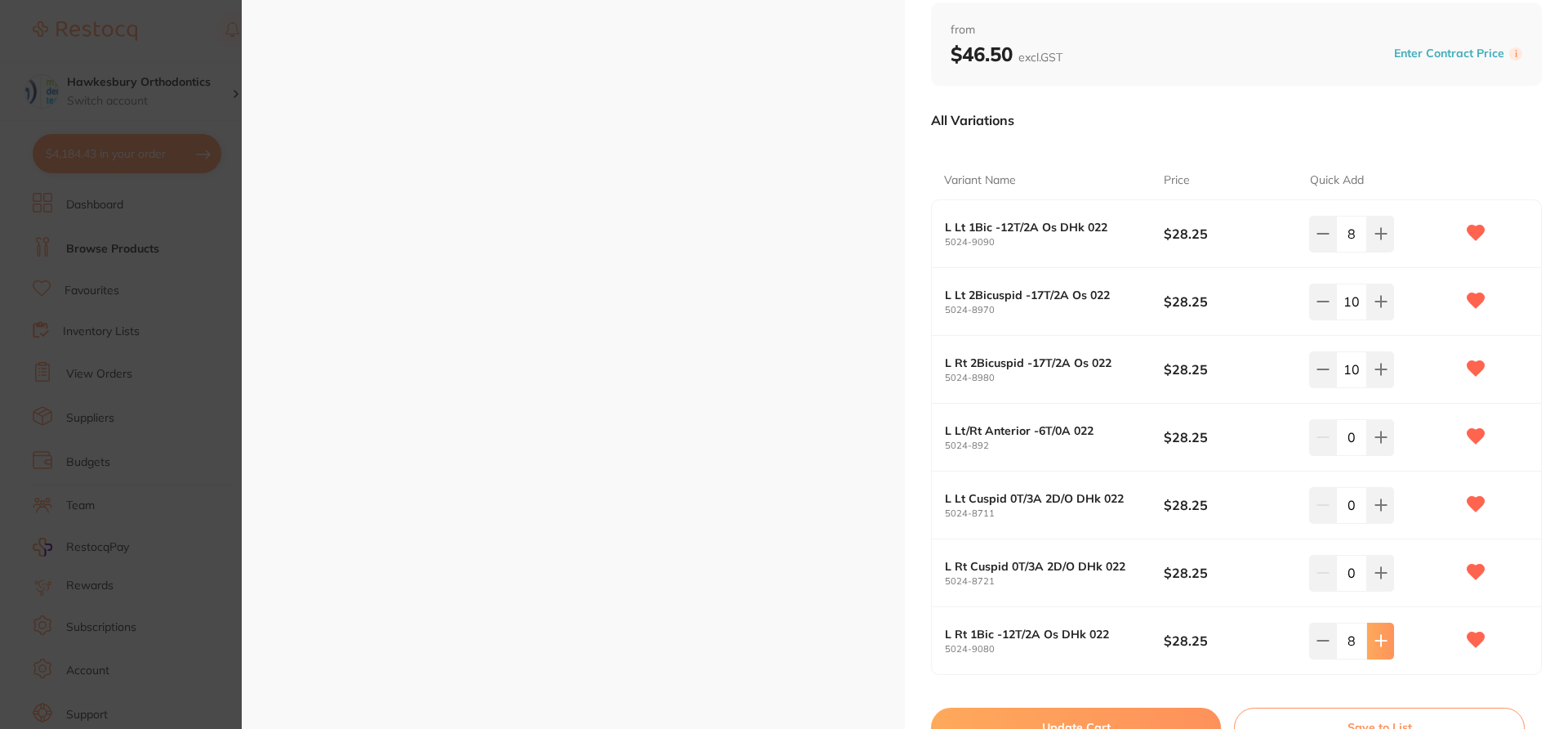
type input "9"
click at [1176, 546] on icon at bounding box center [1381, 573] width 13 height 13
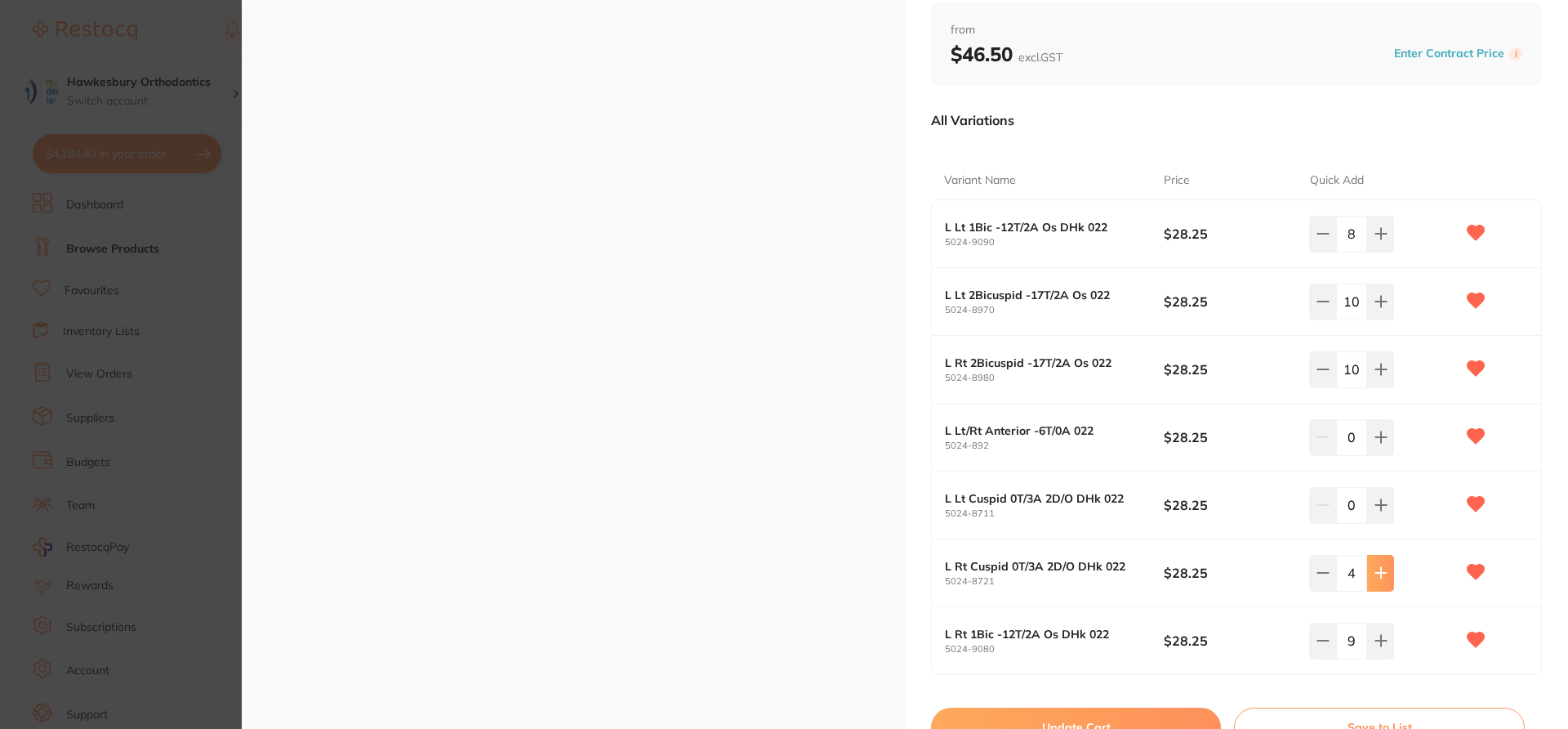
click at [1176, 546] on icon at bounding box center [1381, 573] width 13 height 13
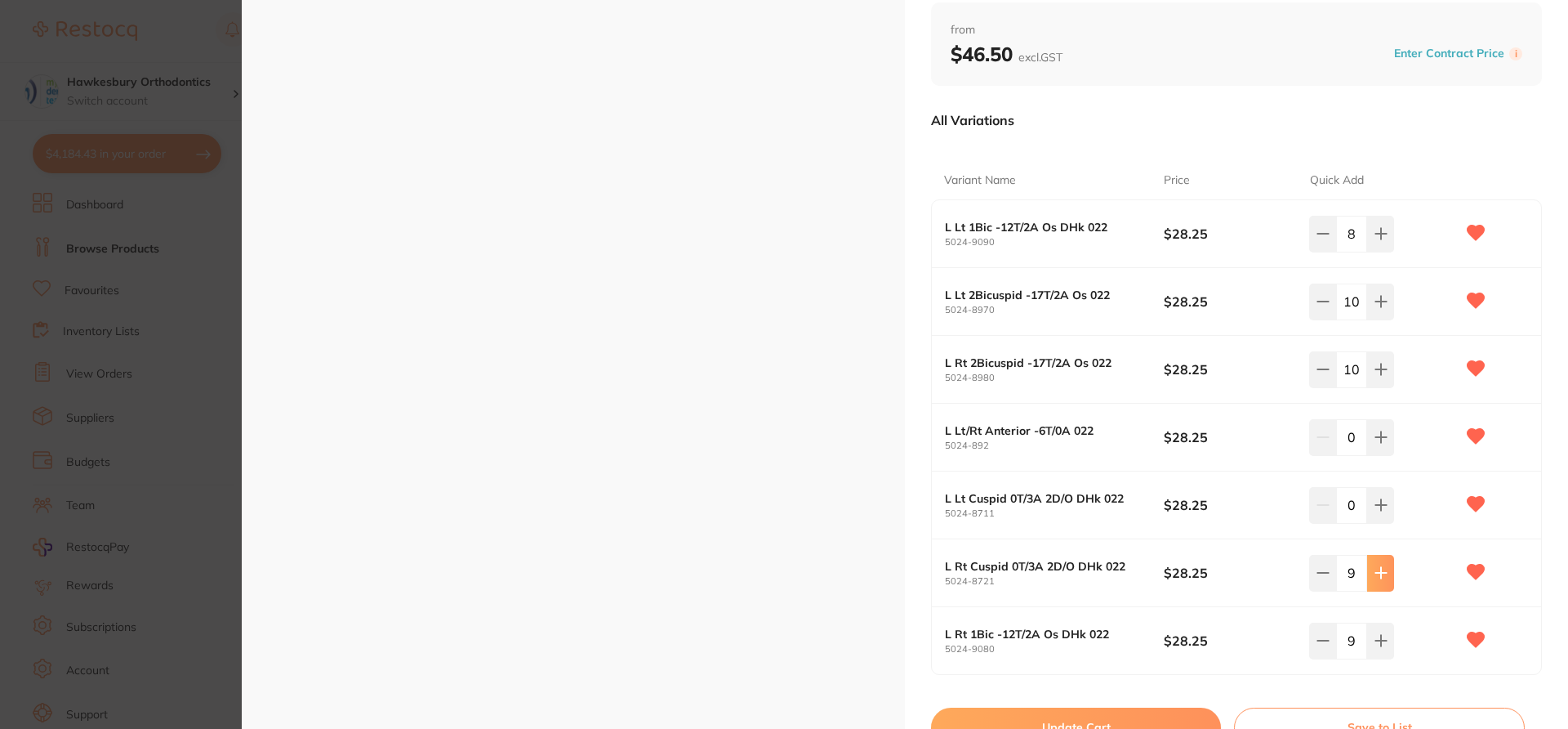
click at [1176, 546] on icon at bounding box center [1381, 573] width 13 height 13
type input "11"
click at [1176, 546] on button "Update Cart" at bounding box center [1076, 727] width 290 height 39
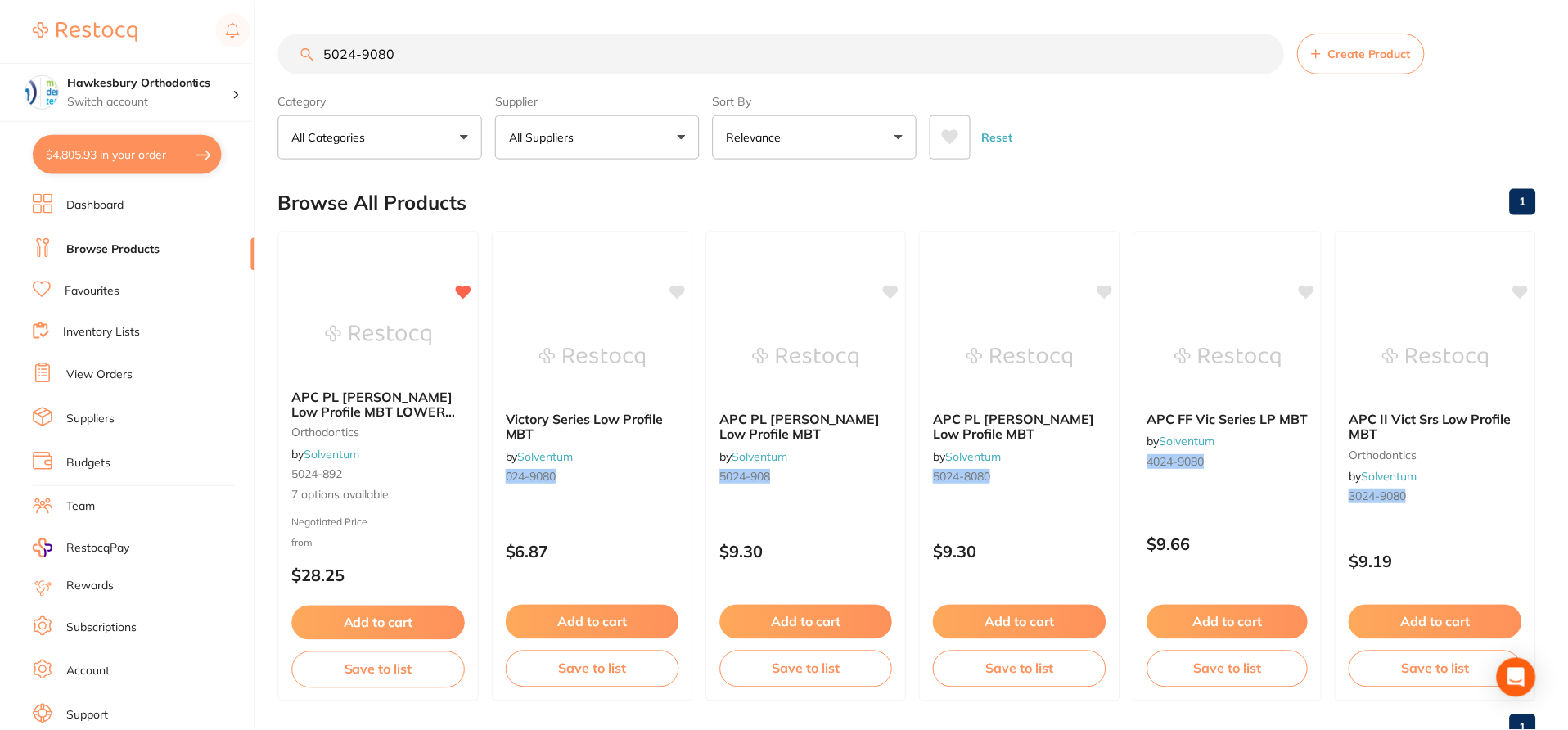
scroll to position [41, 0]
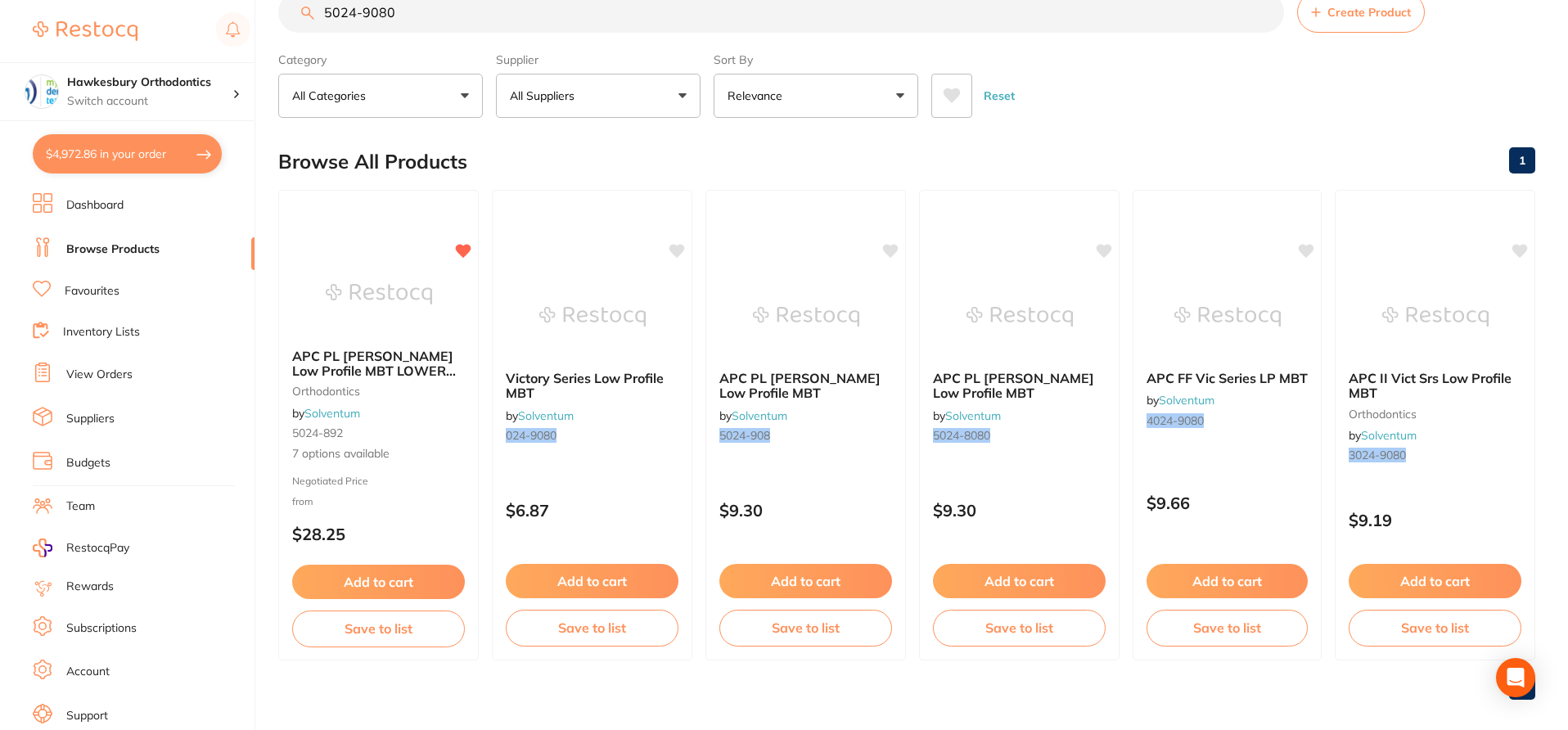
click at [178, 163] on button "$4,972.86 in your order" at bounding box center [127, 154] width 189 height 39
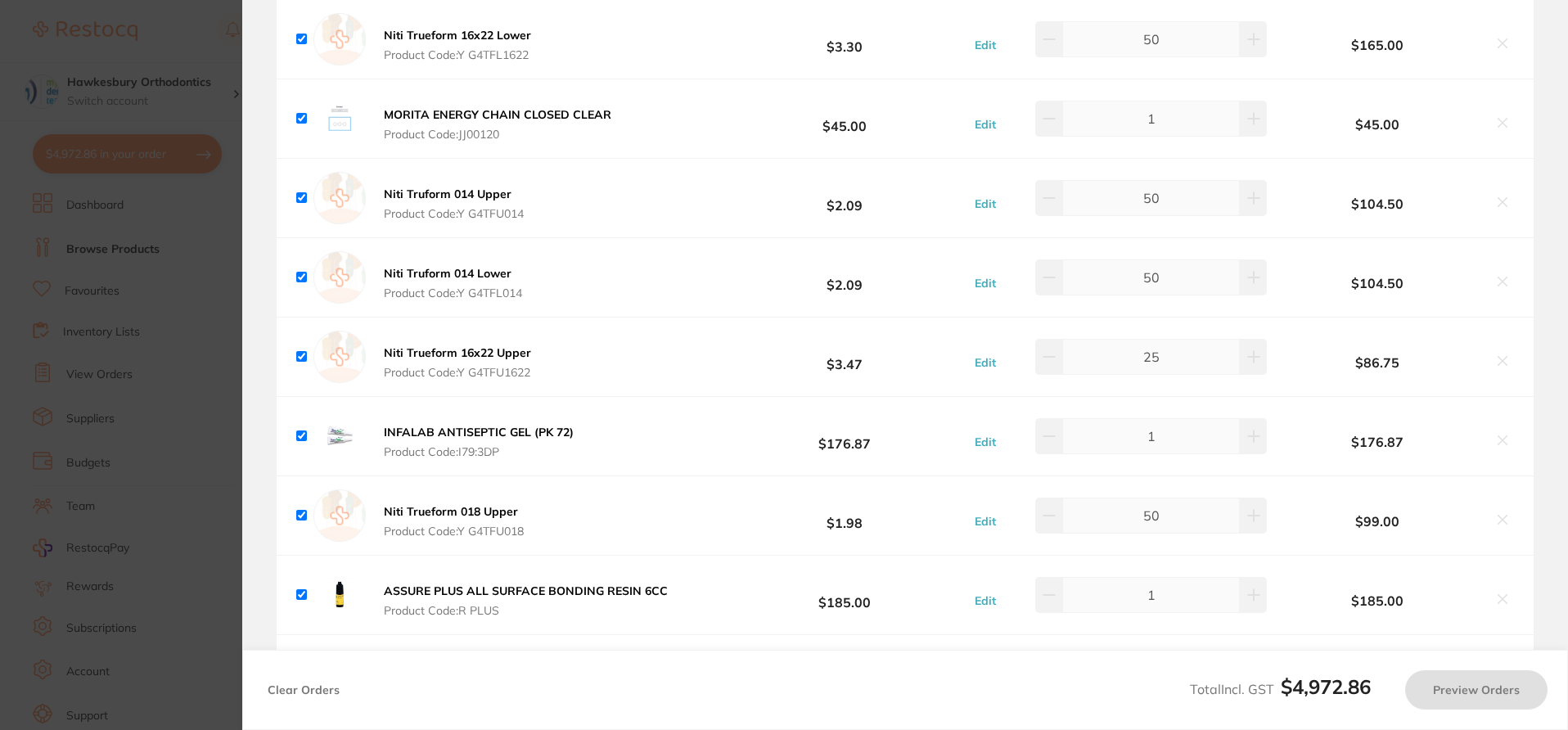
checkbox input "true"
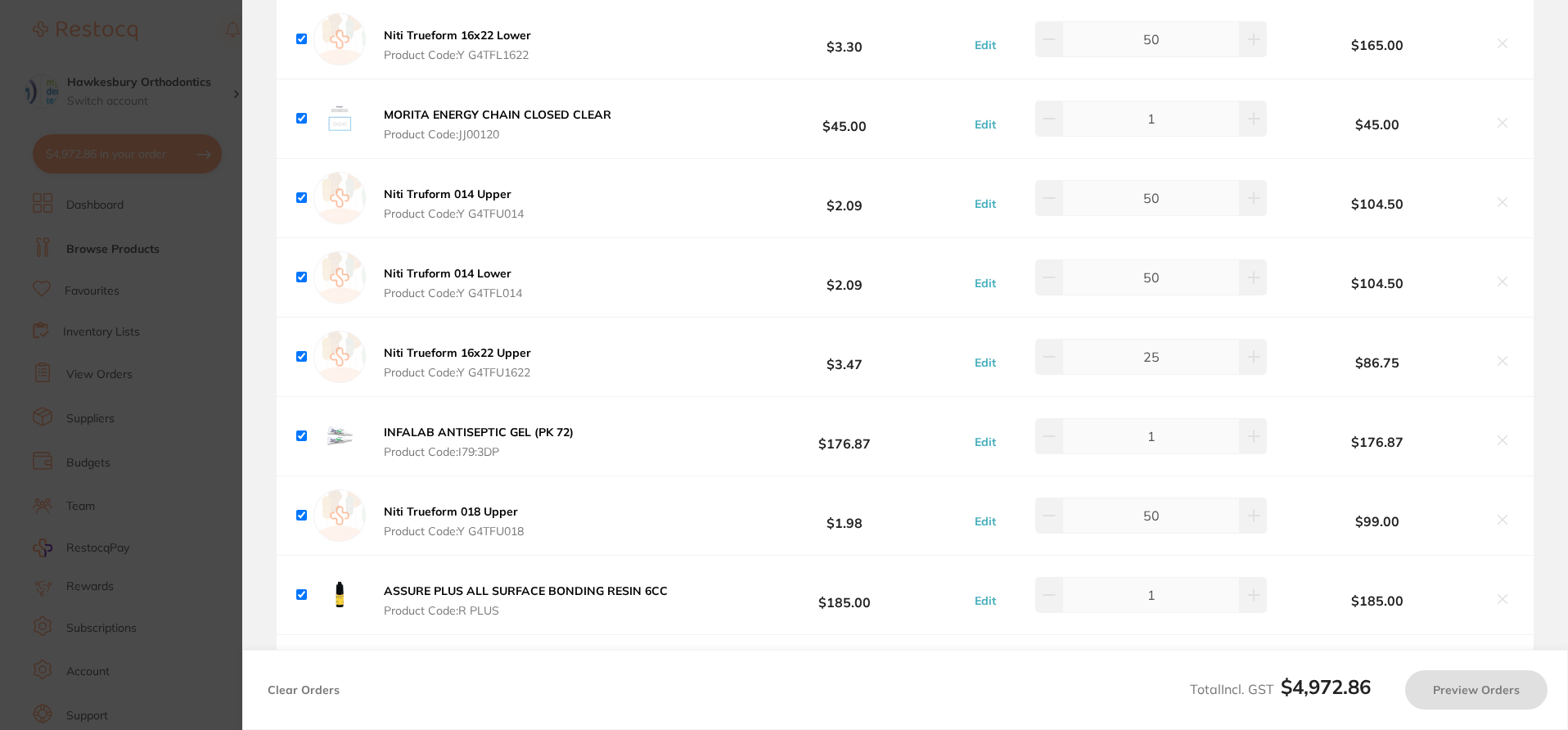
checkbox input "true"
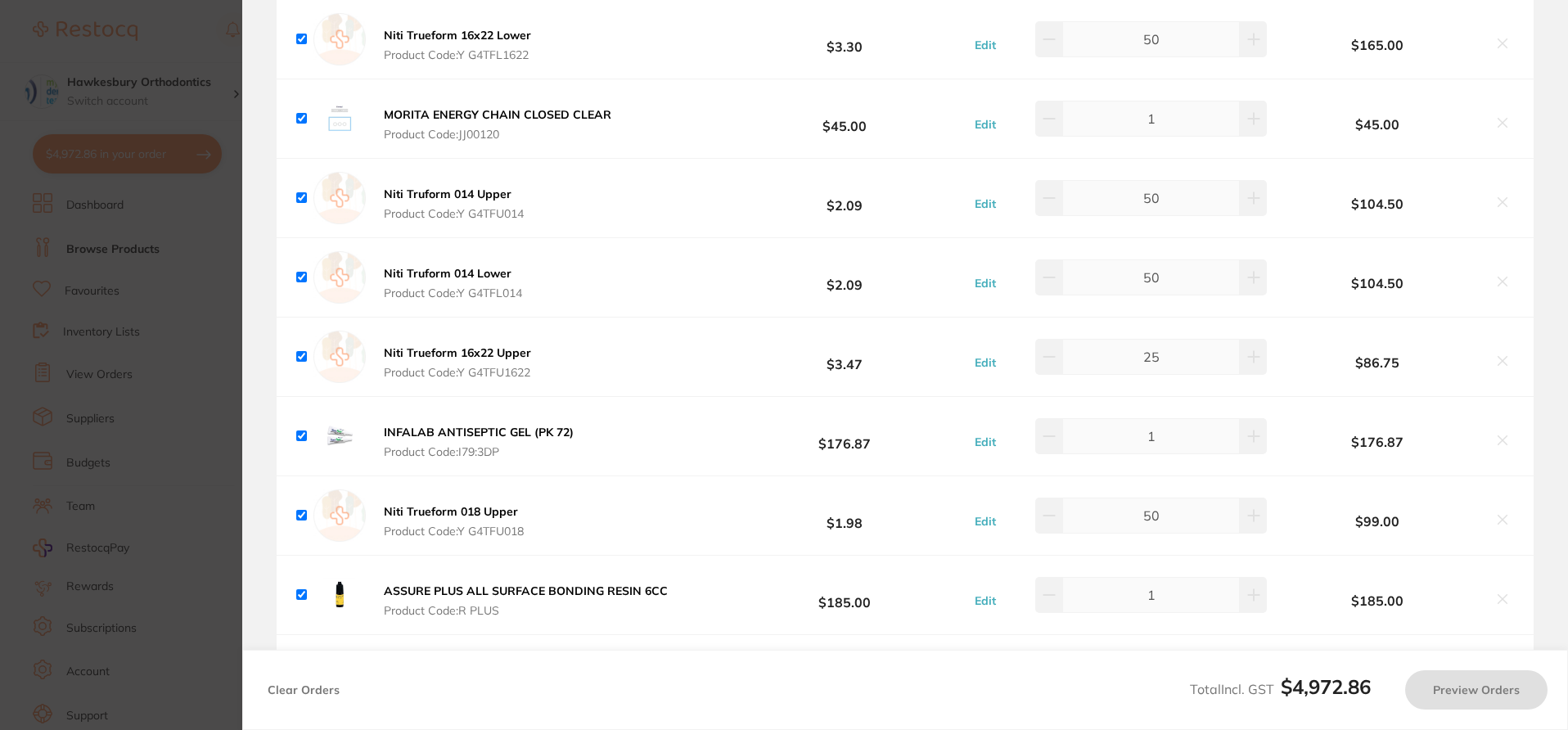
checkbox input "true"
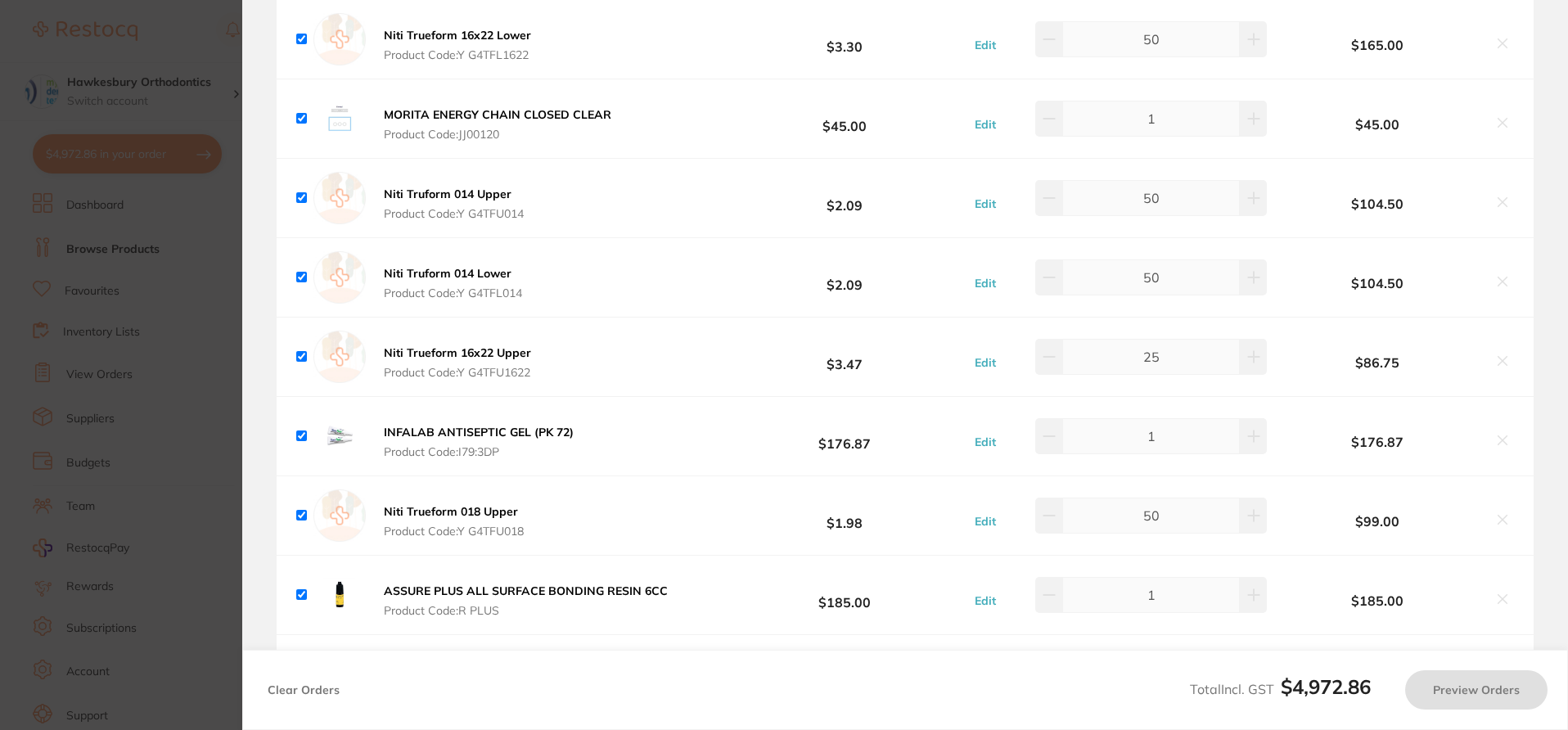
checkbox input "true"
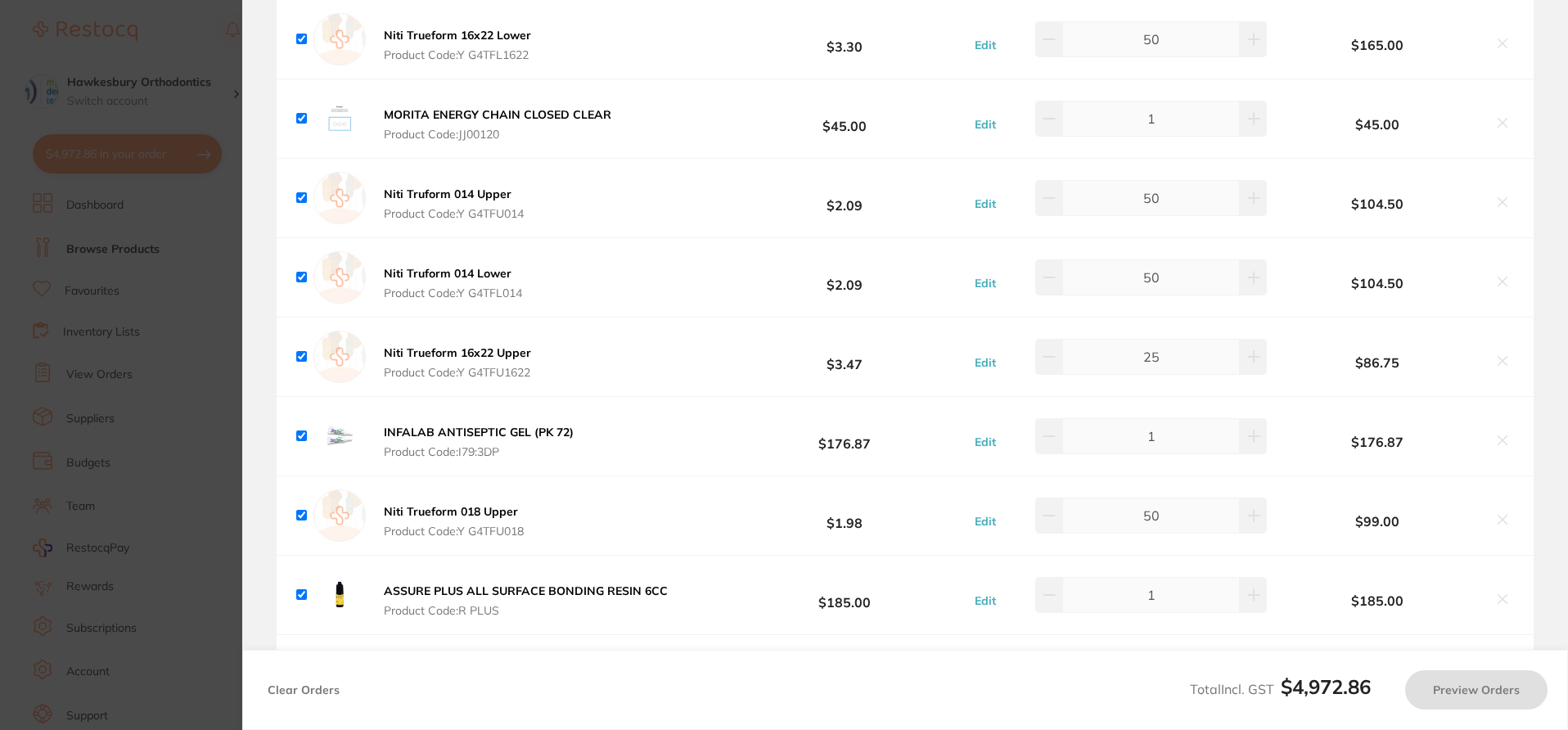
checkbox input "true"
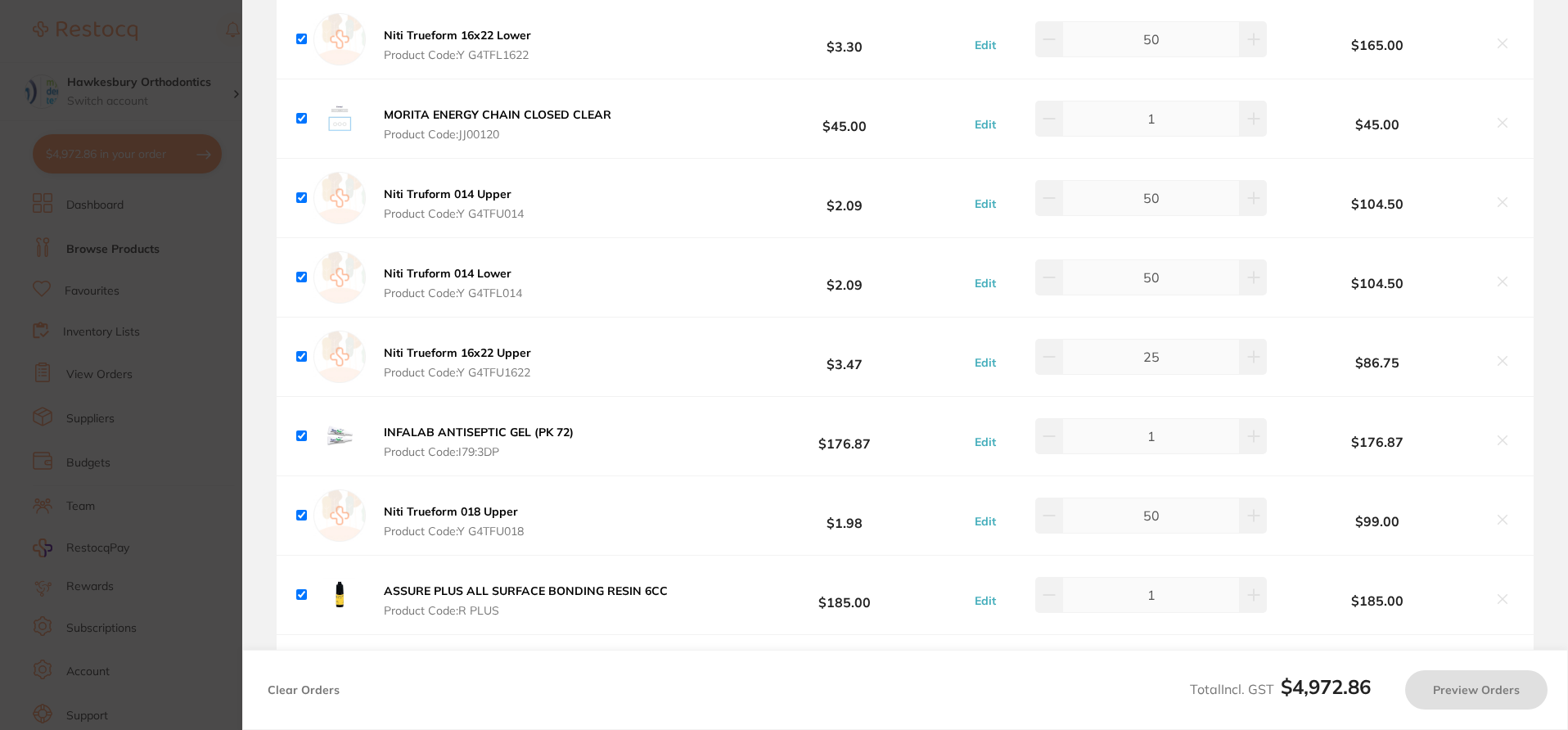
checkbox input "true"
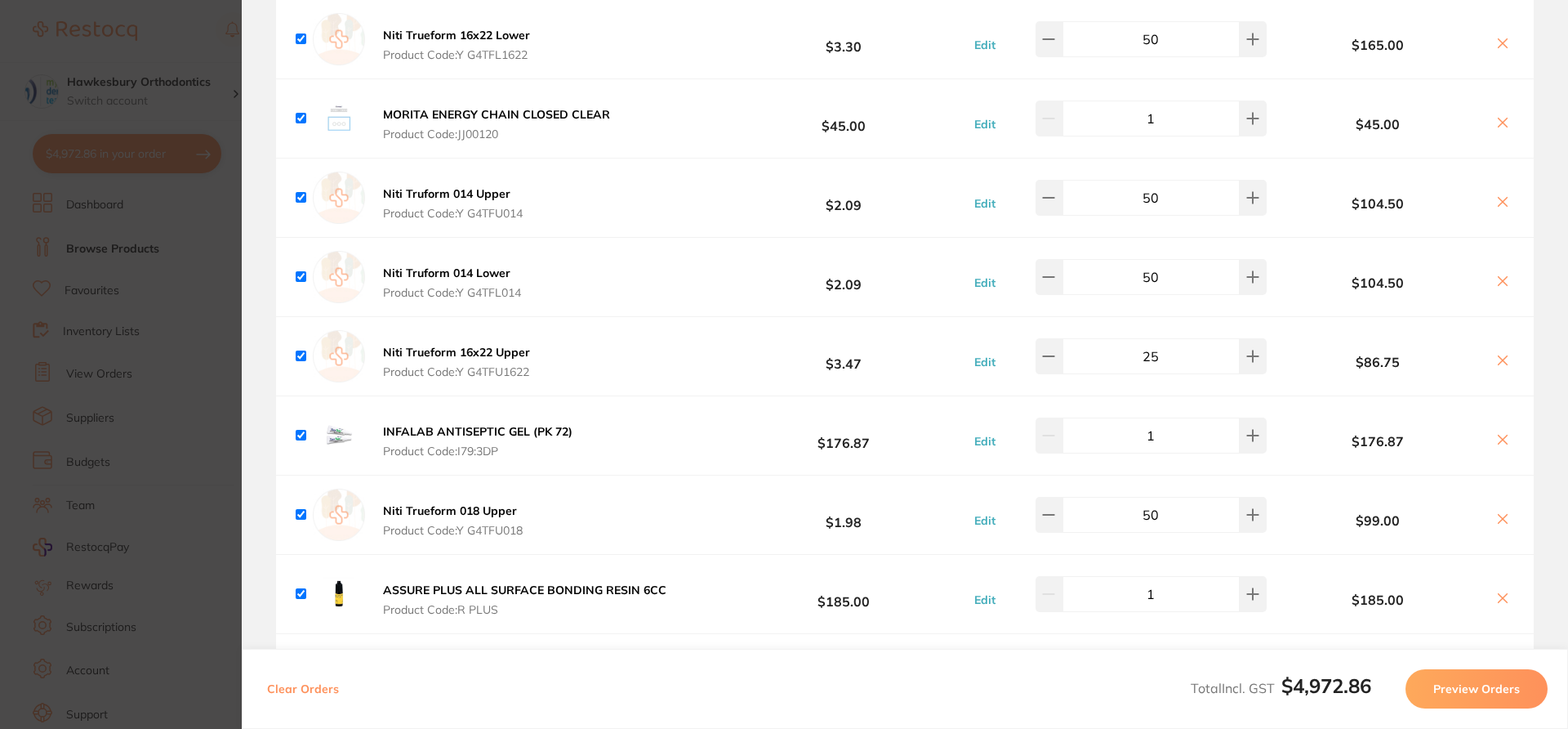
click at [1176, 447] on section "Review Orders Your orders are being processed and we will notify you once we ha…" at bounding box center [905, 364] width 1327 height 729
drag, startPoint x: 1563, startPoint y: 71, endPoint x: 1563, endPoint y: 32, distance: 39.0
click at [1176, 32] on section "Review Orders Your orders are being processed and we will notify you once we ha…" at bounding box center [905, 364] width 1327 height 729
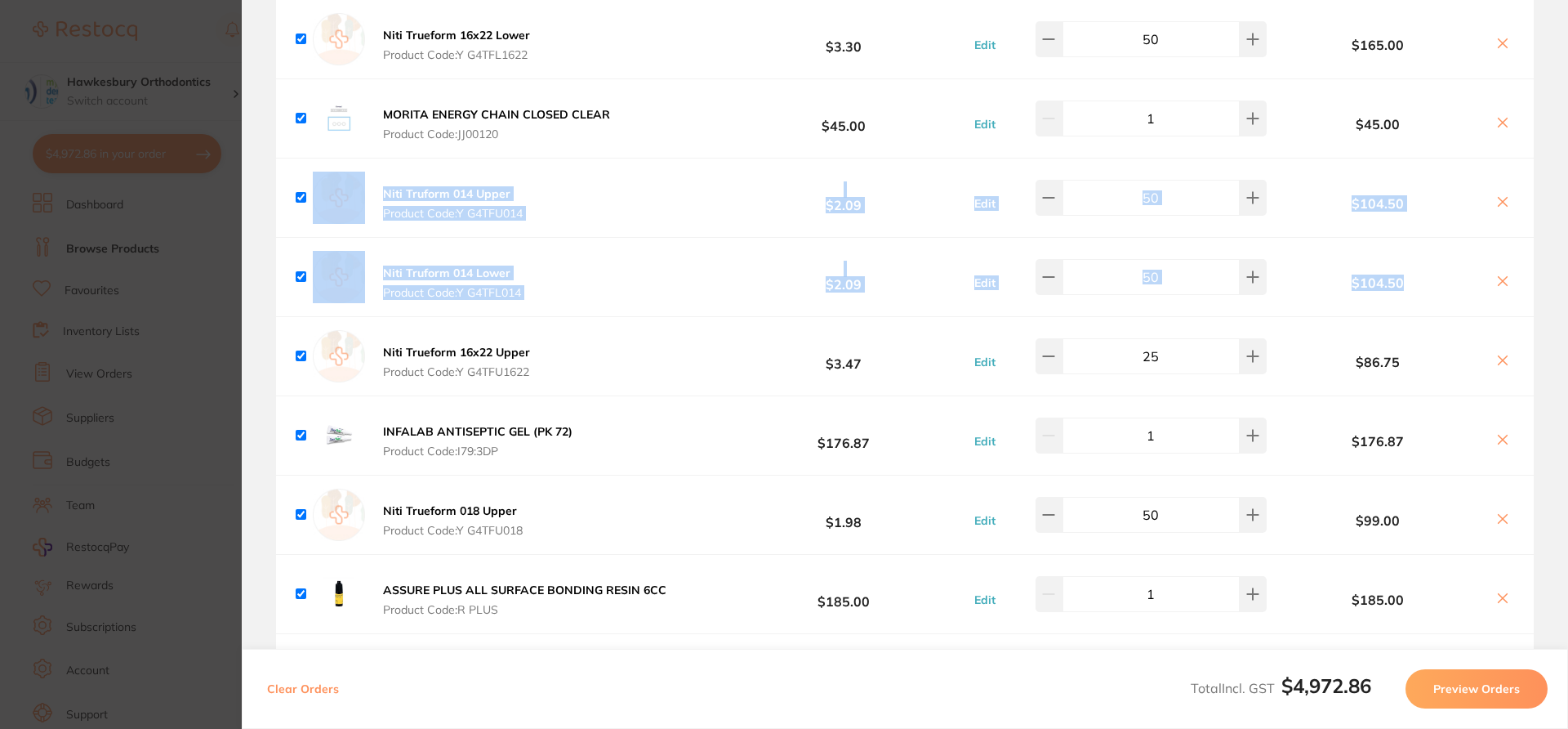
drag, startPoint x: 1563, startPoint y: 153, endPoint x: 1563, endPoint y: 297, distance: 144.0
click at [1176, 297] on section "Review Orders Your orders are being processed and we will notify you once we ha…" at bounding box center [905, 364] width 1327 height 729
click at [1176, 370] on section "Review Orders Your orders are being processed and we will notify you once we ha…" at bounding box center [905, 364] width 1327 height 729
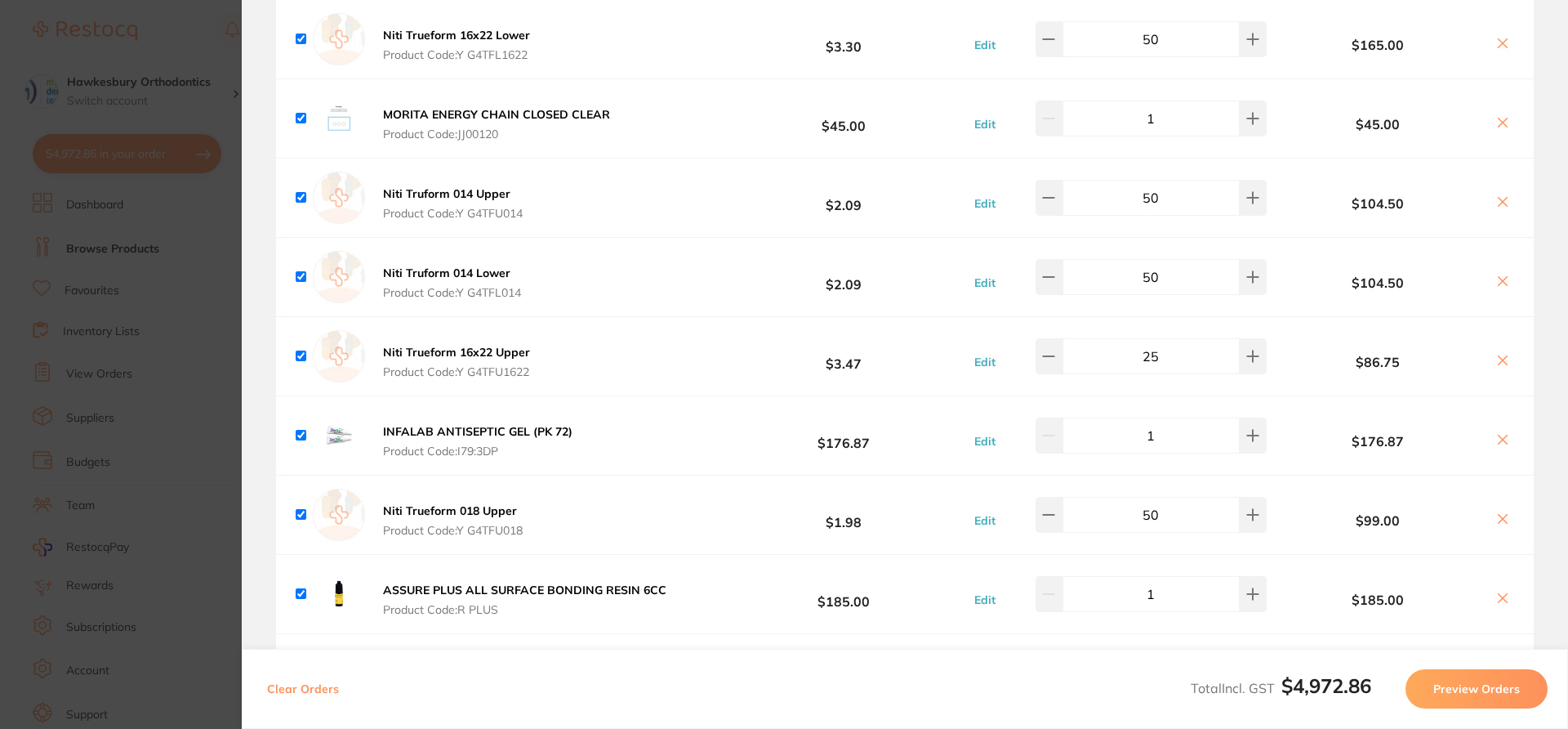
click at [158, 220] on section "Update RRP Set your pre negotiated price for this item. Item Agreed RRP (excl. …" at bounding box center [784, 364] width 1568 height 729
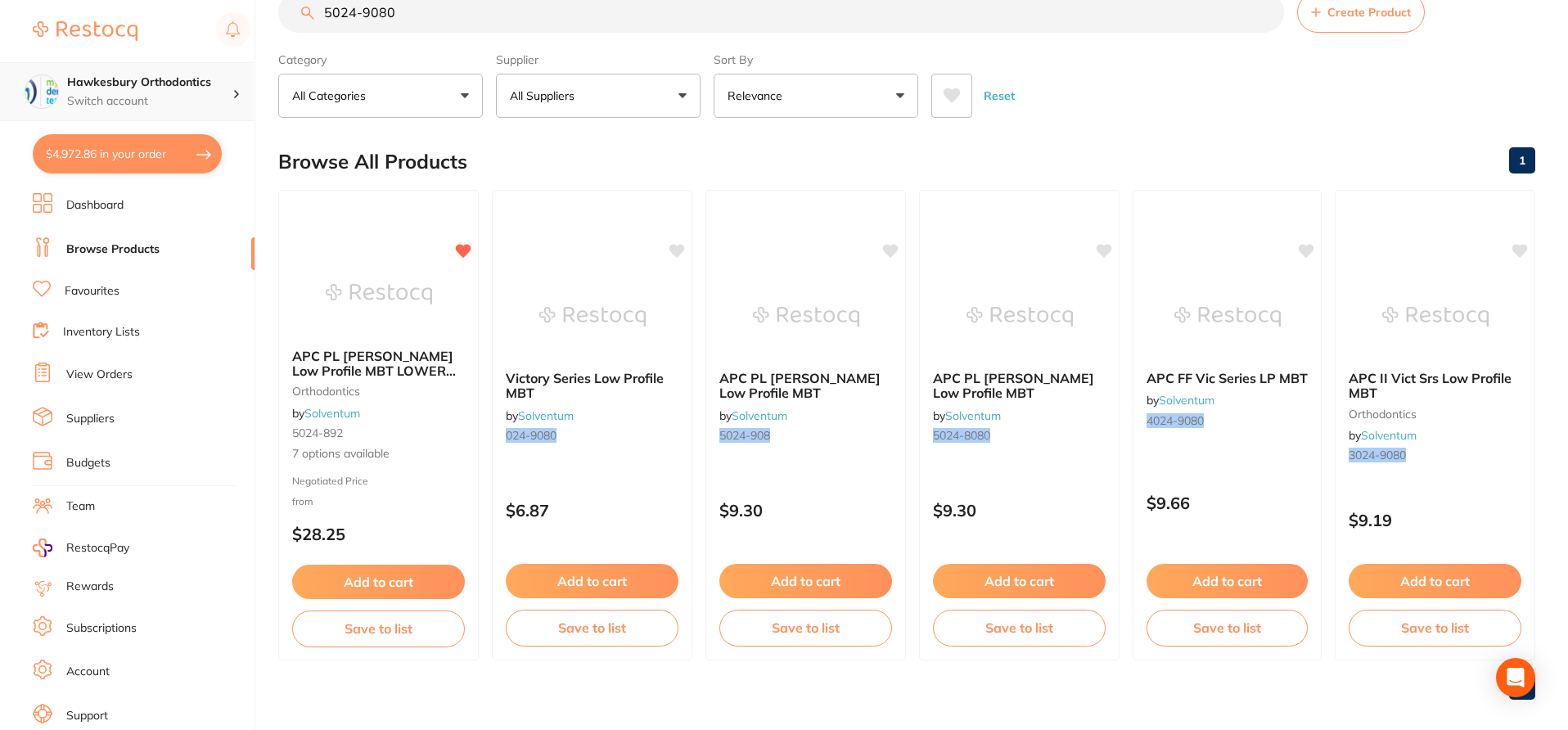
click at [207, 85] on h4 "Hawkesbury Orthodontics" at bounding box center [150, 83] width 165 height 16
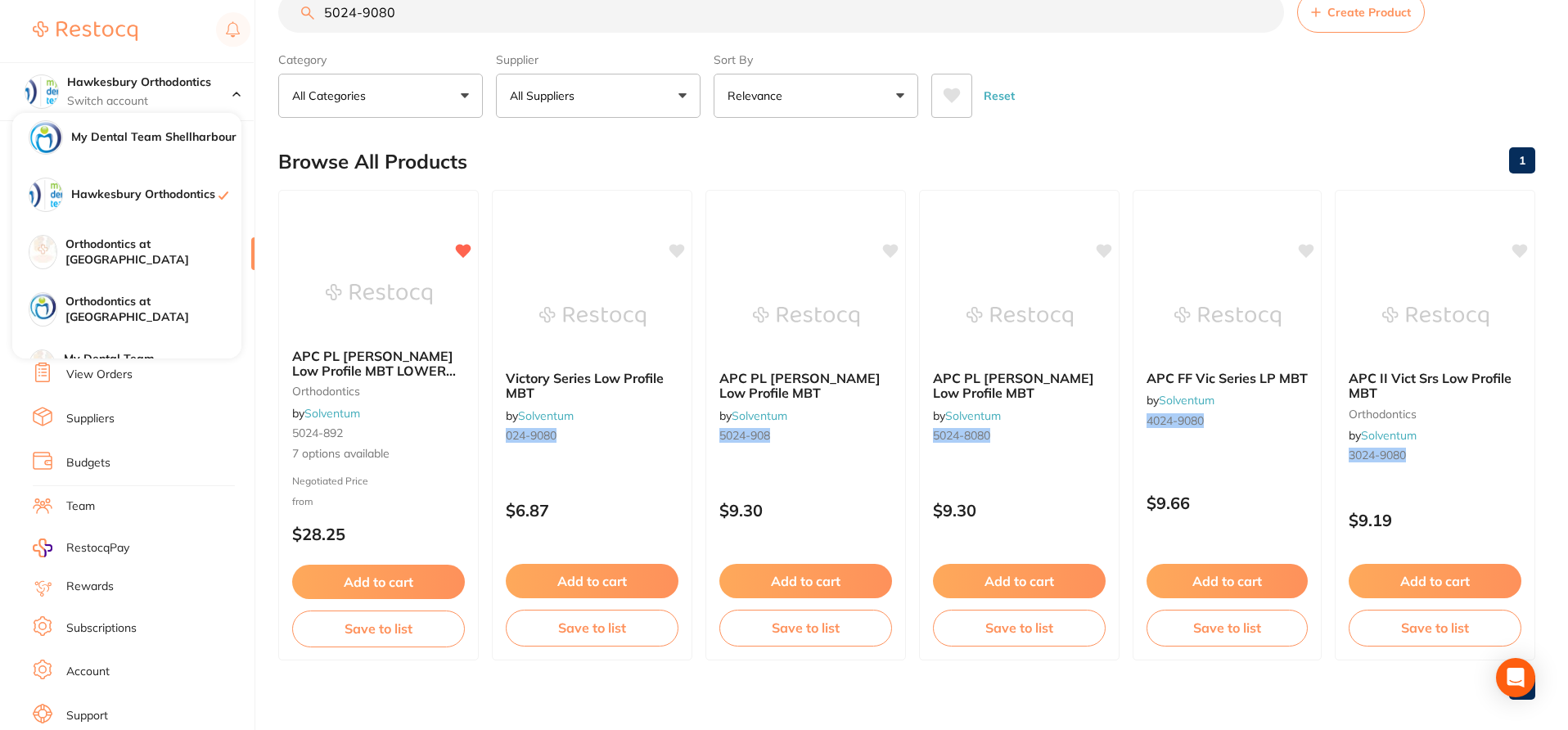
scroll to position [119, 0]
click at [177, 239] on div "Orthodontics at [GEOGRAPHIC_DATA]" at bounding box center [127, 252] width 229 height 58
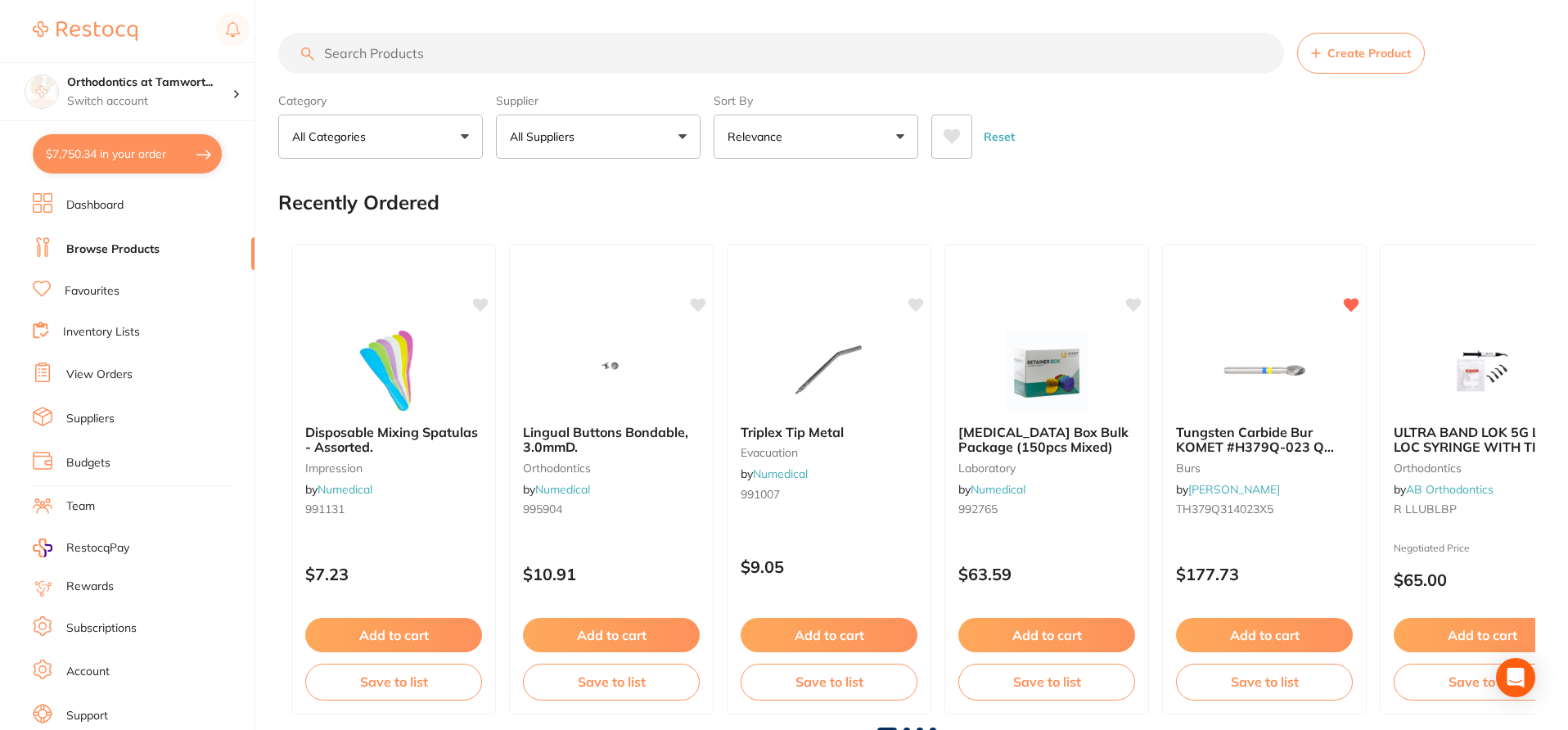
click at [163, 164] on button "$7,750.34 in your order" at bounding box center [127, 154] width 189 height 39
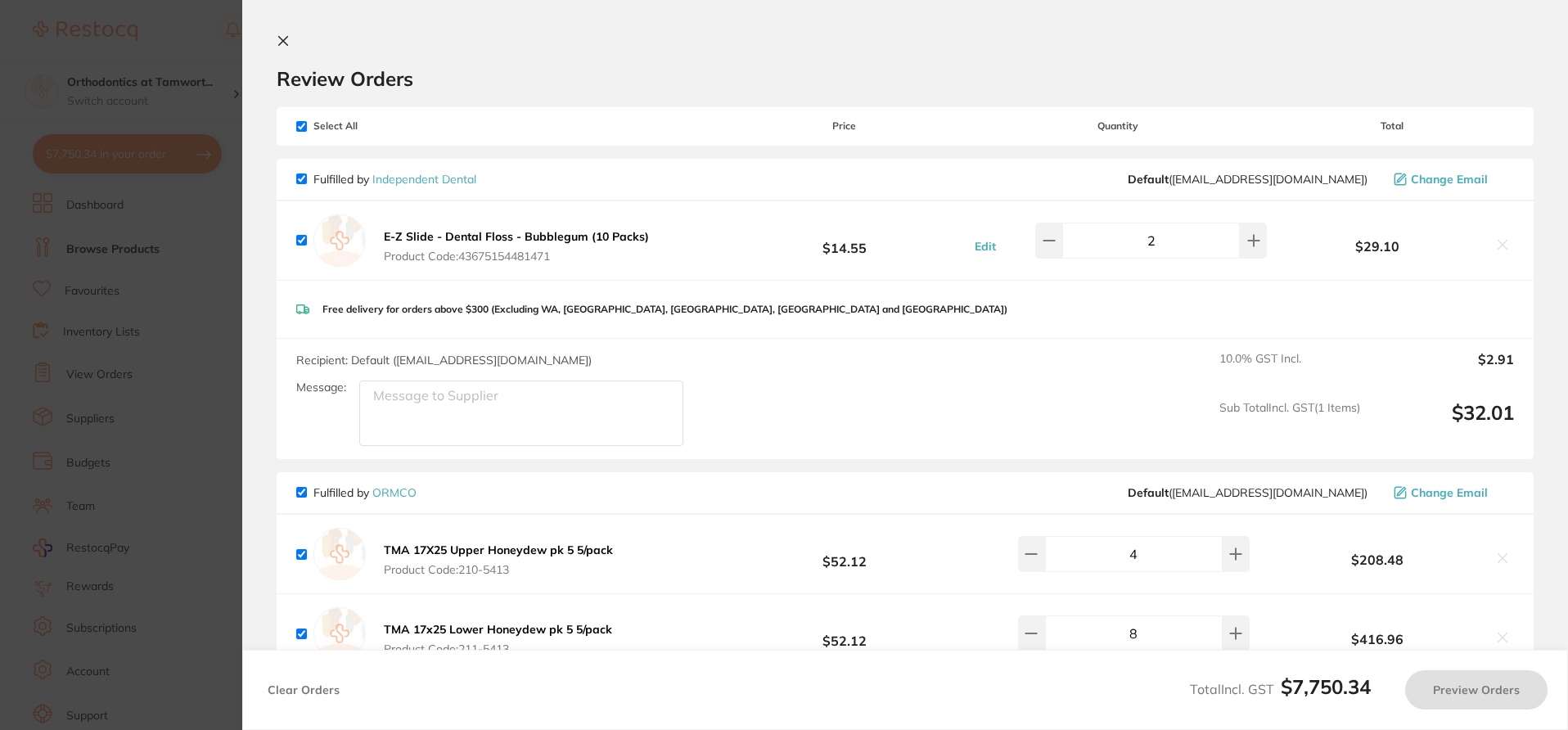
checkbox input "true"
type input "3"
checkbox input "true"
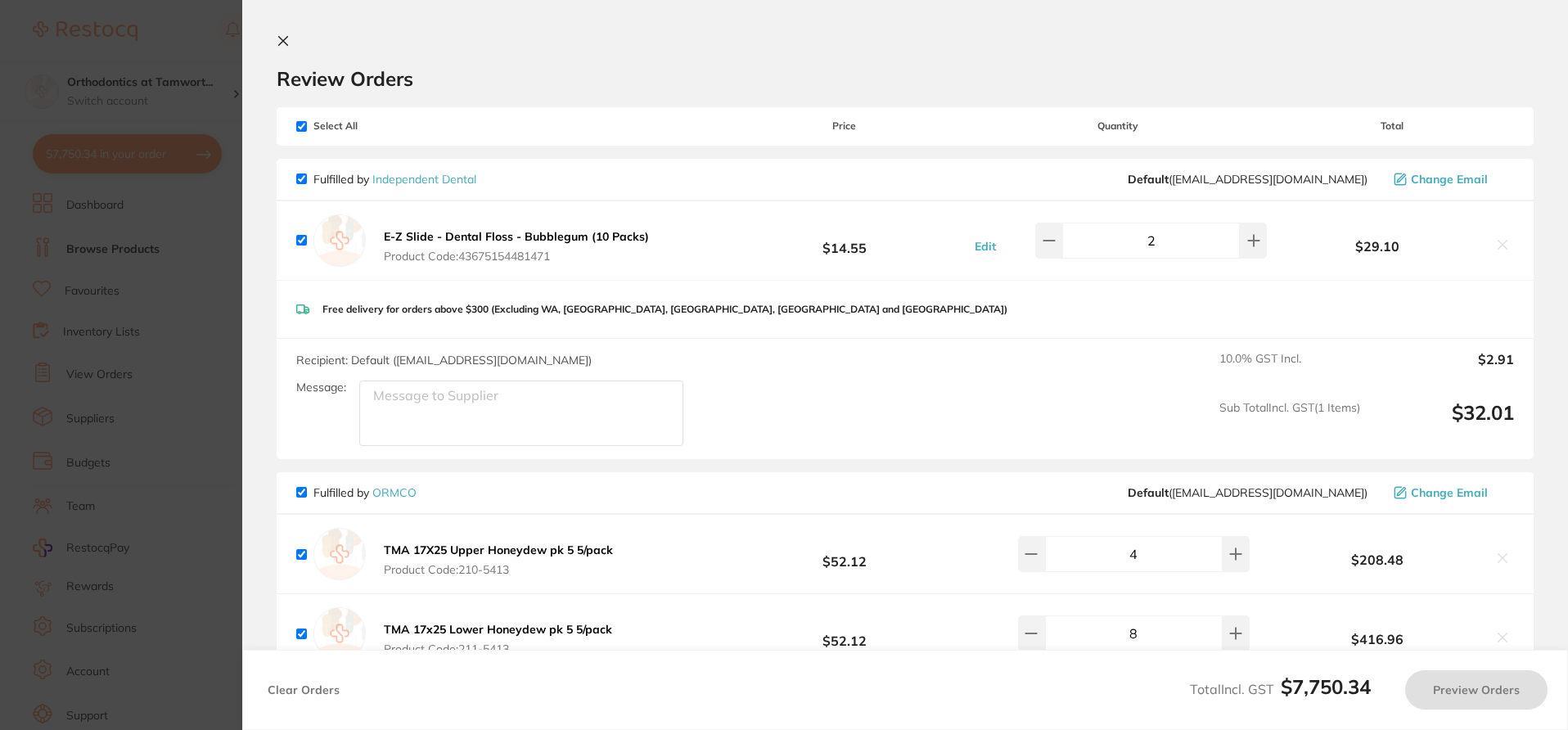
checkbox input "true"
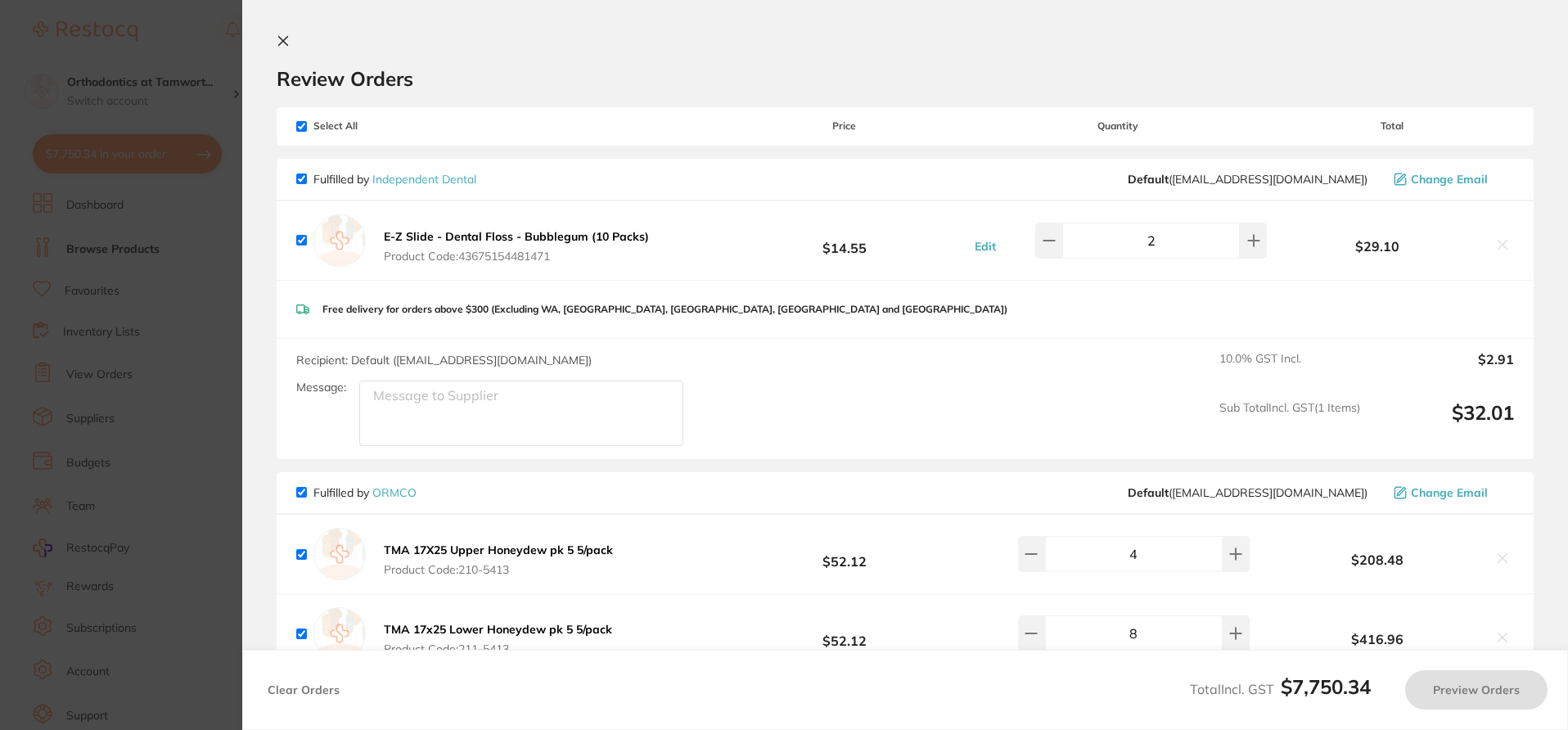
checkbox input "true"
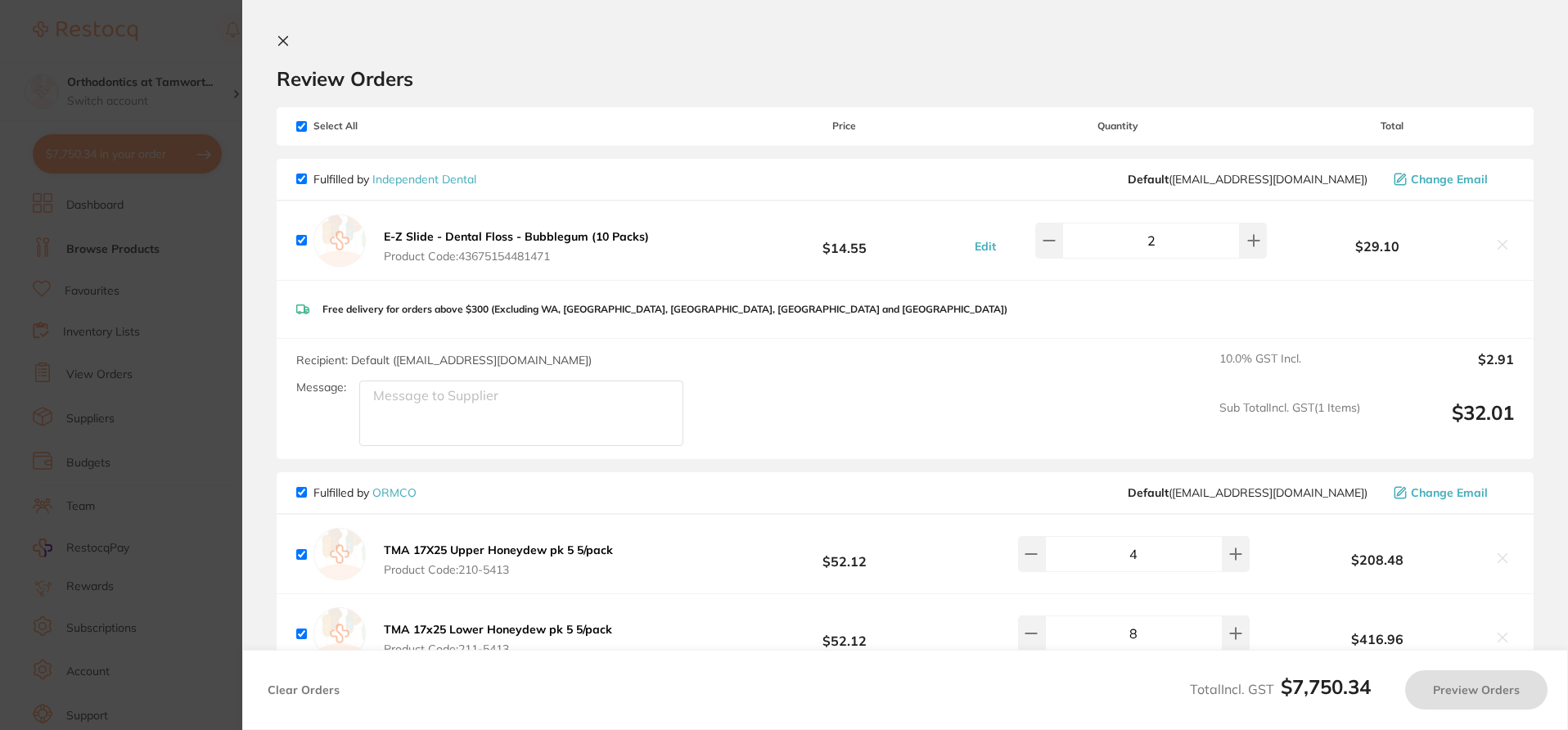
checkbox input "true"
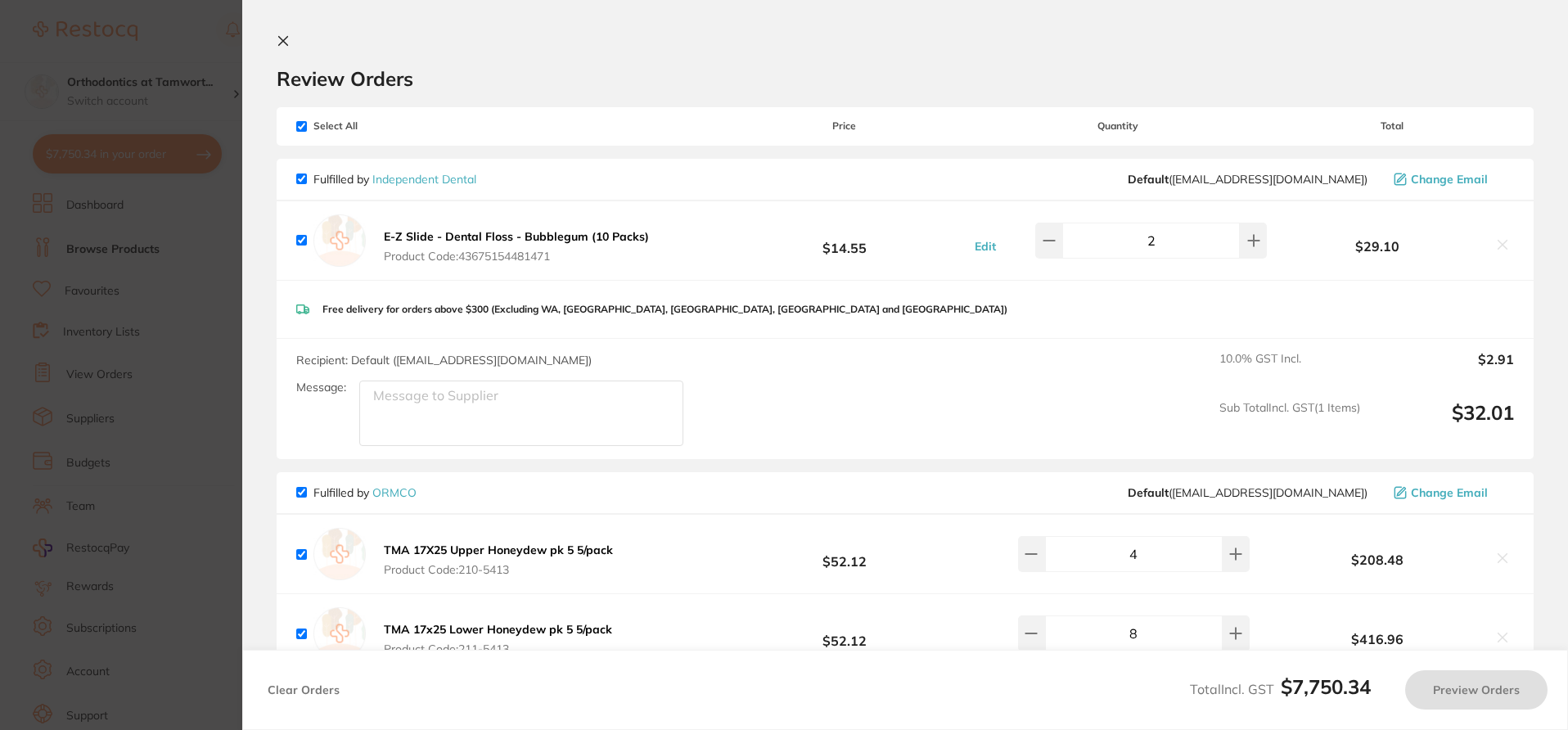
checkbox input "true"
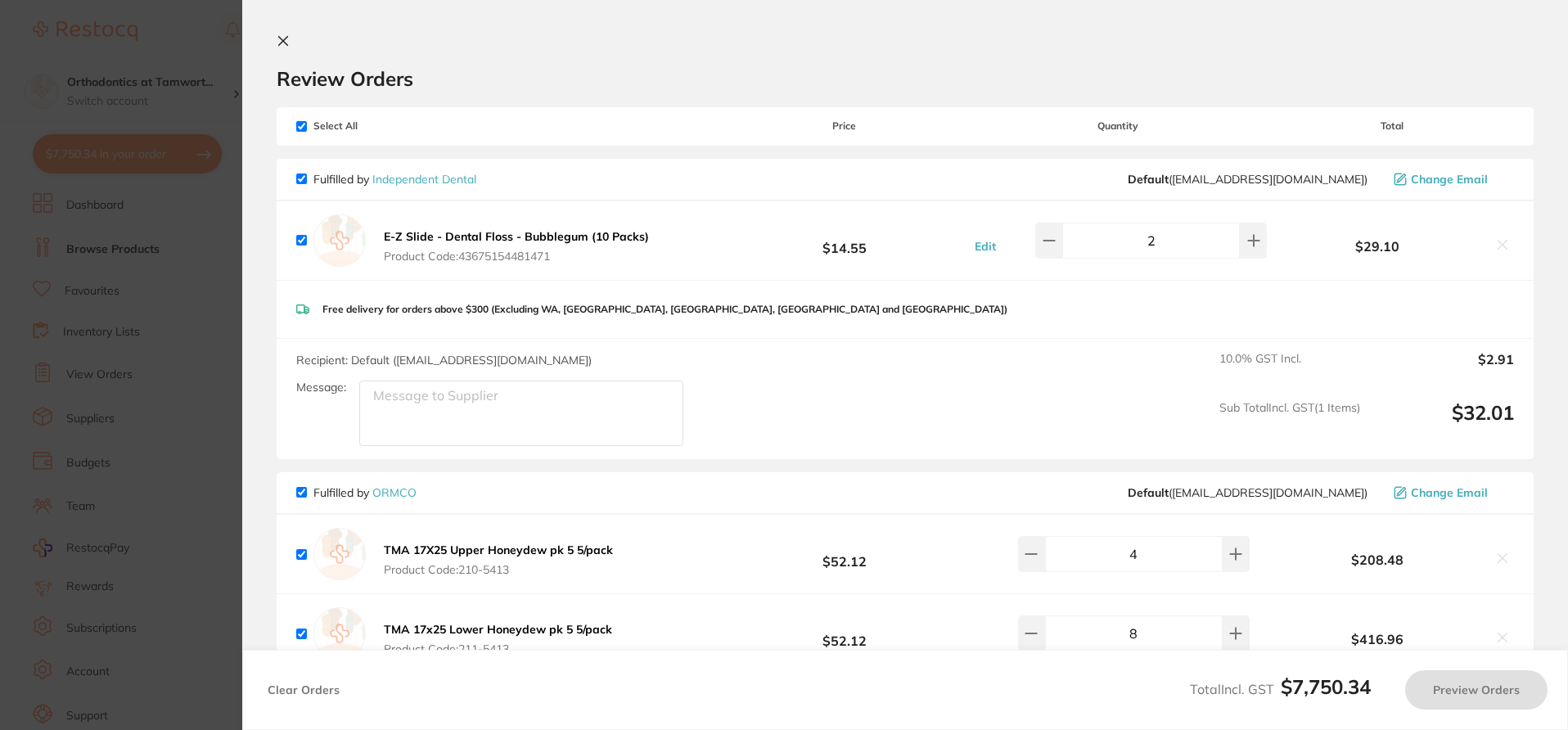
checkbox input "true"
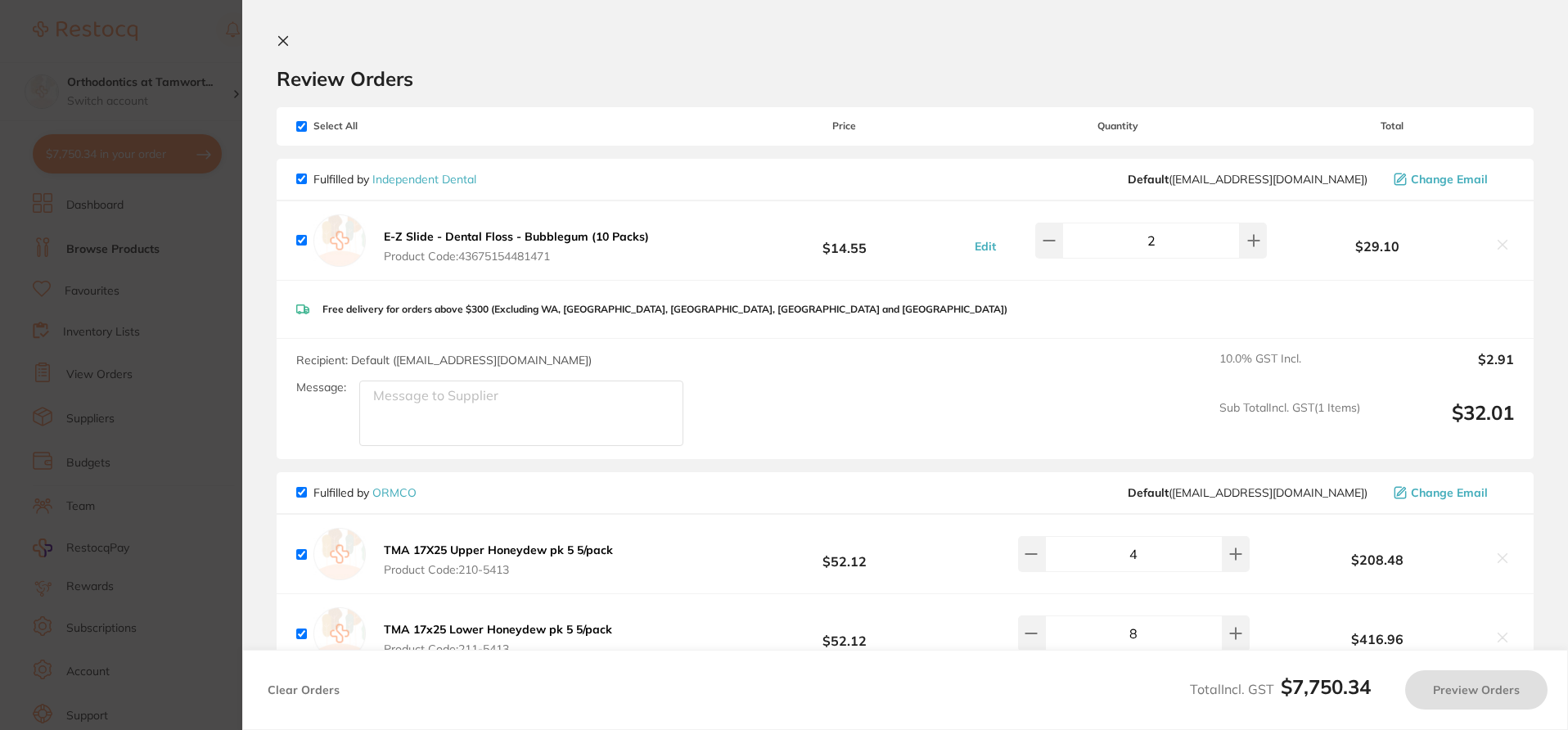
checkbox input "true"
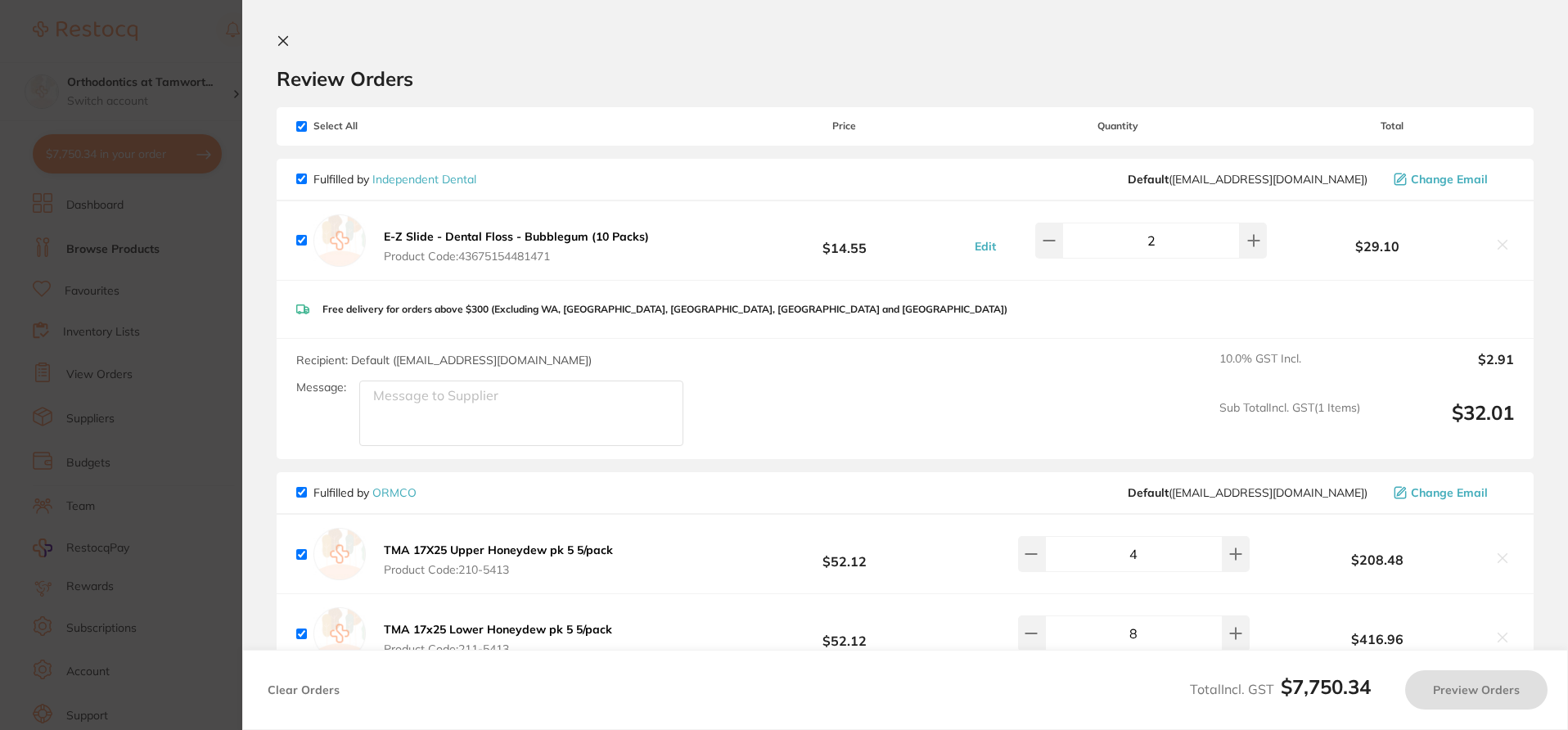
checkbox input "true"
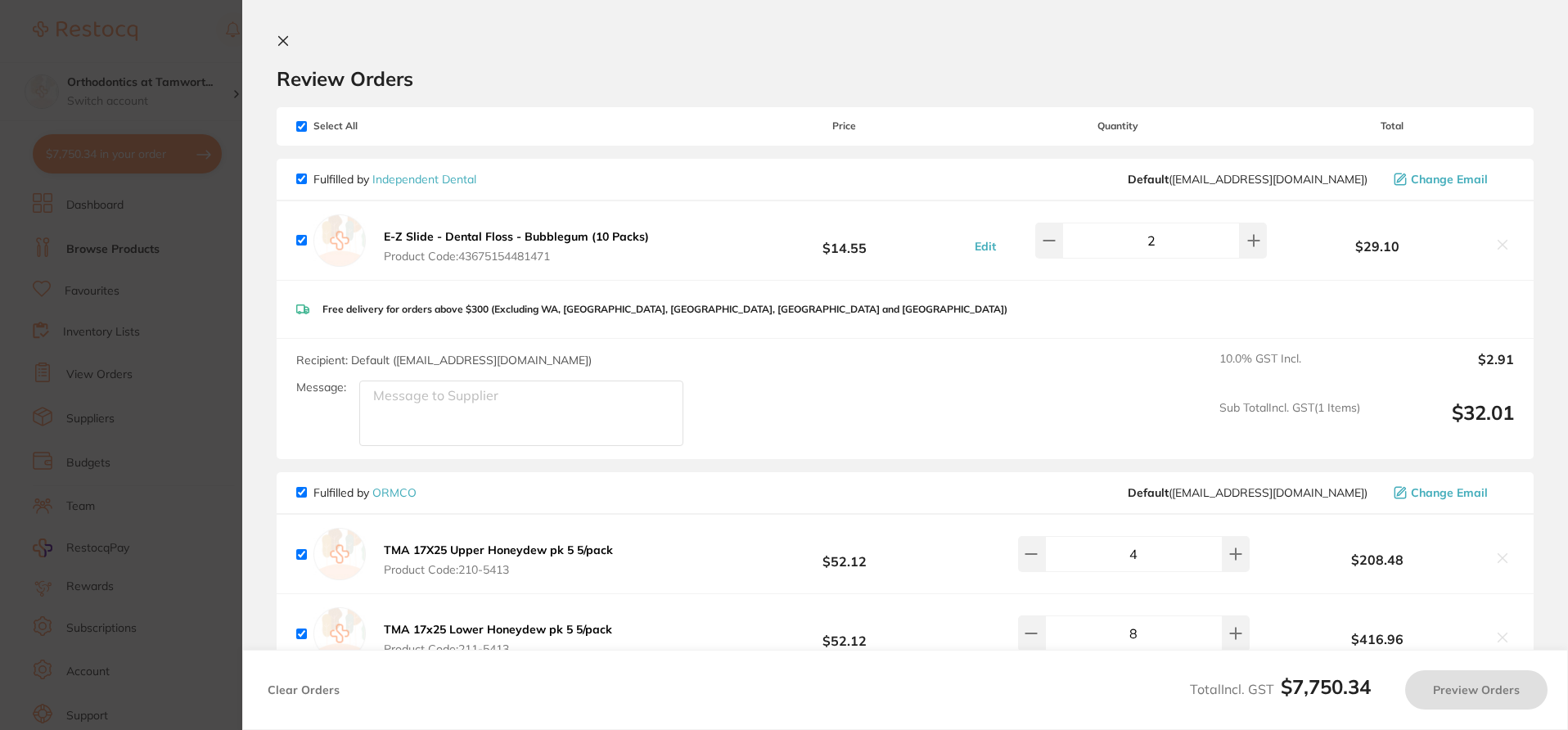
checkbox input "true"
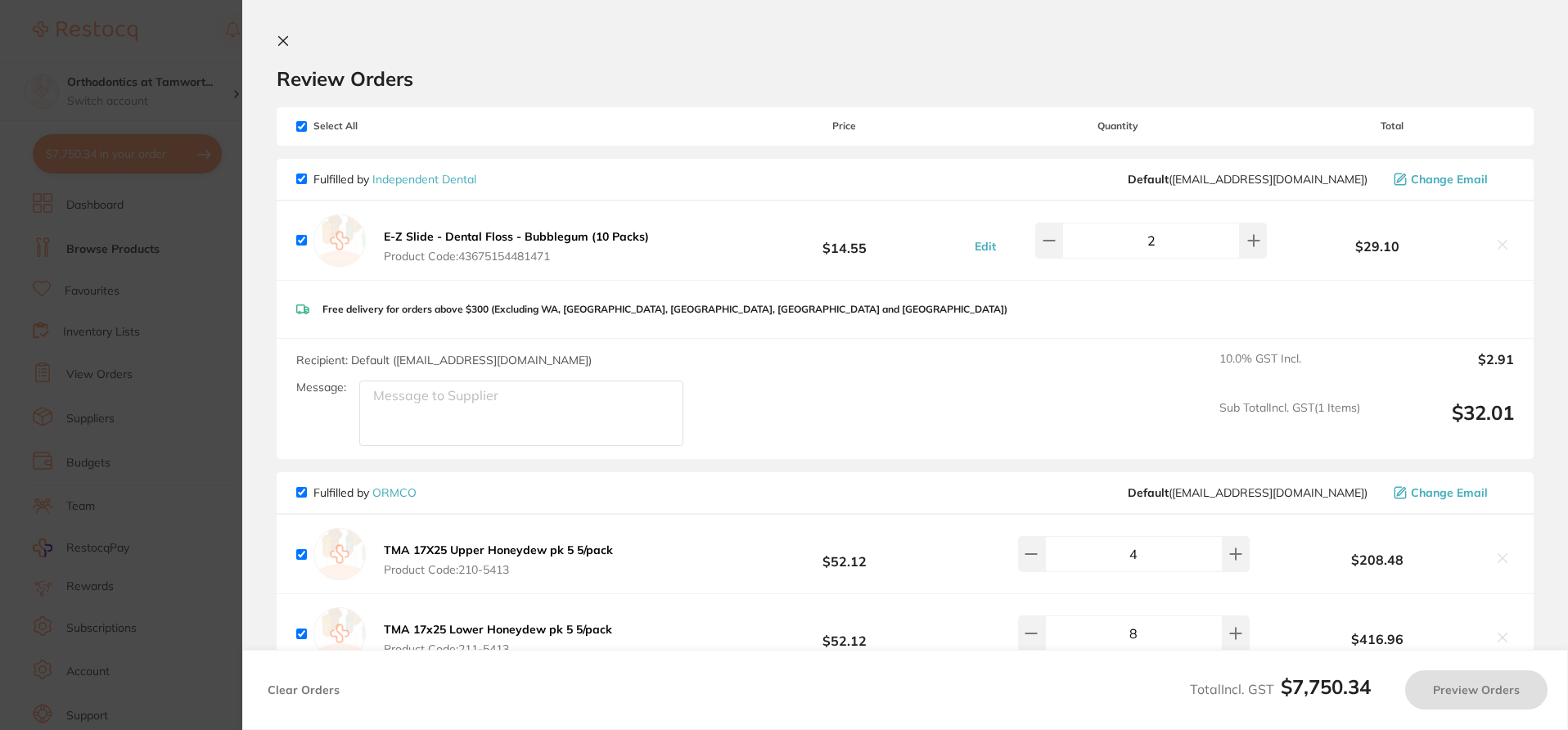
checkbox input "true"
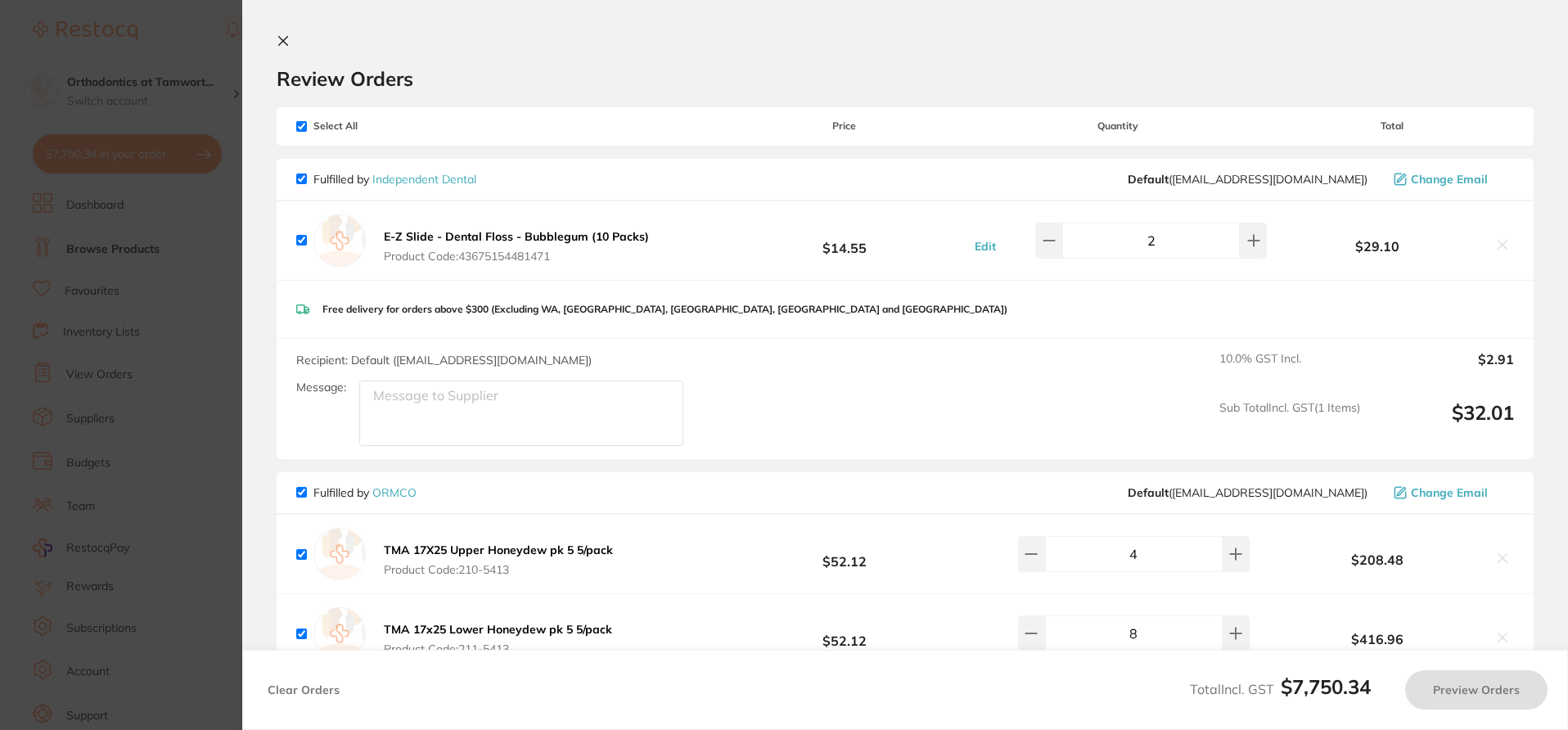
checkbox input "true"
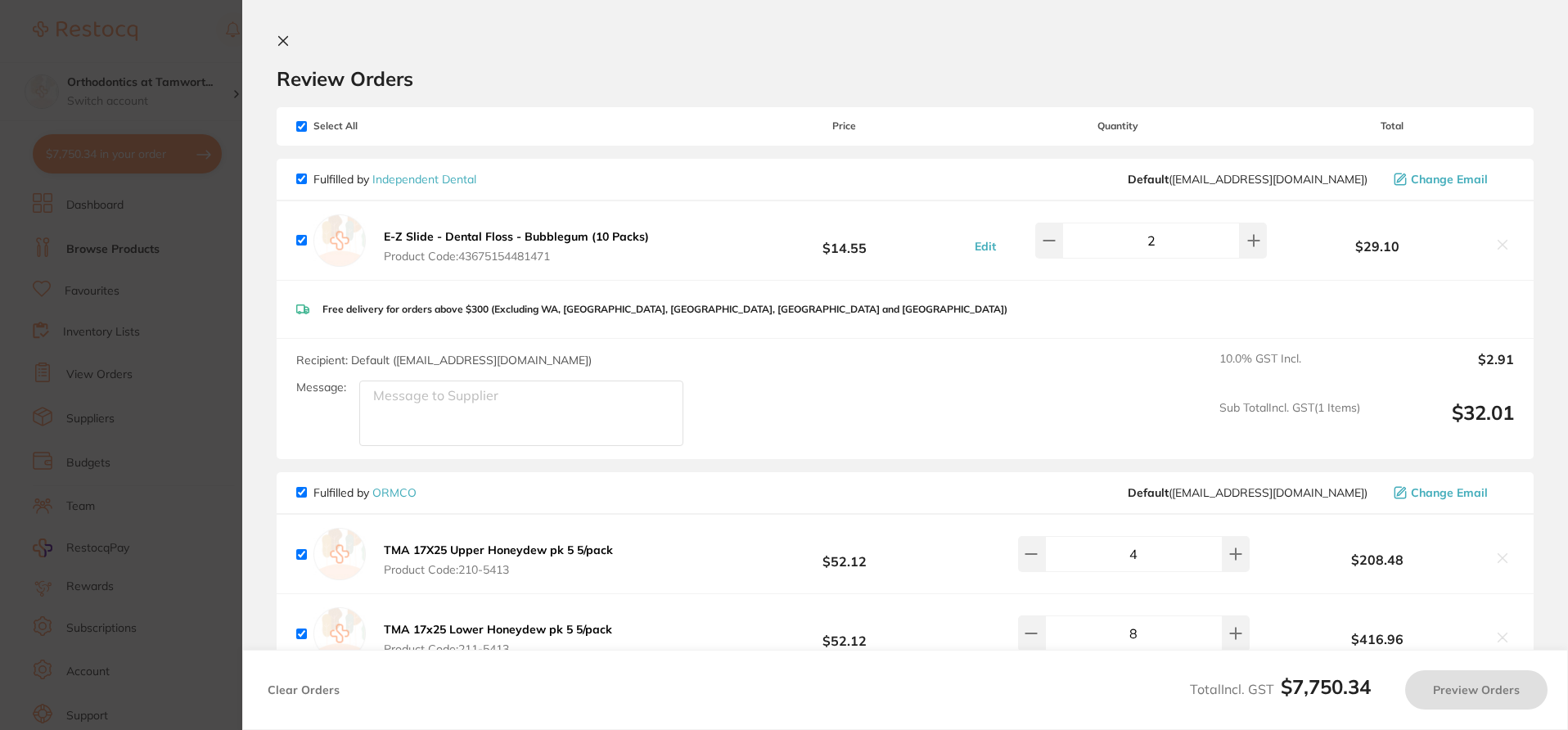
checkbox input "true"
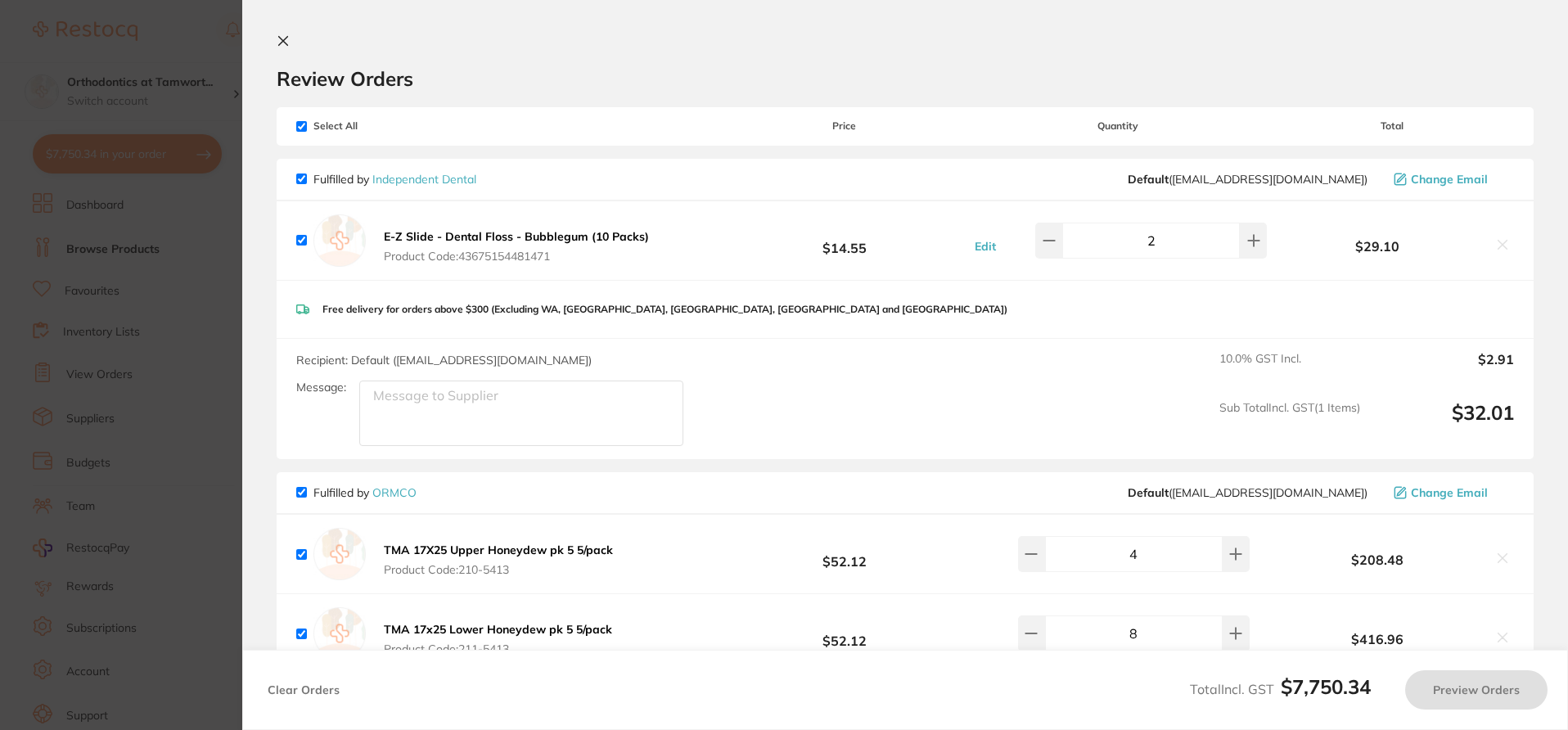
checkbox input "true"
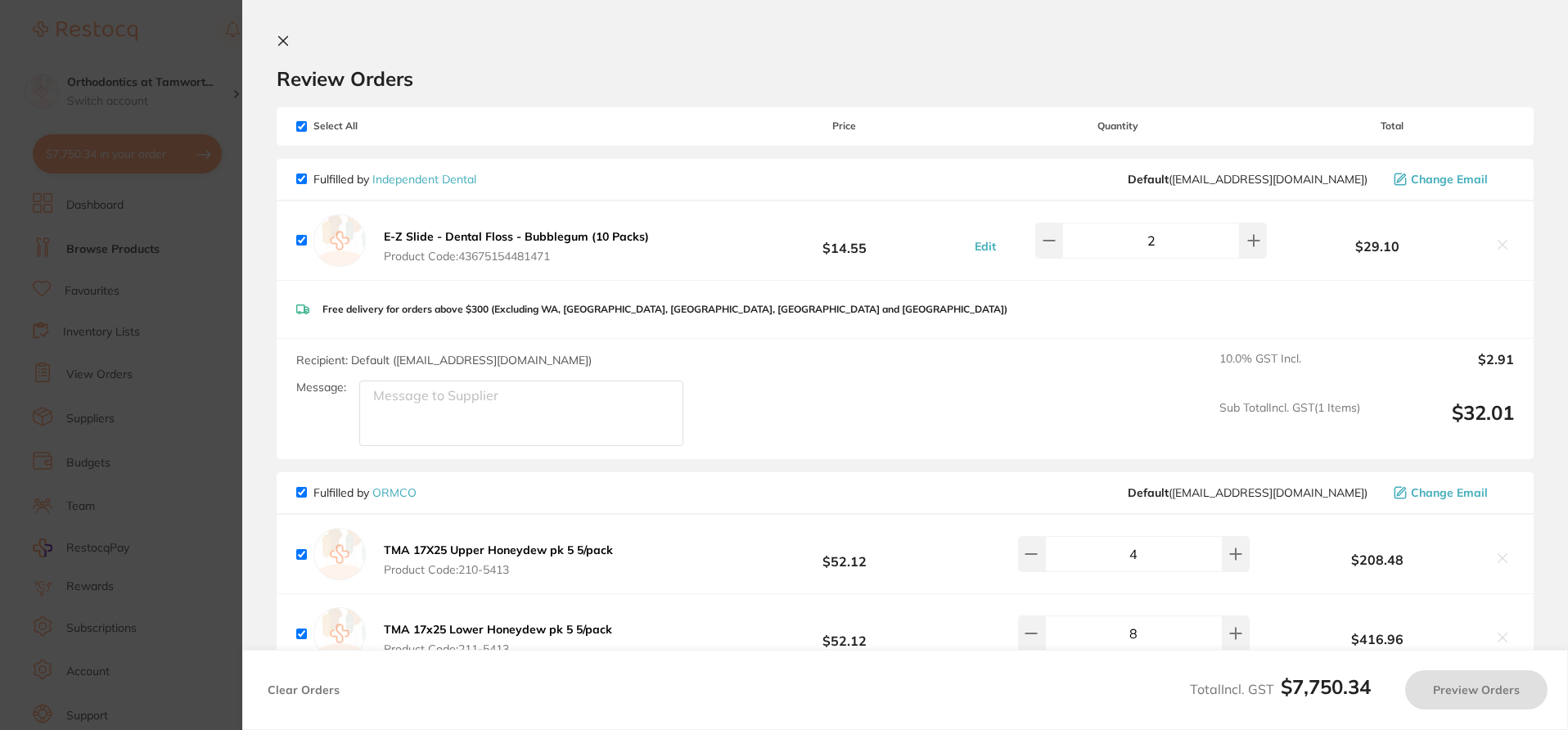
checkbox input "true"
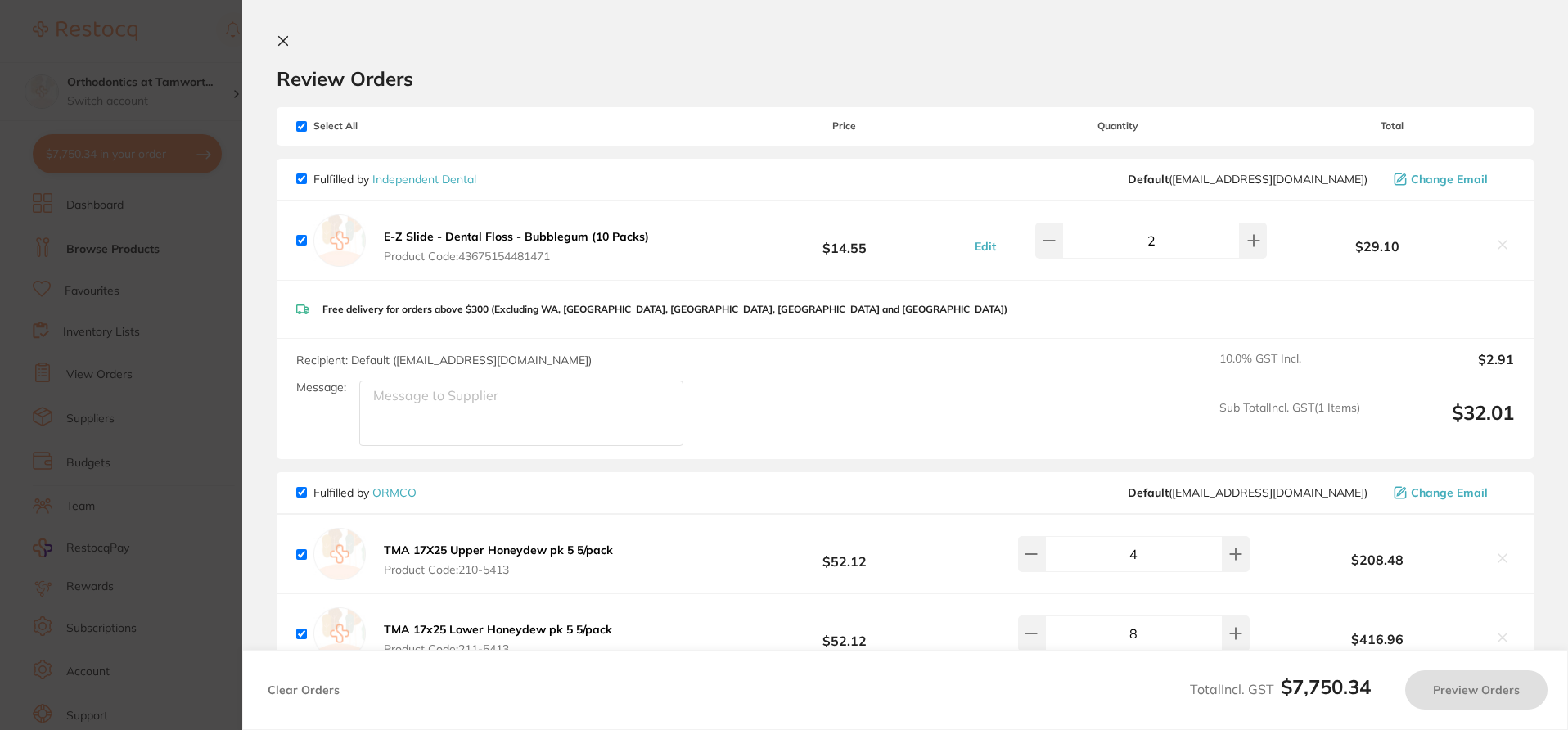
checkbox input "true"
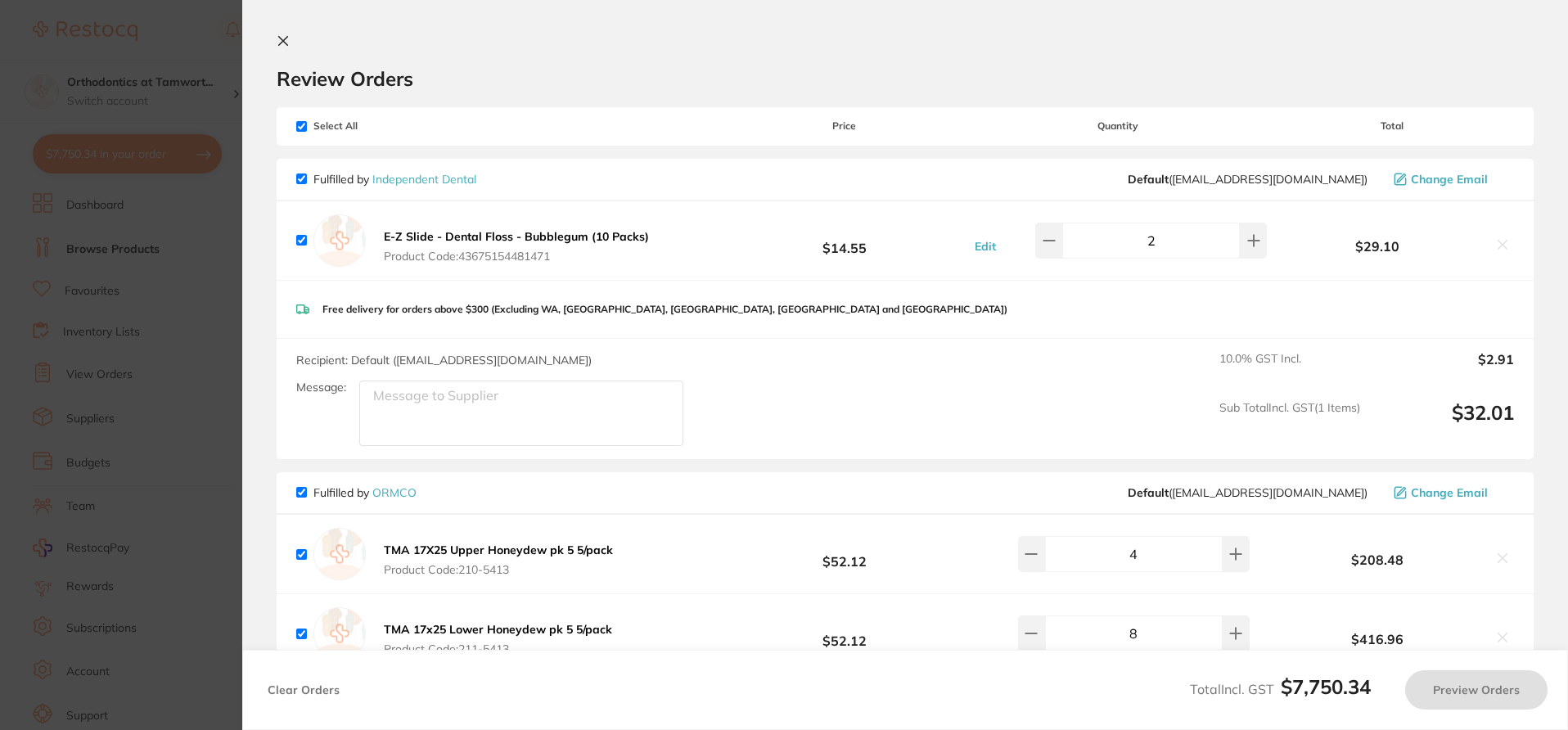
checkbox input "true"
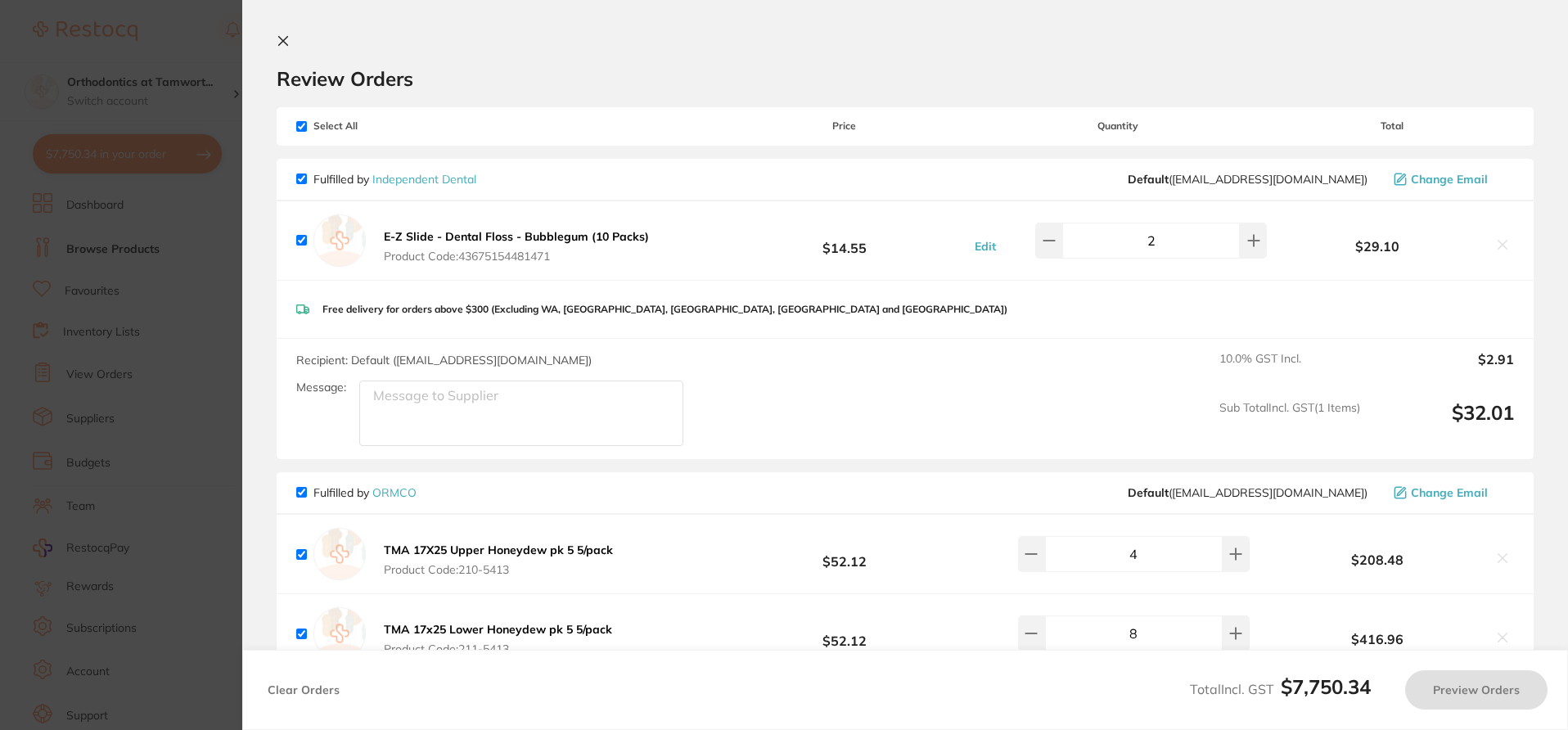
checkbox input "true"
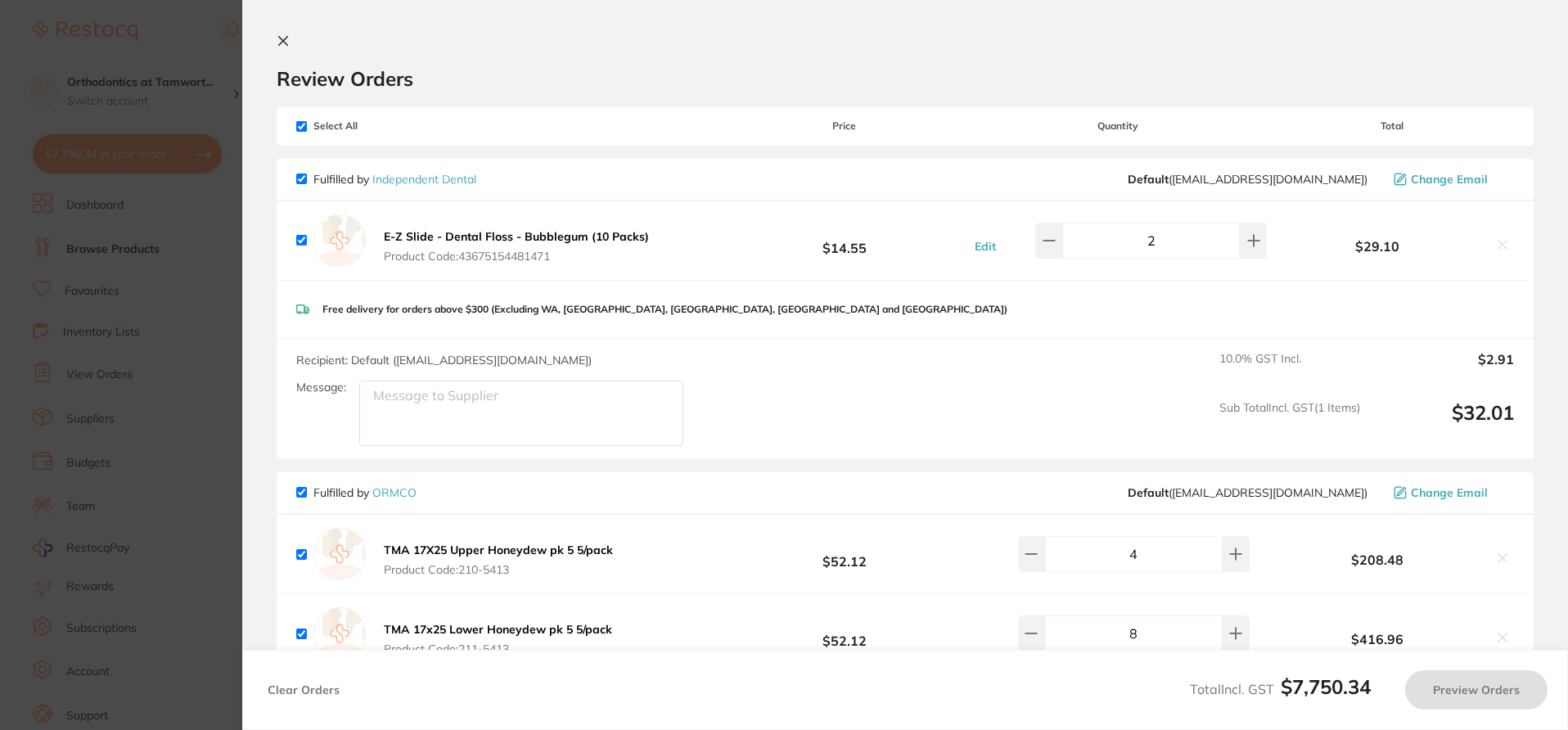
checkbox input "true"
click at [606, 57] on div "Review Orders" at bounding box center [906, 62] width 1260 height 57
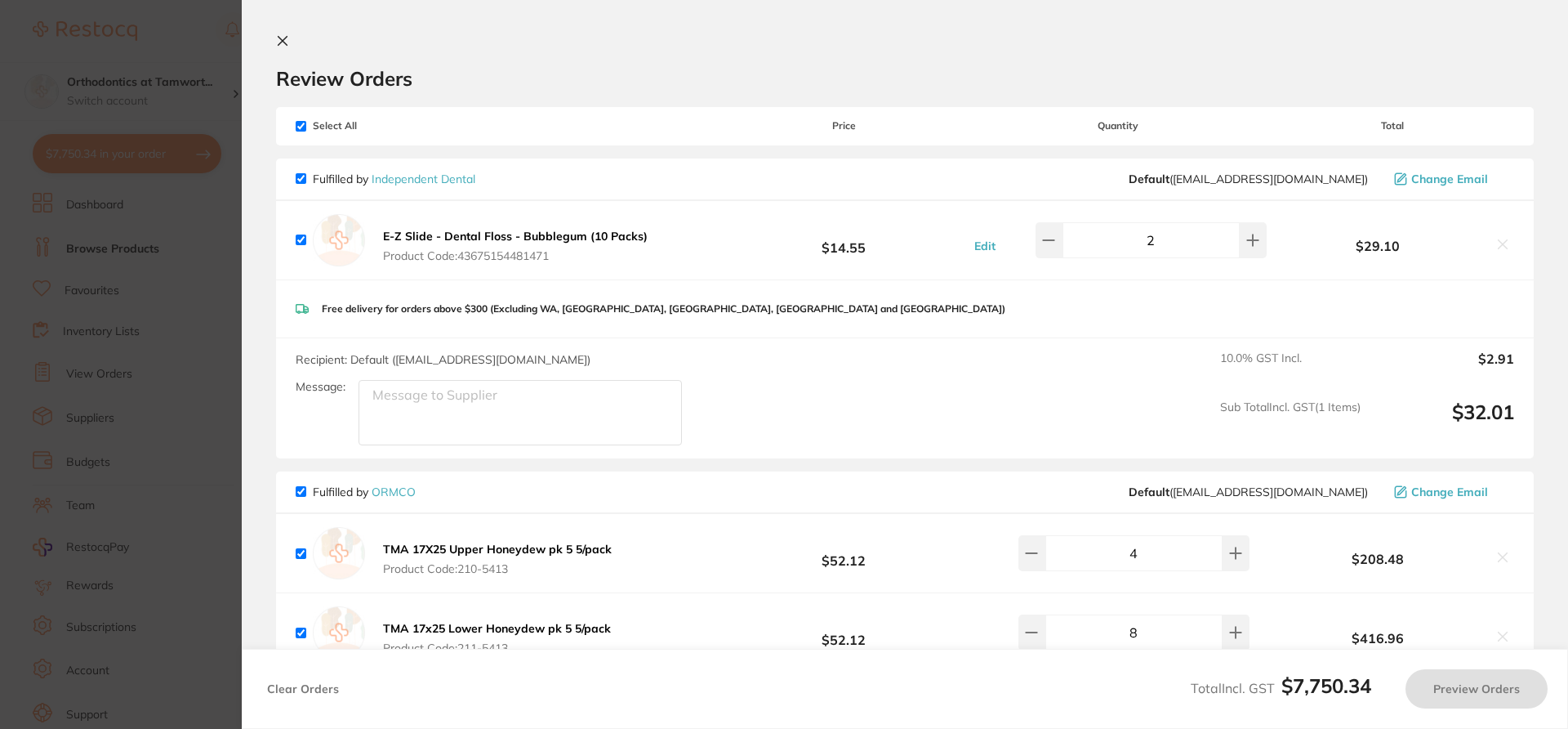
click at [1563, 73] on section "Review Orders Your orders are being processed and we will notify you once we ha…" at bounding box center [905, 364] width 1327 height 729
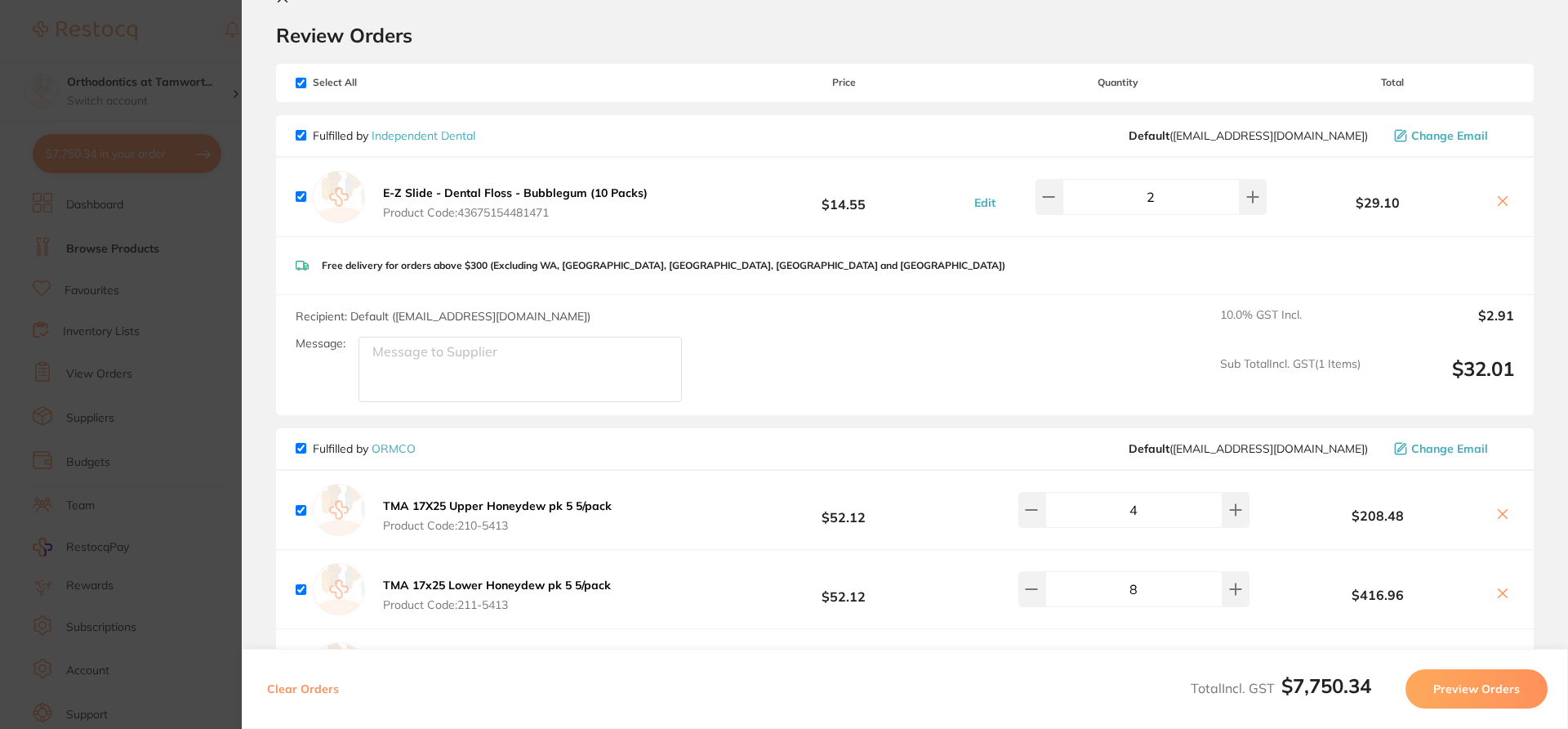
click at [1553, 117] on section "Review Orders Your orders are being processed and we will notify you once we ha…" at bounding box center [905, 364] width 1327 height 729
click at [1483, 39] on h2 "Review Orders" at bounding box center [904, 35] width 1258 height 25
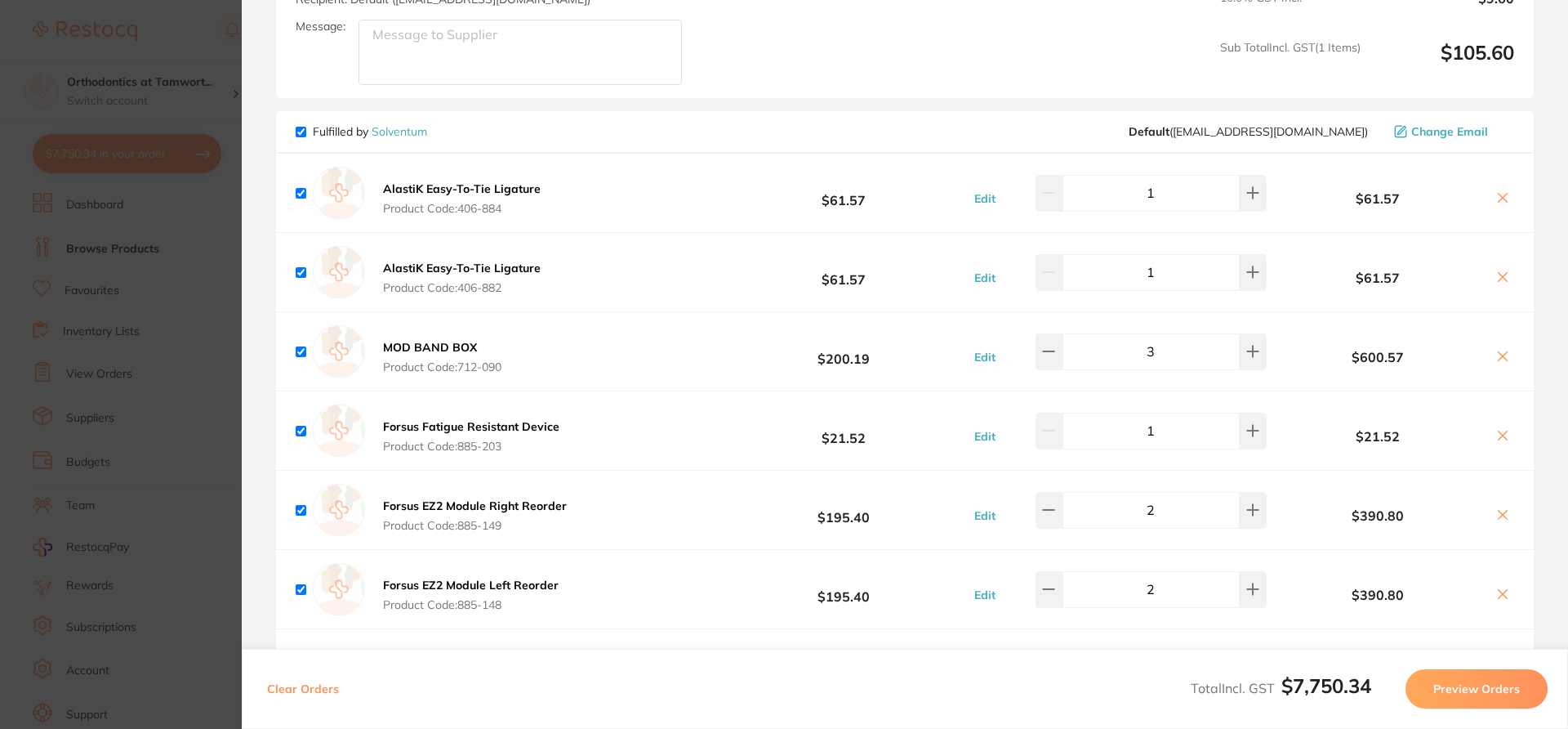
scroll to position [8194, 0]
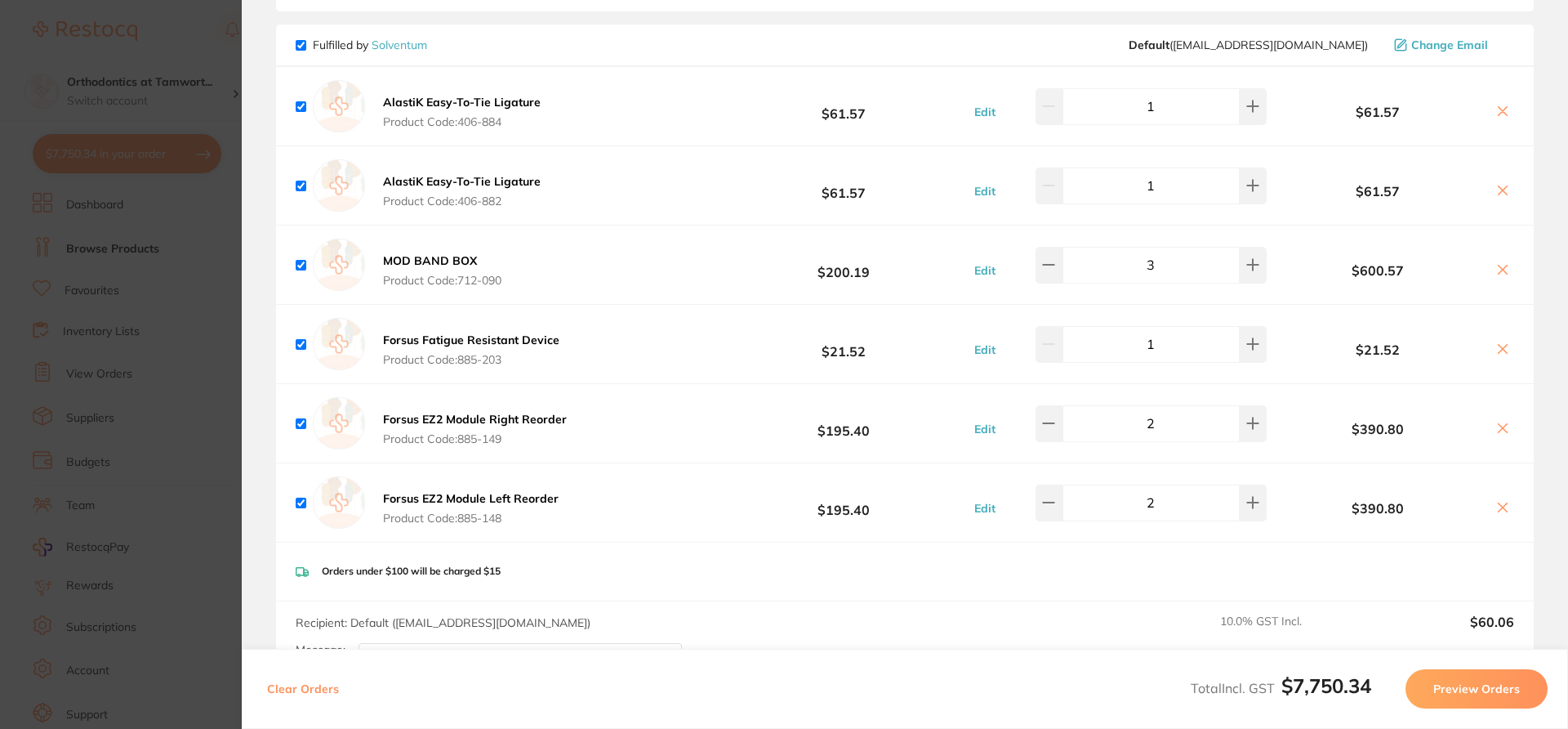
click at [1499, 265] on icon at bounding box center [1503, 269] width 9 height 9
checkbox input "false"
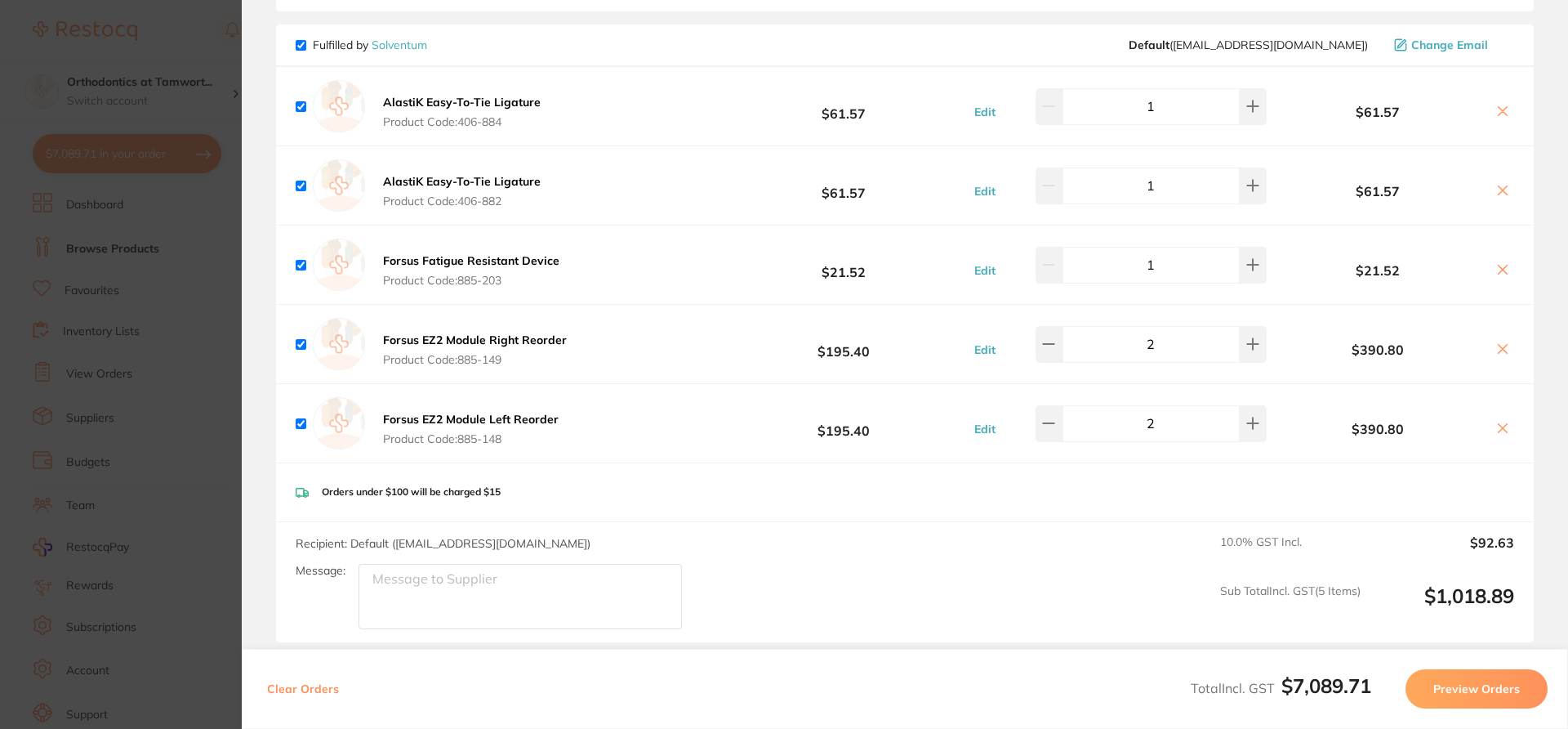
click at [213, 260] on section "Update RRP Set your pre negotiated price for this item. Item Agreed RRP (excl. …" at bounding box center [784, 364] width 1568 height 729
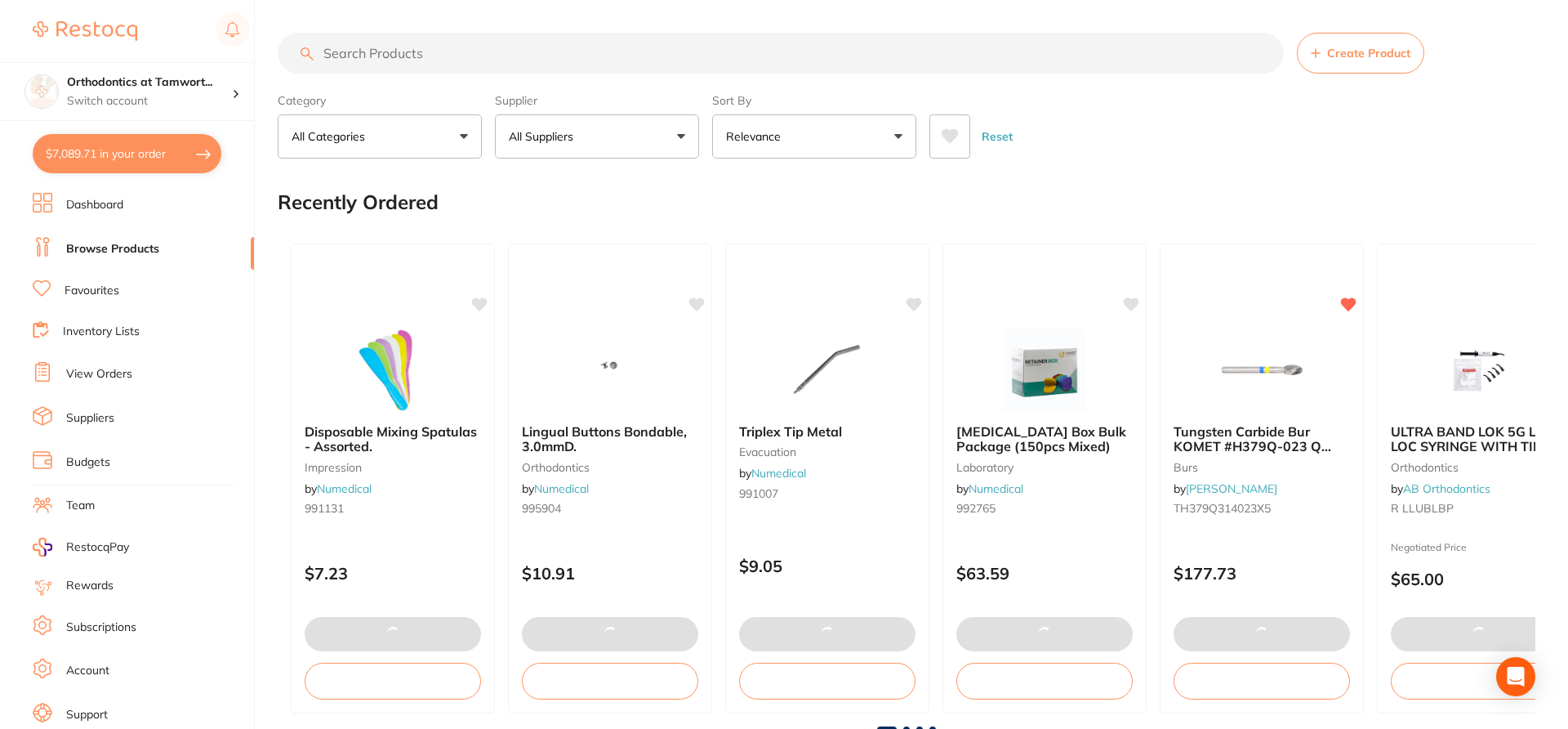
click at [398, 33] on input "search" at bounding box center [780, 53] width 1006 height 41
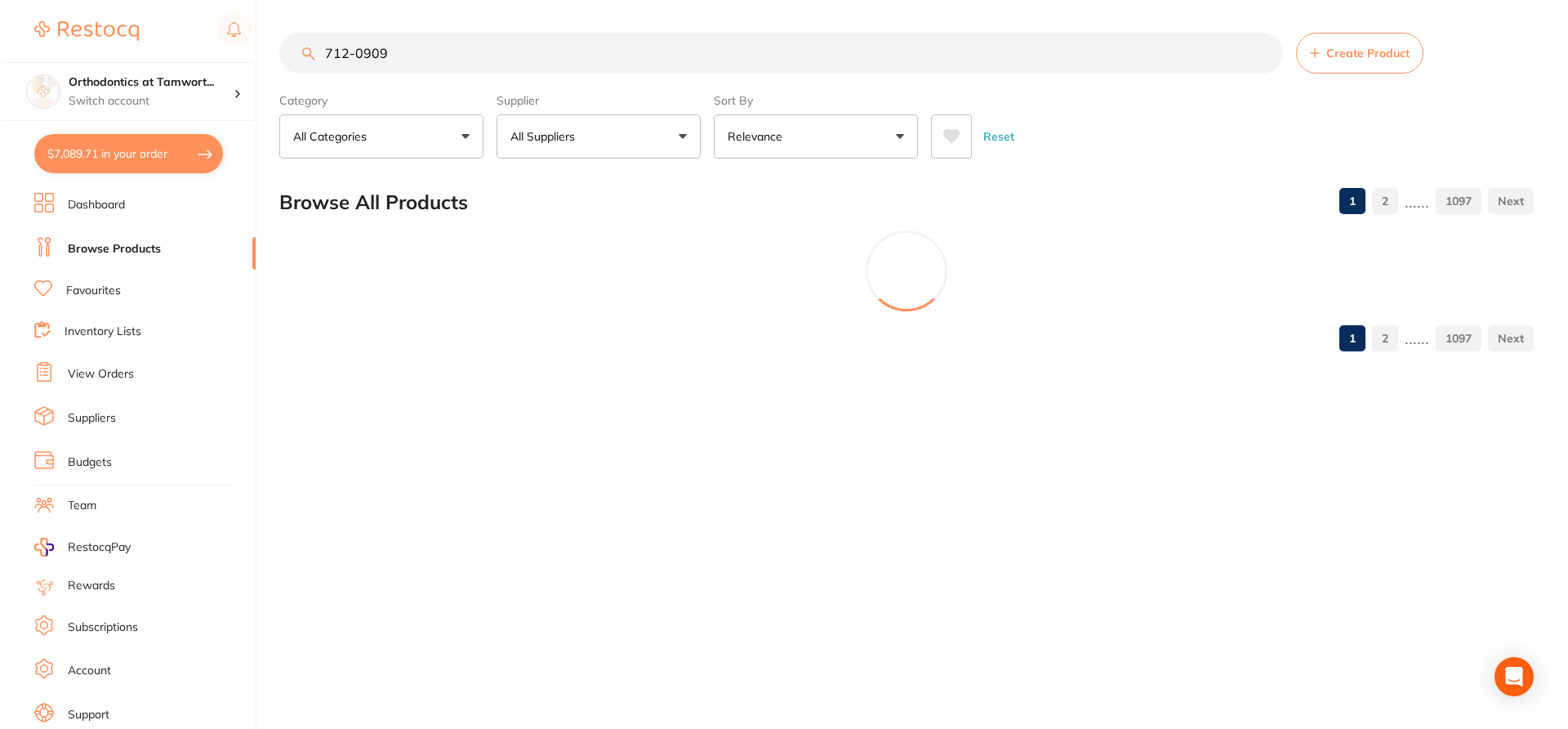
scroll to position [0, 0]
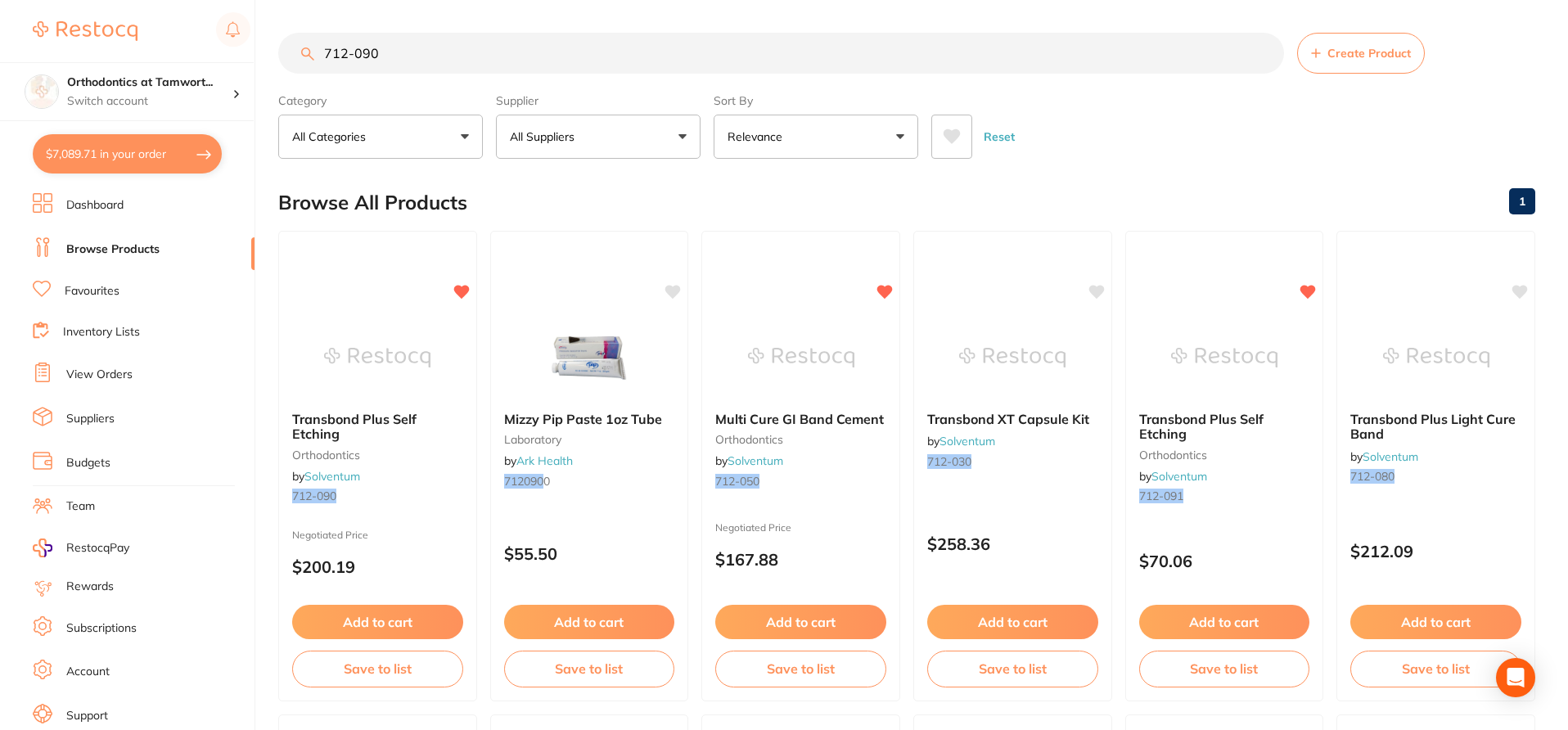
type input "712-090"
click at [414, 473] on div "Transbond Plus Self Etching orthodontics by Solventum 712-090" at bounding box center [377, 460] width 197 height 123
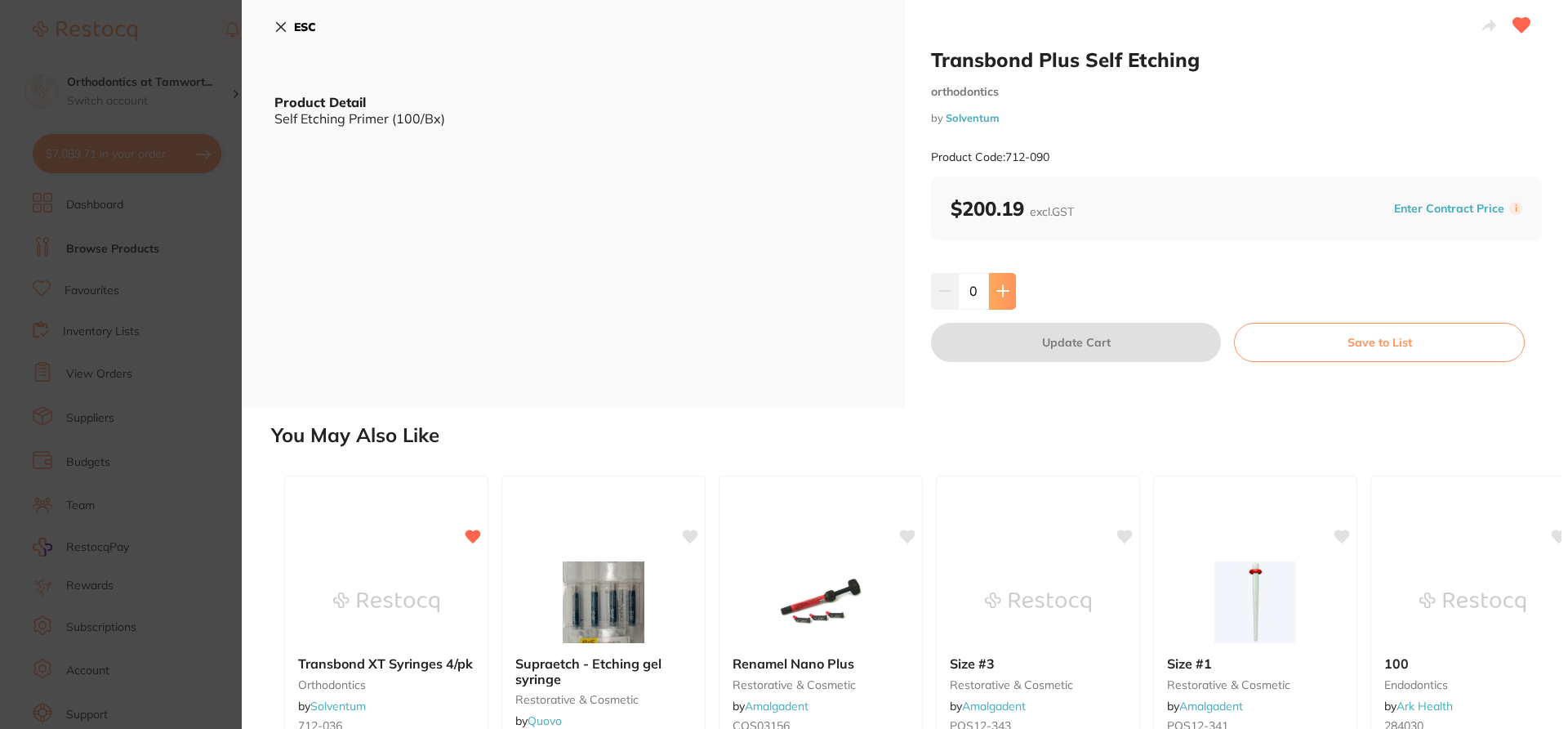
click at [1008, 290] on button at bounding box center [1003, 291] width 27 height 36
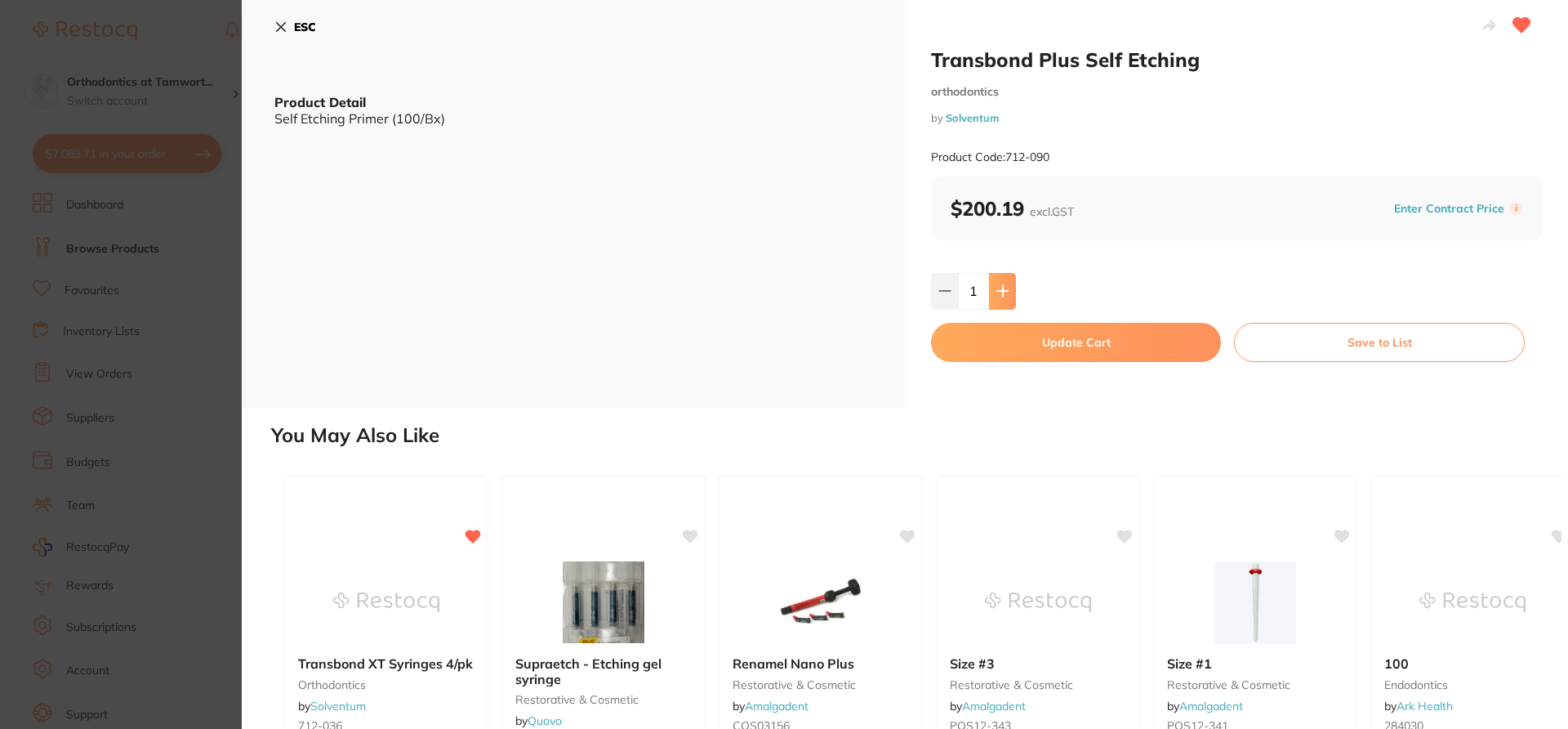
click at [1008, 290] on button at bounding box center [1003, 291] width 27 height 36
type input "3"
click at [1038, 349] on button "Update Cart" at bounding box center [1076, 342] width 290 height 39
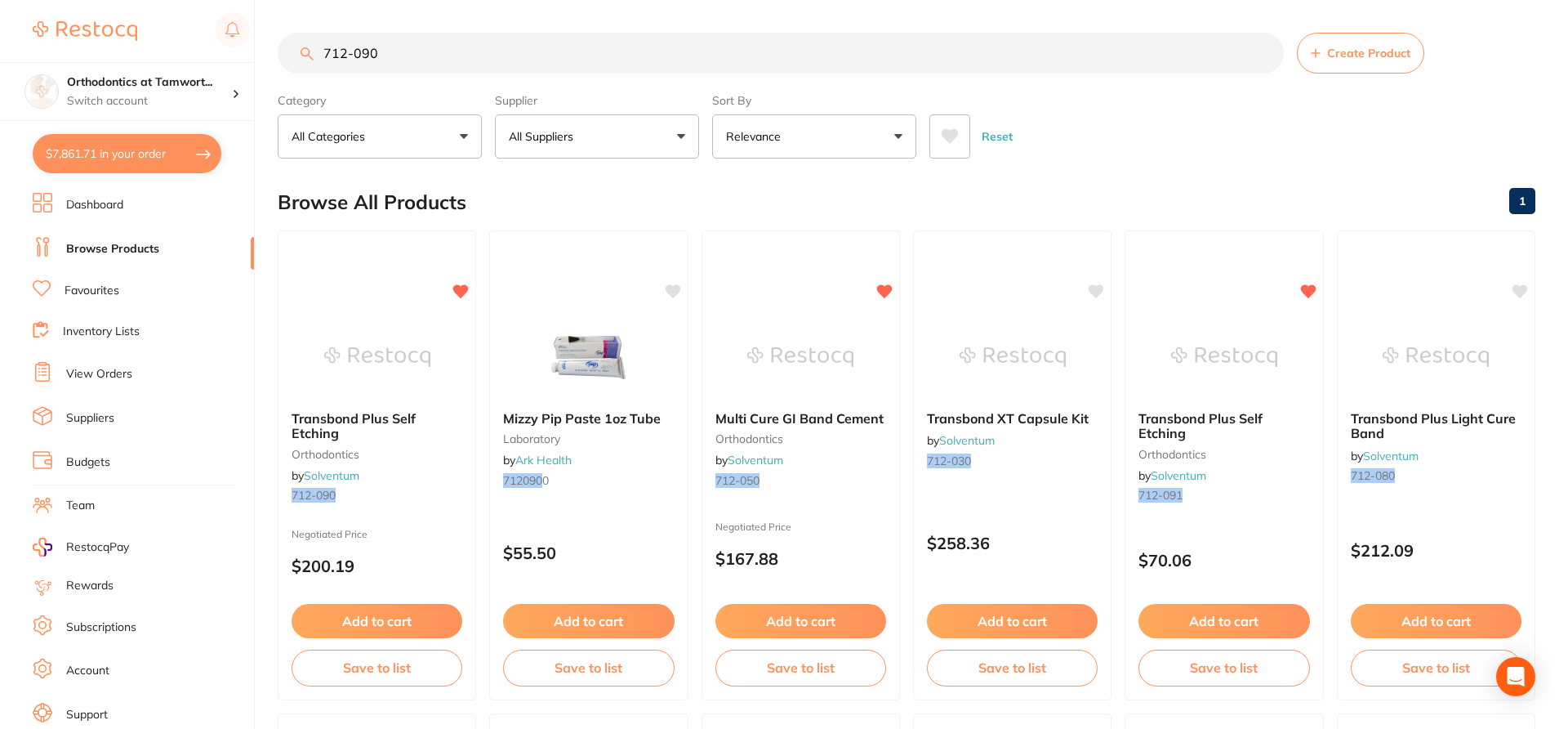
checkbox input "true"
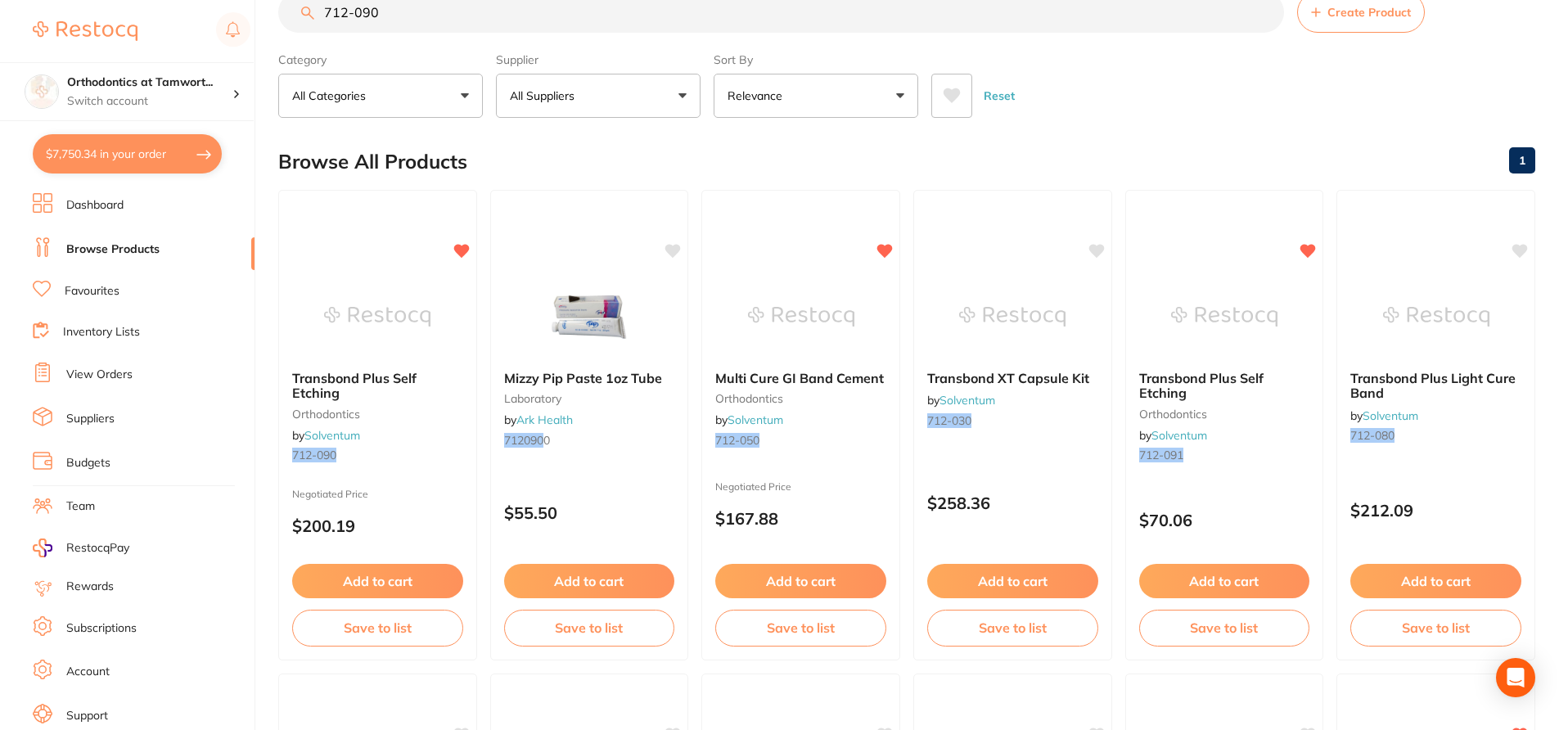
click at [161, 159] on button "$7,750.34 in your order" at bounding box center [127, 154] width 189 height 39
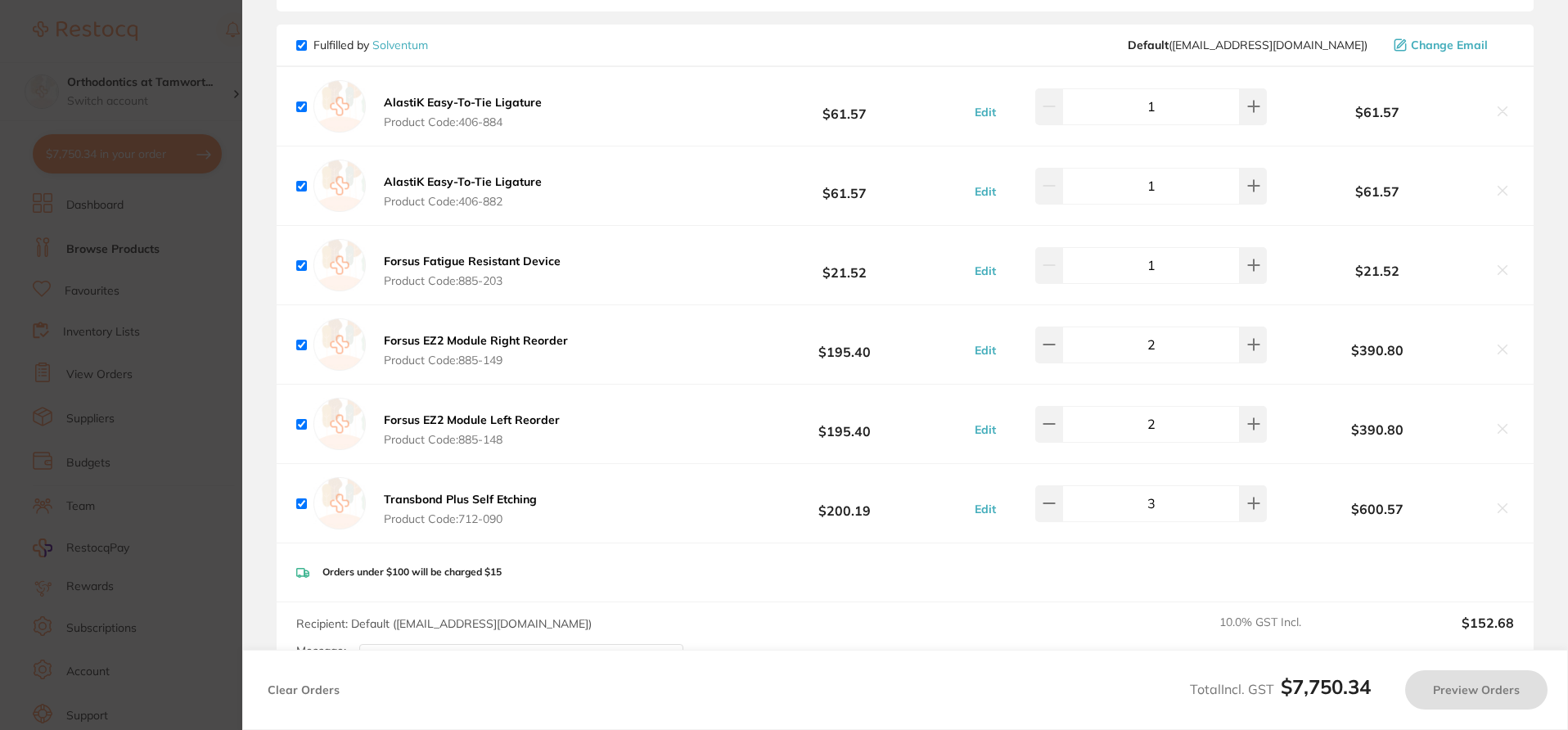
checkbox input "true"
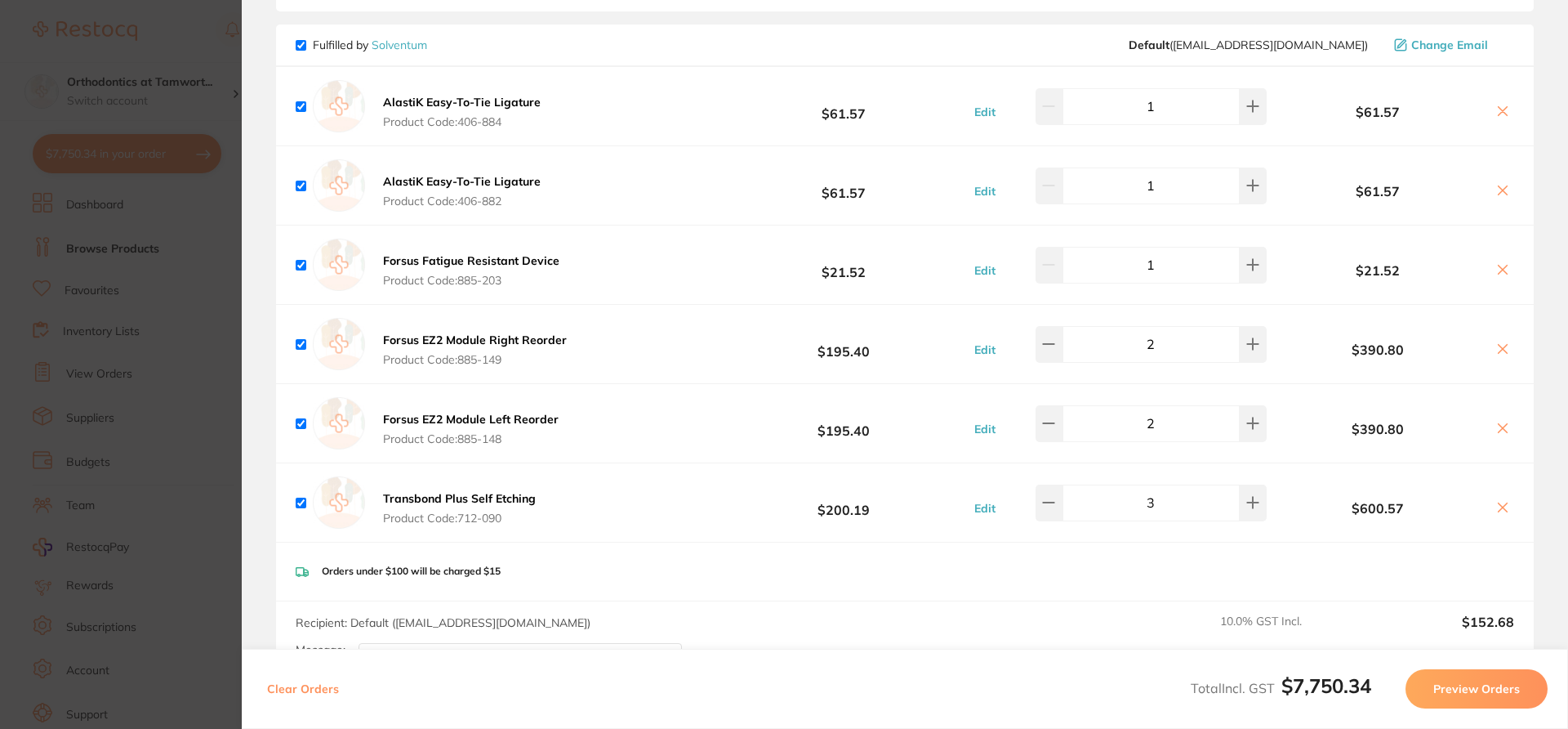
click at [1567, 472] on section "Review Orders Your orders are being processed and we will notify you once we ha…" at bounding box center [905, 364] width 1327 height 729
click at [1557, 482] on section "Review Orders Your orders are being processed and we will notify you once we ha…" at bounding box center [905, 364] width 1327 height 729
click at [171, 76] on section "Update RRP Set your pre negotiated price for this item. Item Agreed RRP (excl. …" at bounding box center [784, 364] width 1568 height 729
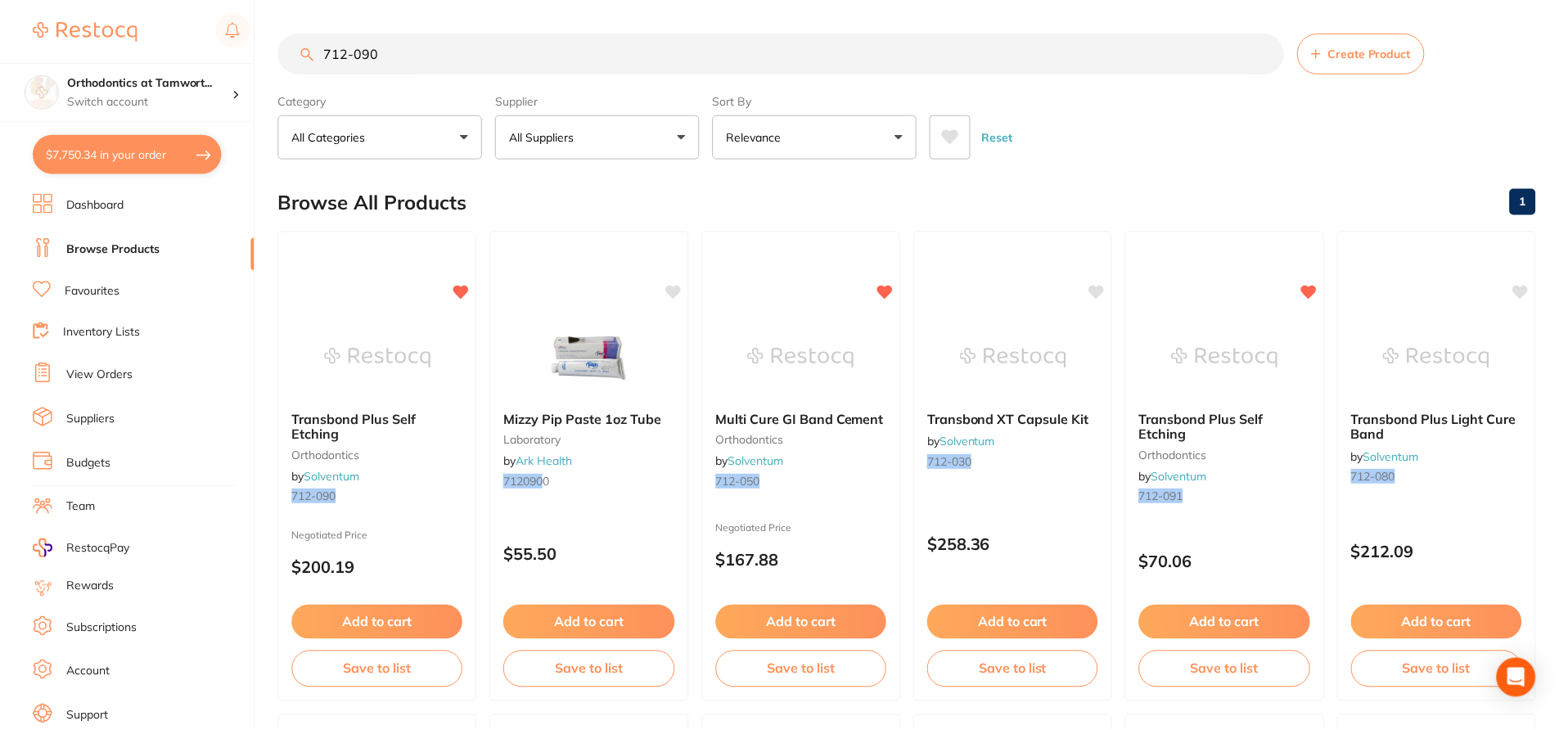
scroll to position [41, 0]
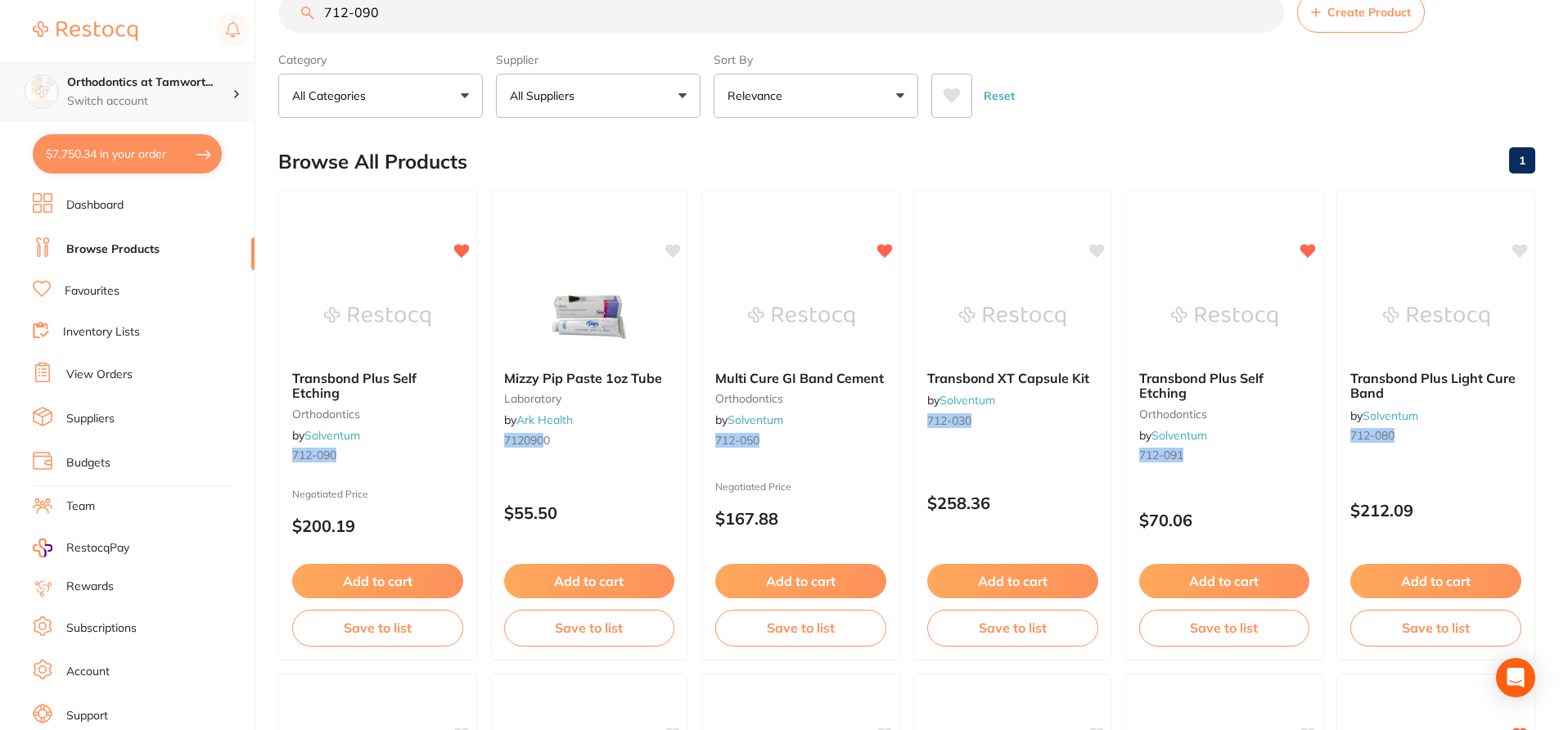
click at [180, 90] on h4 "Orthodontics at Tamwort..." at bounding box center [150, 83] width 165 height 16
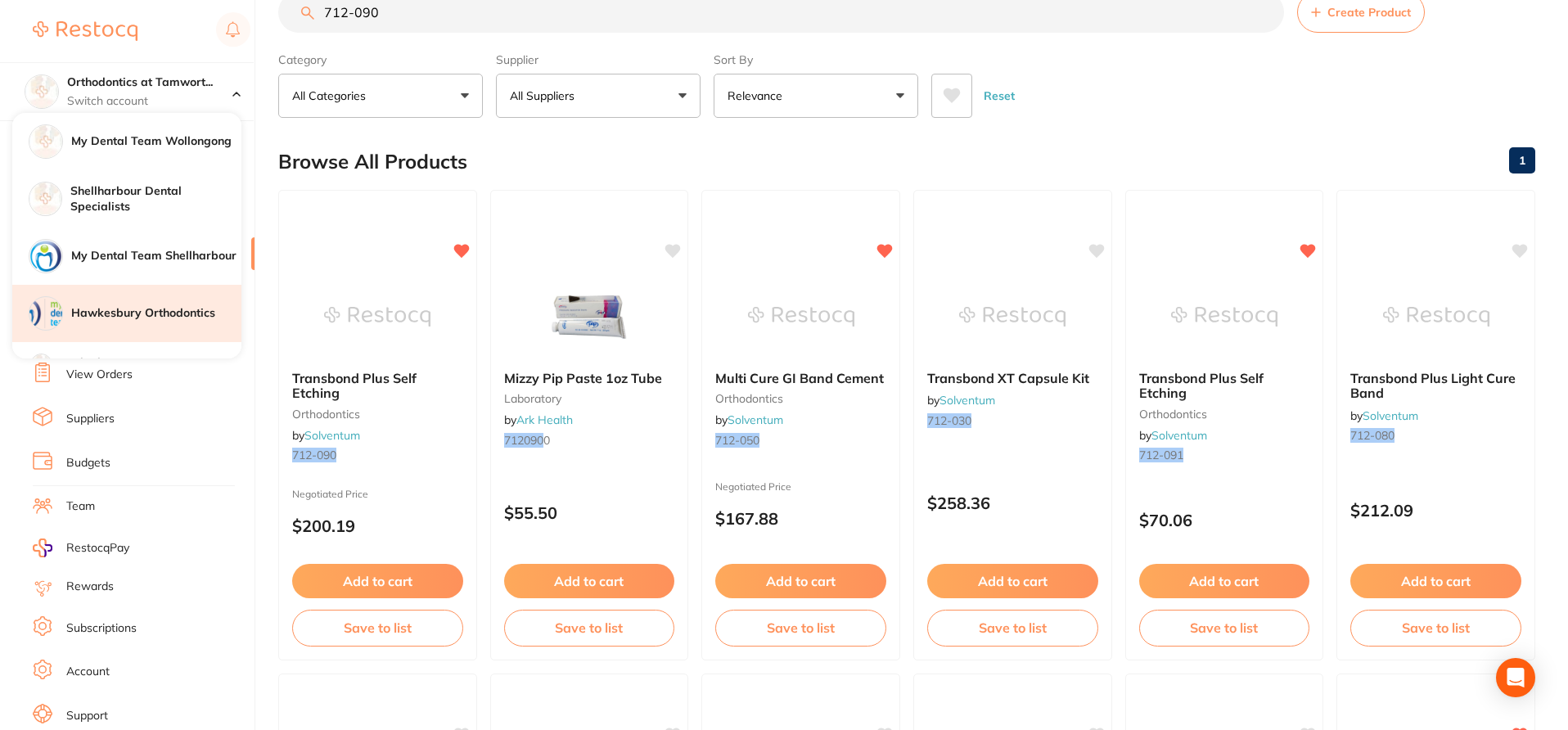
click at [201, 312] on h4 "Hawkesbury Orthodontics" at bounding box center [156, 313] width 170 height 16
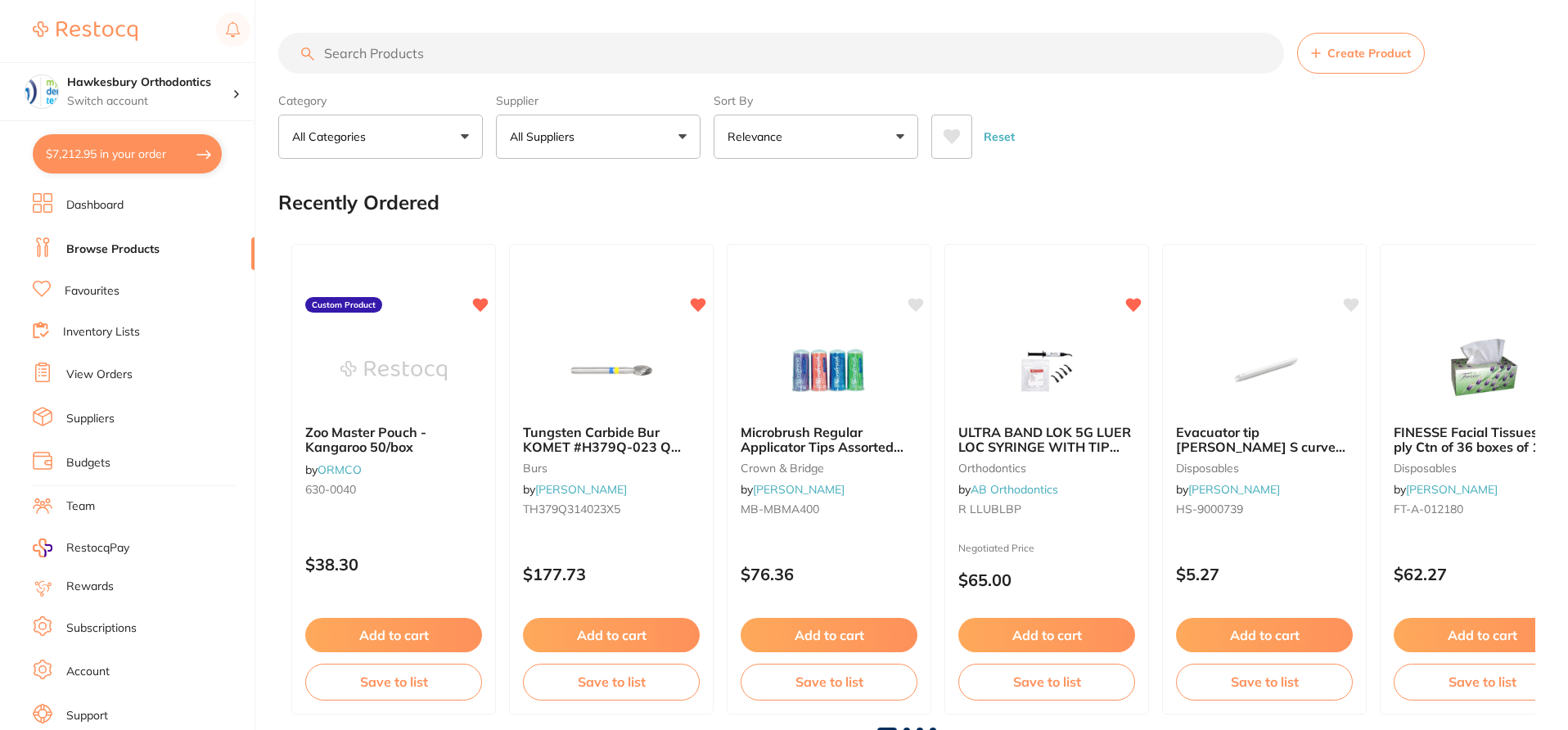
click at [169, 155] on button "$7,212.95 in your order" at bounding box center [127, 154] width 189 height 39
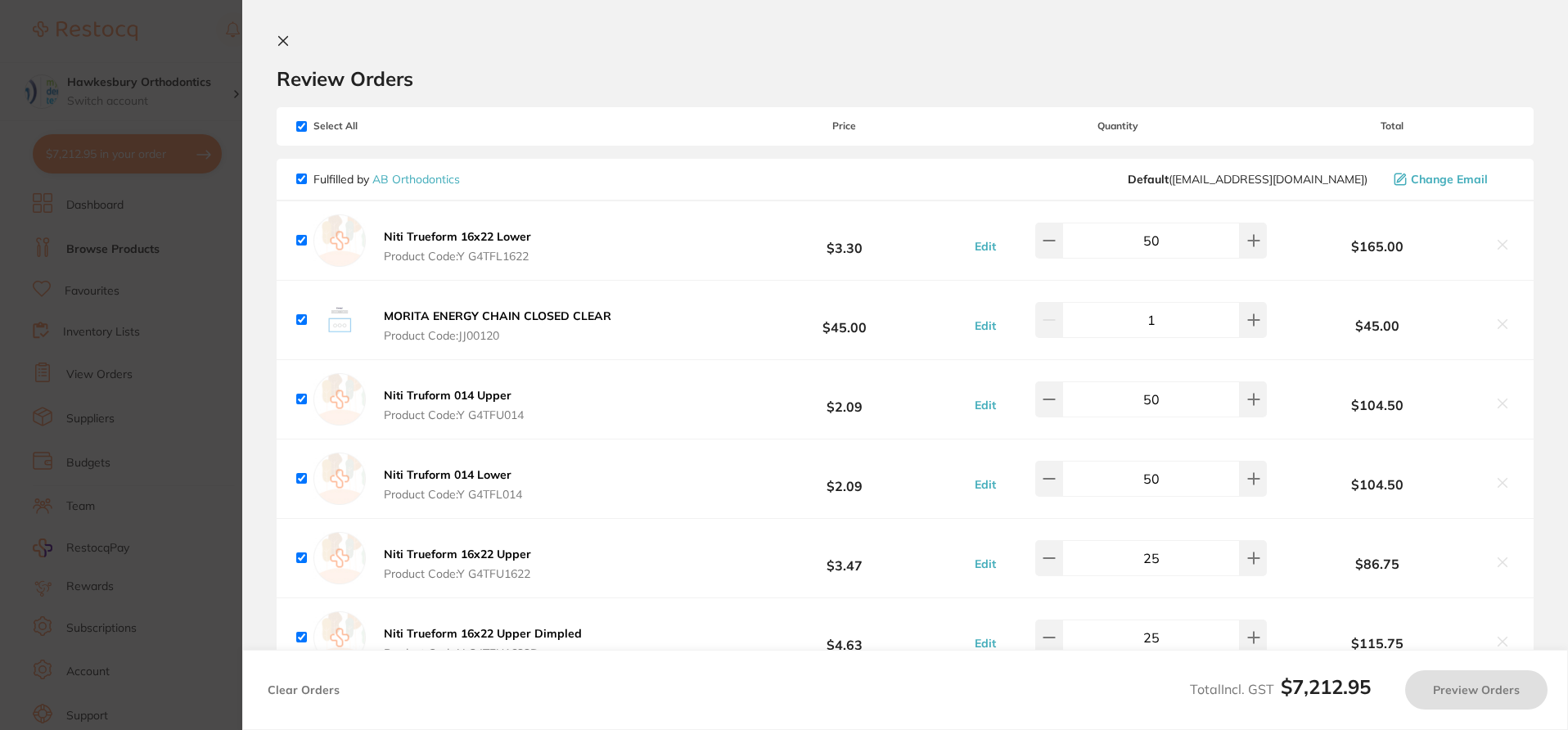
checkbox input "true"
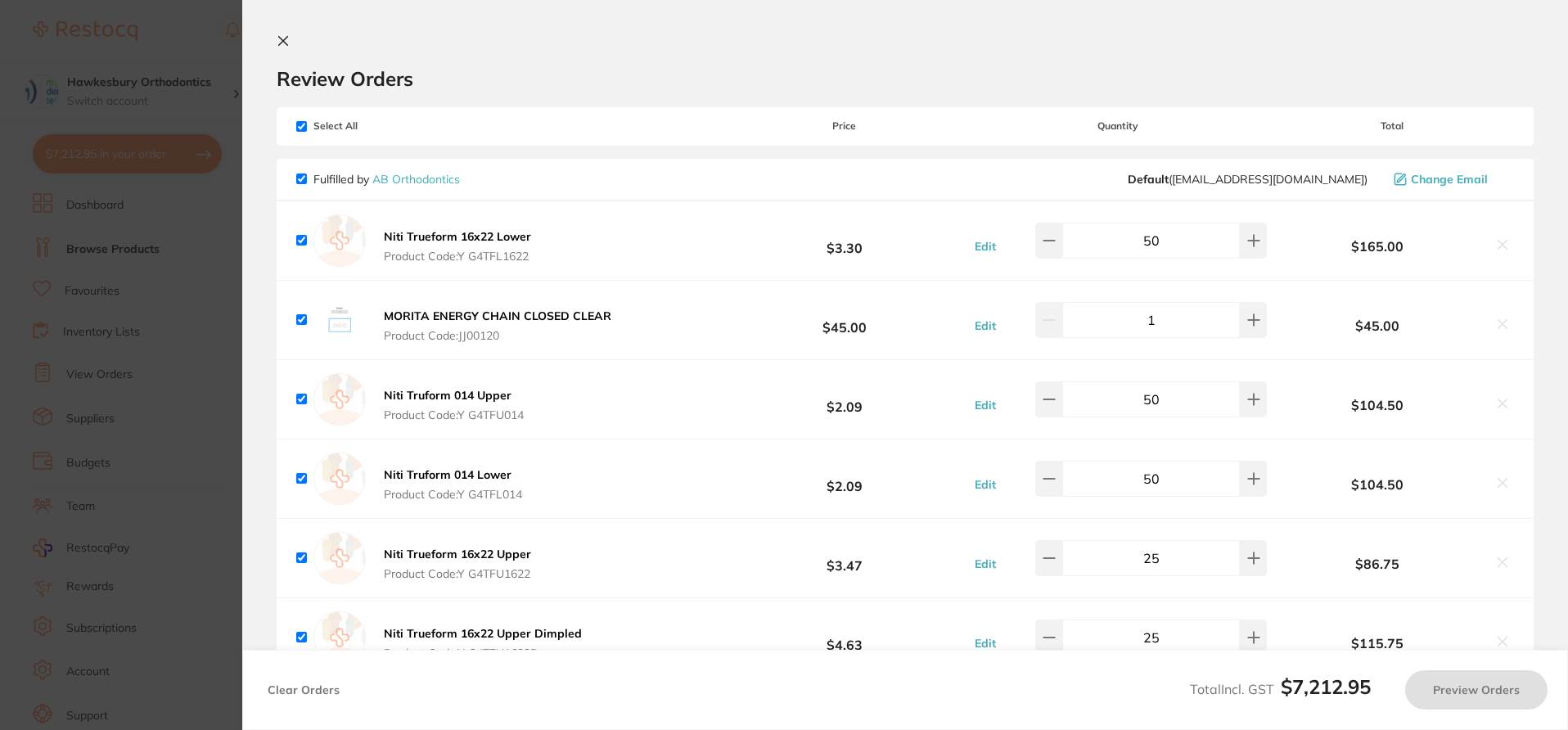
checkbox input "true"
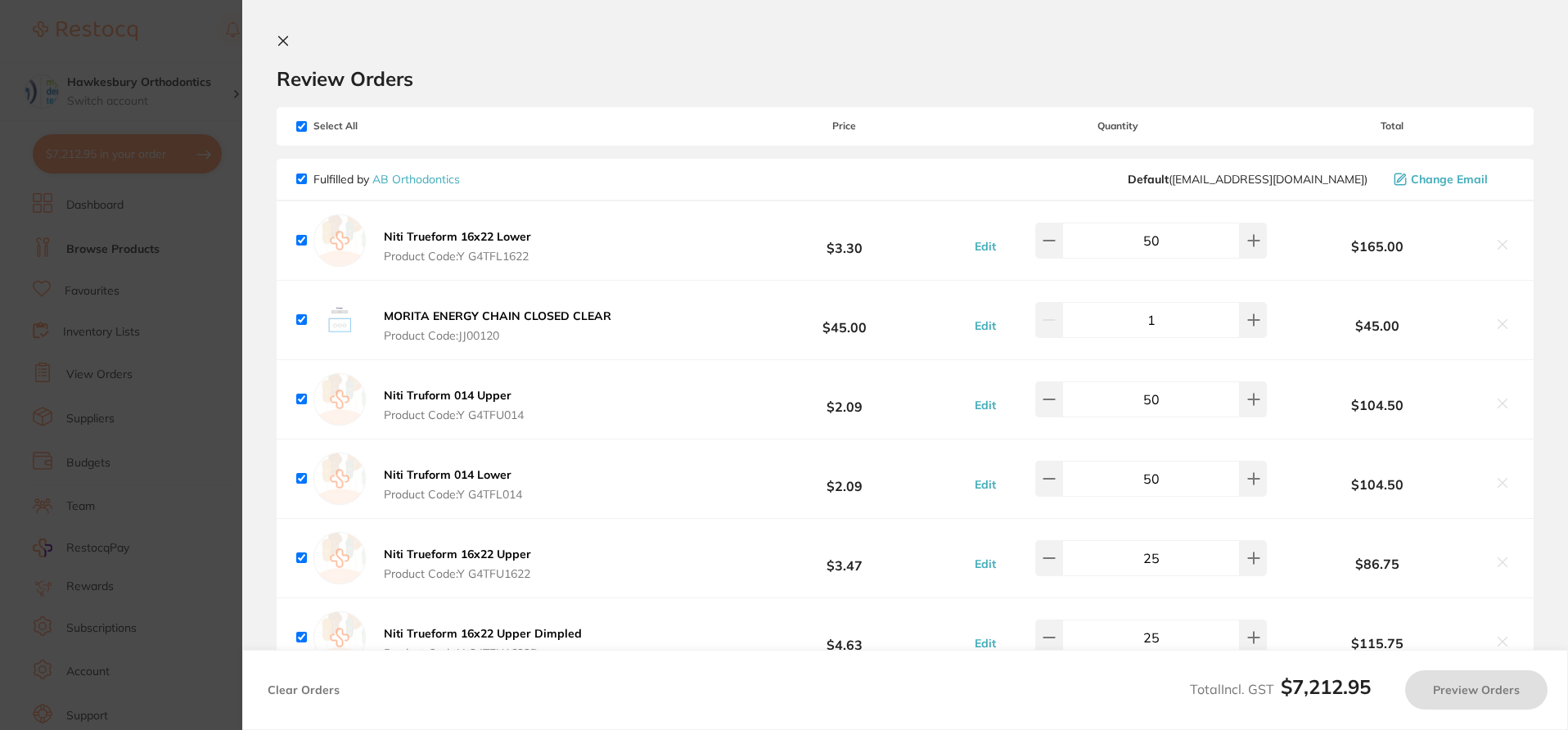
checkbox input "true"
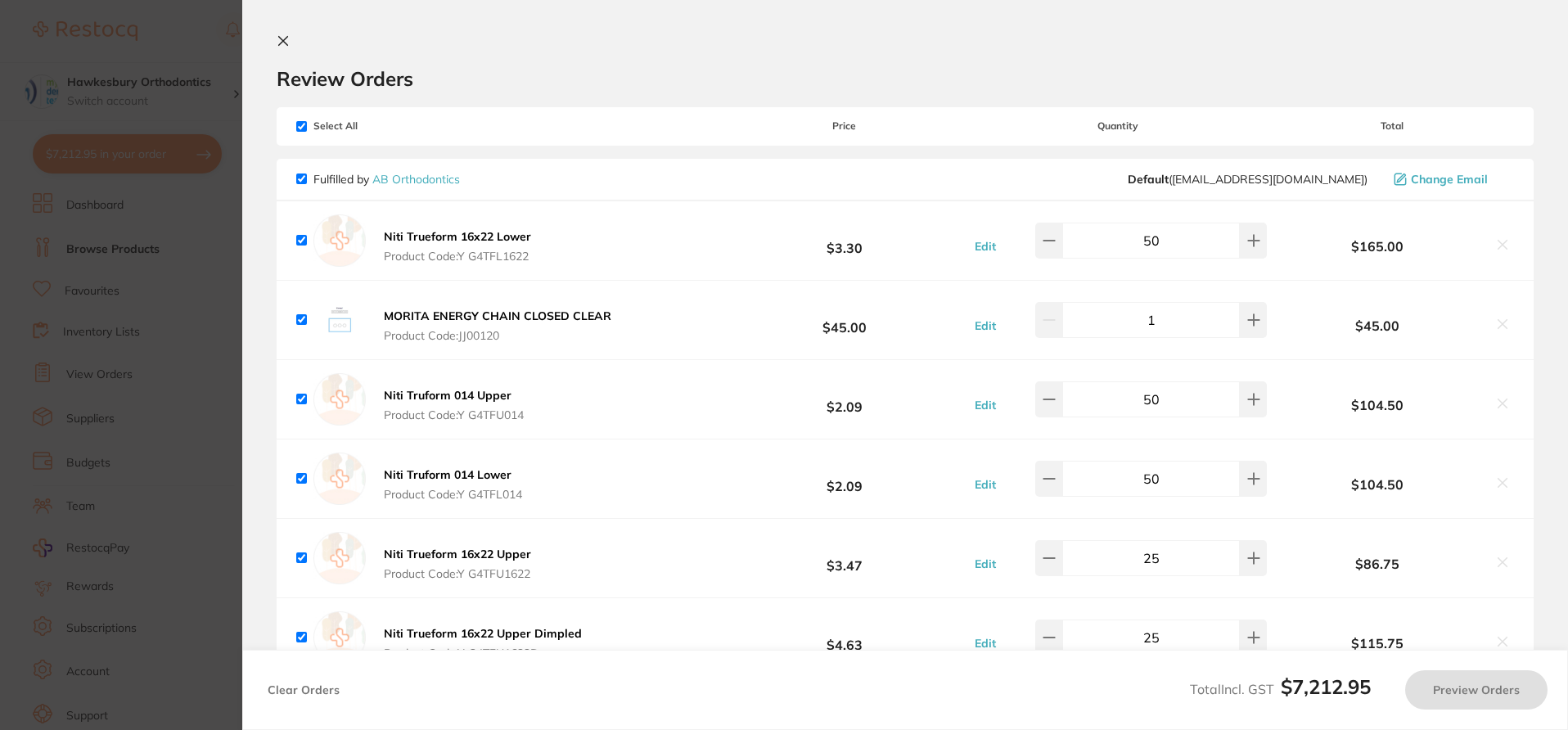
checkbox input "true"
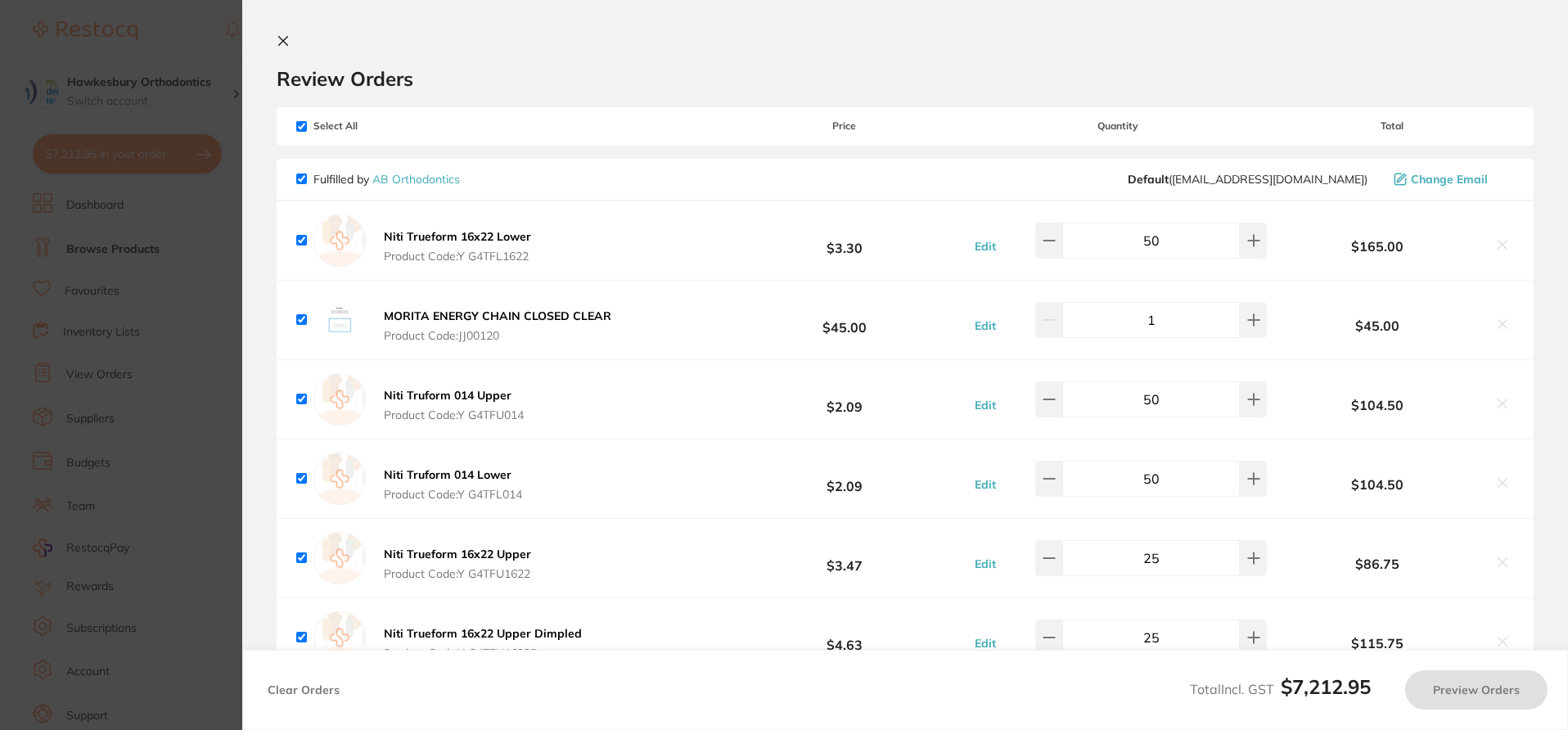
checkbox input "true"
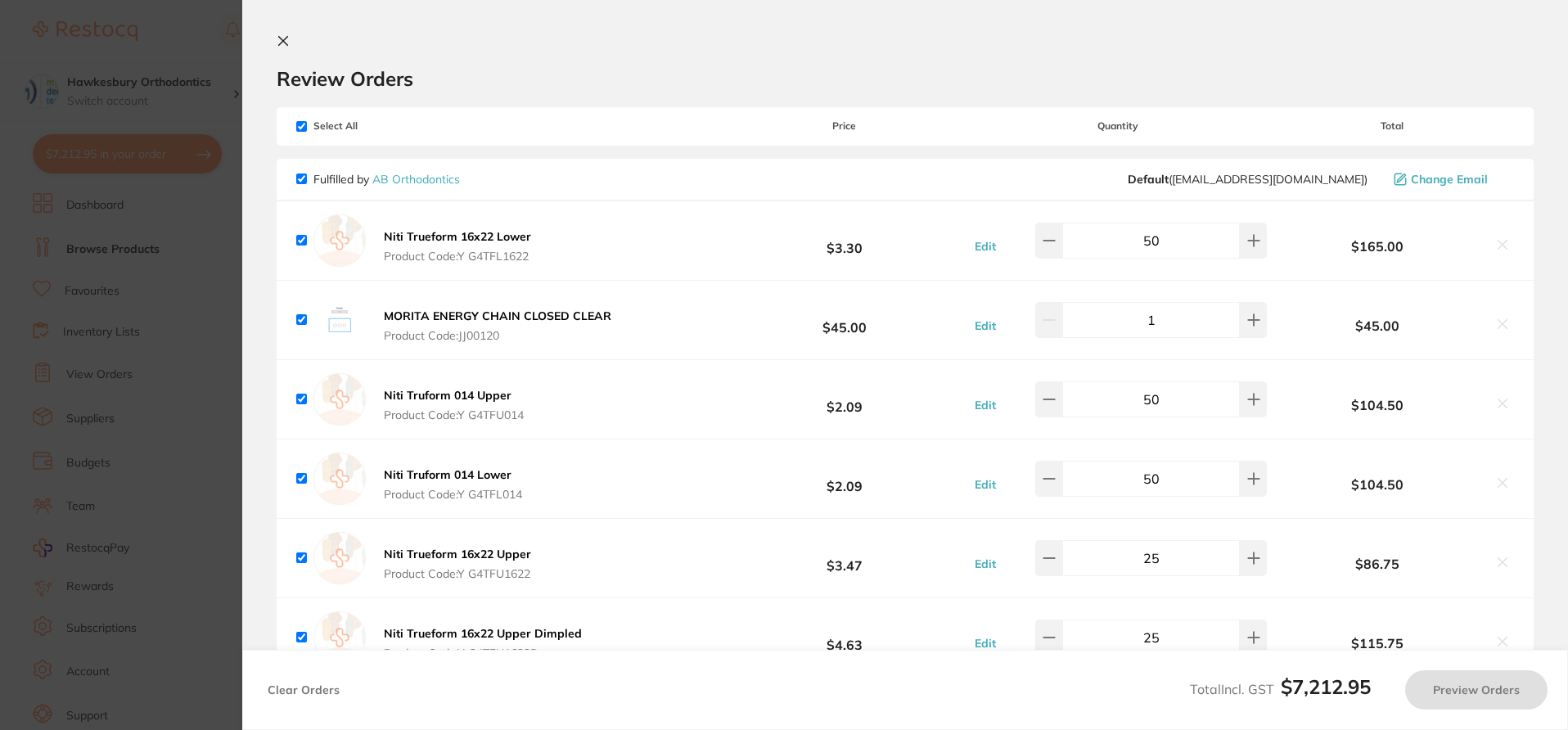
checkbox input "true"
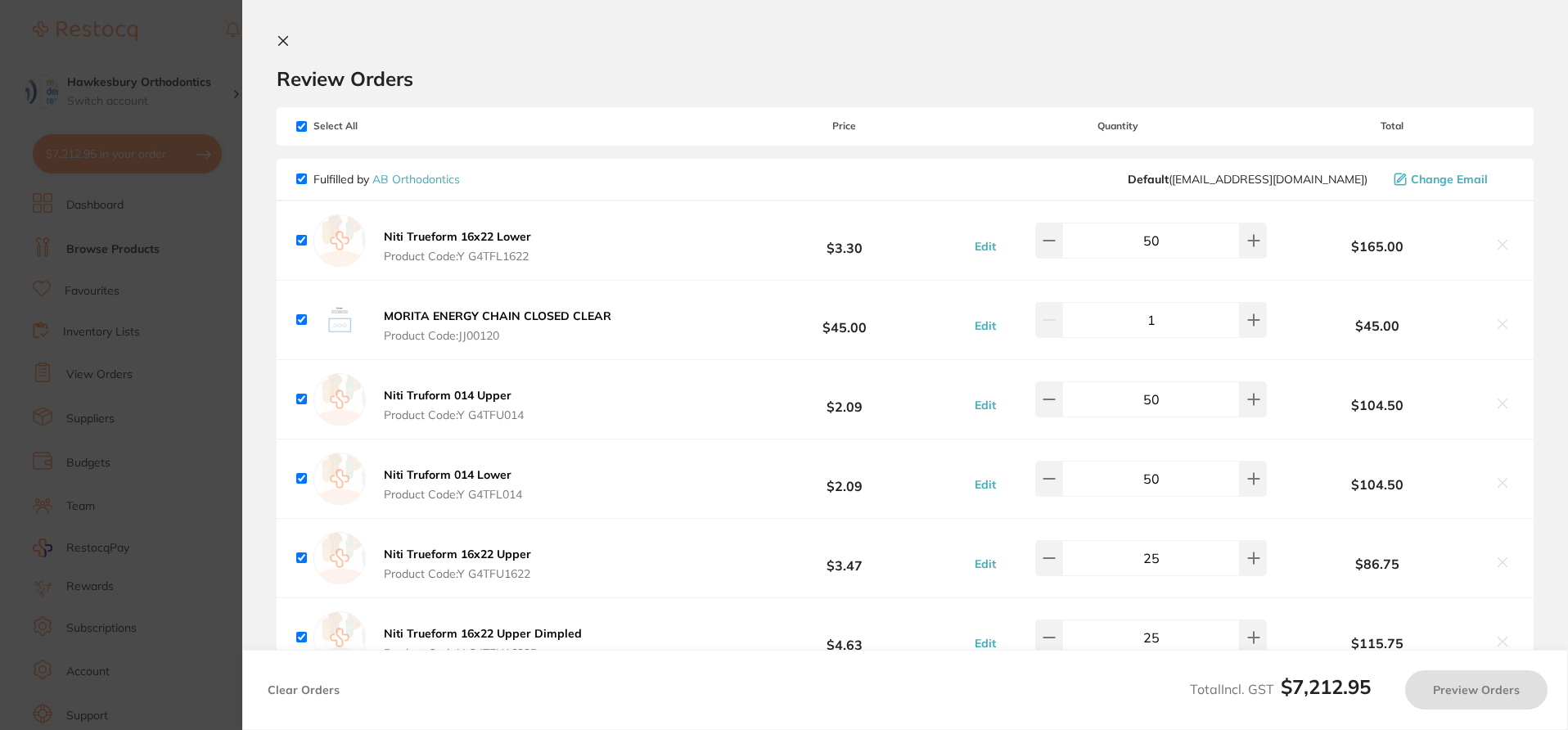
checkbox input "true"
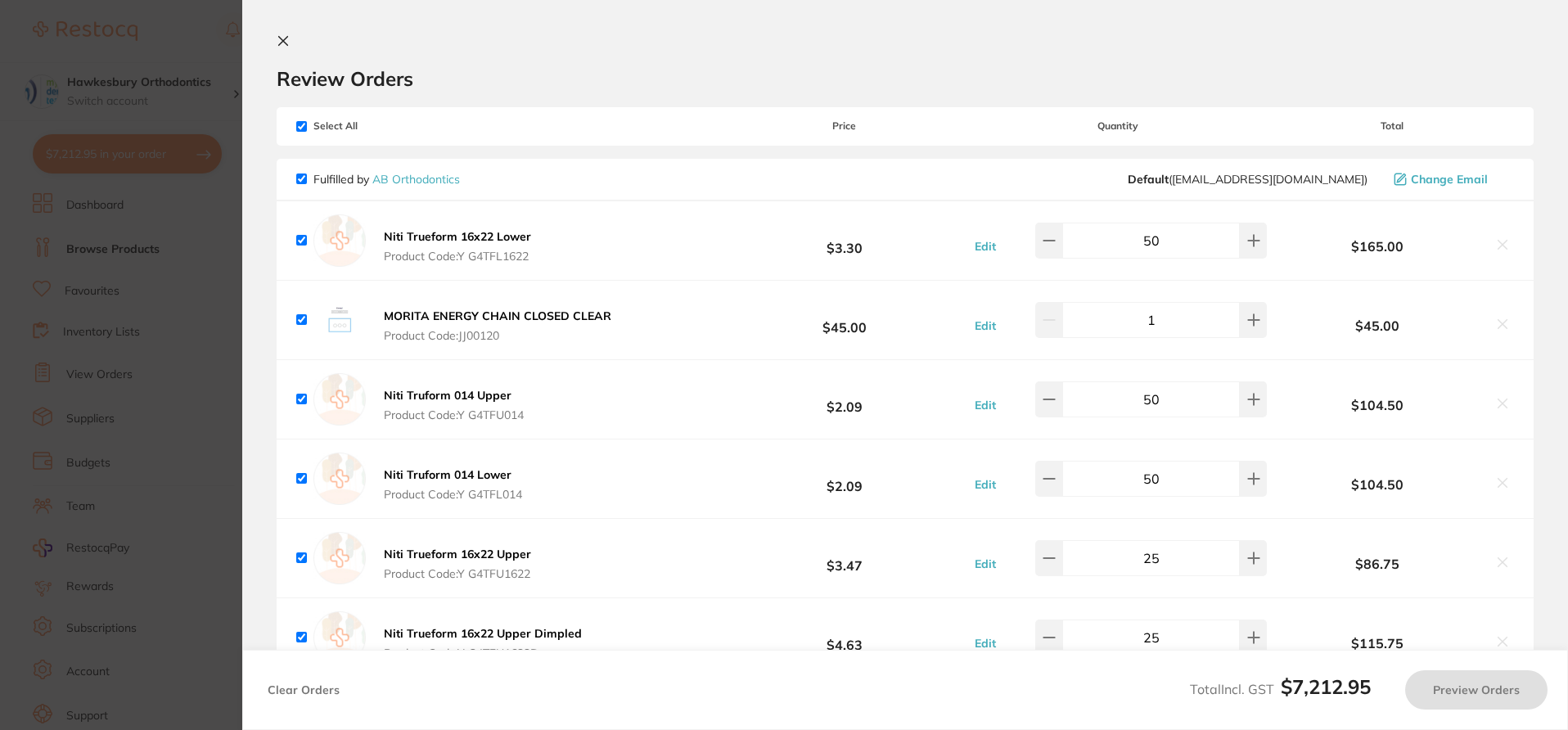
checkbox input "true"
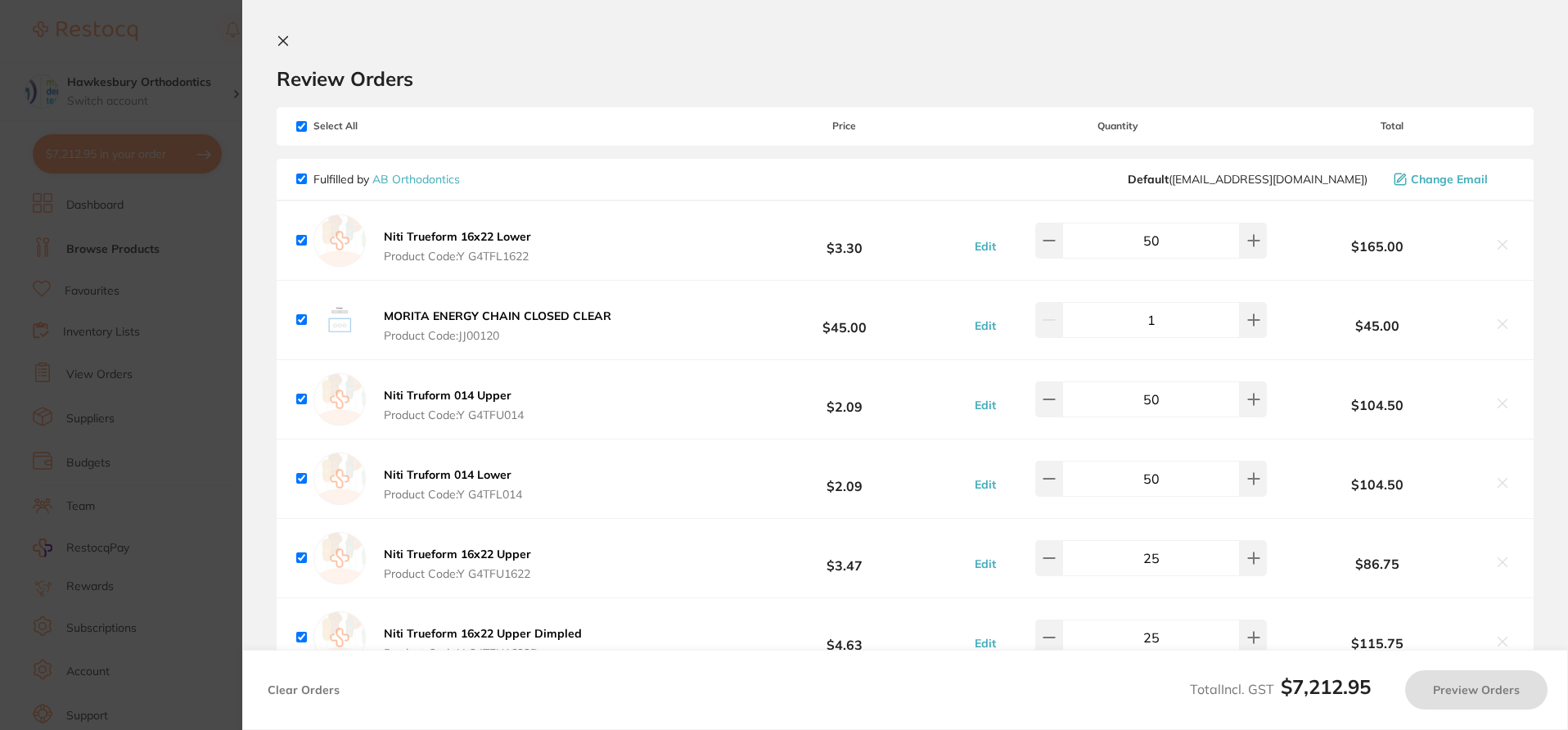
checkbox input "true"
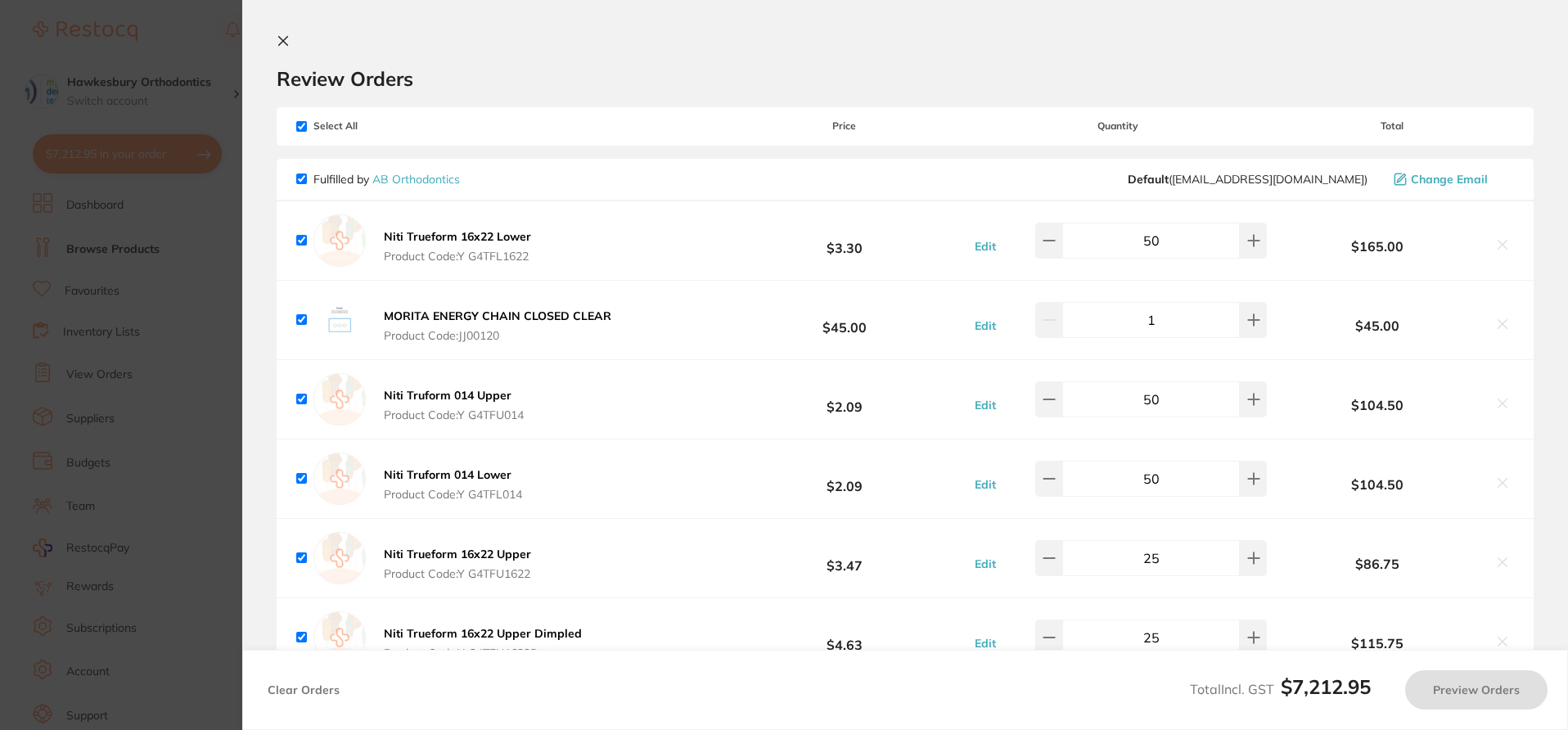
checkbox input "true"
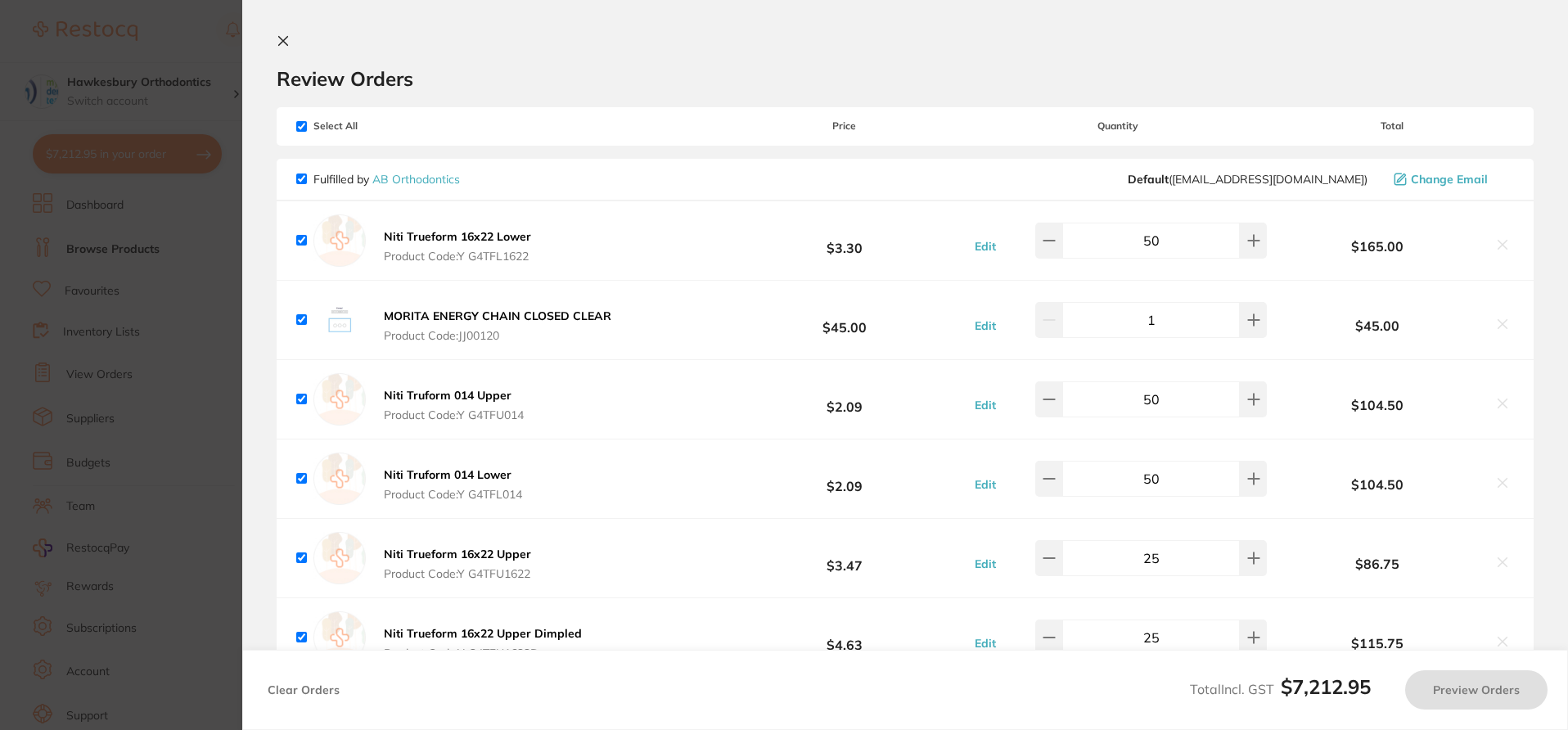
checkbox input "true"
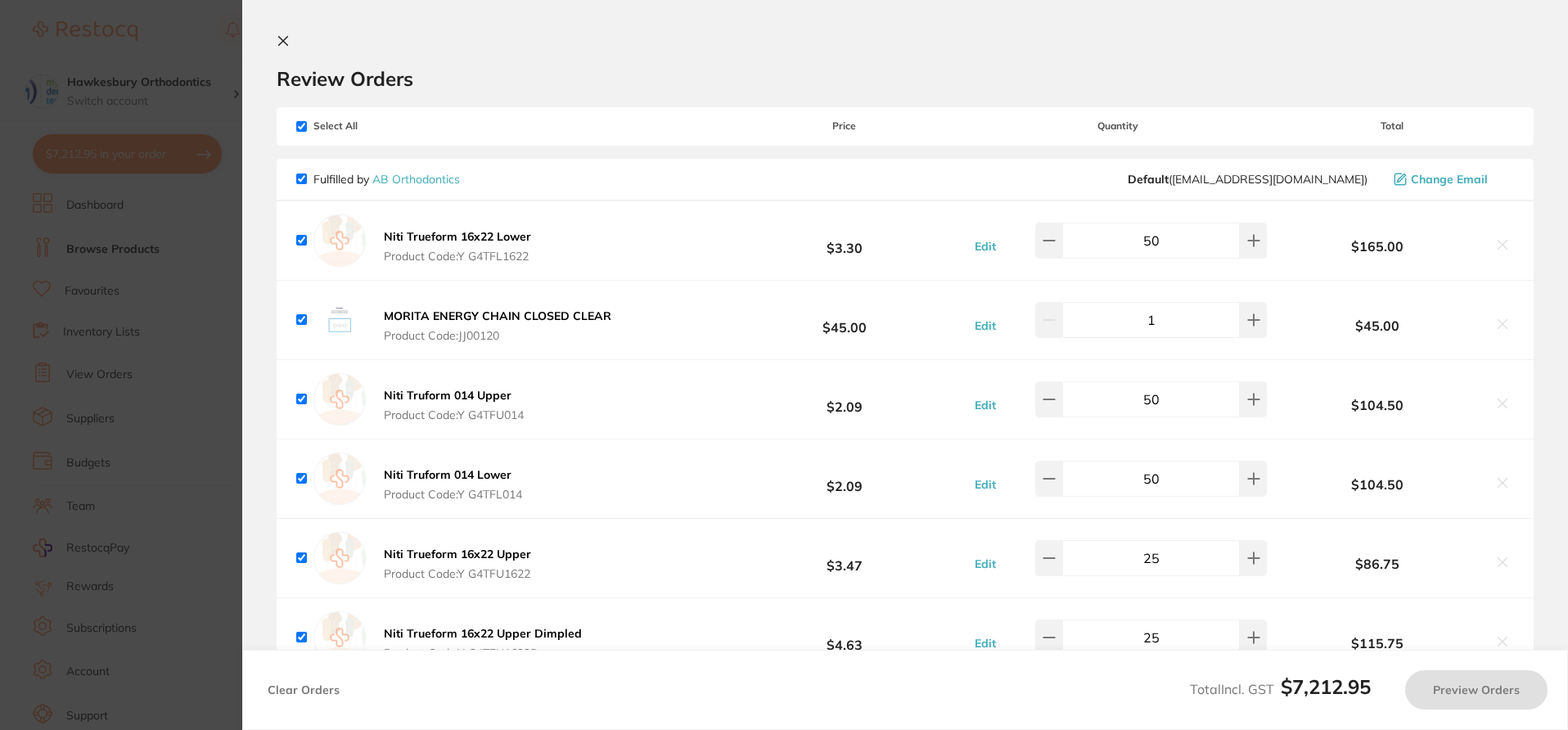
checkbox input "true"
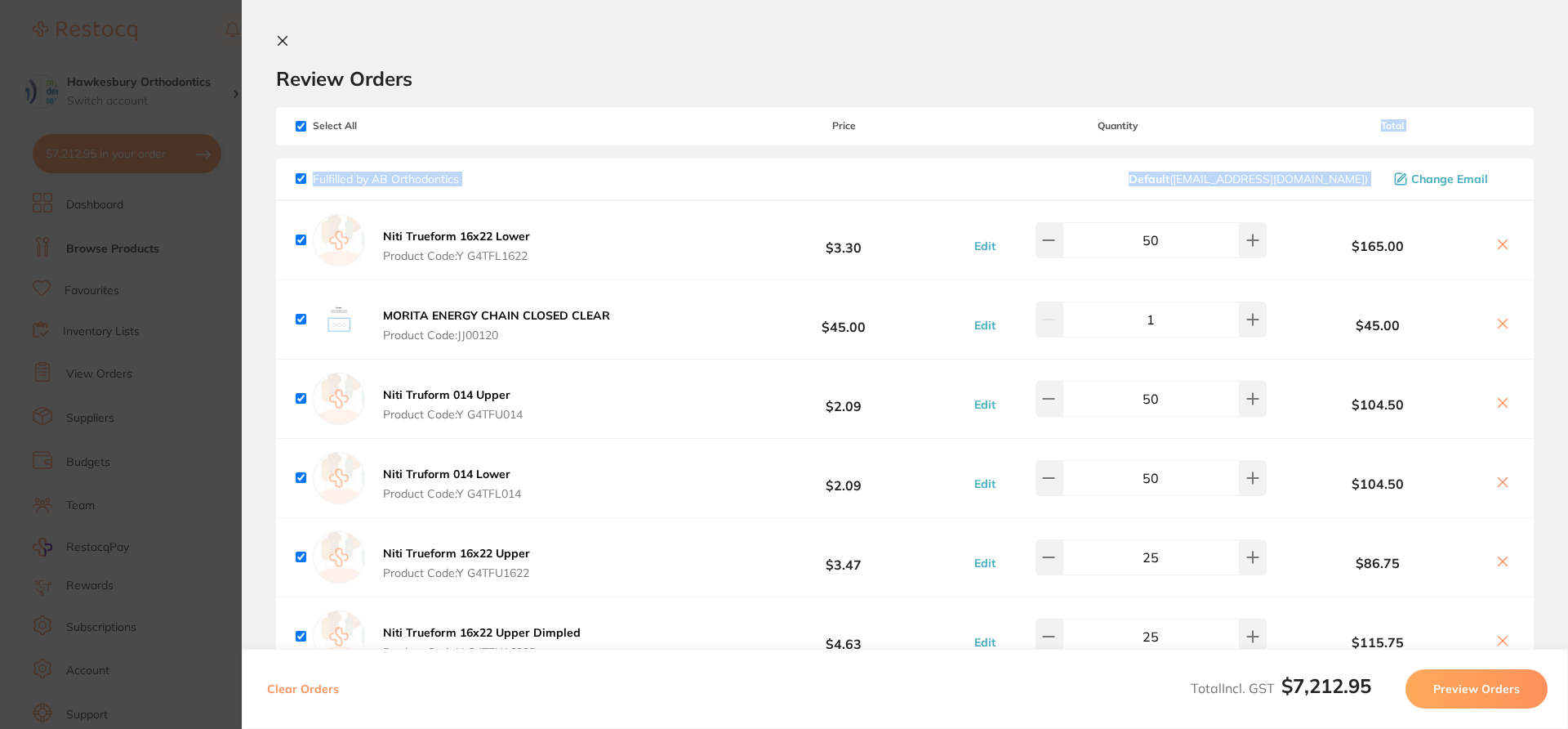
drag, startPoint x: 1564, startPoint y: 92, endPoint x: 1567, endPoint y: 171, distance: 79.1
click at [1567, 171] on section "Review Orders Your orders are being processed and we will notify you once we ha…" at bounding box center [905, 364] width 1327 height 729
click at [1521, 67] on h2 "Review Orders" at bounding box center [904, 79] width 1258 height 25
drag, startPoint x: 1564, startPoint y: 87, endPoint x: 1564, endPoint y: 152, distance: 65.0
click at [1564, 152] on section "Review Orders Your orders are being processed and we will notify you once we ha…" at bounding box center [905, 364] width 1327 height 729
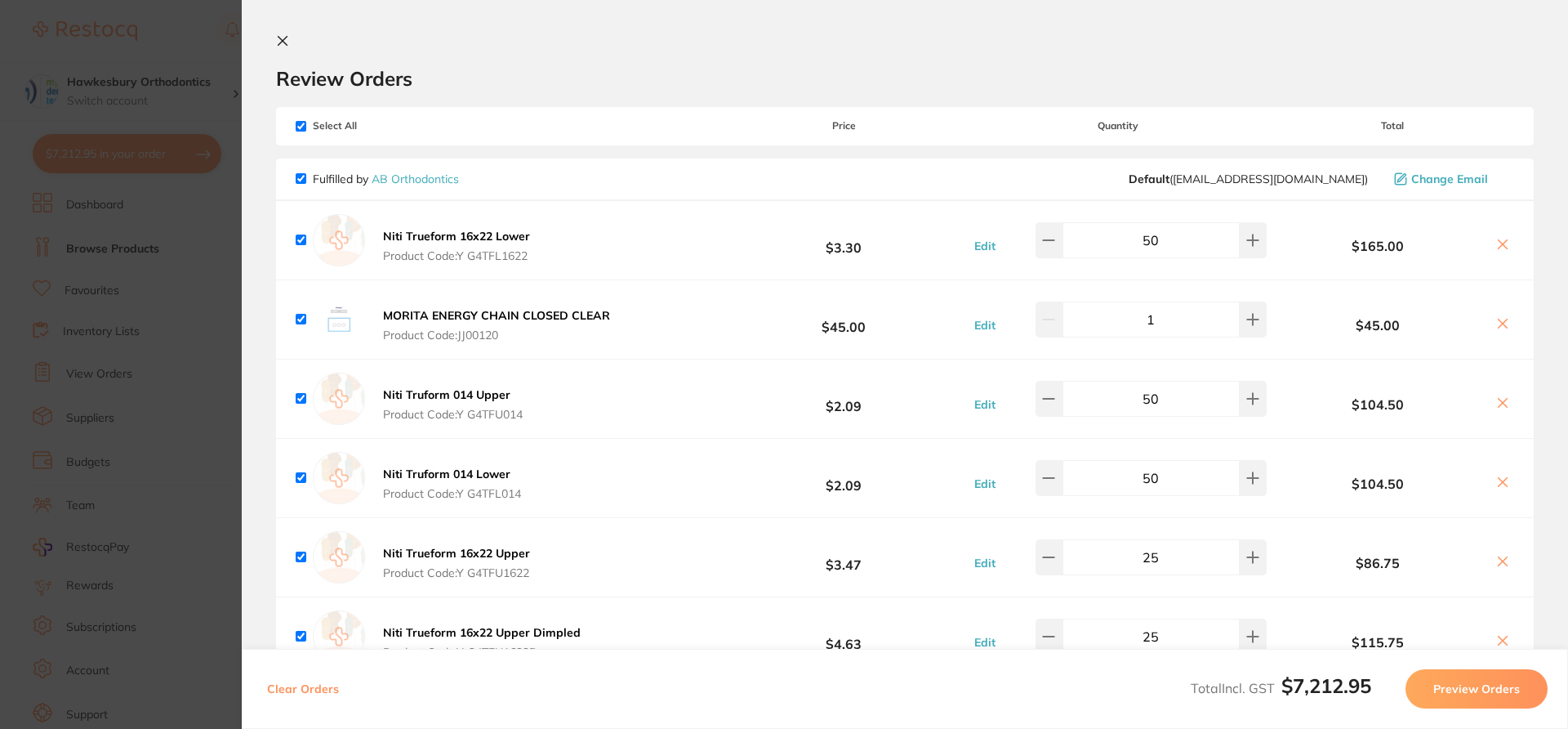
click at [1548, 218] on section "Review Orders Your orders are being processed and we will notify you once we ha…" at bounding box center [905, 364] width 1327 height 729
click at [198, 18] on section "Update RRP Set your pre negotiated price for this item. Item Agreed RRP (excl. …" at bounding box center [784, 364] width 1568 height 729
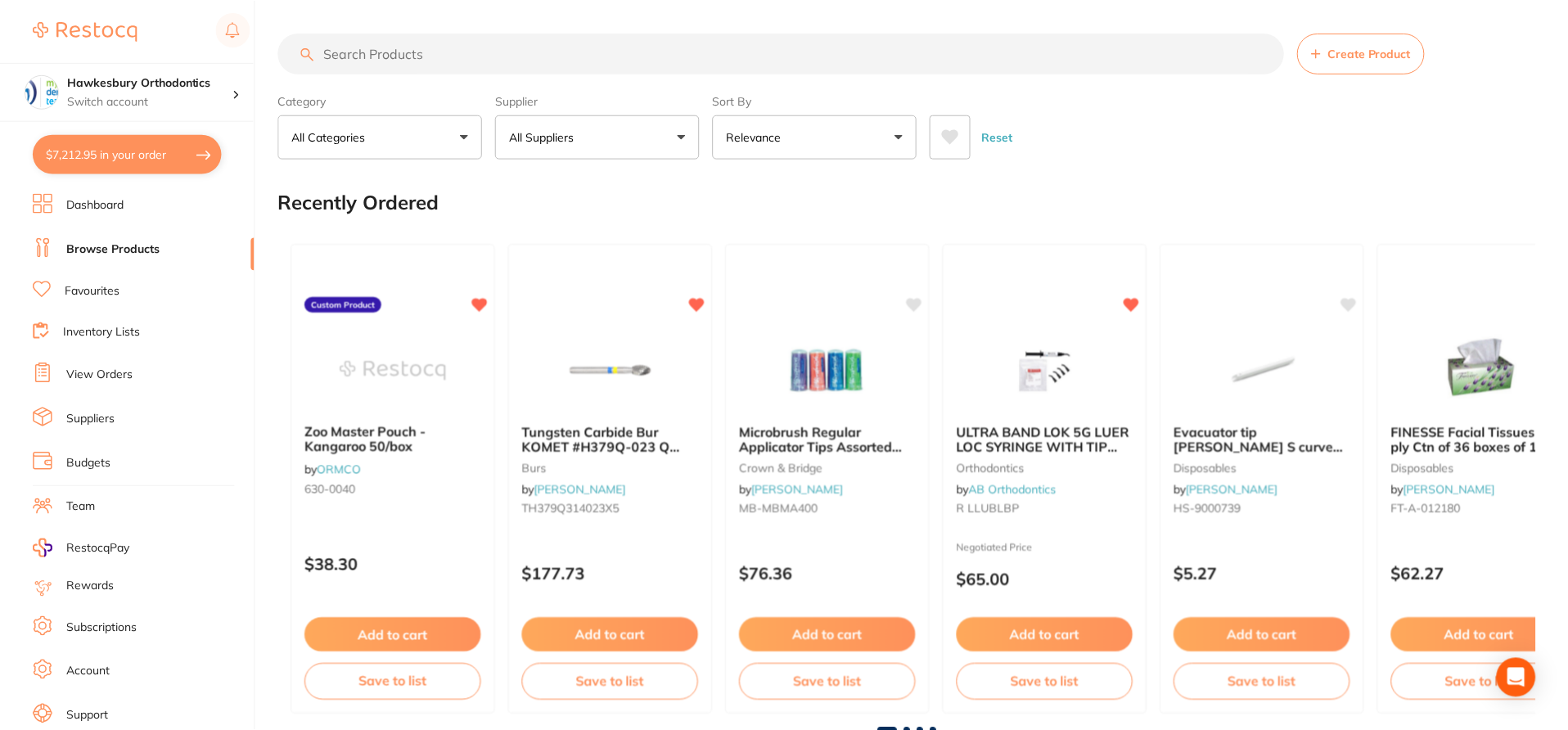
scroll to position [41, 0]
